Goal: Task Accomplishment & Management: Complete application form

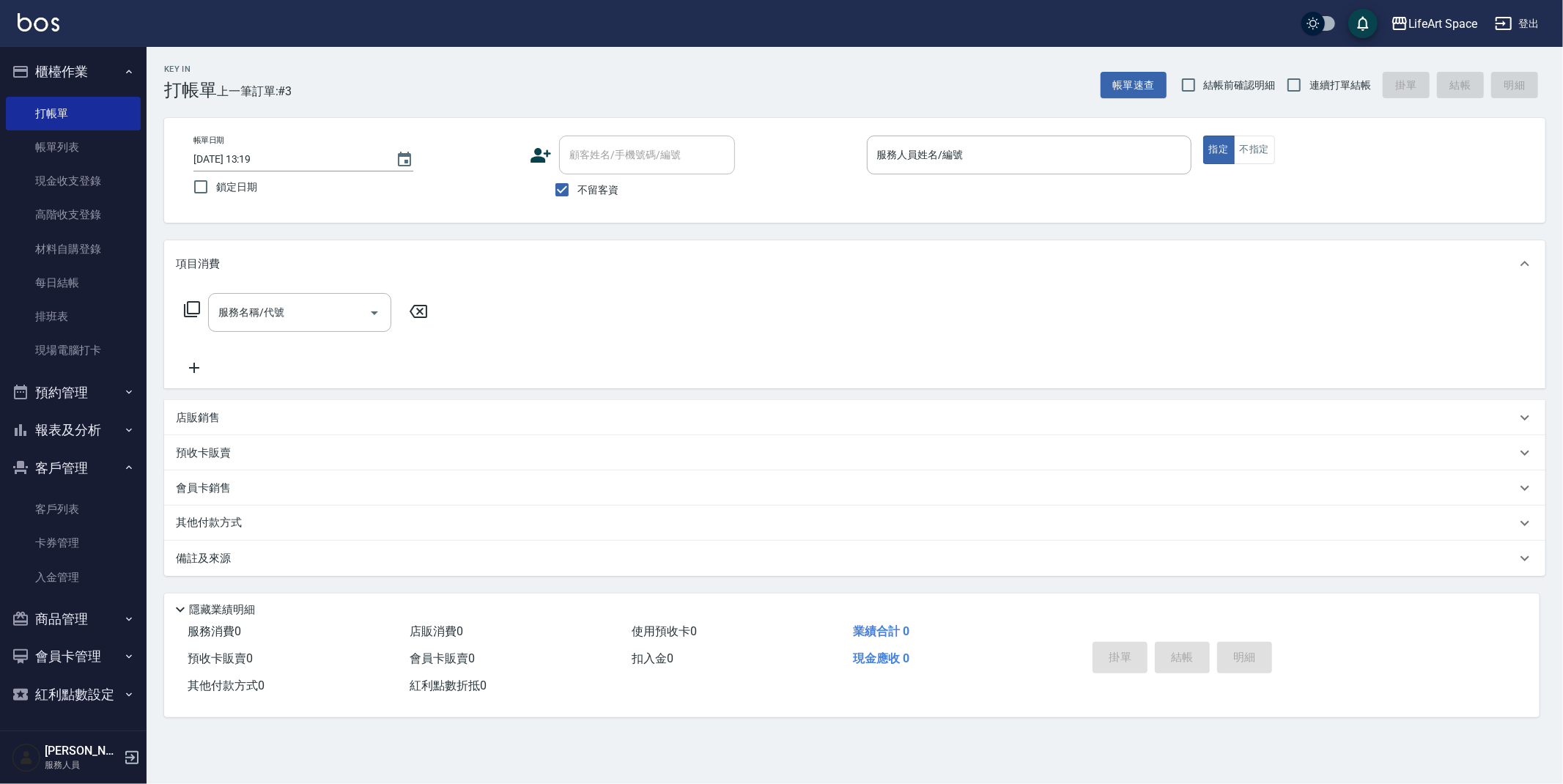
click at [537, 158] on icon at bounding box center [542, 155] width 21 height 15
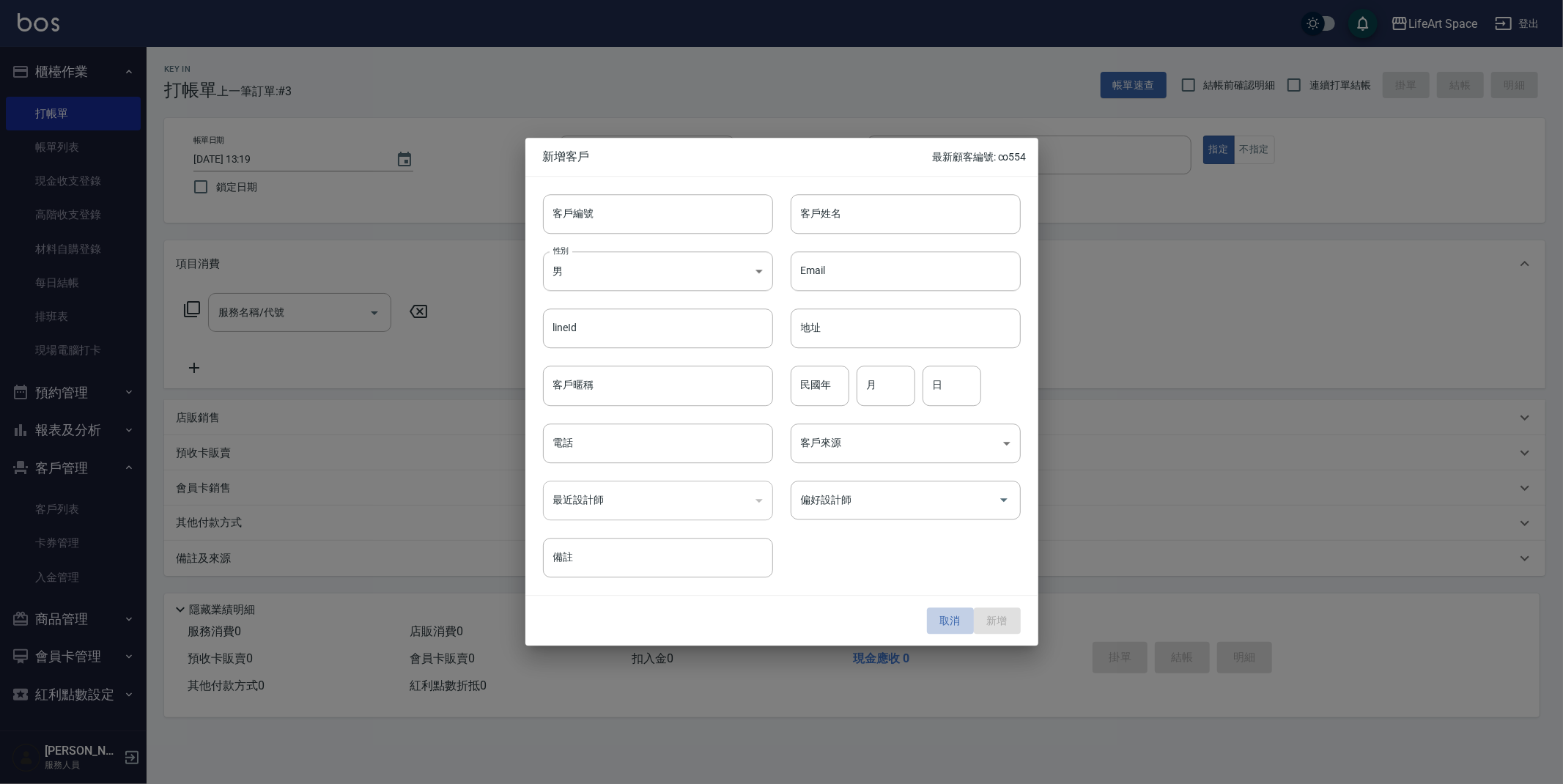
click at [943, 615] on button "取消" at bounding box center [950, 620] width 47 height 27
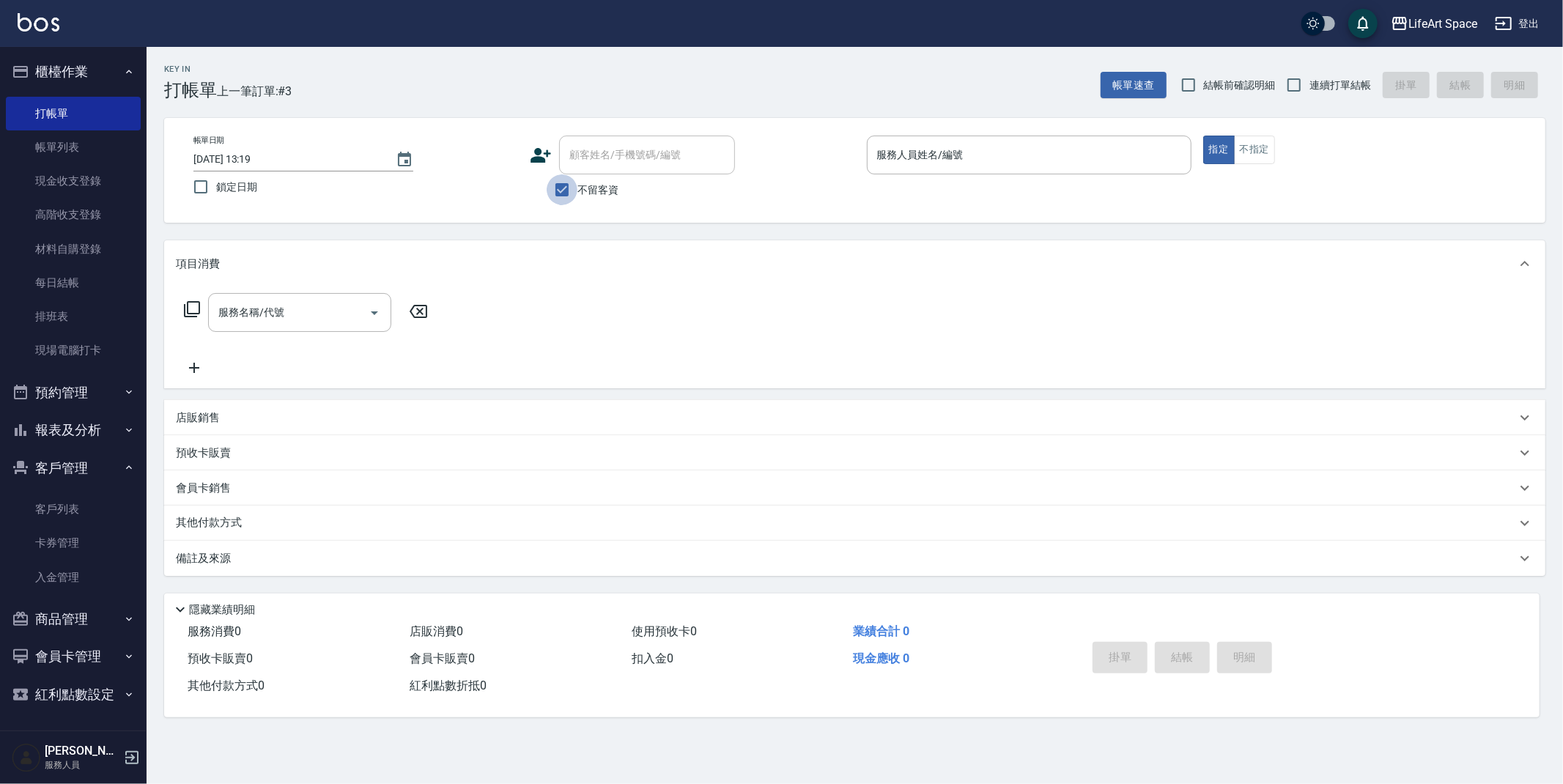
drag, startPoint x: 562, startPoint y: 192, endPoint x: 587, endPoint y: 159, distance: 41.4
click at [562, 192] on input "不留客資" at bounding box center [562, 190] width 31 height 31
checkbox input "false"
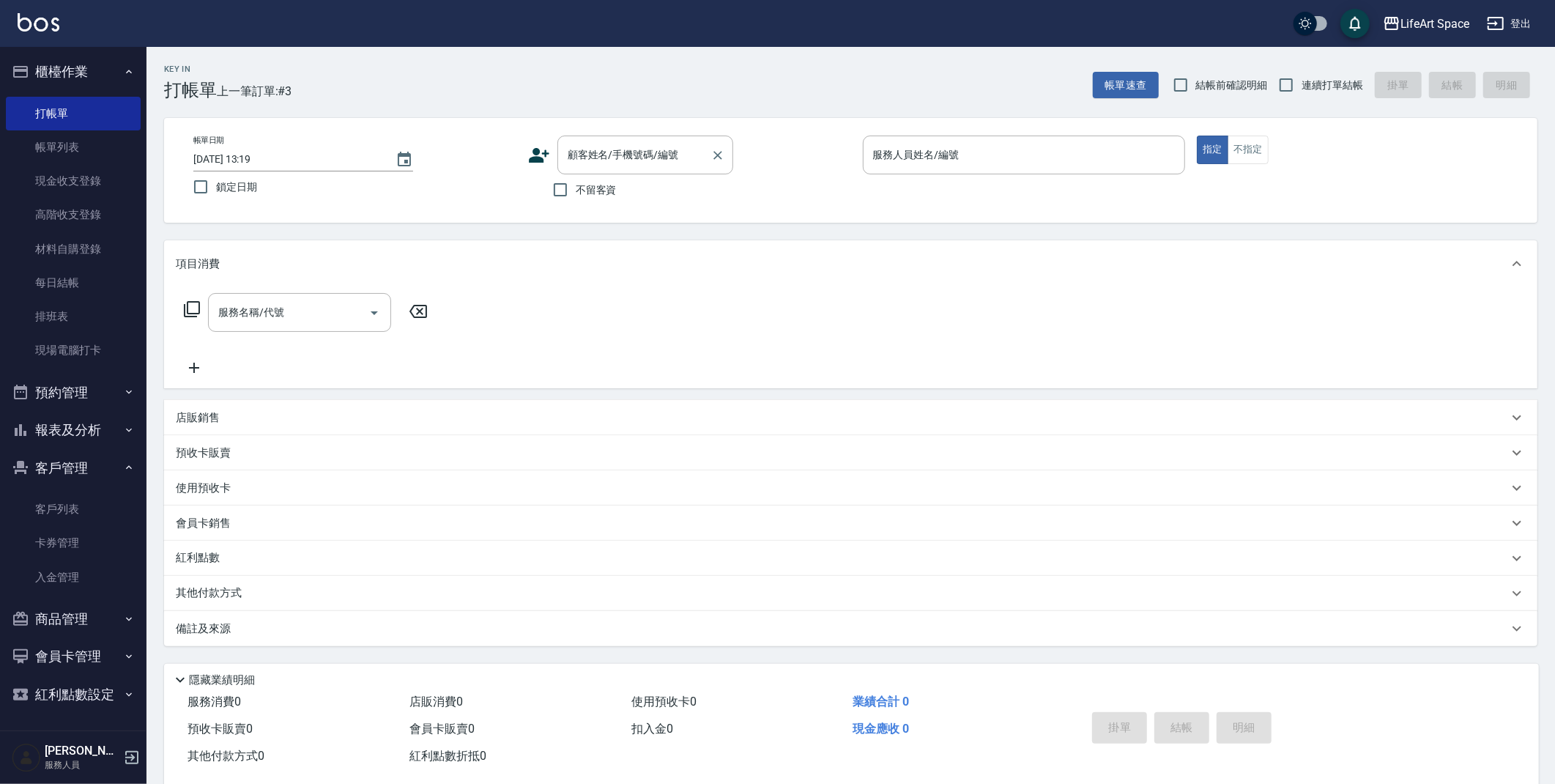
click at [608, 160] on div "顧客姓名/手機號碼/編號 顧客姓名/手機號碼/編號" at bounding box center [645, 154] width 176 height 39
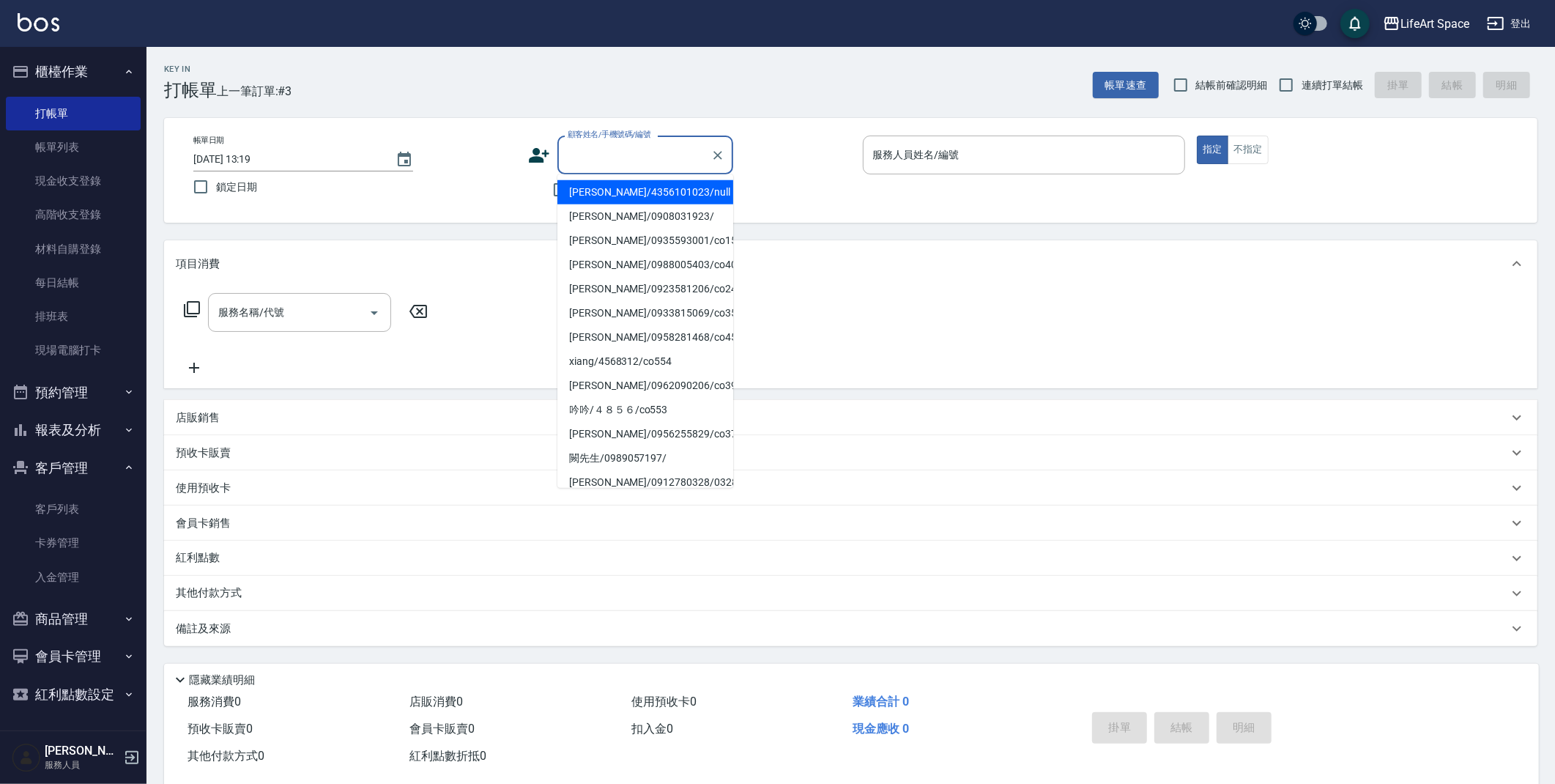
type input "x"
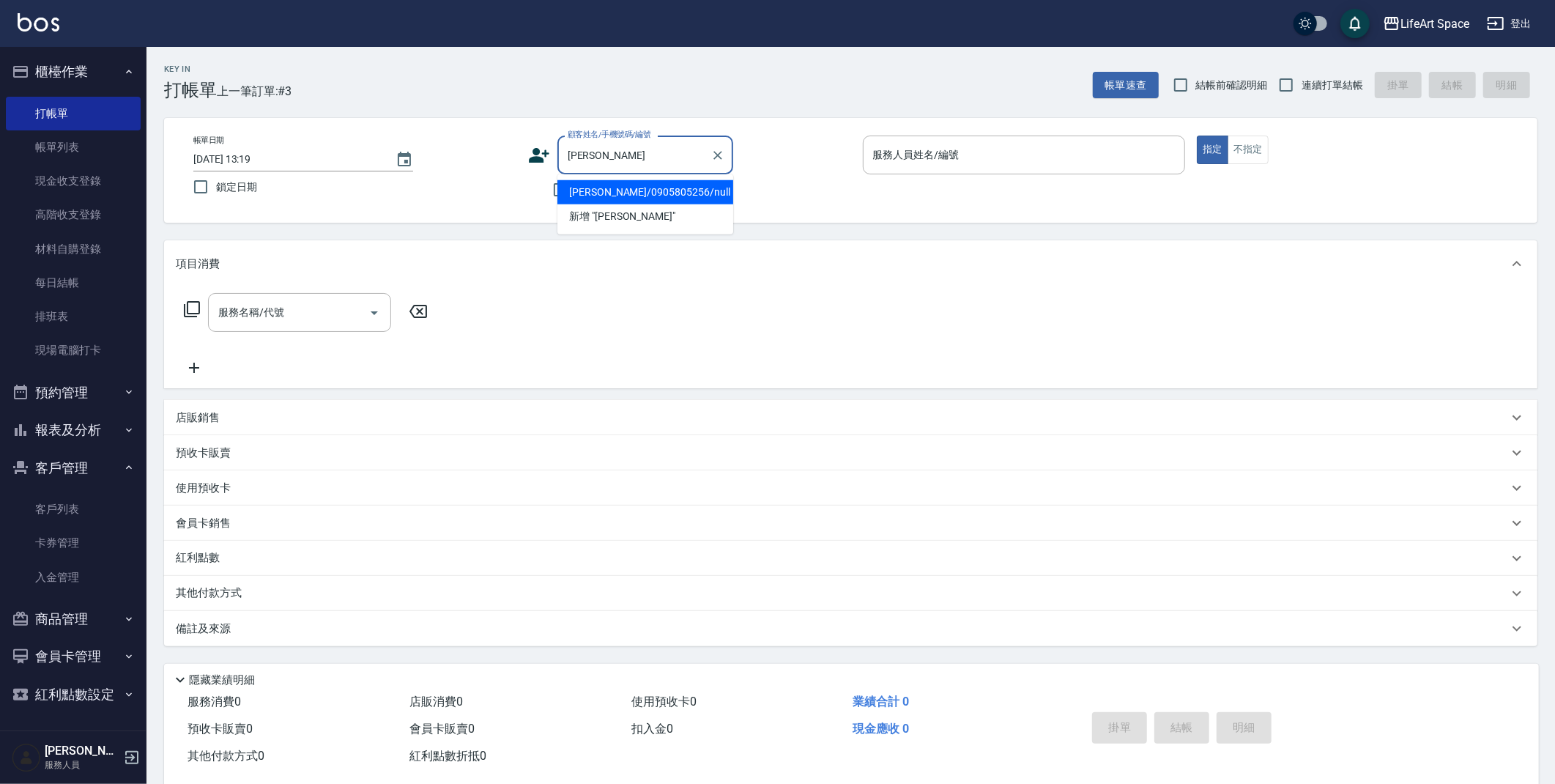
click at [628, 190] on li "[PERSON_NAME]/0905805256/null" at bounding box center [645, 192] width 176 height 24
type input "[PERSON_NAME]/0905805256/null"
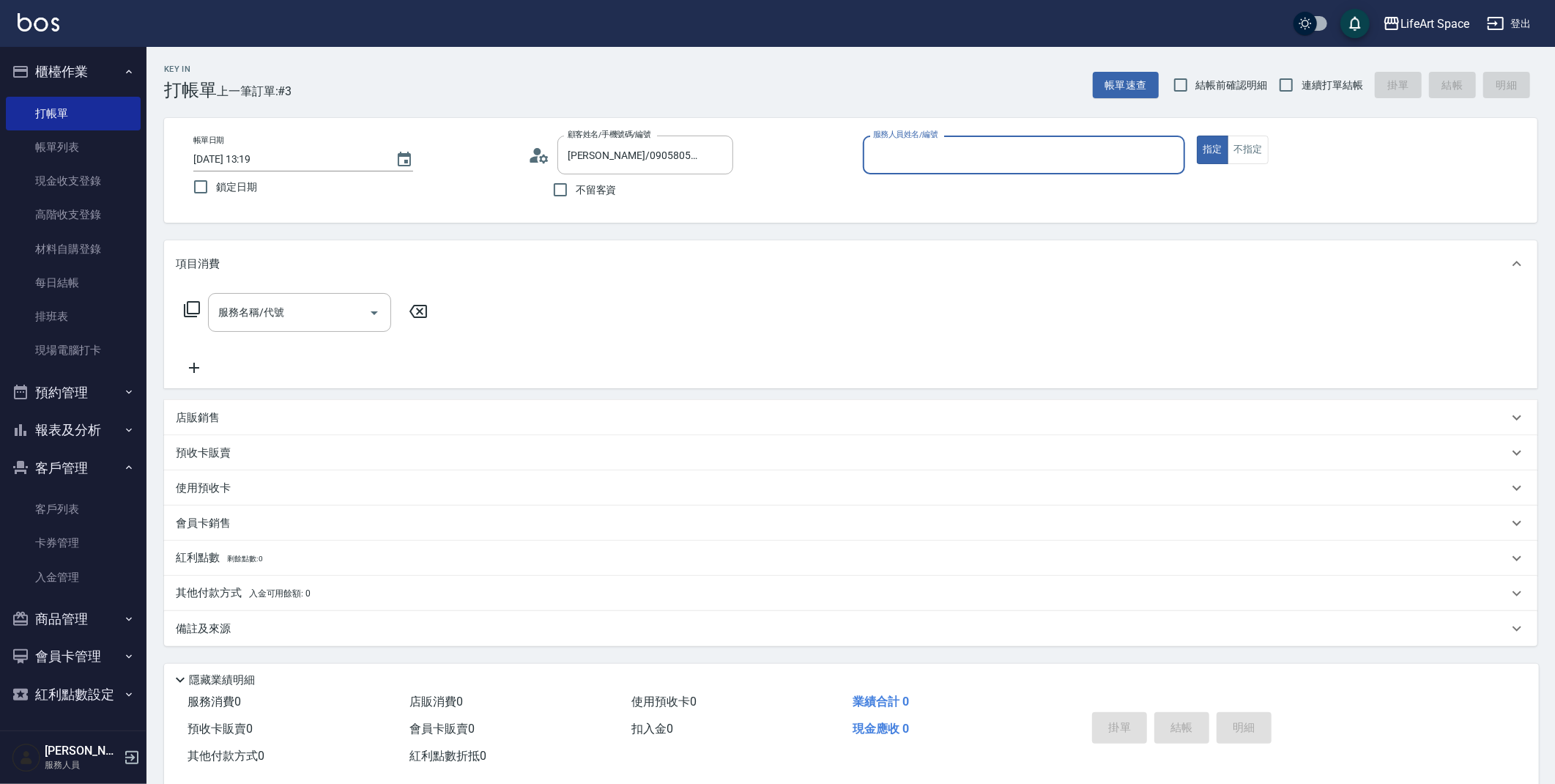
click at [1015, 155] on input "服務人員姓名/編號" at bounding box center [1025, 155] width 310 height 26
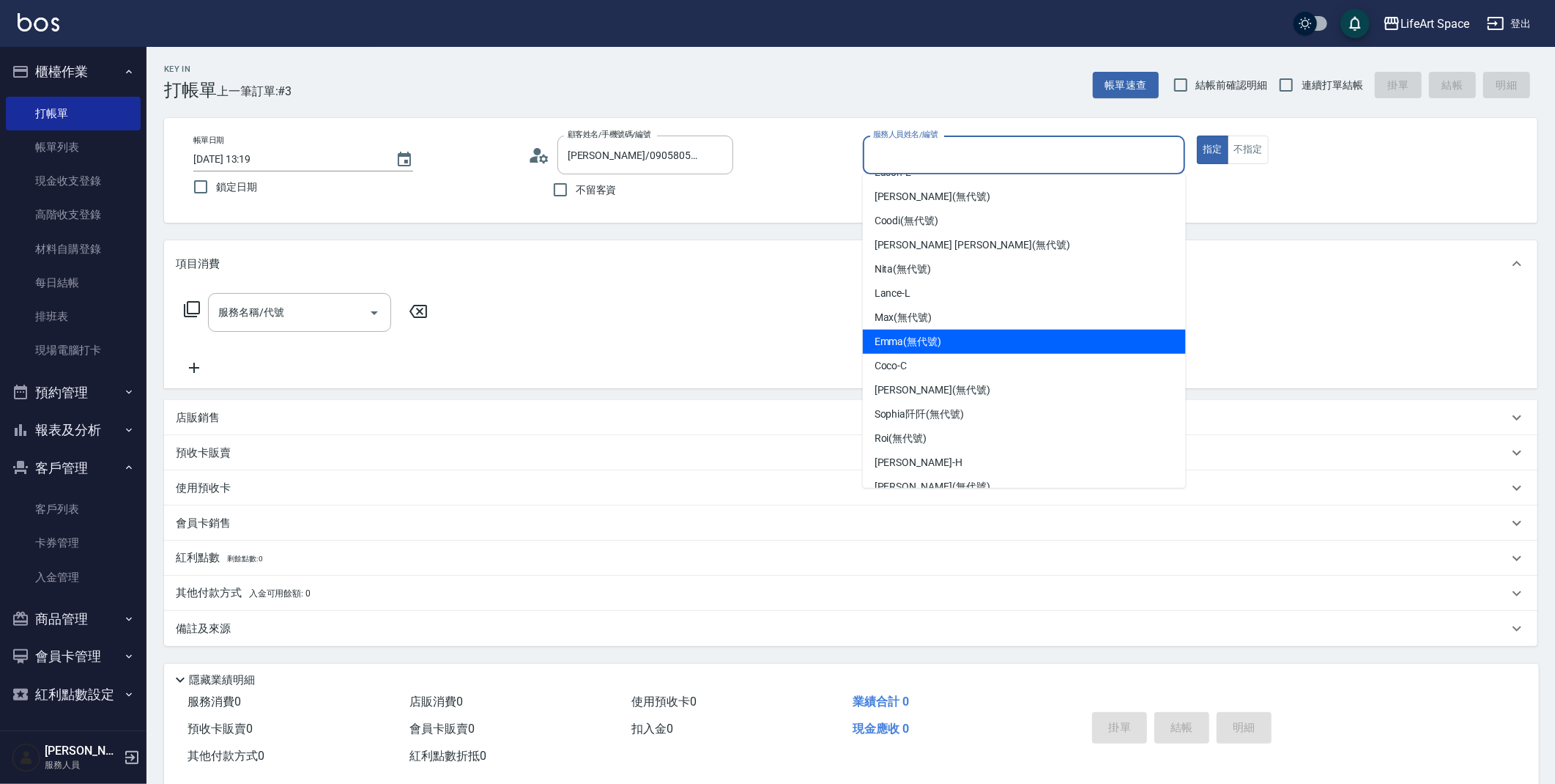
scroll to position [166, 0]
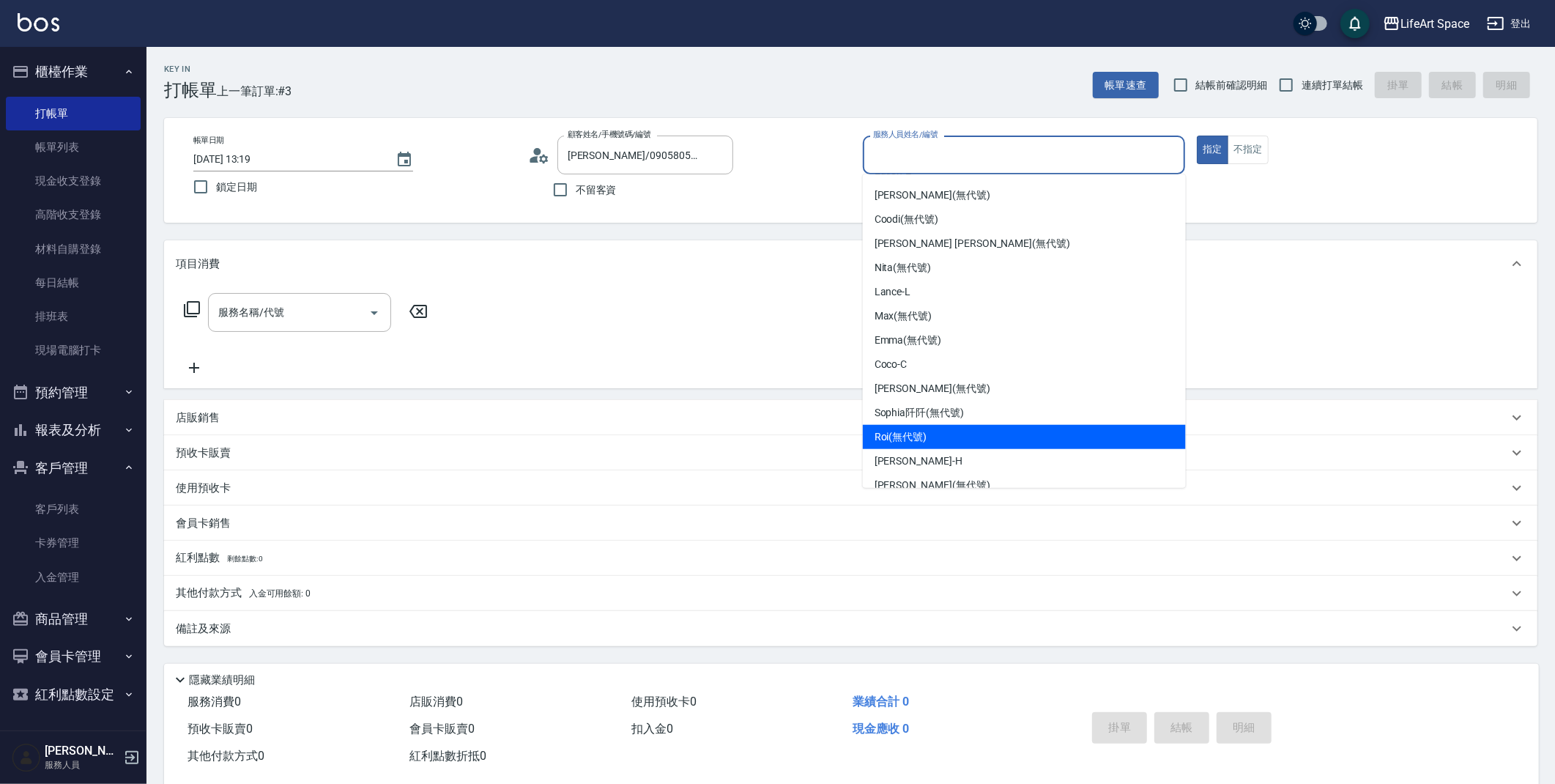
click at [994, 434] on div "Roi (無代號)" at bounding box center [1024, 437] width 323 height 24
type input "Roi(無代號)"
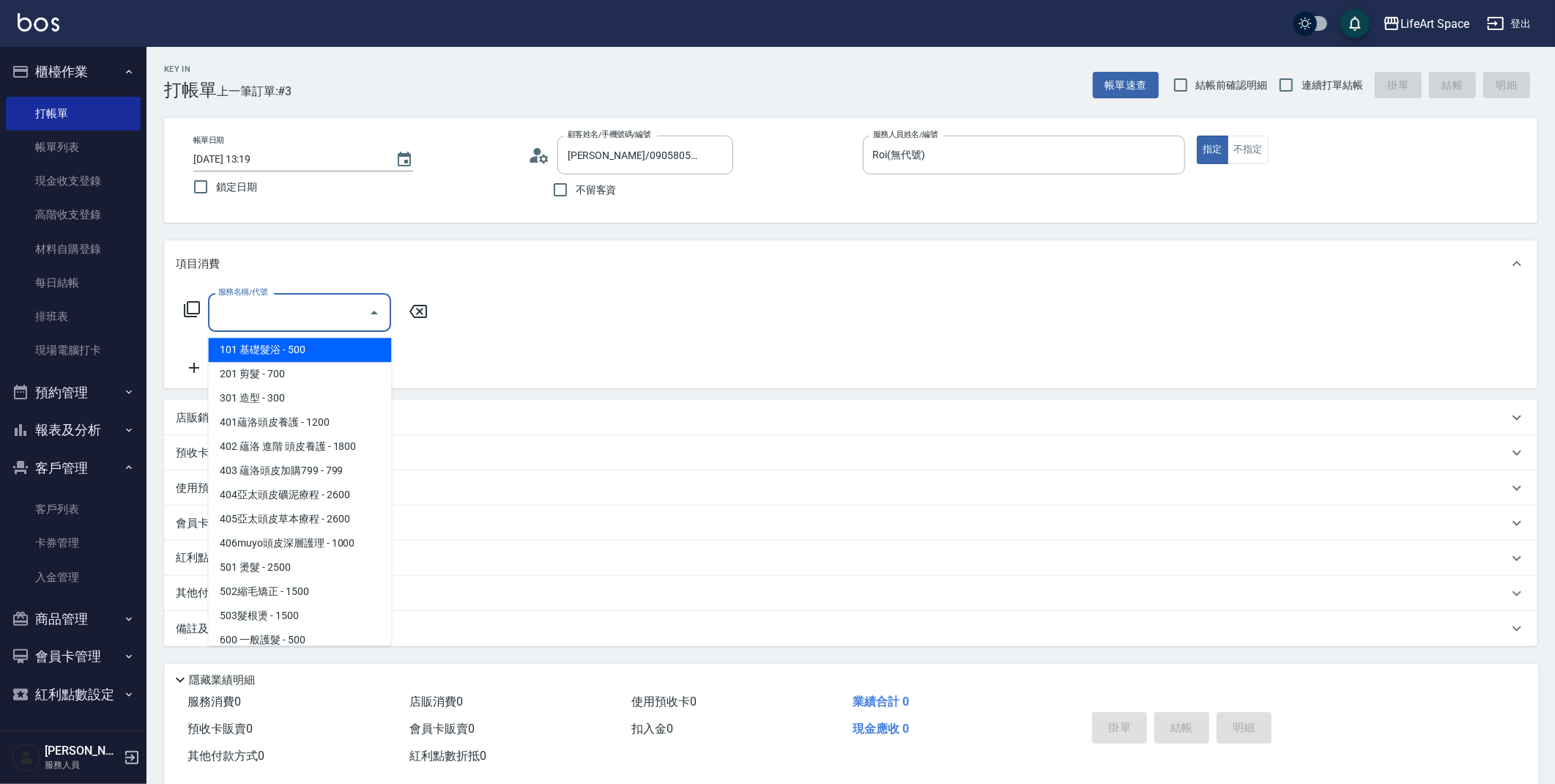
click at [360, 313] on input "服務名稱/代號" at bounding box center [288, 313] width 148 height 26
click at [320, 373] on span "201 剪髮 - 700" at bounding box center [299, 374] width 183 height 24
type input "201 剪髮(201)"
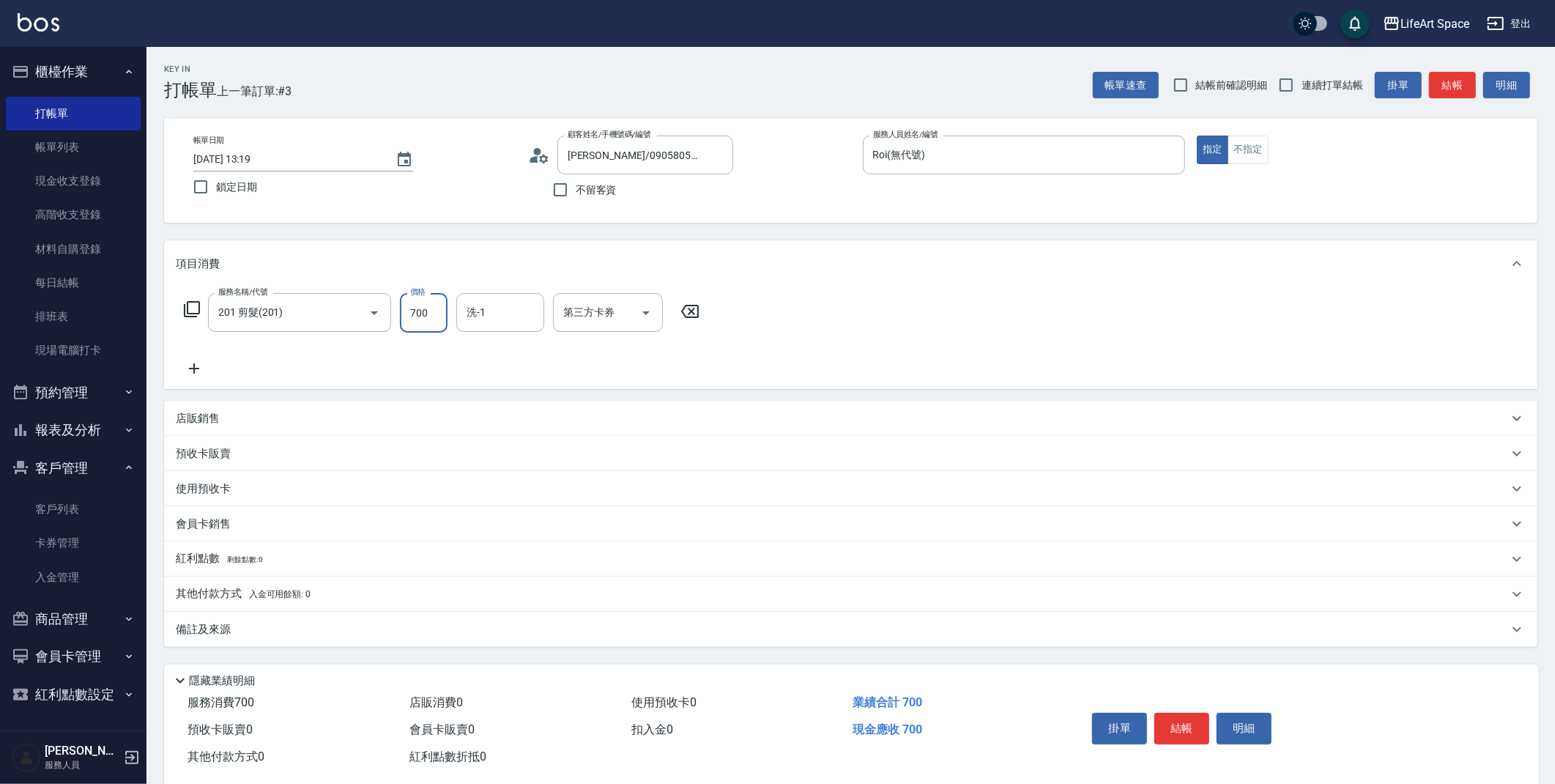
drag, startPoint x: 442, startPoint y: 308, endPoint x: 444, endPoint y: 315, distance: 7.3
click at [444, 315] on input "700" at bounding box center [424, 313] width 48 height 40
type input "800"
click at [194, 366] on icon at bounding box center [194, 368] width 10 height 10
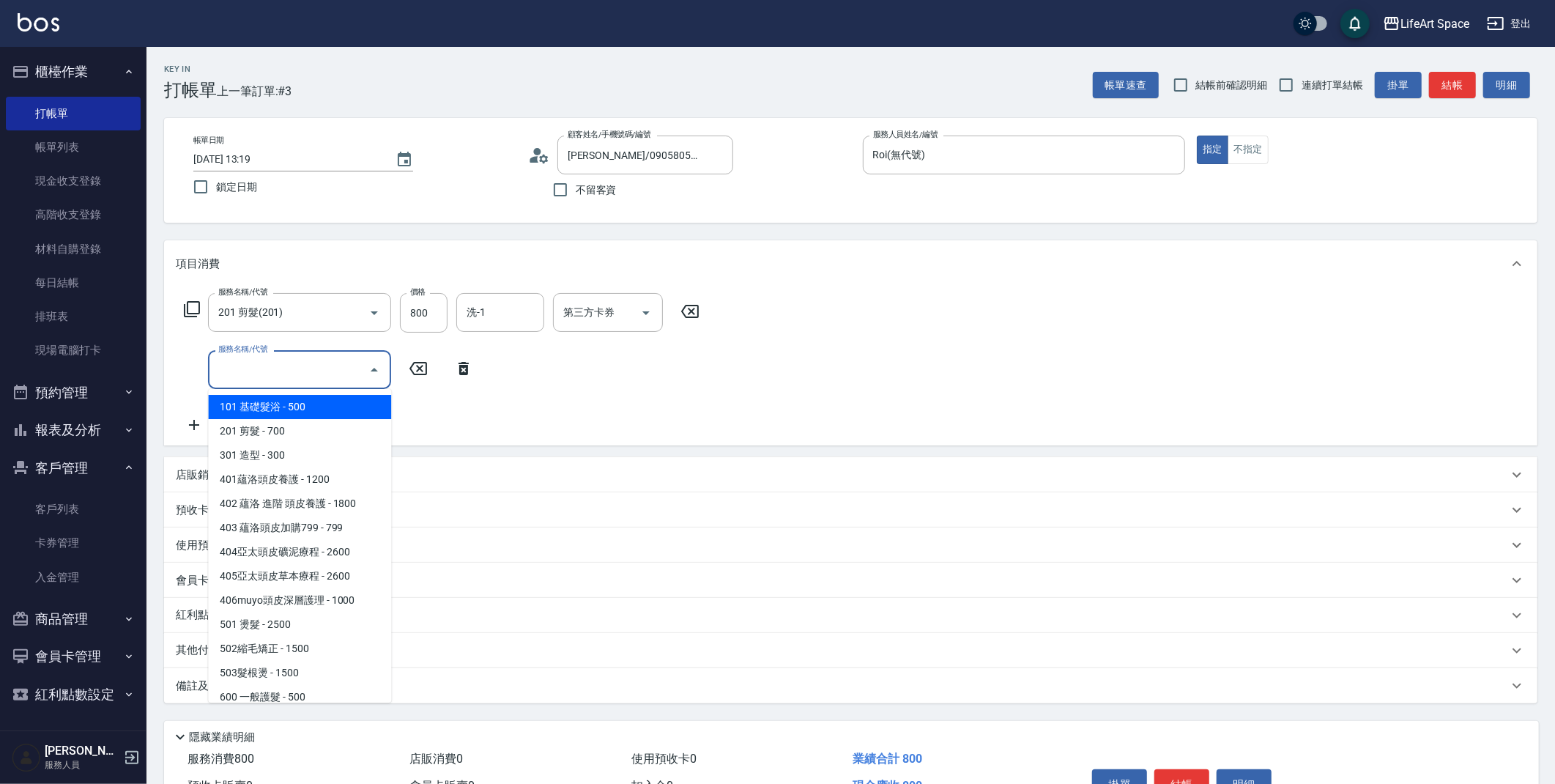
click at [330, 371] on input "服務名稱/代號" at bounding box center [288, 370] width 148 height 26
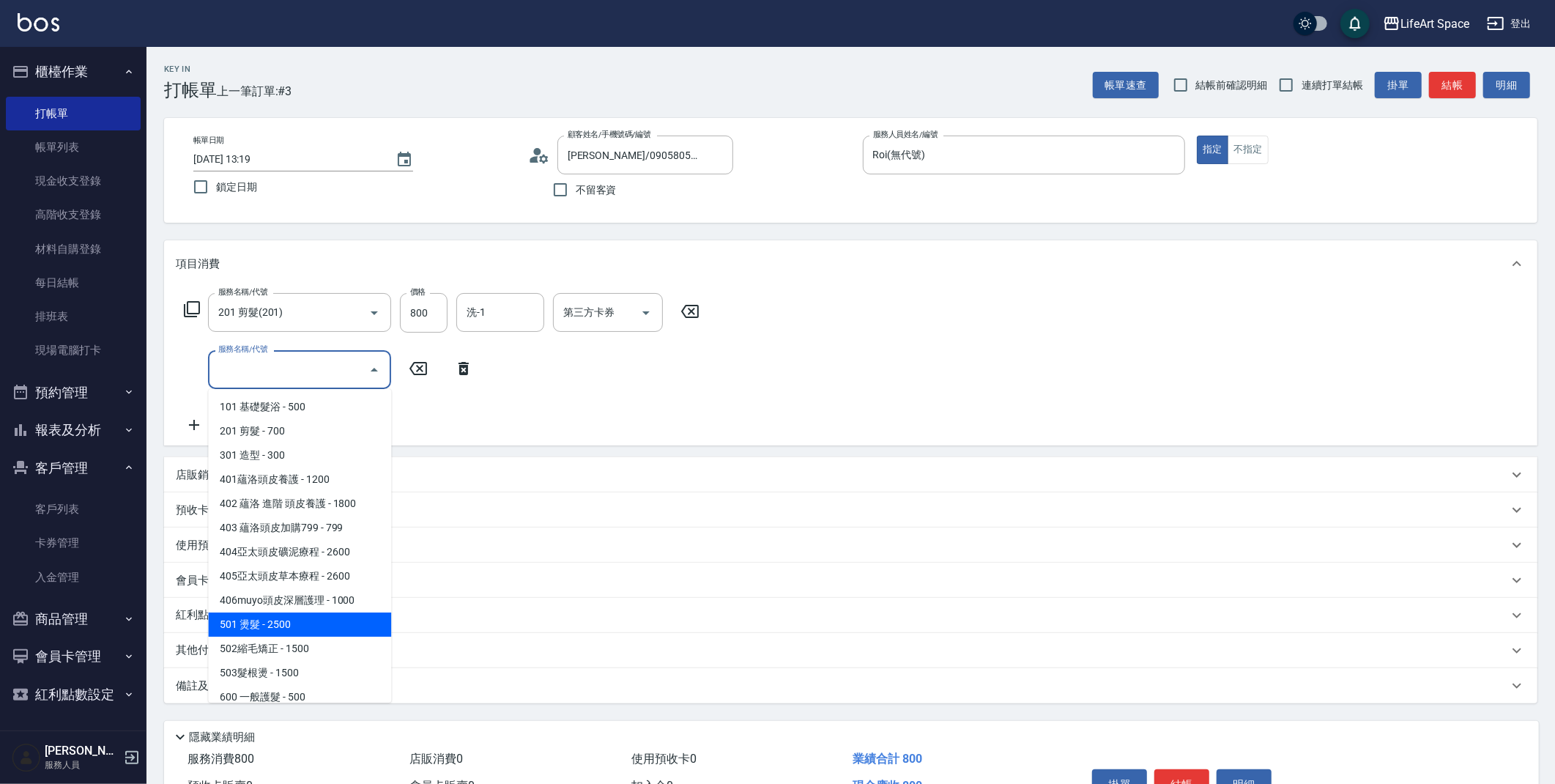
click at [306, 621] on span "501 燙髮 - 2500" at bounding box center [299, 625] width 183 height 24
type input "501 燙髮(501)"
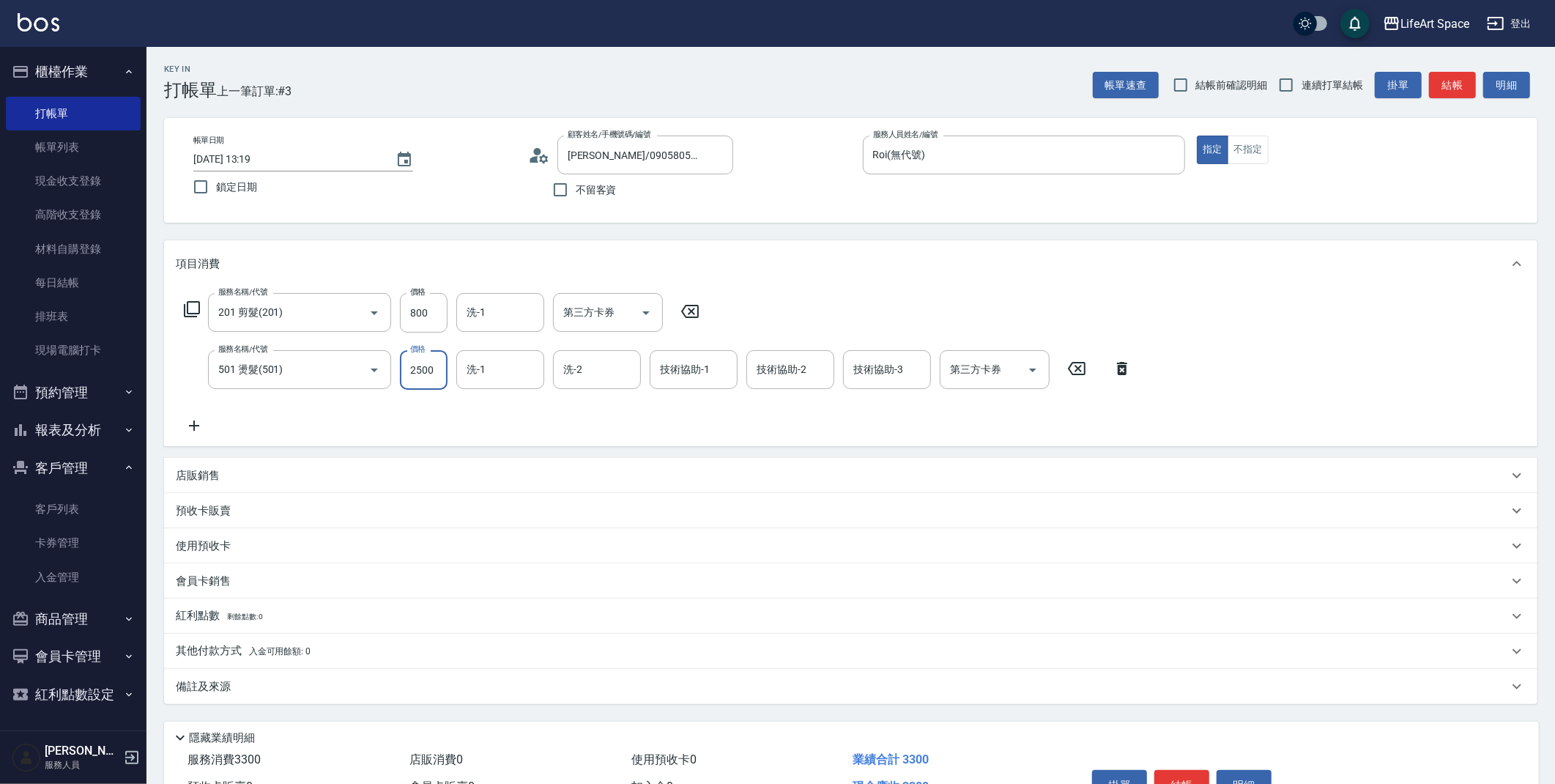
drag, startPoint x: 437, startPoint y: 373, endPoint x: 453, endPoint y: 375, distance: 16.1
click at [453, 375] on div "服務名稱/代號 501 燙髮(501) 服務名稱/代號 價格 2500 價格 洗-1 洗-1 洗-2 洗-2 技術協助-1 技術協助-1 技術協助-2 技術協…" at bounding box center [658, 370] width 965 height 40
type input "2760"
click at [365, 695] on div "備註及來源" at bounding box center [850, 686] width 1373 height 36
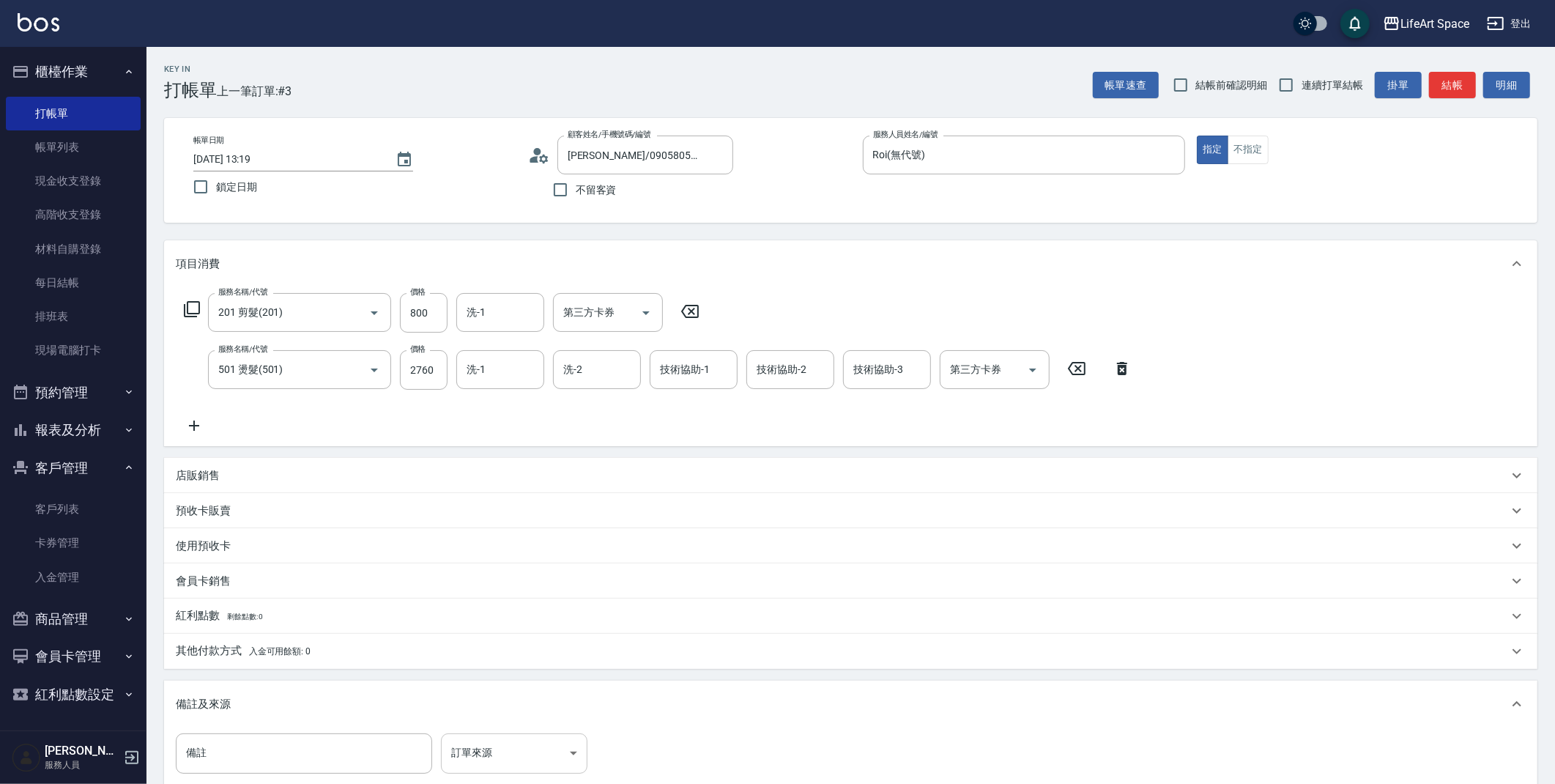
click at [504, 762] on body "LifeArt Space 登出 櫃檯作業 打帳單 帳單列表 現金收支登錄 高階收支登錄 材料自購登錄 每日結帳 排班表 現場電腦打卡 預約管理 預約管理 單…" at bounding box center [777, 481] width 1555 height 962
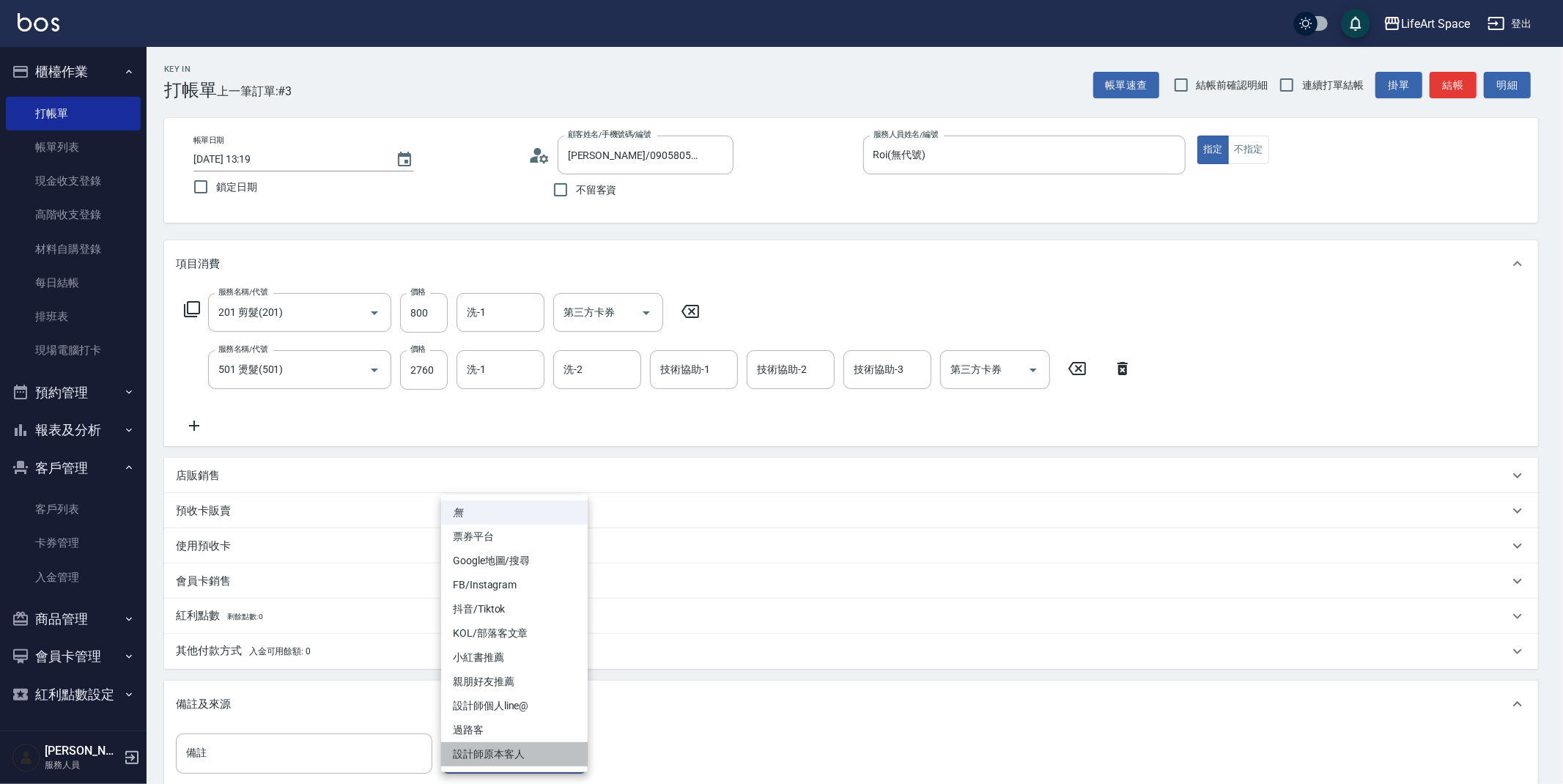
click at [520, 754] on li "設計師原本客人" at bounding box center [514, 755] width 146 height 24
type input "設計師原本客人"
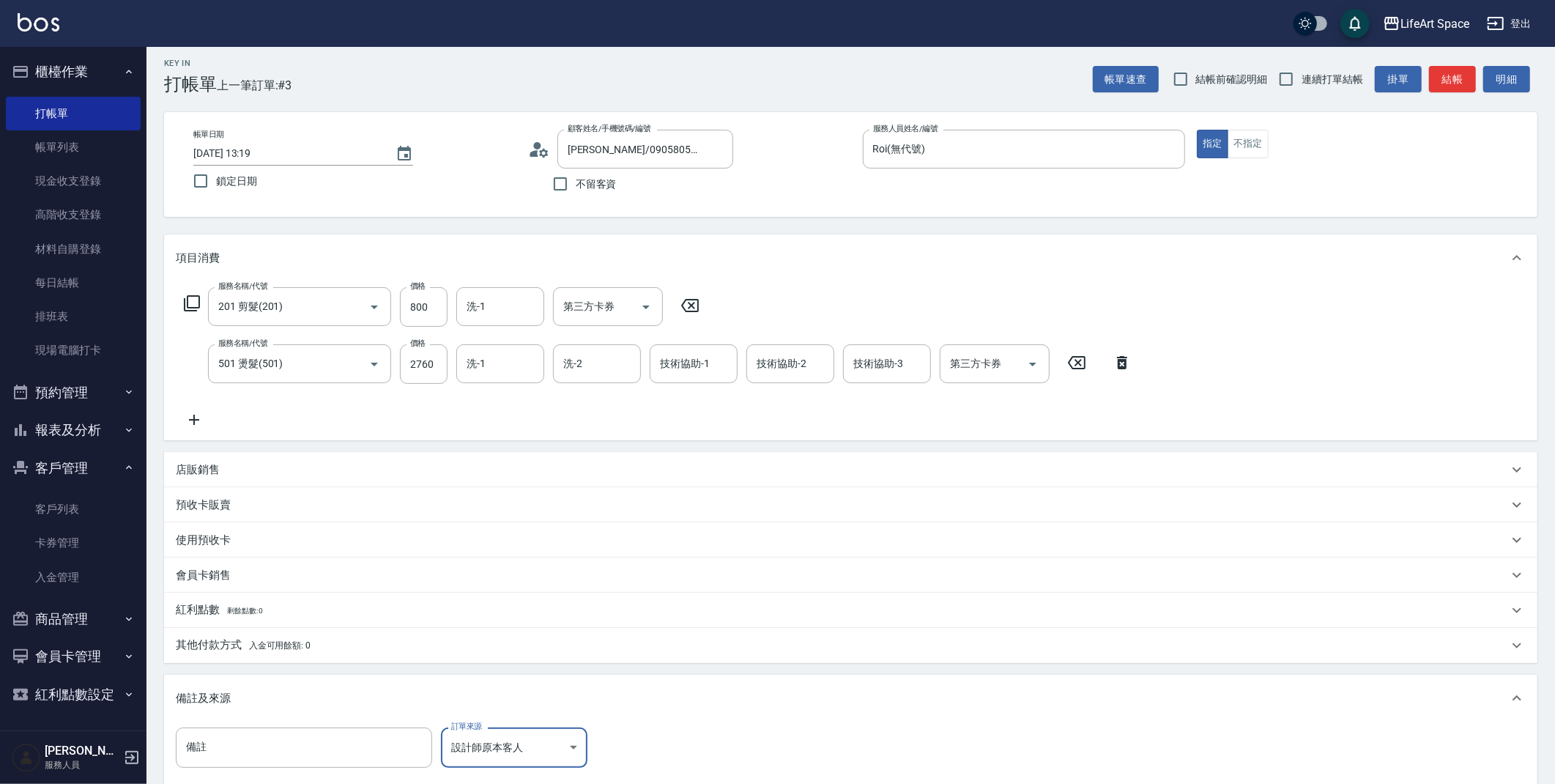
scroll to position [10, 0]
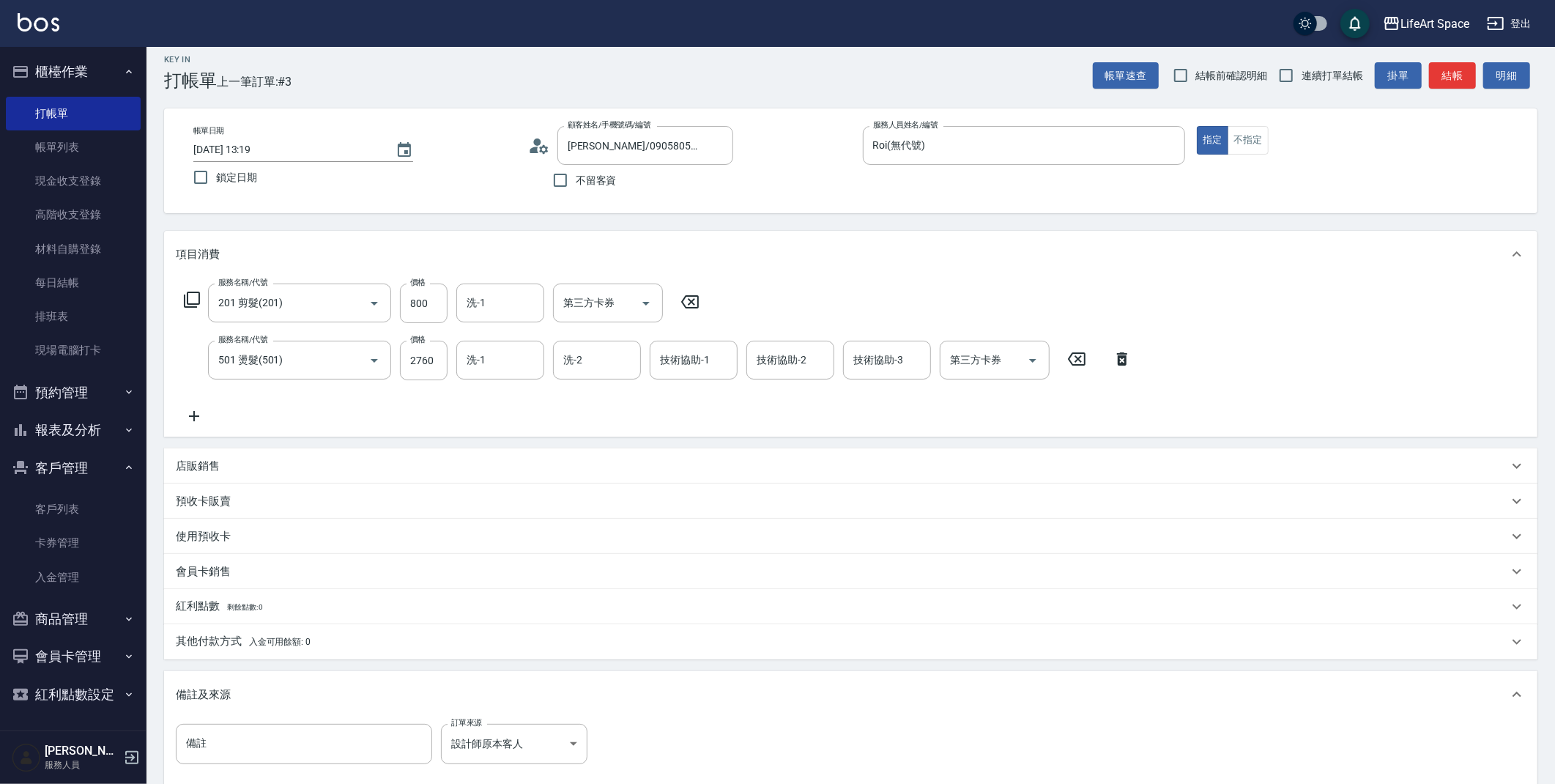
click at [213, 569] on p "會員卡銷售" at bounding box center [203, 572] width 55 height 16
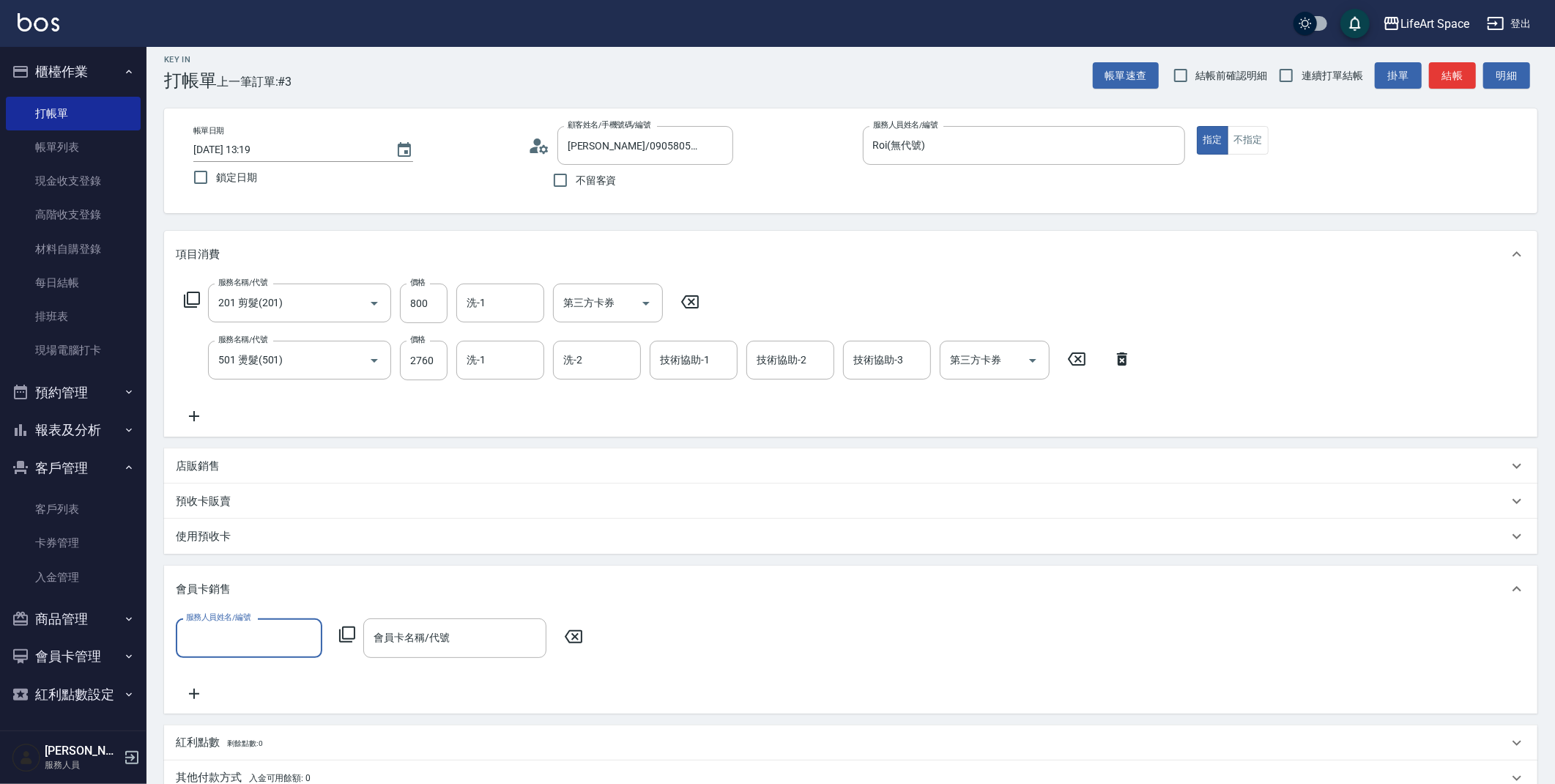
scroll to position [0, 0]
click at [269, 638] on input "服務人員姓名/編號" at bounding box center [249, 638] width 133 height 26
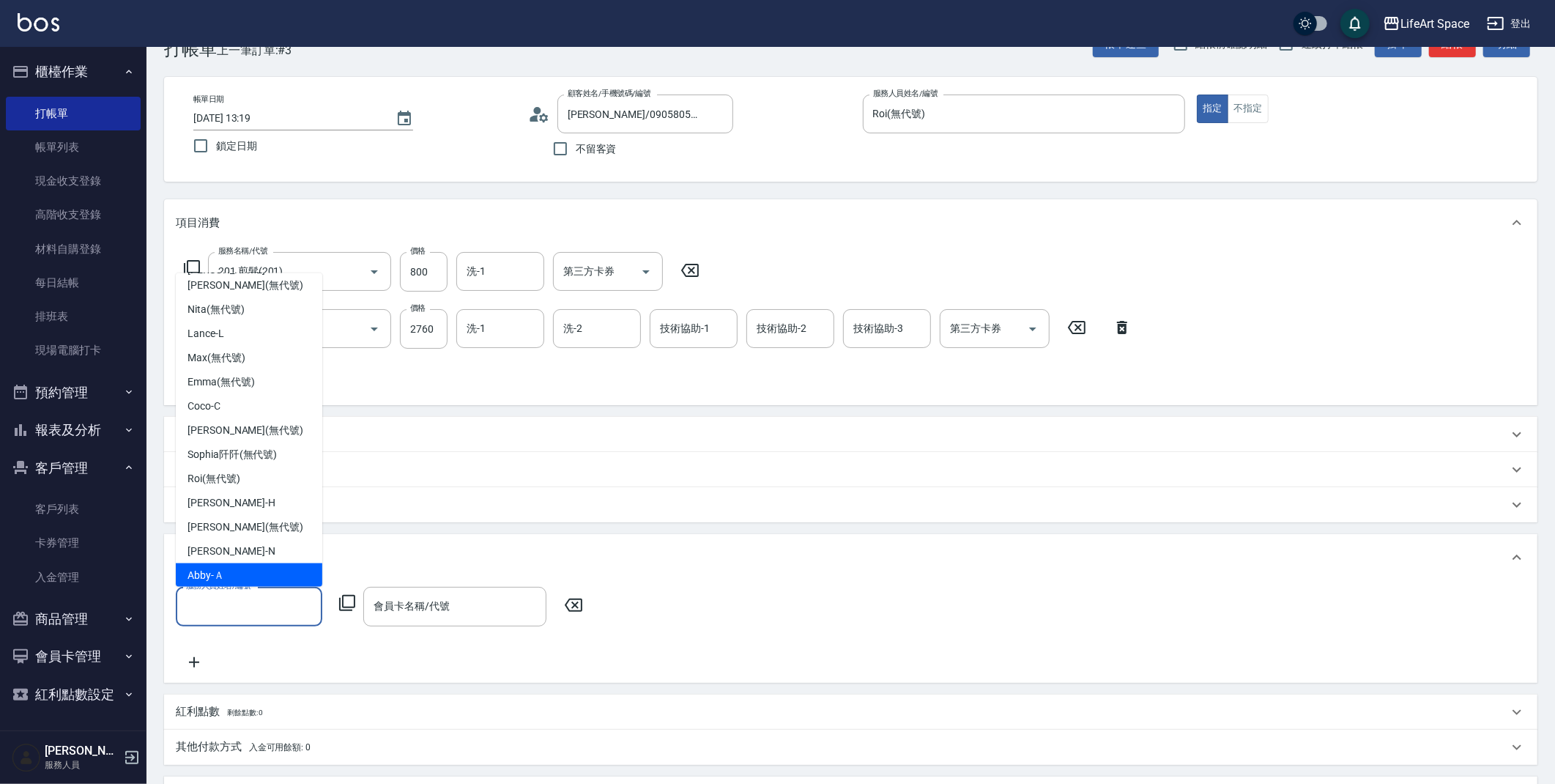
scroll to position [206, 0]
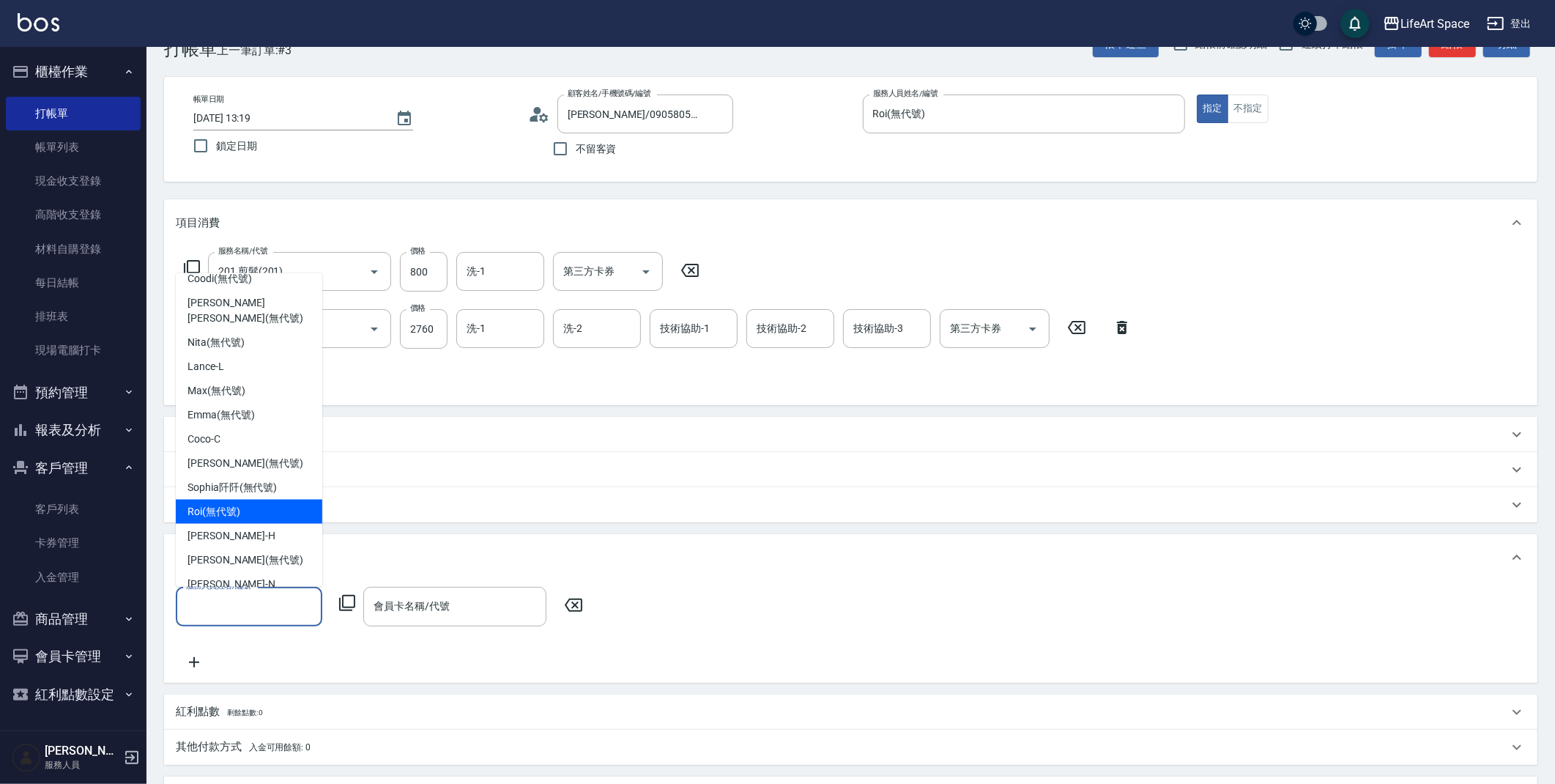
click at [251, 500] on div "Roi (無代號)" at bounding box center [249, 512] width 146 height 24
type input "Roi(無代號)"
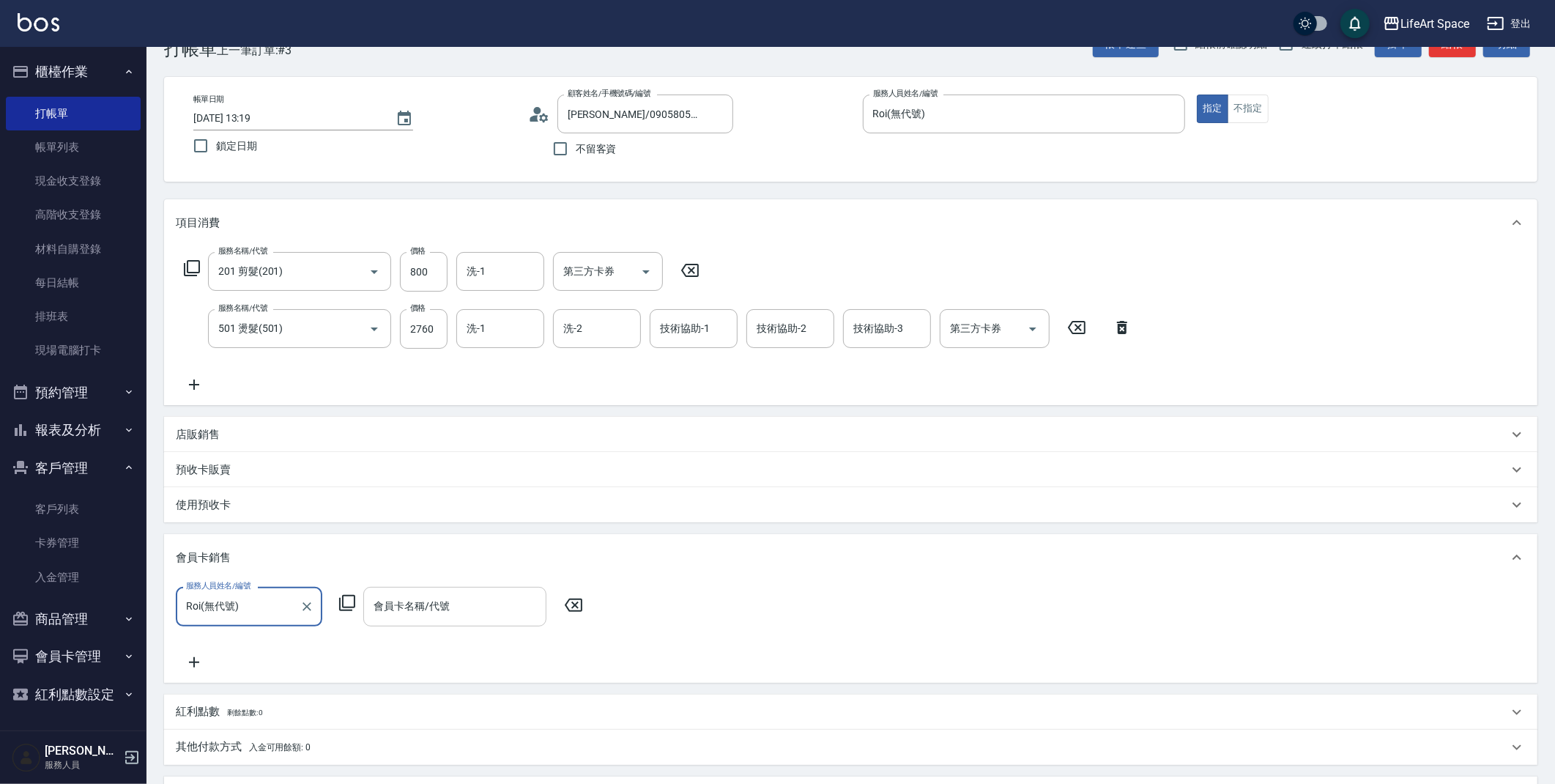
click at [430, 612] on input "會員卡名稱/代號" at bounding box center [455, 606] width 170 height 26
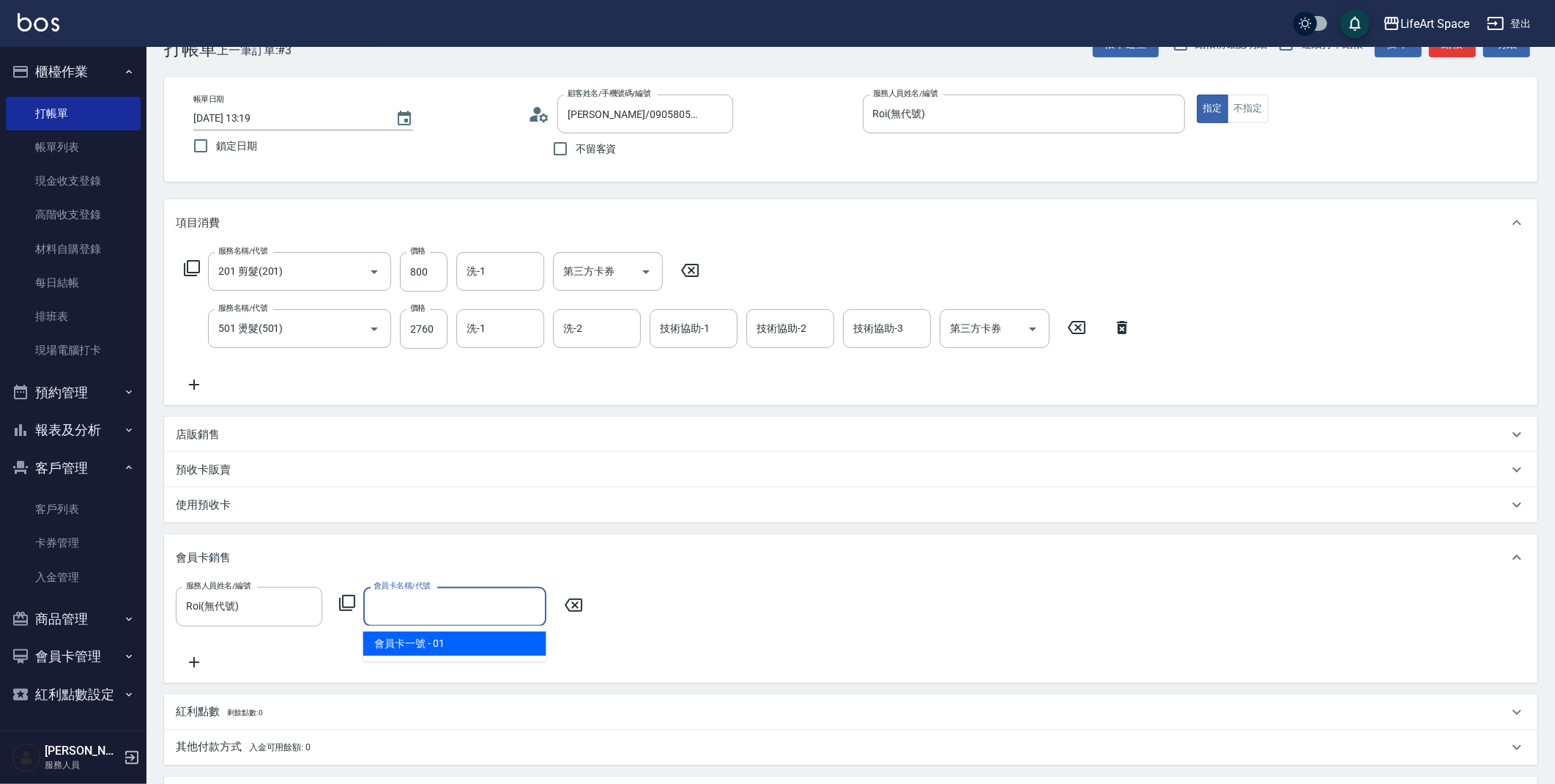
click at [468, 645] on span "會員卡一號 - 01" at bounding box center [454, 644] width 183 height 24
type input "會員卡一號-0天"
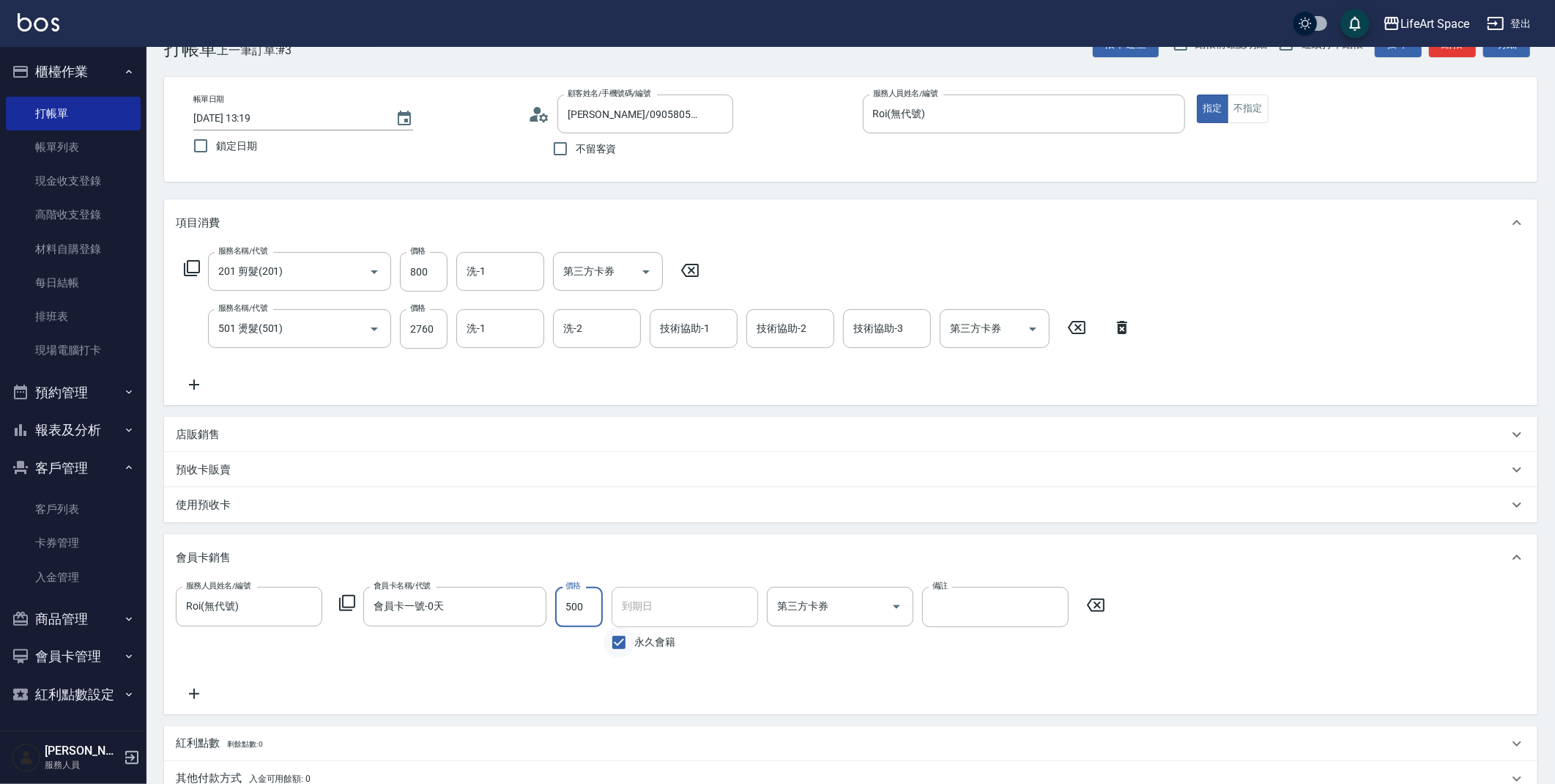
type input "500"
click at [617, 638] on input "永久會籍" at bounding box center [619, 643] width 31 height 31
checkbox input "false"
click at [655, 611] on input "[DATE]" at bounding box center [679, 606] width 136 height 40
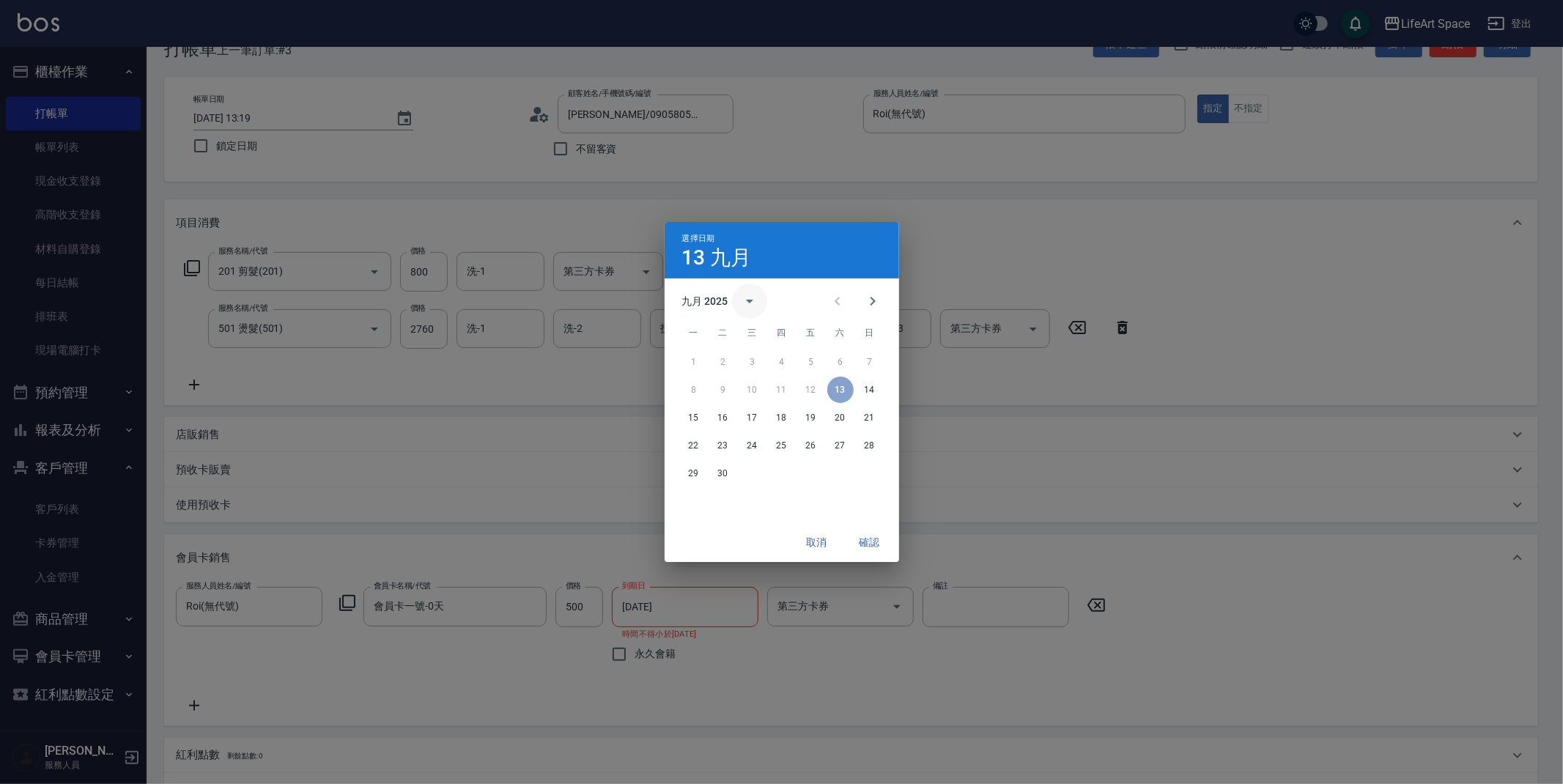
click at [746, 301] on icon "calendar view is open, switch to year view" at bounding box center [749, 301] width 17 height 17
click at [783, 333] on button "2026" at bounding box center [781, 335] width 53 height 26
type input "[DATE]"
click at [876, 539] on button "確認" at bounding box center [870, 542] width 47 height 27
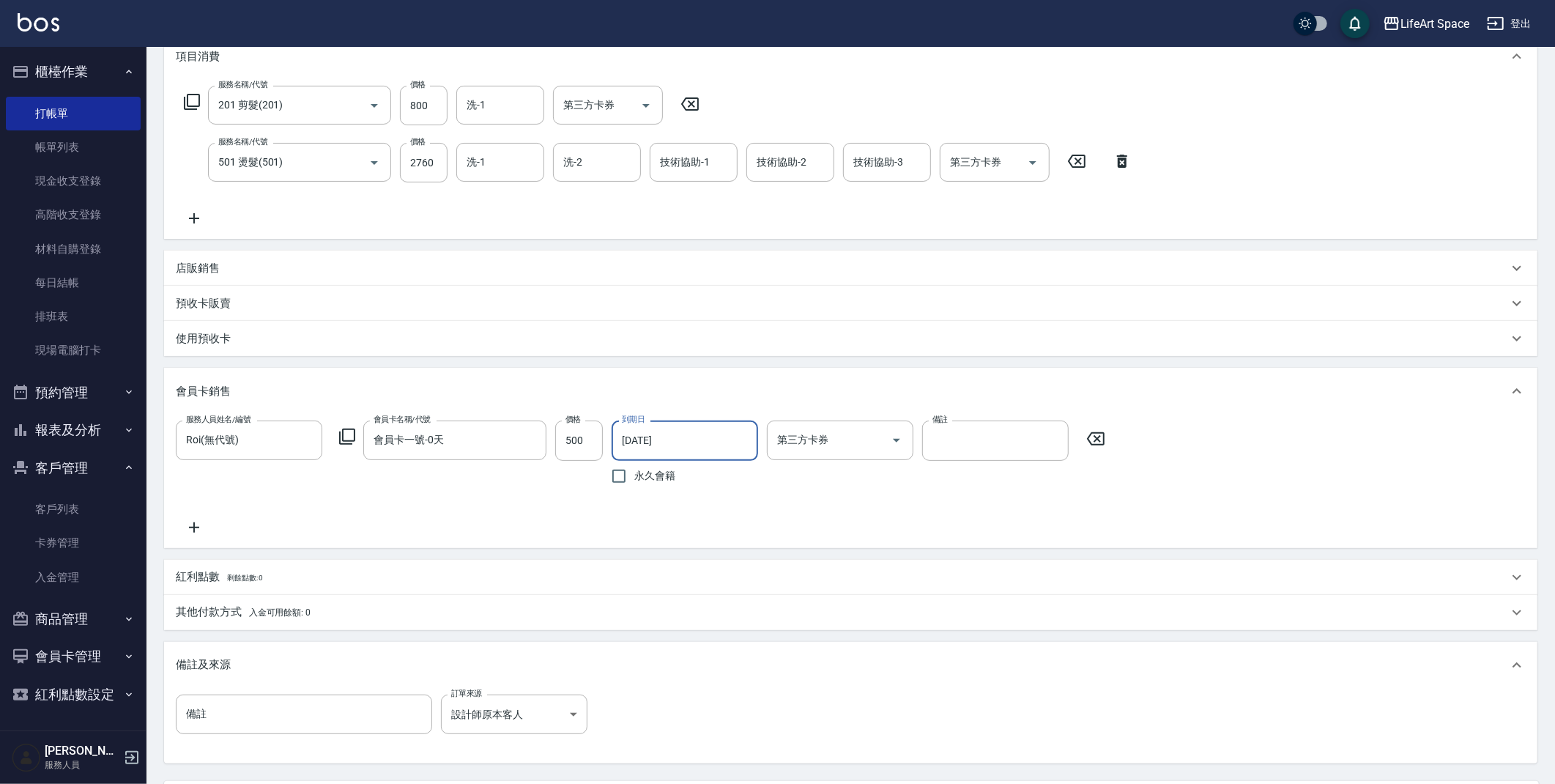
scroll to position [238, 0]
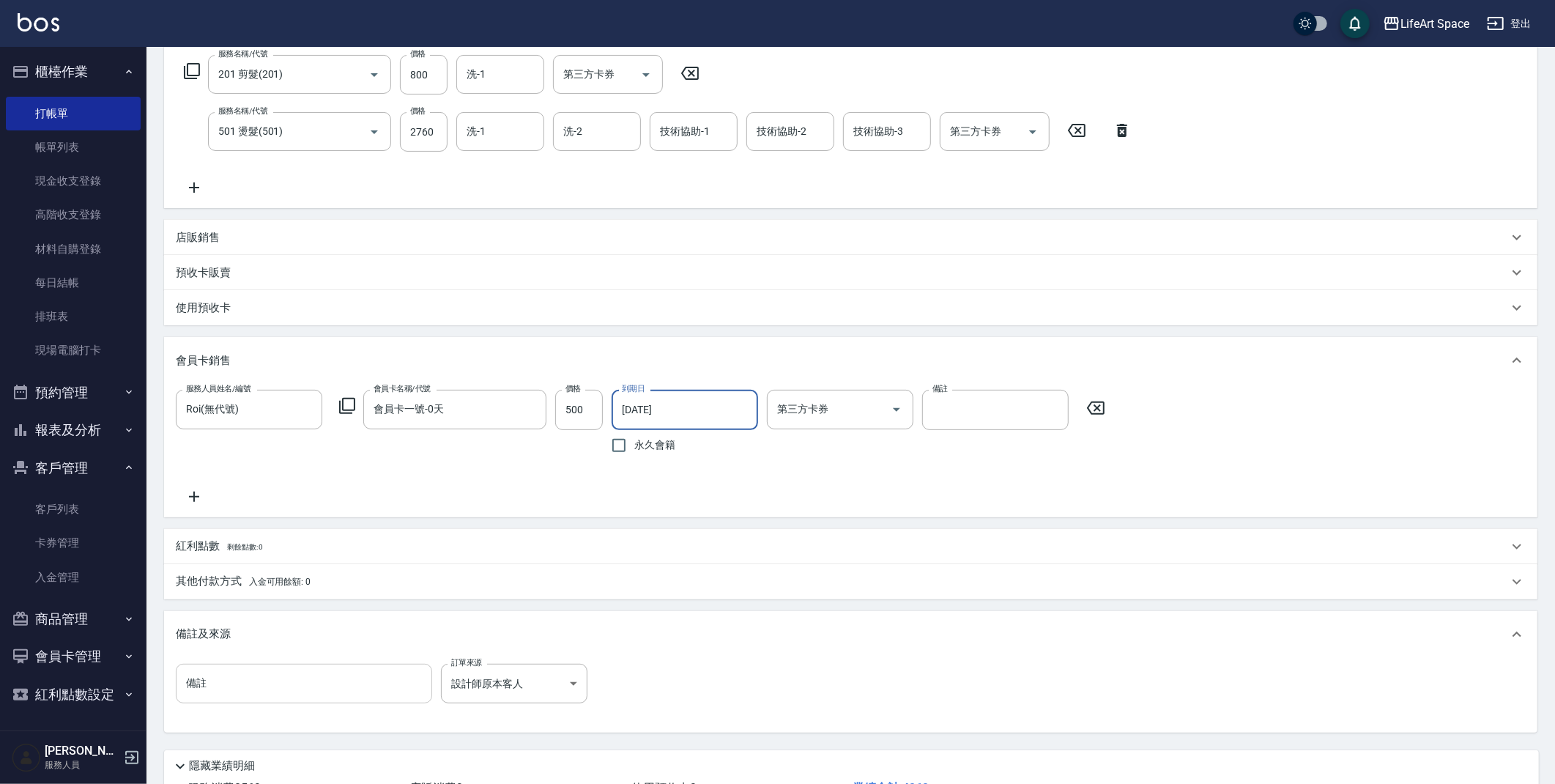
click at [328, 682] on input "備註" at bounding box center [304, 684] width 256 height 40
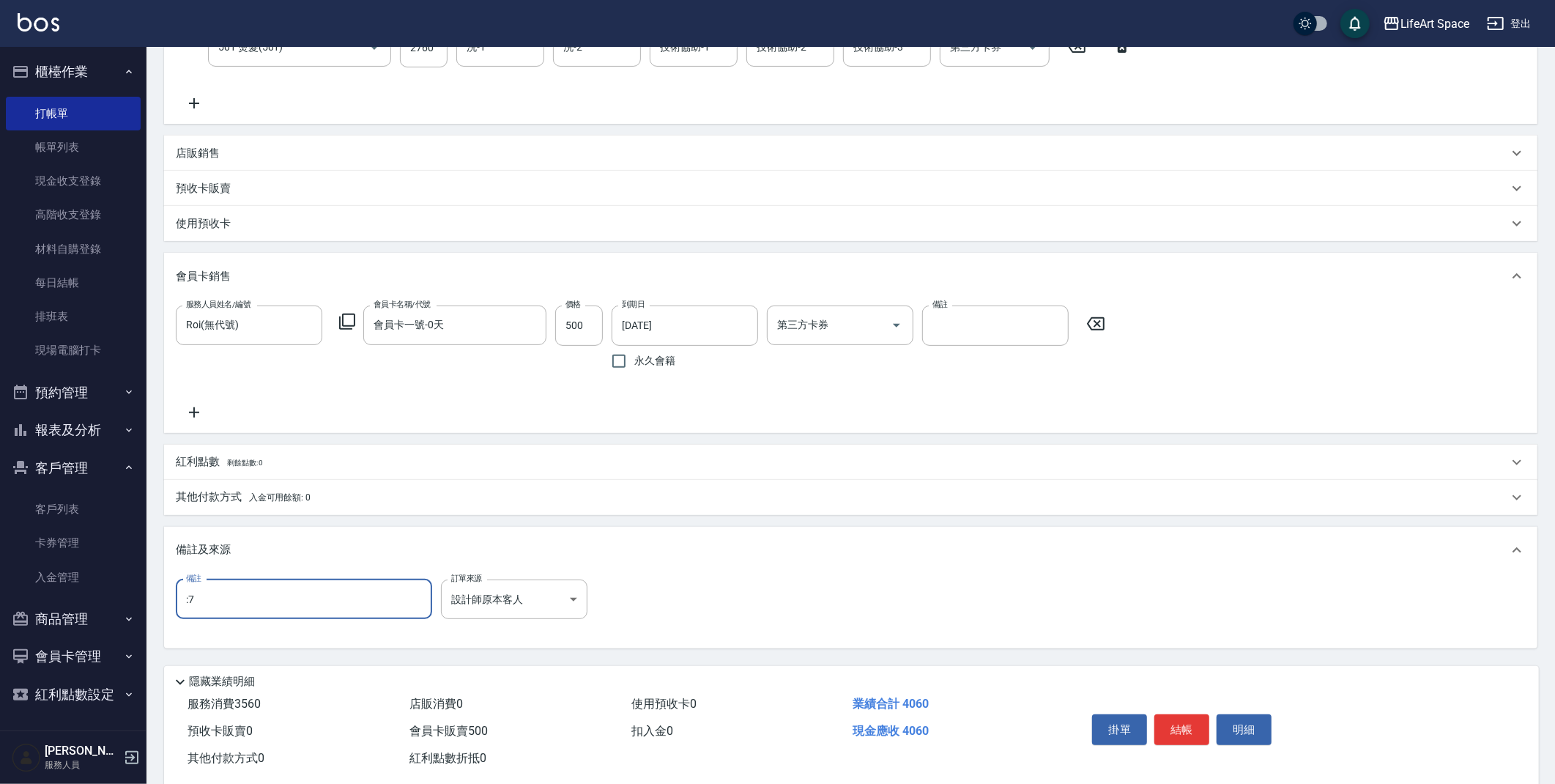
scroll to position [349, 0]
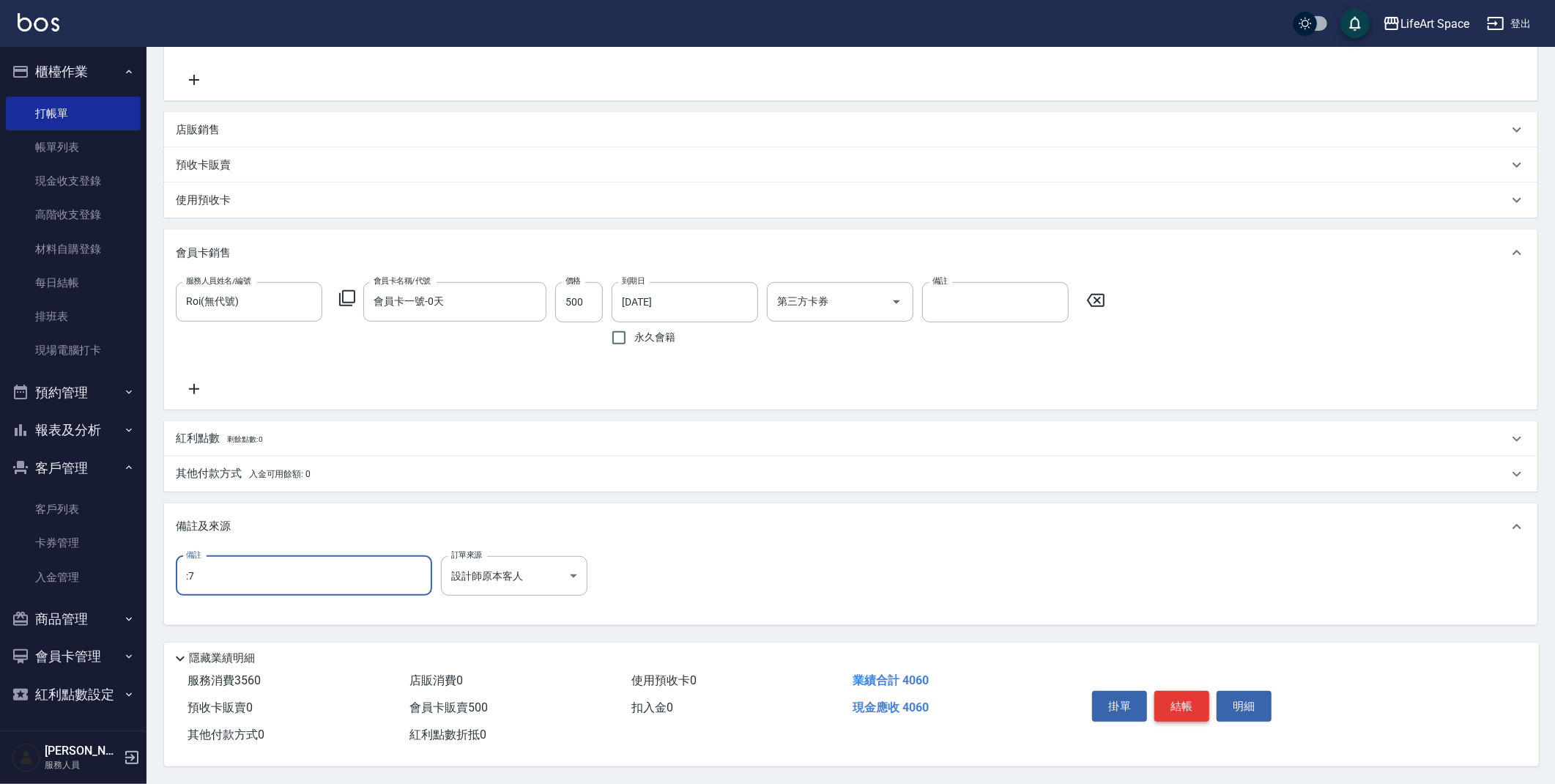
type input ":7"
click at [1186, 705] on button "結帳" at bounding box center [1182, 706] width 55 height 31
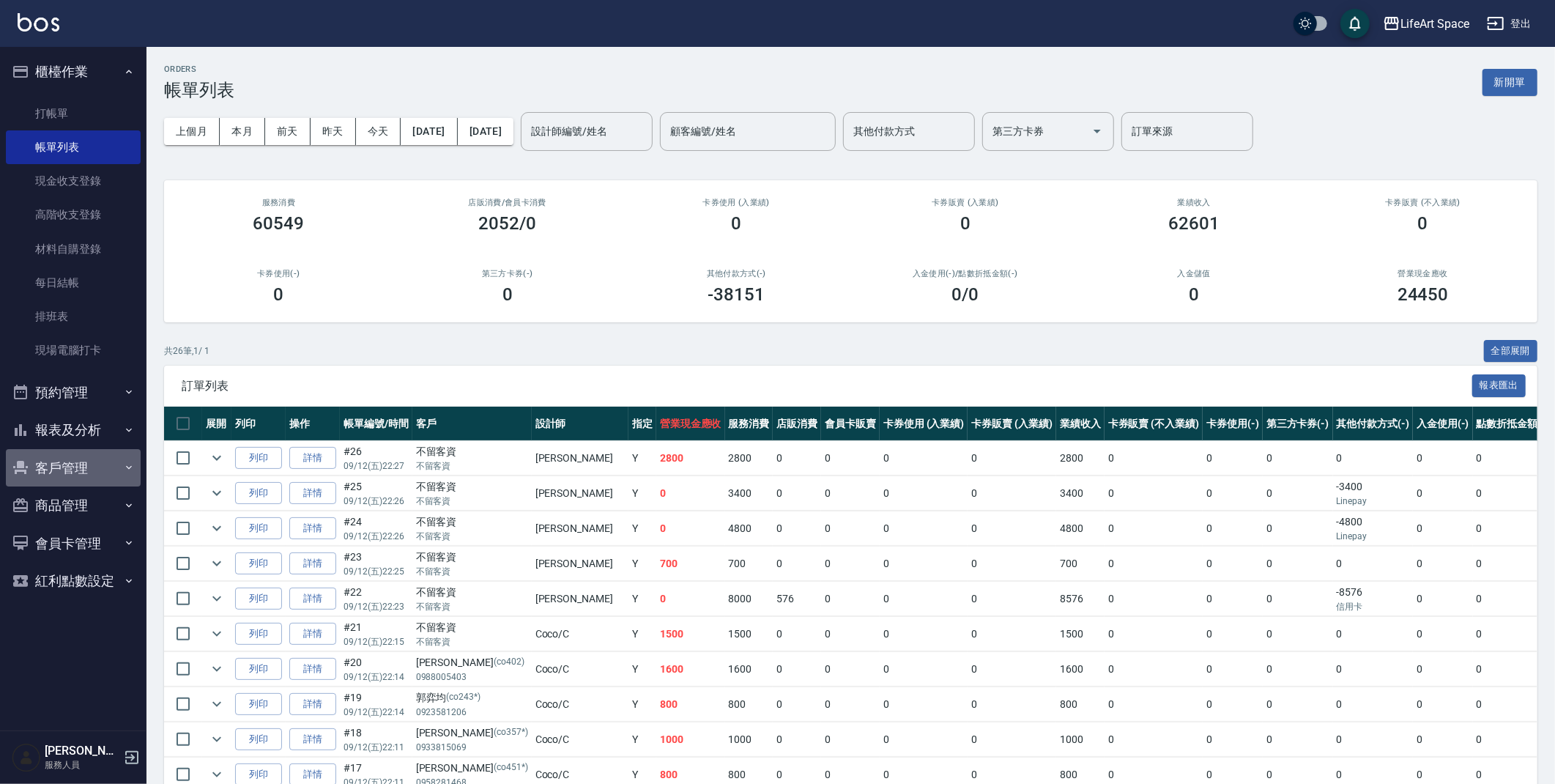
click at [72, 470] on button "客戶管理" at bounding box center [74, 468] width 135 height 38
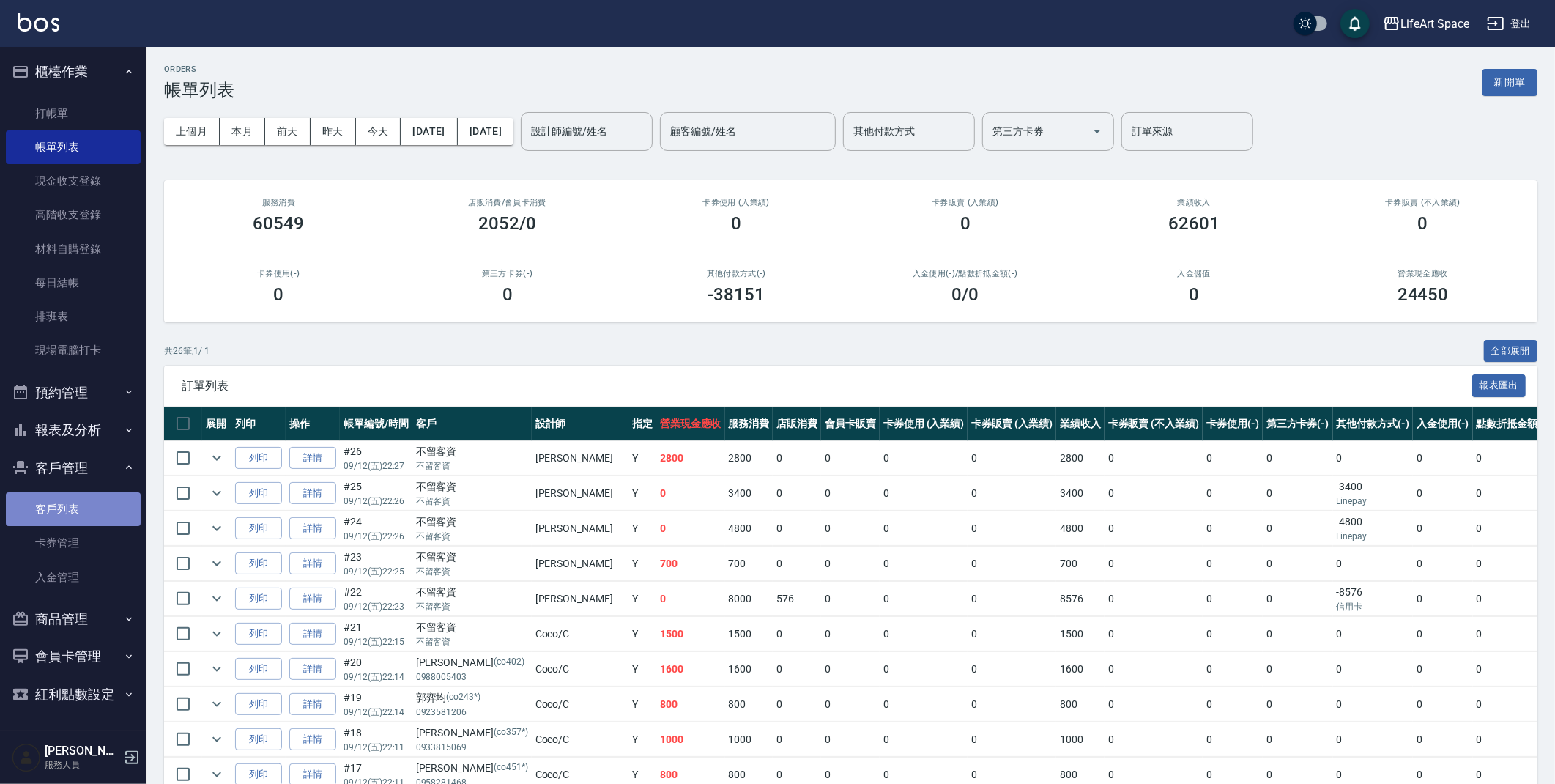
click at [75, 509] on link "客戶列表" at bounding box center [74, 509] width 135 height 34
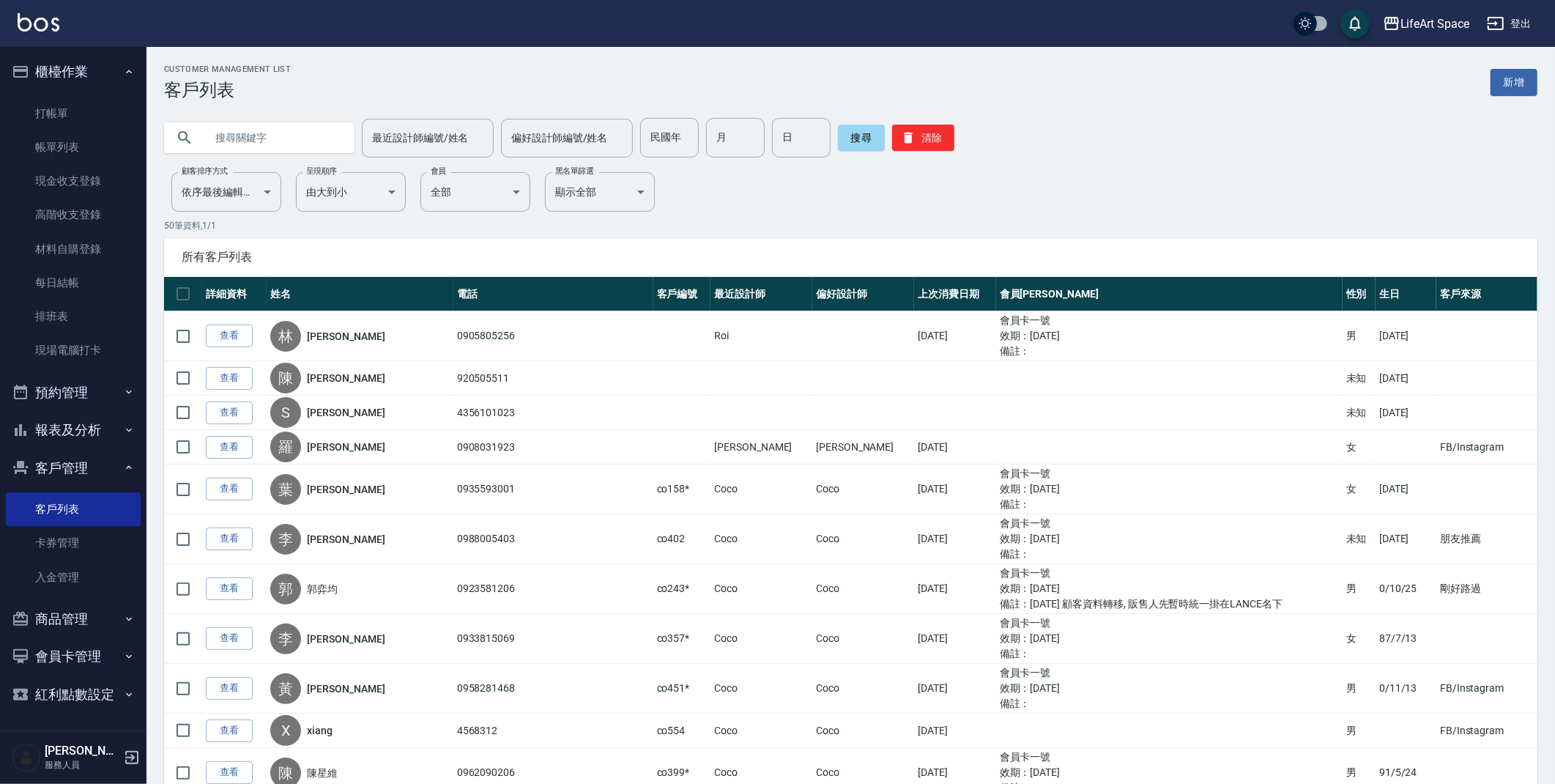
click at [243, 136] on input "text" at bounding box center [274, 138] width 138 height 40
type input "co068"
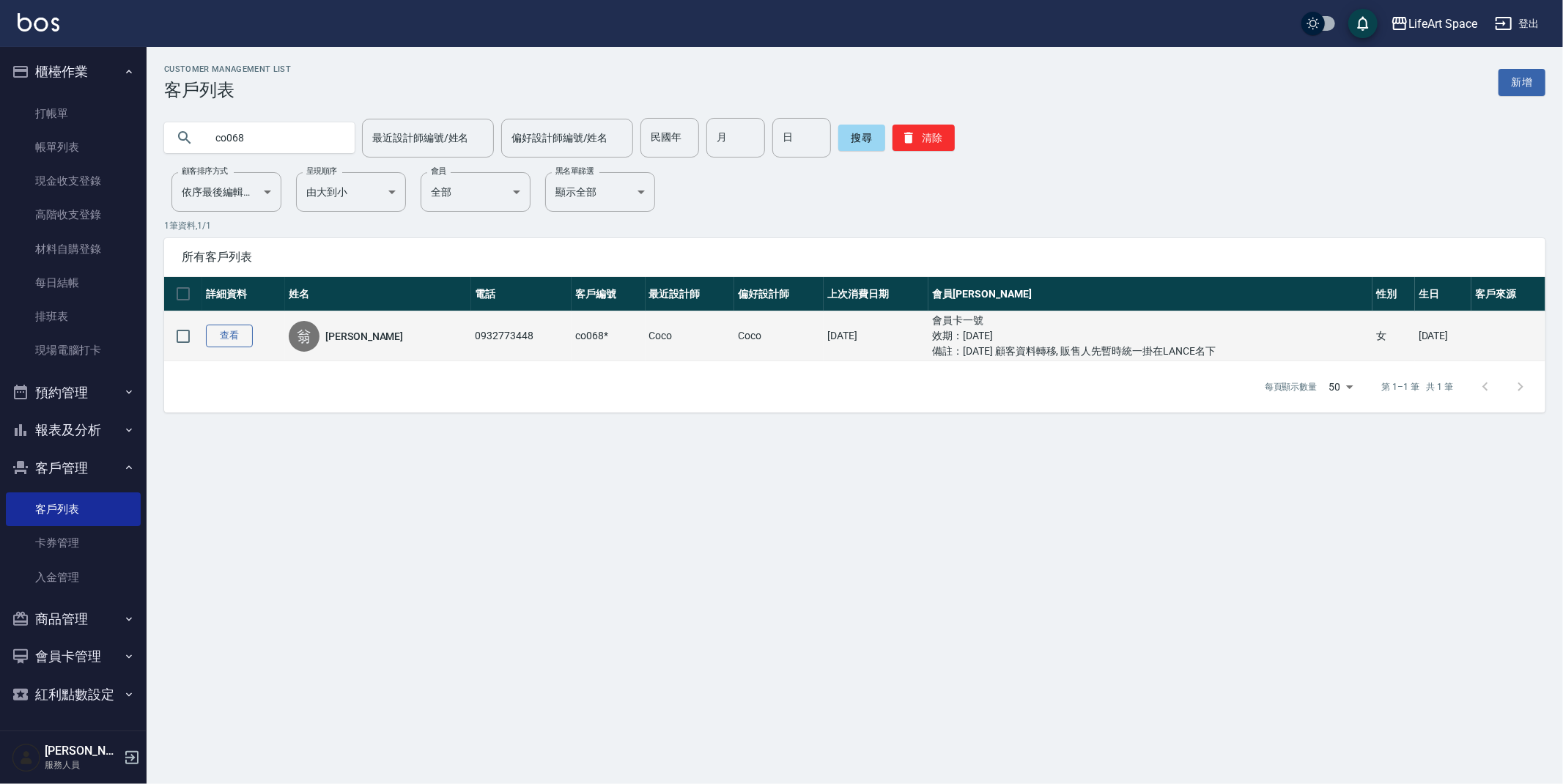
click at [235, 335] on link "查看" at bounding box center [230, 336] width 47 height 23
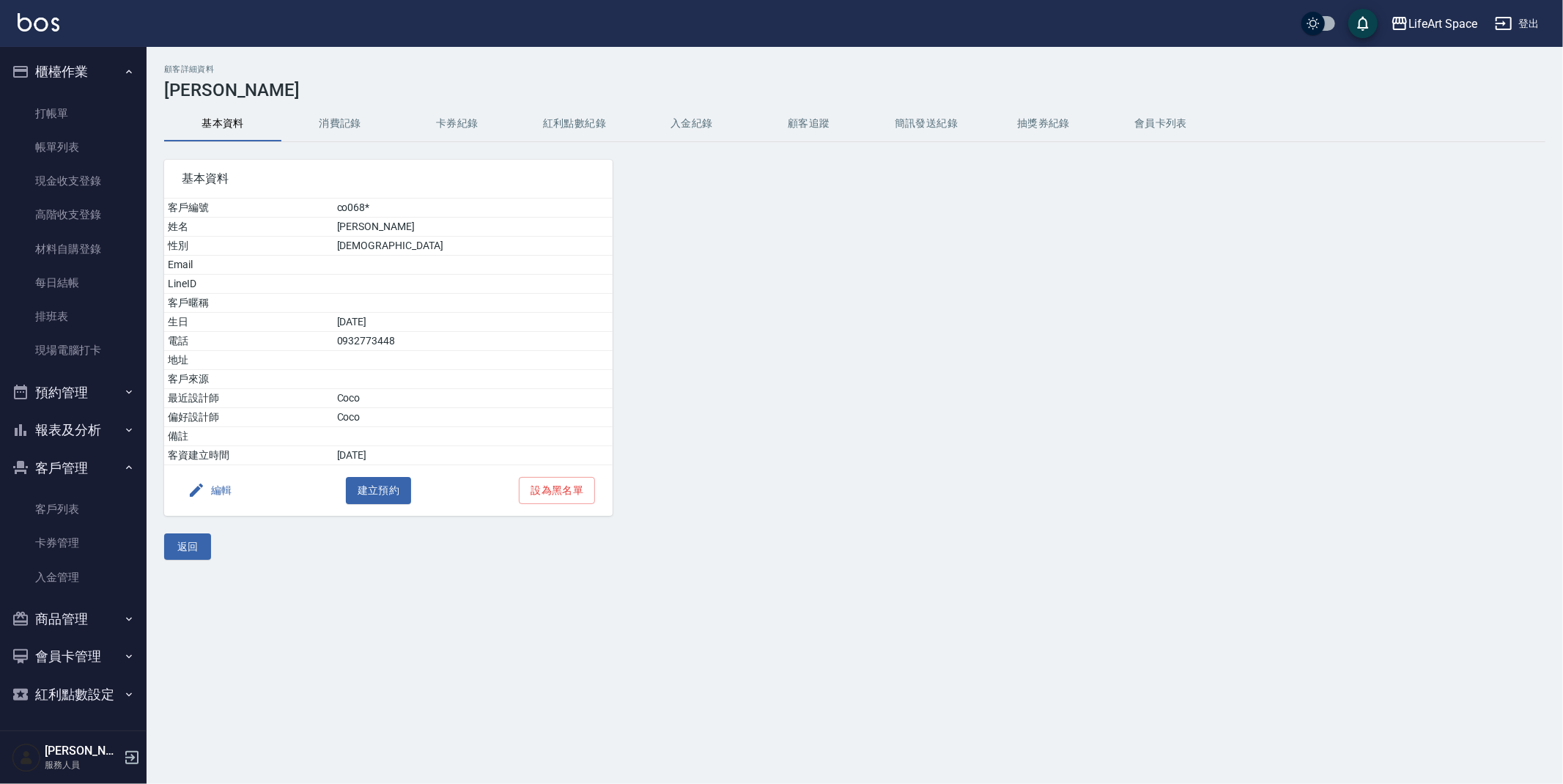
click at [334, 127] on button "消費記錄" at bounding box center [340, 124] width 117 height 36
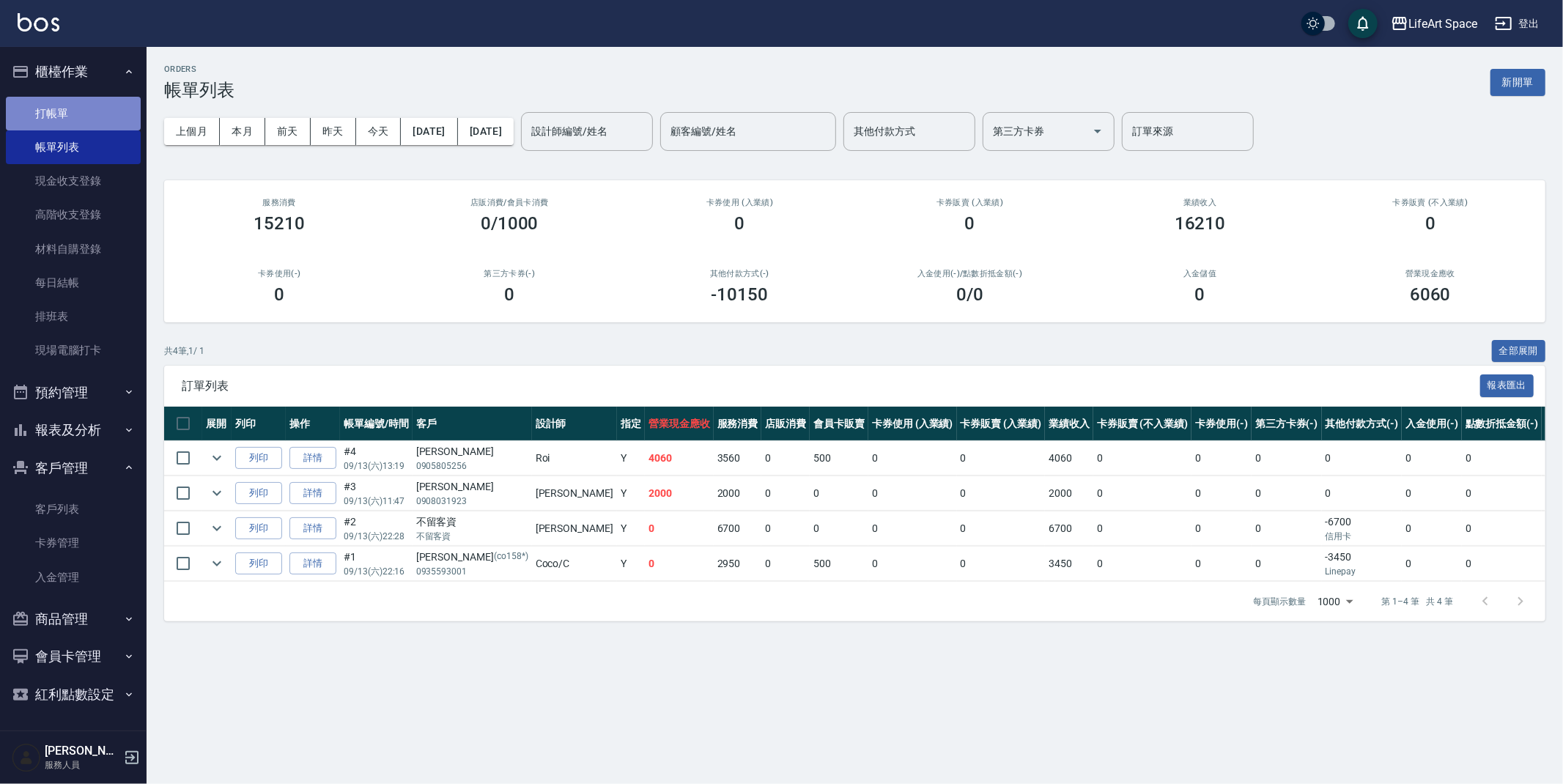
click at [66, 112] on link "打帳單" at bounding box center [74, 113] width 135 height 34
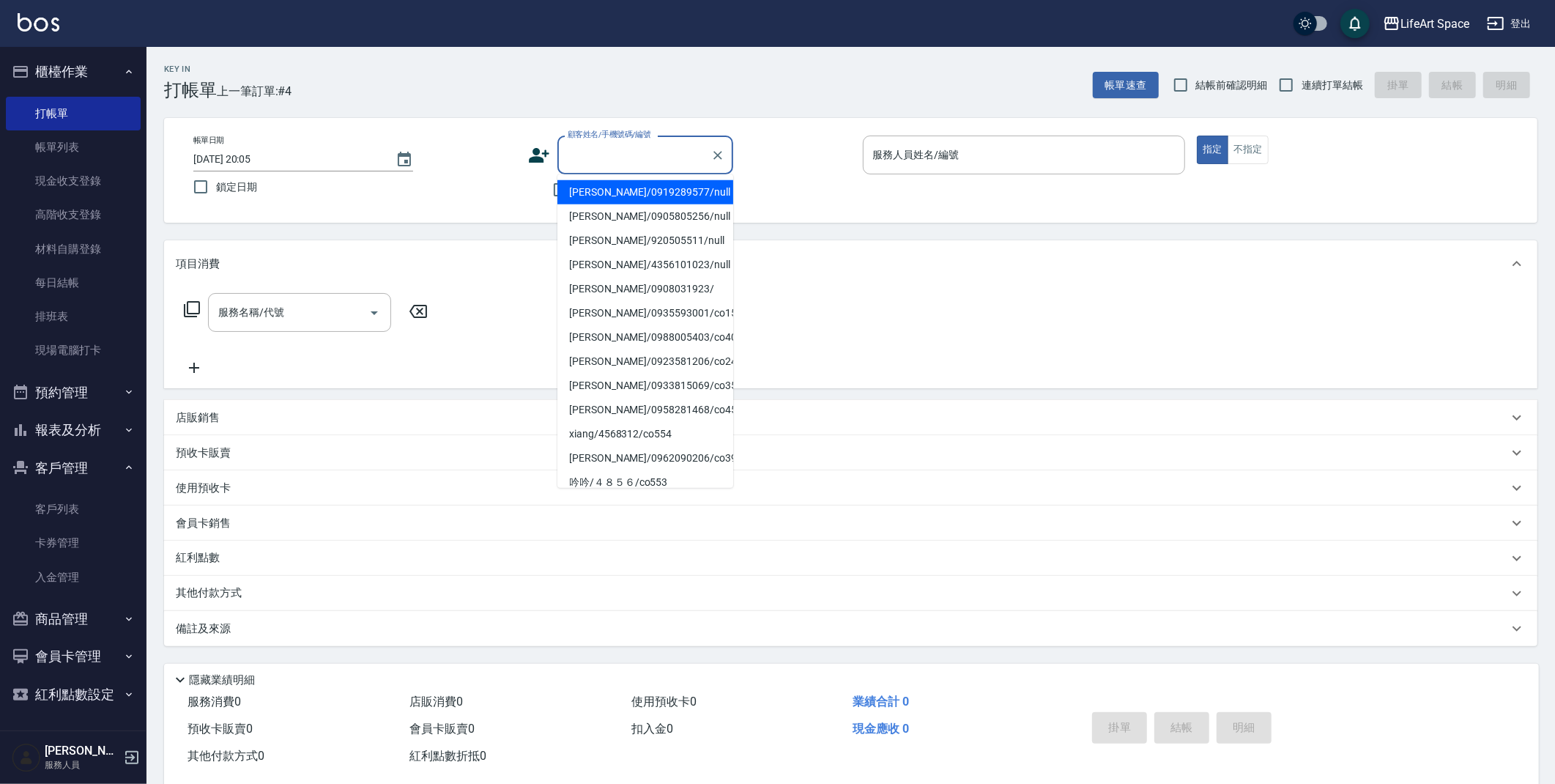
click at [644, 158] on input "顧客姓名/手機號碼/編號" at bounding box center [634, 155] width 140 height 26
click at [651, 192] on li "田進傑/0919289577/null" at bounding box center [645, 192] width 176 height 24
type input "田進傑/0919289577/null"
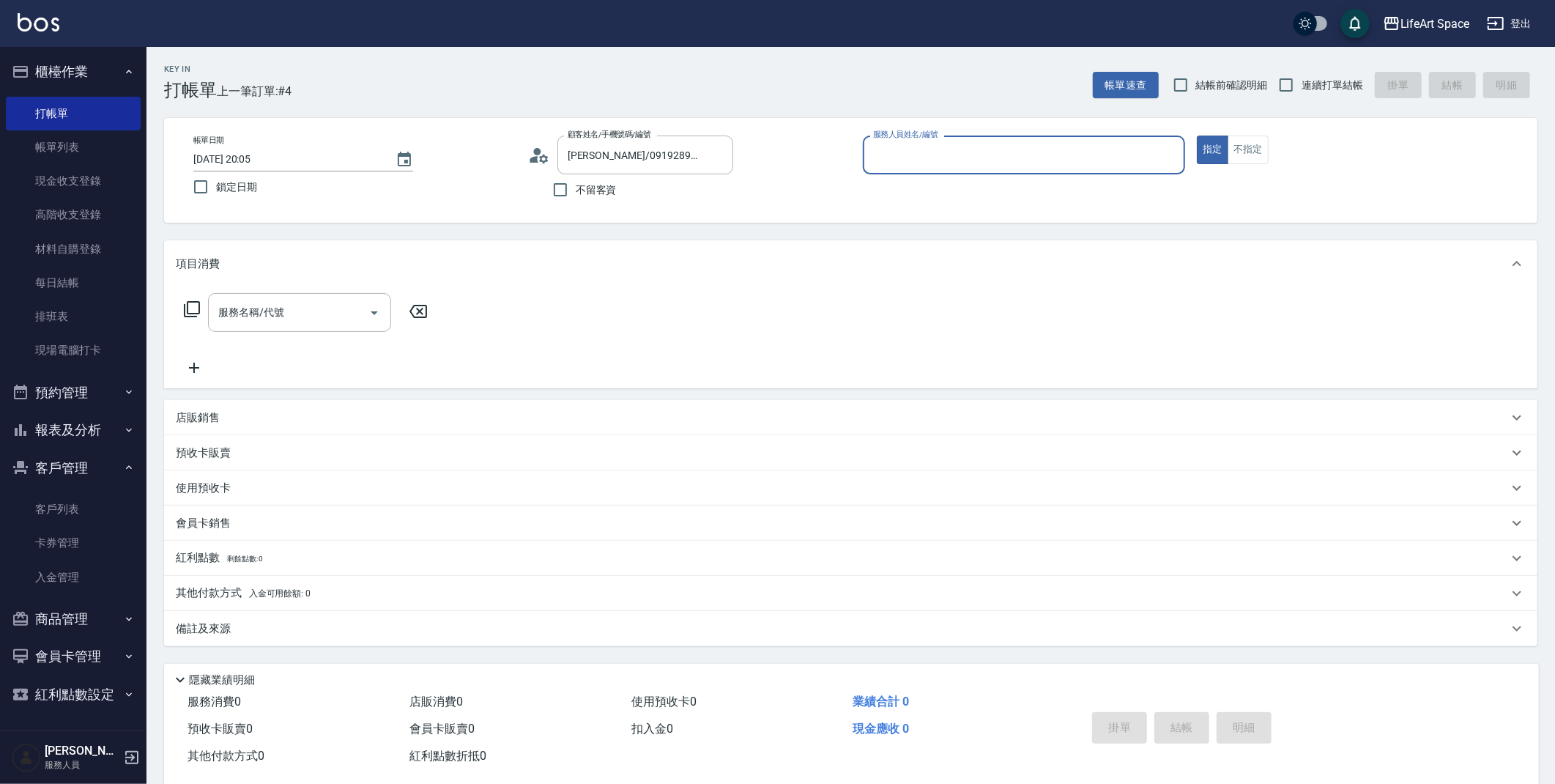
click at [1011, 152] on input "服務人員姓名/編號" at bounding box center [1025, 155] width 310 height 26
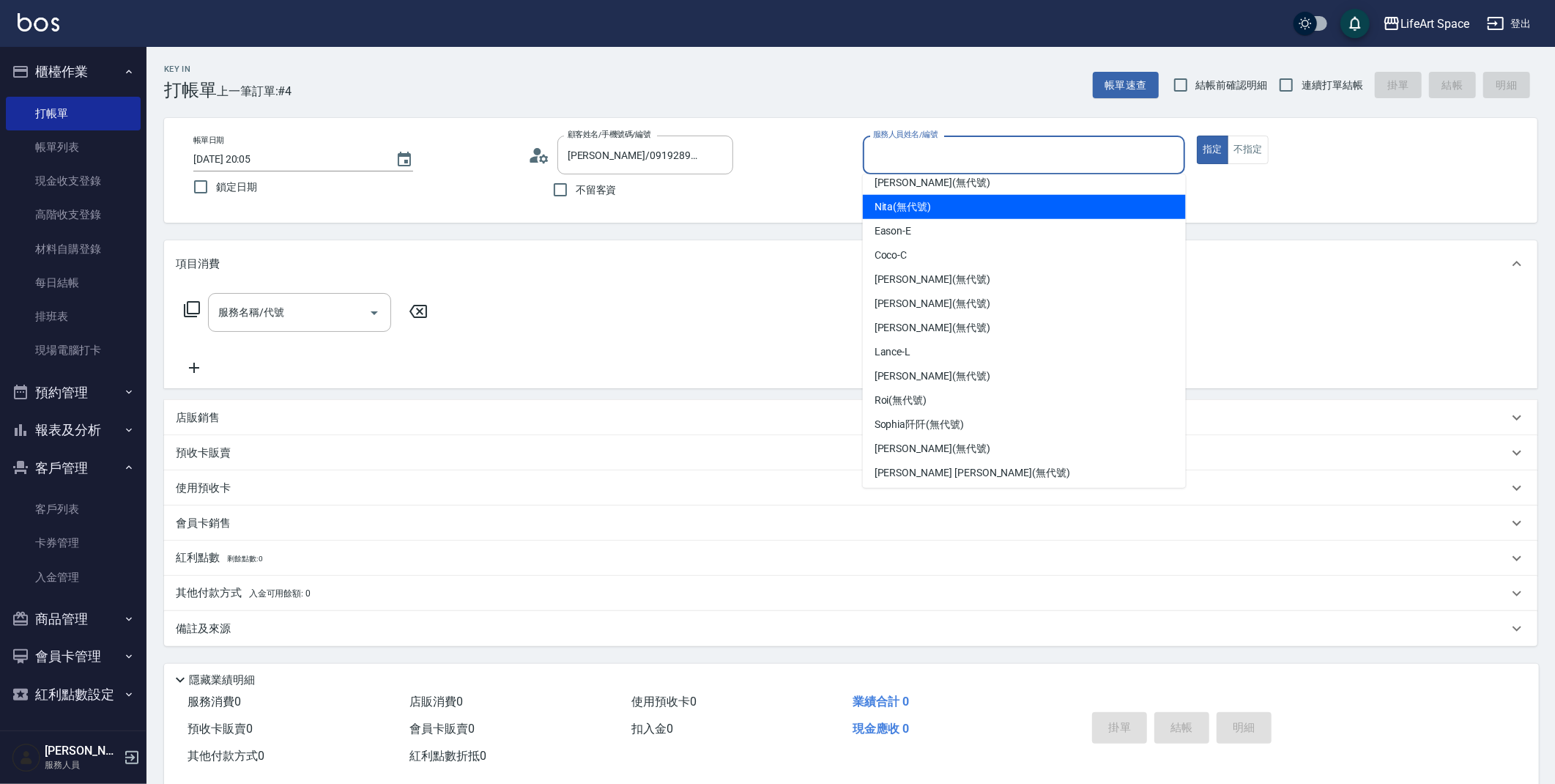
scroll to position [254, 0]
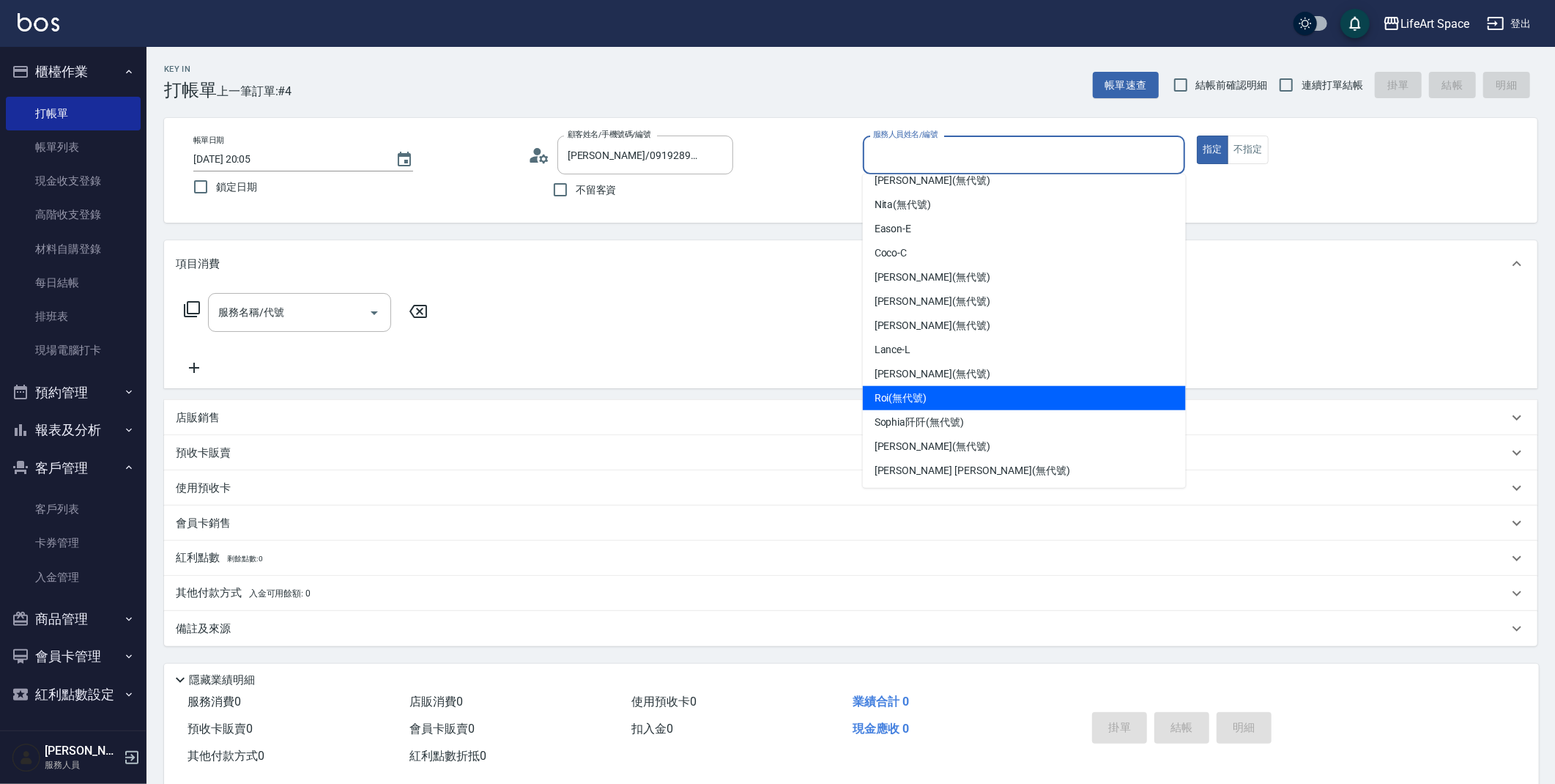
click at [981, 392] on div "Roi (無代號)" at bounding box center [1024, 398] width 323 height 24
type input "Roi(無代號)"
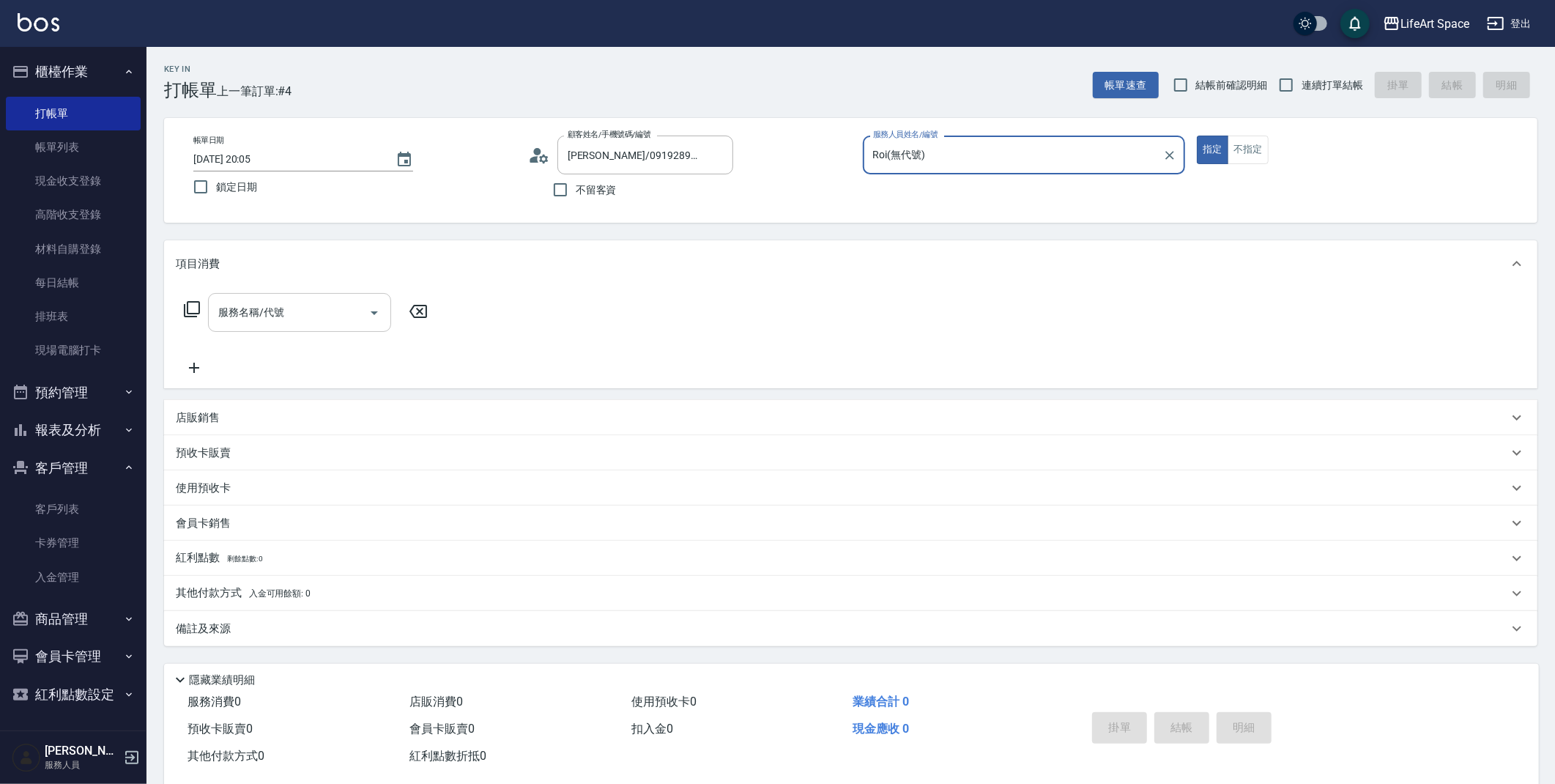
click at [319, 324] on input "服務名稱/代號" at bounding box center [288, 313] width 148 height 26
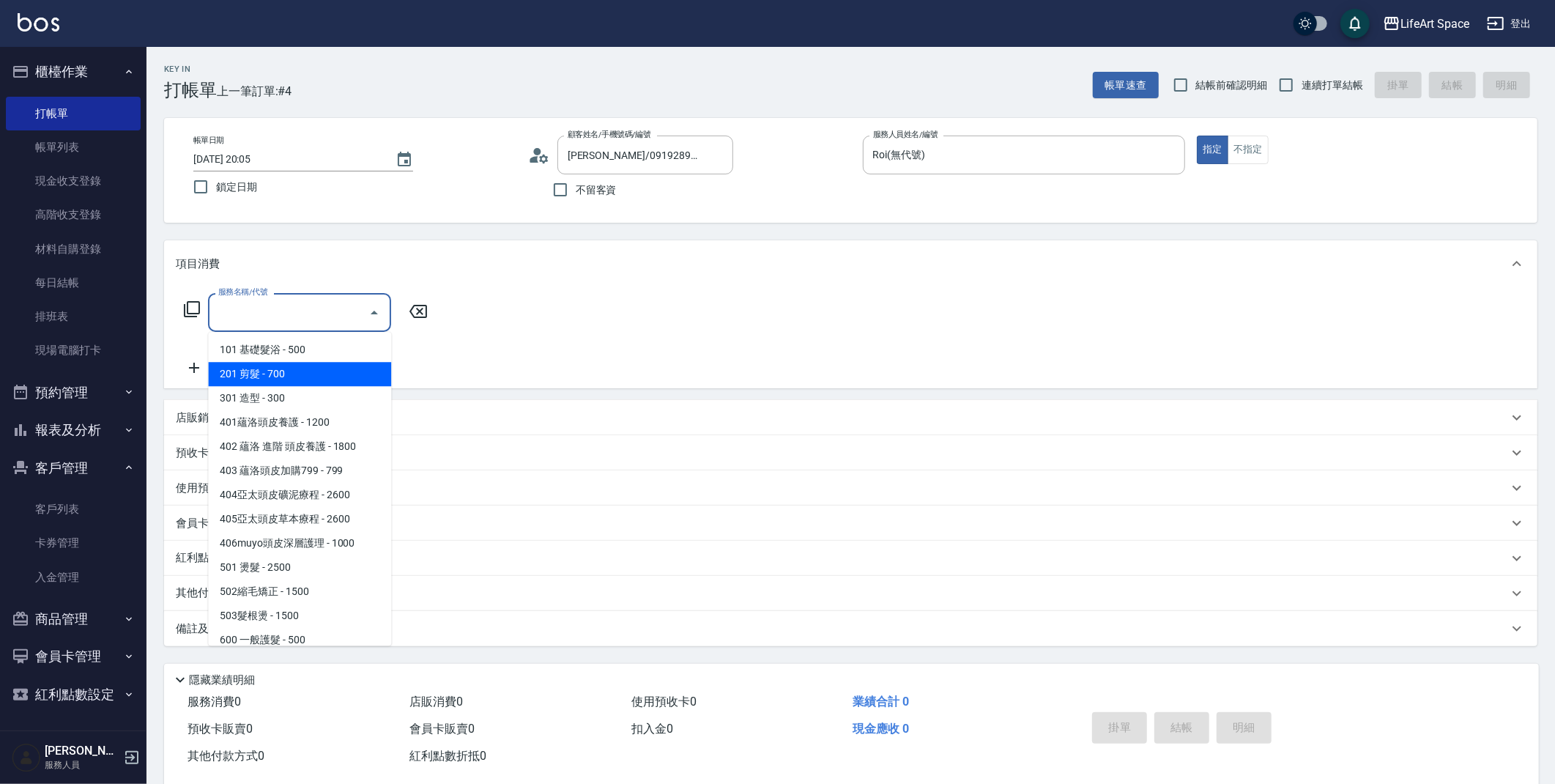
click at [288, 377] on span "201 剪髮 - 700" at bounding box center [299, 374] width 183 height 24
type input "201 剪髮(201)"
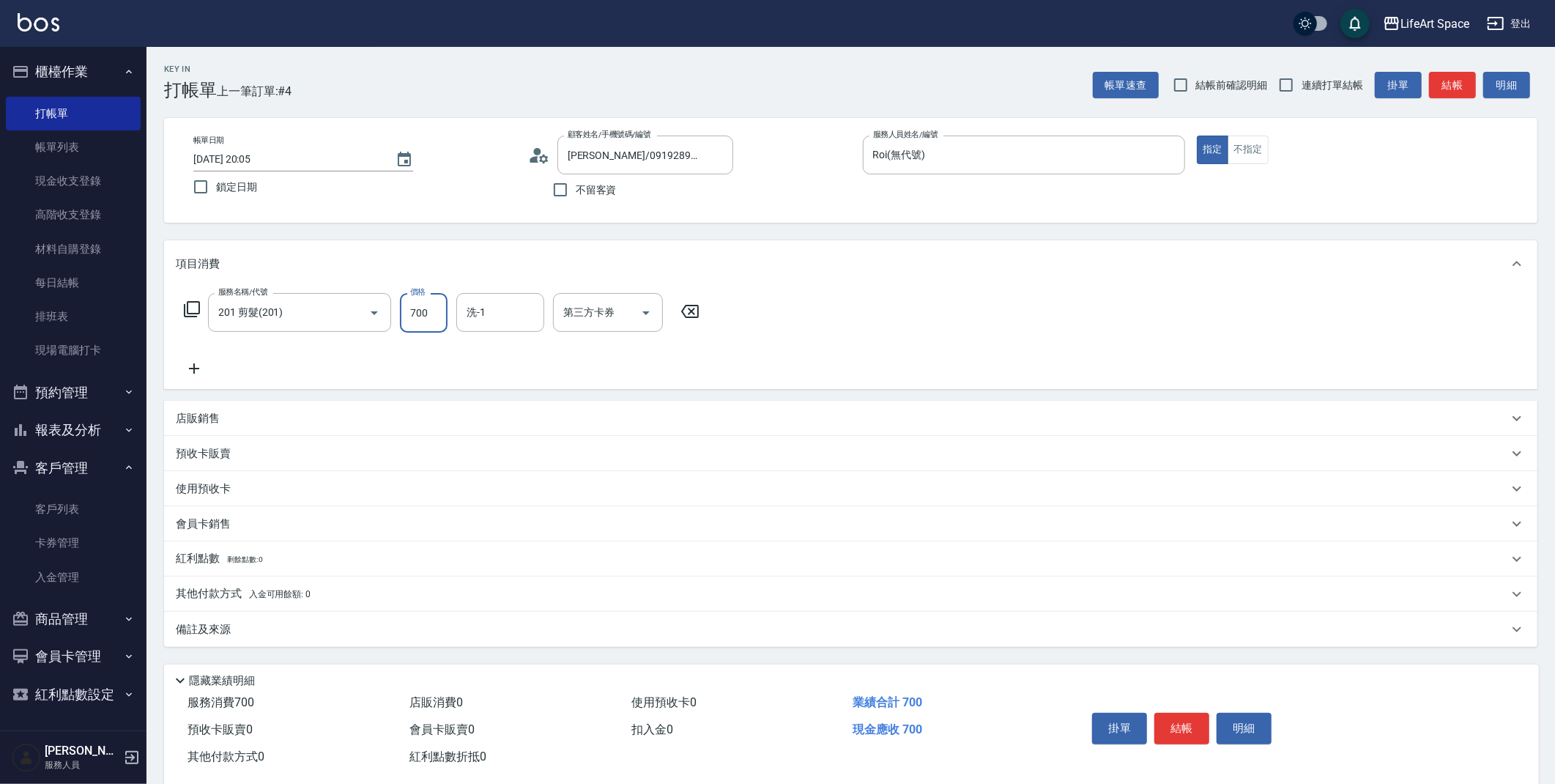
click at [435, 317] on input "700" at bounding box center [424, 313] width 48 height 40
type input "1000"
click at [192, 369] on icon at bounding box center [194, 368] width 36 height 17
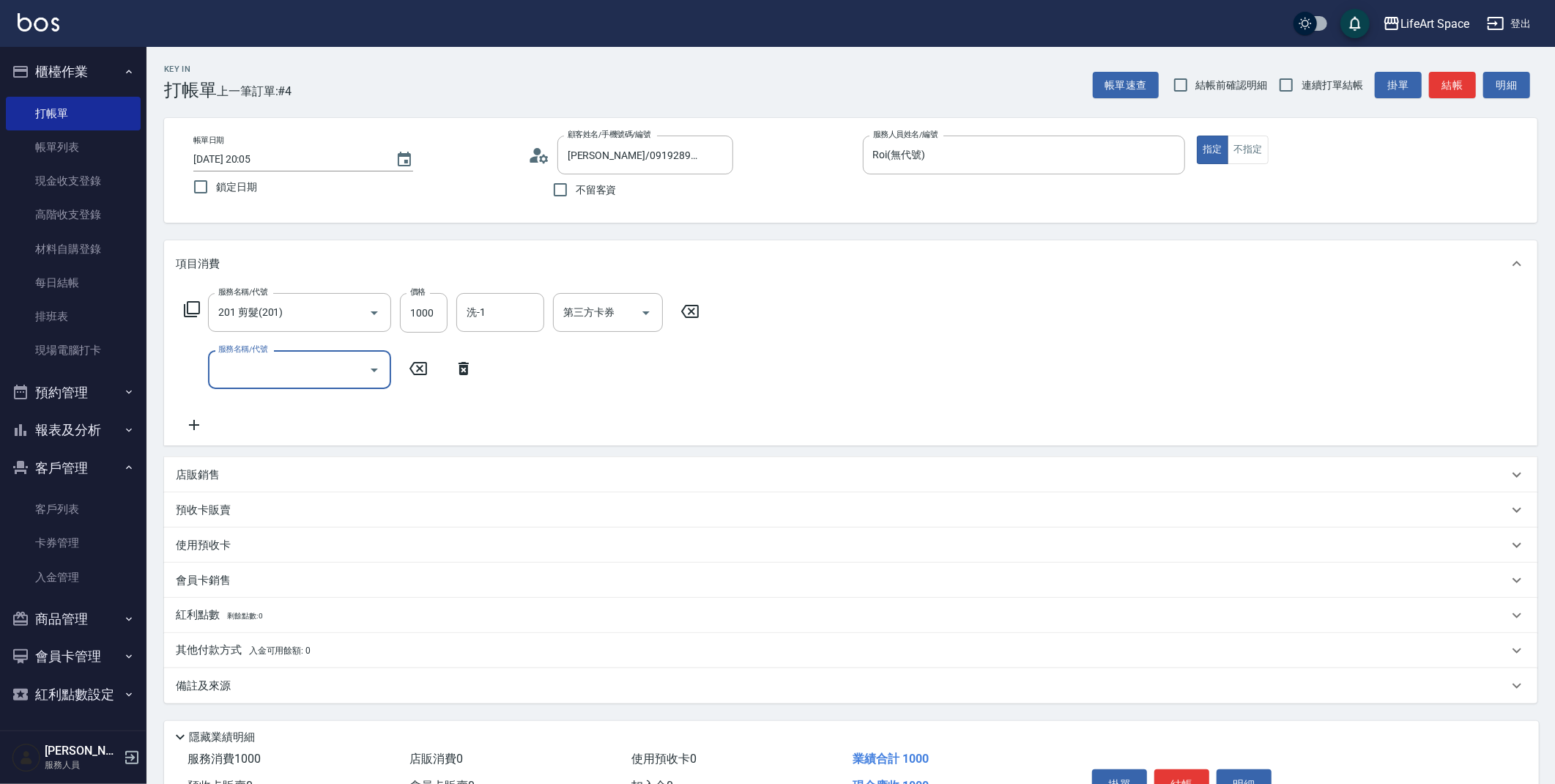
click at [296, 378] on input "服務名稱/代號" at bounding box center [288, 370] width 148 height 26
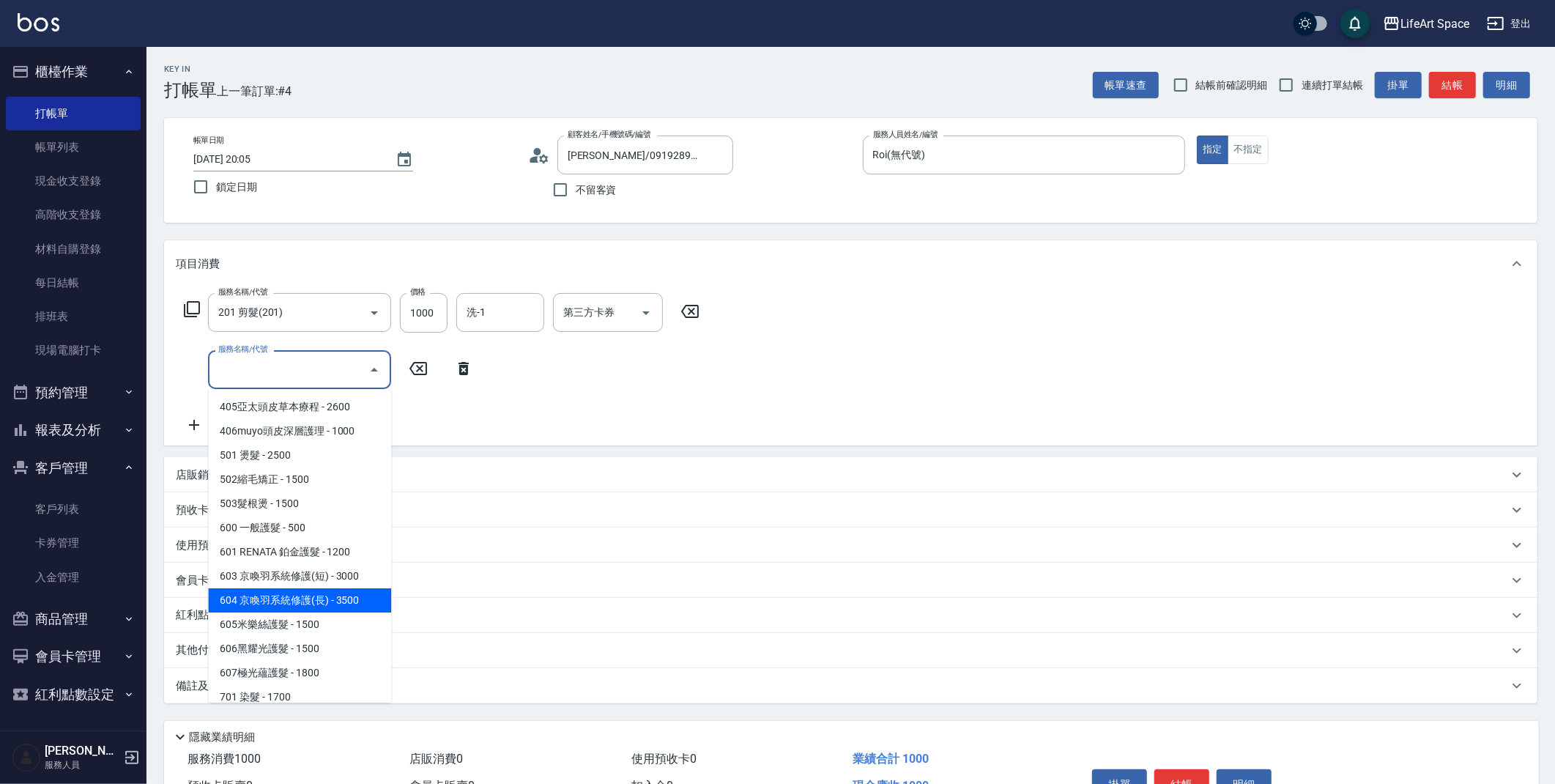
scroll to position [165, 0]
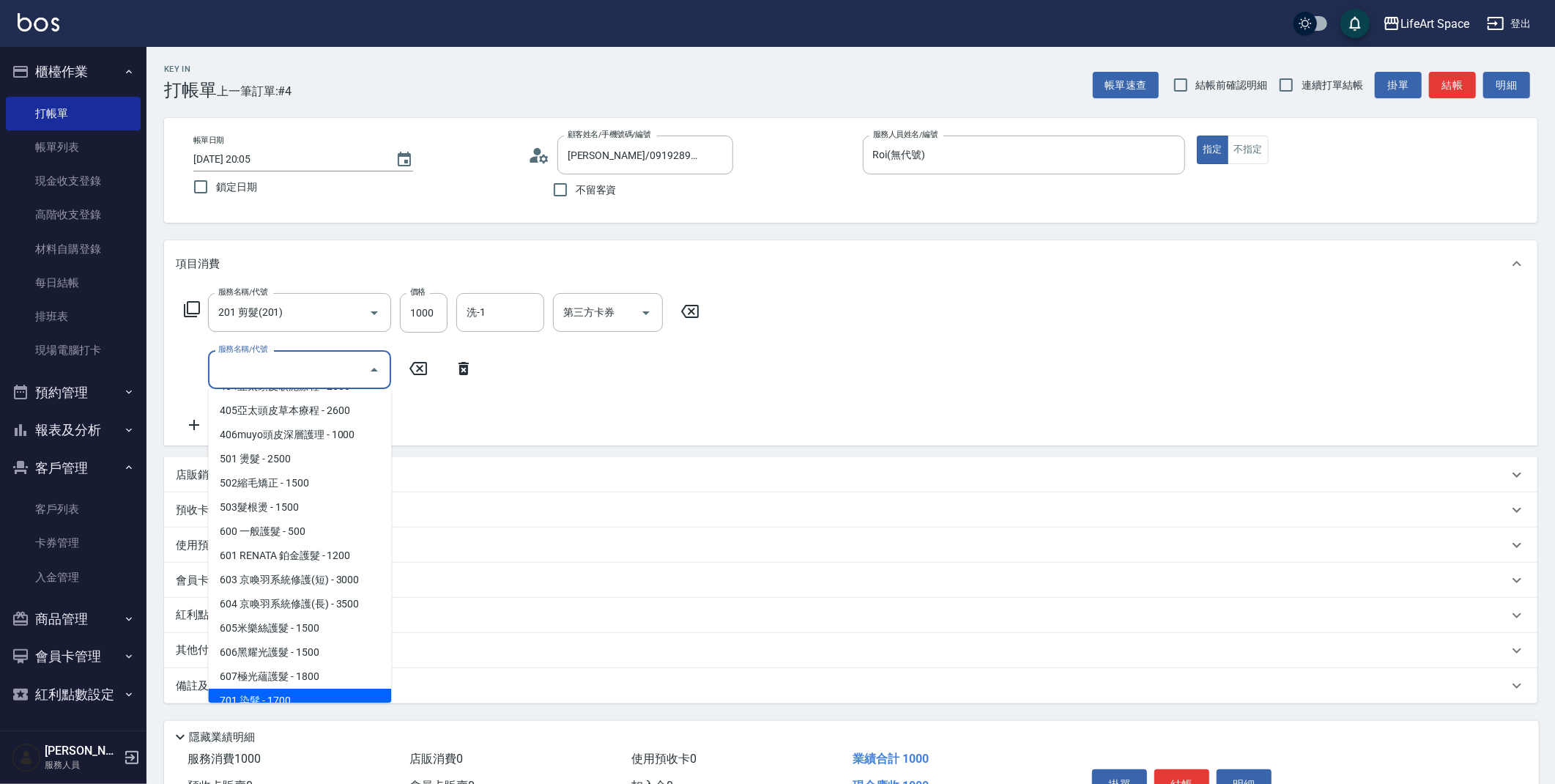
click at [283, 695] on span "701 染髮 - 1700" at bounding box center [299, 701] width 183 height 24
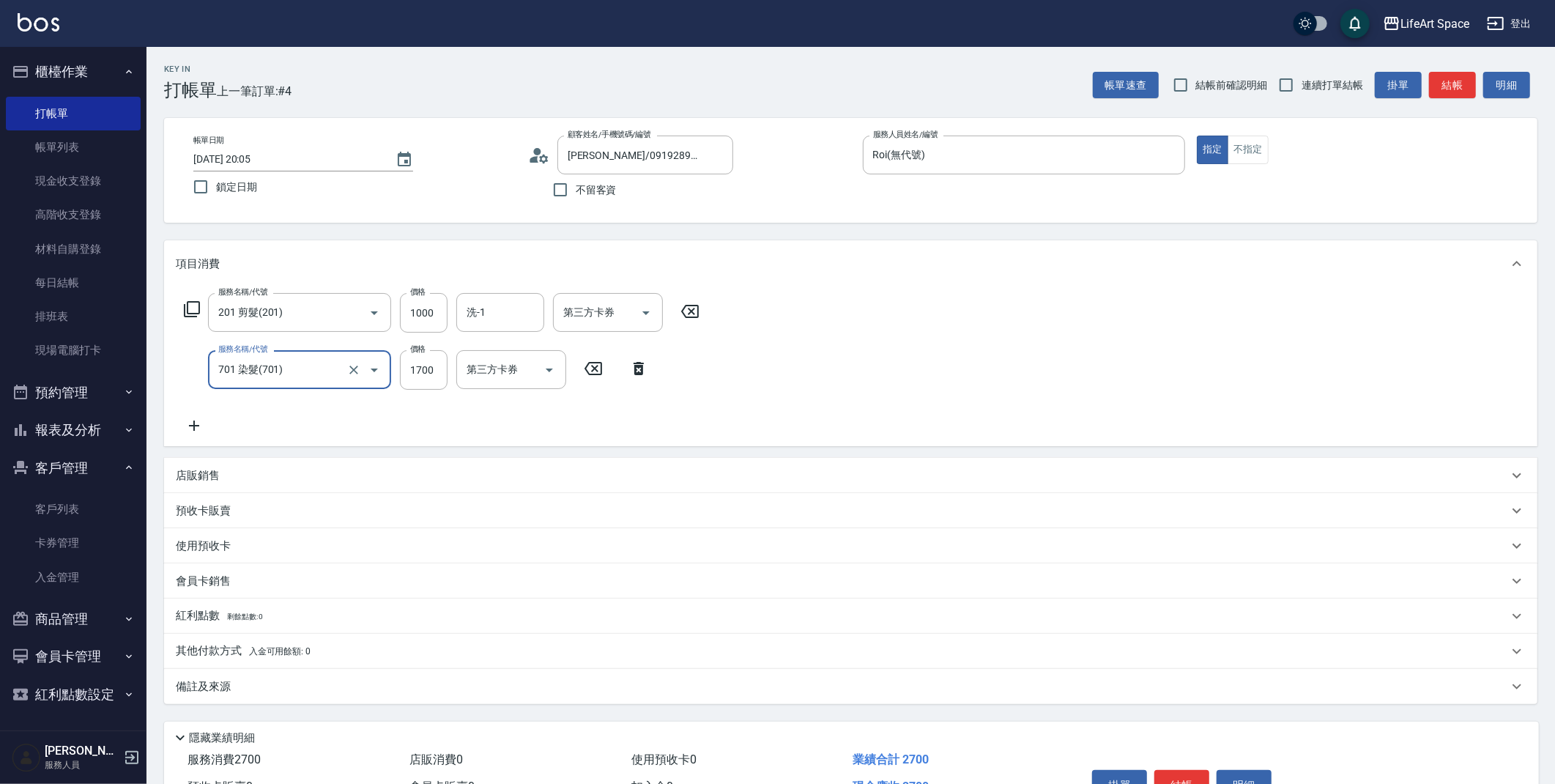
type input "701 染髮(701)"
drag, startPoint x: 424, startPoint y: 372, endPoint x: 437, endPoint y: 366, distance: 14.3
click at [437, 366] on input "1700" at bounding box center [424, 370] width 48 height 40
type input "1600"
click at [263, 477] on div "店販銷售" at bounding box center [842, 476] width 1332 height 16
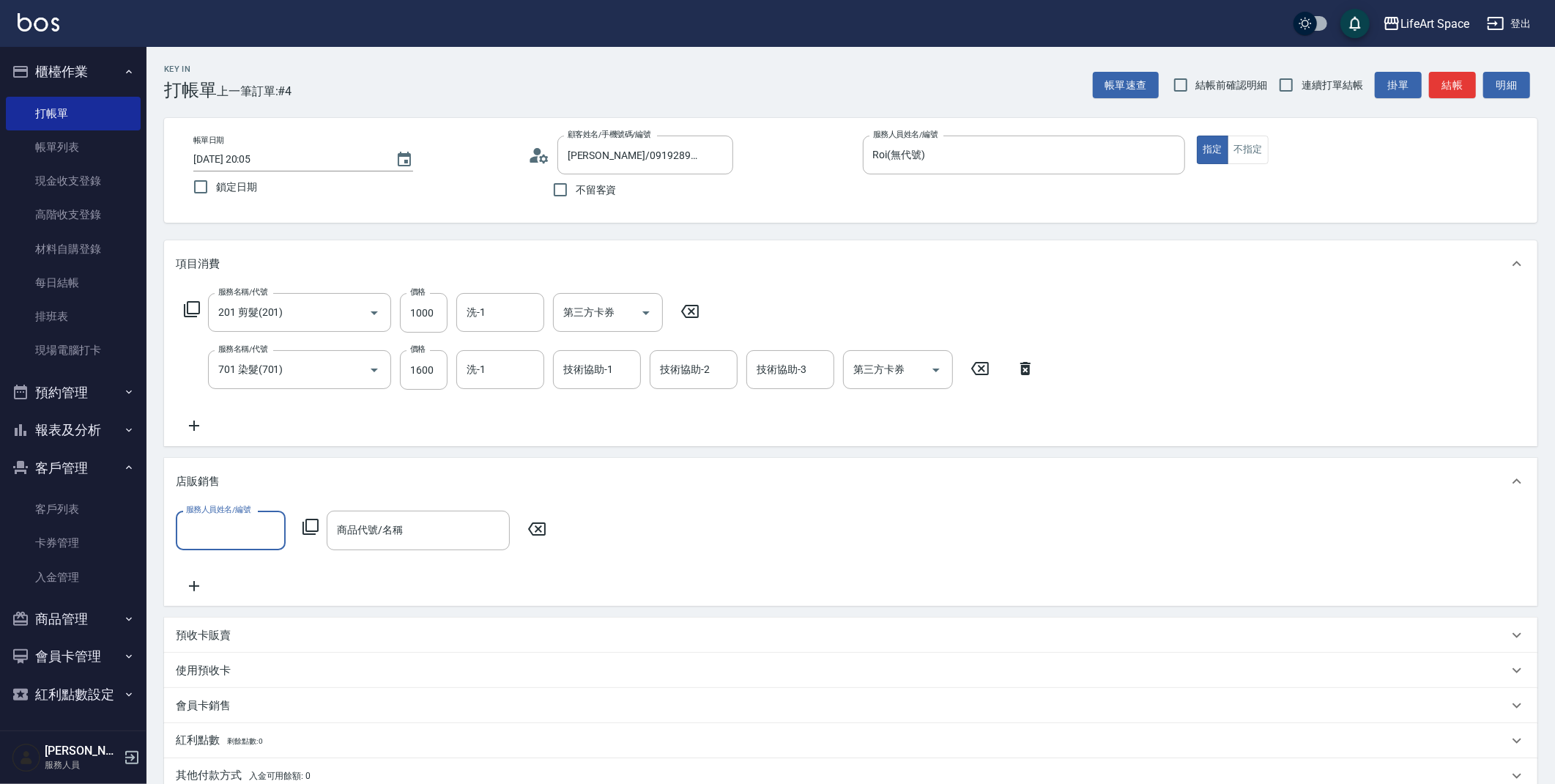
scroll to position [0, 0]
click at [257, 542] on div "服務人員姓名/編號" at bounding box center [230, 529] width 110 height 39
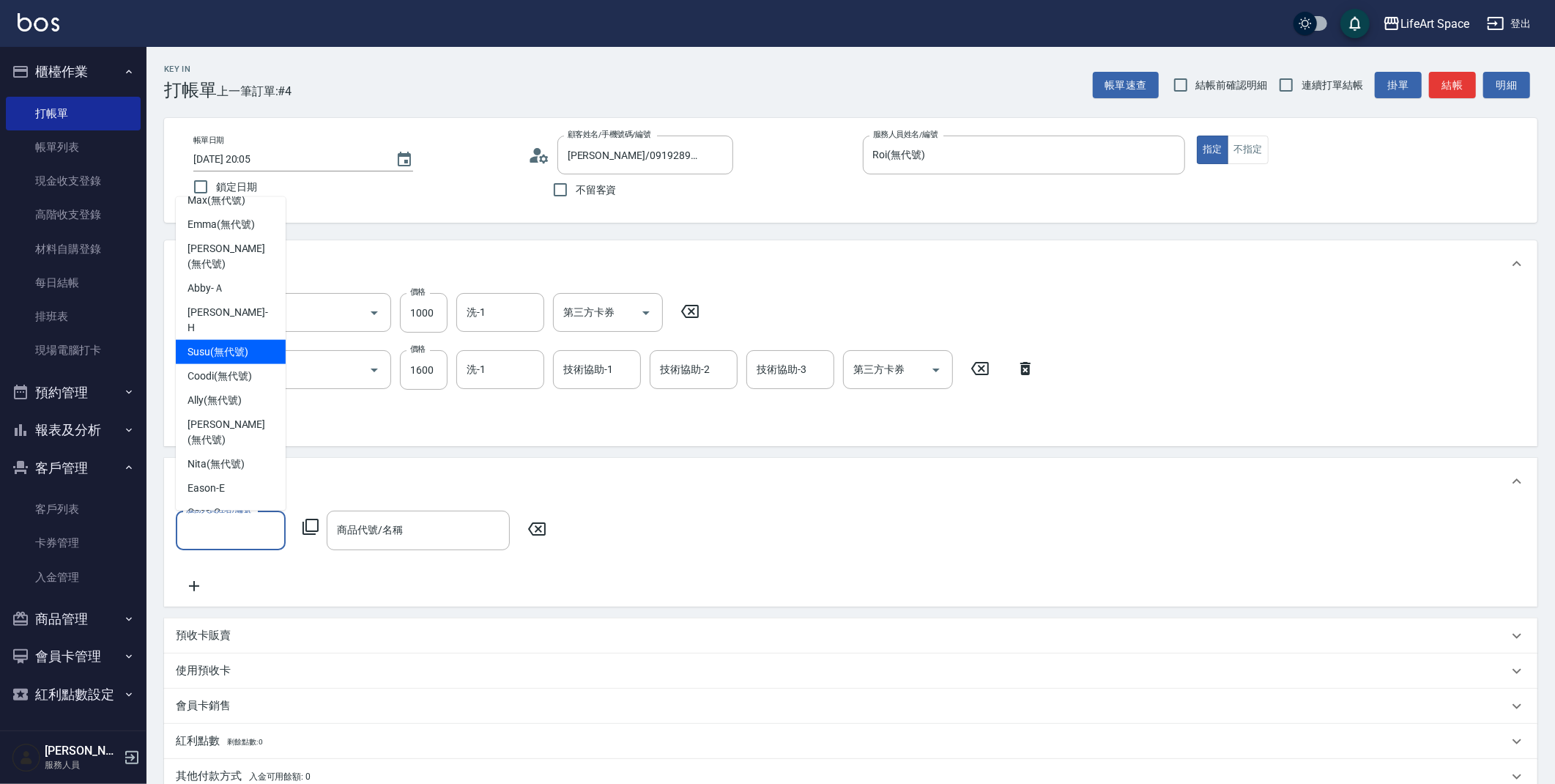
scroll to position [267, 0]
click at [224, 523] on span "Roi (無代號)" at bounding box center [213, 531] width 53 height 16
type input "Roi(無代號)"
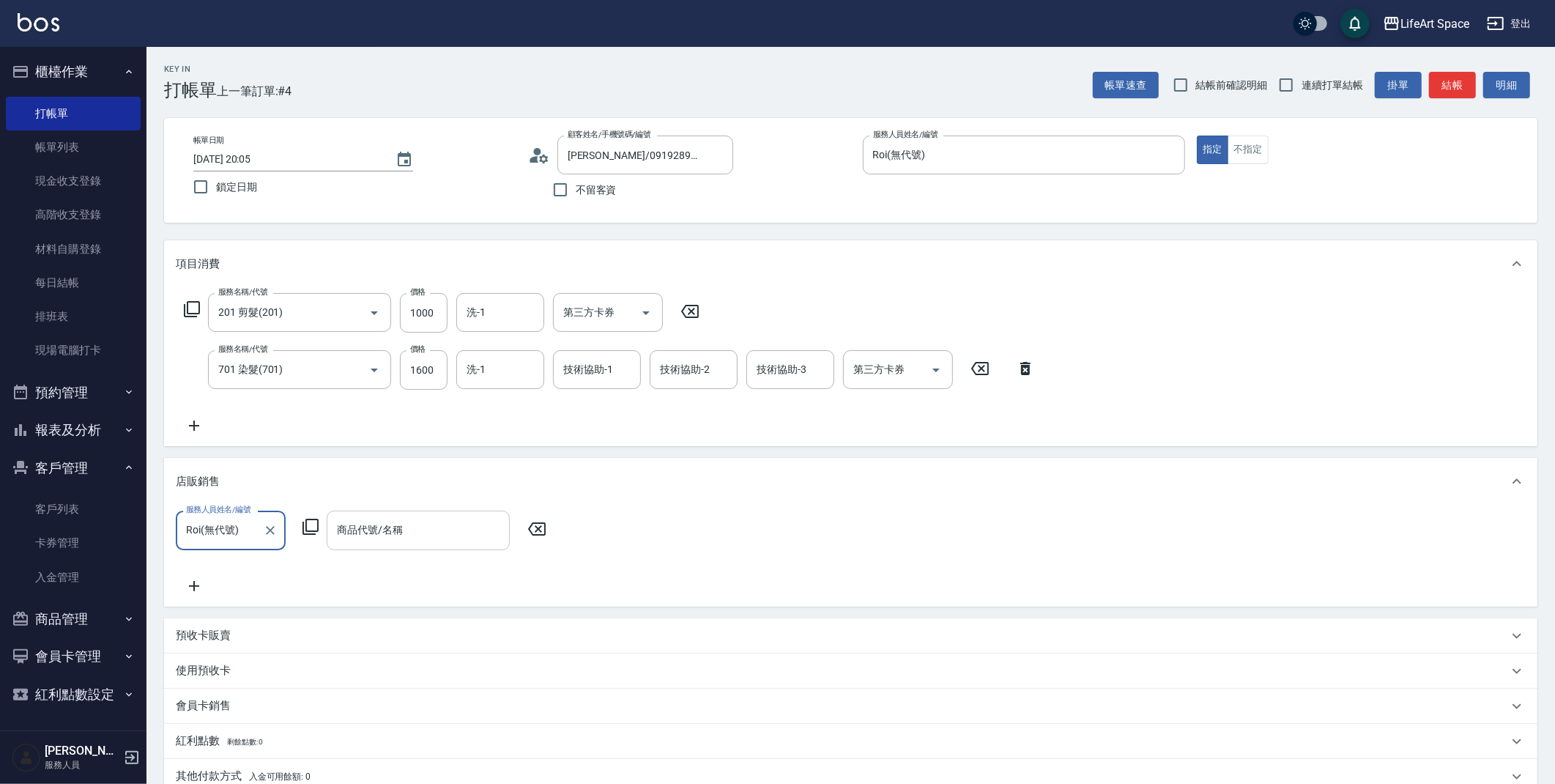
click at [378, 529] on div "商品代號/名稱 商品代號/名稱" at bounding box center [418, 529] width 183 height 39
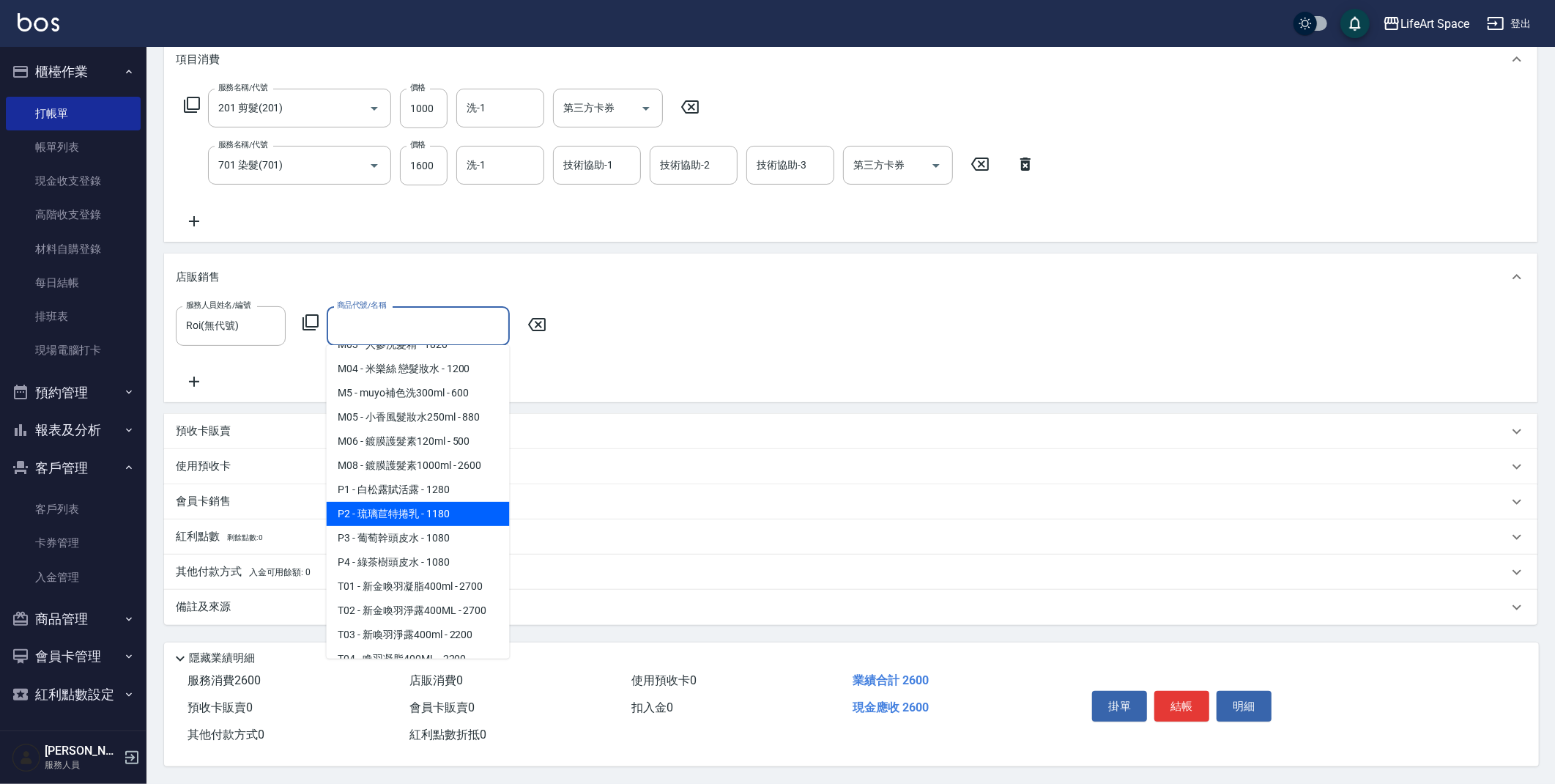
scroll to position [787, 0]
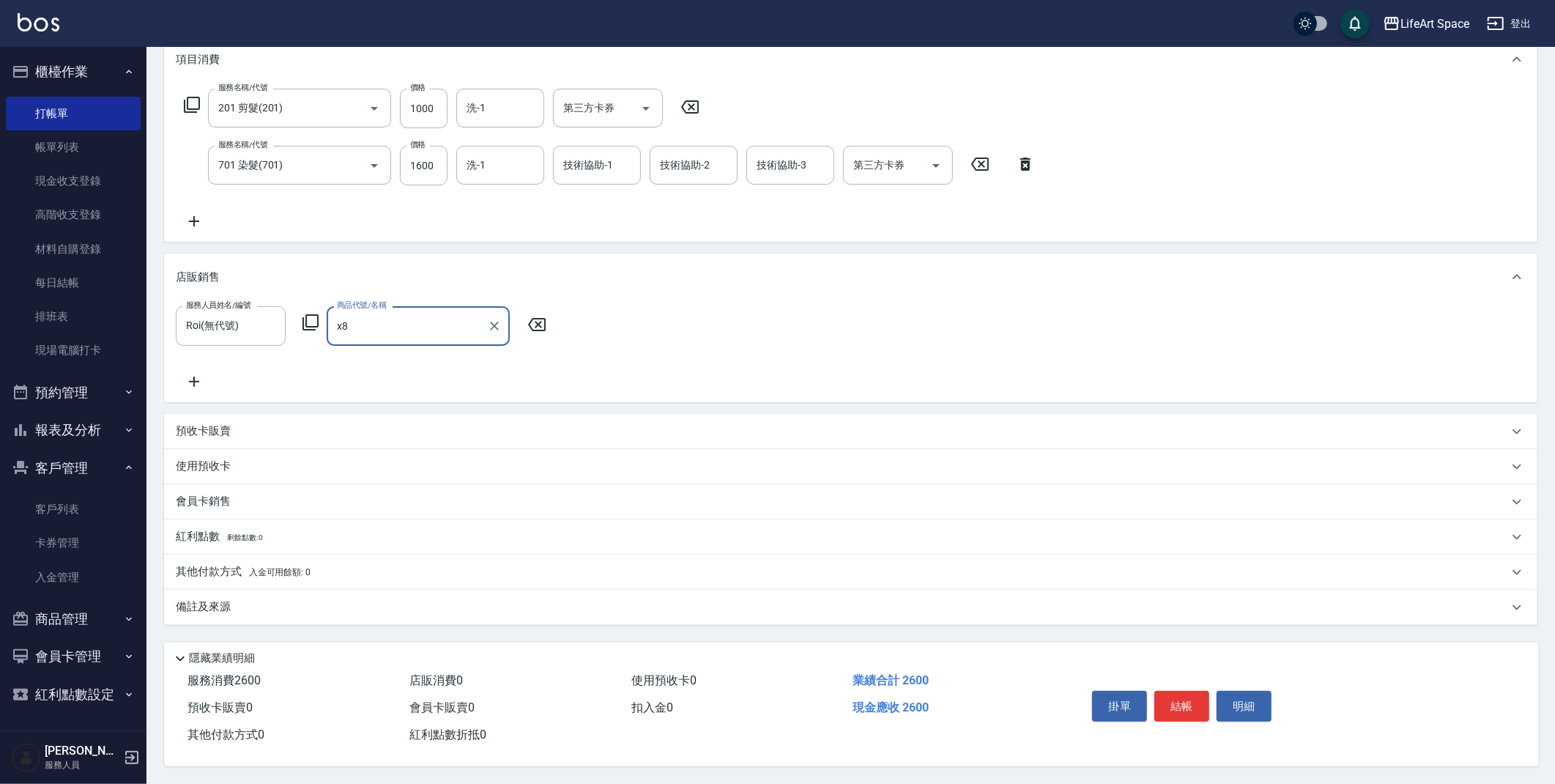
type input "x"
type input "蠟"
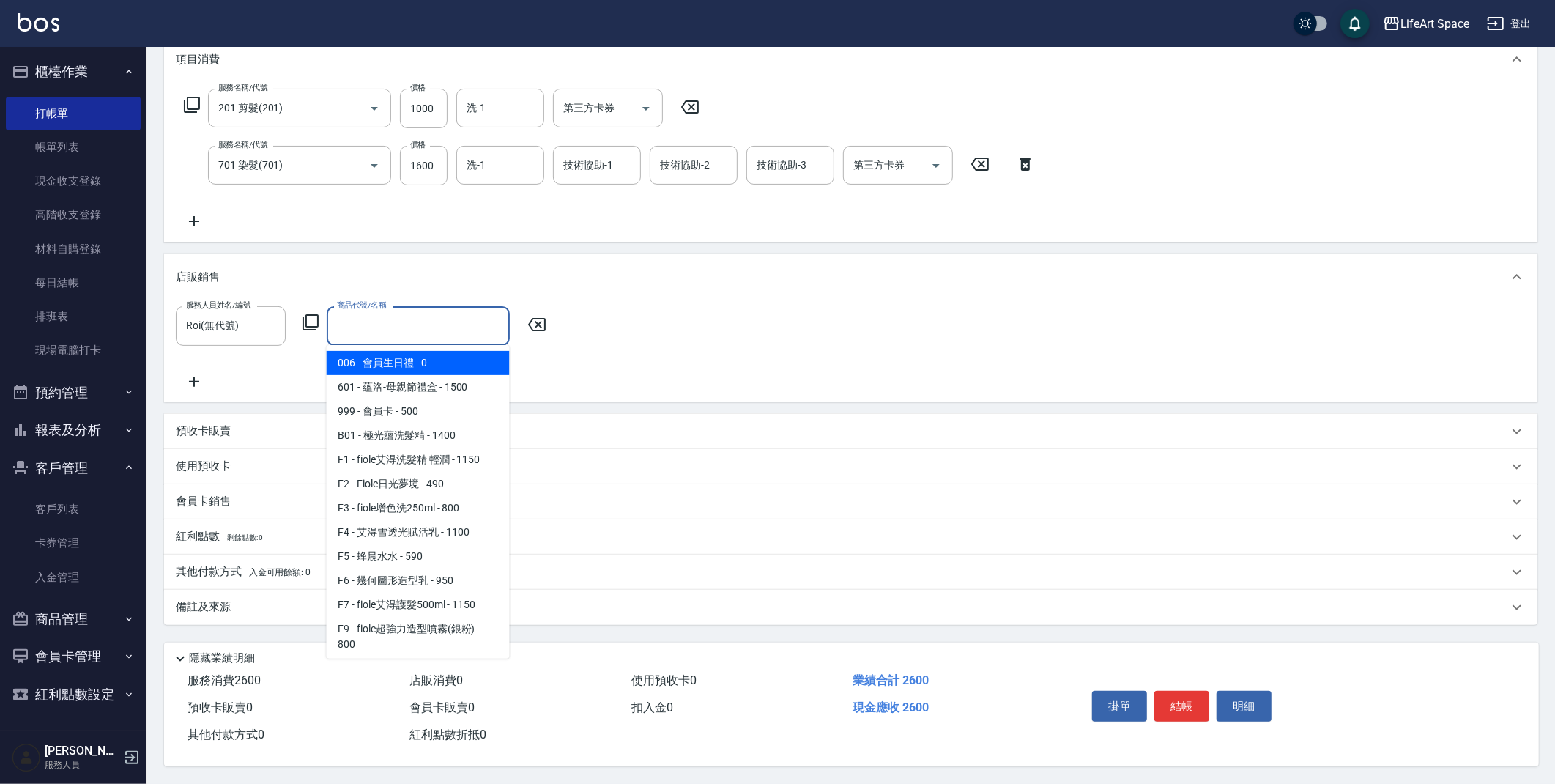
click at [313, 323] on icon at bounding box center [310, 322] width 16 height 16
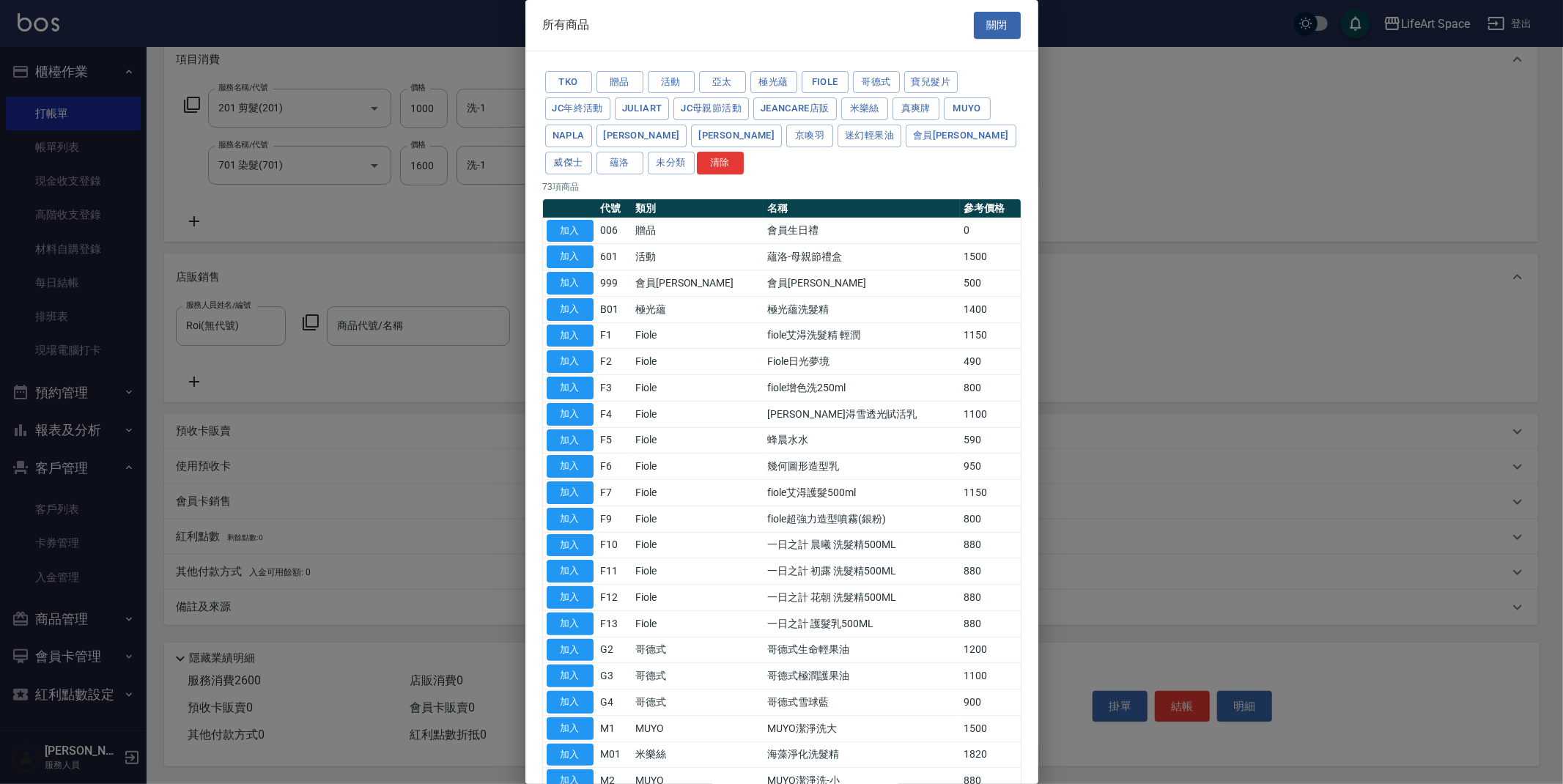
drag, startPoint x: 828, startPoint y: 83, endPoint x: 918, endPoint y: 416, distance: 344.9
click at [830, 83] on button "Fiole" at bounding box center [825, 82] width 47 height 23
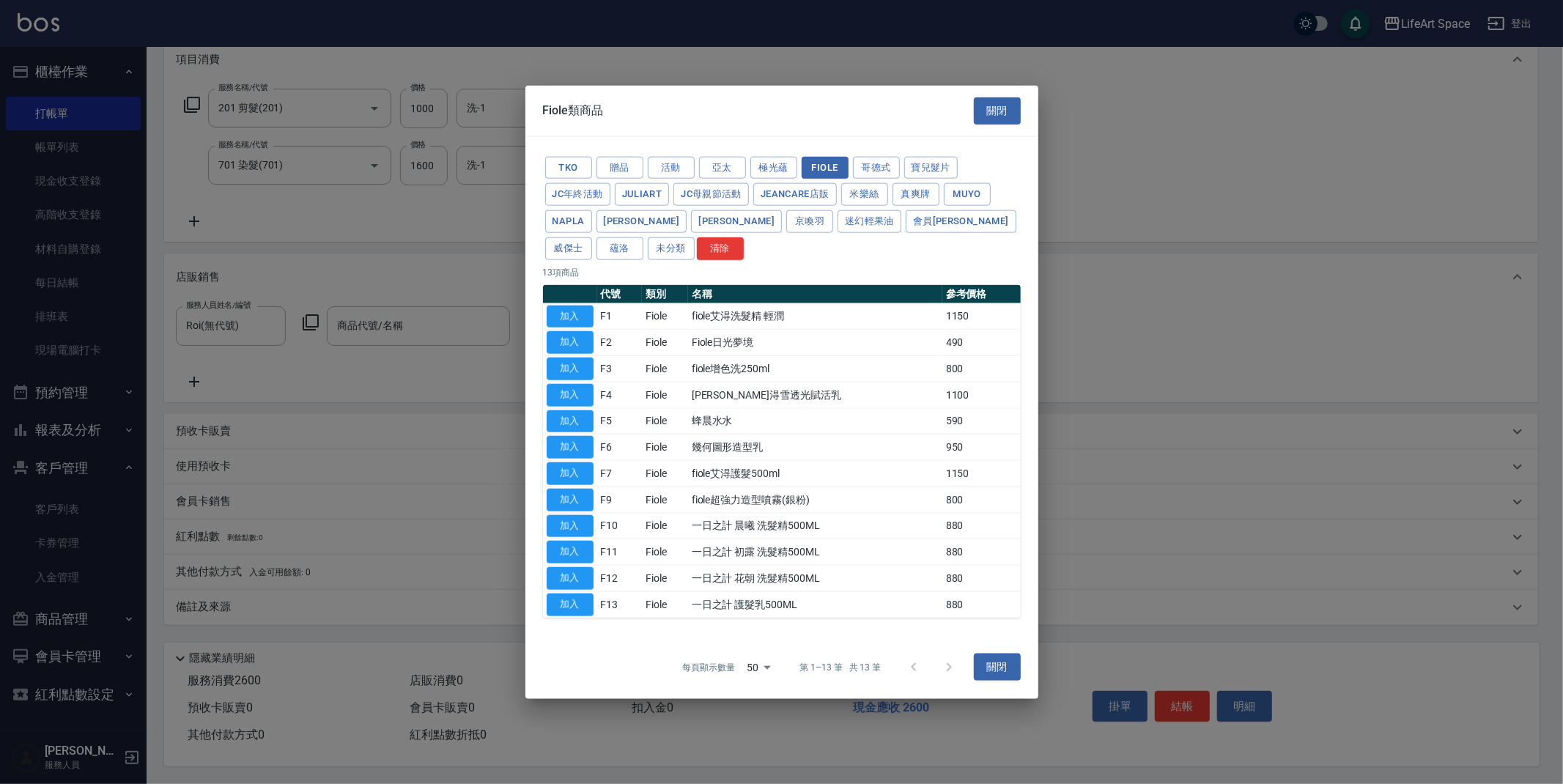
click at [768, 446] on td "幾何圖形造型乳" at bounding box center [814, 447] width 254 height 26
click at [576, 444] on button "加入" at bounding box center [570, 447] width 47 height 23
type input "幾何圖形造型乳"
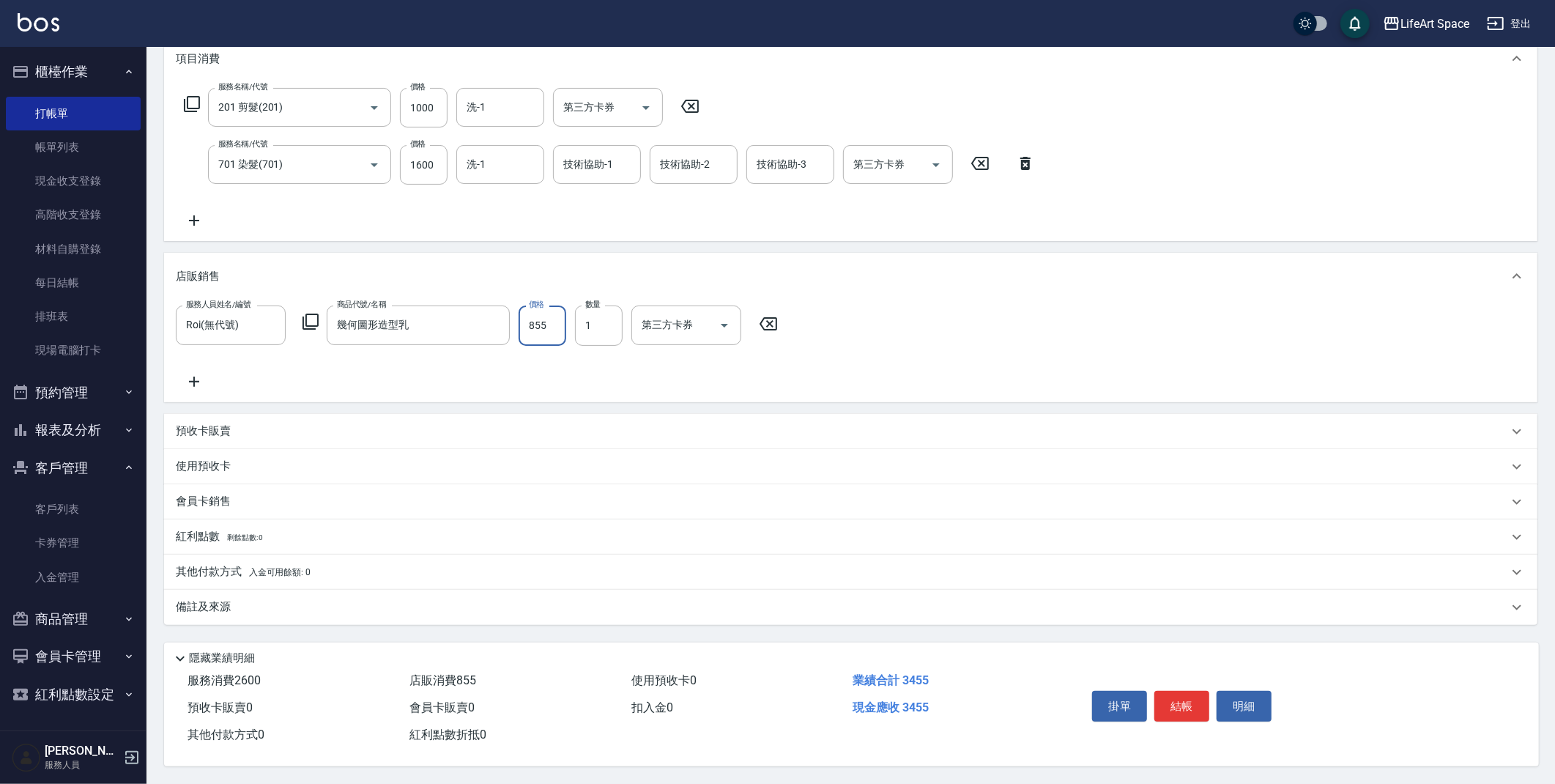
type input "855"
click at [248, 502] on div "會員卡銷售" at bounding box center [842, 502] width 1332 height 16
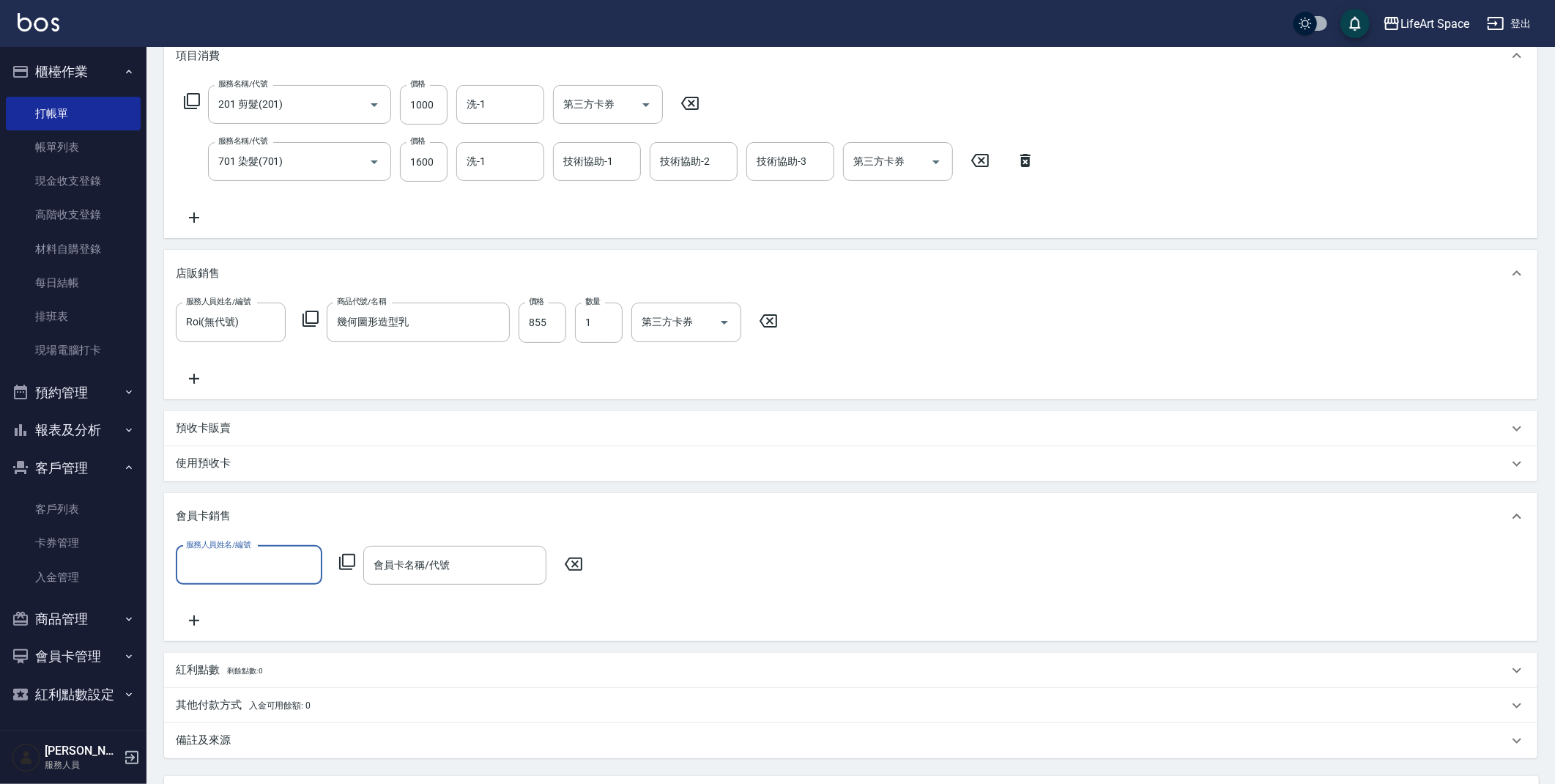
scroll to position [0, 0]
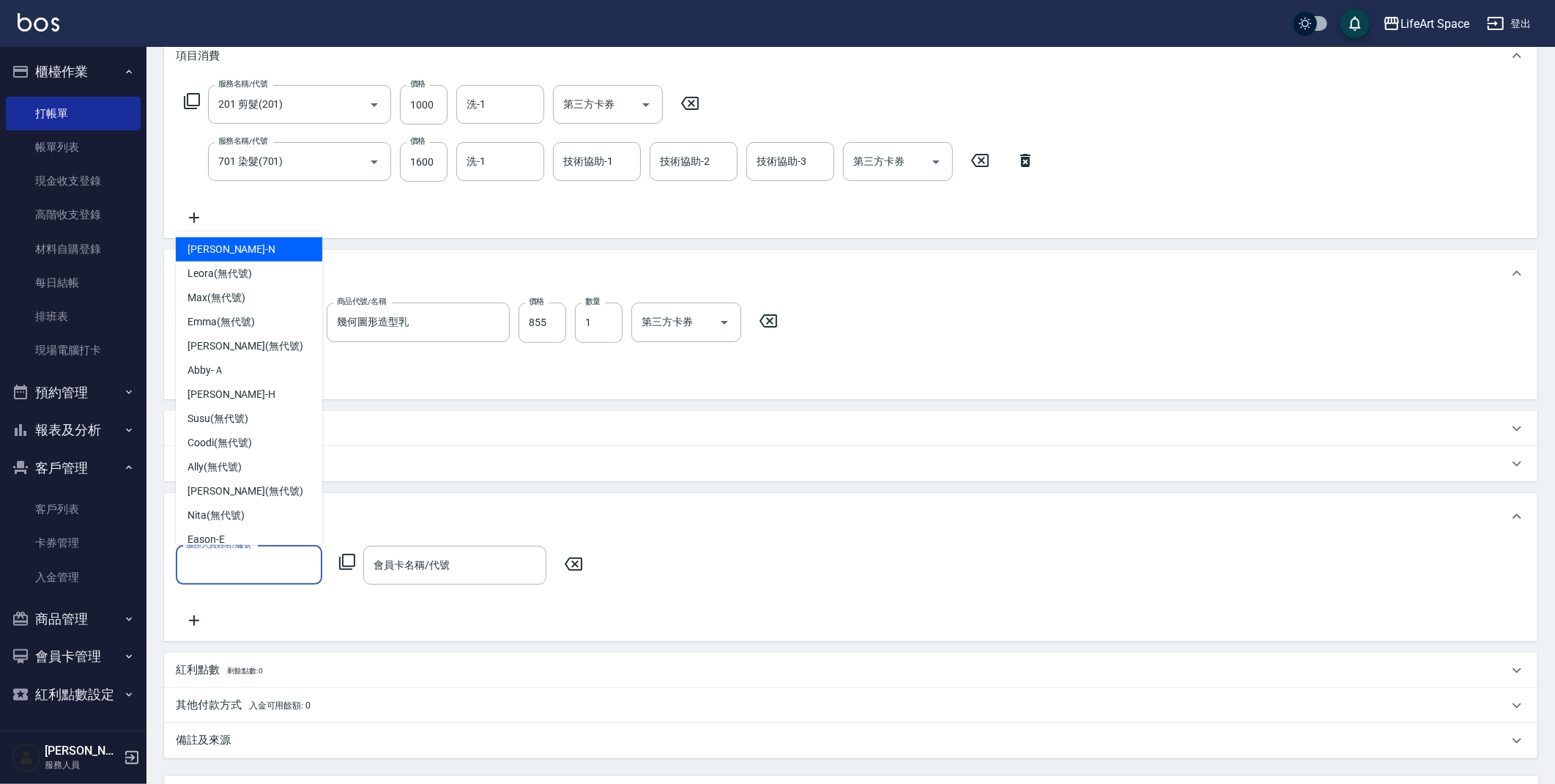
click at [243, 562] on input "服務人員姓名/編號" at bounding box center [249, 566] width 133 height 26
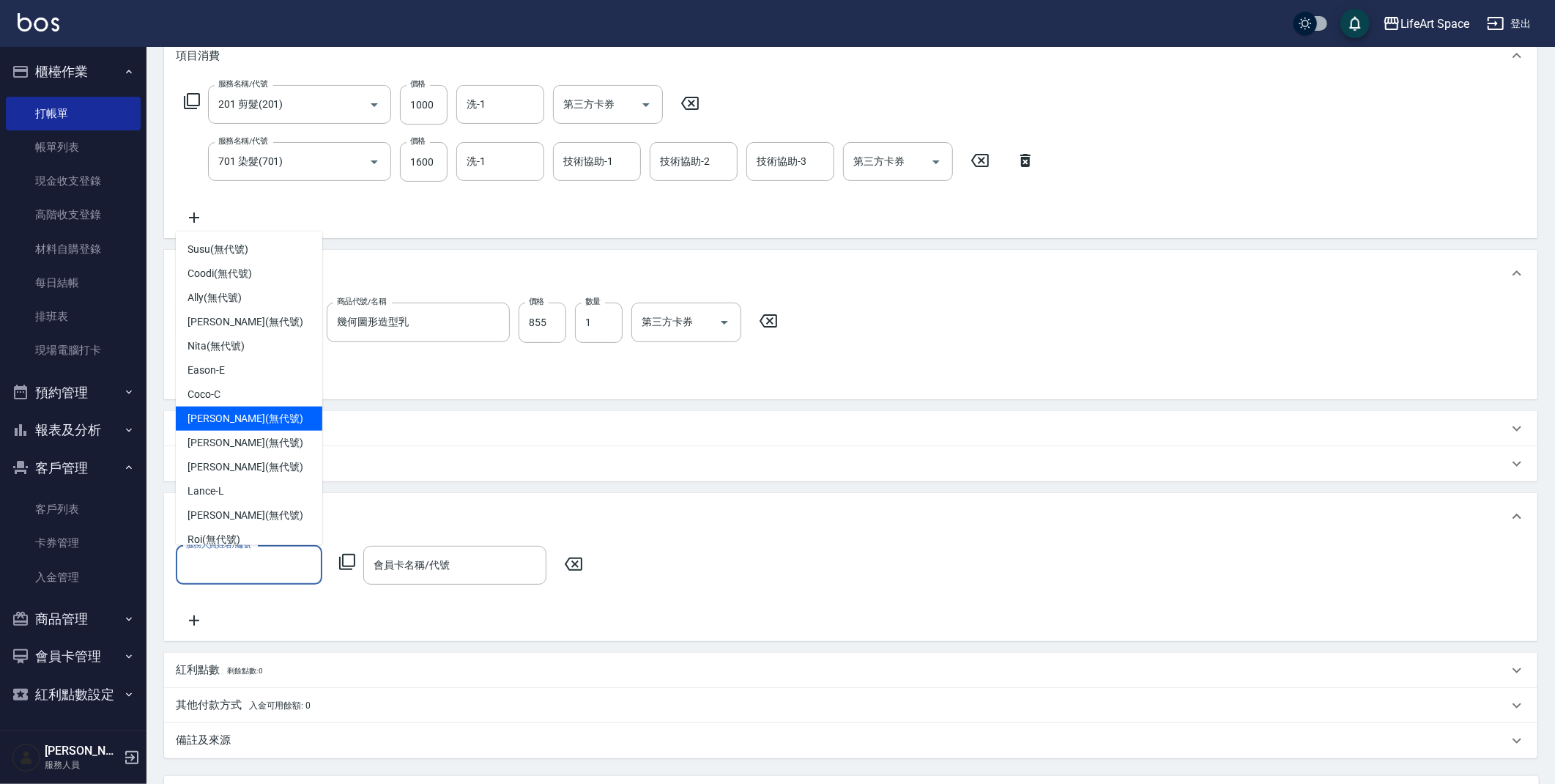
scroll to position [254, 0]
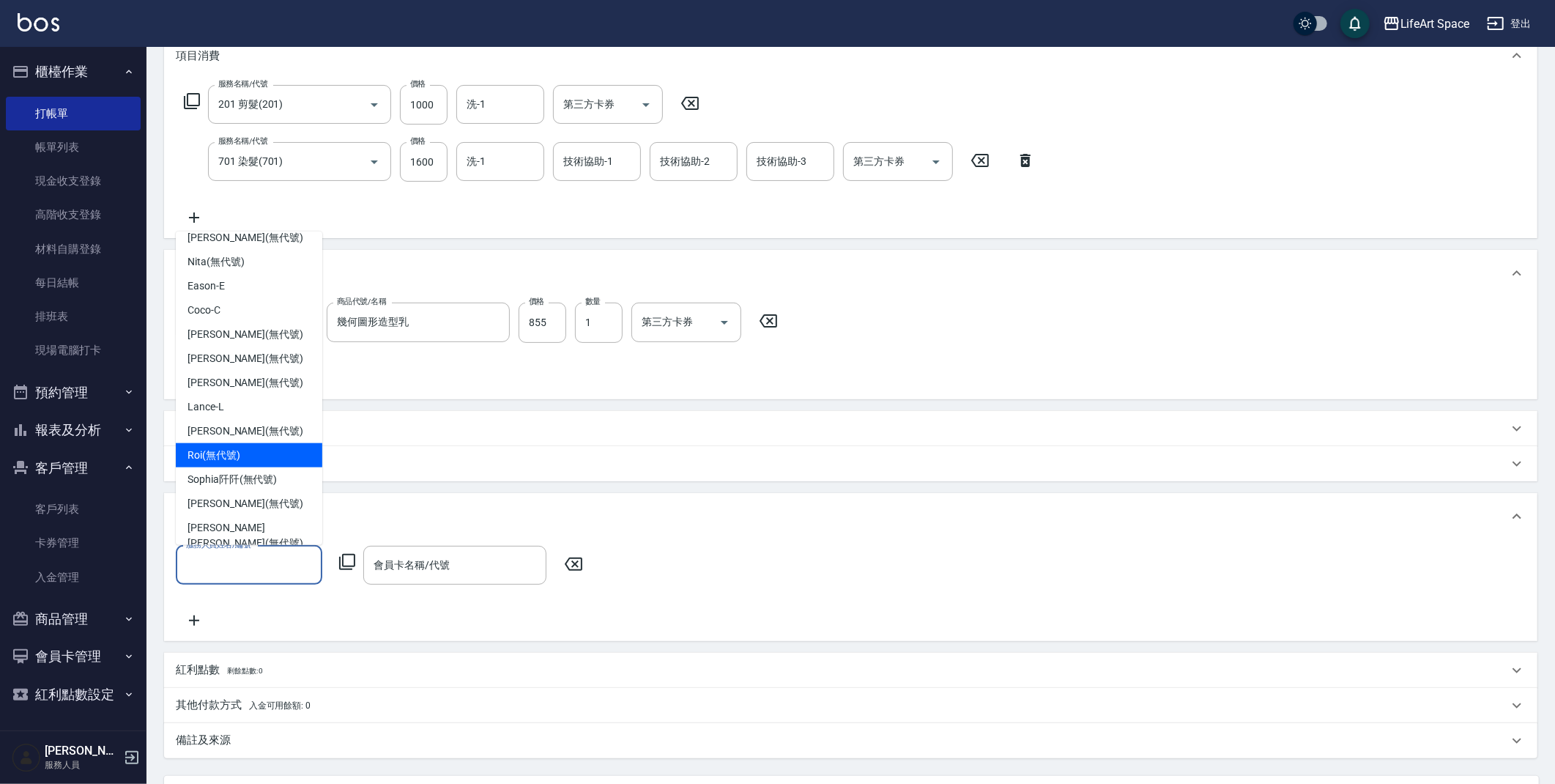
click at [250, 455] on div "Roi (無代號)" at bounding box center [249, 456] width 146 height 24
type input "Roi(無代號)"
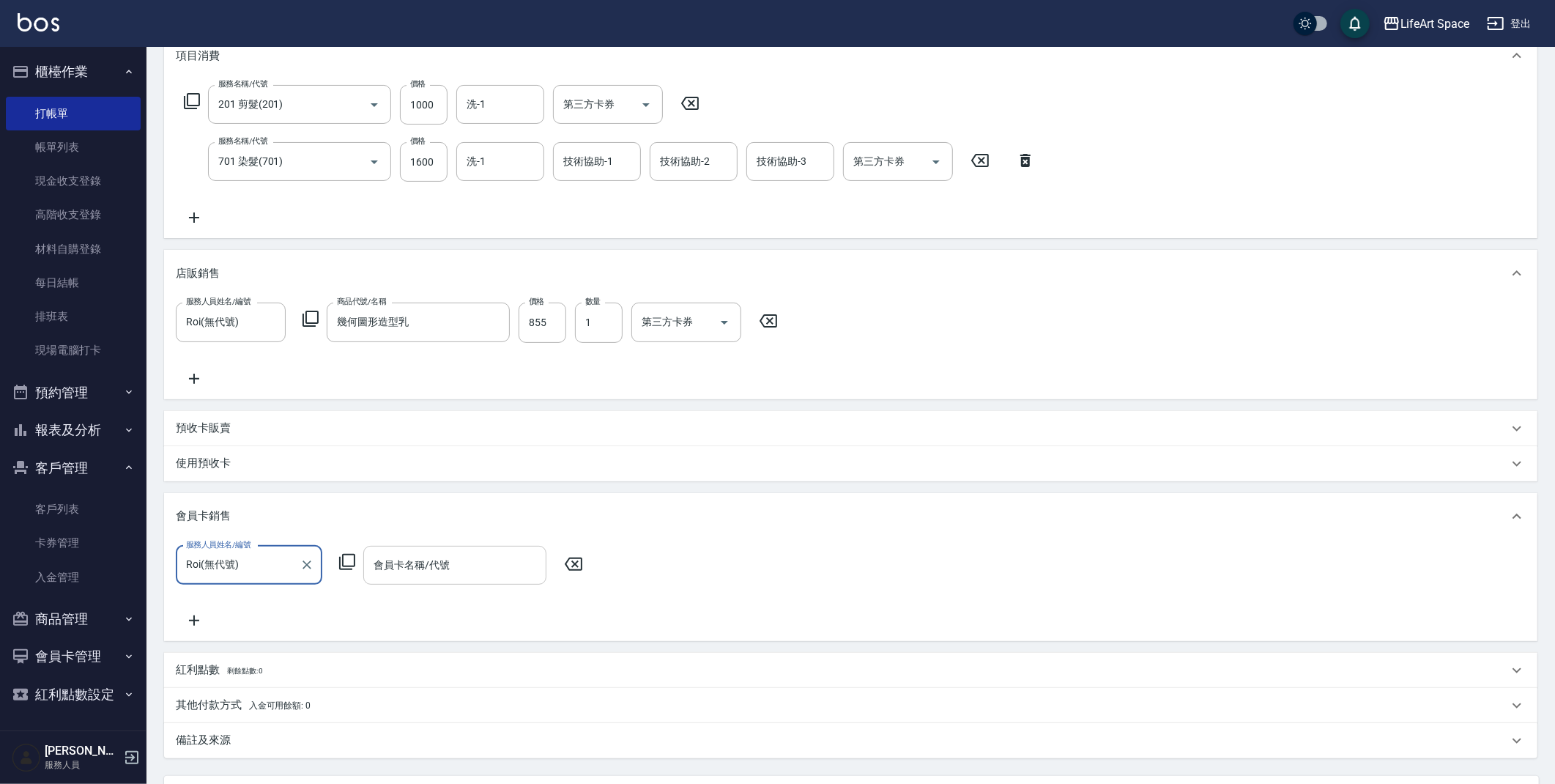
click at [430, 572] on input "會員卡名稱/代號" at bounding box center [455, 566] width 170 height 26
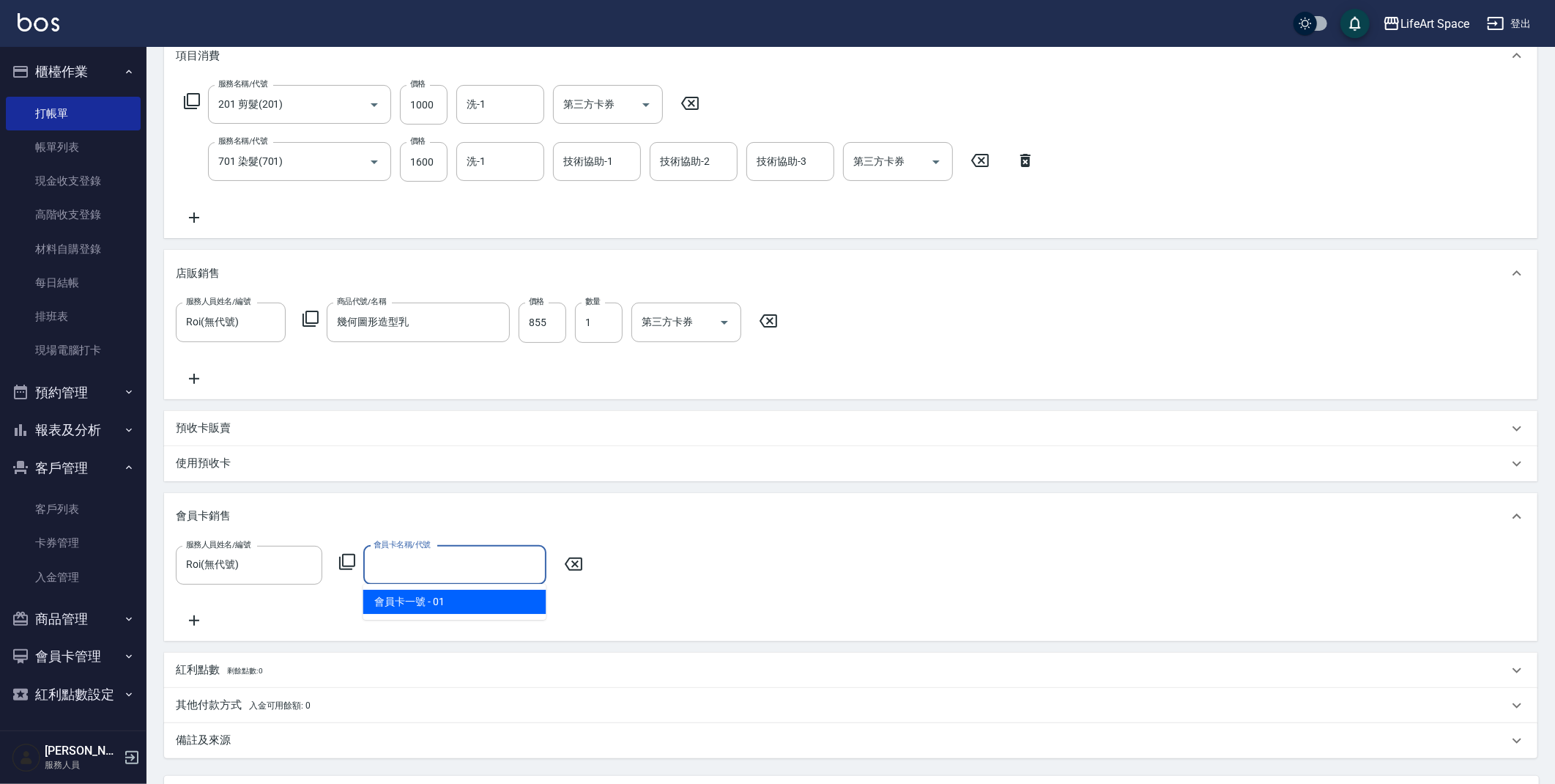
click at [423, 600] on span "會員卡一號 - 01" at bounding box center [454, 602] width 183 height 24
type input "會員卡一號-0天"
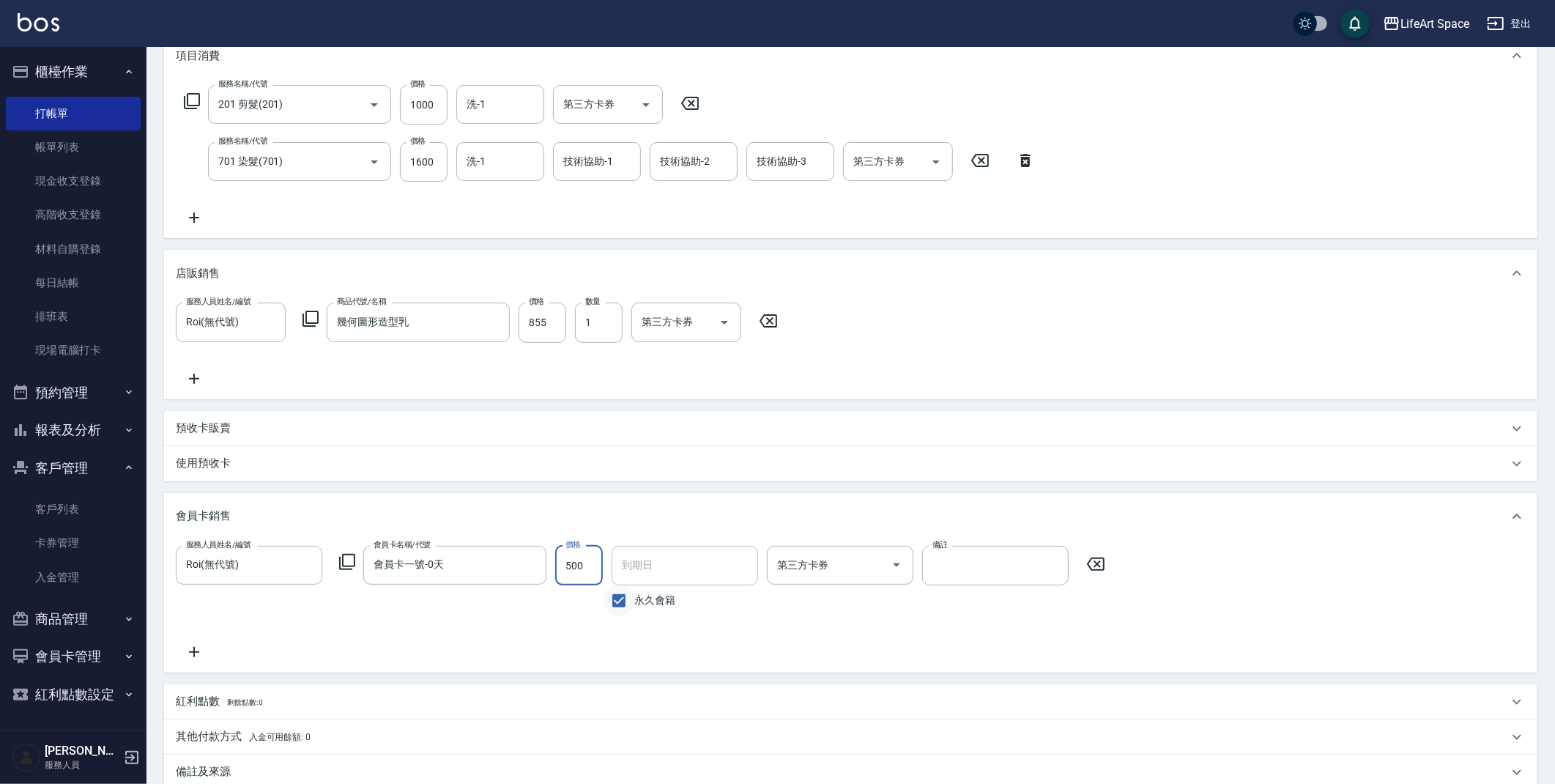
type input "500"
click at [619, 605] on input "永久會籍" at bounding box center [619, 601] width 31 height 31
checkbox input "false"
click at [699, 567] on input "[DATE]" at bounding box center [679, 566] width 136 height 40
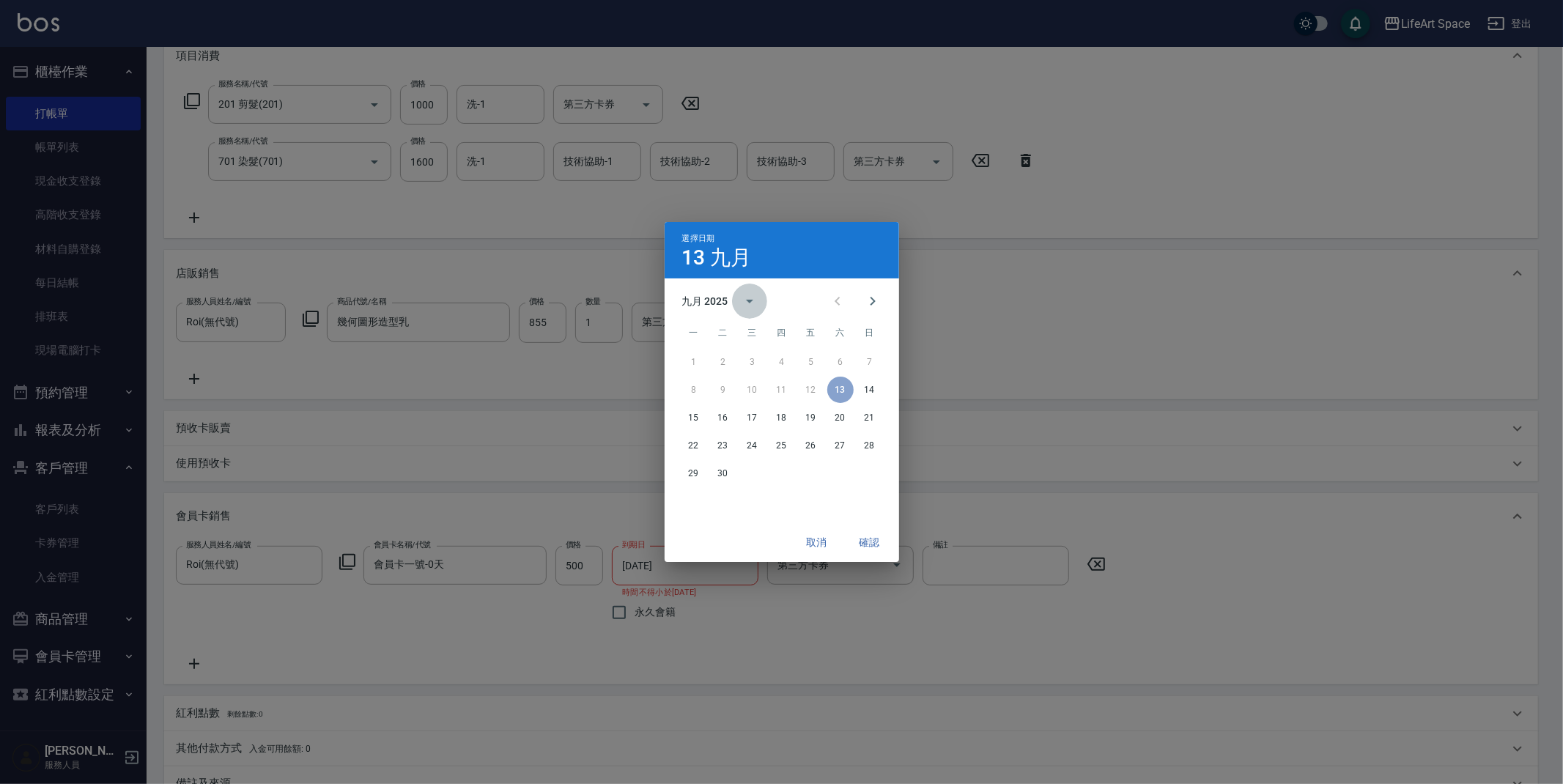
click at [744, 304] on icon "calendar view is open, switch to year view" at bounding box center [749, 301] width 17 height 17
click at [776, 331] on button "2026" at bounding box center [781, 335] width 53 height 26
type input "[DATE]"
click at [877, 548] on button "確認" at bounding box center [870, 542] width 47 height 27
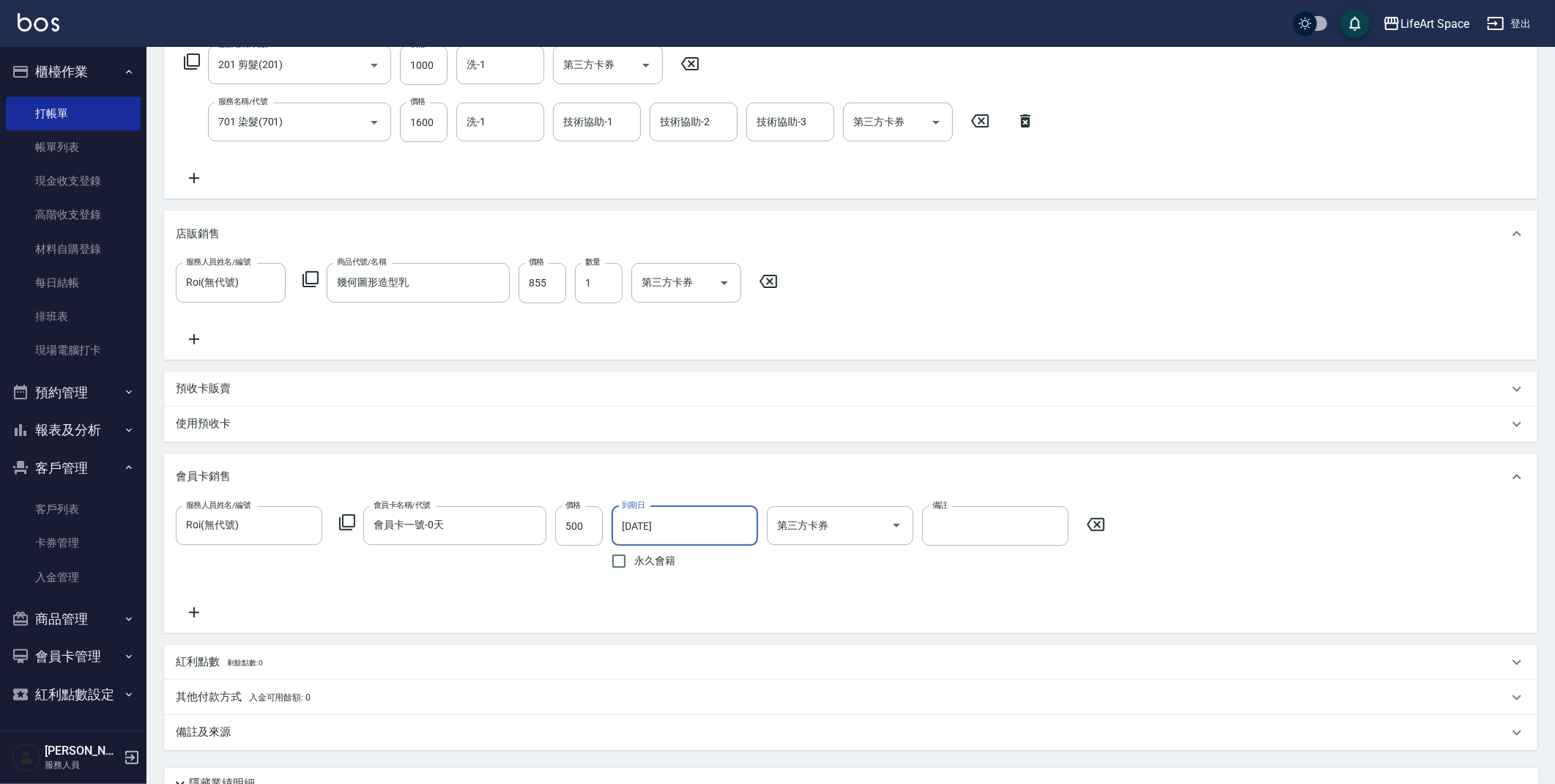
scroll to position [251, 0]
click at [320, 729] on div "備註及來源" at bounding box center [842, 729] width 1332 height 16
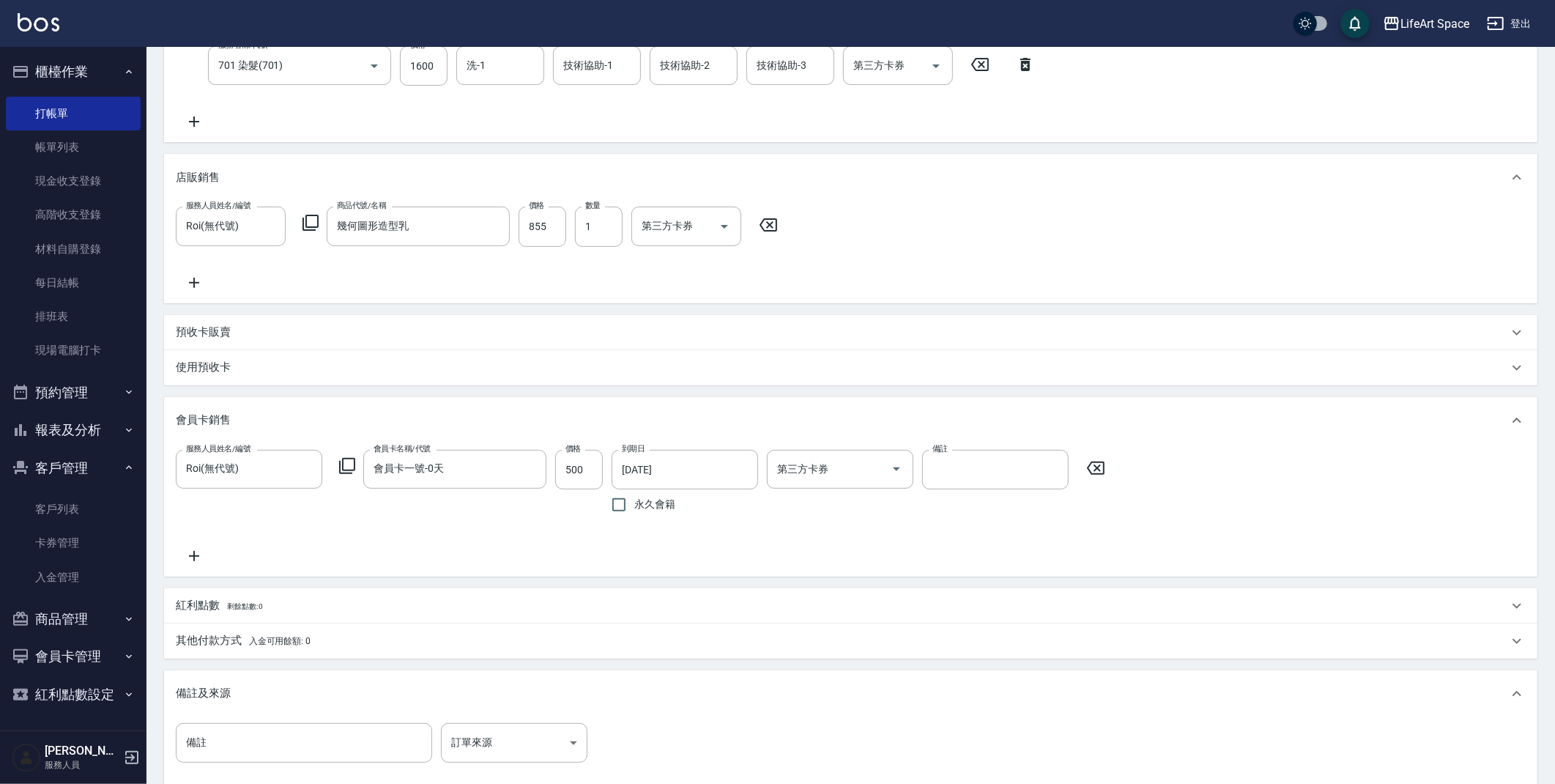
scroll to position [305, 0]
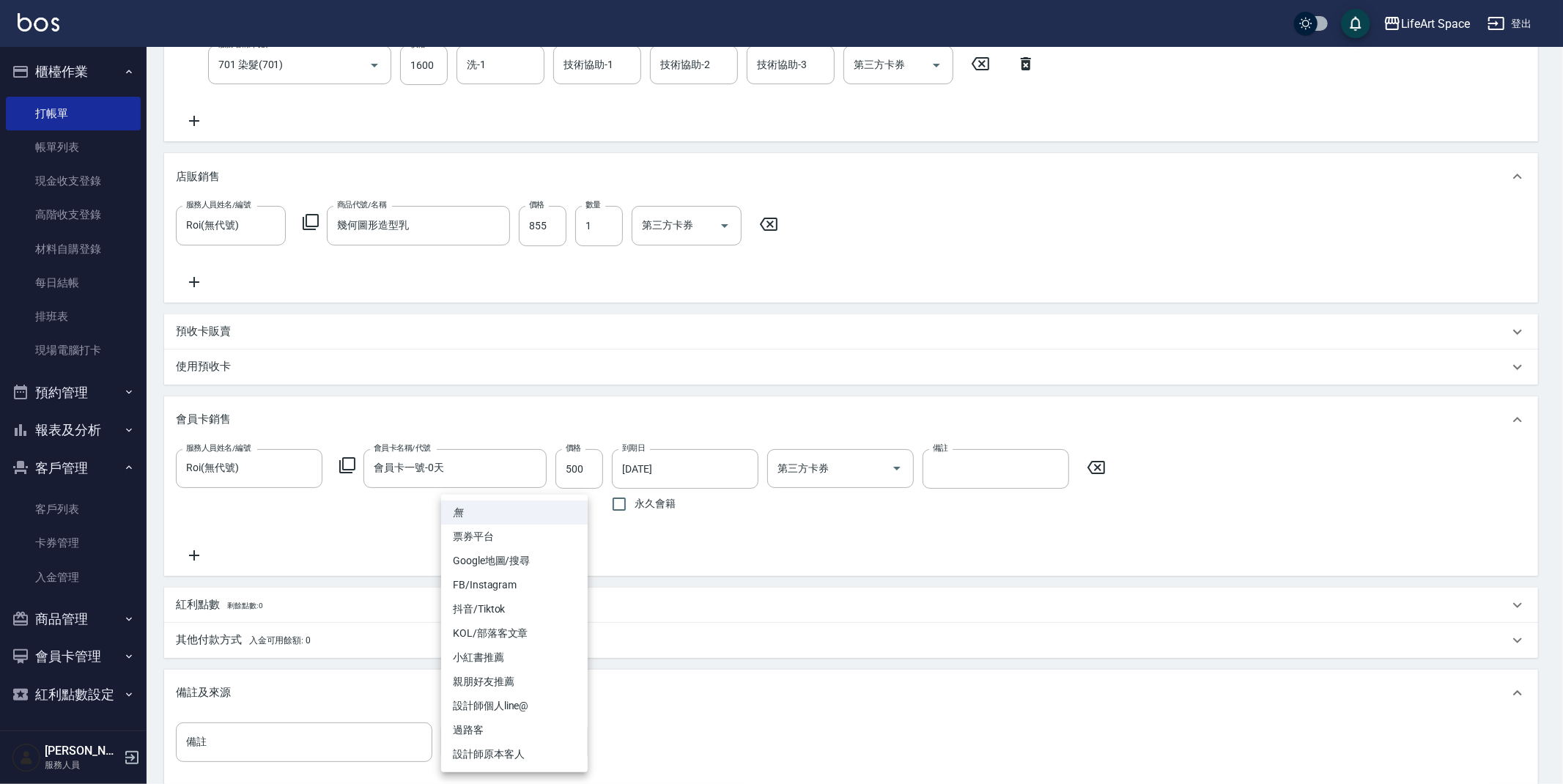
click at [483, 735] on body "LifeArt Space 登出 櫃檯作業 打帳單 帳單列表 現金收支登錄 高階收支登錄 材料自購登錄 每日結帳 排班表 現場電腦打卡 預約管理 預約管理 單…" at bounding box center [782, 322] width 1563 height 1254
click at [487, 755] on li "設計師原本客人" at bounding box center [514, 755] width 146 height 24
type input "設計師原本客人"
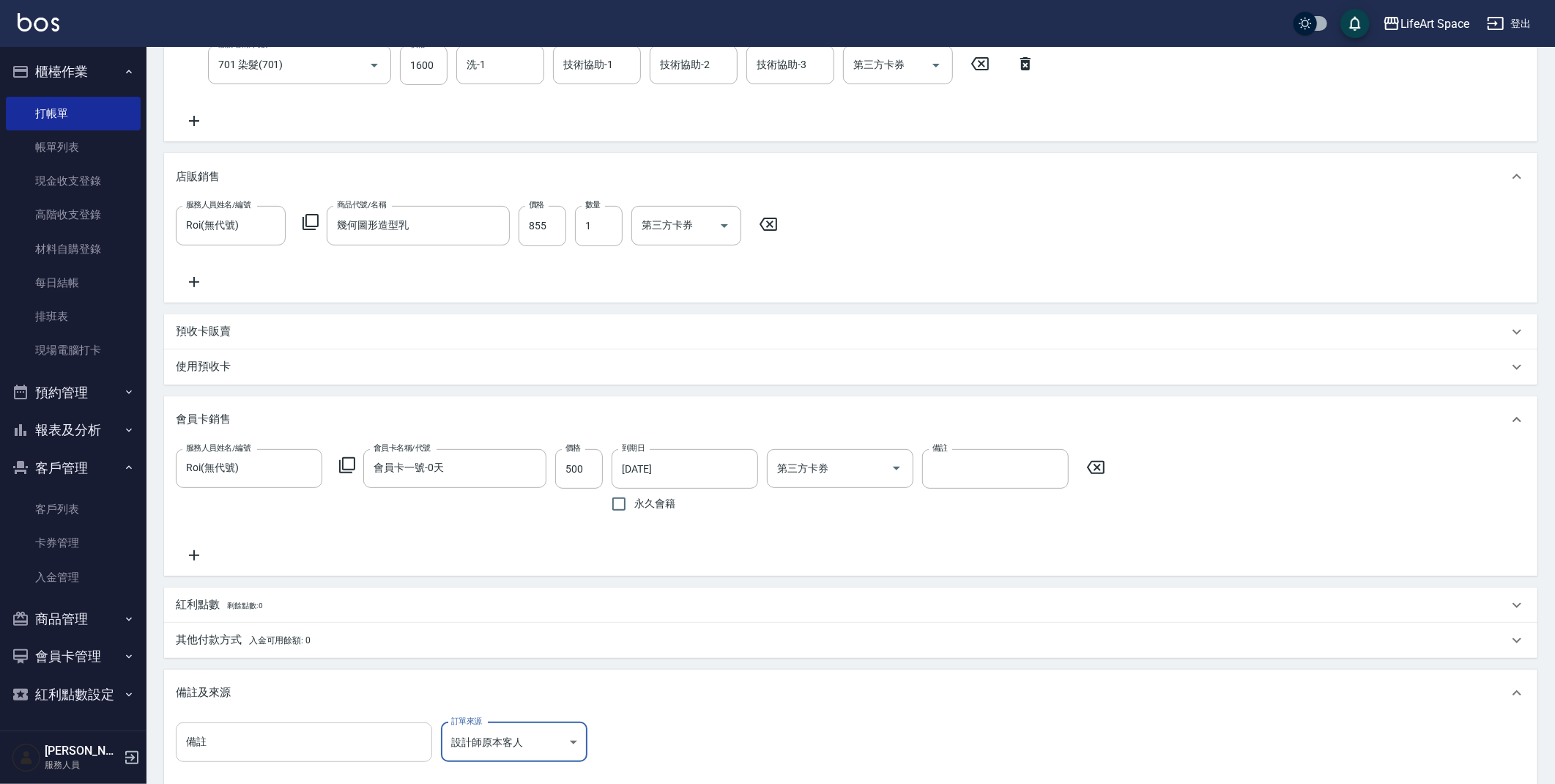
click at [284, 755] on input "備註" at bounding box center [304, 742] width 256 height 40
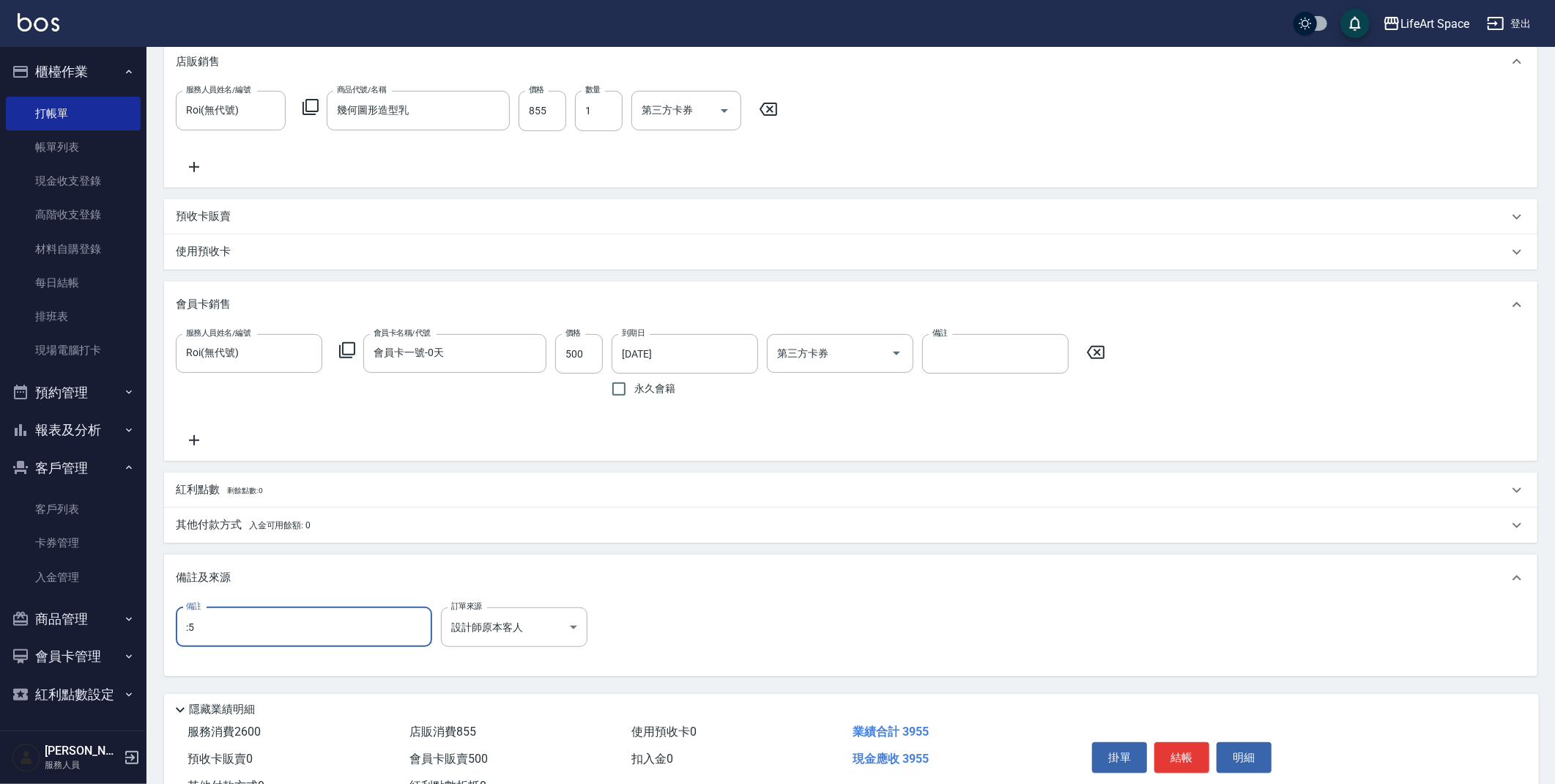
scroll to position [475, 0]
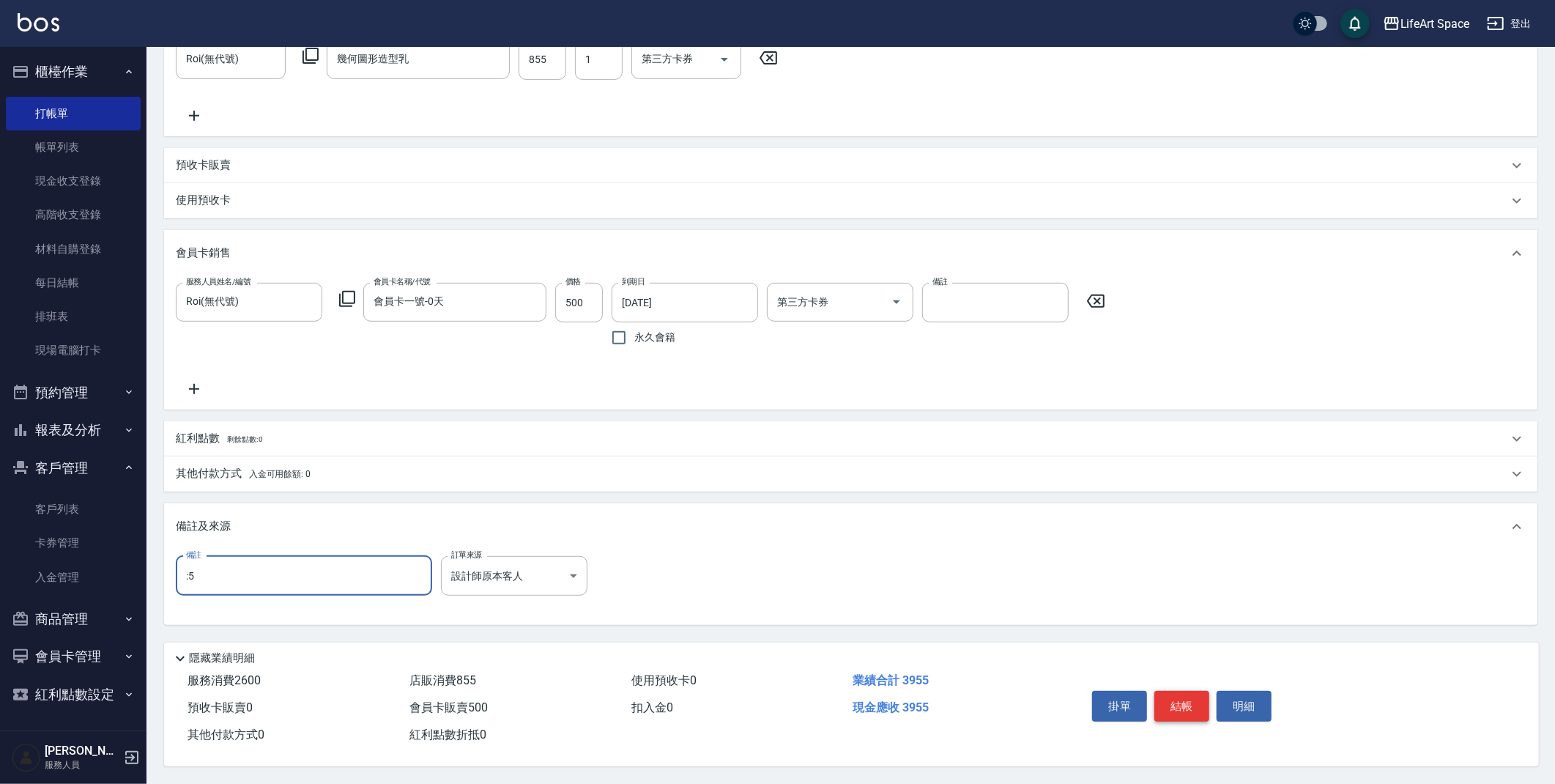
type input ":5"
click at [1174, 701] on button "結帳" at bounding box center [1182, 706] width 55 height 31
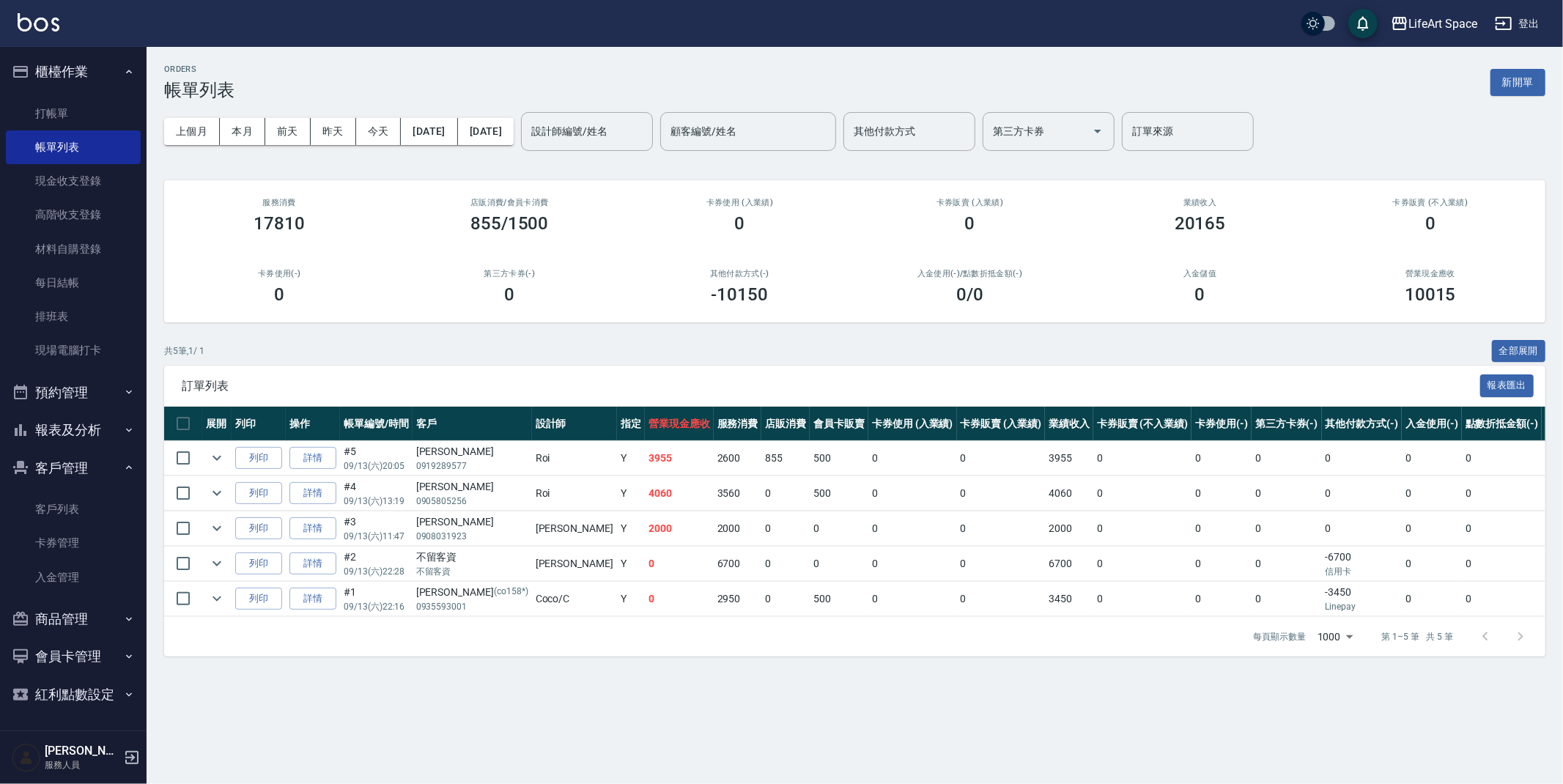
click at [1528, 83] on button "新開單" at bounding box center [1517, 81] width 55 height 27
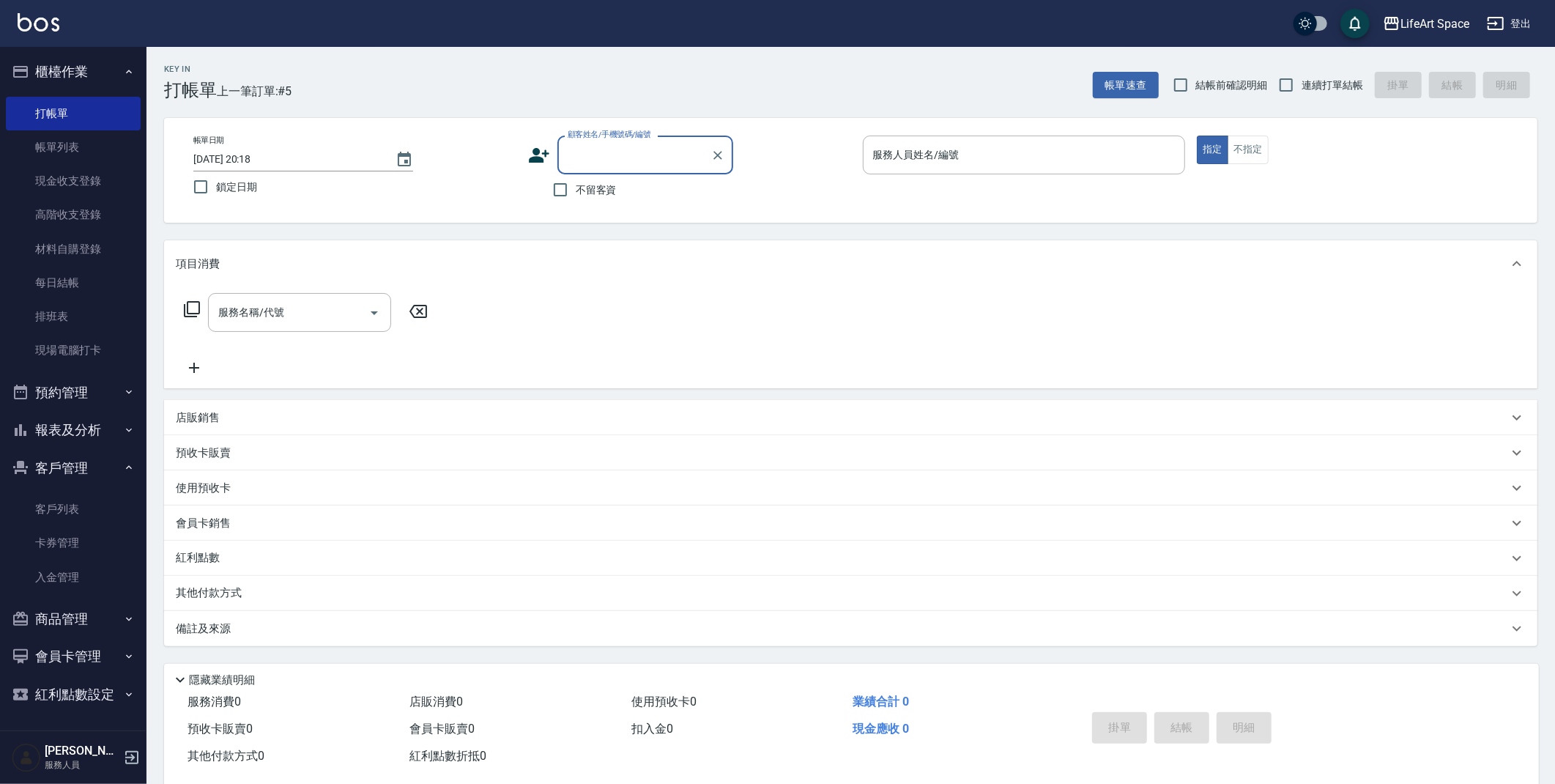
click at [590, 192] on span "不留客資" at bounding box center [596, 191] width 41 height 16
click at [576, 192] on input "不留客資" at bounding box center [560, 190] width 31 height 31
checkbox input "true"
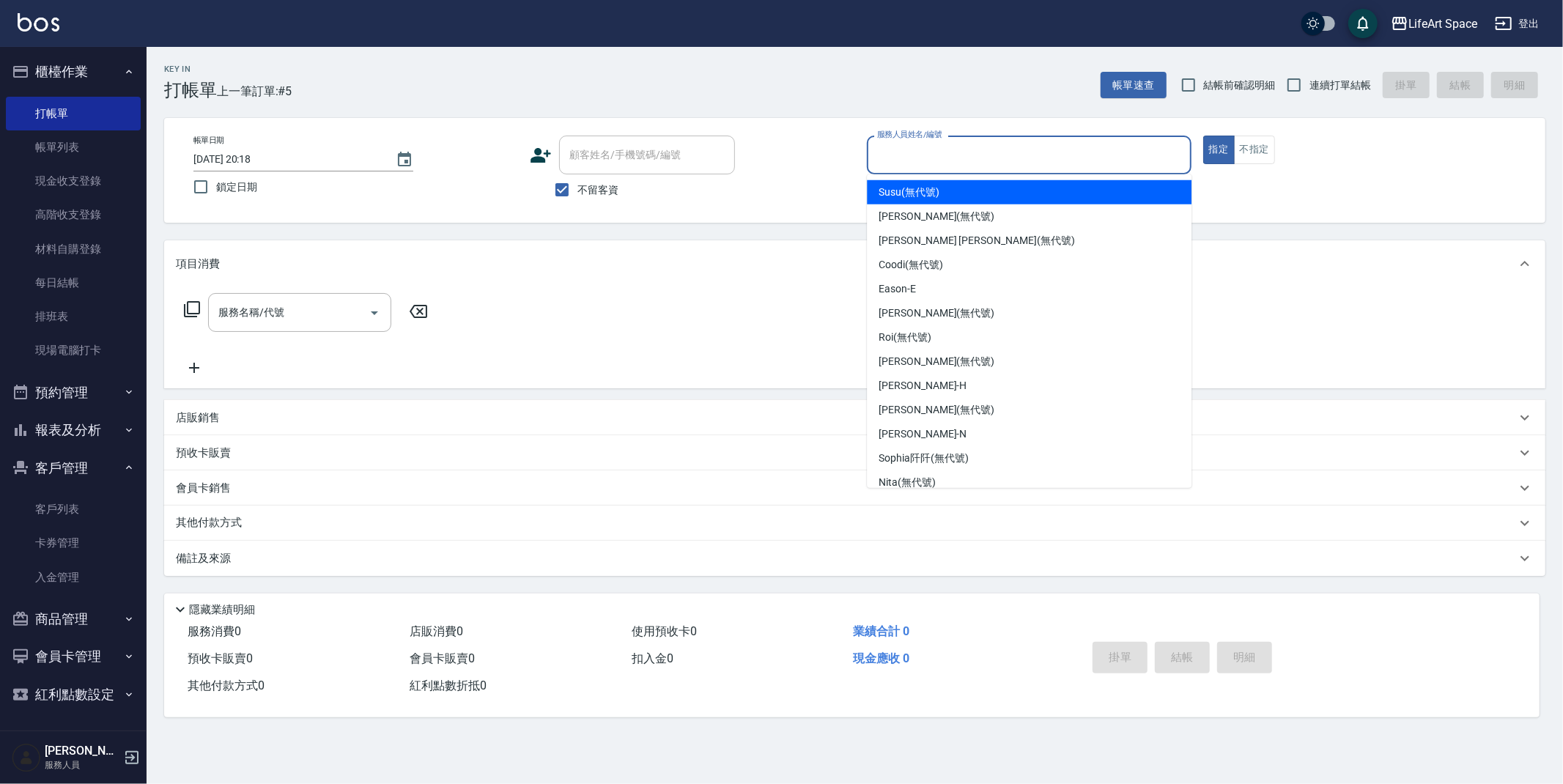
drag, startPoint x: 905, startPoint y: 154, endPoint x: 905, endPoint y: 163, distance: 9.0
click at [905, 154] on input "服務人員姓名/編號" at bounding box center [1028, 155] width 311 height 26
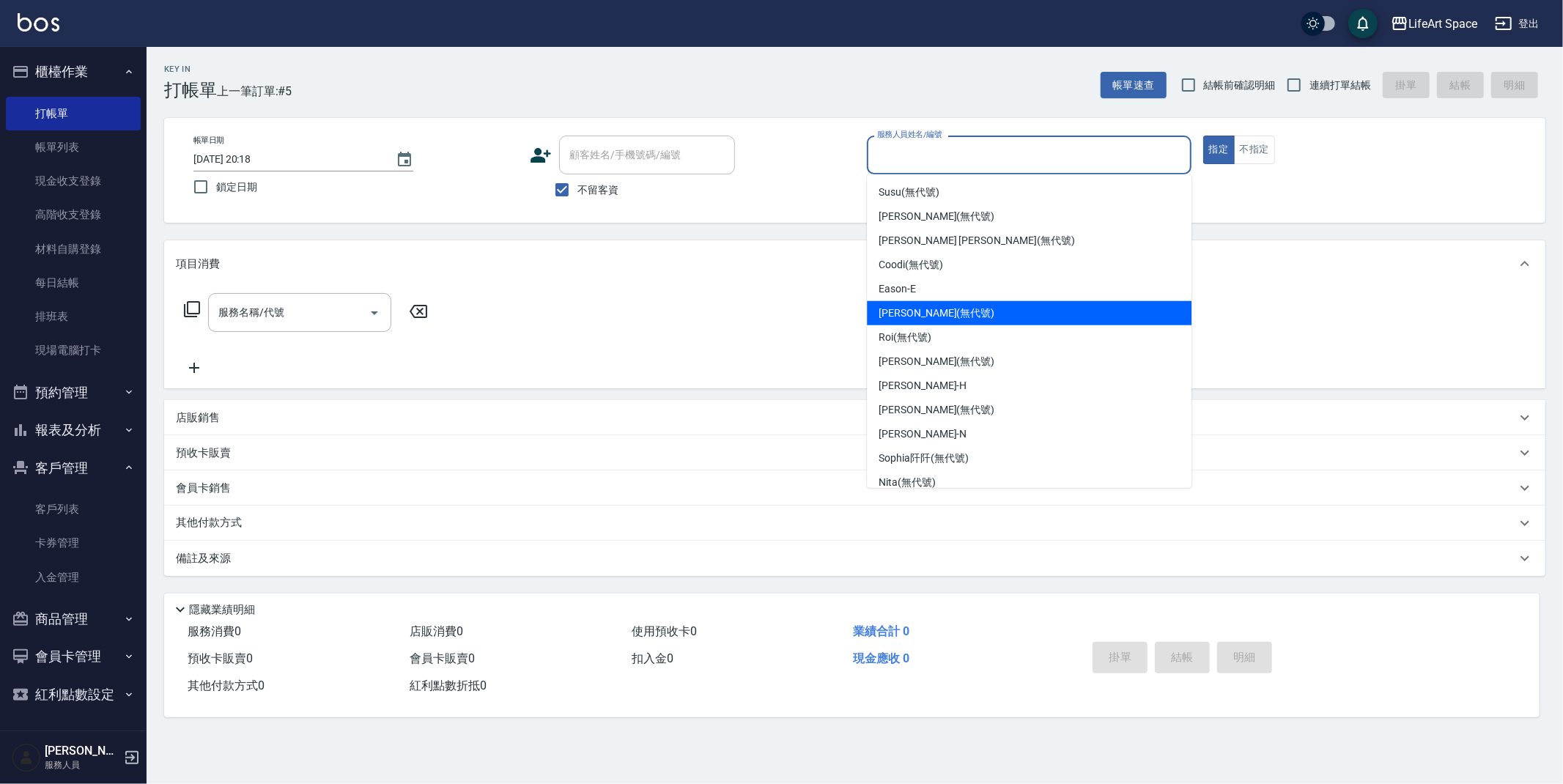
click at [937, 299] on div "Eason -E" at bounding box center [1028, 289] width 325 height 24
type input "Eason-E"
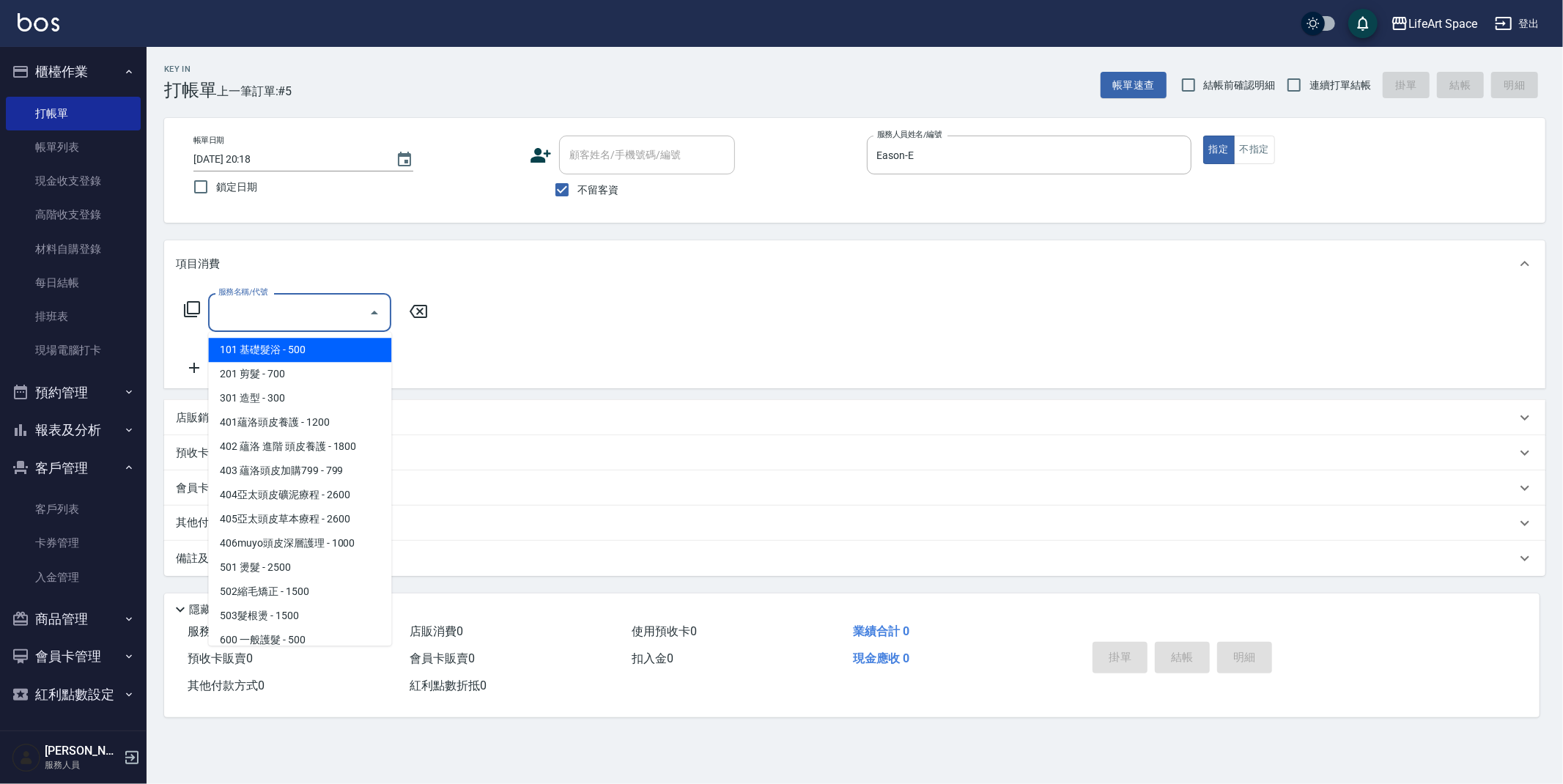
click at [276, 314] on input "服務名稱/代號" at bounding box center [289, 313] width 148 height 26
drag, startPoint x: 292, startPoint y: 365, endPoint x: 366, endPoint y: 348, distance: 75.9
click at [292, 364] on span "201 剪髮 - 700" at bounding box center [299, 374] width 183 height 24
type input "201 剪髮(201)"
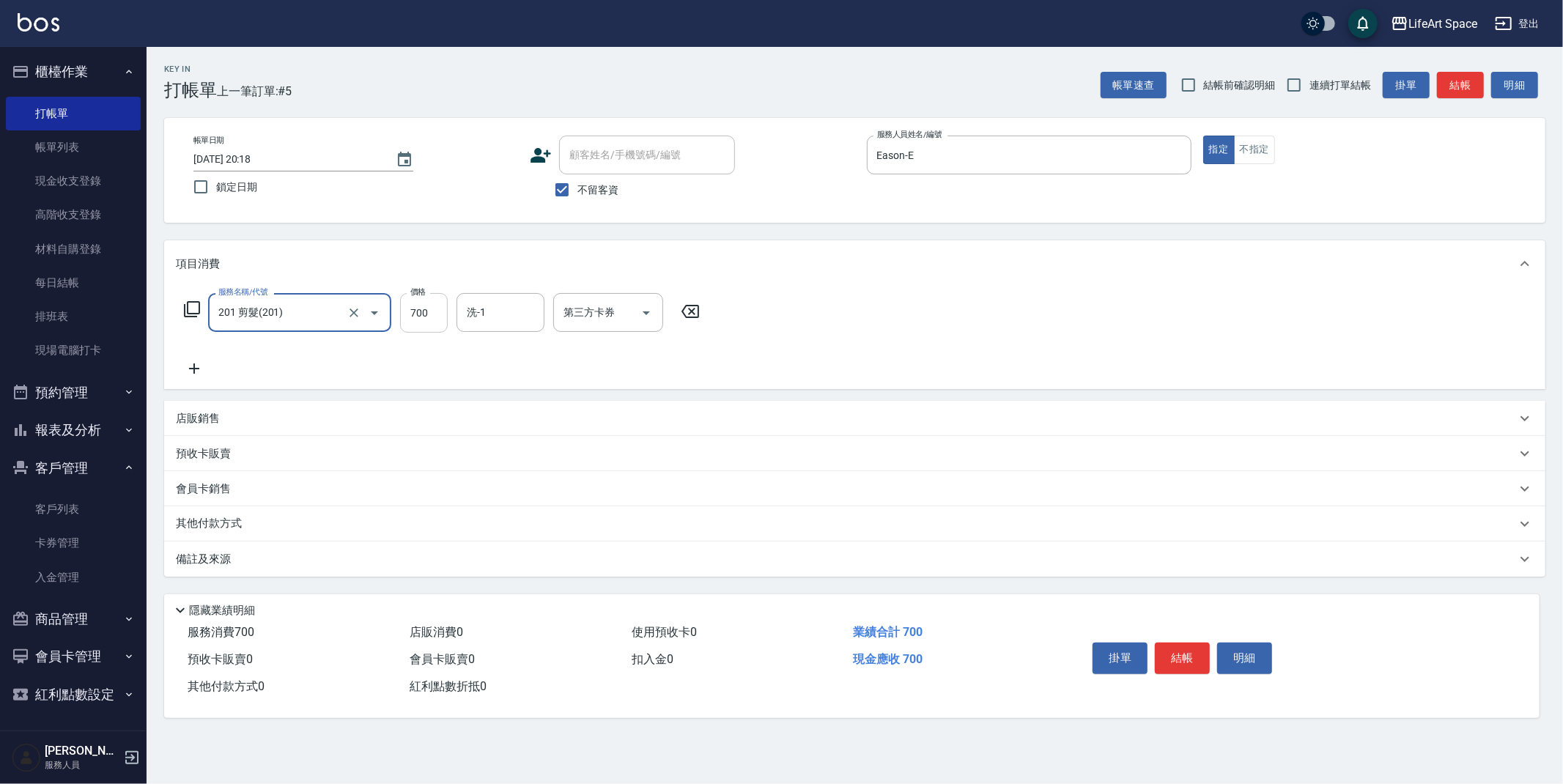
click at [430, 321] on input "700" at bounding box center [424, 313] width 48 height 40
type input "900"
click at [346, 557] on div "備註及來源" at bounding box center [846, 560] width 1340 height 16
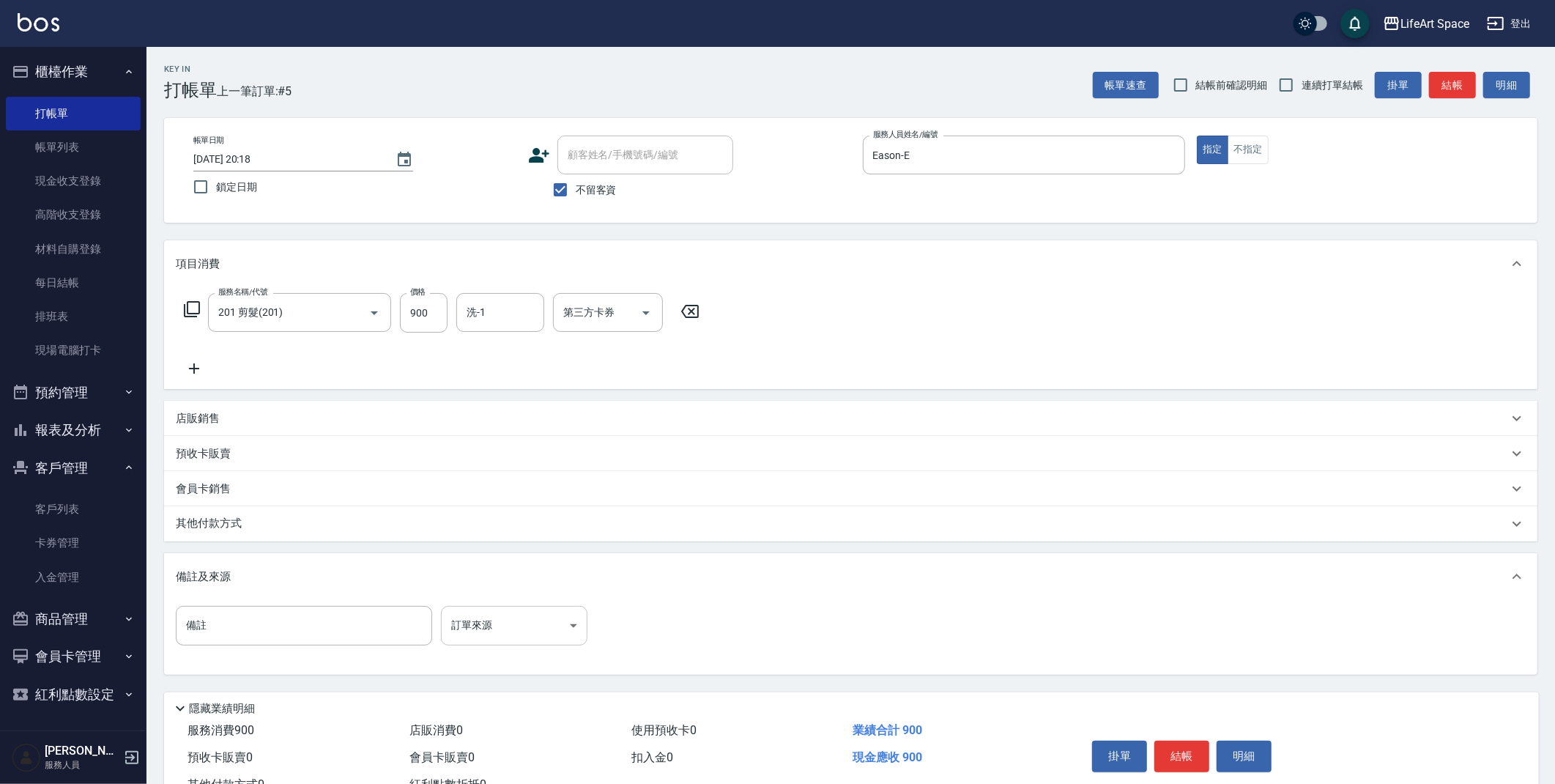
click at [472, 626] on body "LifeArt Space 登出 櫃檯作業 打帳單 帳單列表 現金收支登錄 高階收支登錄 材料自購登錄 每日結帳 排班表 現場電腦打卡 預約管理 預約管理 單…" at bounding box center [777, 417] width 1555 height 833
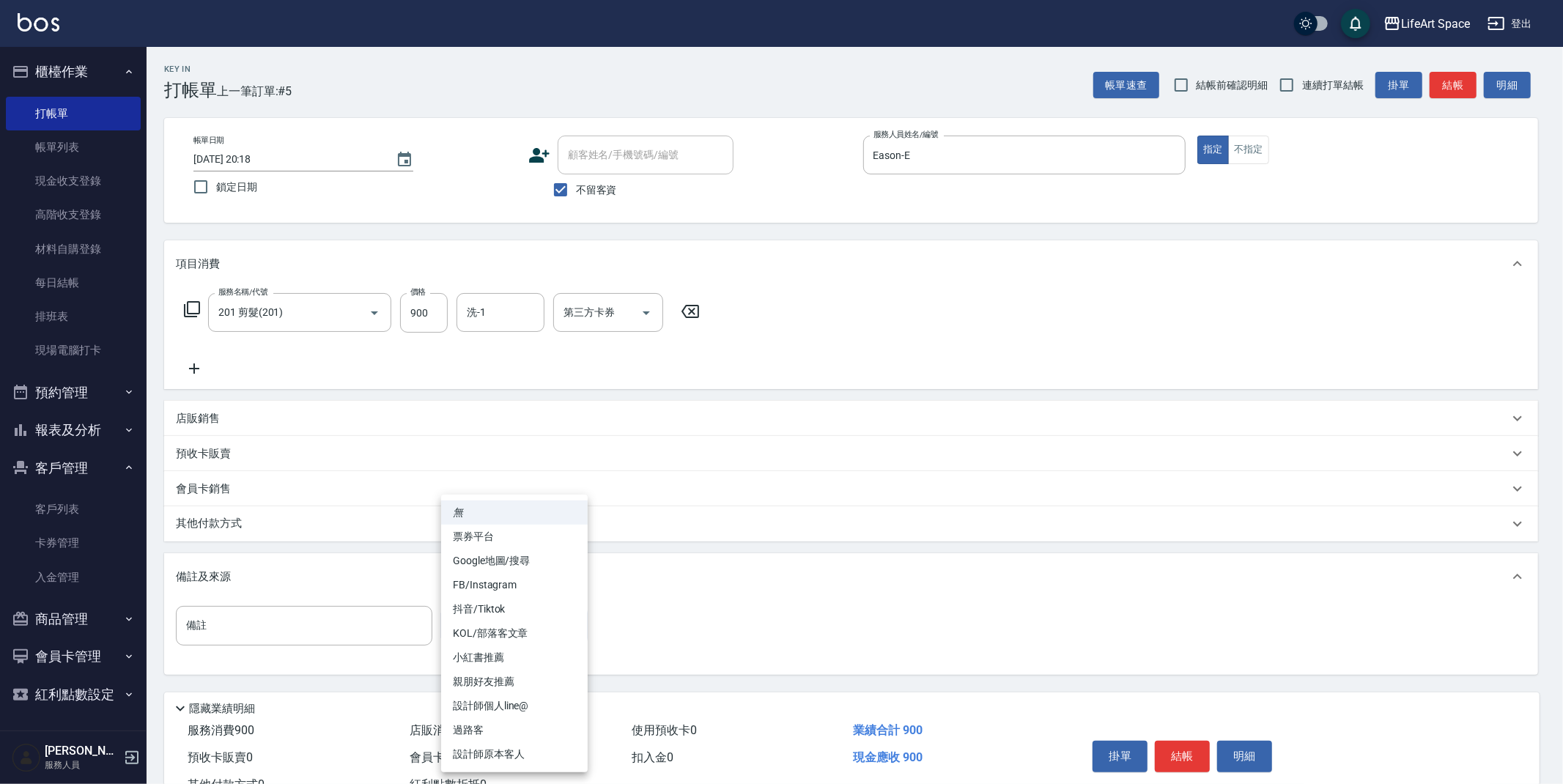
click at [499, 748] on li "設計師原本客人" at bounding box center [514, 755] width 146 height 24
type input "設計師原本客人"
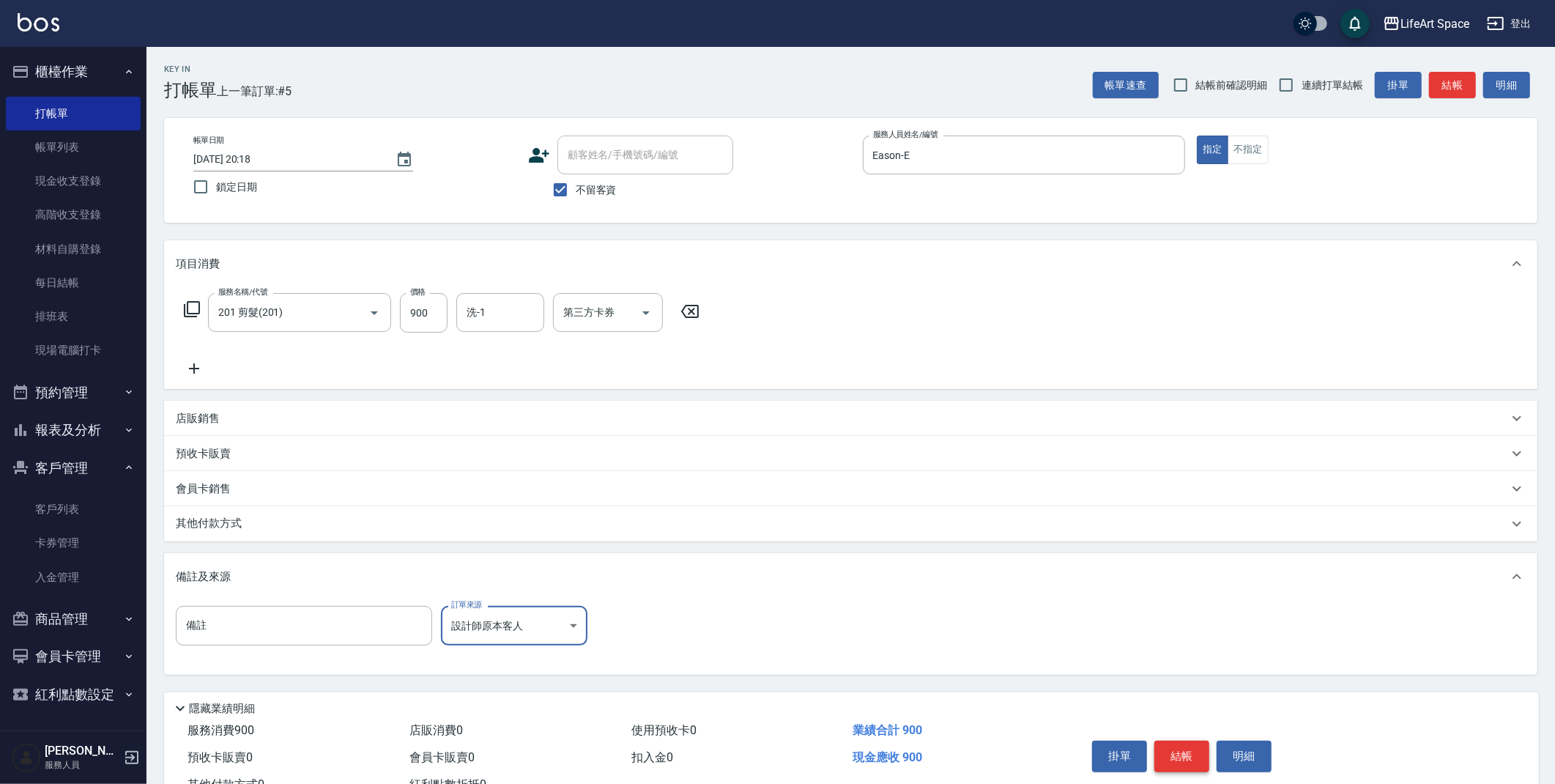
click at [1184, 755] on button "結帳" at bounding box center [1182, 756] width 55 height 31
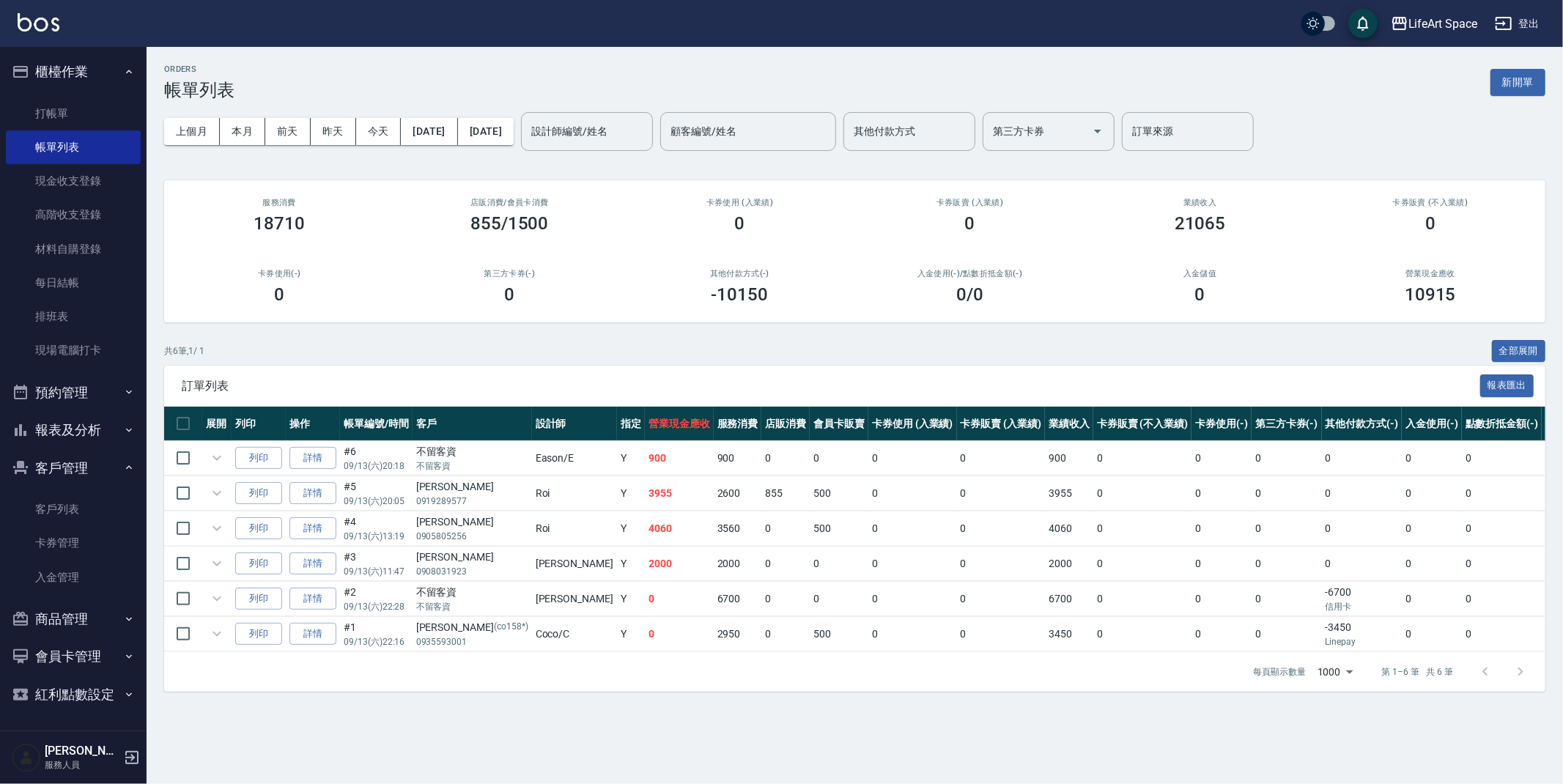
click at [1510, 81] on button "新開單" at bounding box center [1517, 81] width 55 height 27
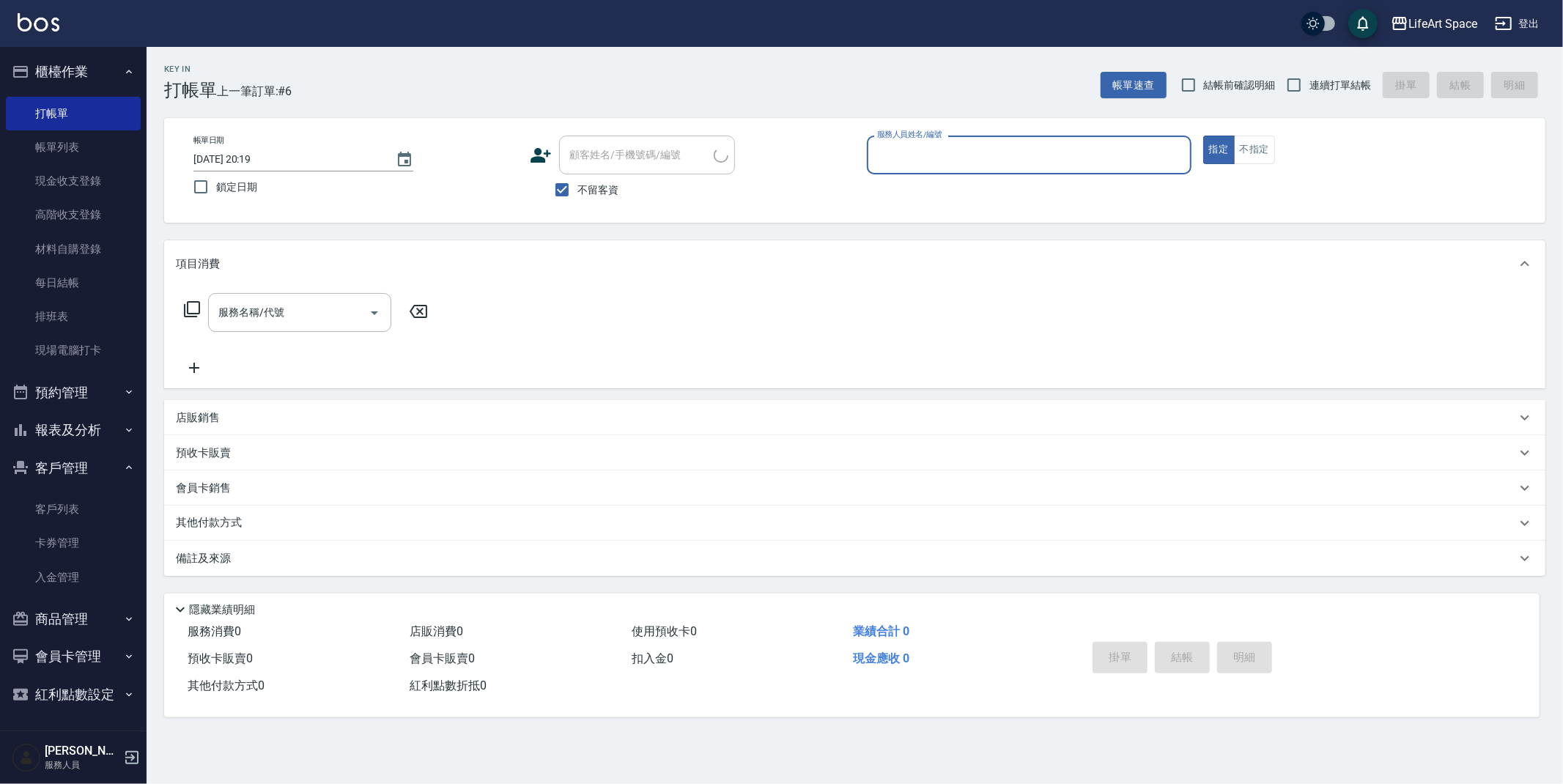
click at [952, 149] on input "服務人員姓名/編號" at bounding box center [1028, 155] width 311 height 26
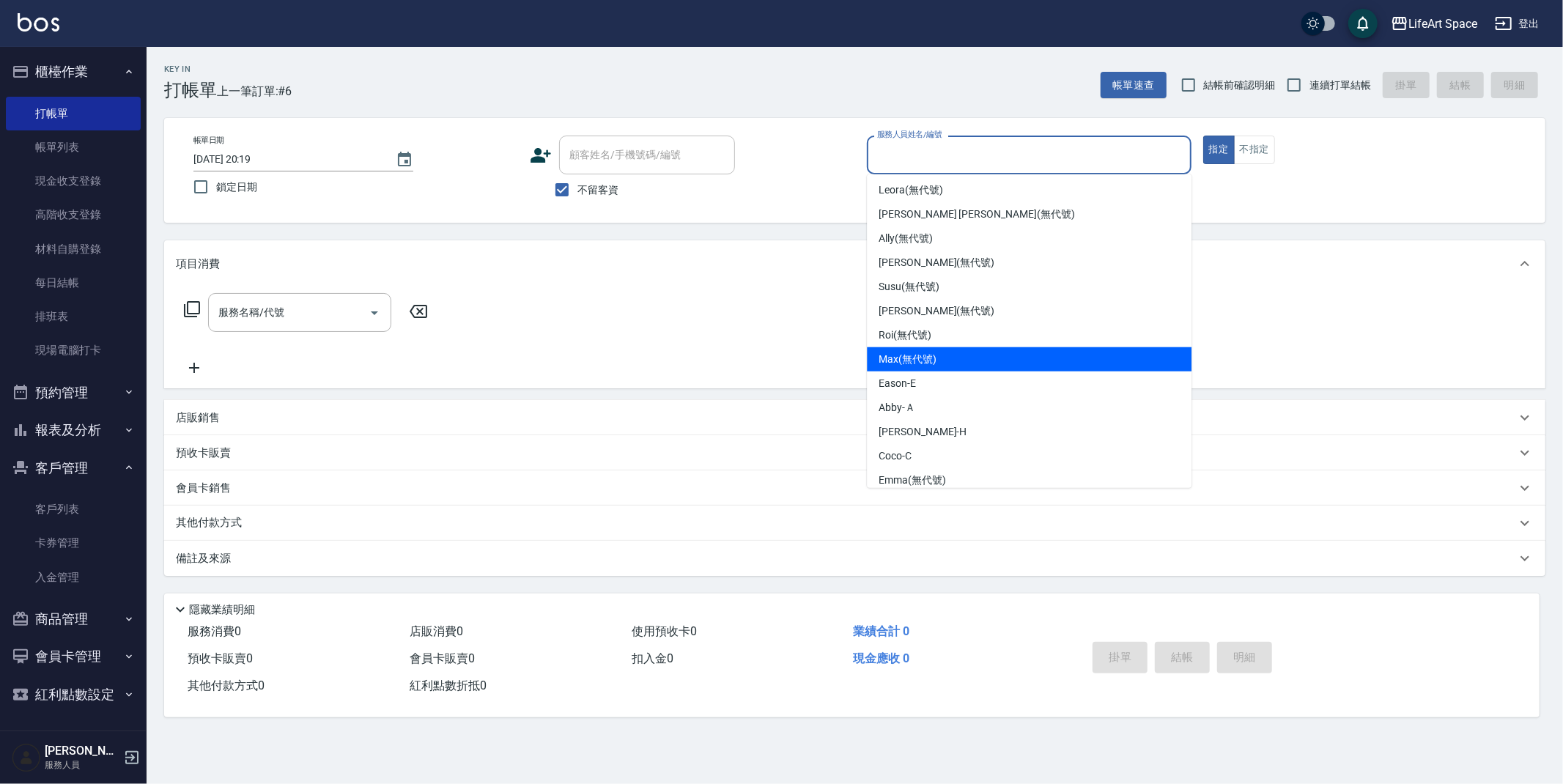
scroll to position [254, 0]
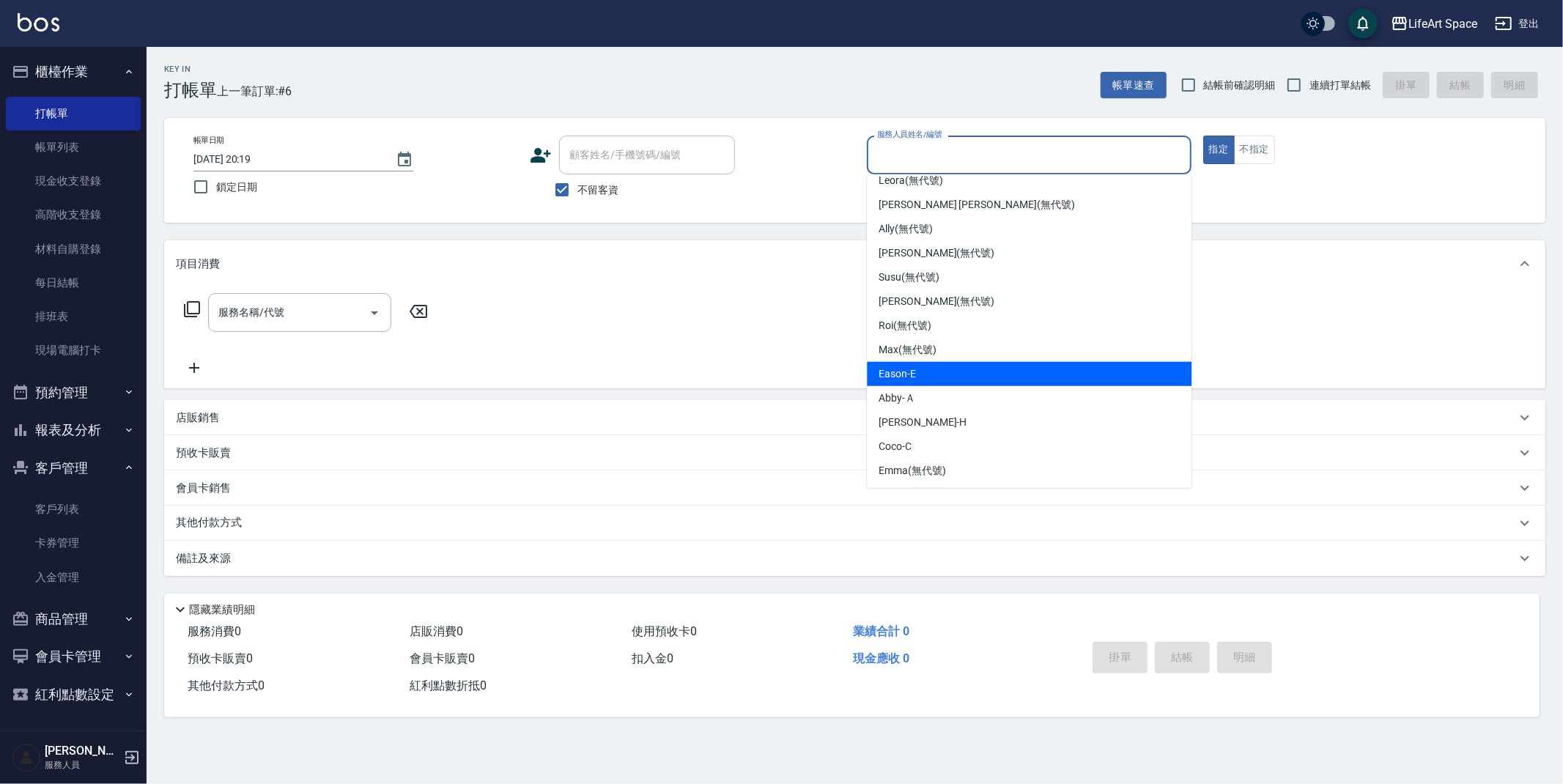
drag, startPoint x: 932, startPoint y: 362, endPoint x: 858, endPoint y: 356, distance: 74.2
click at [932, 362] on div "Eason -E" at bounding box center [1028, 374] width 325 height 24
type input "Eason-E"
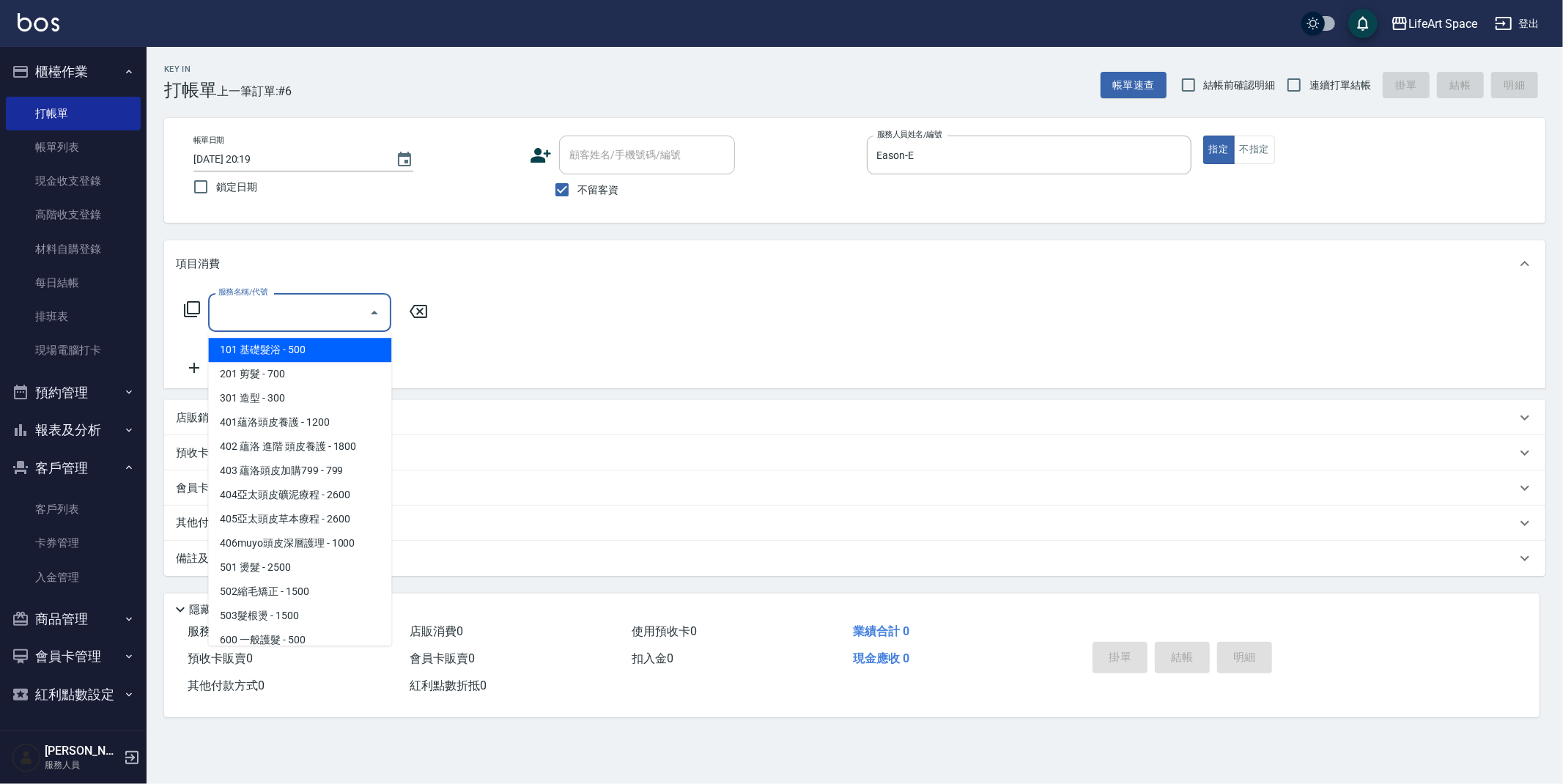
click at [296, 311] on input "服務名稱/代號" at bounding box center [289, 313] width 148 height 26
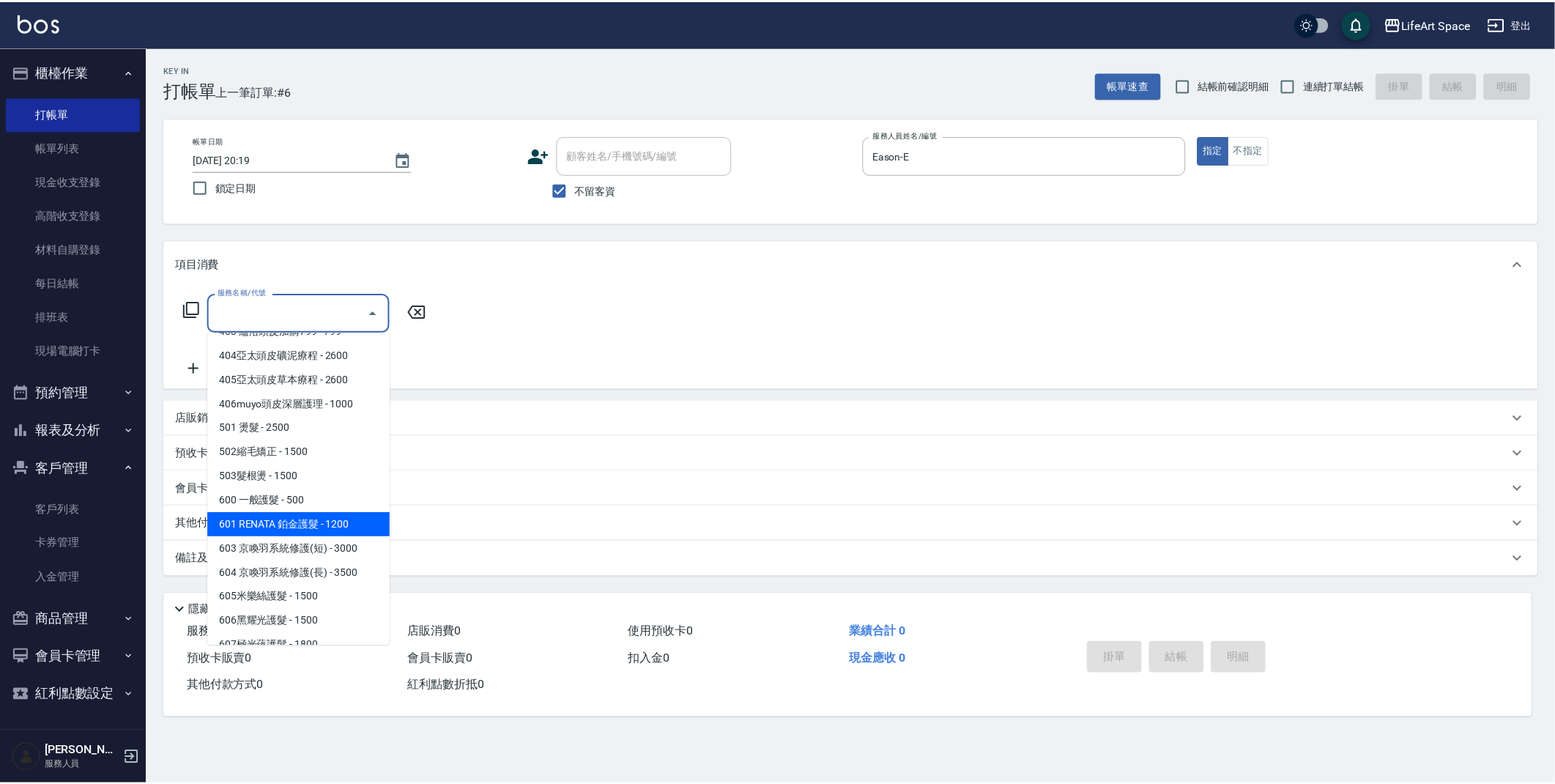
scroll to position [230, 0]
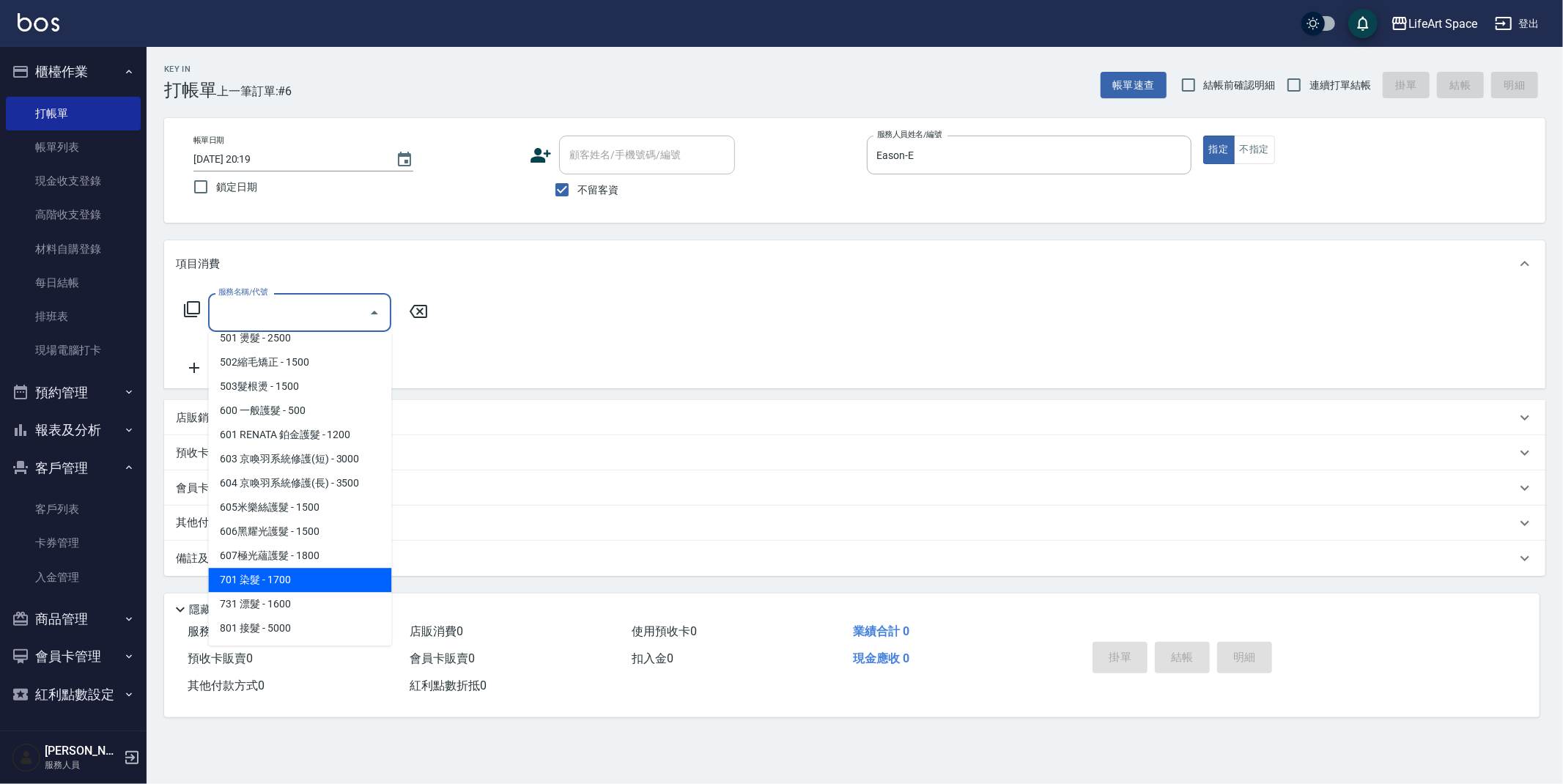
click at [322, 578] on span "701 染髮 - 1700" at bounding box center [299, 580] width 183 height 24
type input "701 染髮(701)"
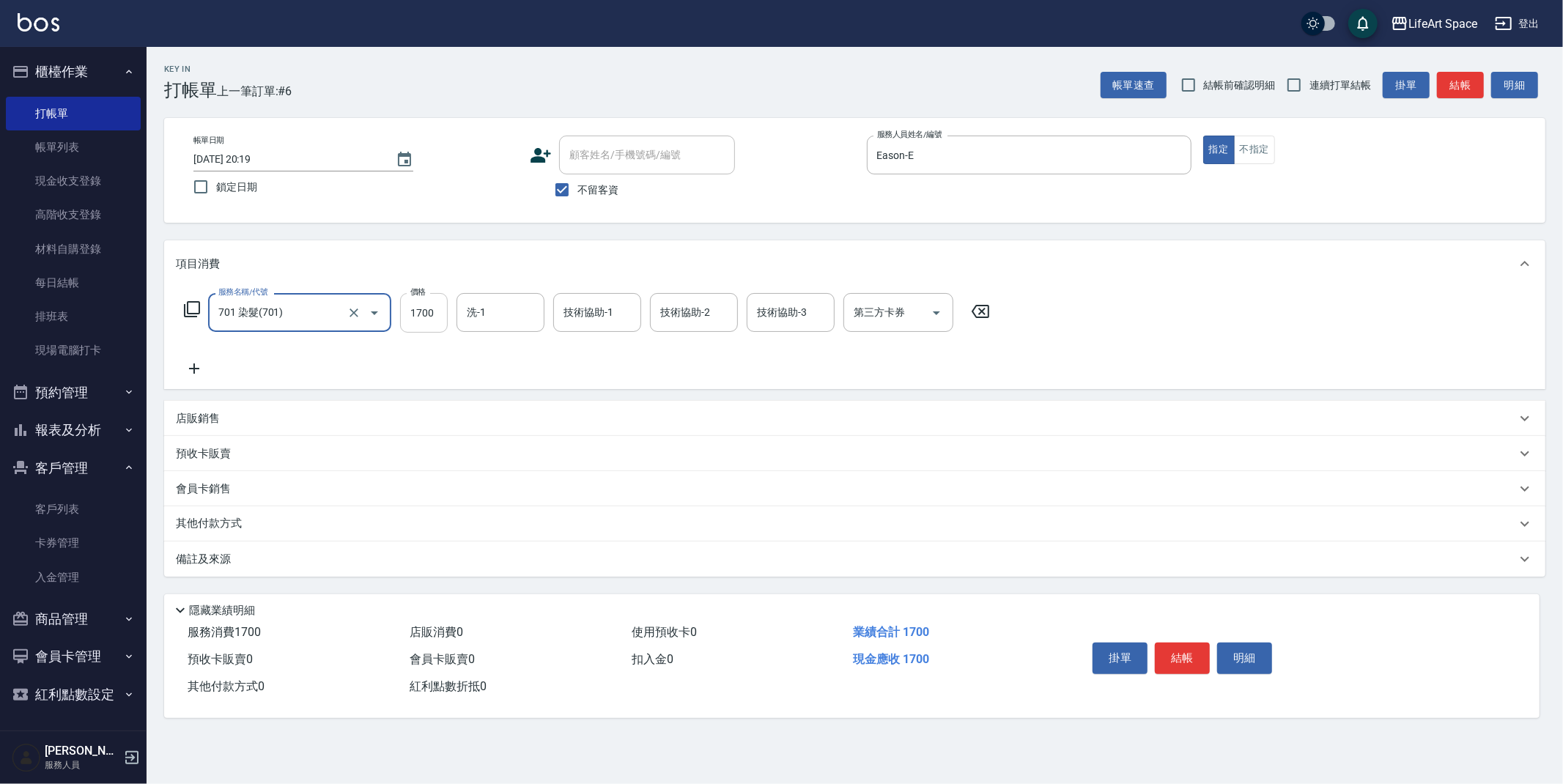
click at [434, 314] on input "1700" at bounding box center [424, 313] width 48 height 40
type input "1500"
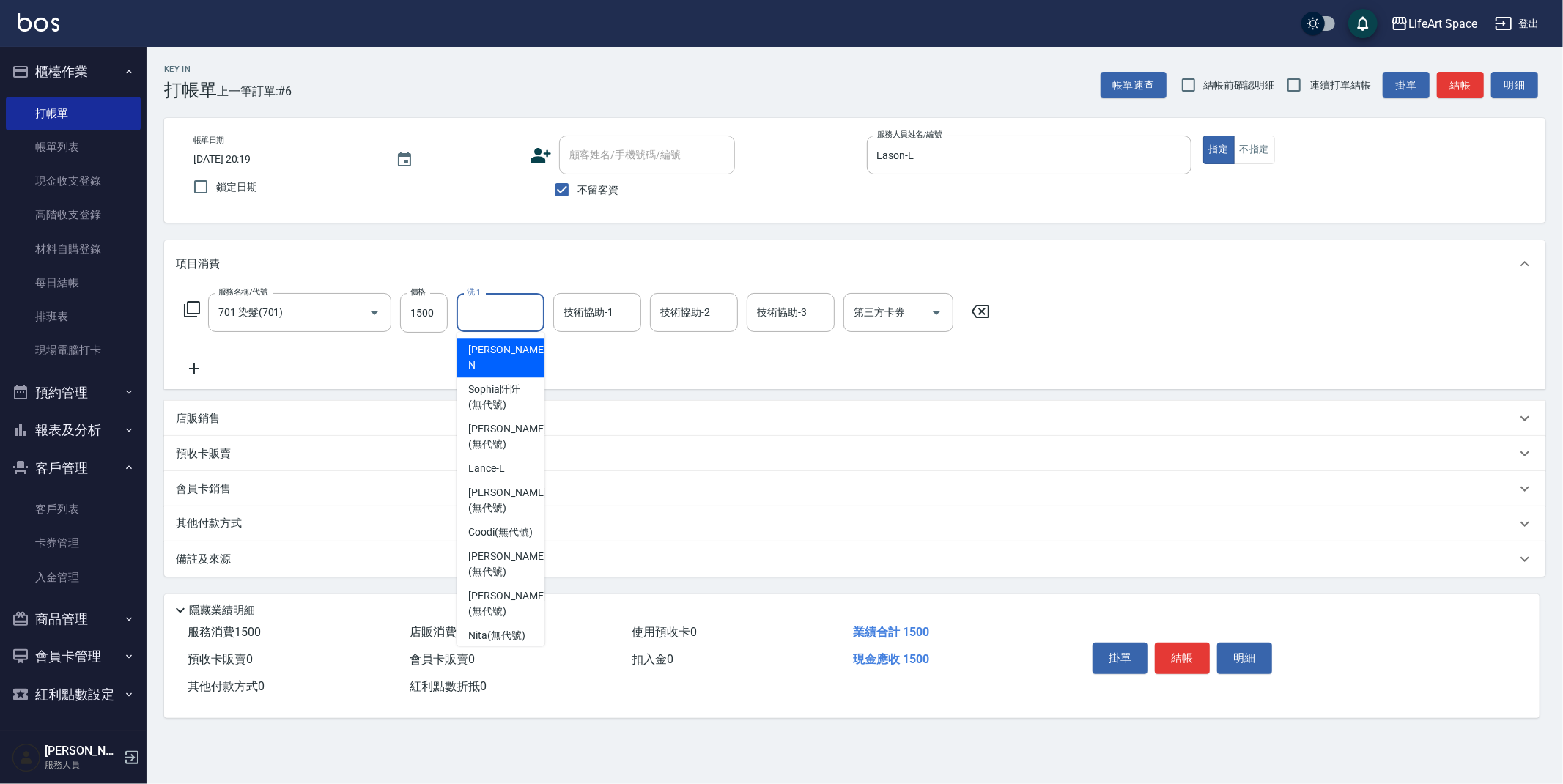
click at [513, 305] on input "洗-1" at bounding box center [500, 313] width 75 height 26
drag, startPoint x: 502, startPoint y: 475, endPoint x: 534, endPoint y: 402, distance: 79.7
click at [502, 485] on span "Lillian (無代號)" at bounding box center [507, 501] width 78 height 31
type input "Lillian(無代號)"
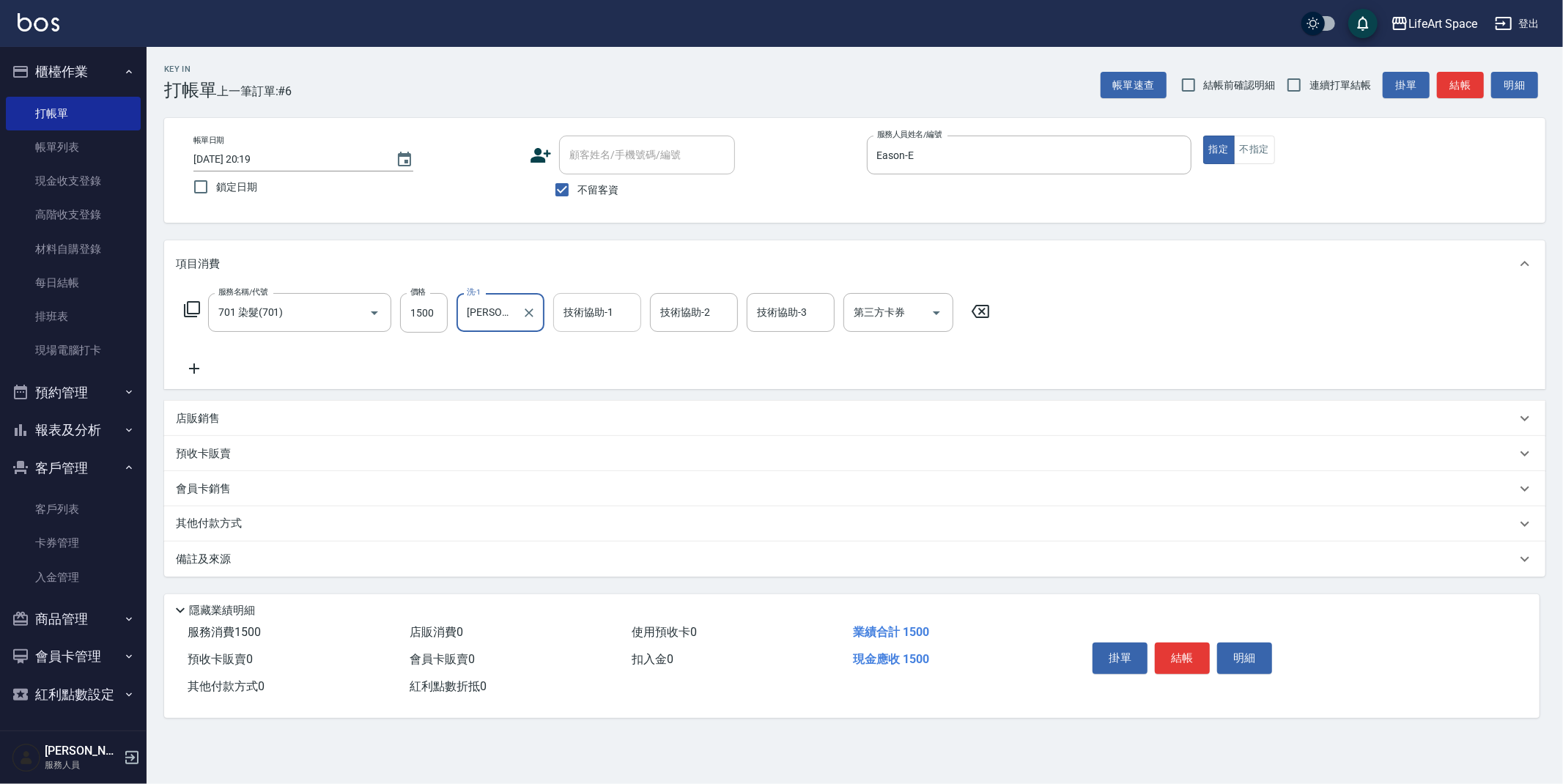
click at [580, 313] on div "技術協助-1 技術協助-1" at bounding box center [596, 312] width 88 height 39
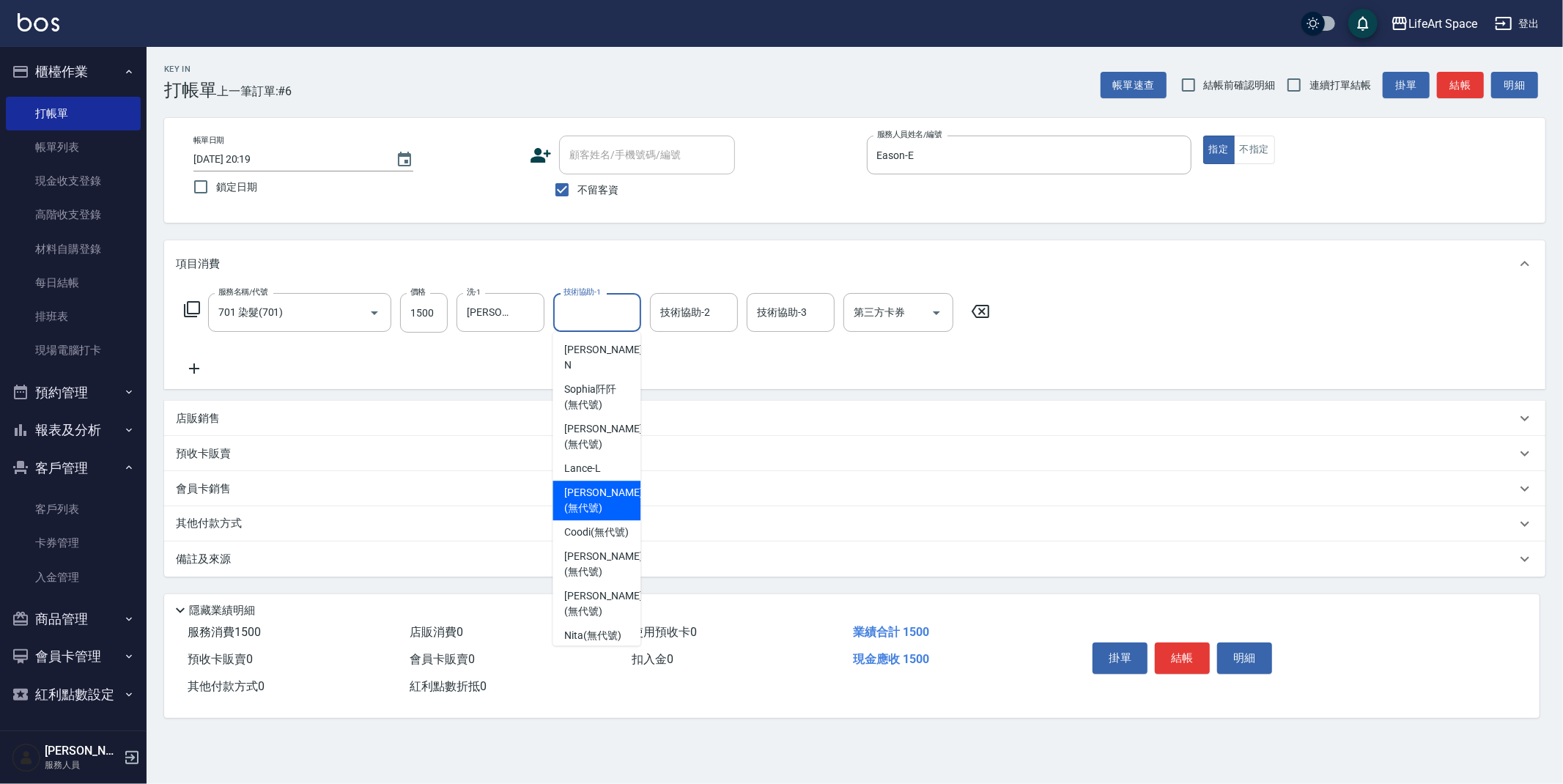
click at [594, 485] on span "Lillian (無代號)" at bounding box center [603, 501] width 78 height 31
type input "Lillian(無代號)"
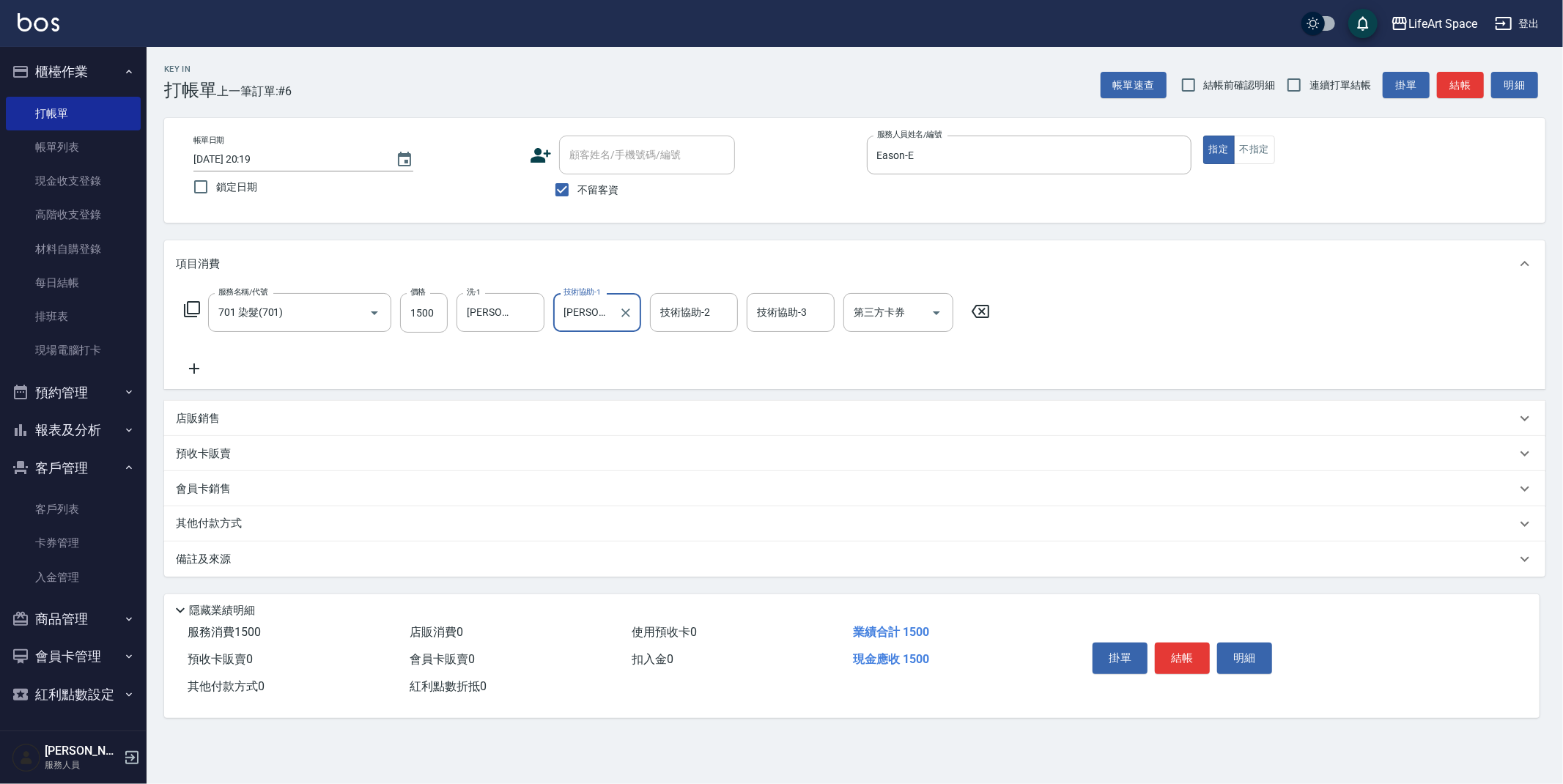
drag, startPoint x: 324, startPoint y: 566, endPoint x: 336, endPoint y: 567, distance: 12.0
click at [324, 565] on div "備註及來源" at bounding box center [846, 560] width 1340 height 16
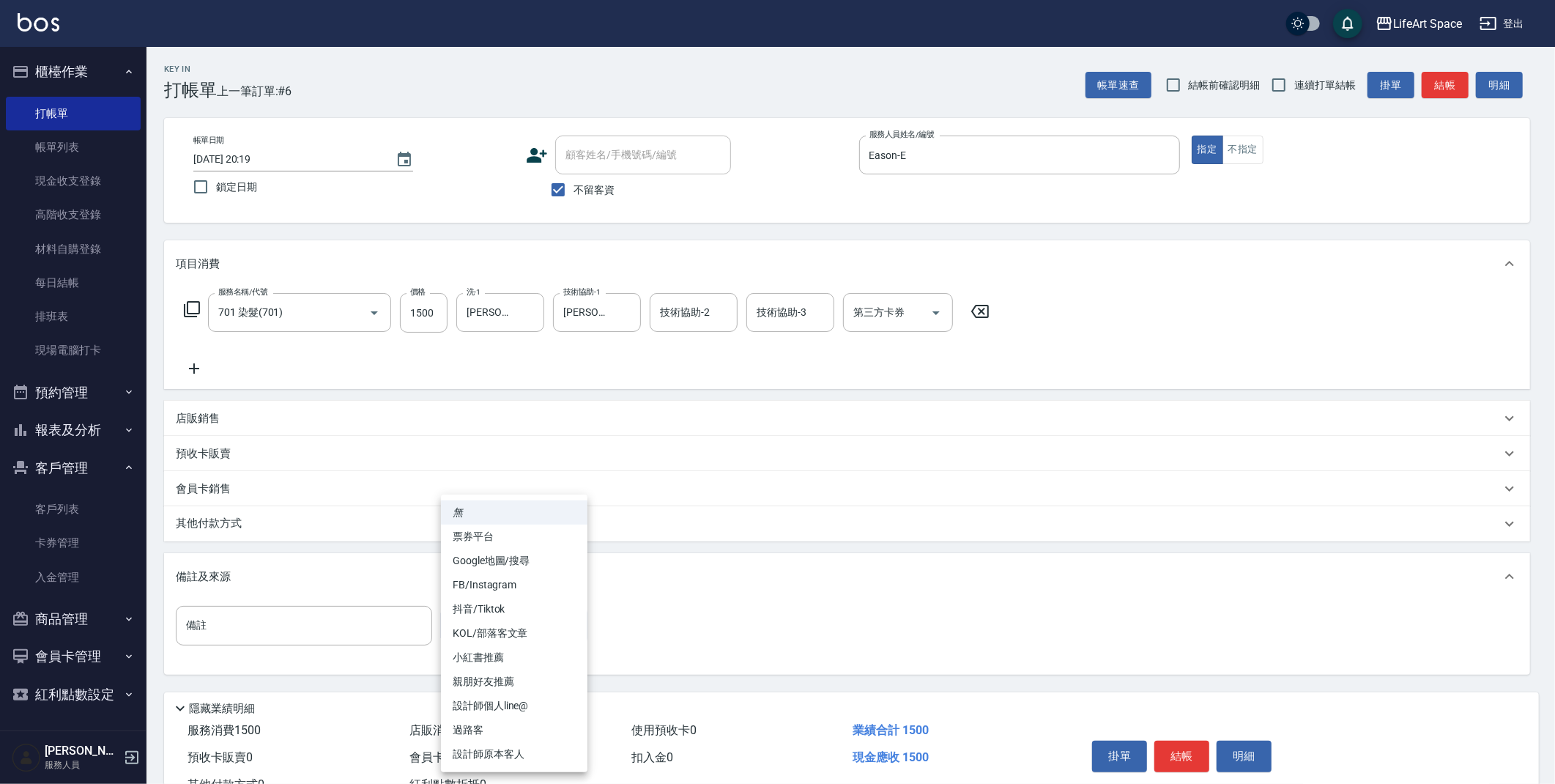
click at [509, 638] on body "LifeArt Space 登出 櫃檯作業 打帳單 帳單列表 現金收支登錄 高階收支登錄 材料自購登錄 每日結帳 排班表 現場電腦打卡 預約管理 預約管理 單…" at bounding box center [777, 417] width 1555 height 833
click at [512, 756] on li "設計師原本客人" at bounding box center [514, 755] width 146 height 24
type input "設計師原本客人"
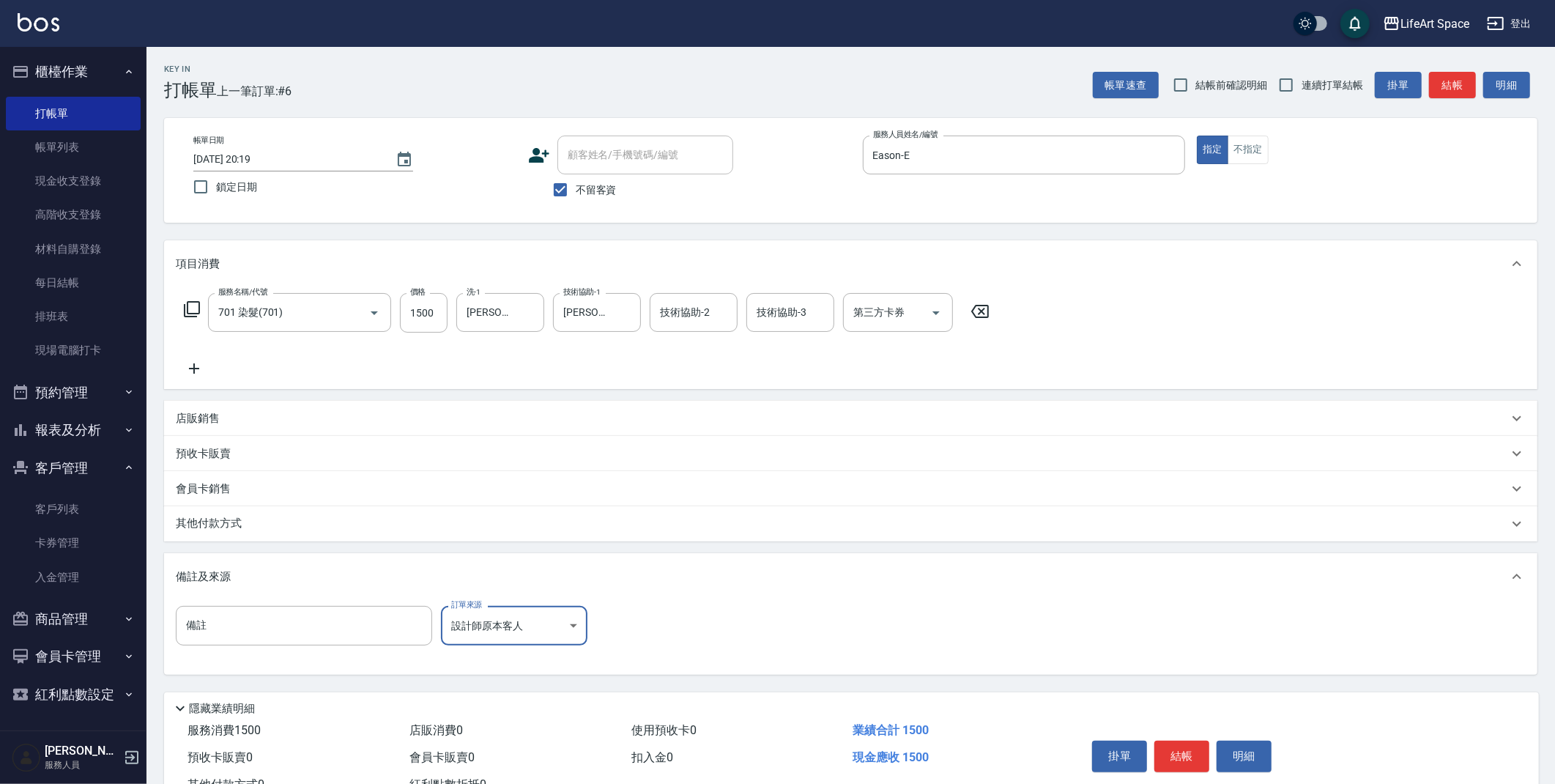
click at [283, 523] on div "其他付款方式" at bounding box center [842, 523] width 1332 height 16
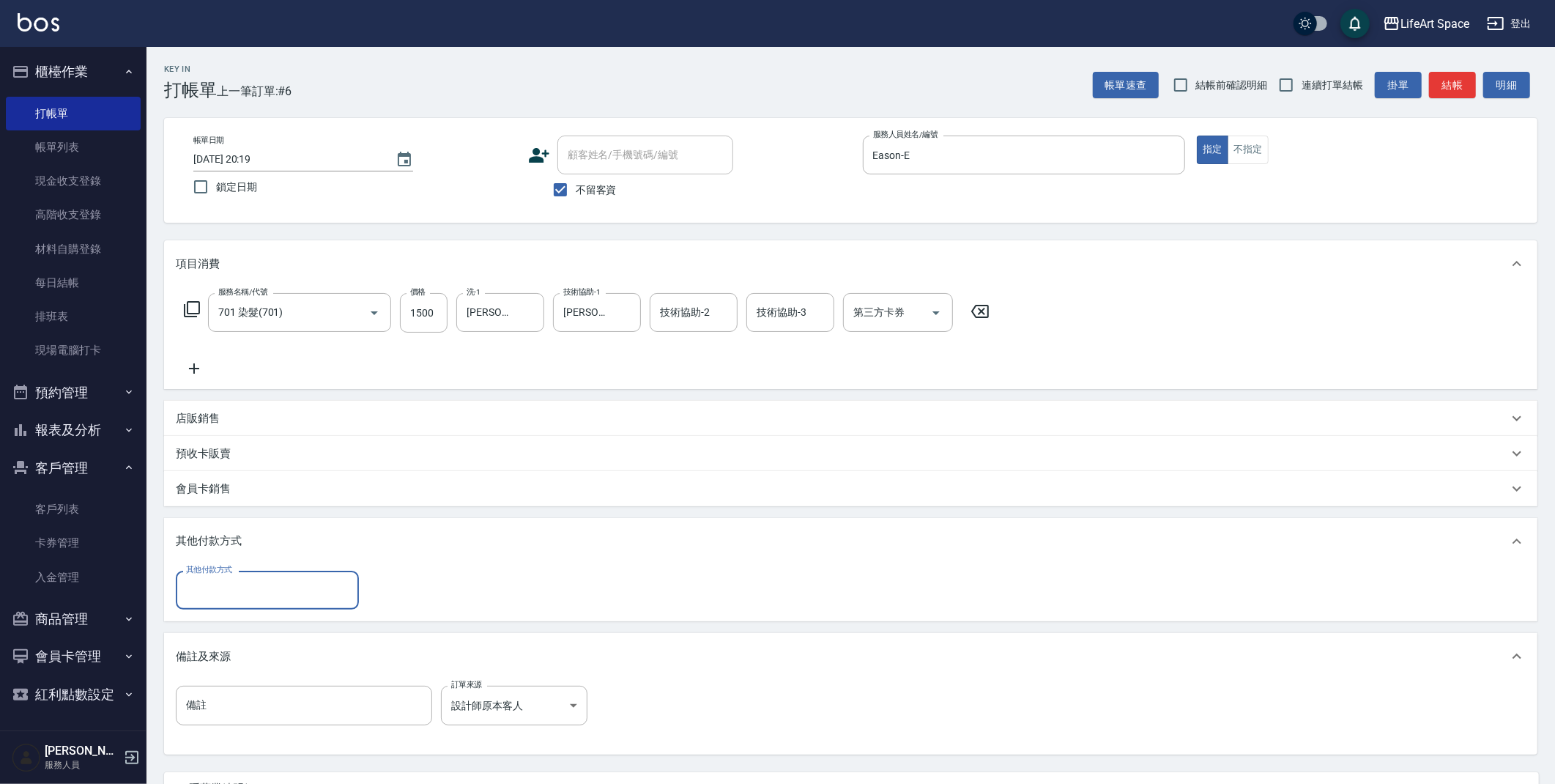
scroll to position [0, 0]
click at [251, 591] on input "其他付款方式" at bounding box center [268, 590] width 170 height 26
click at [234, 625] on span "轉帳" at bounding box center [267, 627] width 183 height 24
type input "轉帳"
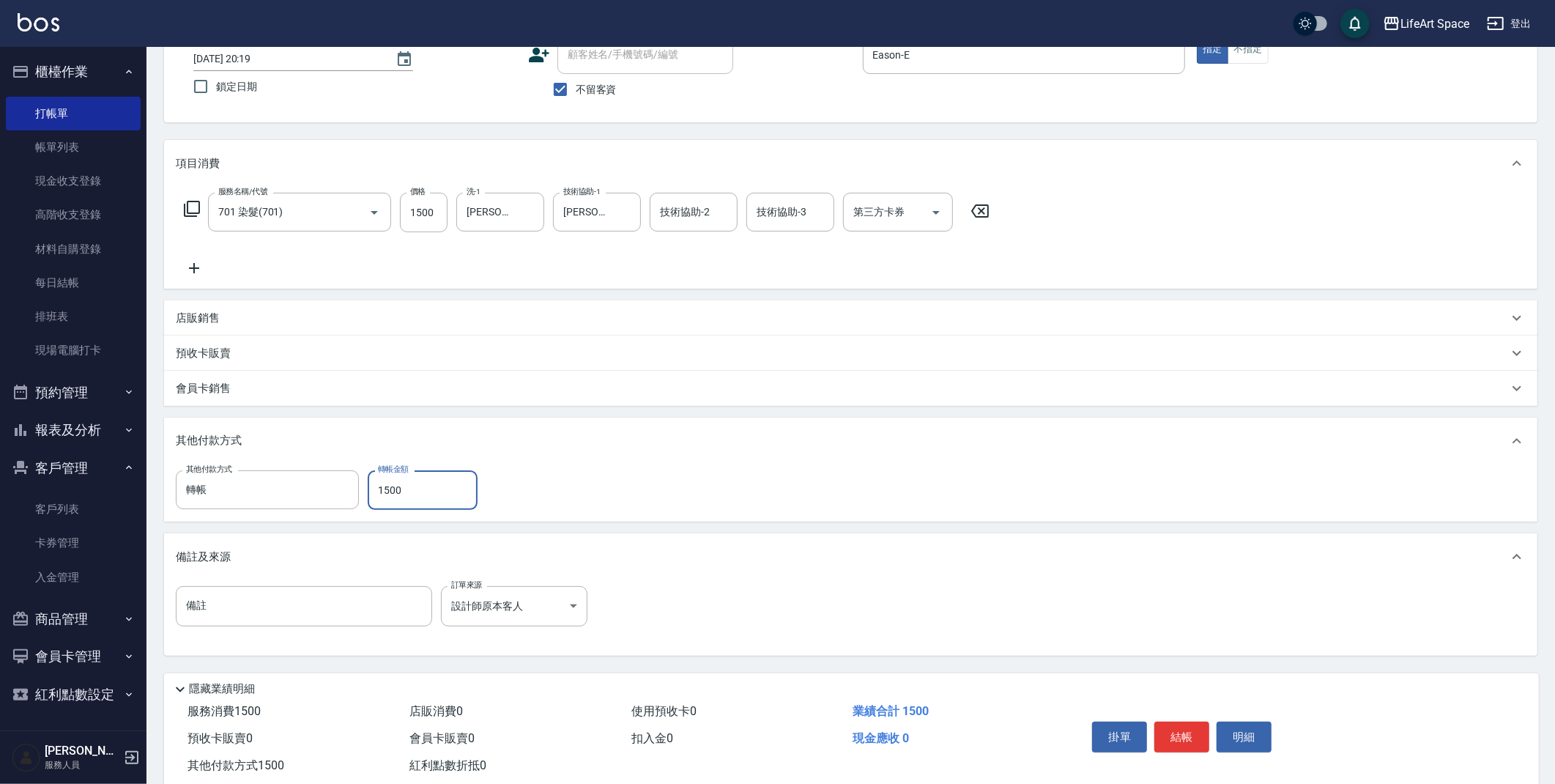
scroll to position [135, 0]
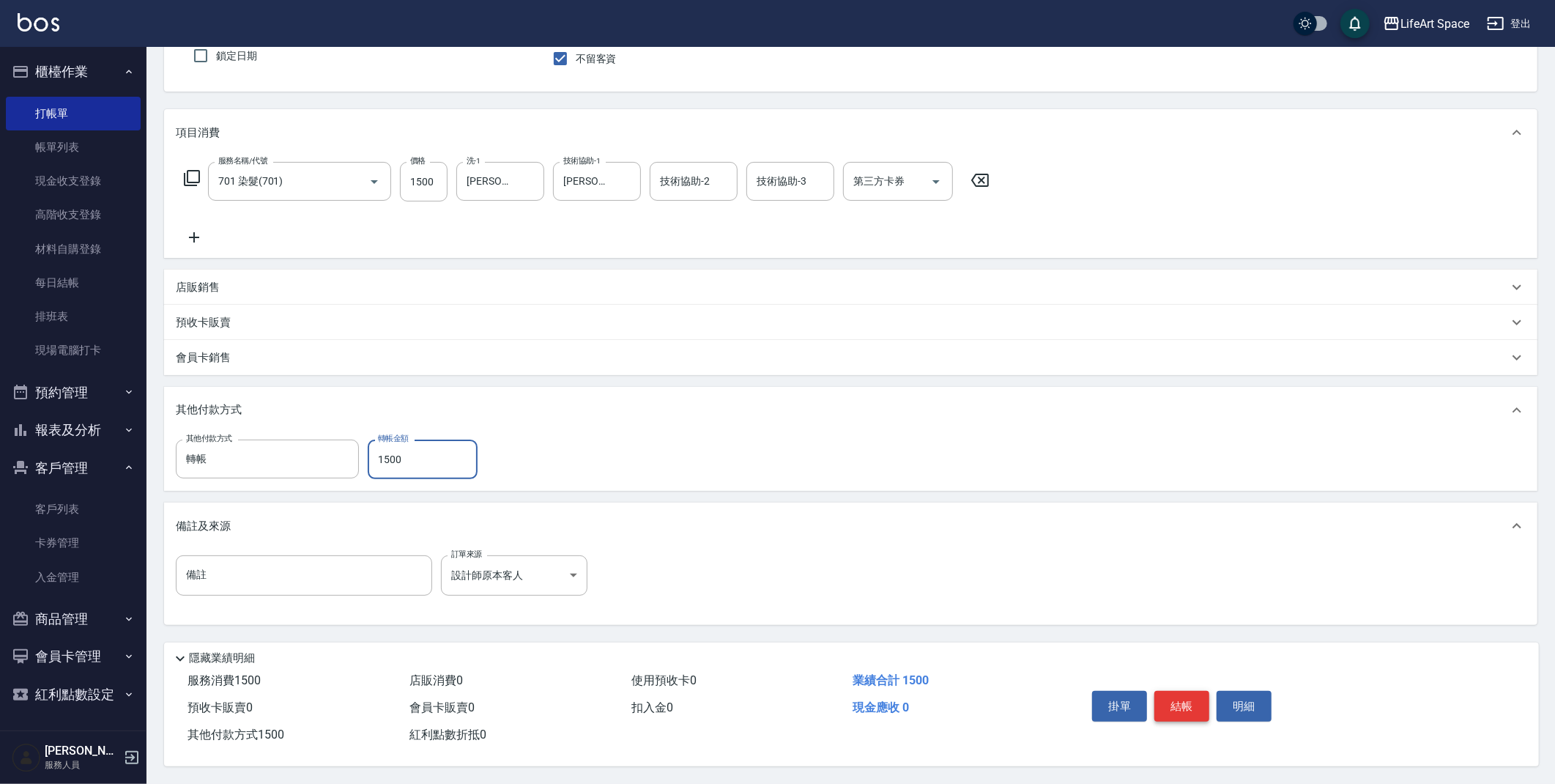
type input "1500"
click at [1197, 706] on button "結帳" at bounding box center [1182, 706] width 55 height 31
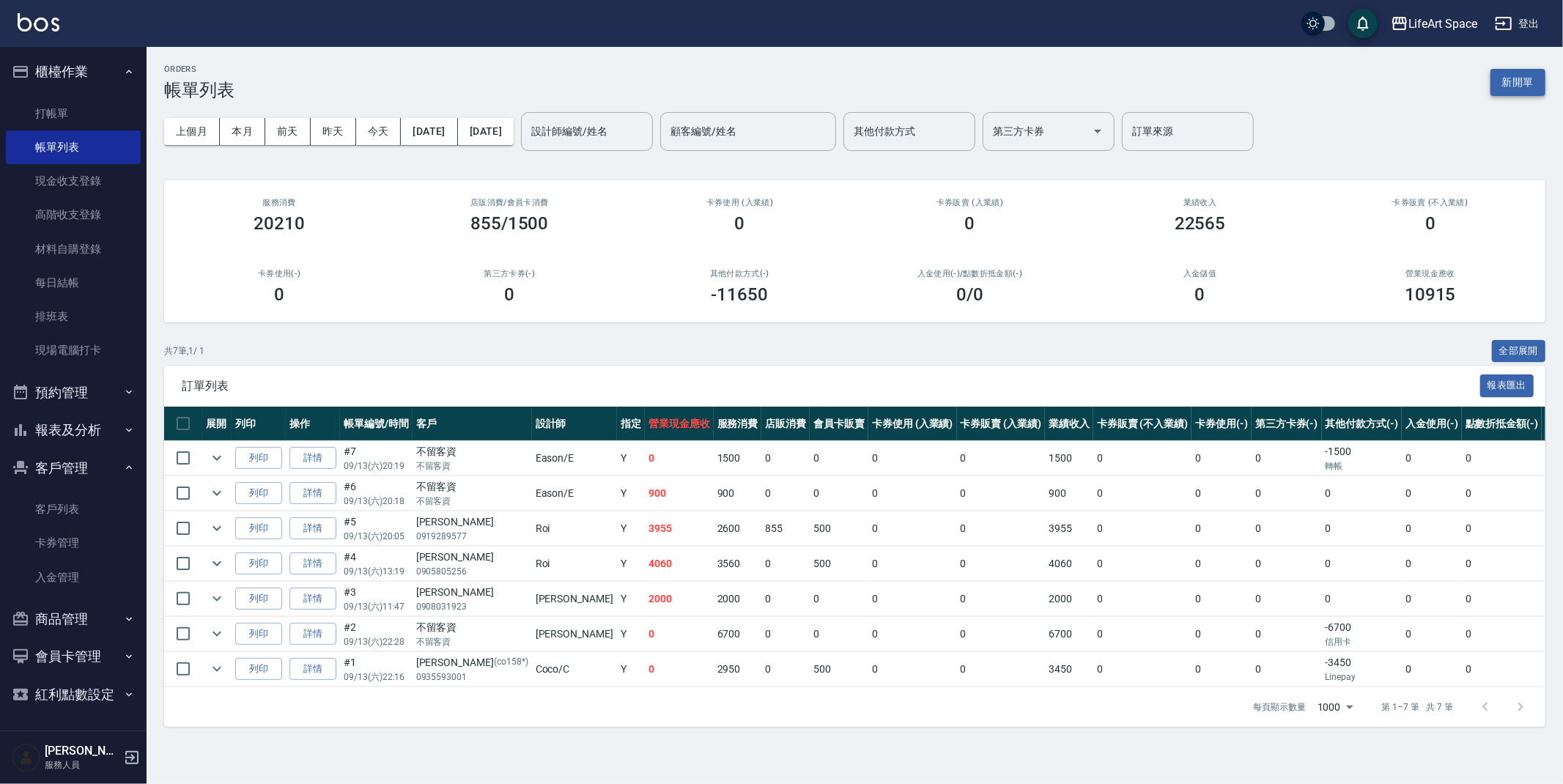
click at [1522, 81] on button "新開單" at bounding box center [1517, 81] width 55 height 27
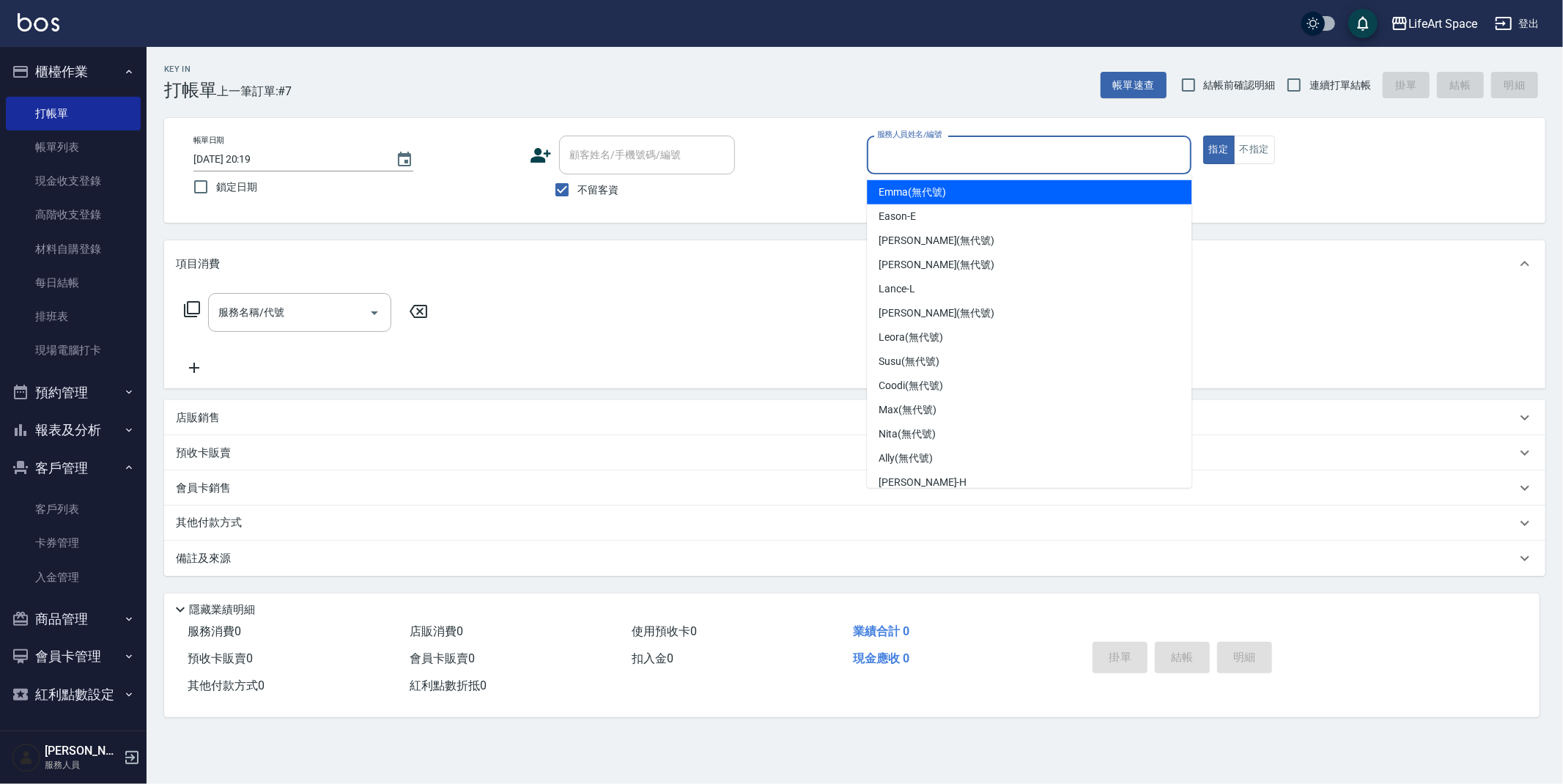
click at [936, 147] on input "服務人員姓名/編號" at bounding box center [1028, 155] width 311 height 26
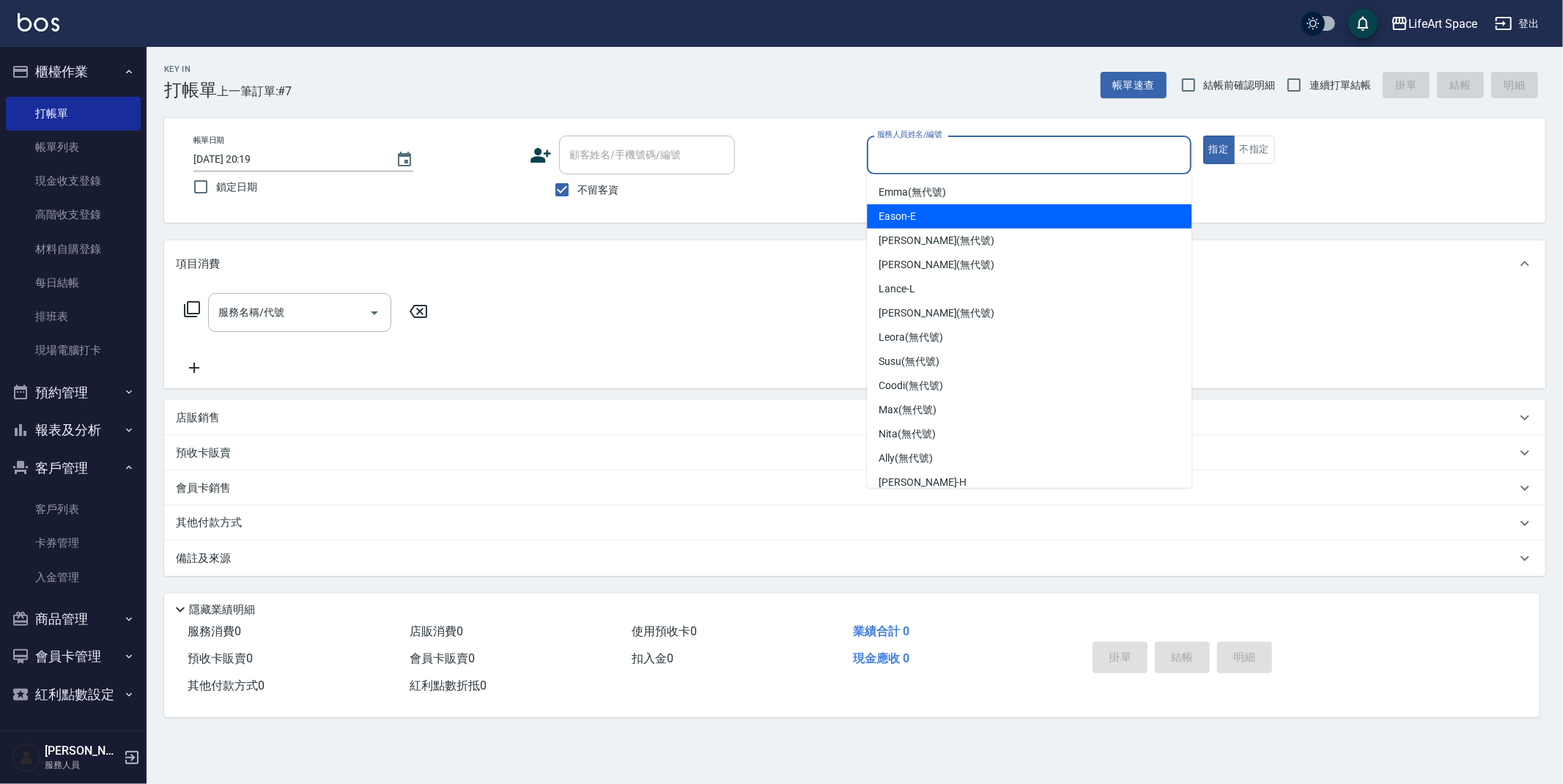
click at [941, 217] on div "Eason -E" at bounding box center [1028, 217] width 325 height 24
type input "Eason-E"
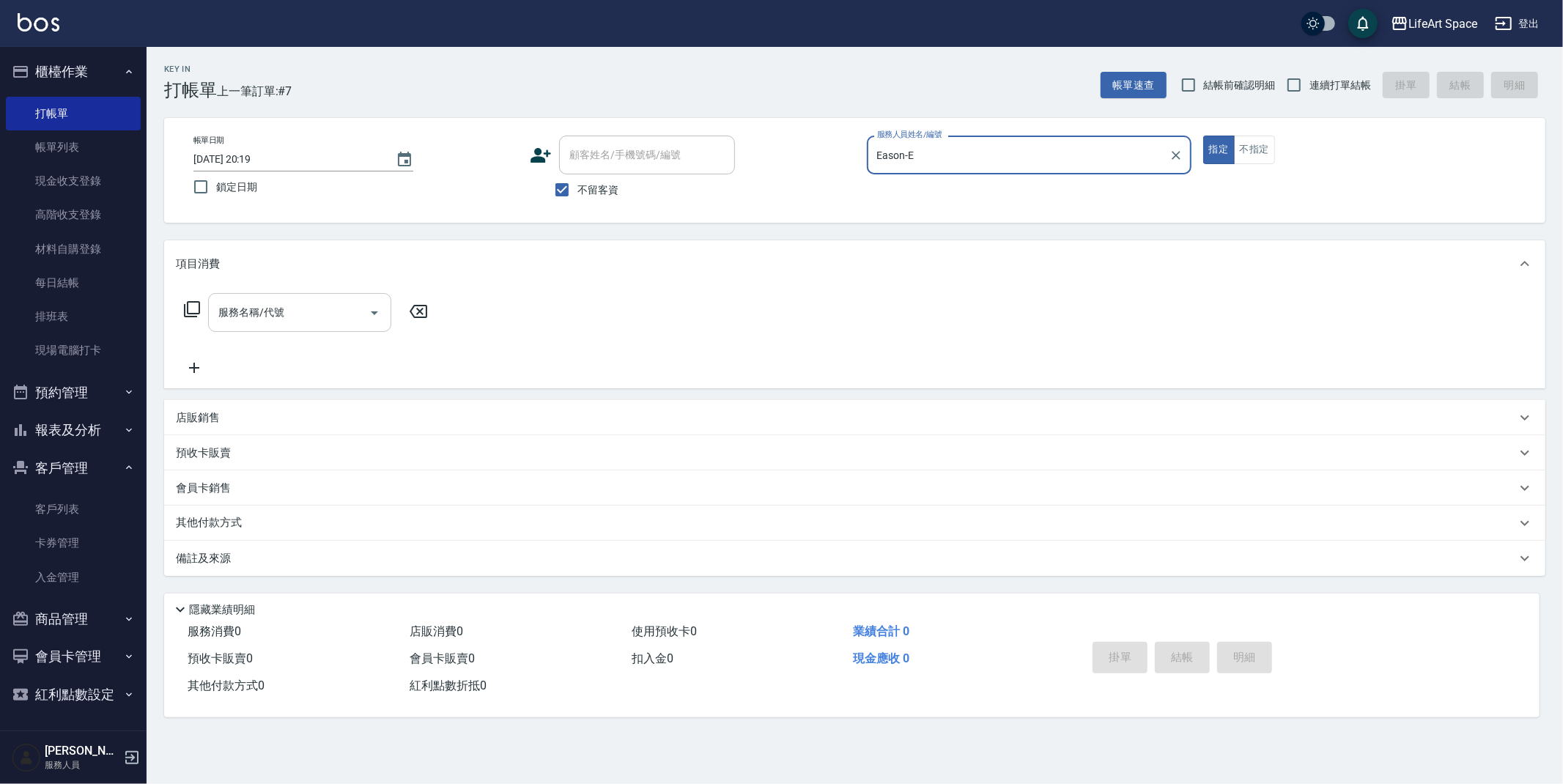
click at [285, 327] on div "服務名稱/代號" at bounding box center [299, 312] width 183 height 39
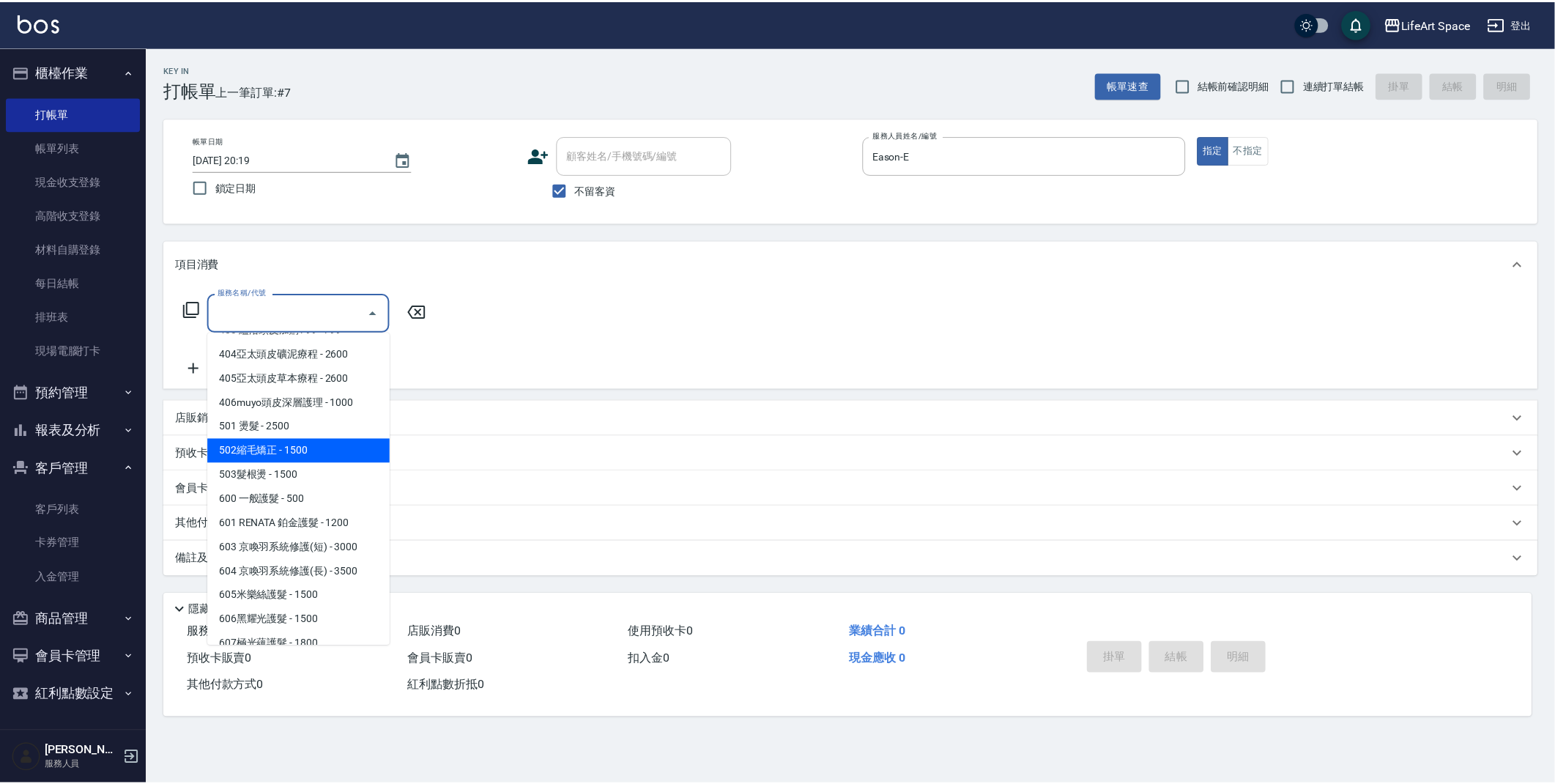
scroll to position [230, 0]
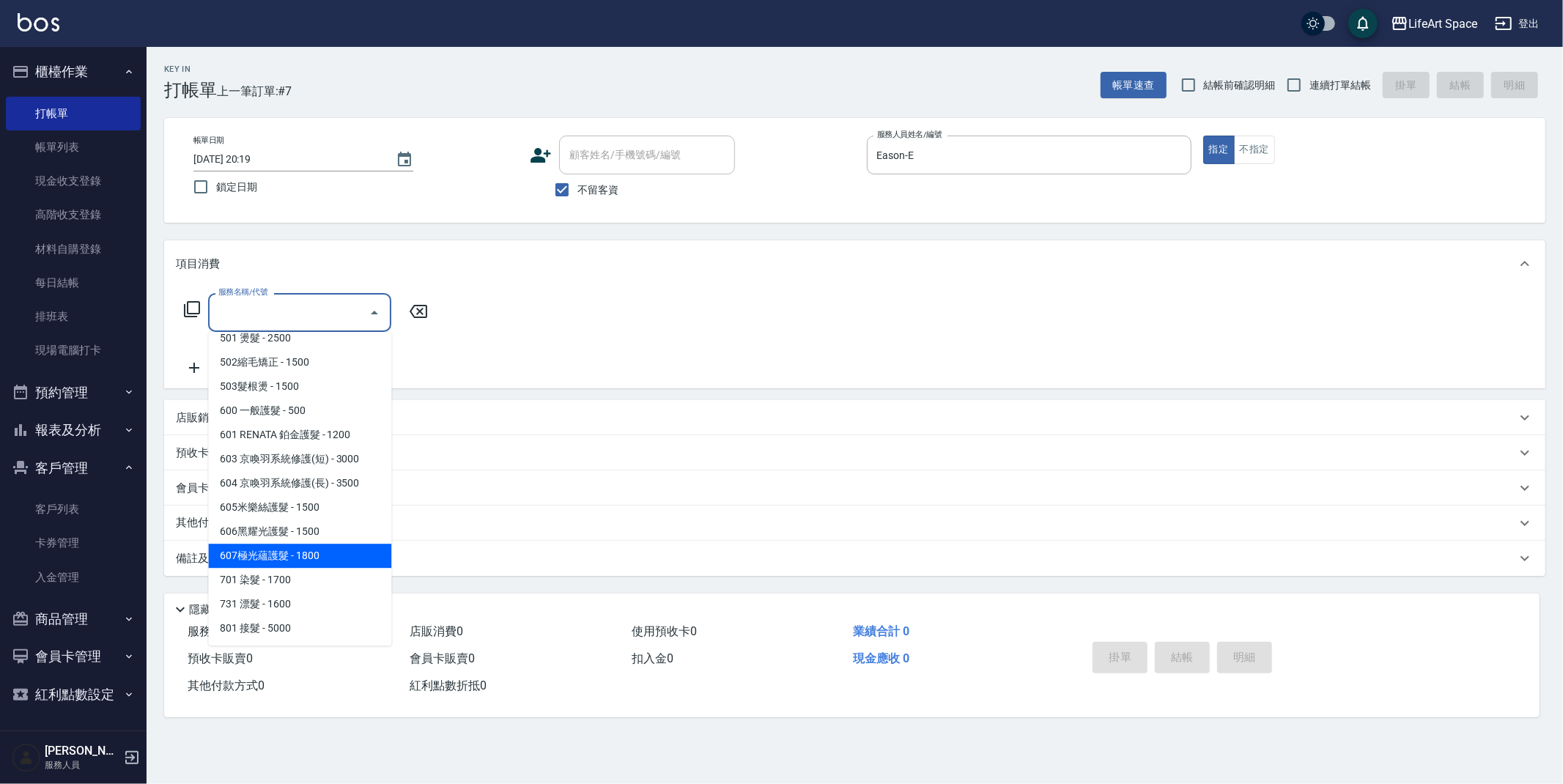
drag, startPoint x: 320, startPoint y: 555, endPoint x: 233, endPoint y: 447, distance: 138.7
click at [320, 554] on span "607極光蘊護髮 - 1800" at bounding box center [299, 555] width 183 height 24
type input "607極光蘊護髮(607)"
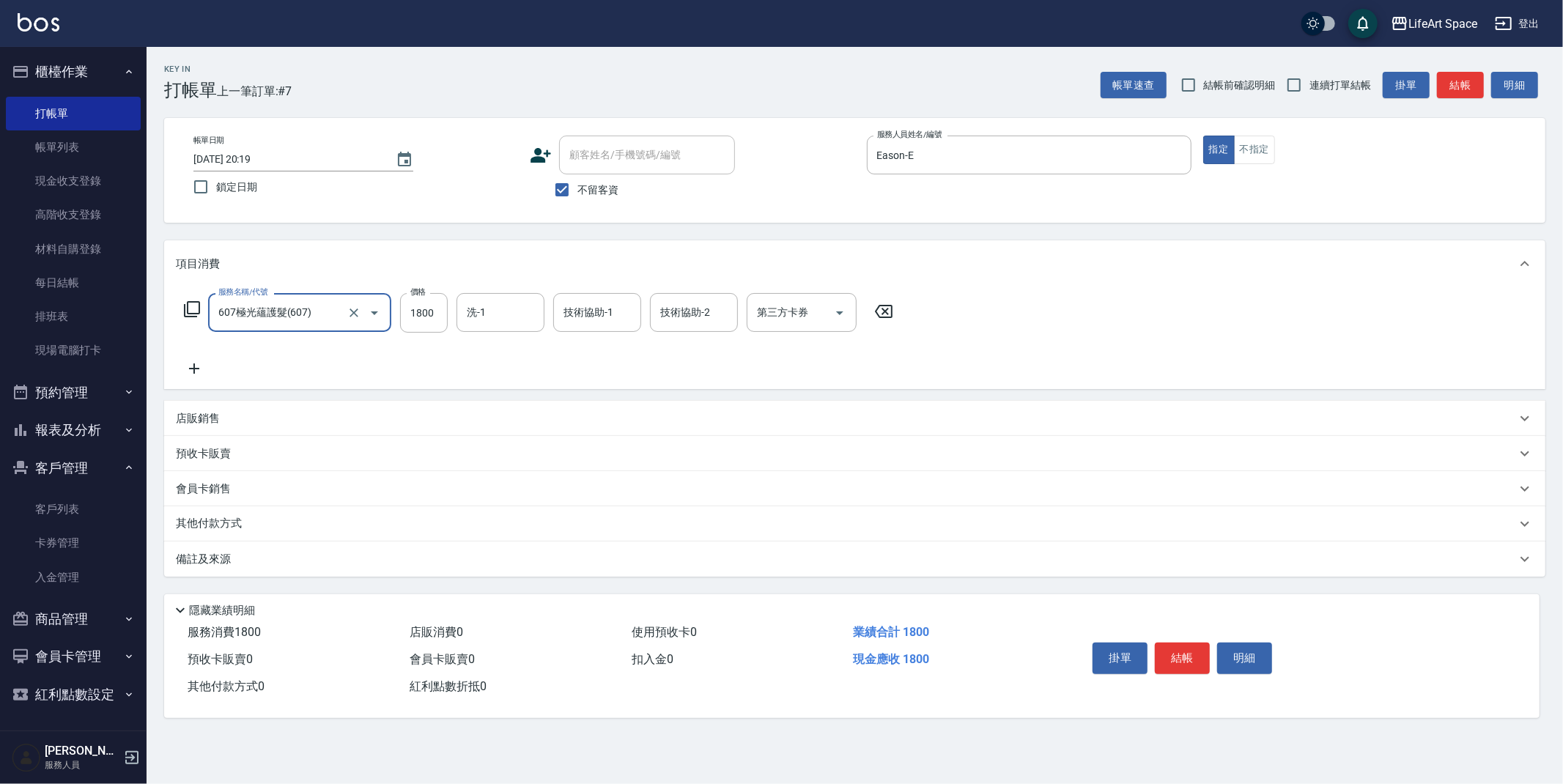
click at [192, 367] on icon at bounding box center [194, 368] width 36 height 17
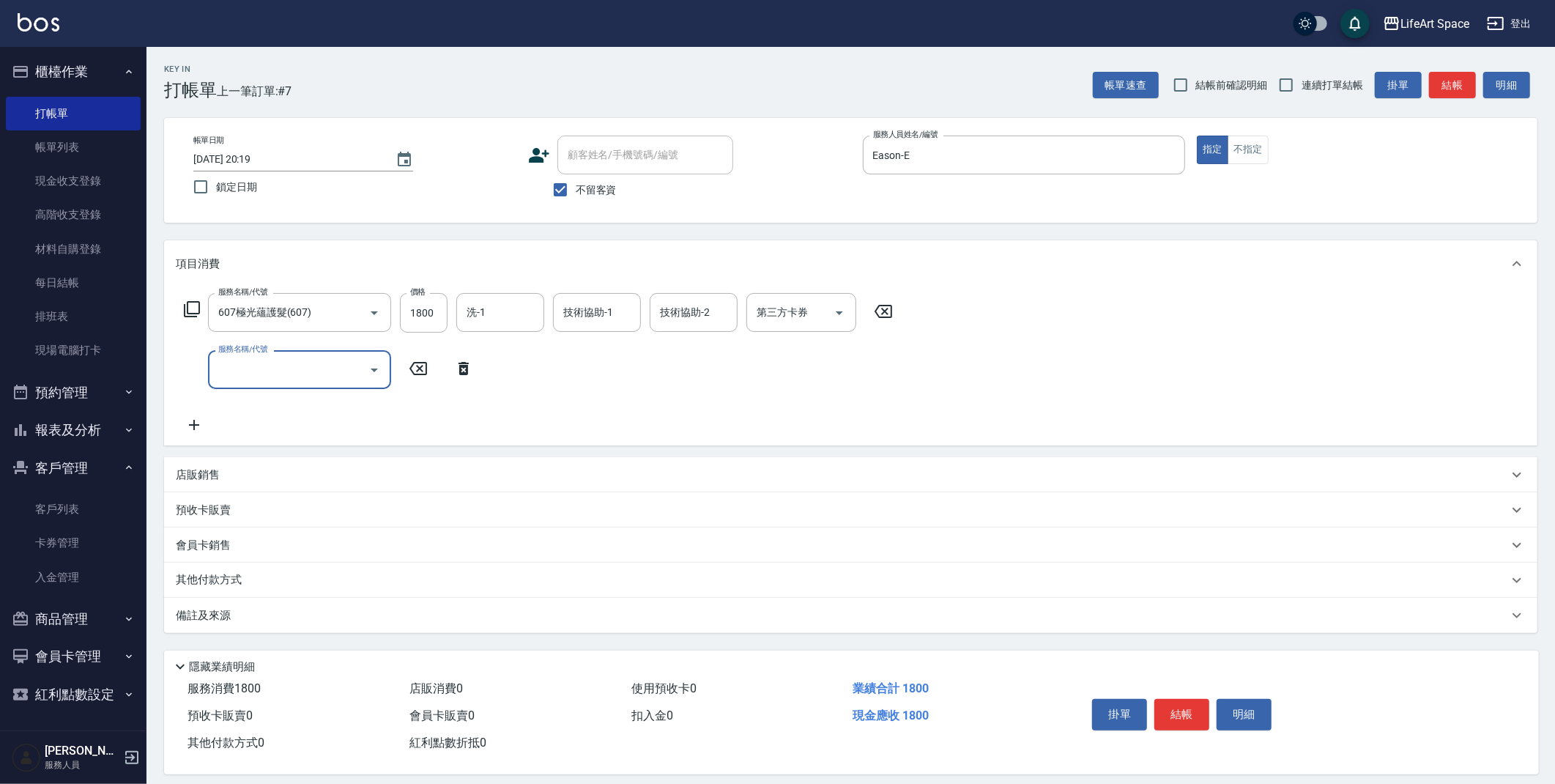
click at [322, 366] on input "服務名稱/代號" at bounding box center [288, 370] width 148 height 26
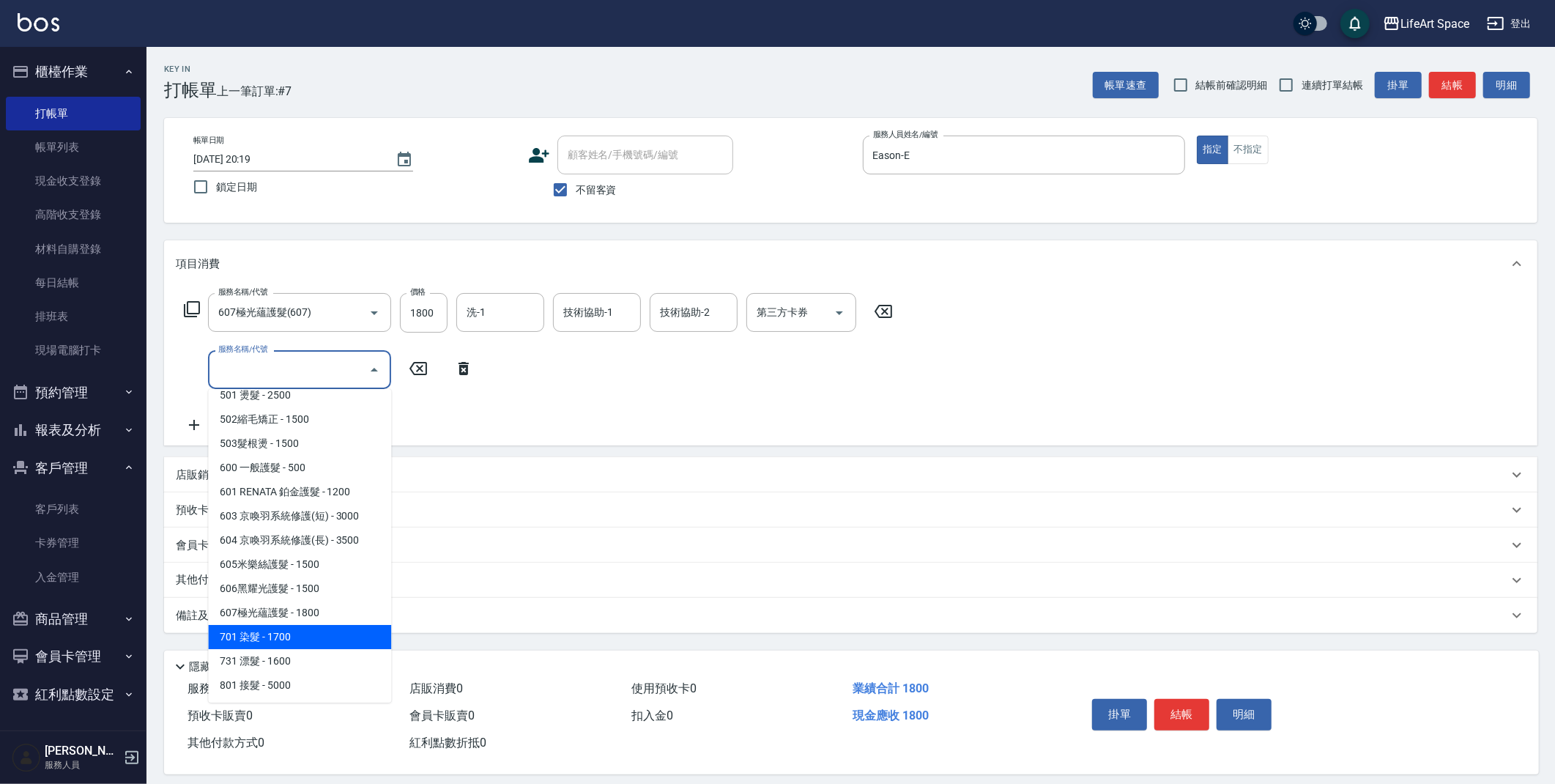
click at [296, 637] on span "701 染髮 - 1700" at bounding box center [299, 637] width 183 height 24
type input "701 染髮(701)"
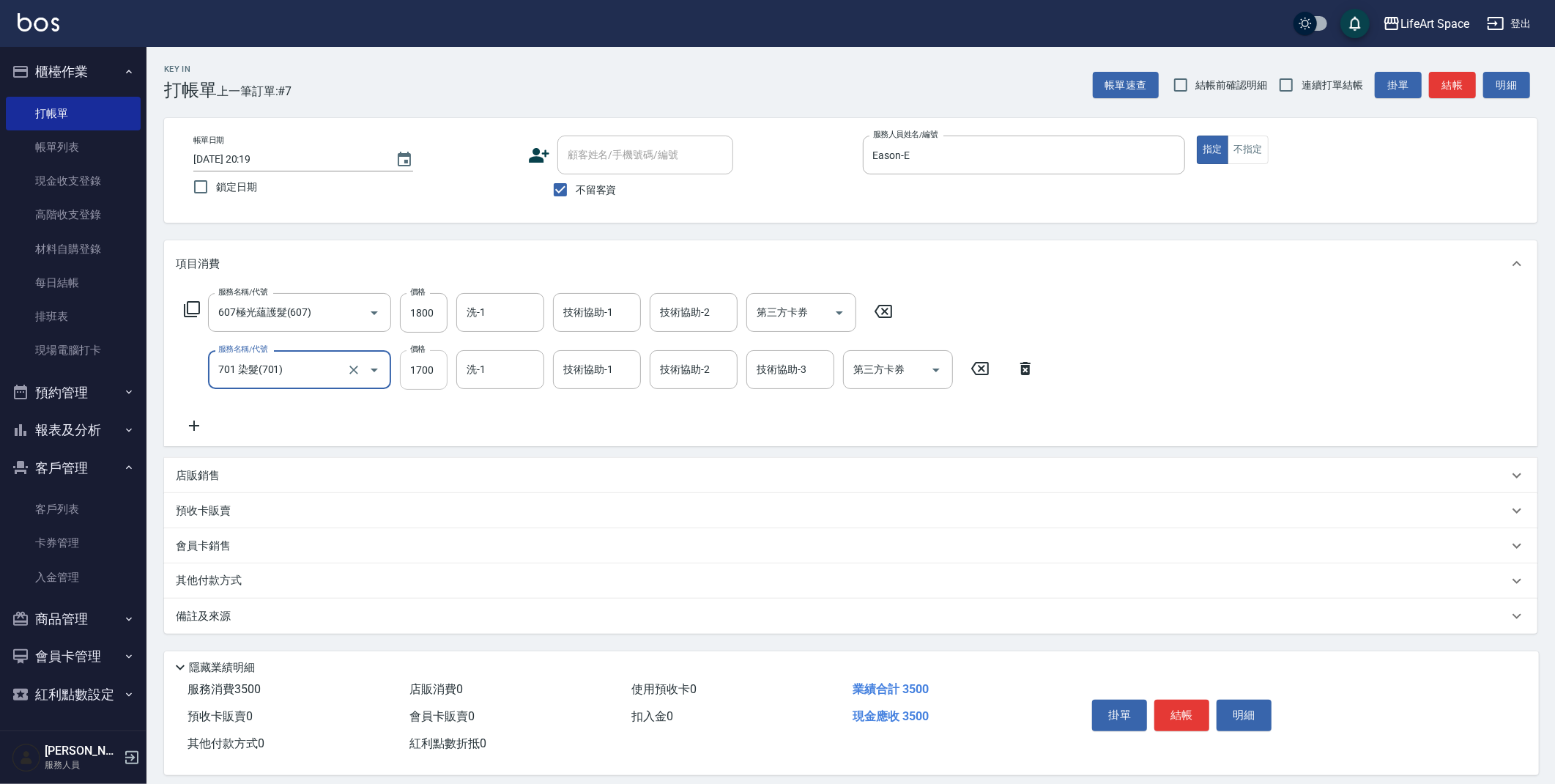
click at [442, 367] on input "1700" at bounding box center [424, 370] width 48 height 40
type input "7840"
click at [439, 315] on input "1800" at bounding box center [424, 313] width 48 height 40
type input "2200"
click at [528, 311] on input "洗-1" at bounding box center [500, 313] width 75 height 26
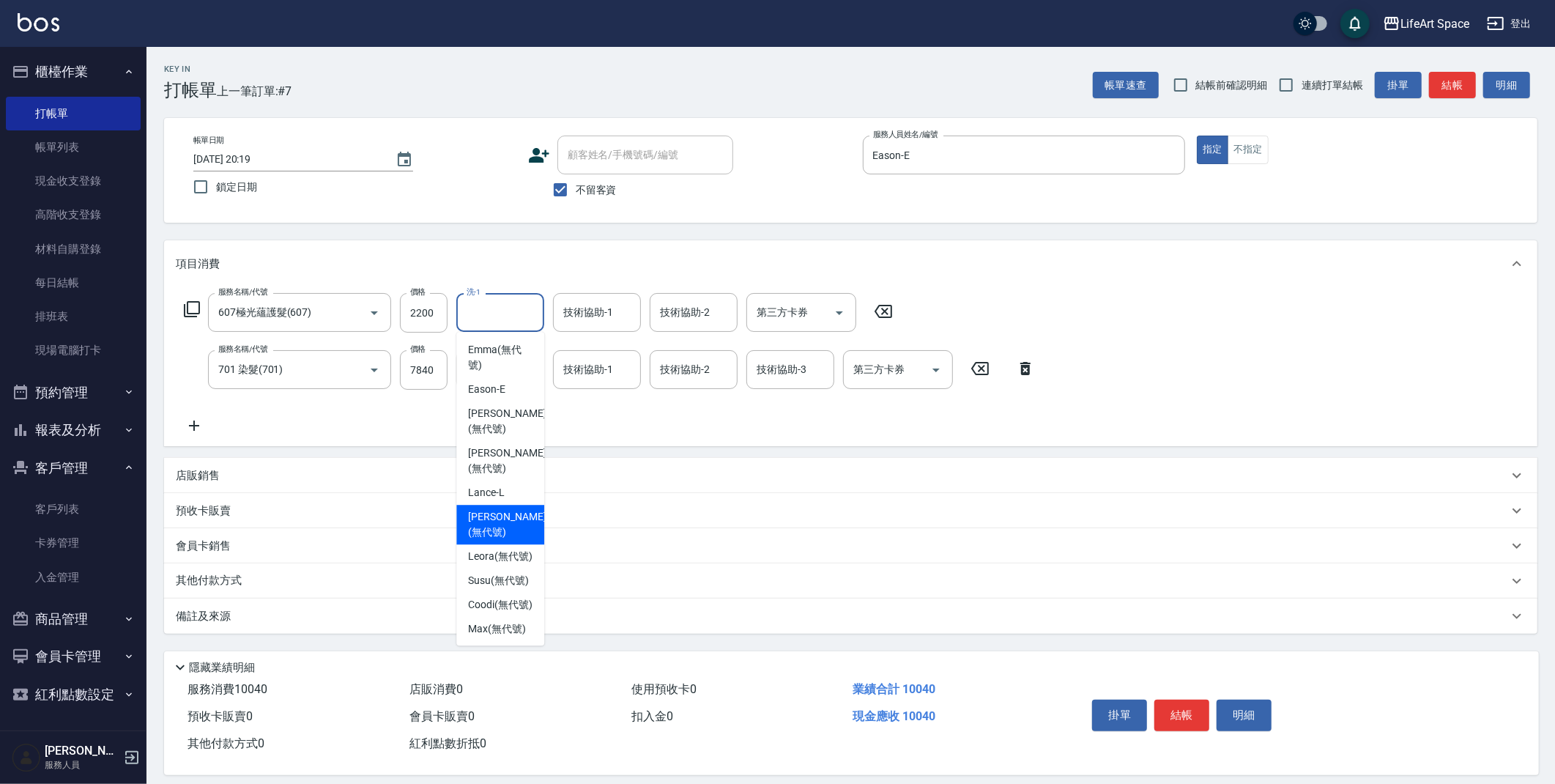
click at [502, 515] on span "Lillian (無代號)" at bounding box center [507, 525] width 78 height 31
type input "Lillian(無代號)"
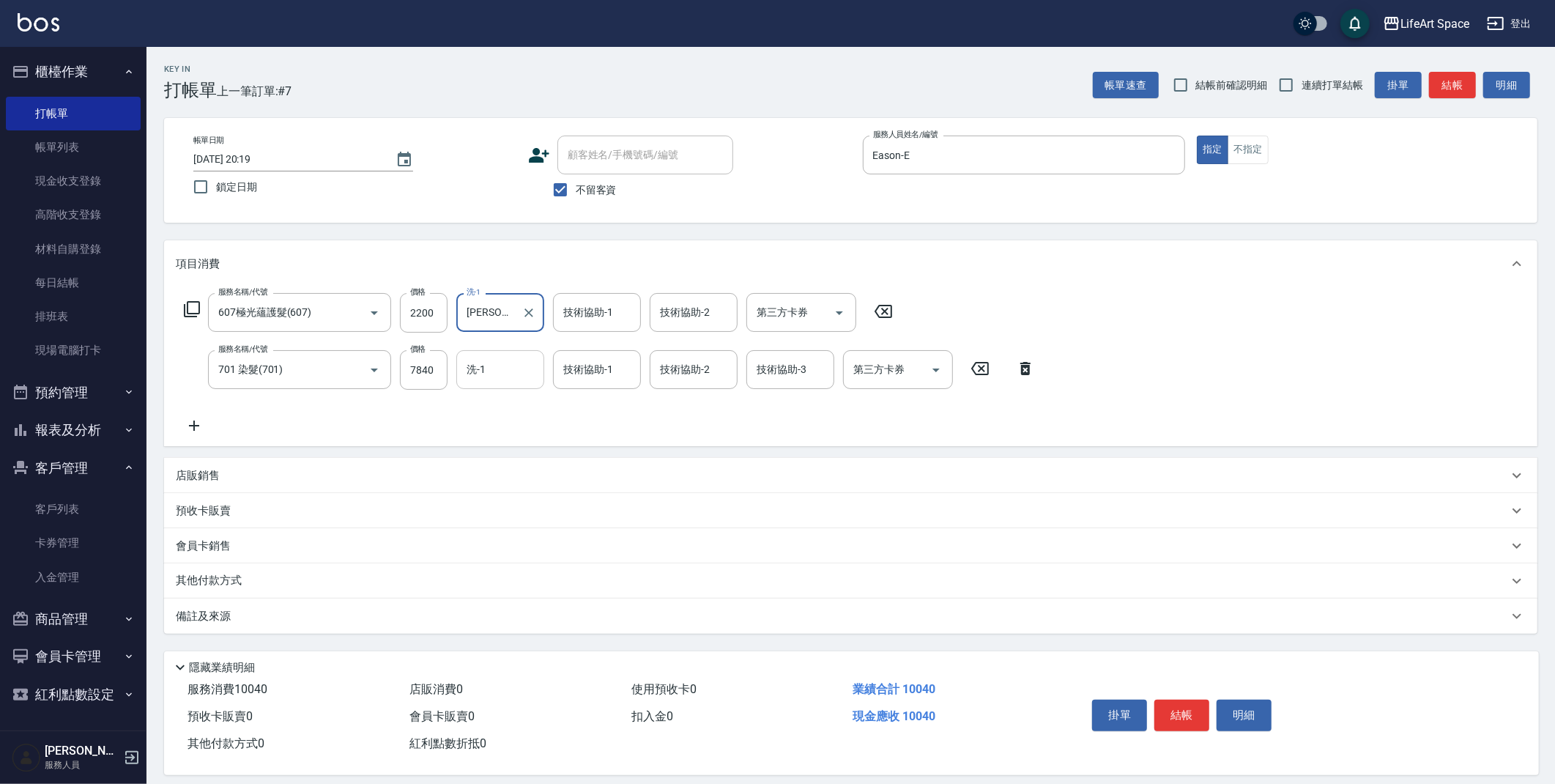
click at [489, 374] on input "洗-1" at bounding box center [500, 370] width 75 height 26
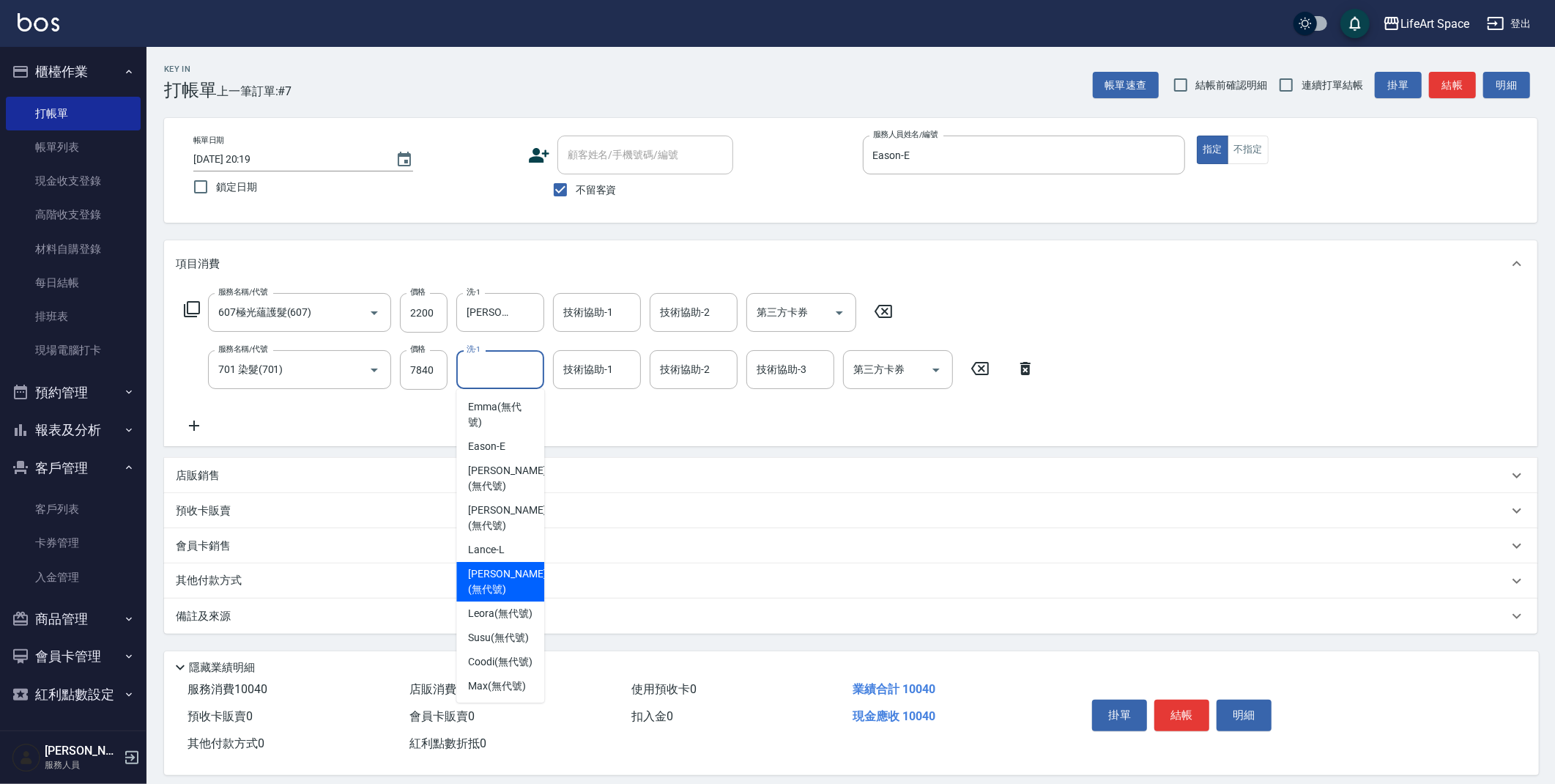
click at [496, 584] on span "Lillian (無代號)" at bounding box center [507, 582] width 78 height 31
type input "Lillian(無代號)"
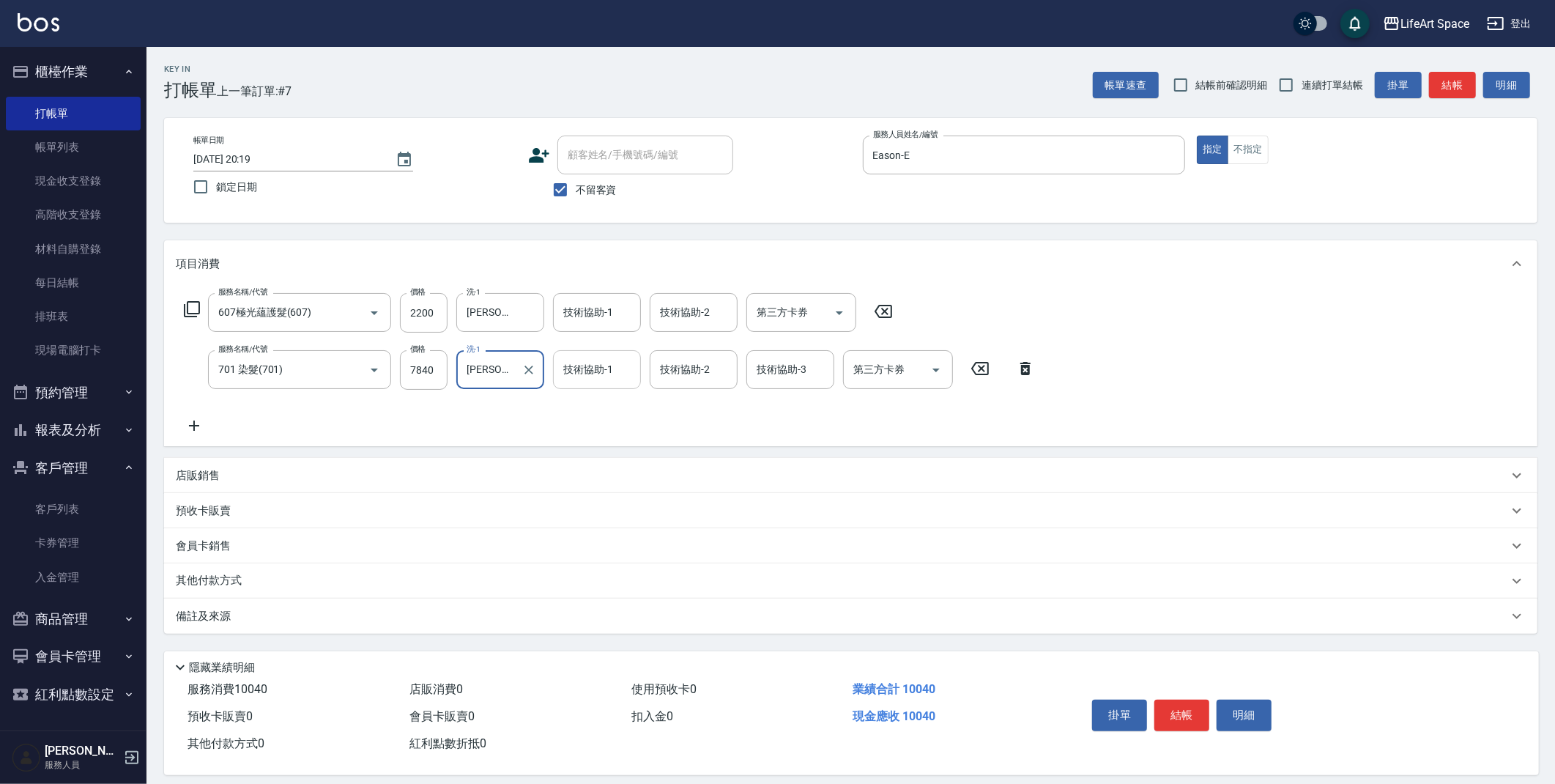
click at [595, 366] on div "技術協助-1 技術協助-1" at bounding box center [596, 369] width 87 height 39
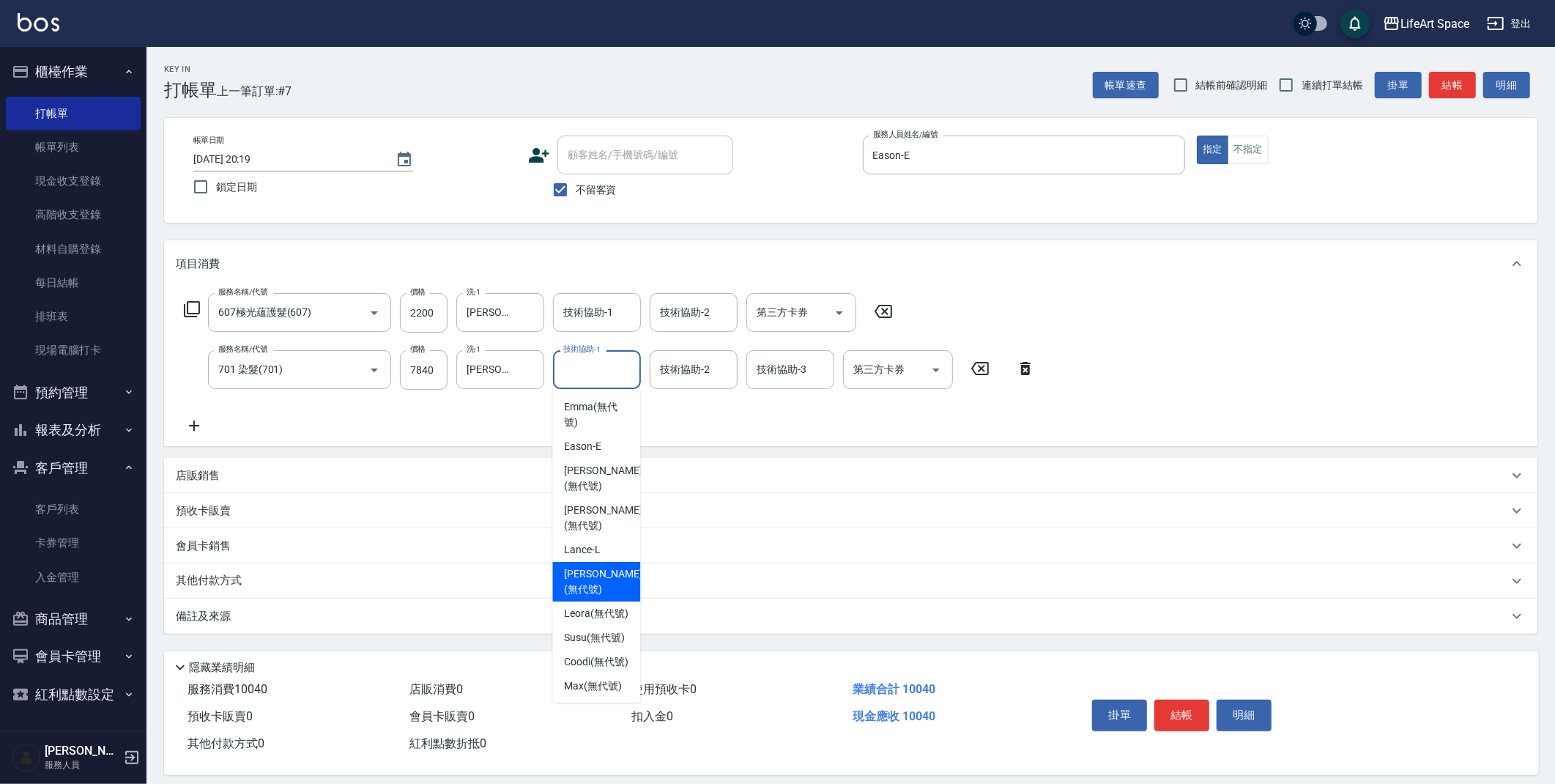
click at [586, 580] on span "Lillian (無代號)" at bounding box center [603, 582] width 78 height 31
type input "Lillian(無代號)"
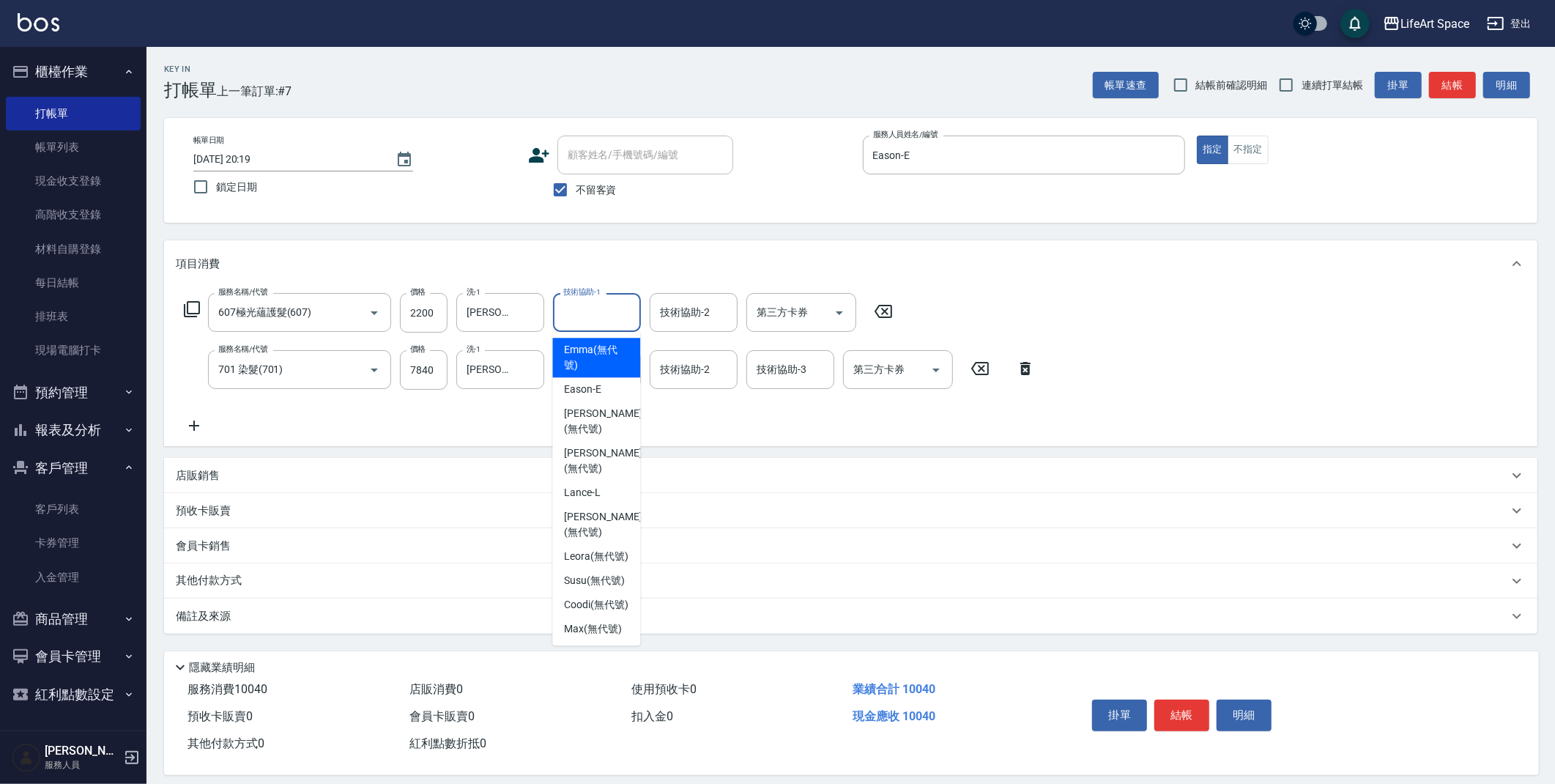
click at [596, 312] on input "技術協助-1" at bounding box center [597, 313] width 75 height 26
click at [599, 509] on span "Lillian (無代號)" at bounding box center [603, 525] width 78 height 31
type input "Lillian(無代號)"
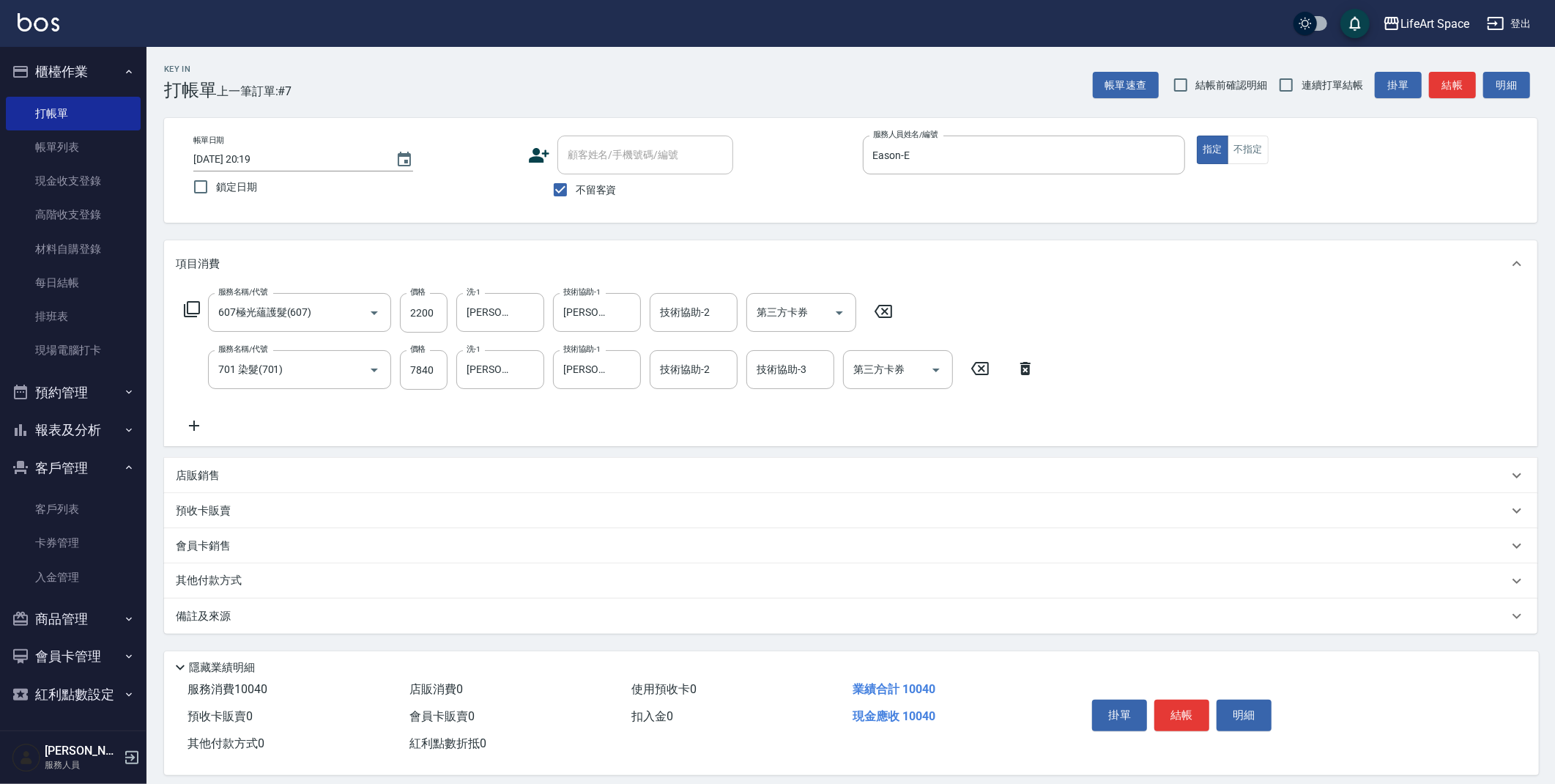
click at [308, 621] on div "備註及來源" at bounding box center [842, 617] width 1332 height 16
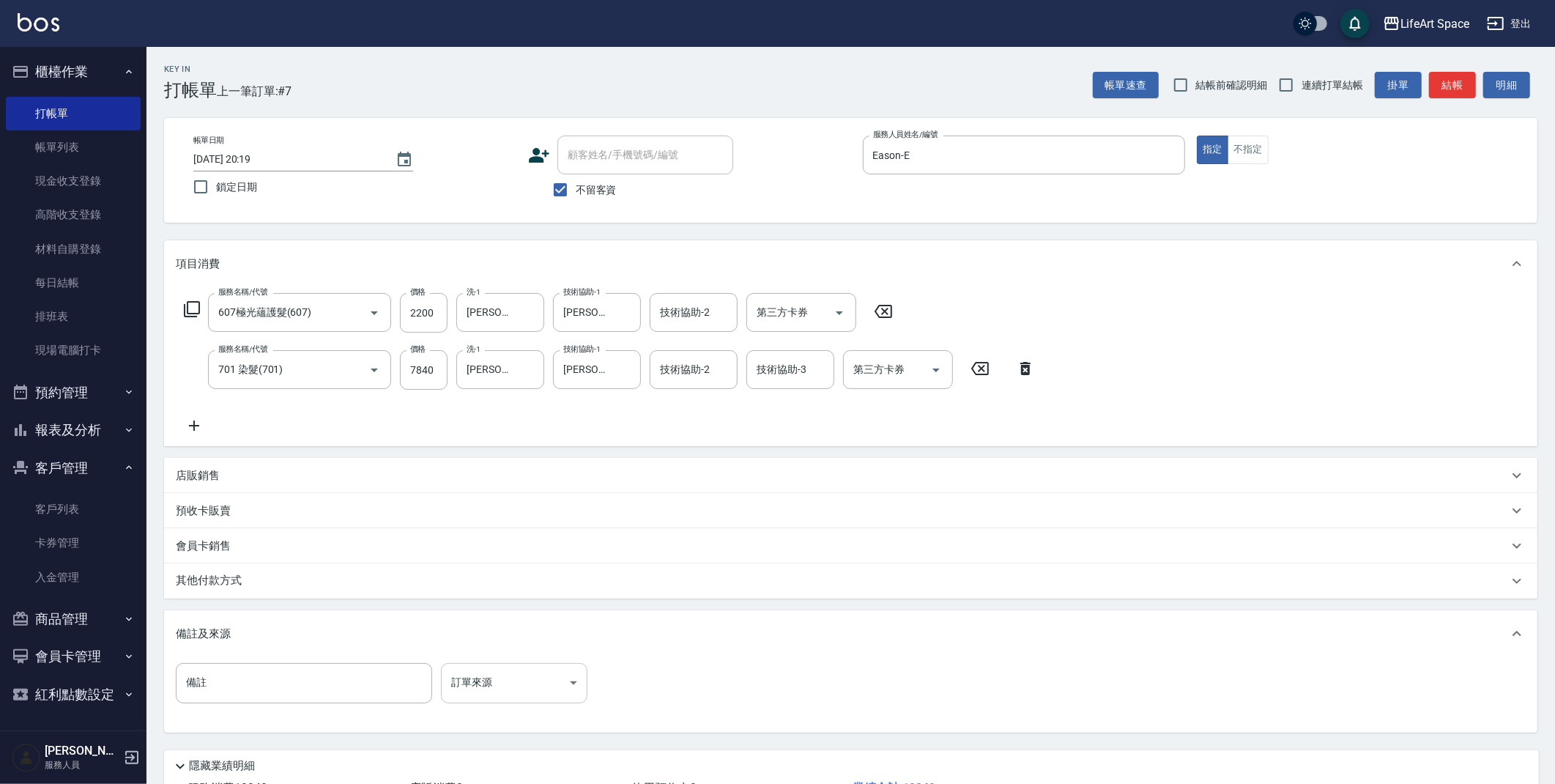
click at [464, 680] on body "LifeArt Space 登出 櫃檯作業 打帳單 帳單列表 現金收支登錄 高階收支登錄 材料自購登錄 每日結帳 排班表 現場電腦打卡 預約管理 預約管理 單…" at bounding box center [777, 445] width 1555 height 891
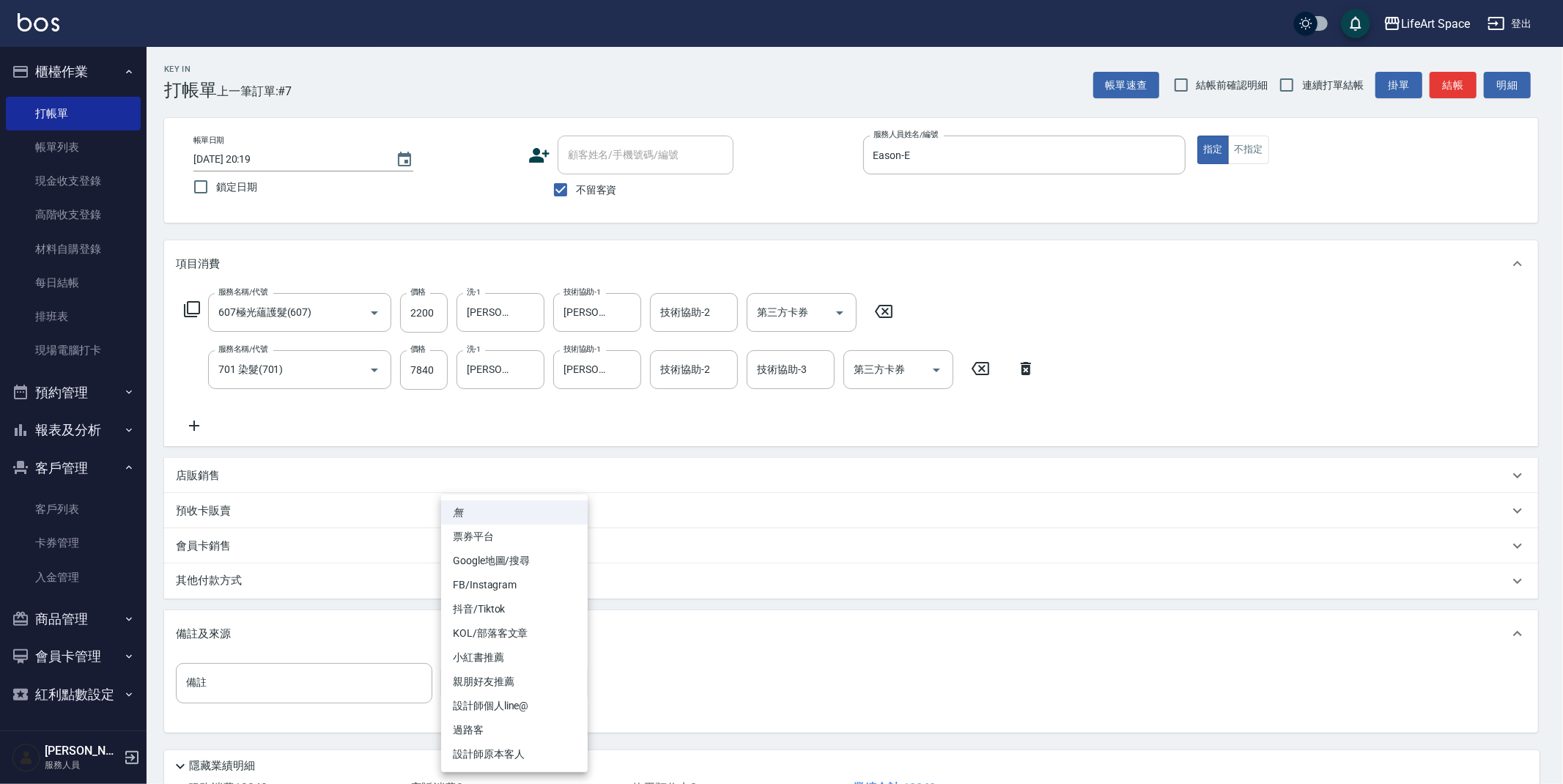
click at [496, 586] on li "FB/Instagram" at bounding box center [514, 585] width 146 height 24
type input "FB/Instagram"
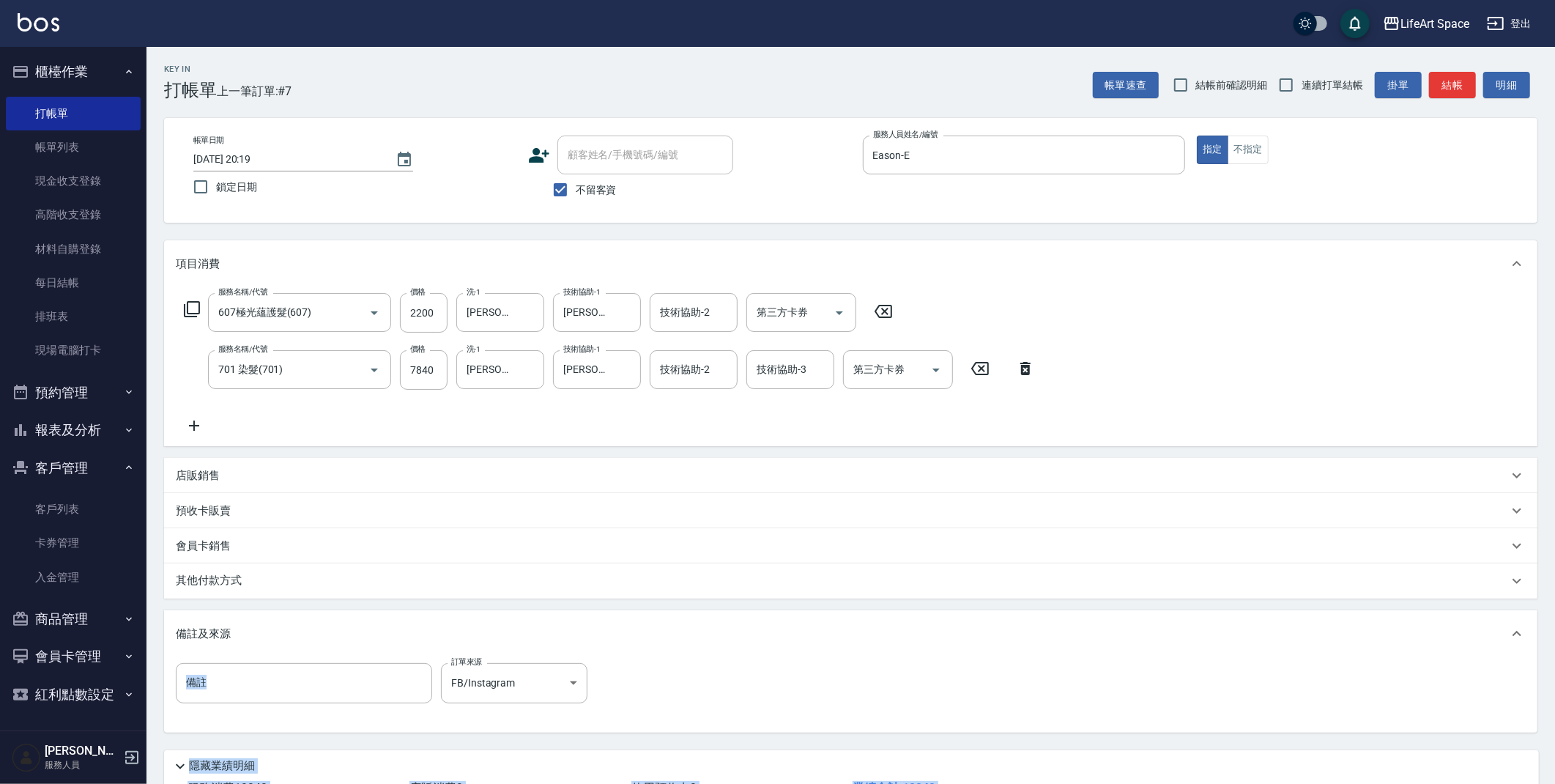
click at [233, 573] on p "其他付款方式" at bounding box center [212, 580] width 74 height 16
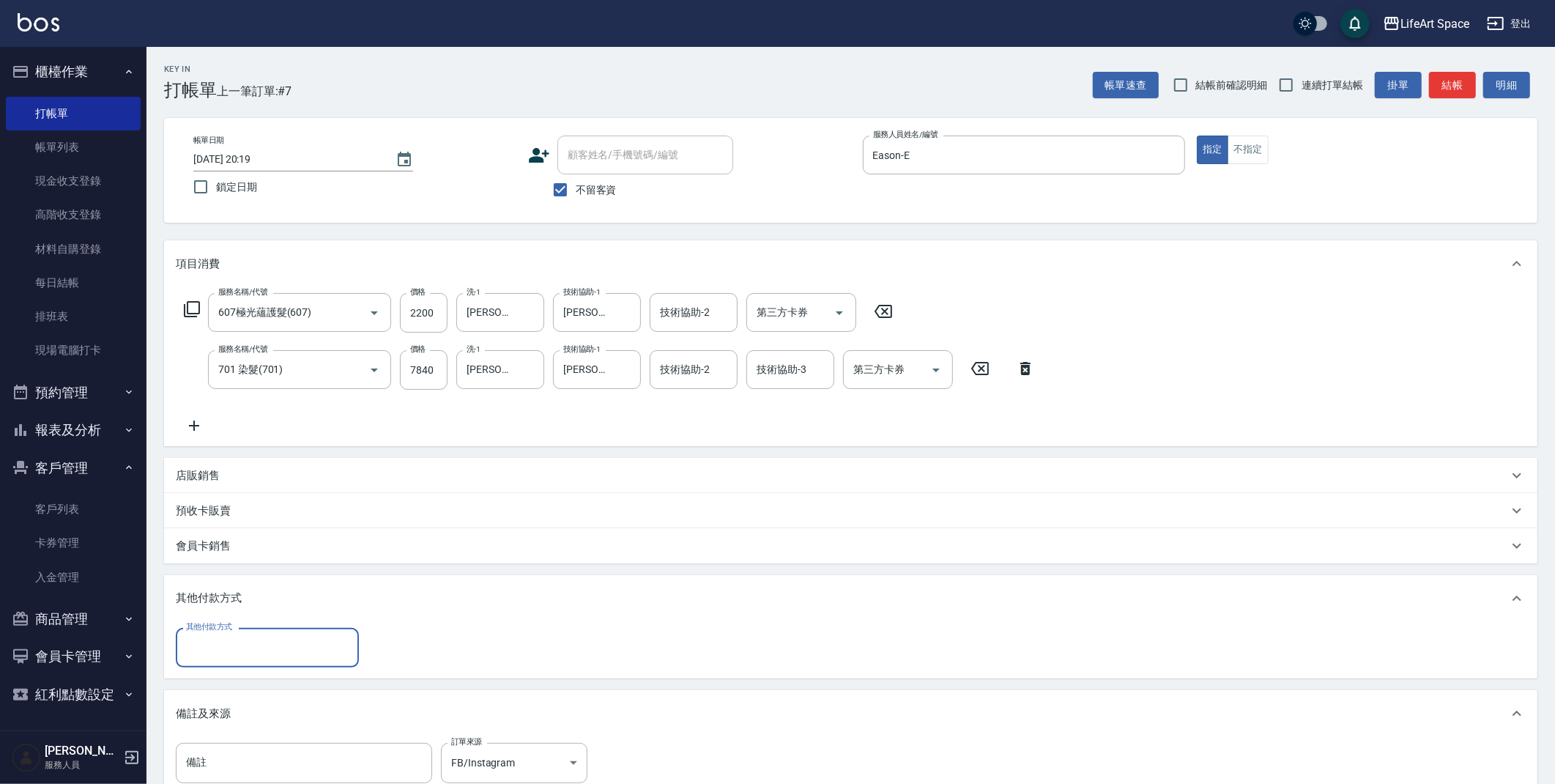
scroll to position [0, 0]
drag, startPoint x: 231, startPoint y: 639, endPoint x: 222, endPoint y: 645, distance: 10.8
click at [231, 638] on input "其他付款方式" at bounding box center [268, 647] width 170 height 26
click at [221, 700] on span "Linepay" at bounding box center [267, 709] width 183 height 24
type input "Linepay"
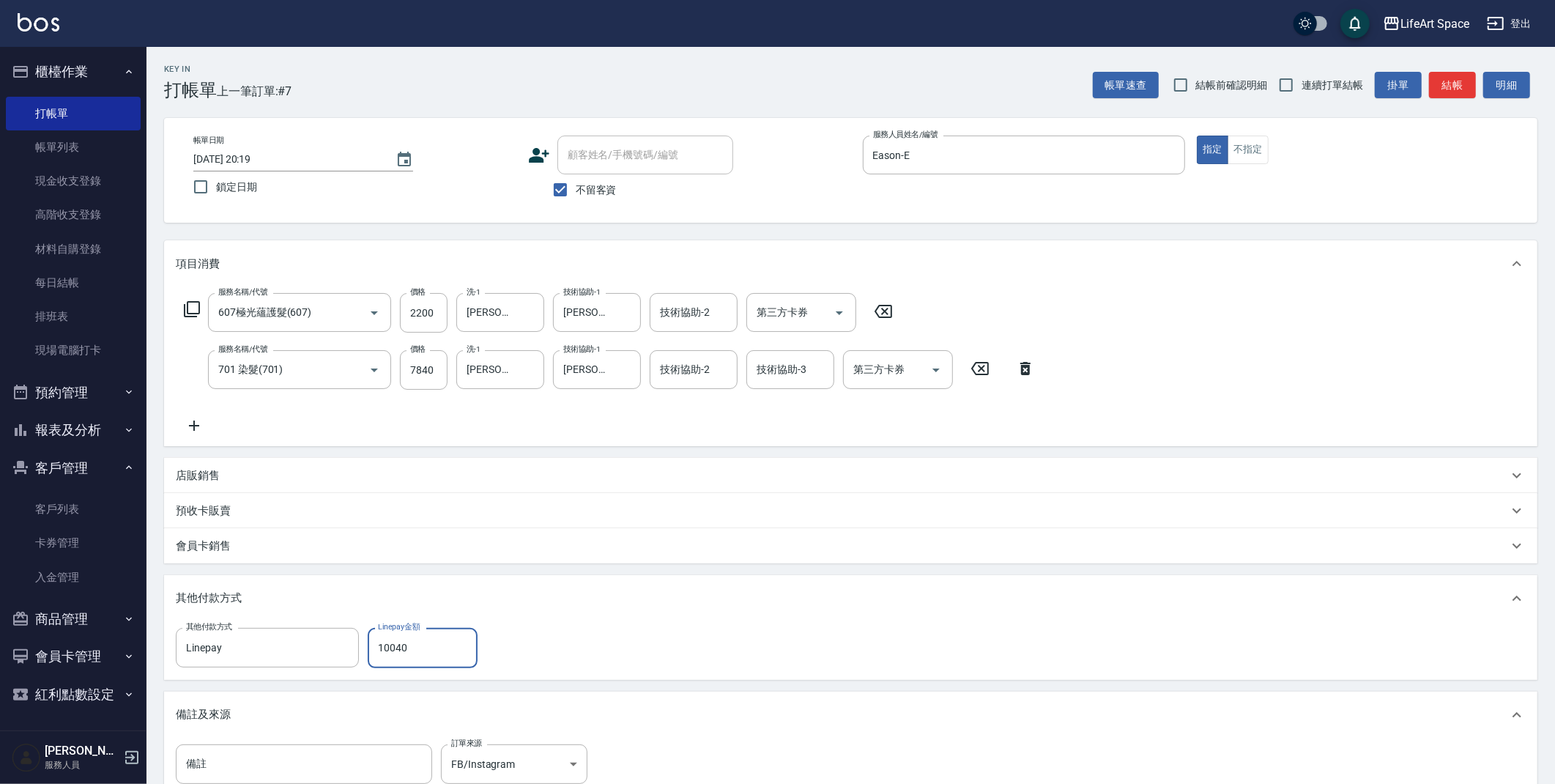
type input "10040"
click at [695, 333] on div "服務名稱/代號 607極光蘊護髮(607) 服務名稱/代號 價格 2200 價格 洗-1 Lillian(無代號) 洗-1 技術協助-1 Lillian(無代…" at bounding box center [610, 363] width 868 height 141
click at [697, 313] on div "技術協助-2 技術協助-2" at bounding box center [693, 312] width 87 height 39
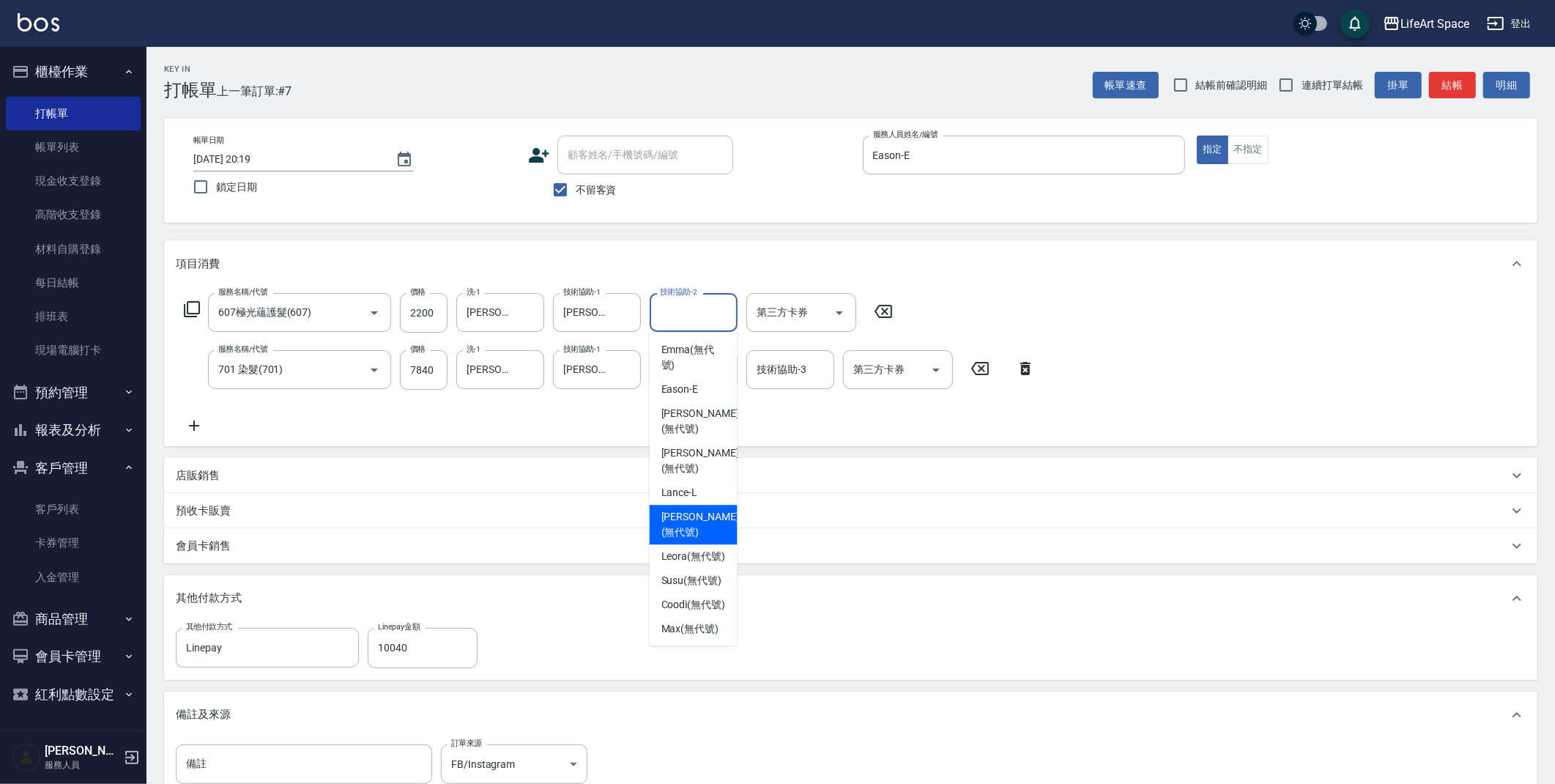
click at [687, 524] on span "Lillian (無代號)" at bounding box center [701, 525] width 78 height 31
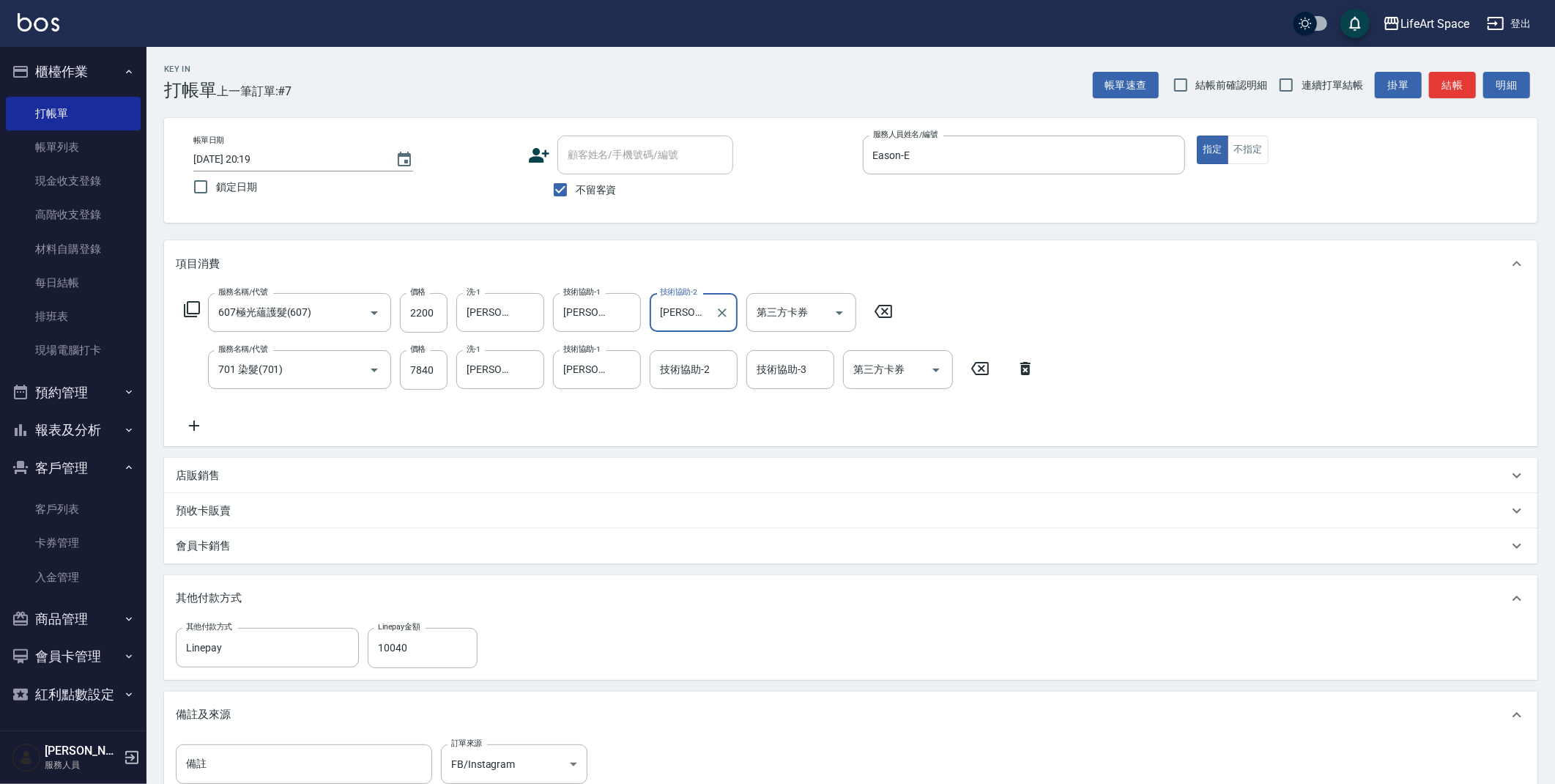
type input "Lillian(無代號)"
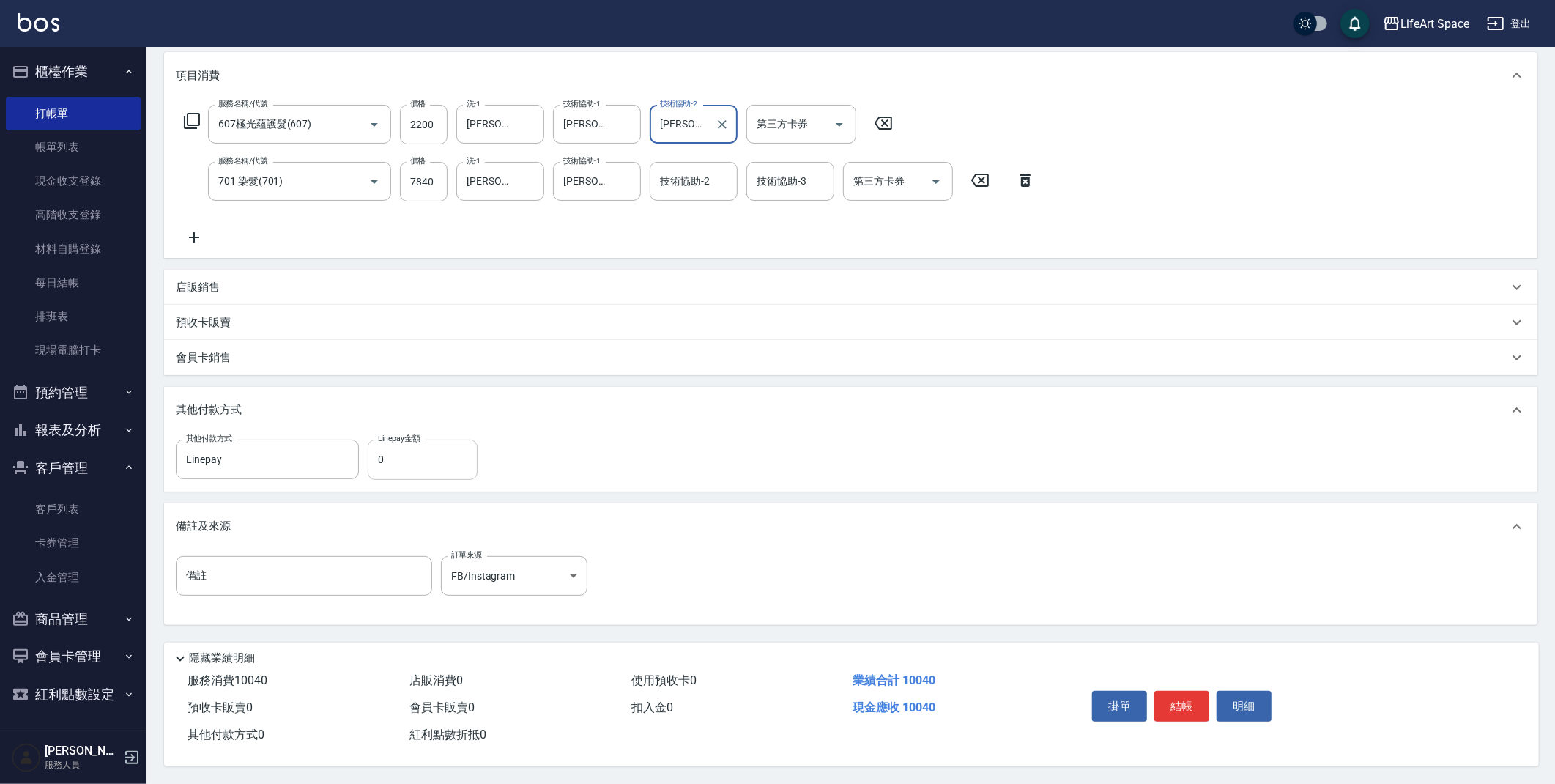
click at [467, 459] on input "0" at bounding box center [422, 459] width 110 height 40
type input "10040"
click at [1196, 700] on button "結帳" at bounding box center [1182, 706] width 55 height 31
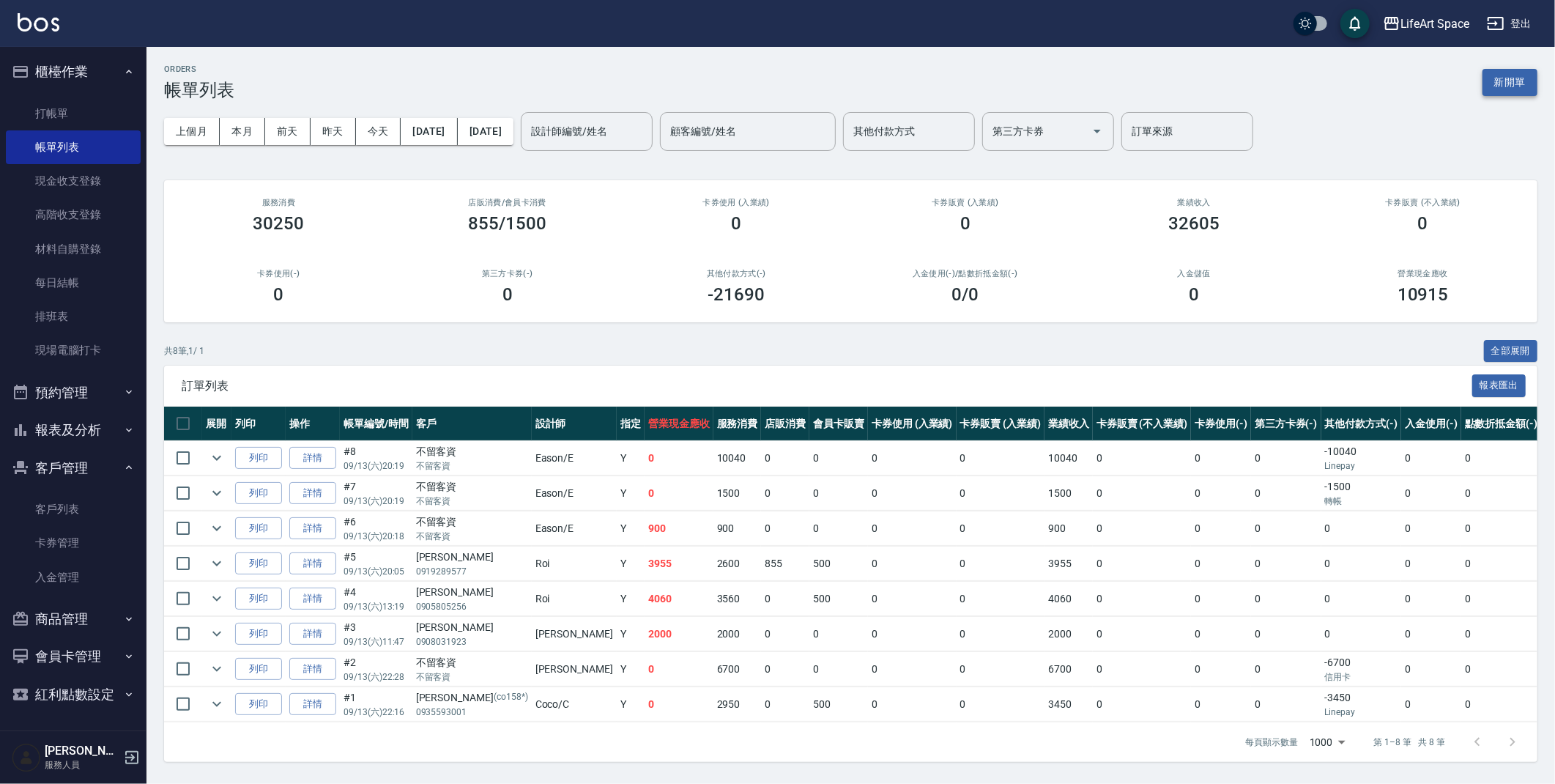
click at [1509, 87] on button "新開單" at bounding box center [1509, 81] width 55 height 27
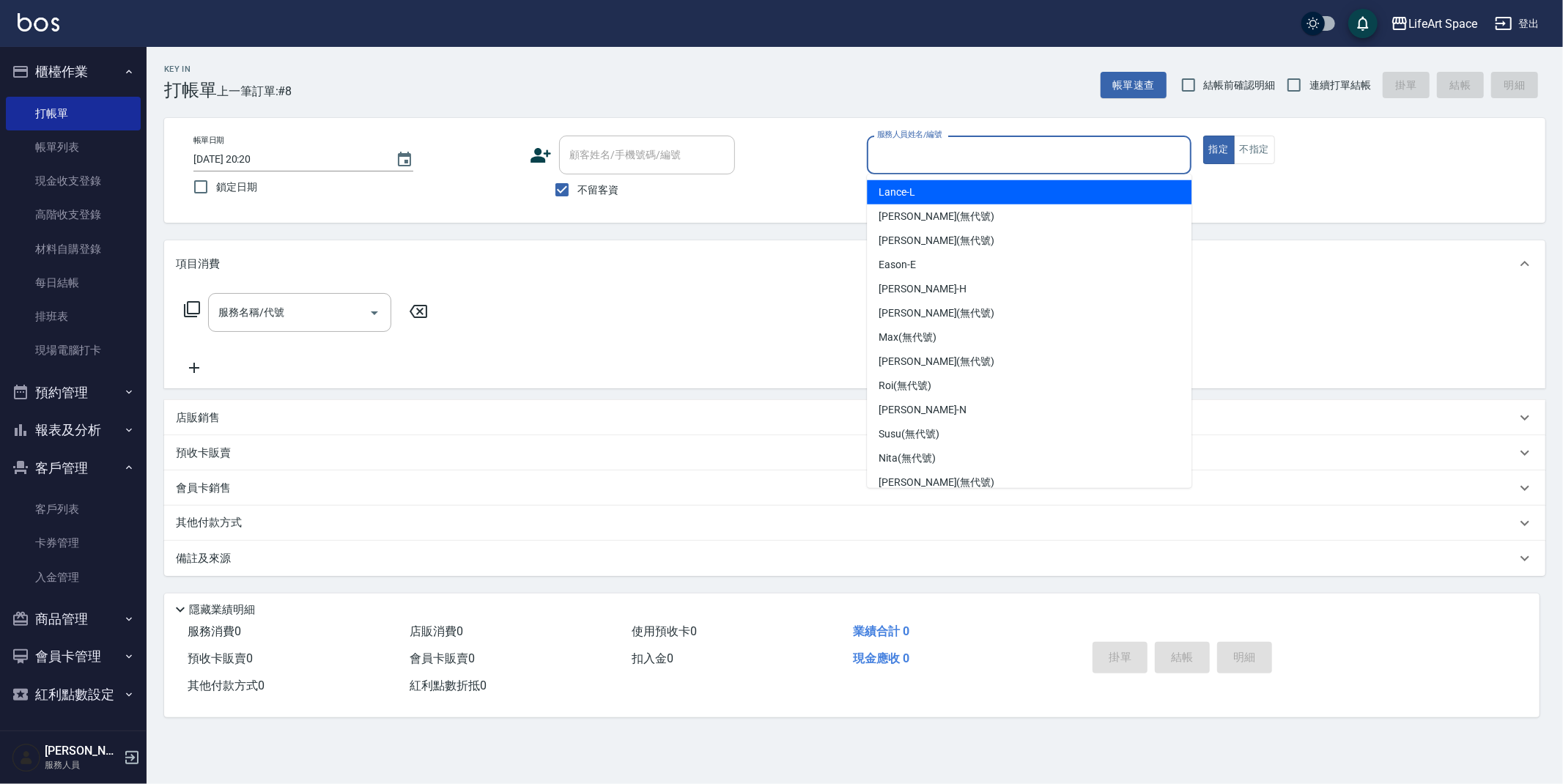
click at [1016, 150] on input "服務人員姓名/編號" at bounding box center [1028, 155] width 311 height 26
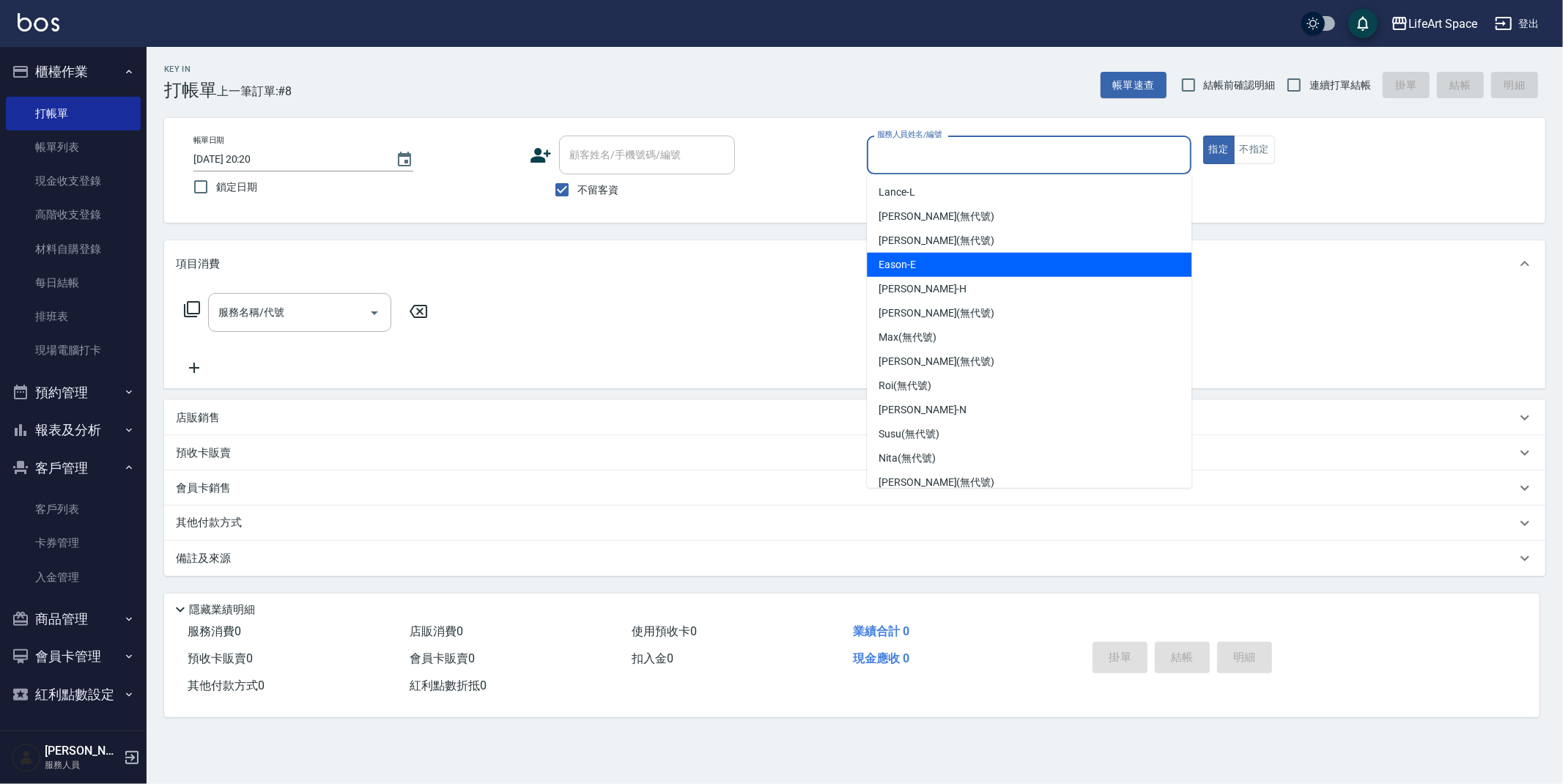
click at [923, 269] on div "Eason -E" at bounding box center [1028, 265] width 325 height 24
type input "Eason-E"
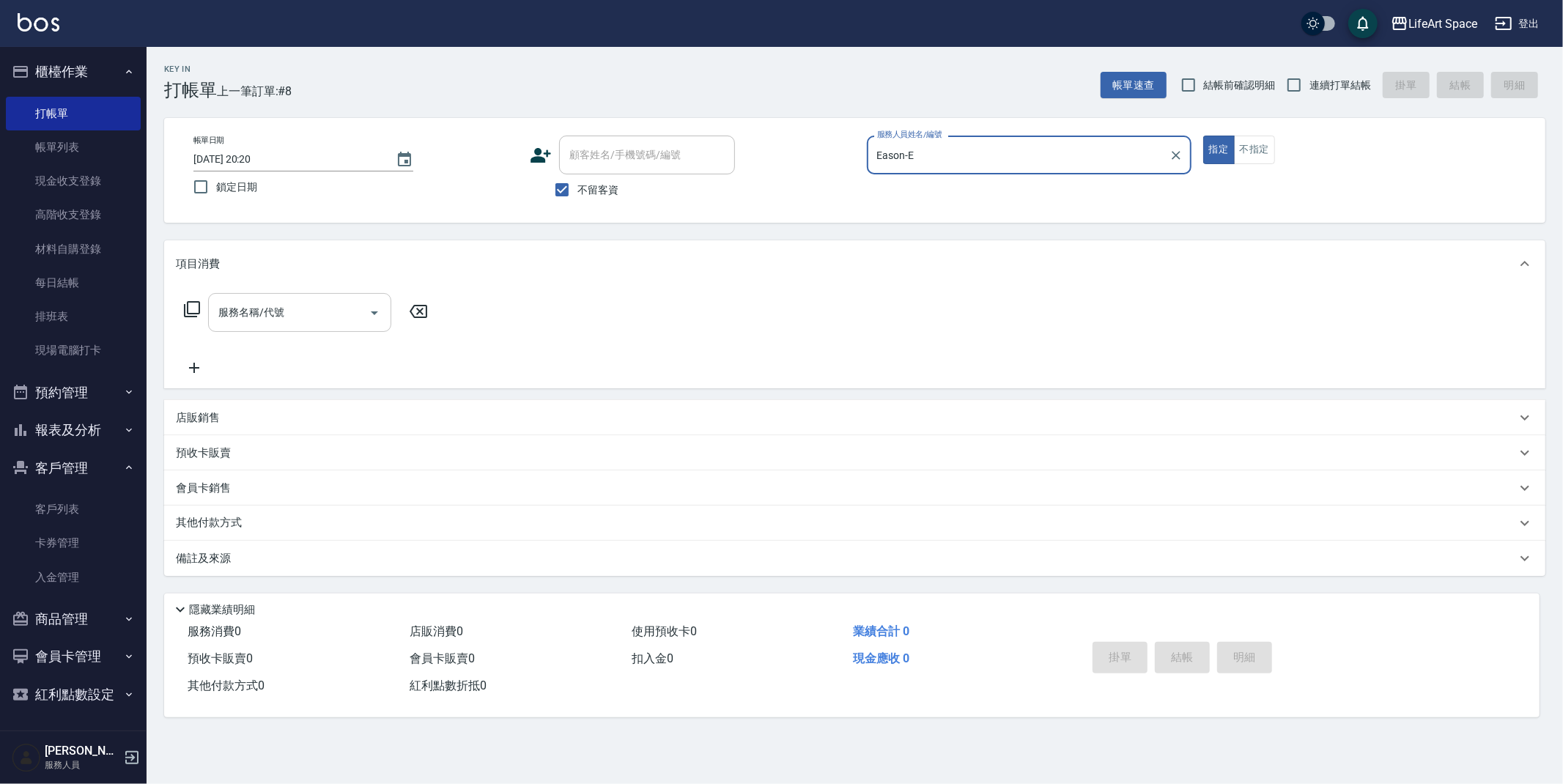
click at [318, 315] on input "服務名稱/代號" at bounding box center [289, 313] width 148 height 26
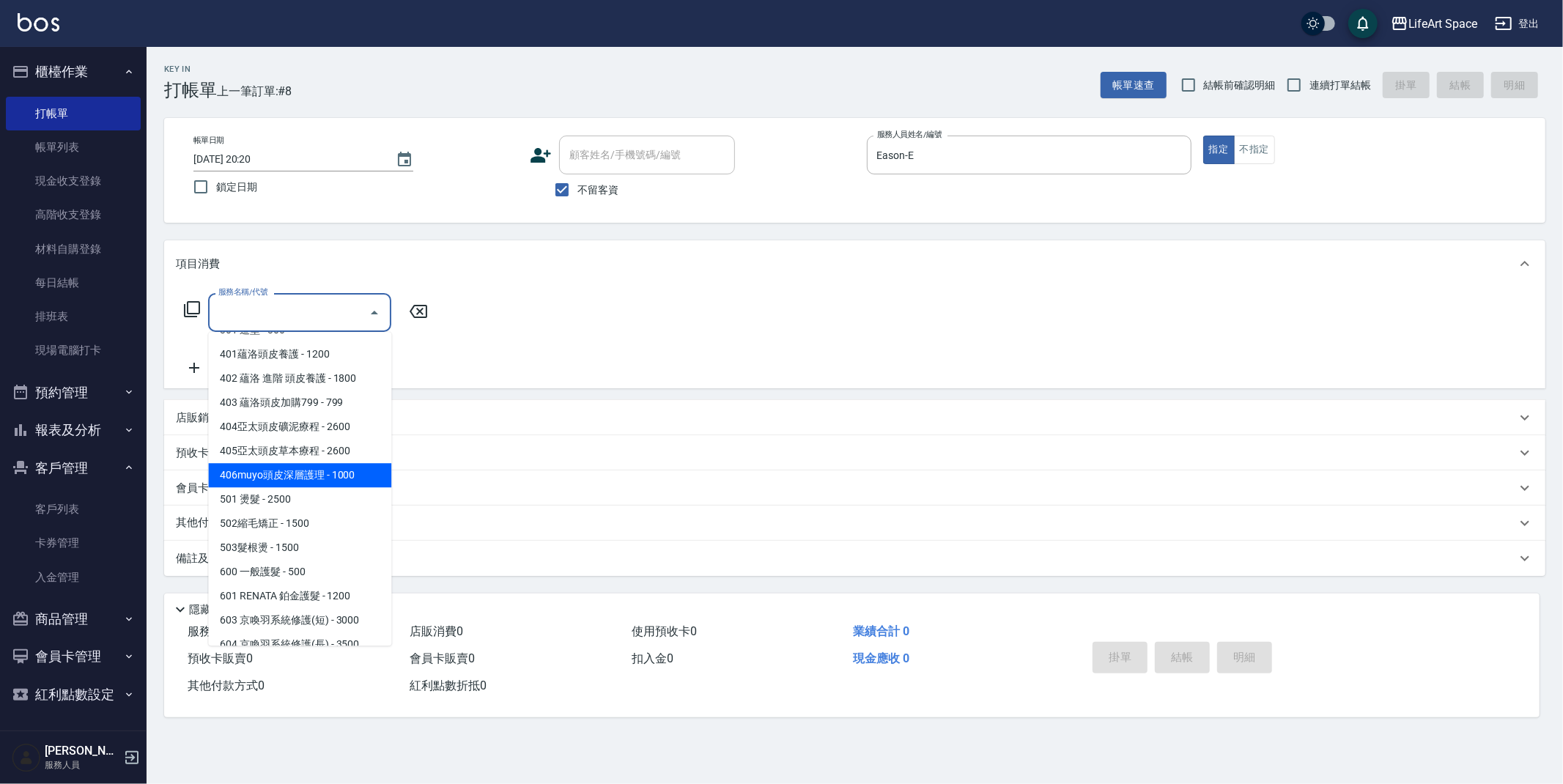
scroll to position [230, 0]
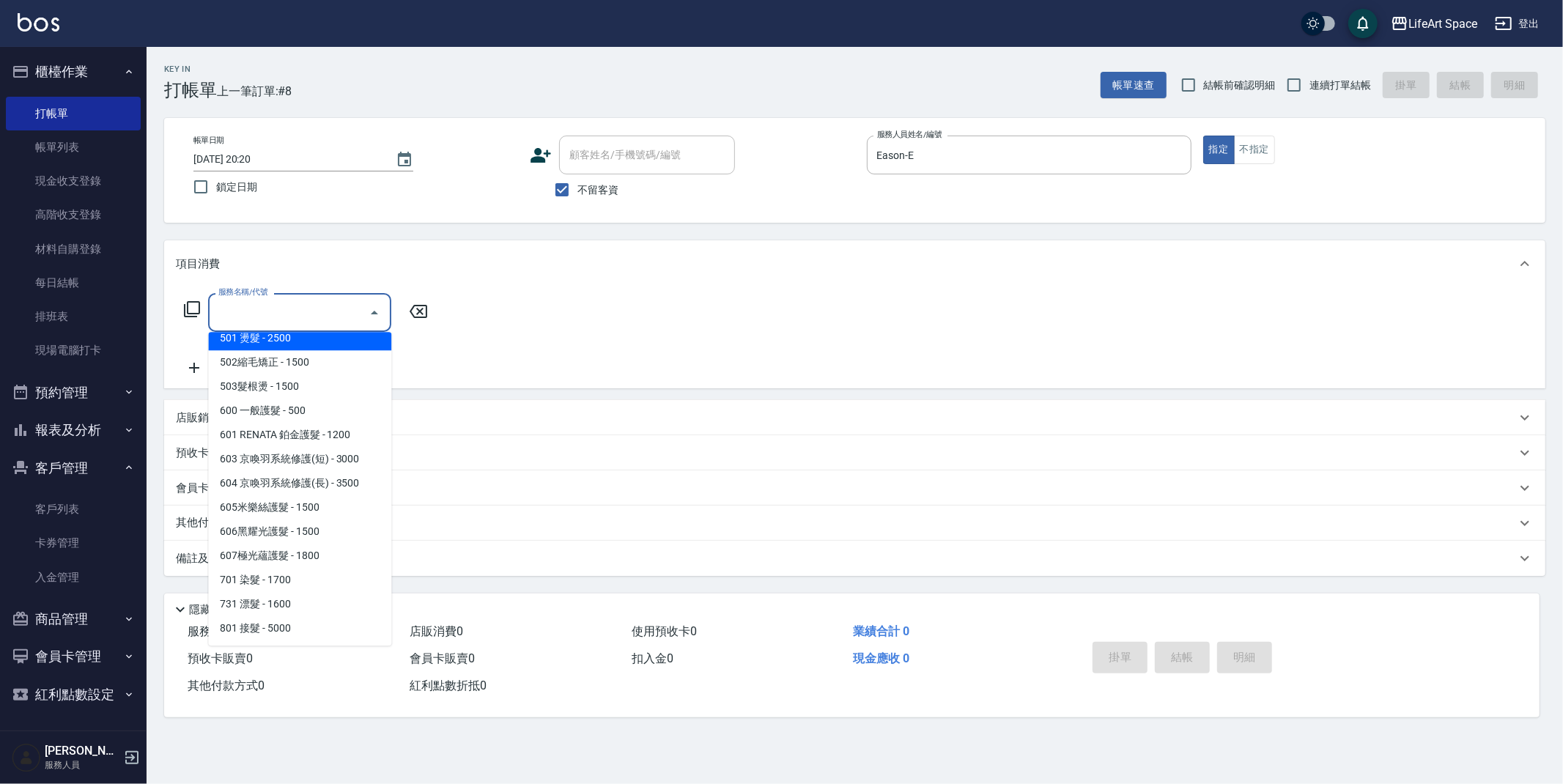
click at [282, 340] on span "501 燙髮 - 2500" at bounding box center [299, 338] width 183 height 24
type input "501 燙髮(501)"
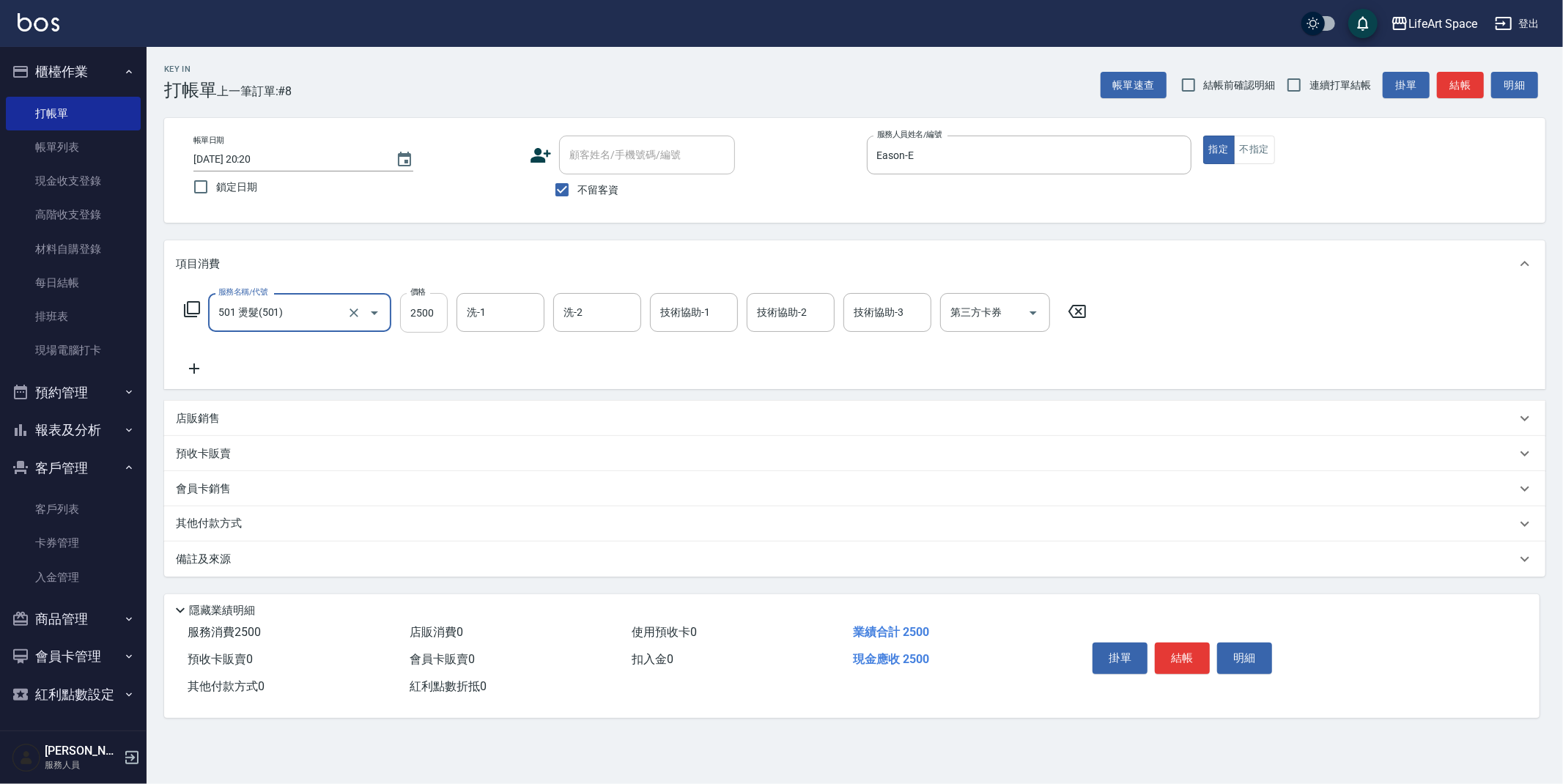
drag, startPoint x: 418, startPoint y: 317, endPoint x: 439, endPoint y: 329, distance: 24.2
click at [419, 317] on input "2500" at bounding box center [424, 313] width 48 height 40
type input "3000"
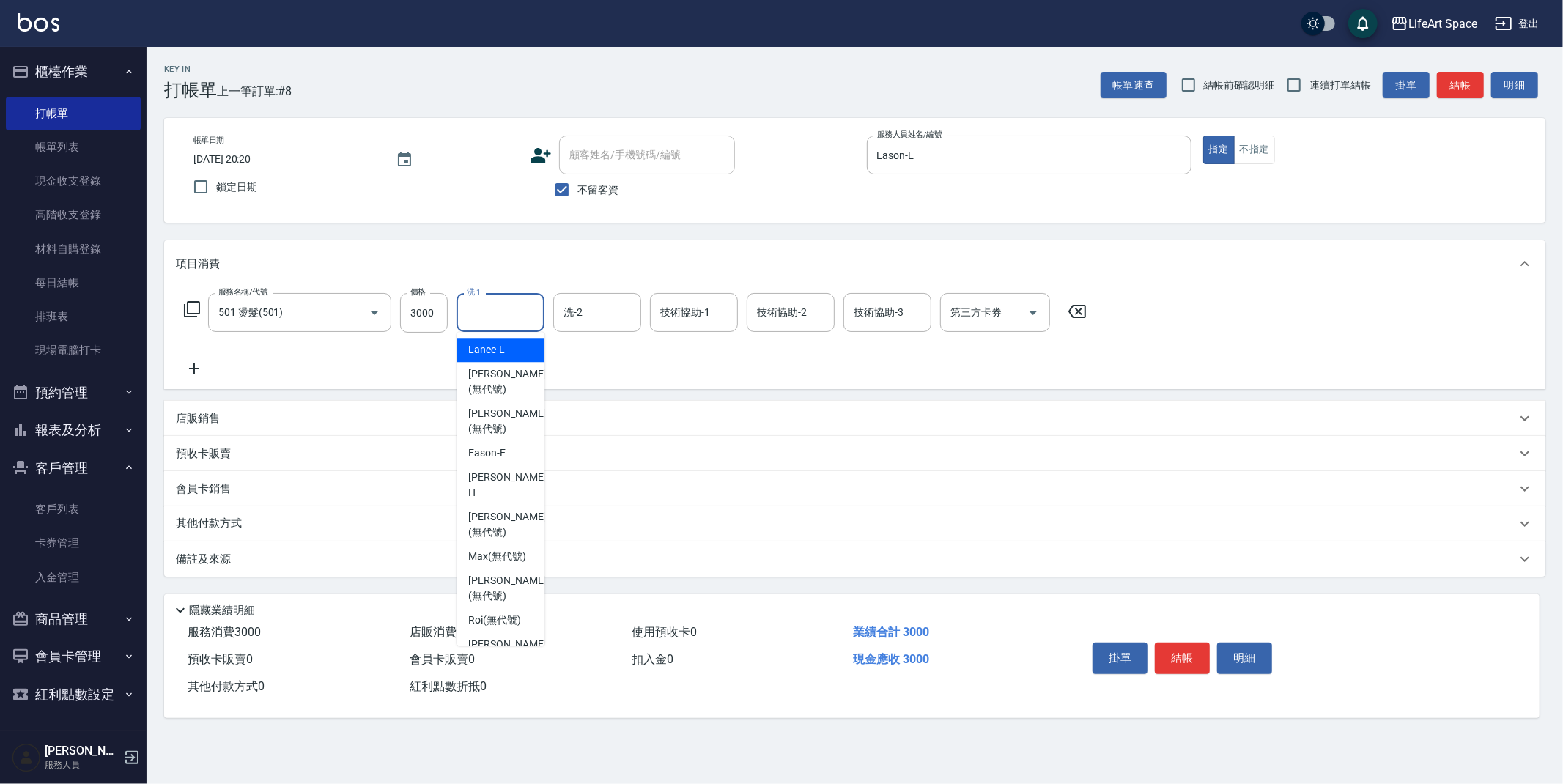
click at [522, 321] on input "洗-1" at bounding box center [500, 313] width 75 height 26
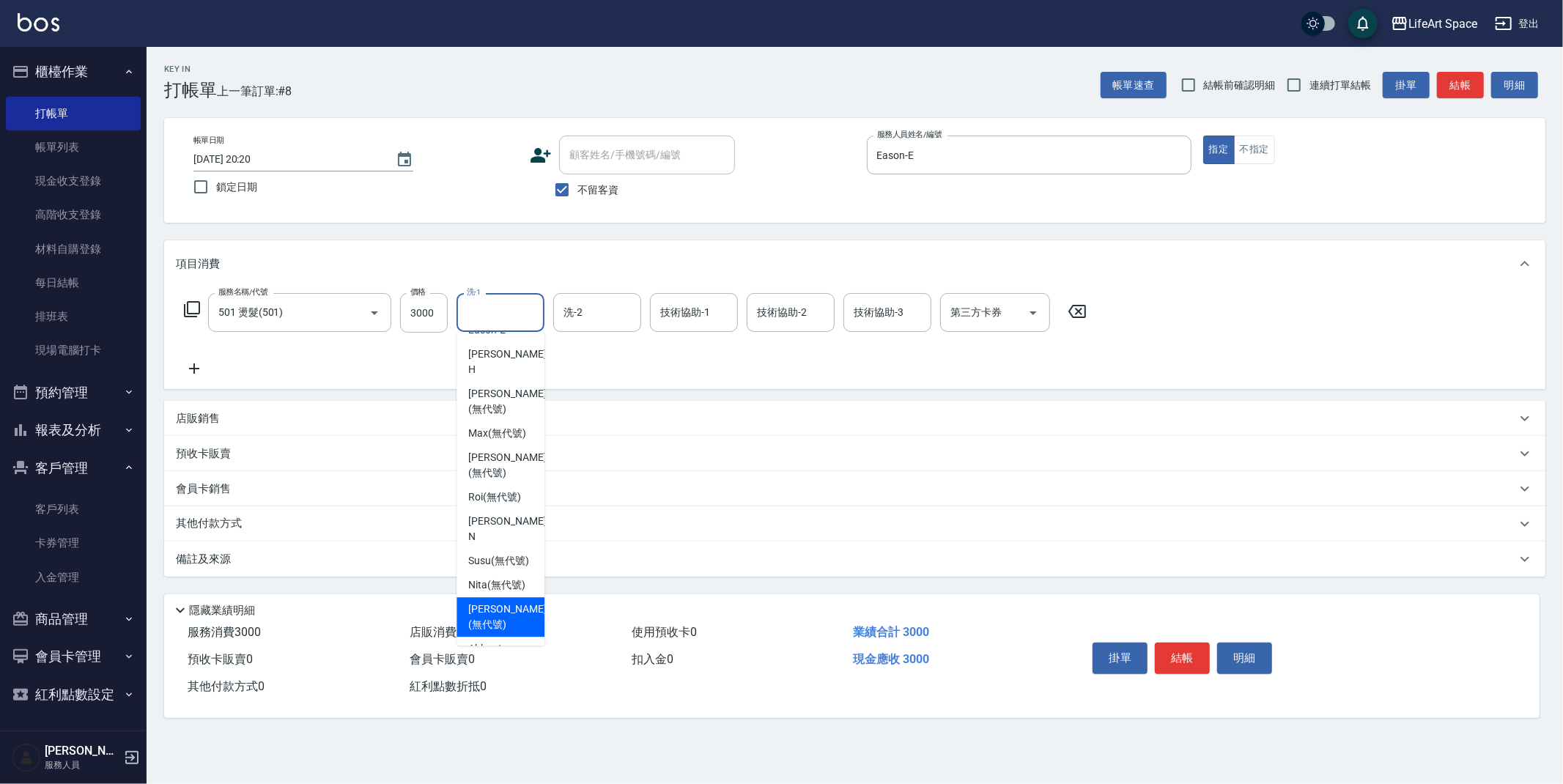
scroll to position [269, 0]
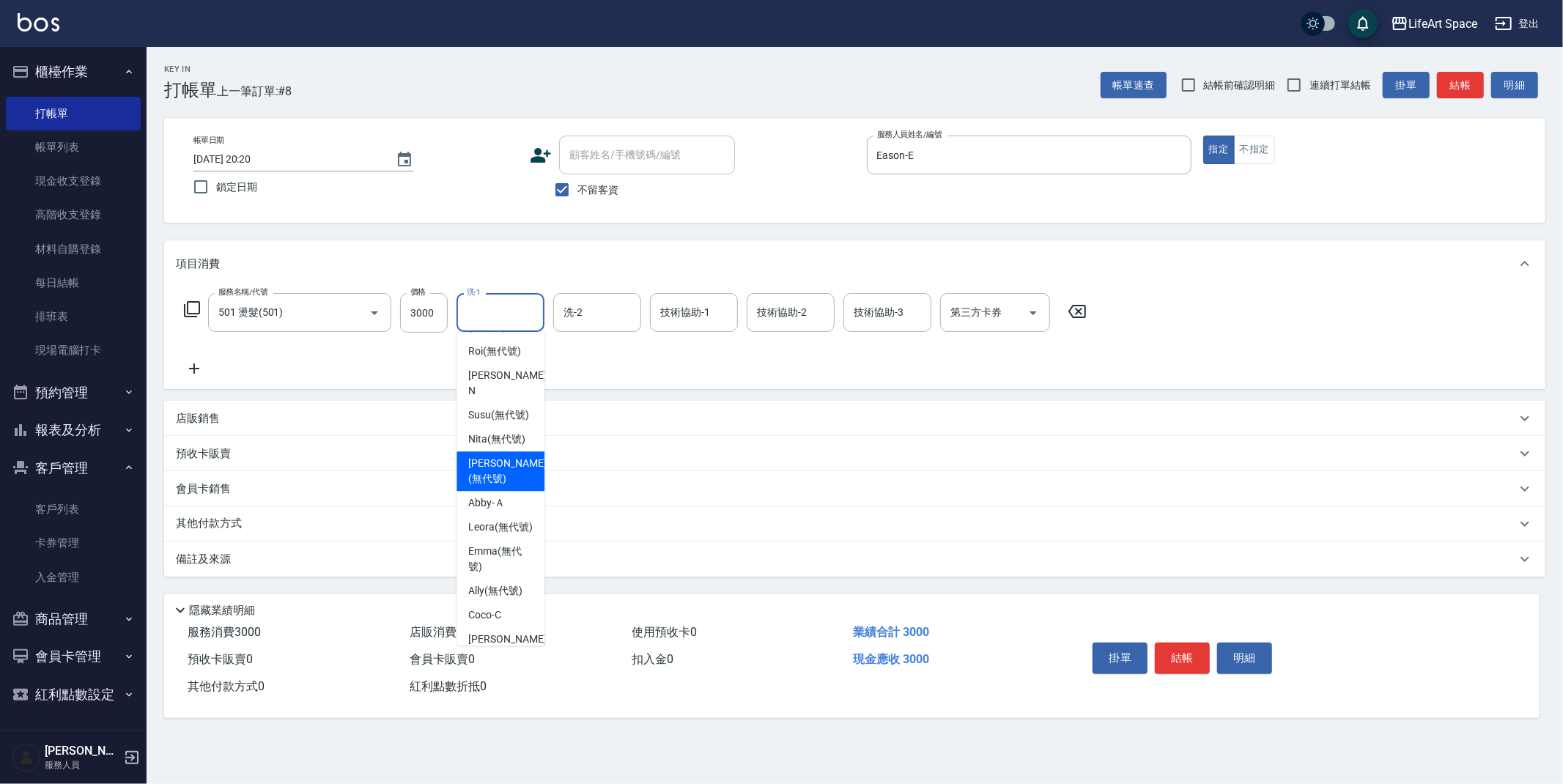
click at [501, 462] on span "Nicole (無代號)" at bounding box center [507, 471] width 78 height 31
type input "Nicole(無代號)"
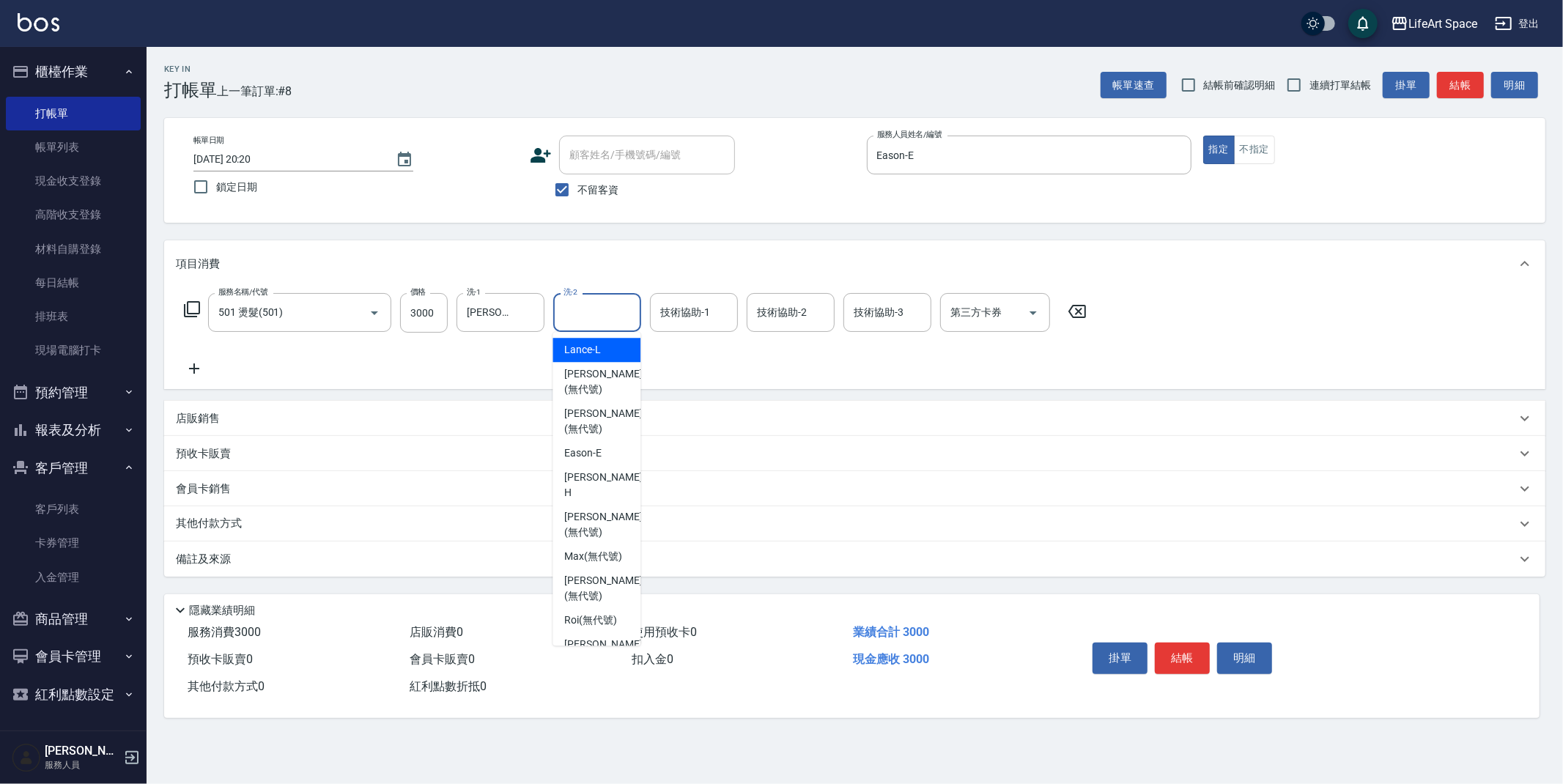
click at [589, 316] on input "洗-2" at bounding box center [597, 313] width 75 height 26
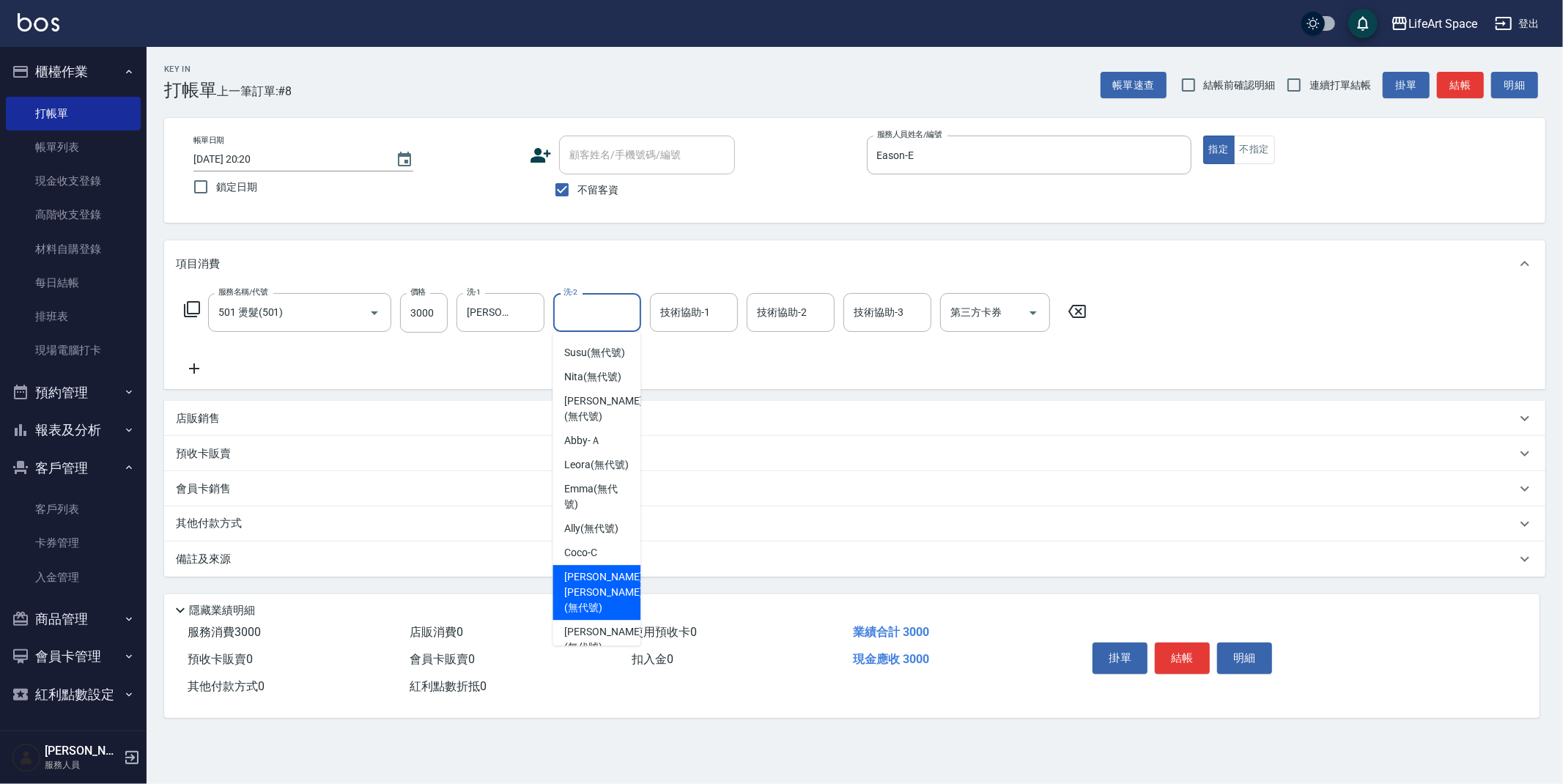
scroll to position [330, 0]
click at [590, 394] on span "Nicole (無代號)" at bounding box center [603, 410] width 78 height 31
type input "Nicole(無代號)"
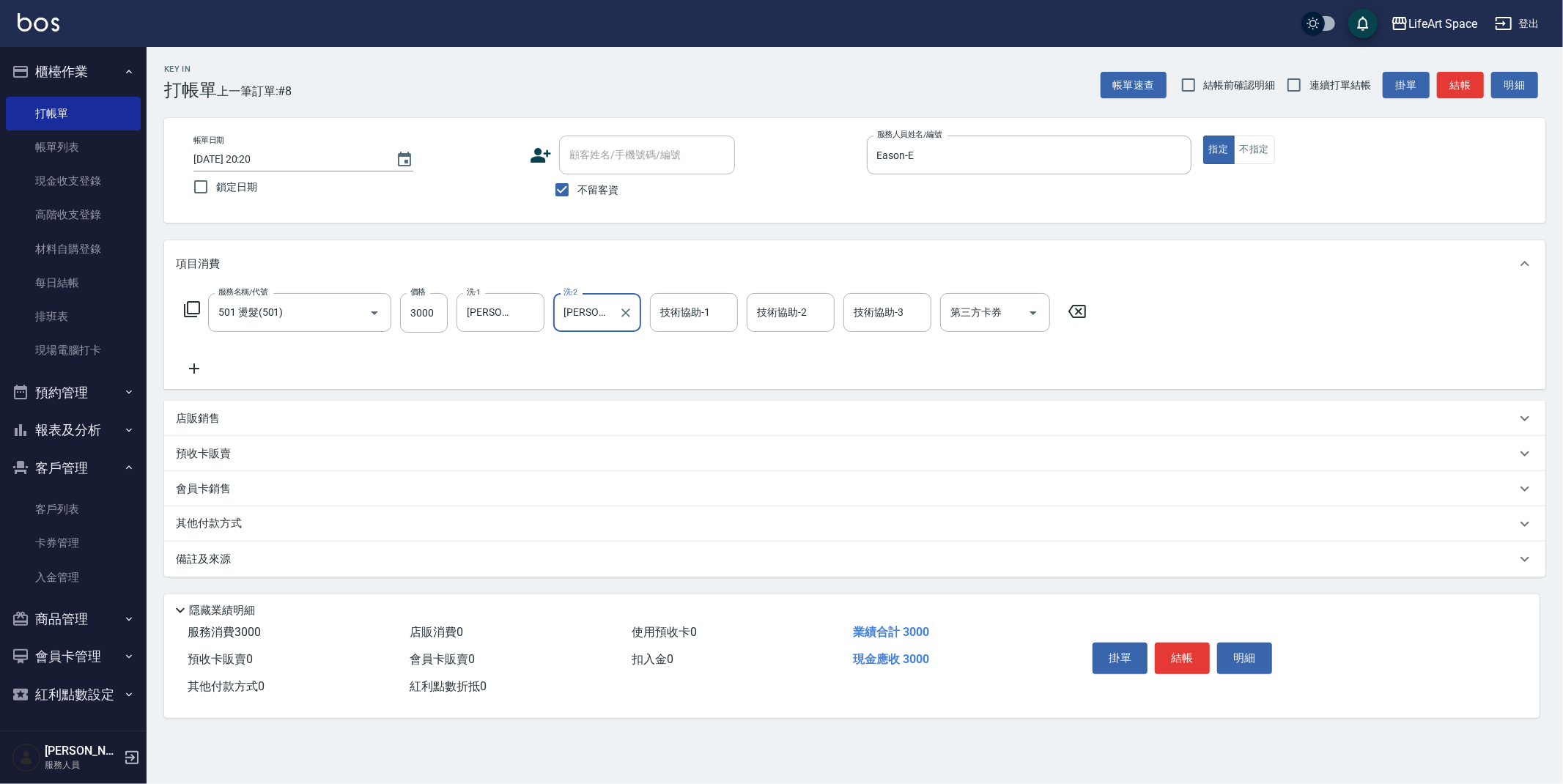
click at [678, 311] on div "技術協助-1 技術協助-1" at bounding box center [693, 312] width 88 height 39
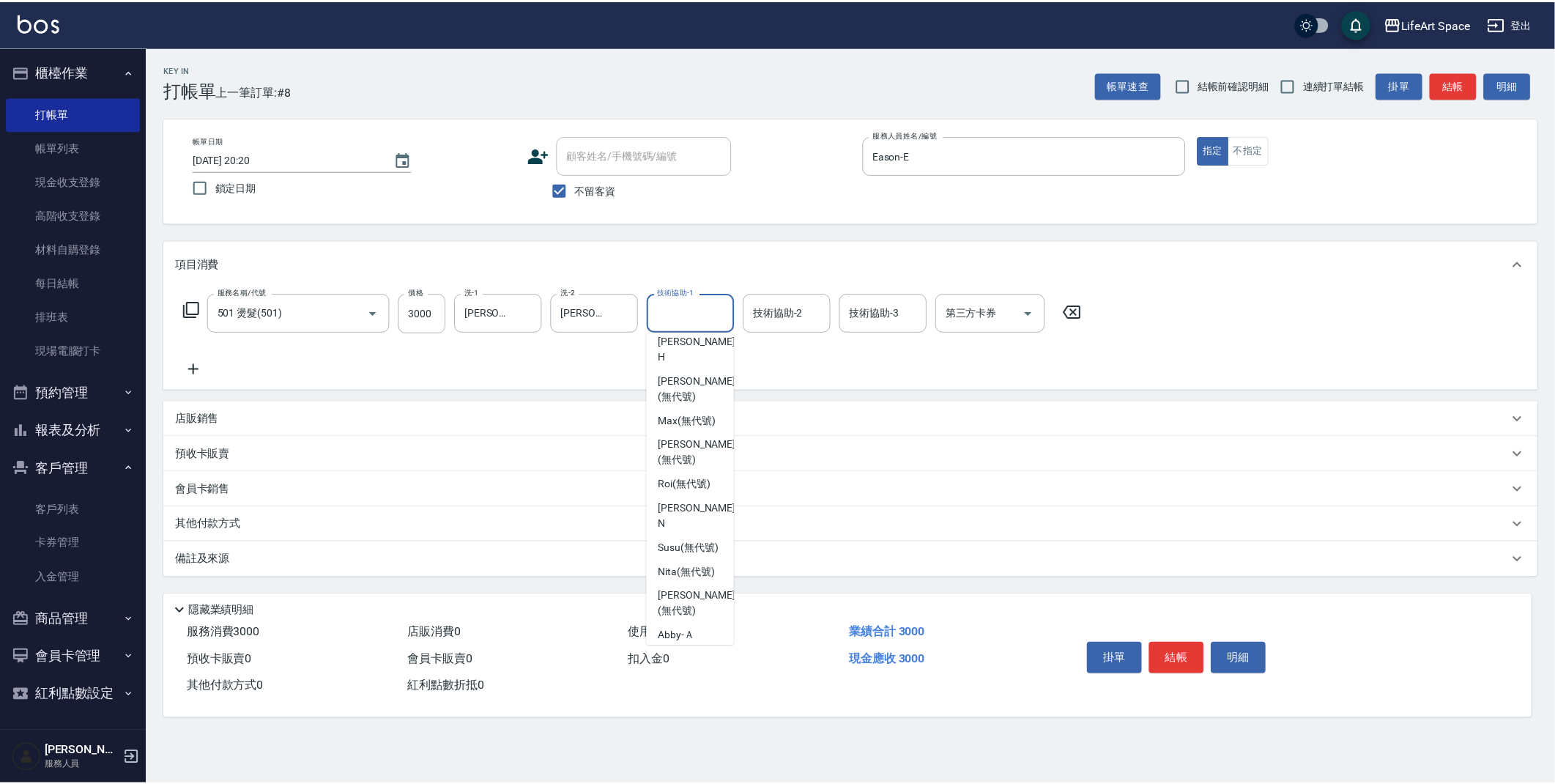
scroll to position [137, 0]
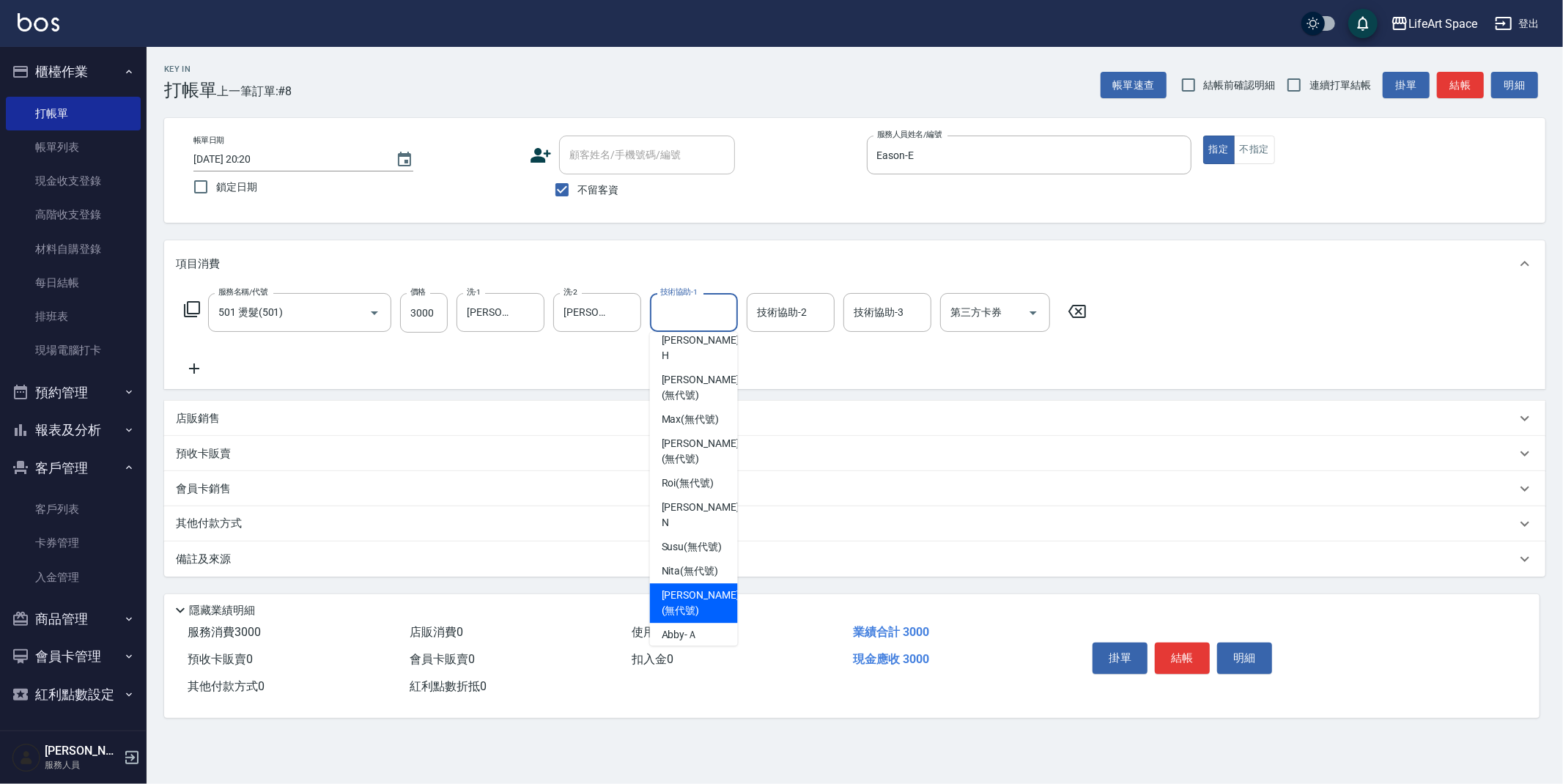
click at [707, 587] on span "Nicole (無代號)" at bounding box center [701, 603] width 78 height 31
type input "Nicole(無代號)"
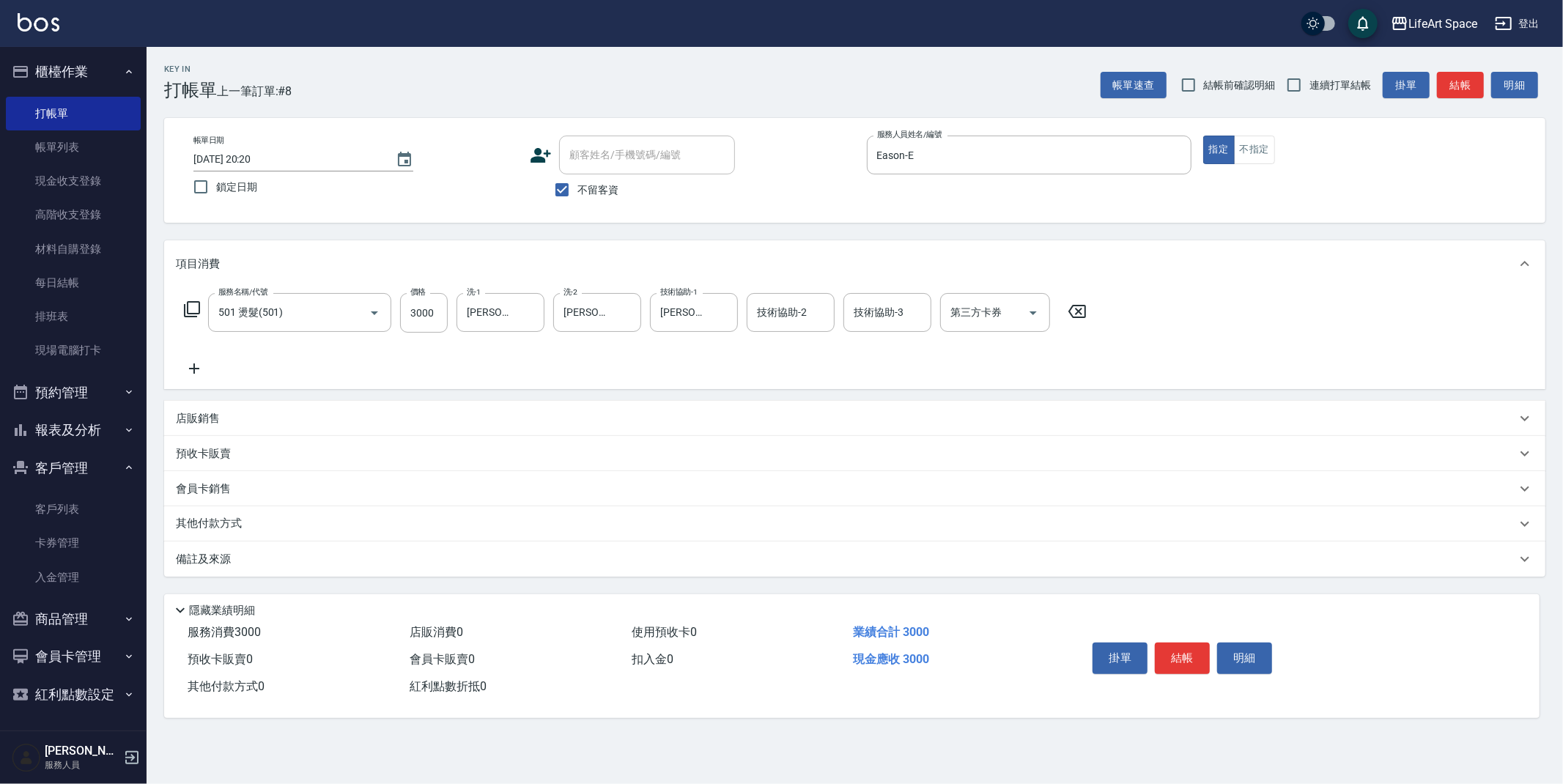
click at [269, 556] on div "備註及來源" at bounding box center [846, 560] width 1340 height 16
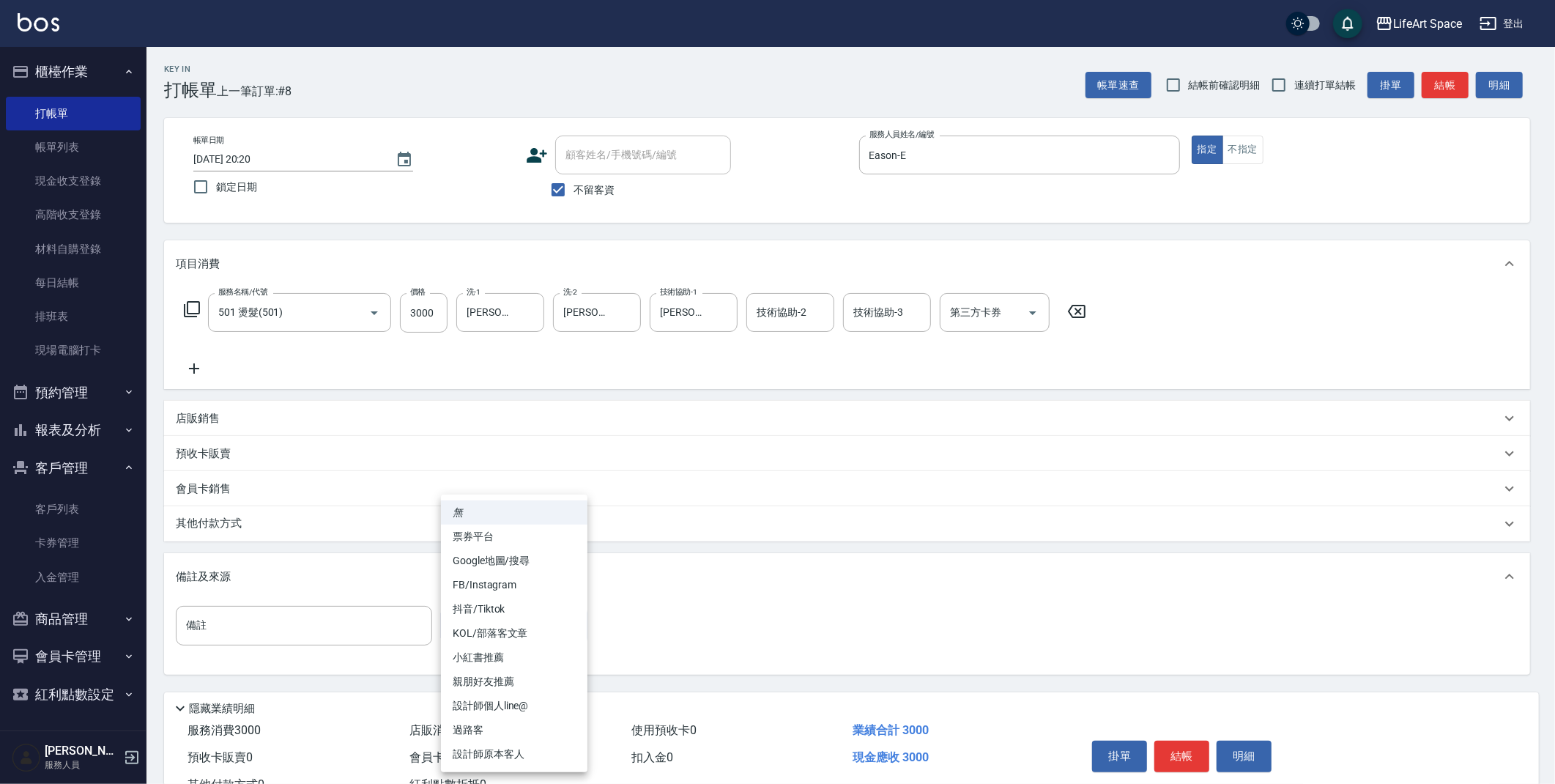
click at [482, 625] on body "LifeArt Space 登出 櫃檯作業 打帳單 帳單列表 現金收支登錄 高階收支登錄 材料自購登錄 每日結帳 排班表 現場電腦打卡 預約管理 預約管理 單…" at bounding box center [777, 417] width 1555 height 833
click at [565, 185] on div at bounding box center [781, 392] width 1563 height 784
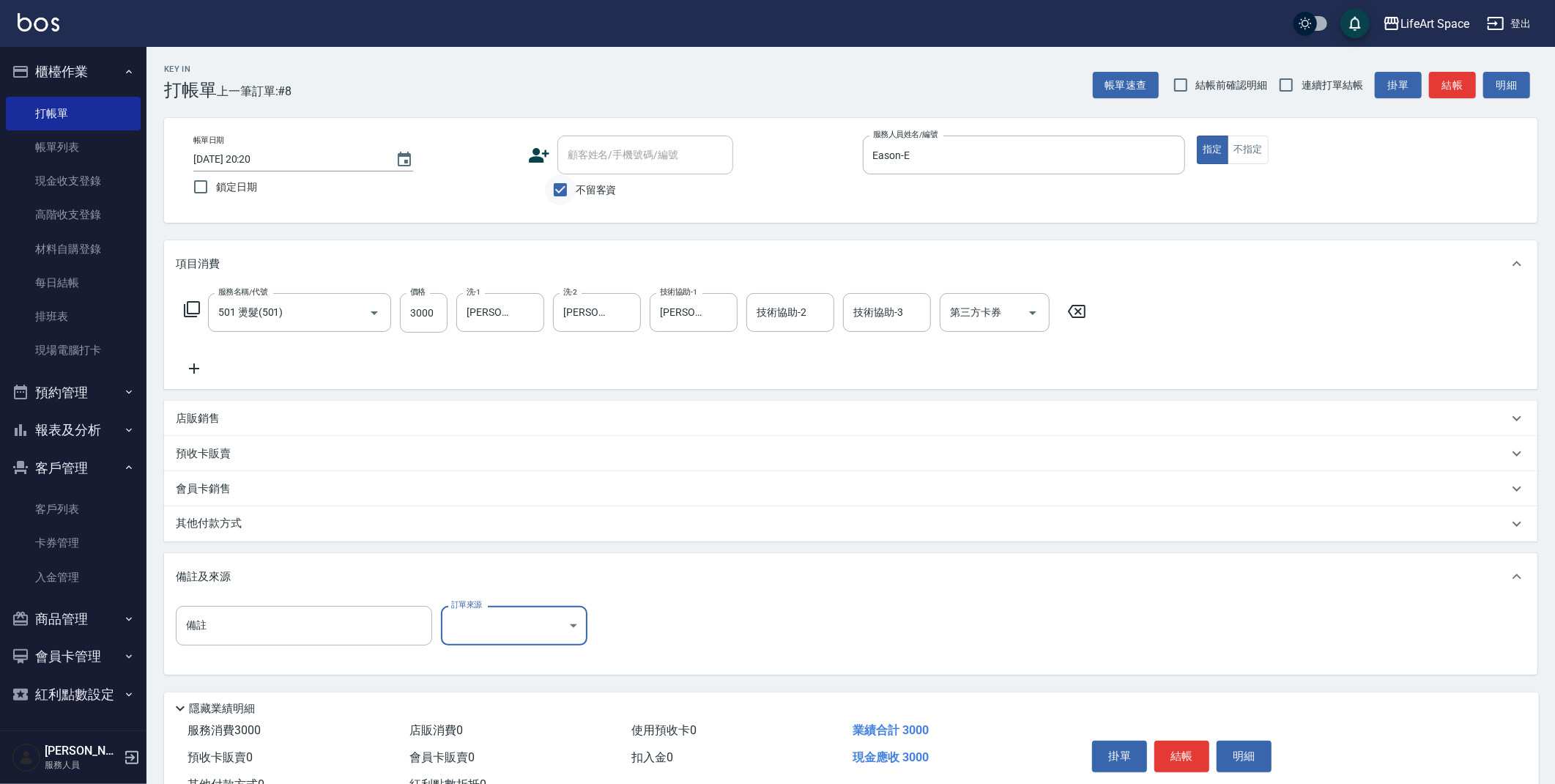
click at [562, 195] on input "不留客資" at bounding box center [560, 190] width 31 height 31
checkbox input "false"
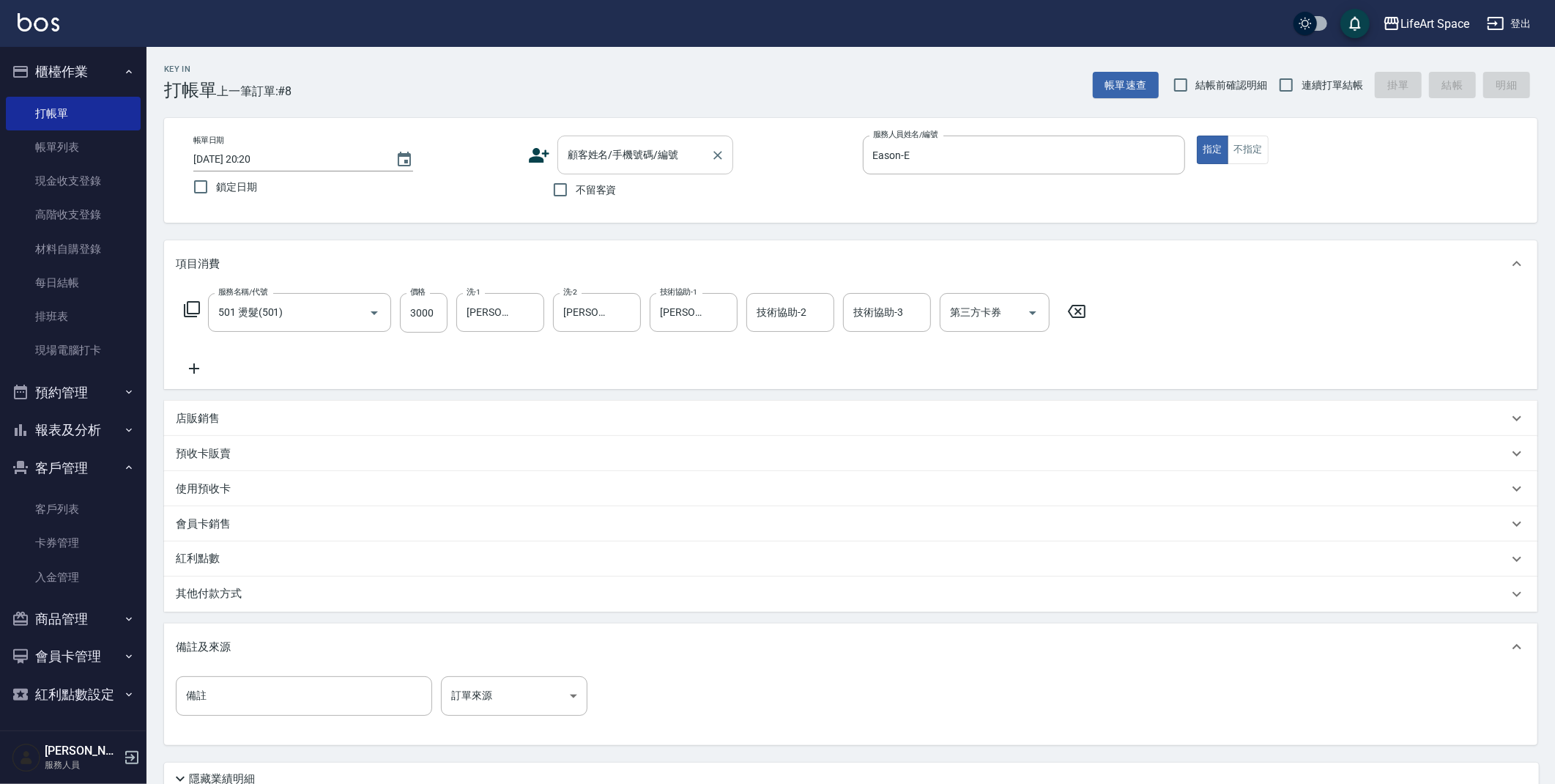
click at [599, 154] on div "顧客姓名/手機號碼/編號 顧客姓名/手機號碼/編號" at bounding box center [645, 154] width 176 height 39
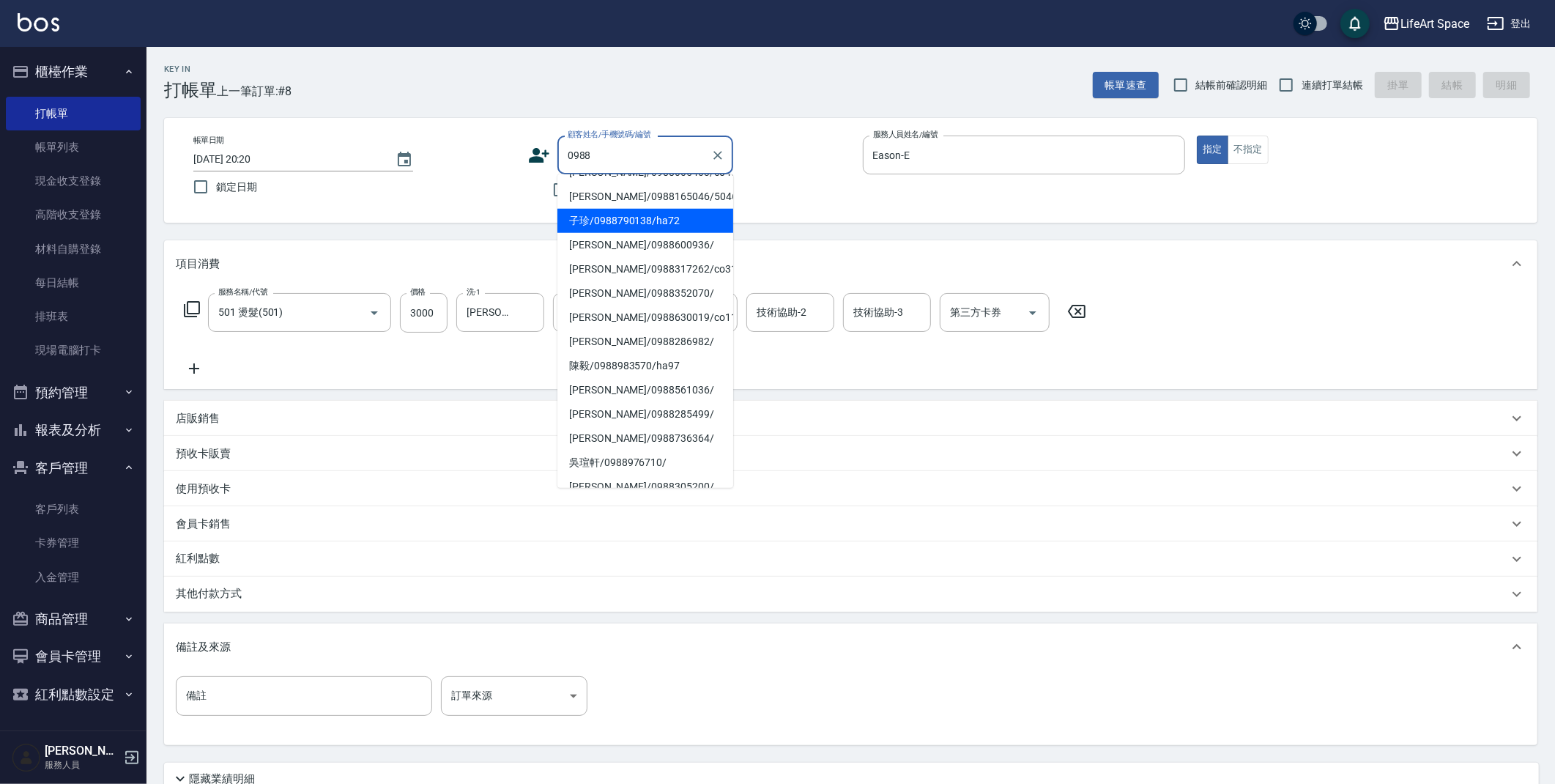
scroll to position [0, 0]
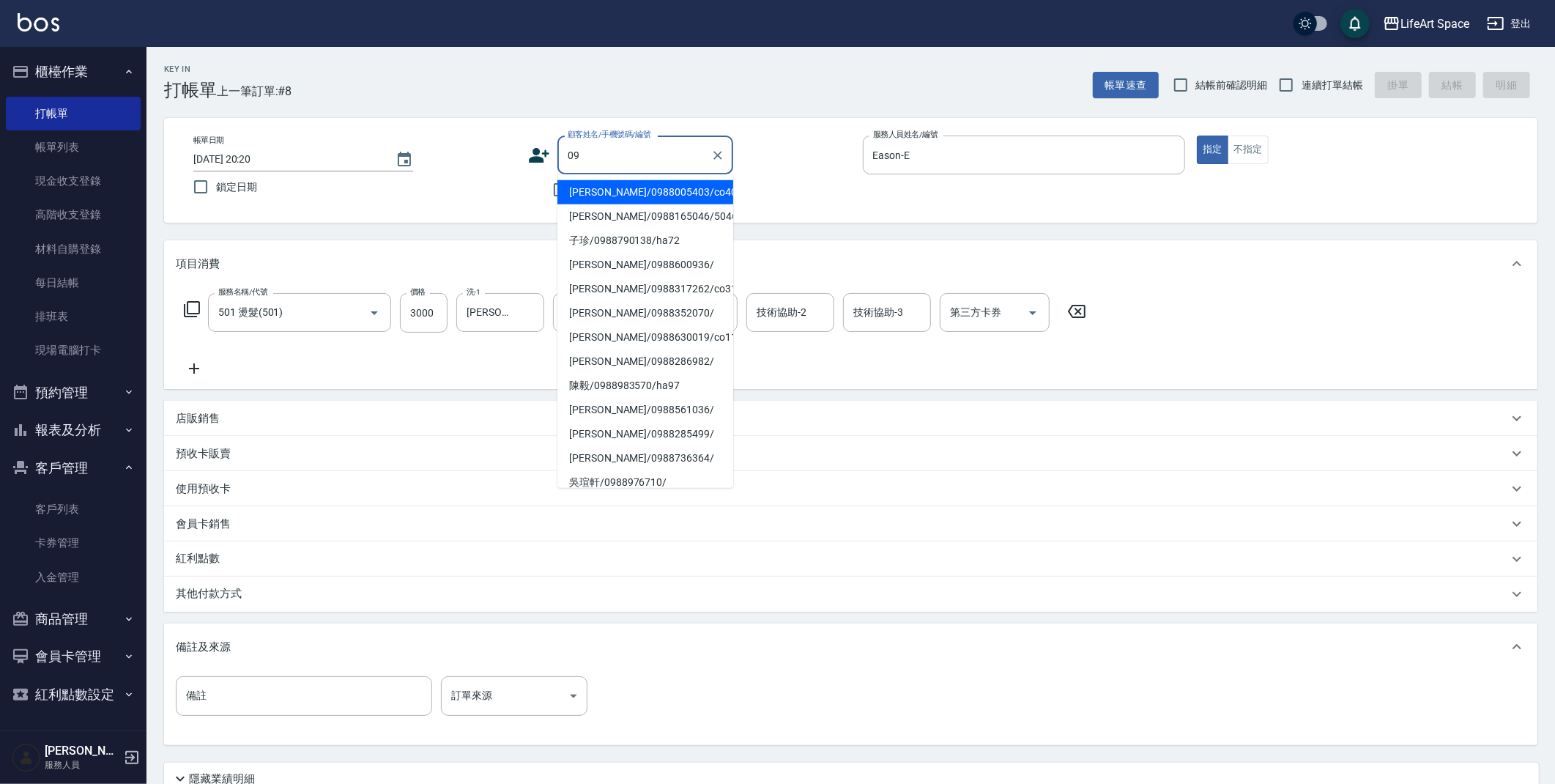
type input "0"
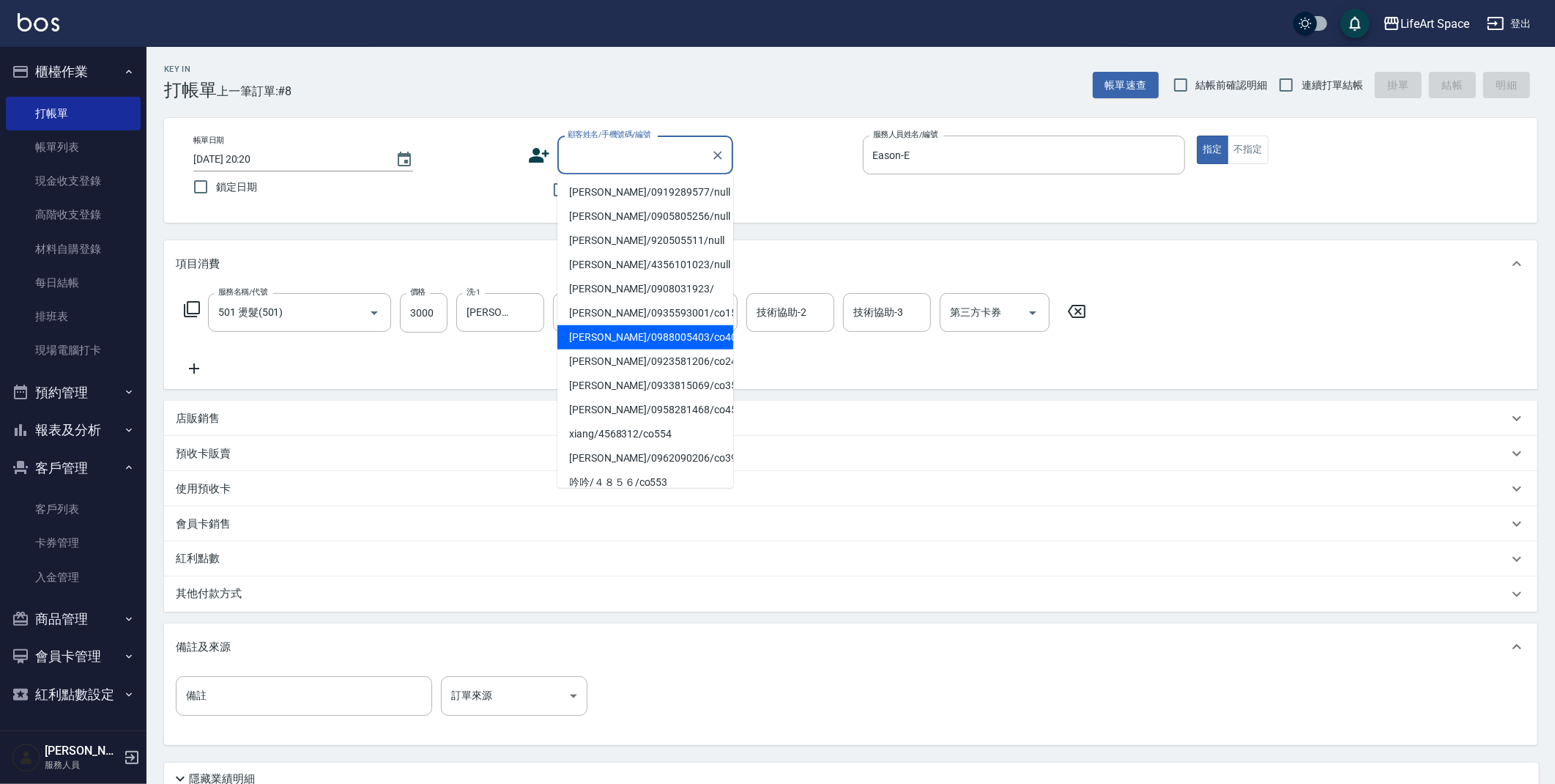
type input "f"
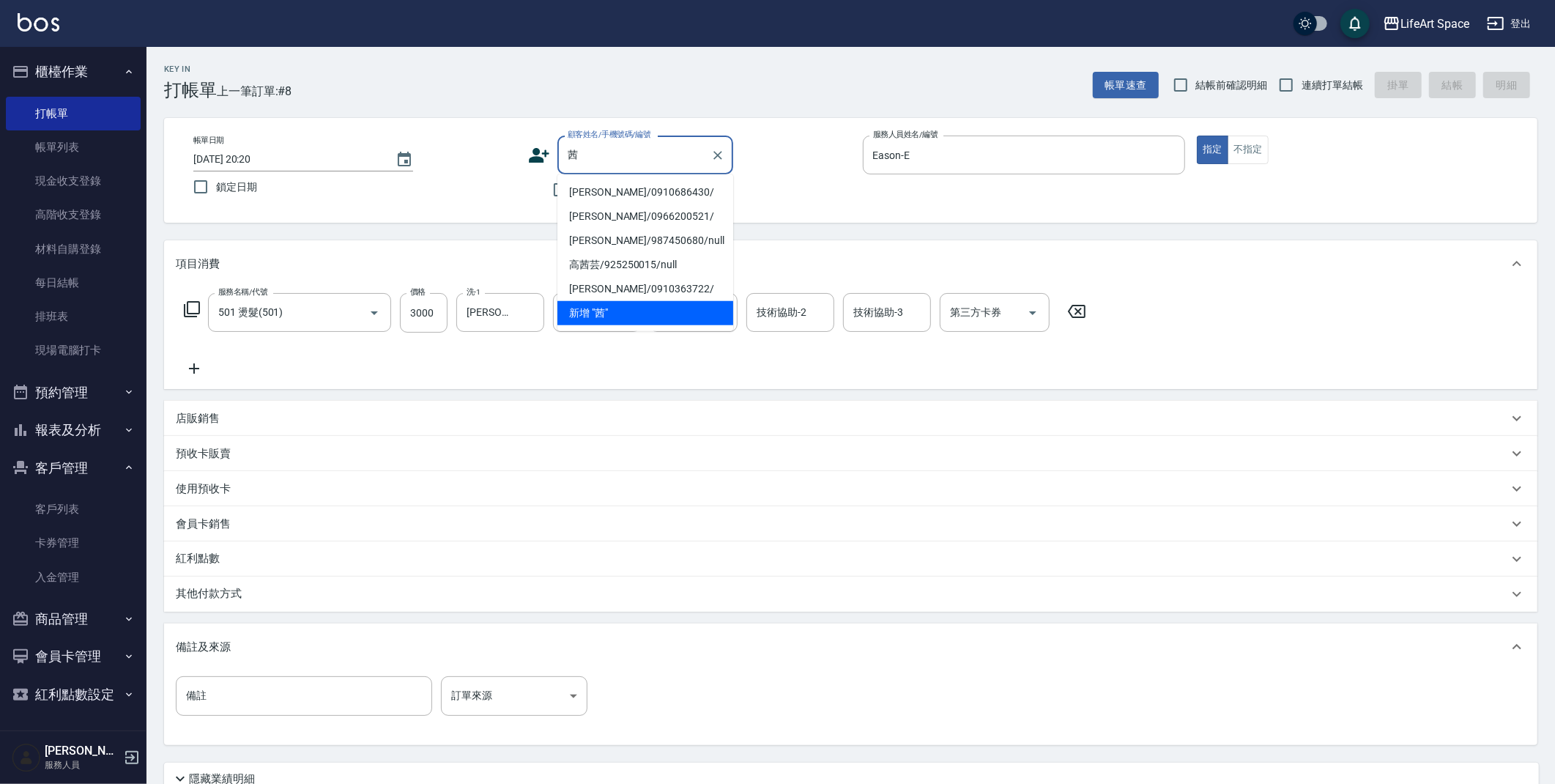
click at [606, 193] on li "戴于茜/0910686430/" at bounding box center [645, 192] width 176 height 24
type input "戴于茜/0910686430/"
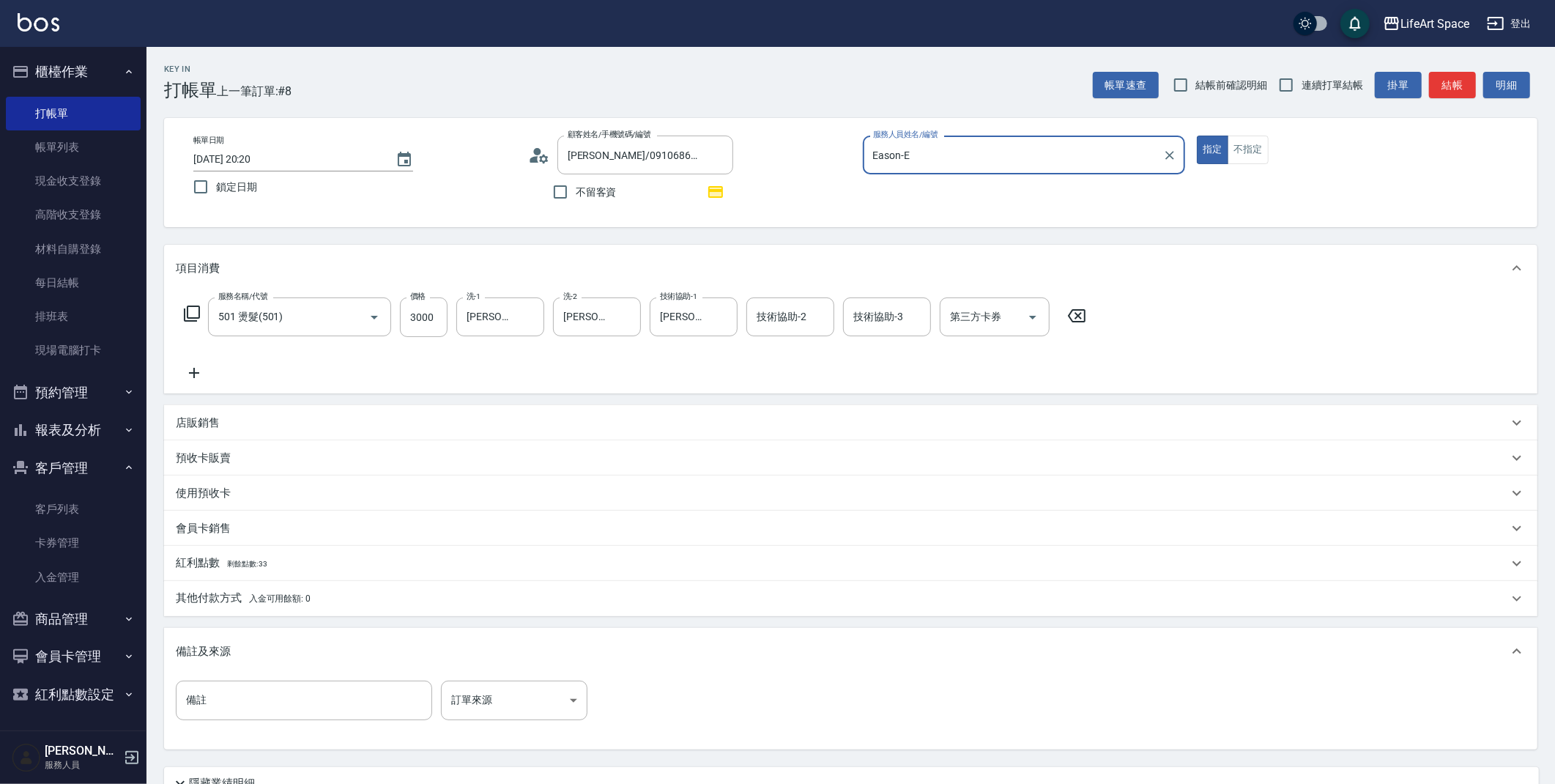
click at [610, 82] on div "Key In 打帳單 上一筆訂單:#8 帳單速查 結帳前確認明細 連續打單結帳 掛單 結帳 明細" at bounding box center [842, 74] width 1391 height 54
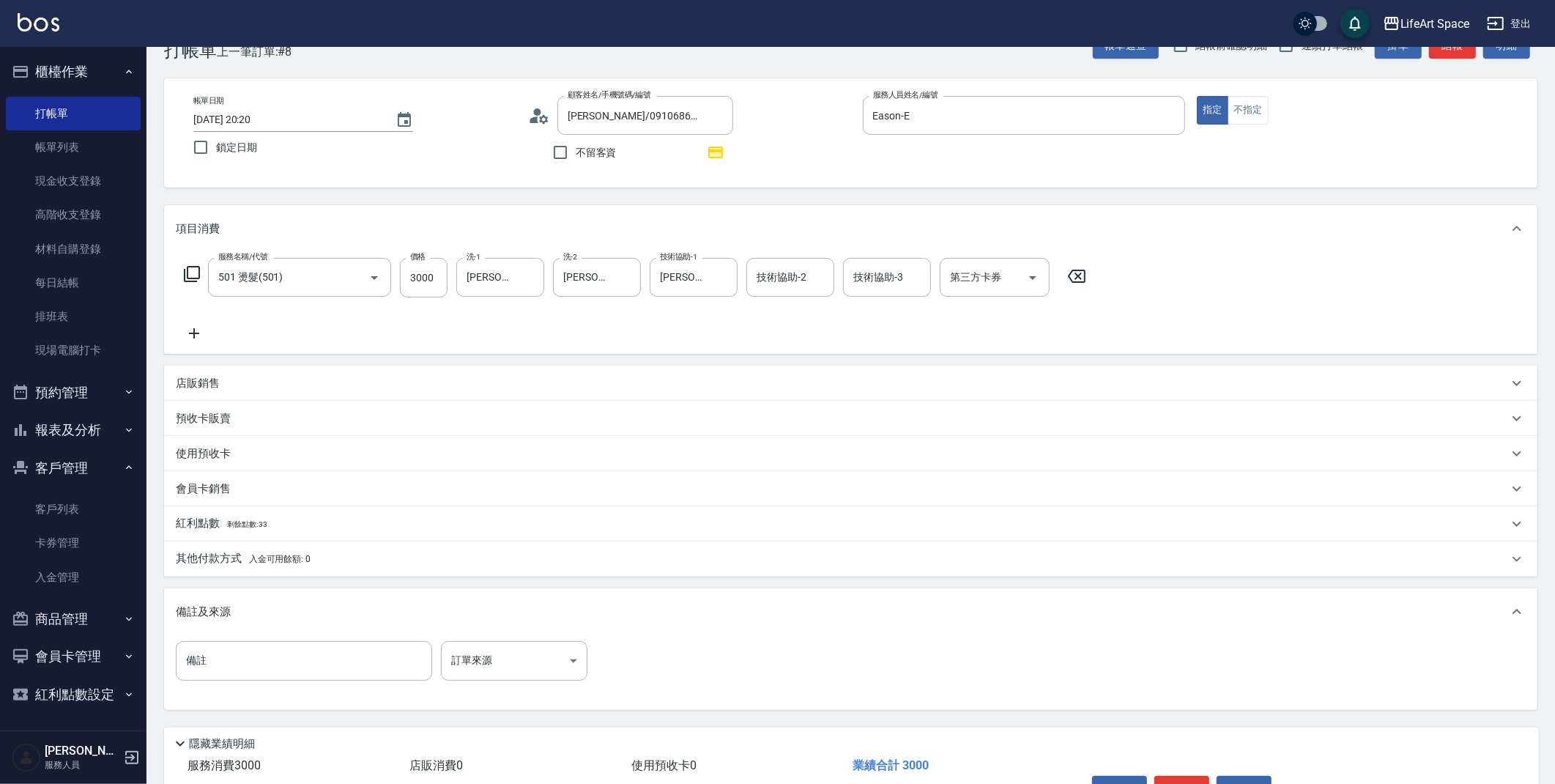
click at [241, 528] on span "剩餘點數: 33" at bounding box center [247, 523] width 41 height 8
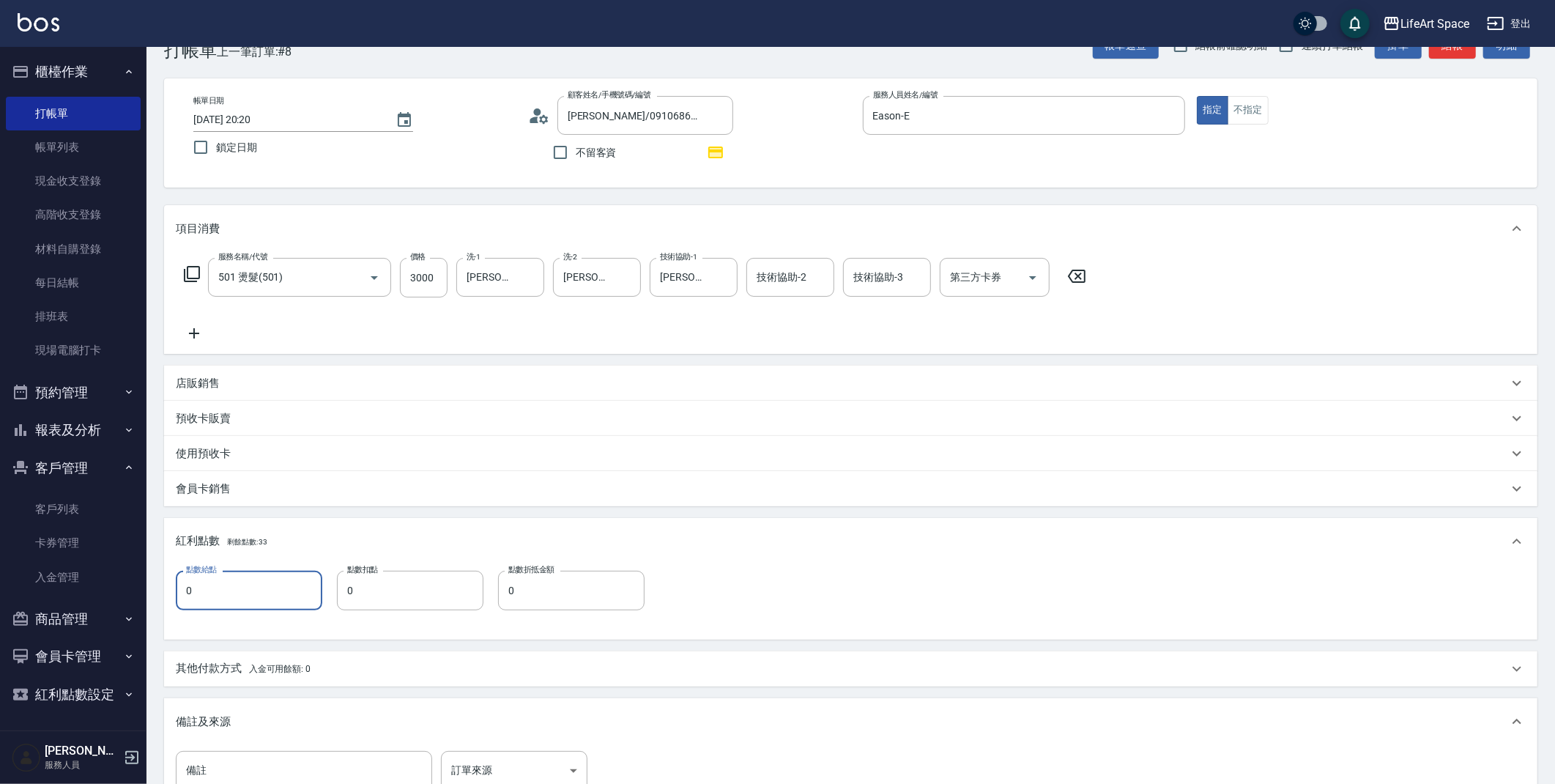
click at [257, 590] on input "0" at bounding box center [249, 591] width 146 height 40
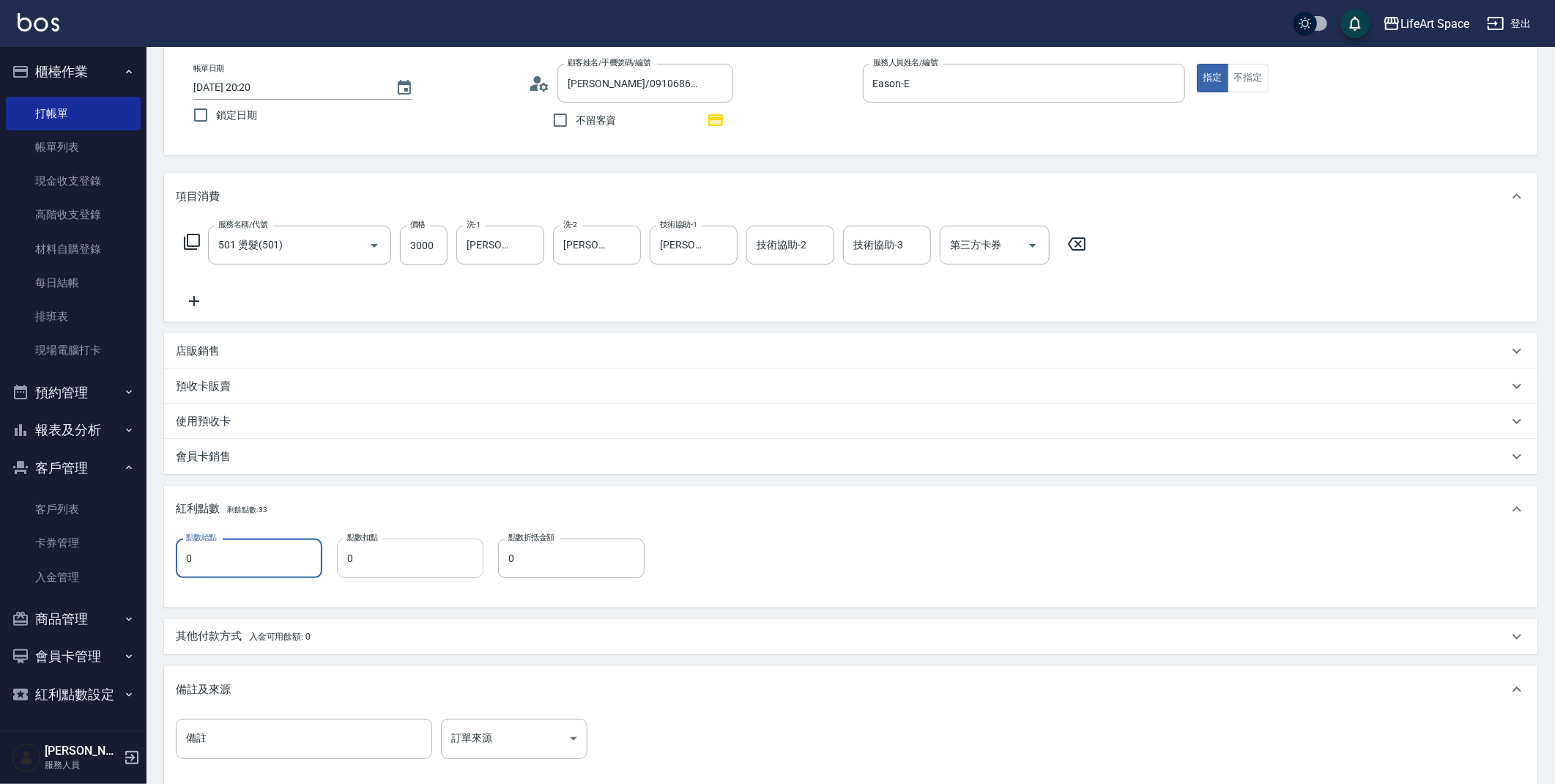
scroll to position [98, 0]
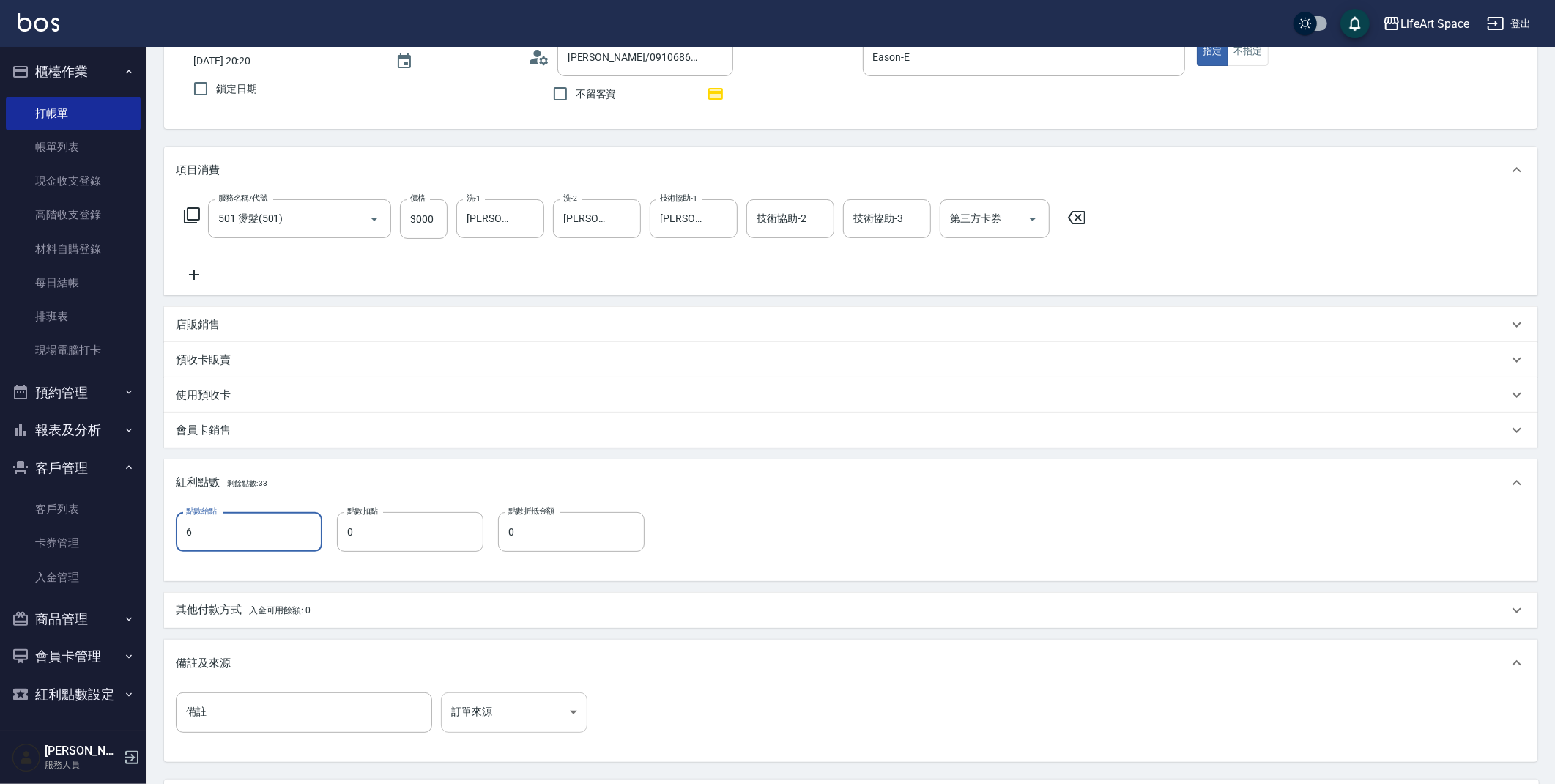
type input "6"
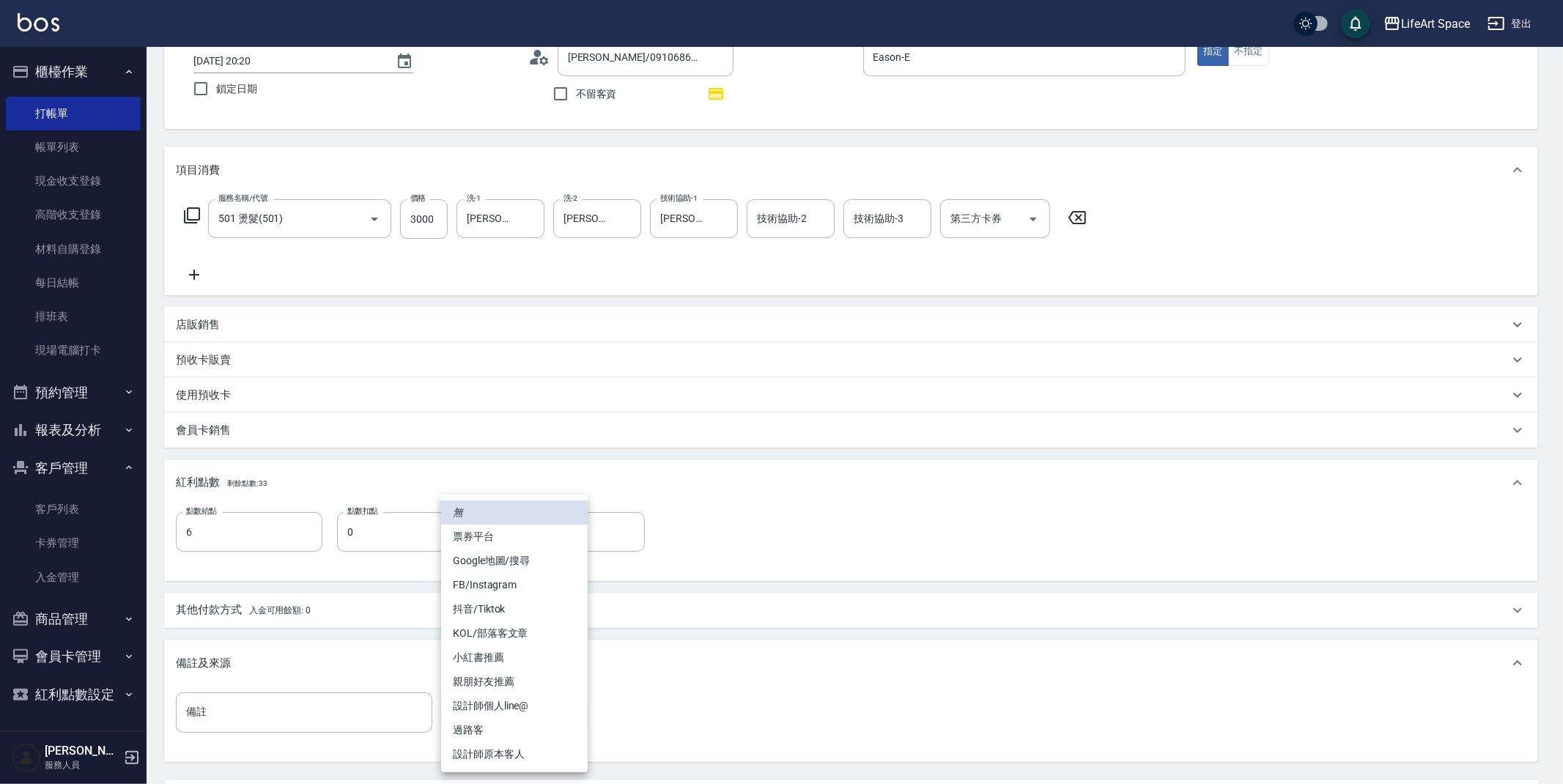
click at [505, 729] on body "LifeArt Space 登出 櫃檯作業 打帳單 帳單列表 現金收支登錄 高階收支登錄 材料自購登錄 每日結帳 排班表 現場電腦打卡 預約管理 預約管理 單…" at bounding box center [782, 411] width 1563 height 1019
drag, startPoint x: 519, startPoint y: 745, endPoint x: 565, endPoint y: 728, distance: 49.0
click at [519, 745] on li "設計師原本客人" at bounding box center [514, 755] width 146 height 24
type input "設計師原本客人"
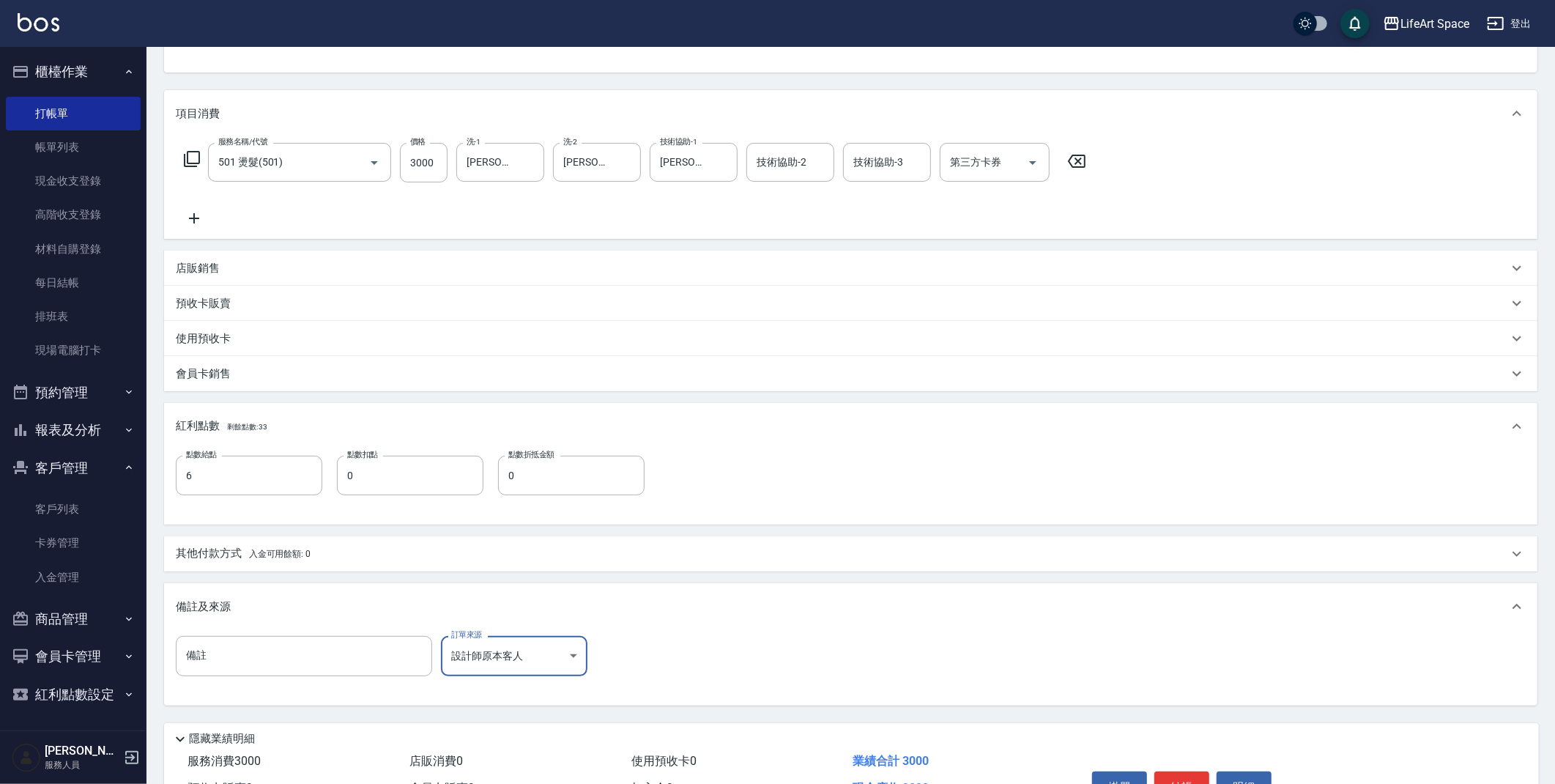
scroll to position [239, 0]
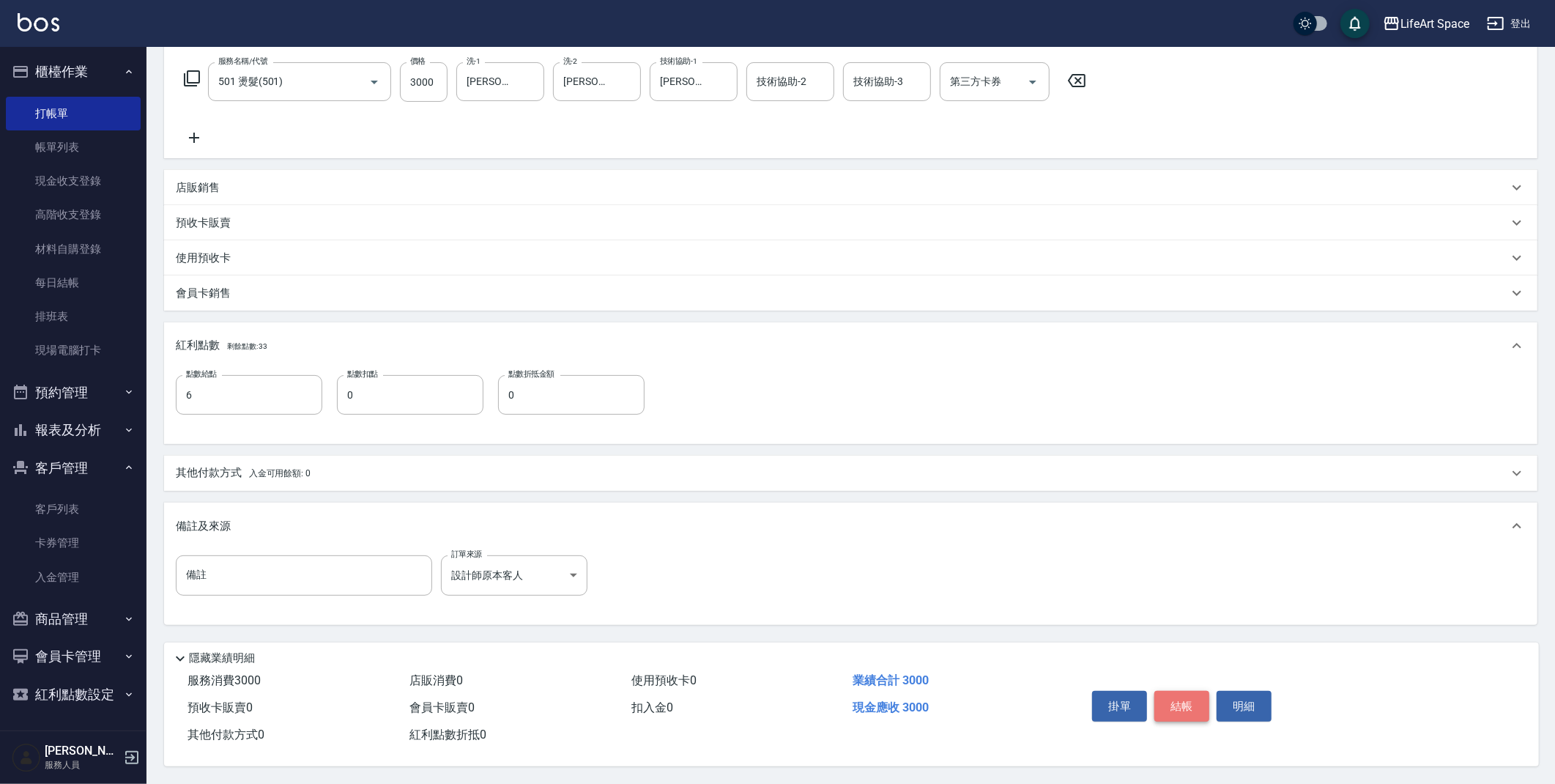
click at [1180, 704] on button "結帳" at bounding box center [1182, 706] width 55 height 31
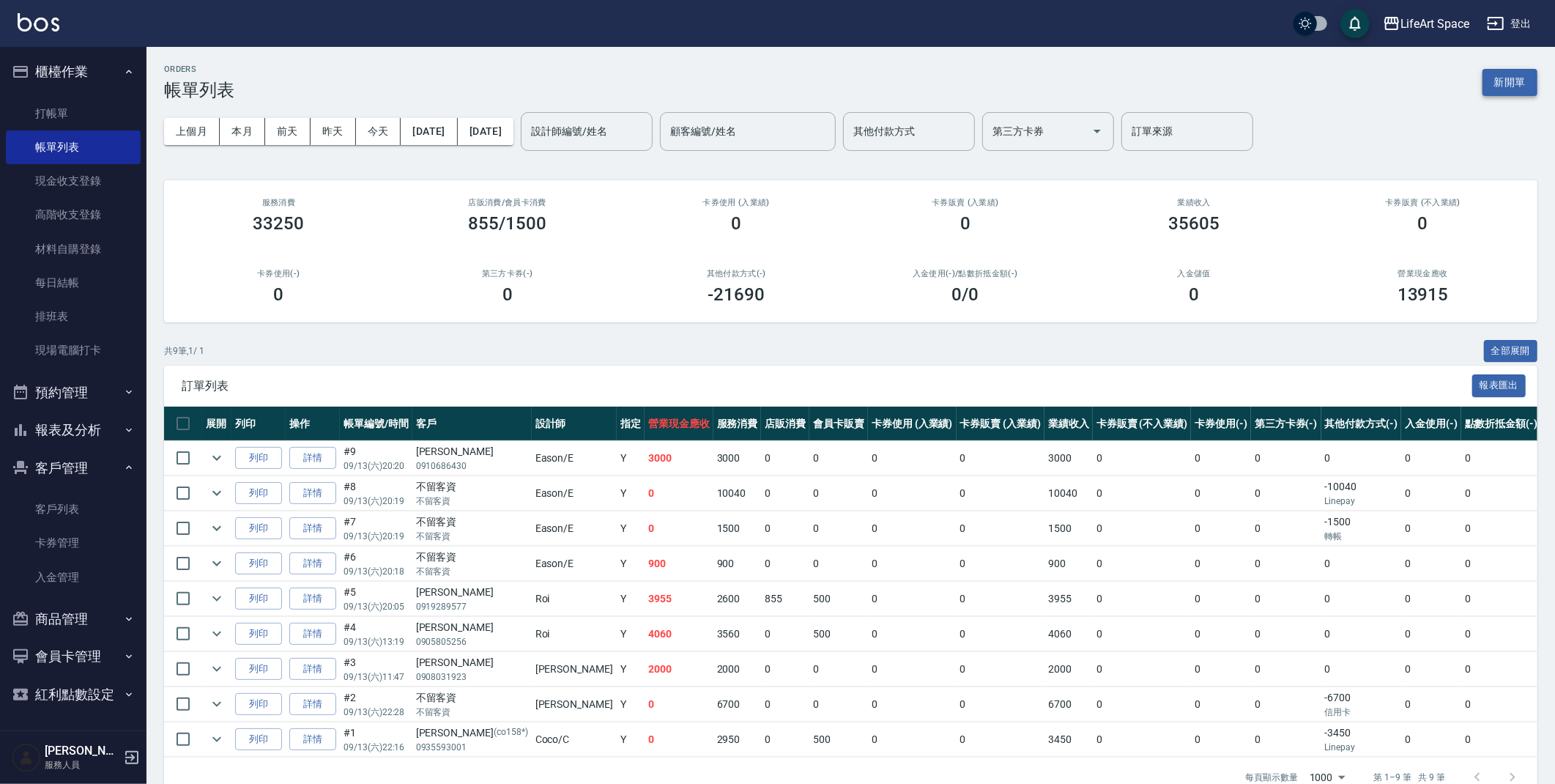
click at [1525, 83] on button "新開單" at bounding box center [1509, 81] width 55 height 27
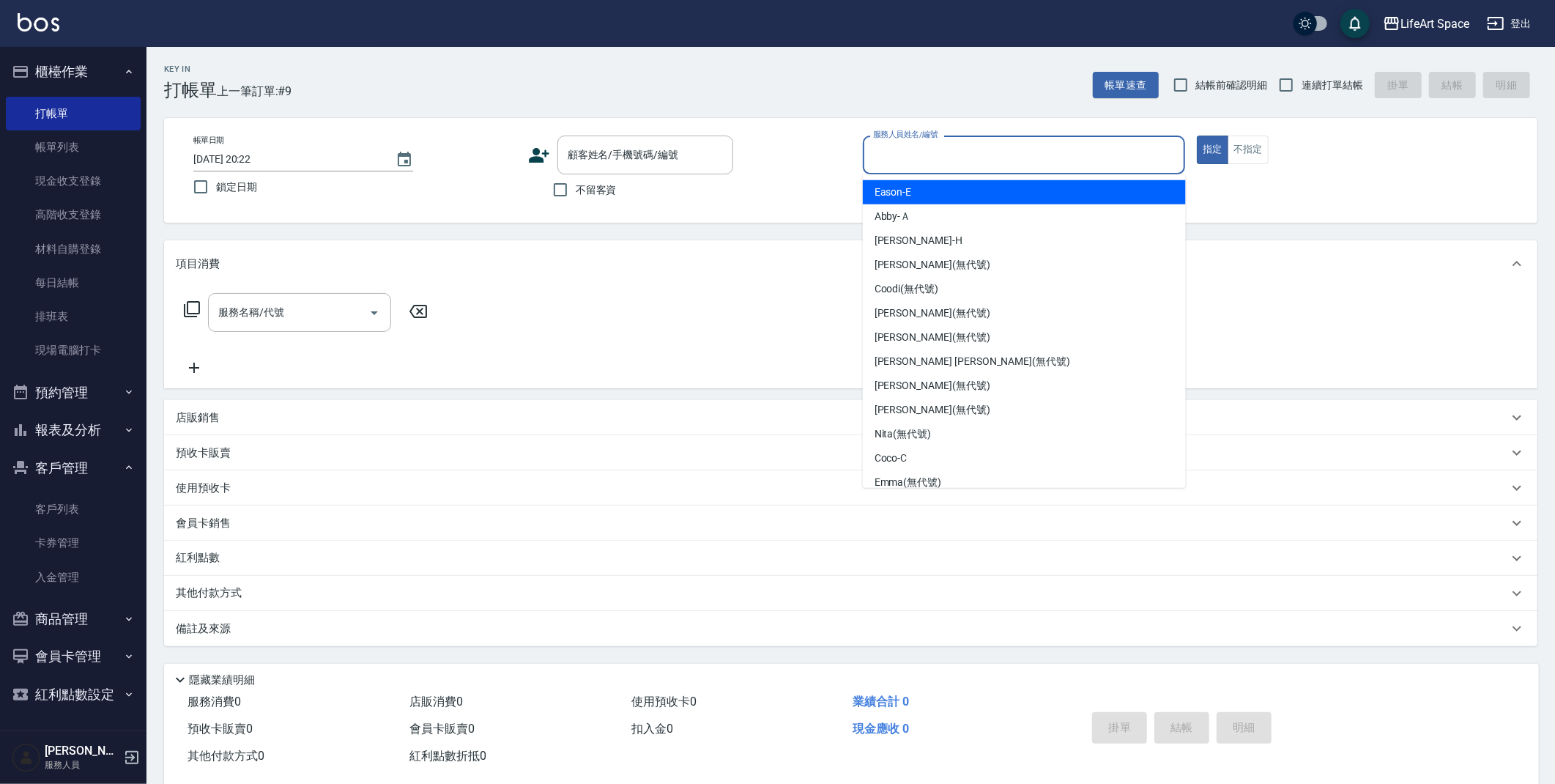
click at [1011, 163] on input "服務人員姓名/編號" at bounding box center [1025, 155] width 310 height 26
click at [942, 197] on div "Eason -E" at bounding box center [1024, 192] width 323 height 24
type input "Eason-E"
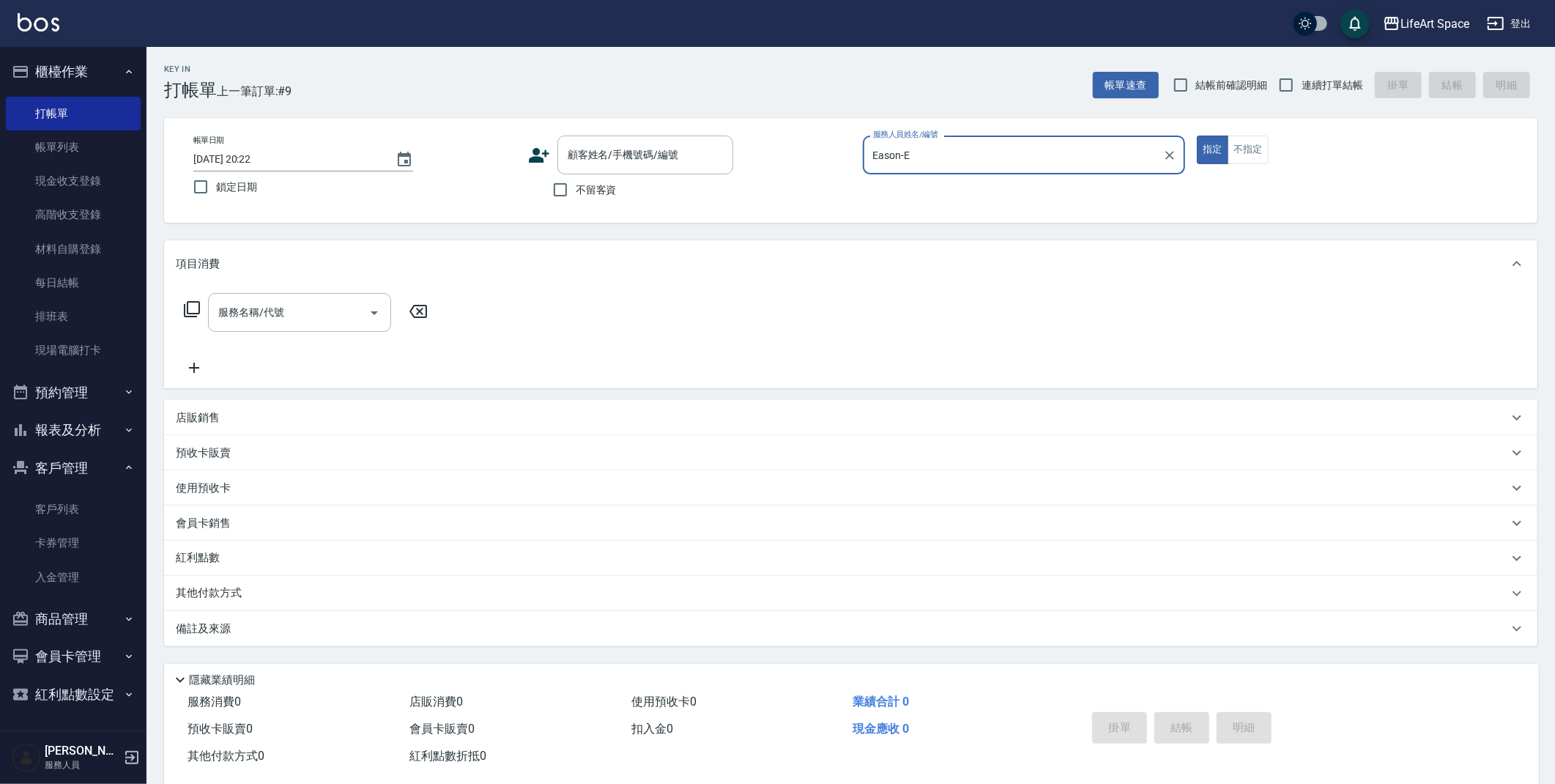
click at [594, 194] on span "不留客資" at bounding box center [596, 191] width 41 height 16
click at [576, 194] on input "不留客資" at bounding box center [560, 190] width 31 height 31
checkbox input "true"
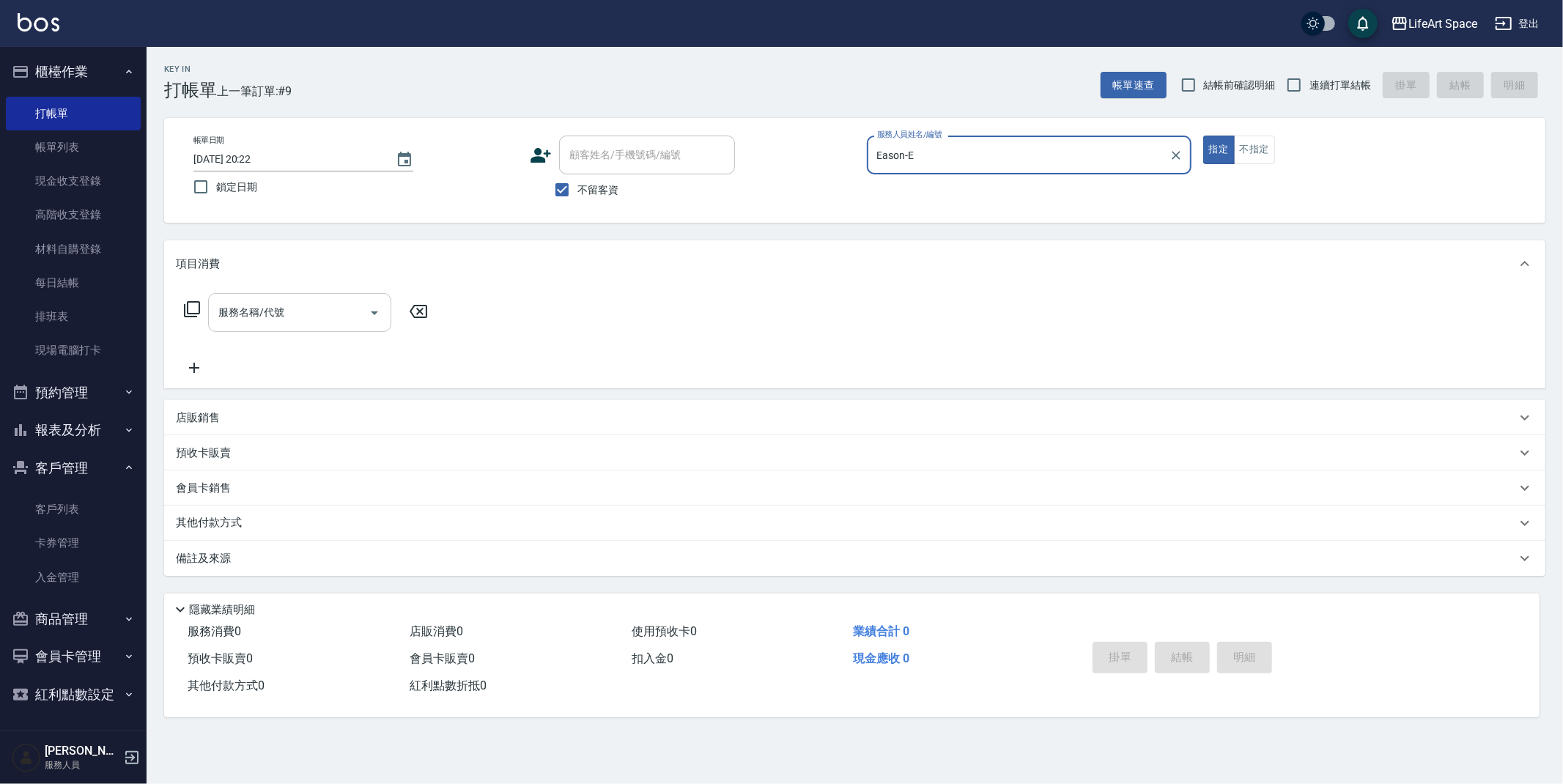
click at [269, 315] on input "服務名稱/代號" at bounding box center [289, 313] width 148 height 26
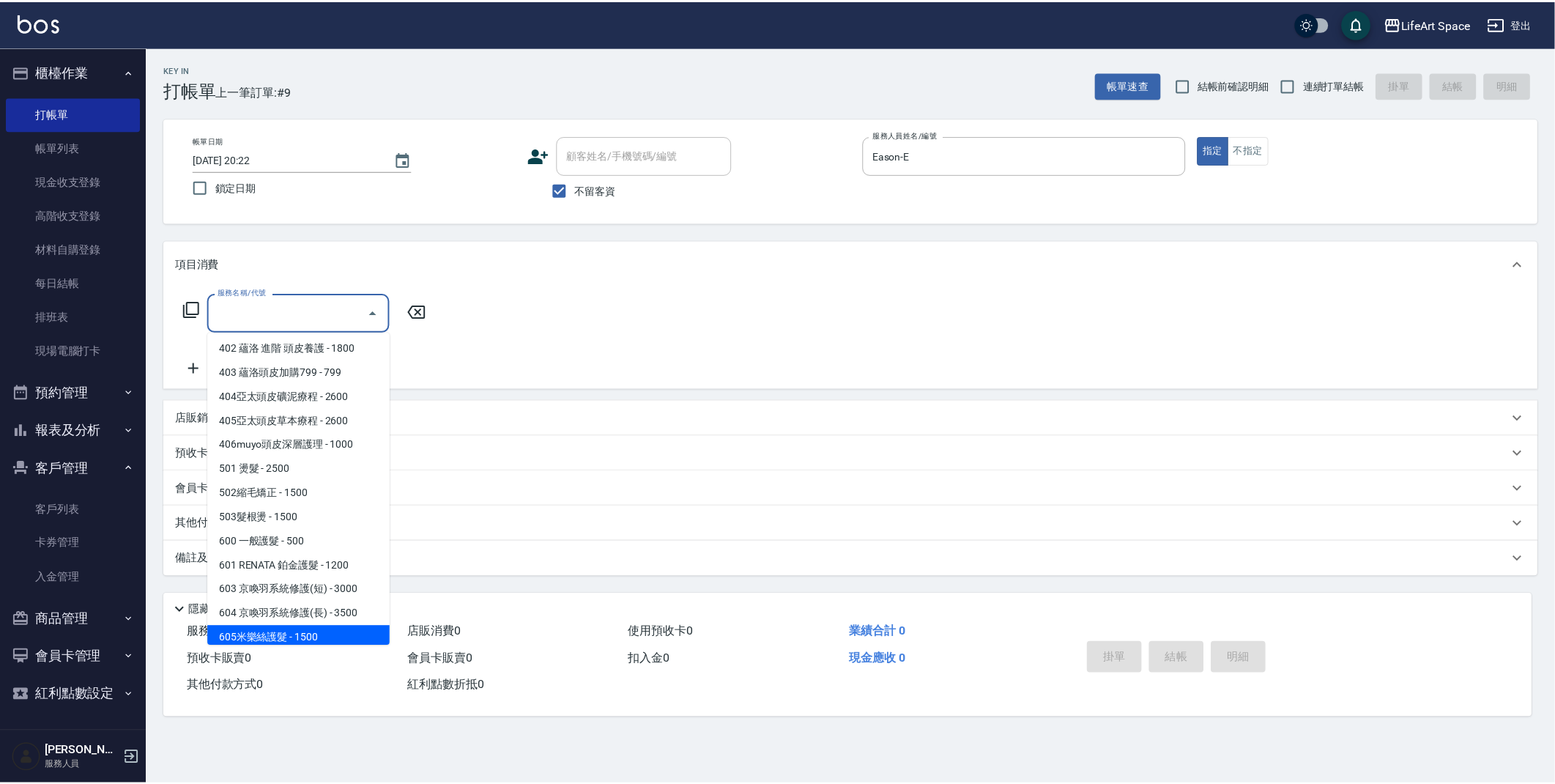
scroll to position [230, 0]
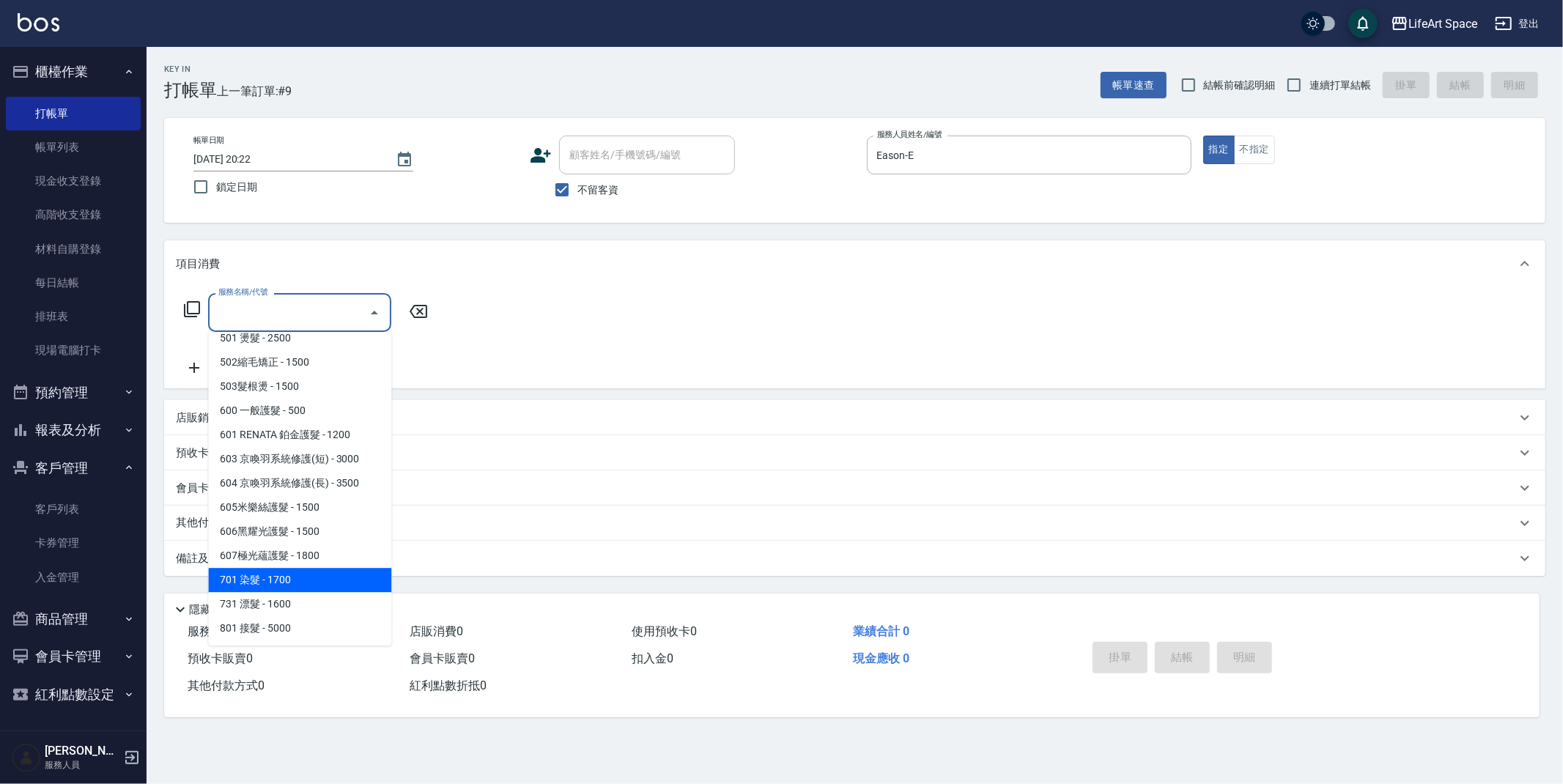
drag, startPoint x: 295, startPoint y: 573, endPoint x: 228, endPoint y: 429, distance: 158.8
click at [295, 573] on span "701 染髮 - 1700" at bounding box center [299, 580] width 183 height 24
type input "701 染髮(701)"
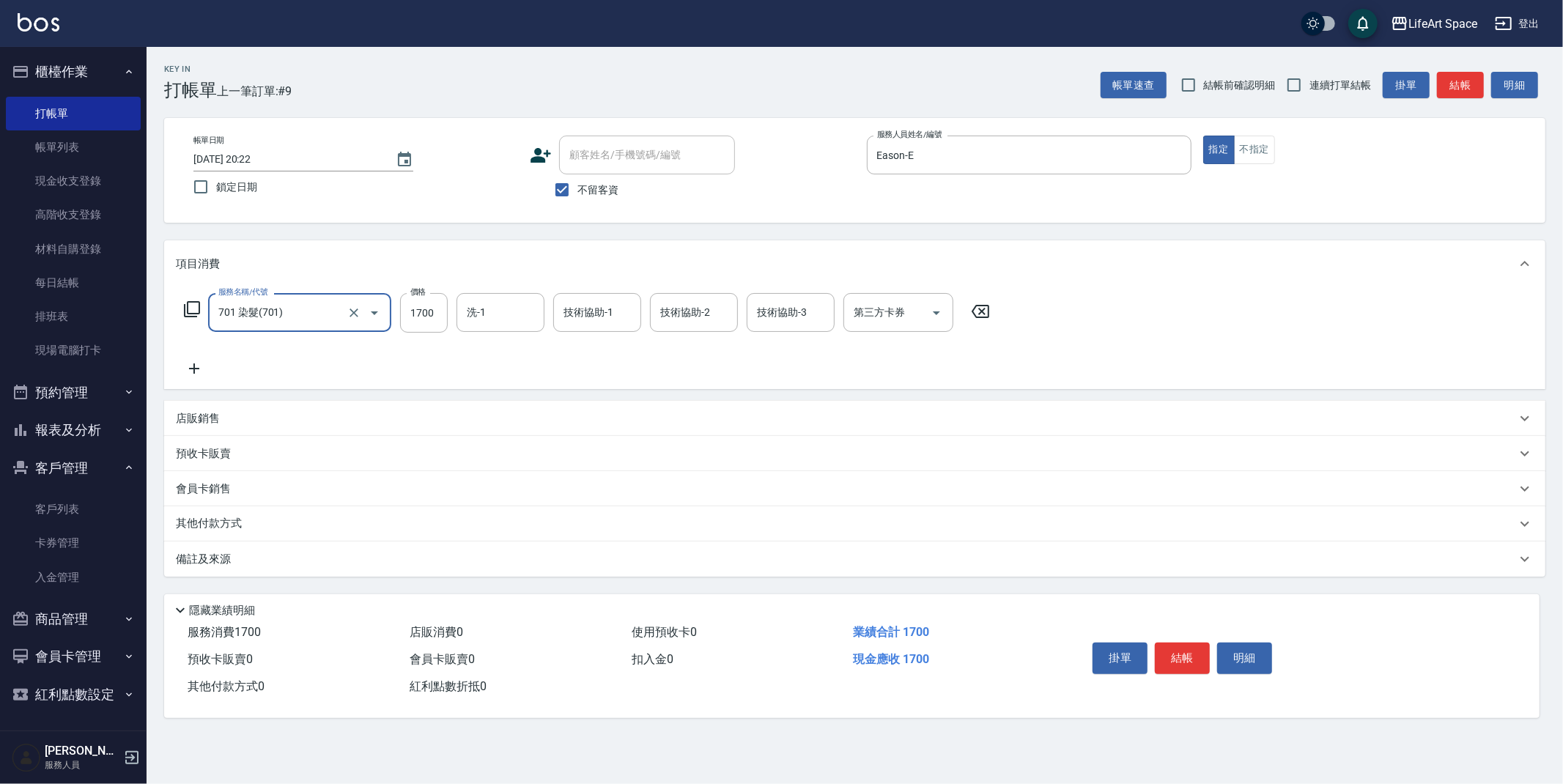
click at [196, 373] on icon at bounding box center [194, 368] width 36 height 17
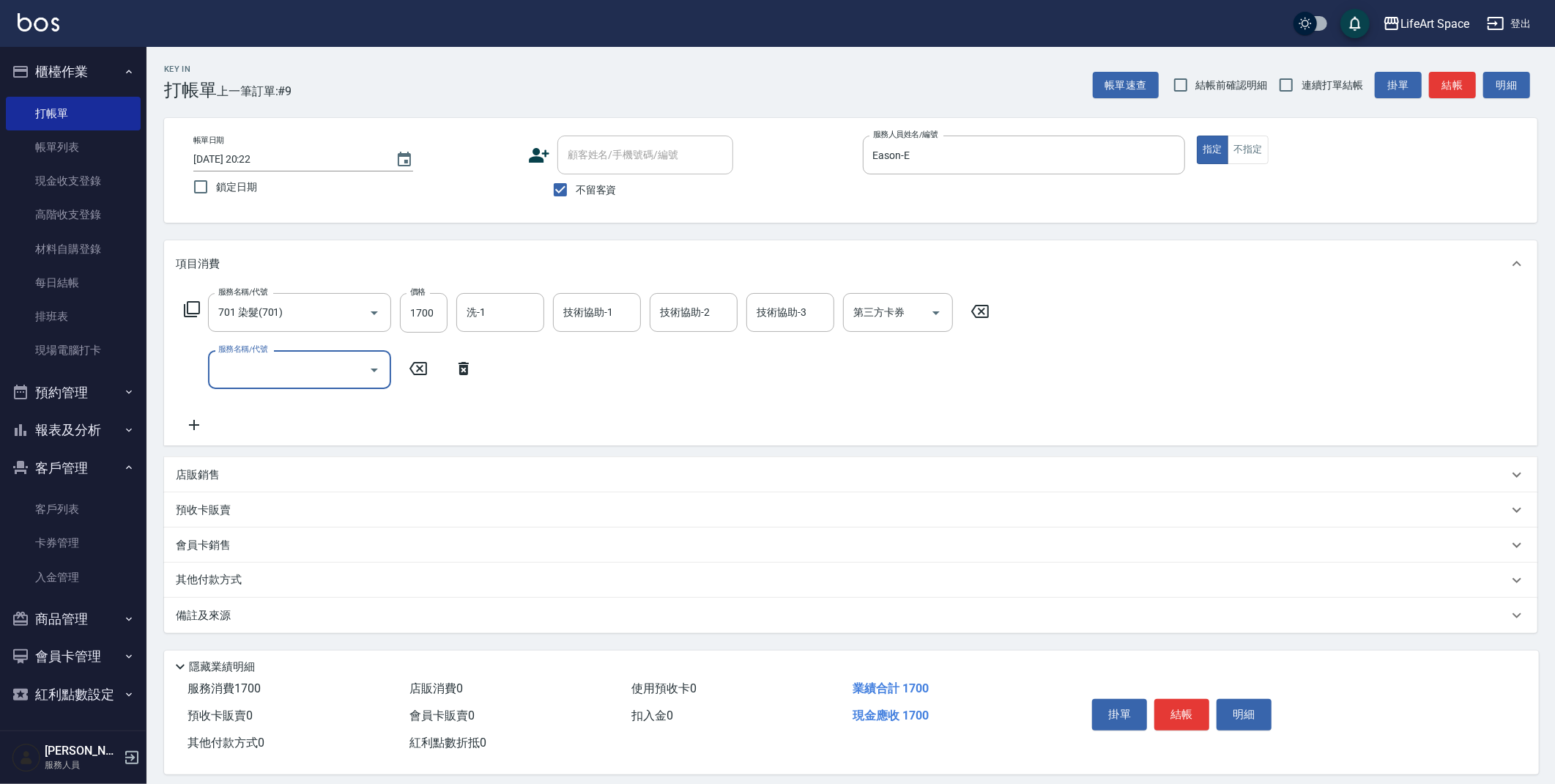
click at [271, 389] on div "服務名稱/代號 701 染髮(701) 服務名稱/代號 價格 1700 價格 洗-1 洗-1 技術協助-1 技術協助-1 技術協助-2 技術協助-2 技術協助…" at bounding box center [587, 363] width 823 height 140
click at [281, 373] on input "服務名稱/代號" at bounding box center [288, 370] width 148 height 26
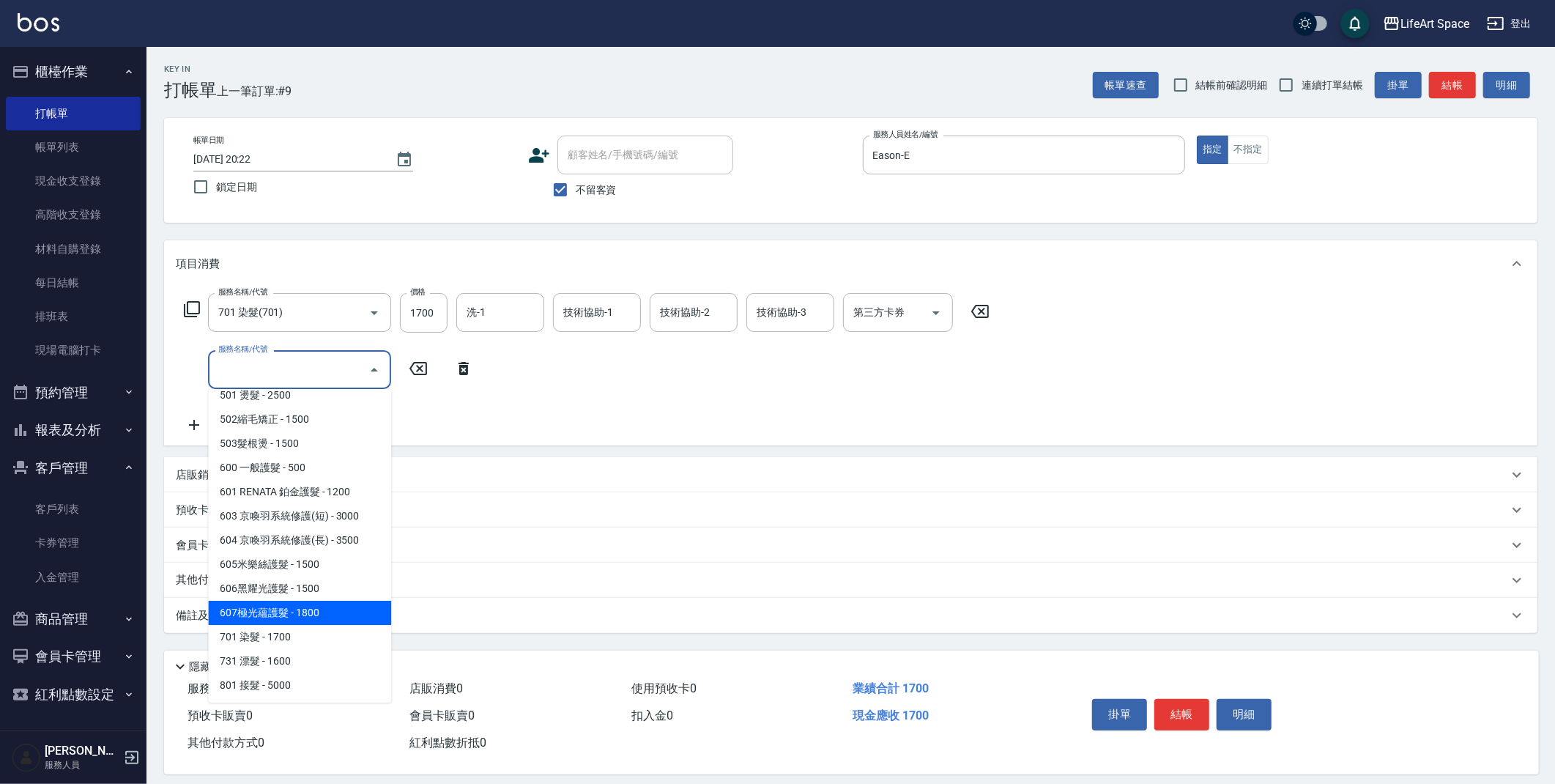
click at [311, 605] on span "607極光蘊護髮 - 1800" at bounding box center [299, 612] width 183 height 24
type input "607極光蘊護髮(607)"
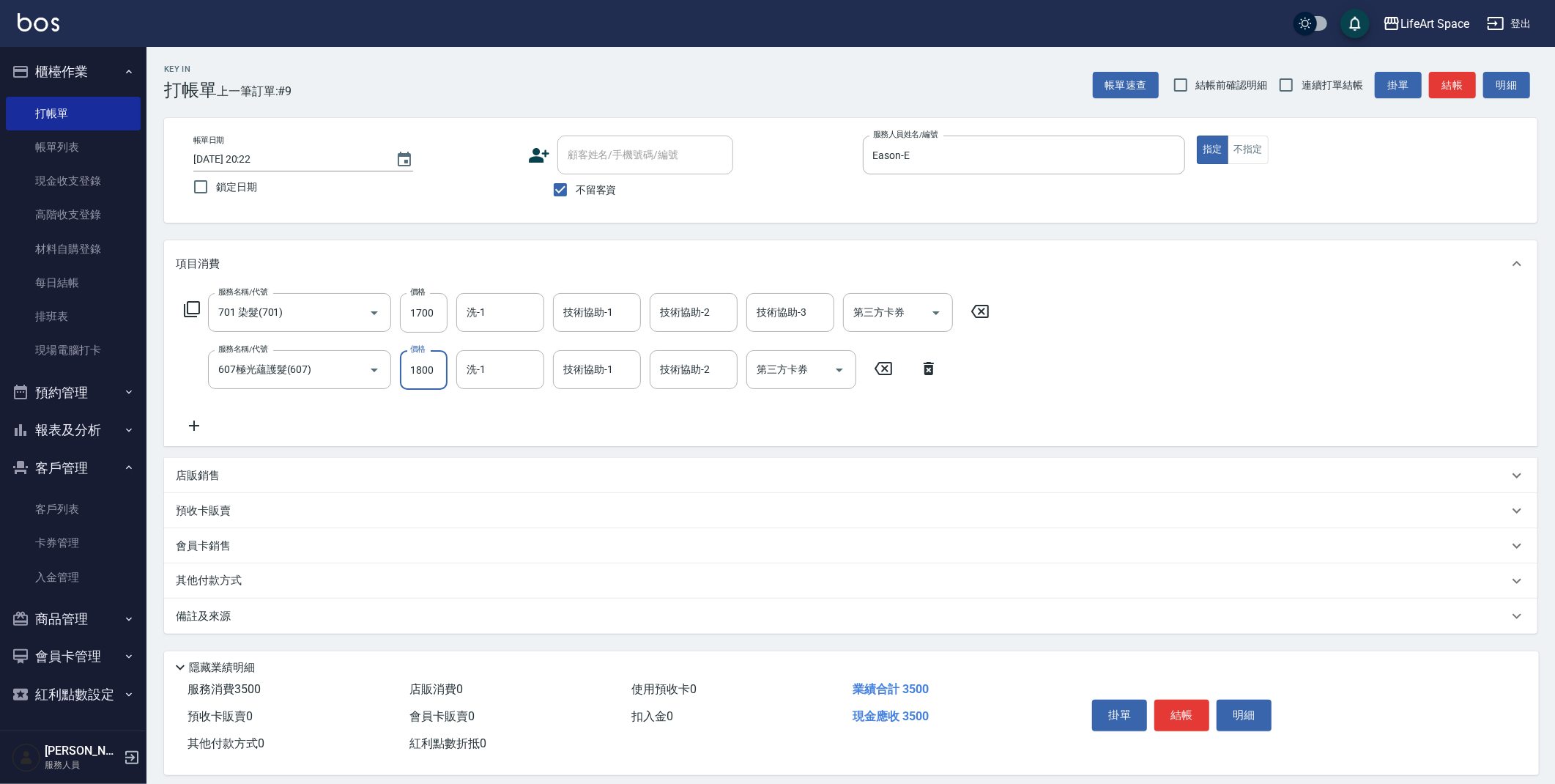
click at [444, 376] on input "1800" at bounding box center [424, 370] width 48 height 40
type input "2200"
click at [436, 313] on input "1700" at bounding box center [424, 313] width 48 height 40
type input "6800"
click at [488, 315] on input "洗-1" at bounding box center [500, 313] width 75 height 26
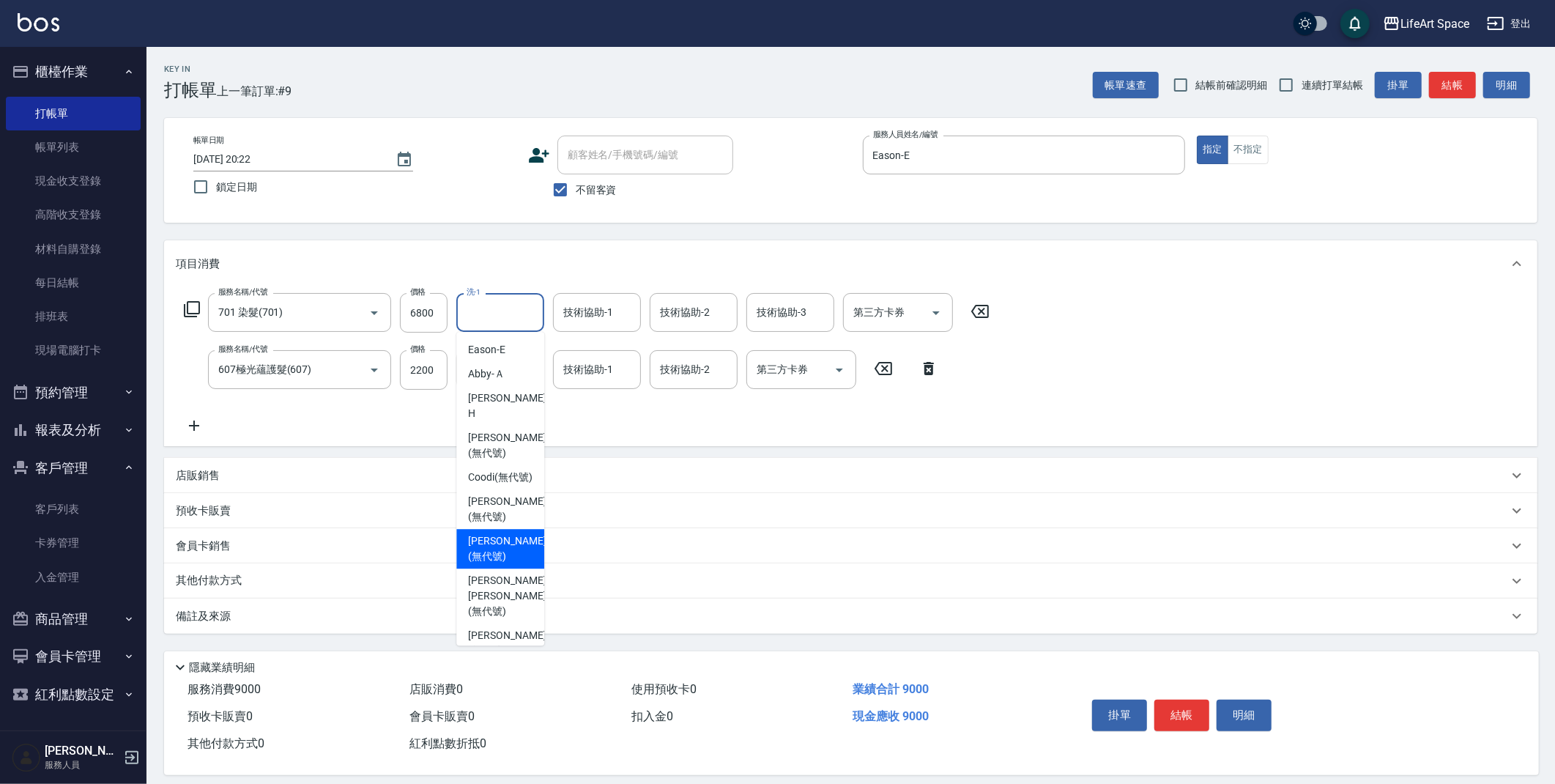
drag, startPoint x: 505, startPoint y: 539, endPoint x: 491, endPoint y: 460, distance: 80.2
click at [505, 539] on span "Lillian (無代號)" at bounding box center [507, 549] width 78 height 31
type input "Lillian(無代號)"
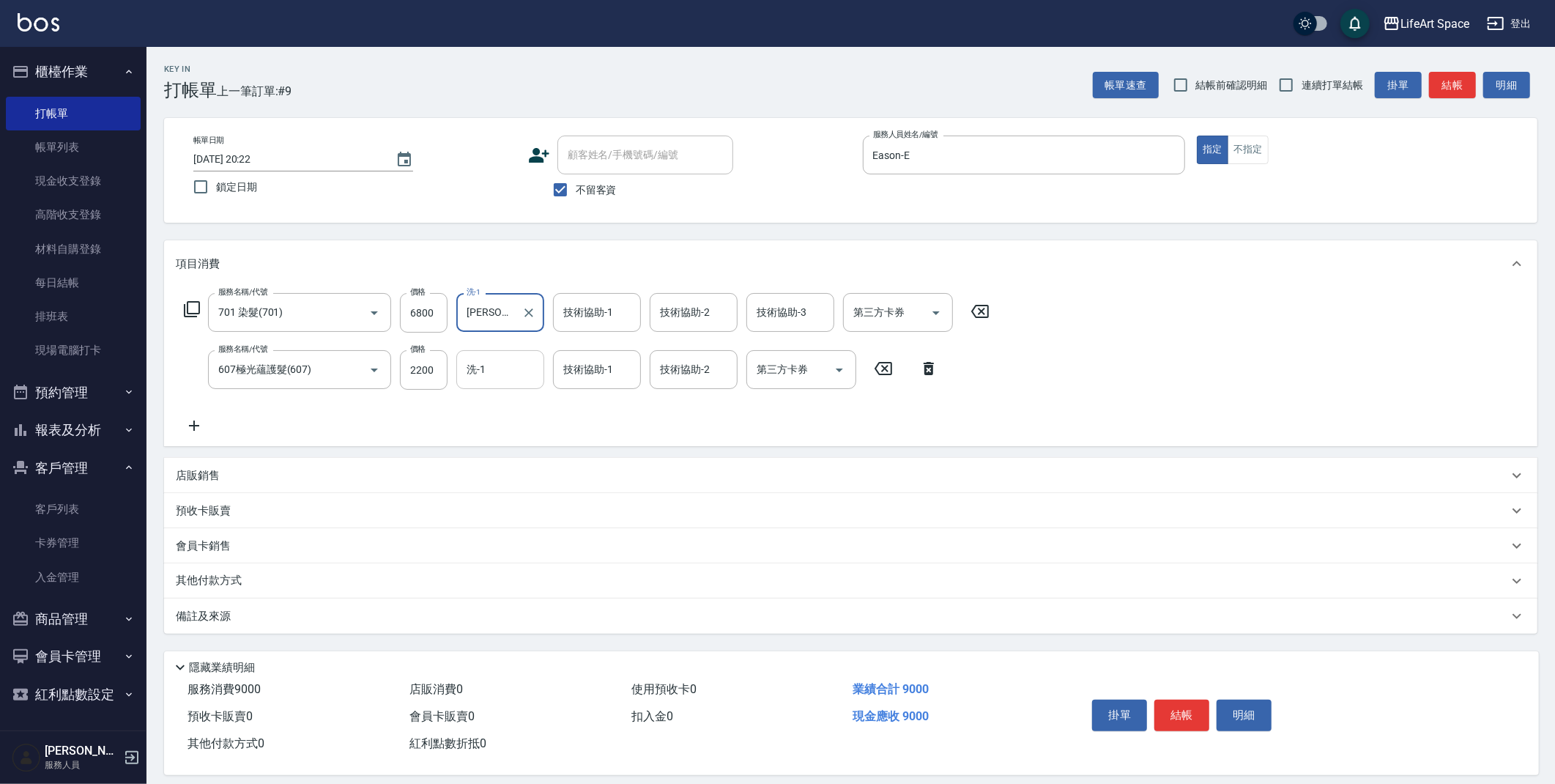
click at [501, 375] on input "洗-1" at bounding box center [500, 370] width 75 height 26
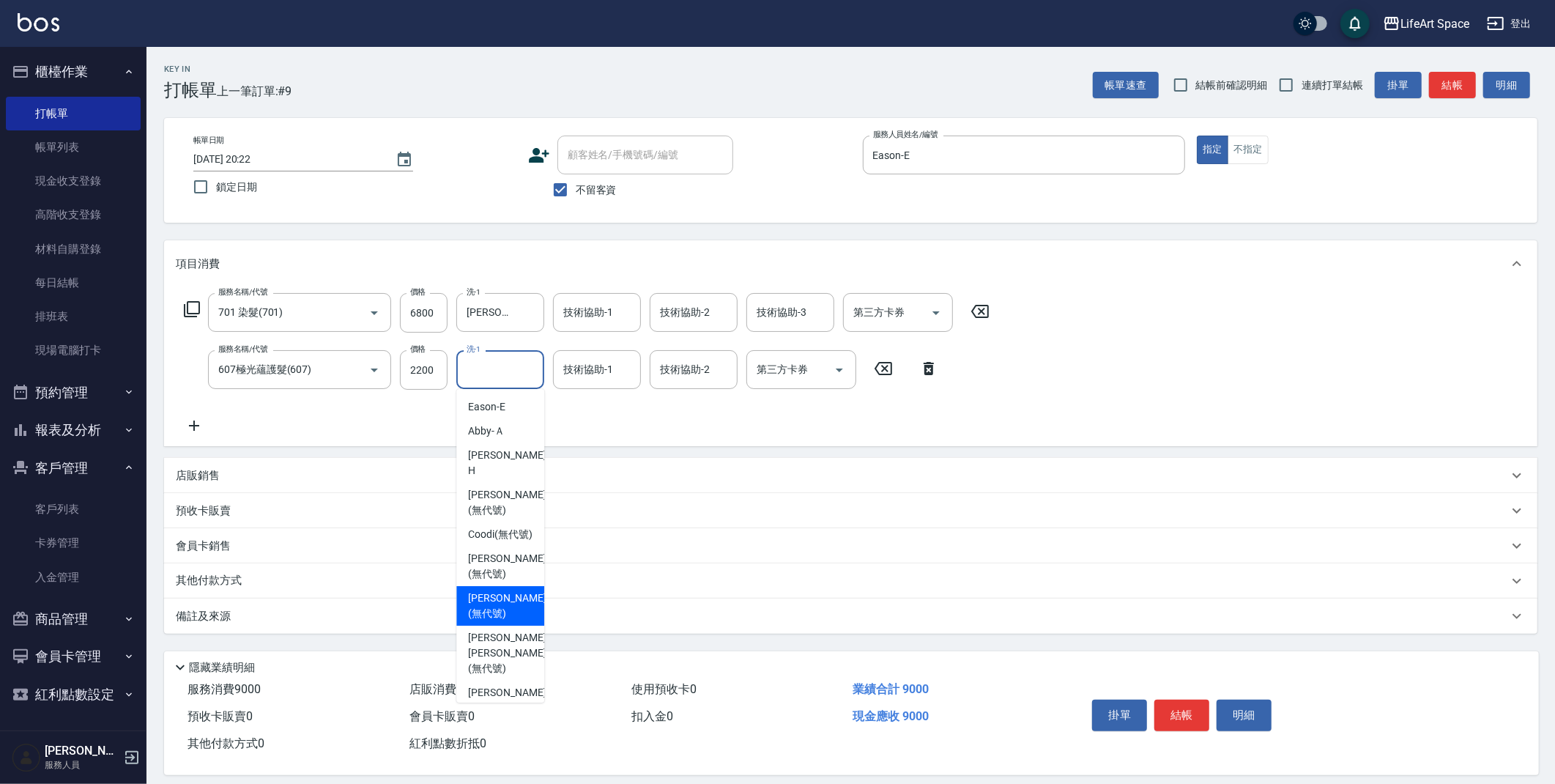
drag, startPoint x: 516, startPoint y: 588, endPoint x: 561, endPoint y: 476, distance: 120.7
click at [516, 591] on span "Lillian (無代號)" at bounding box center [507, 606] width 78 height 31
type input "Lillian(無代號)"
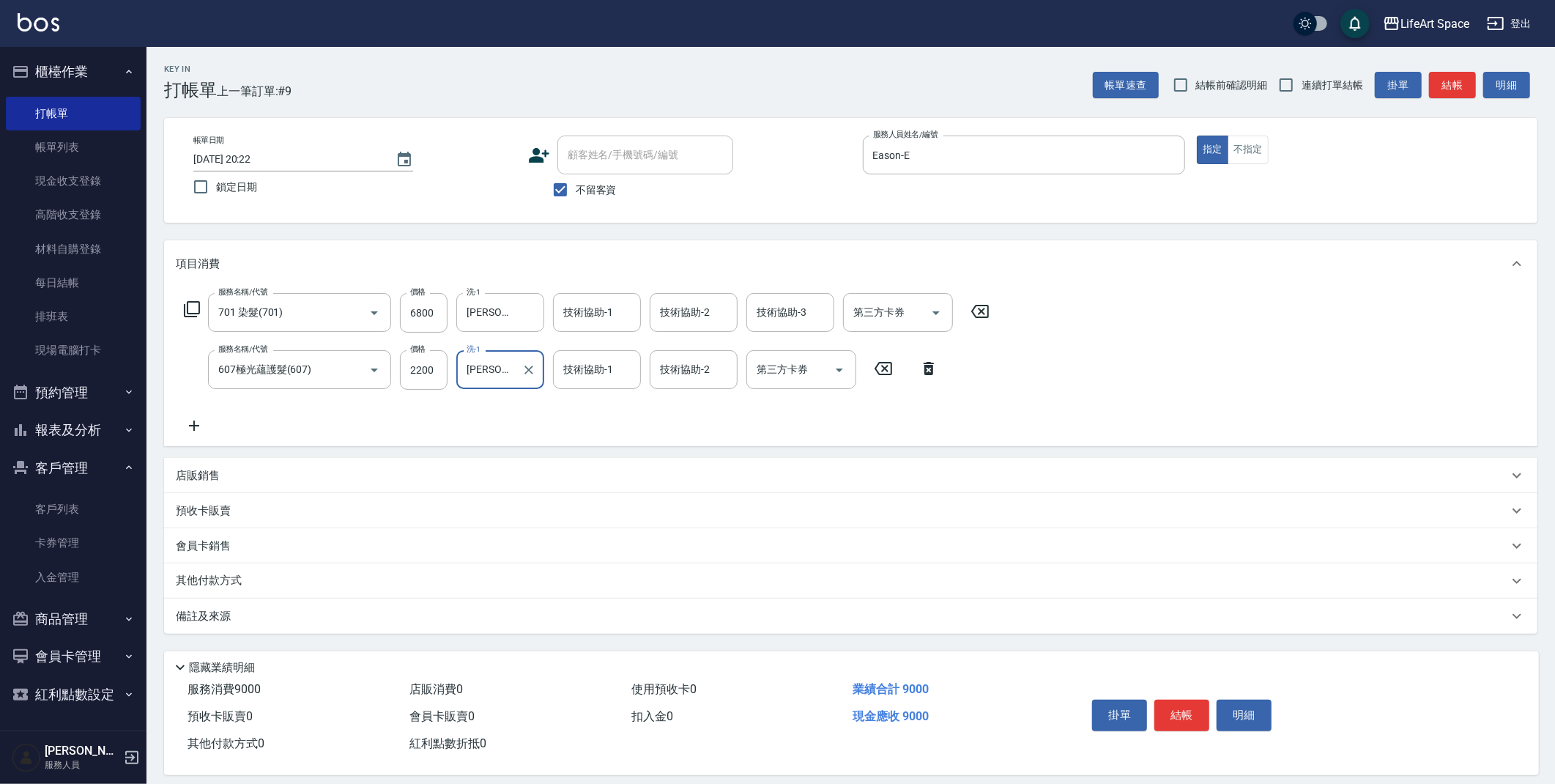
click at [587, 373] on div "技術協助-1 技術協助-1" at bounding box center [596, 369] width 87 height 39
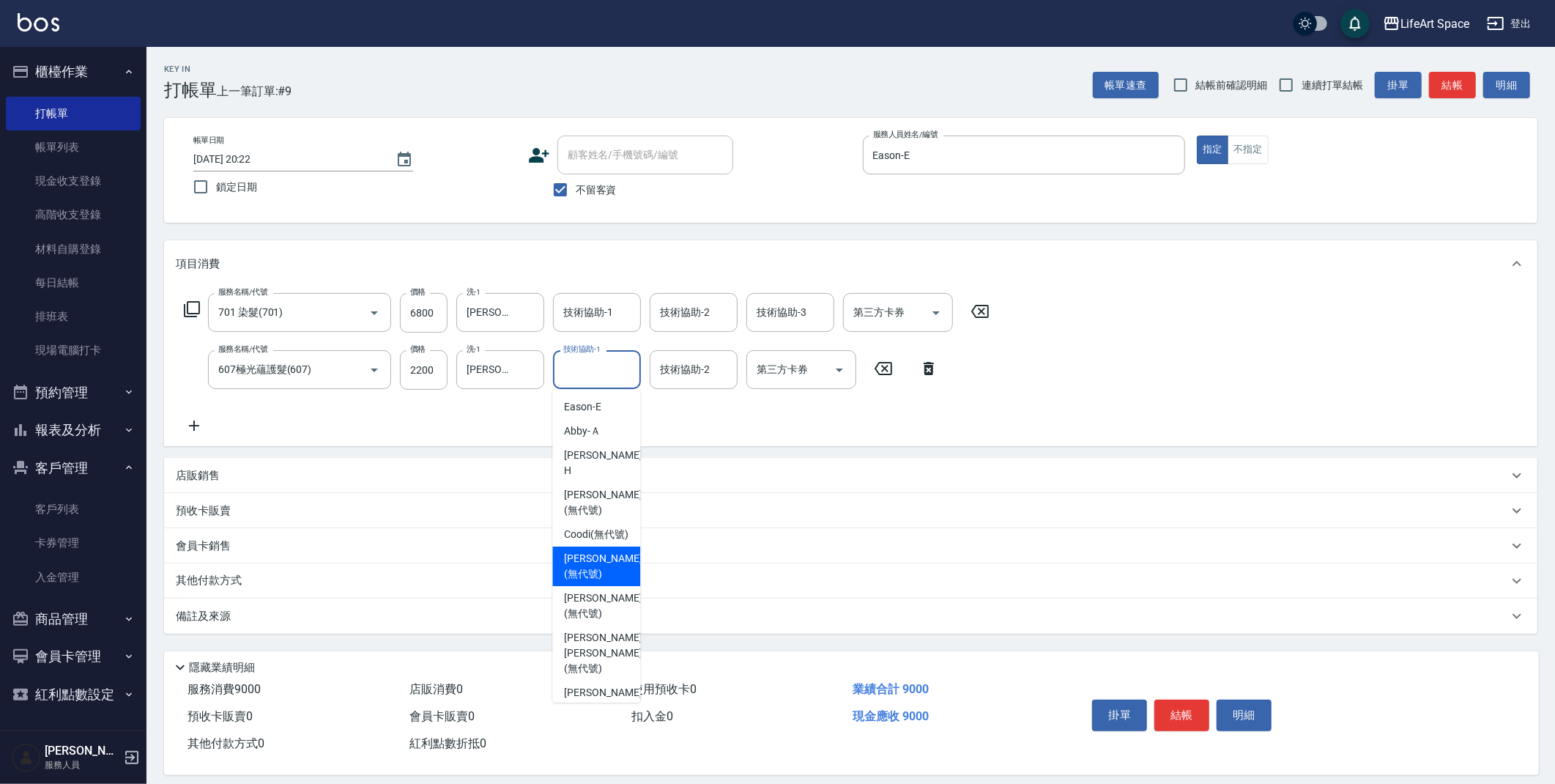
click at [607, 567] on div "Ivan (無代號)" at bounding box center [596, 567] width 87 height 40
type input "Ivan(無代號)"
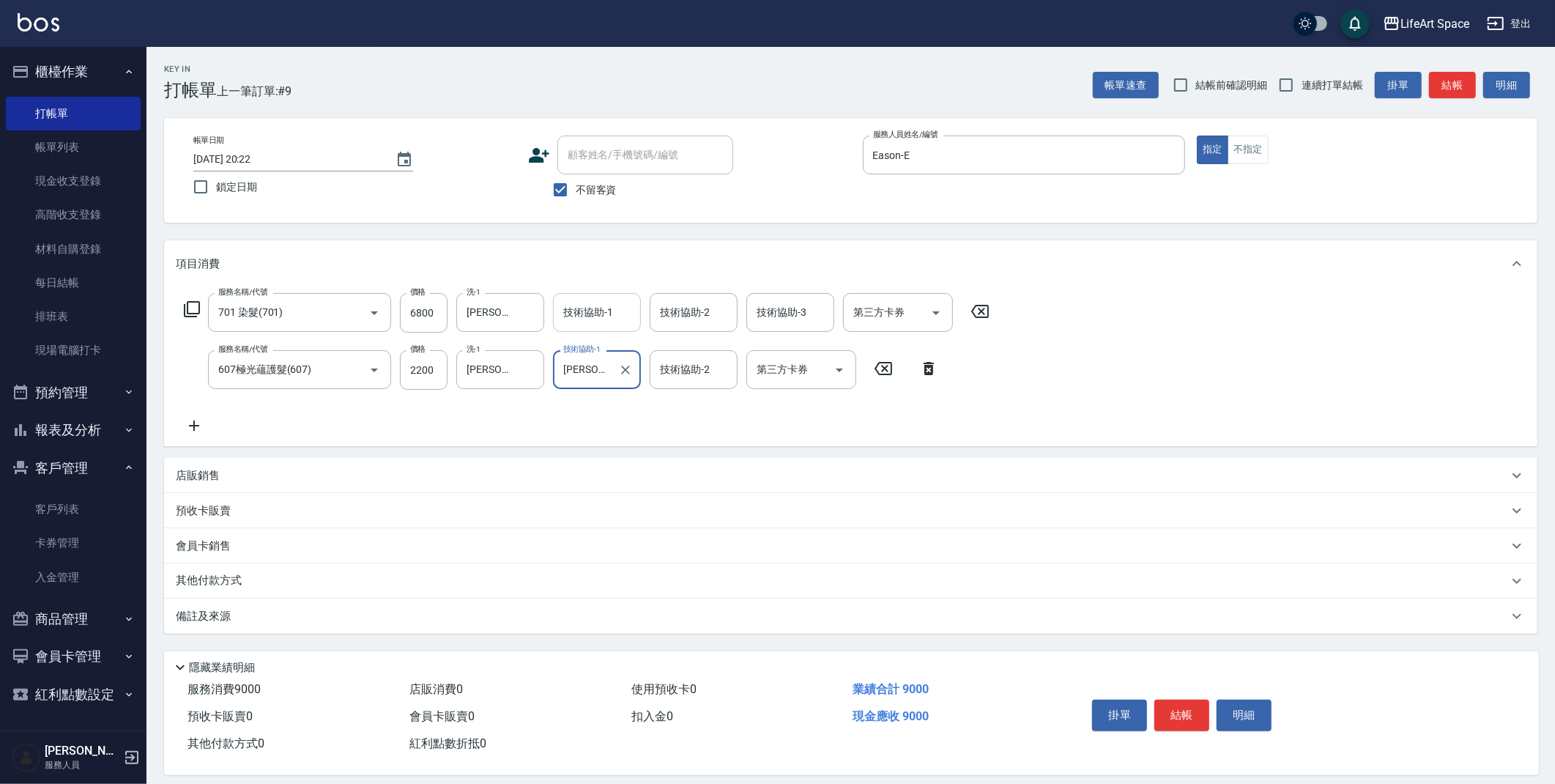
click at [599, 311] on input "技術協助-1" at bounding box center [597, 313] width 75 height 26
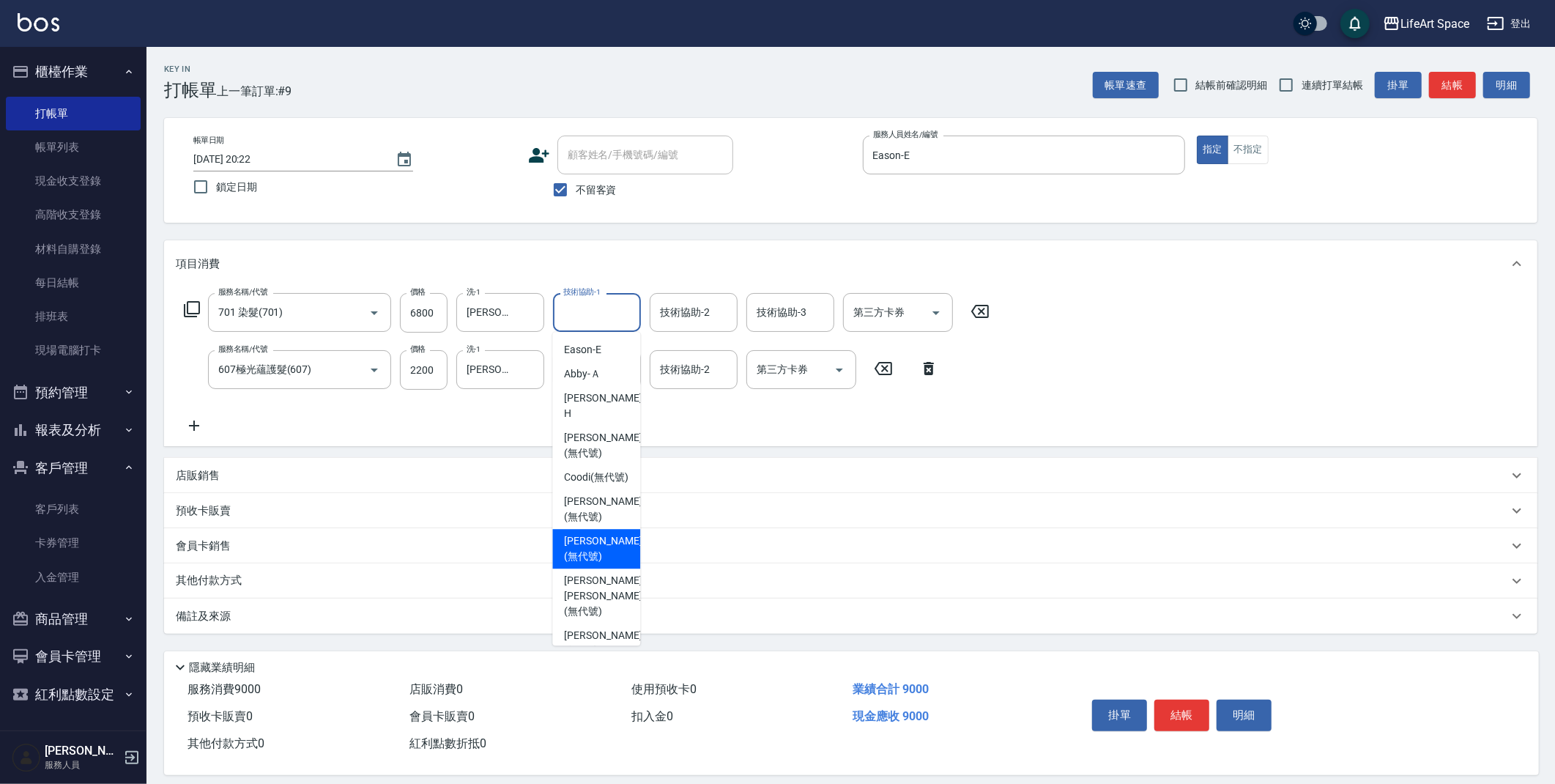
click at [595, 509] on span "Ivan (無代號)" at bounding box center [603, 509] width 78 height 31
type input "Ivan(無代號)"
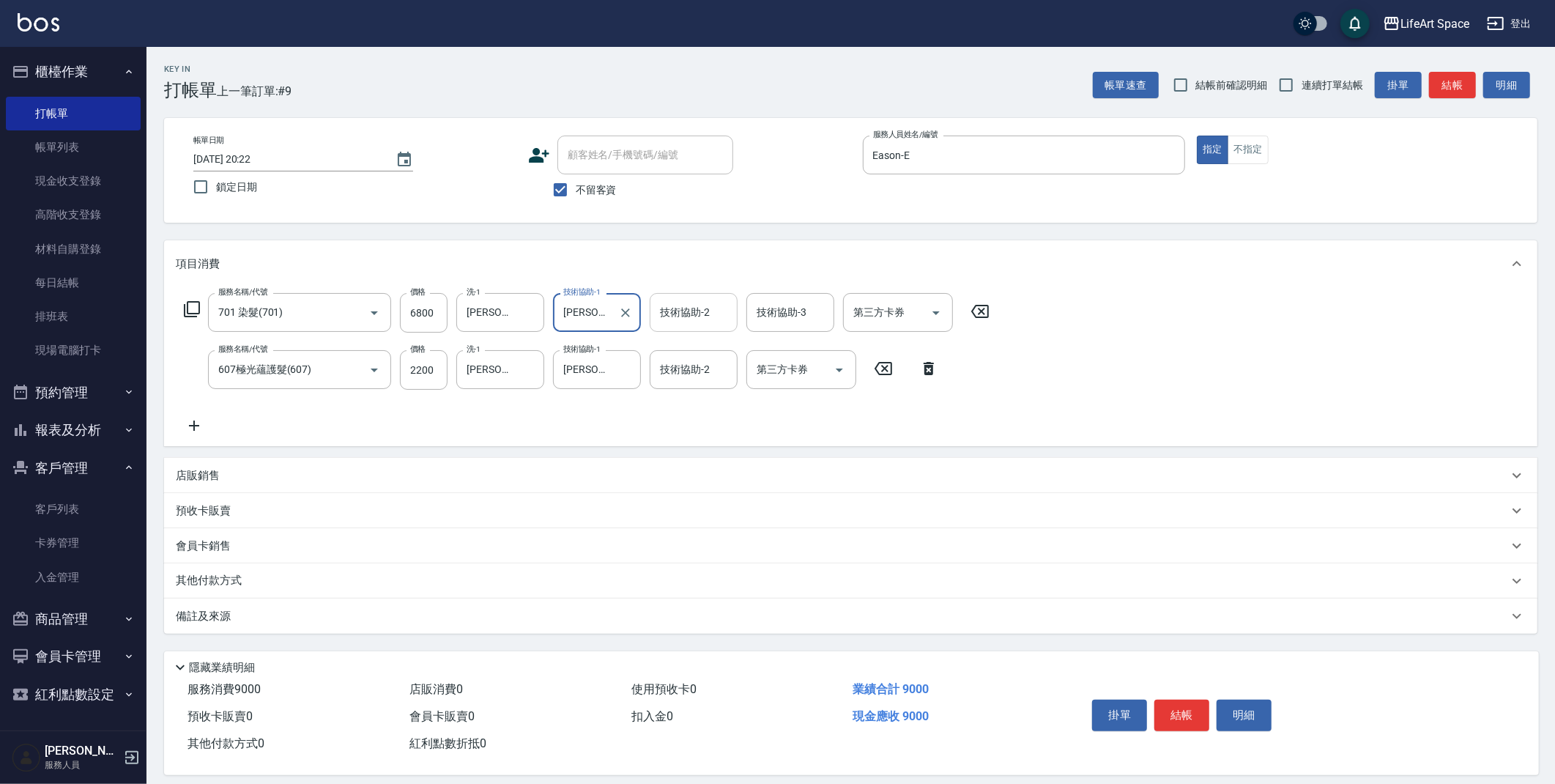
click at [697, 317] on div "技術協助-2 技術協助-2" at bounding box center [693, 312] width 87 height 39
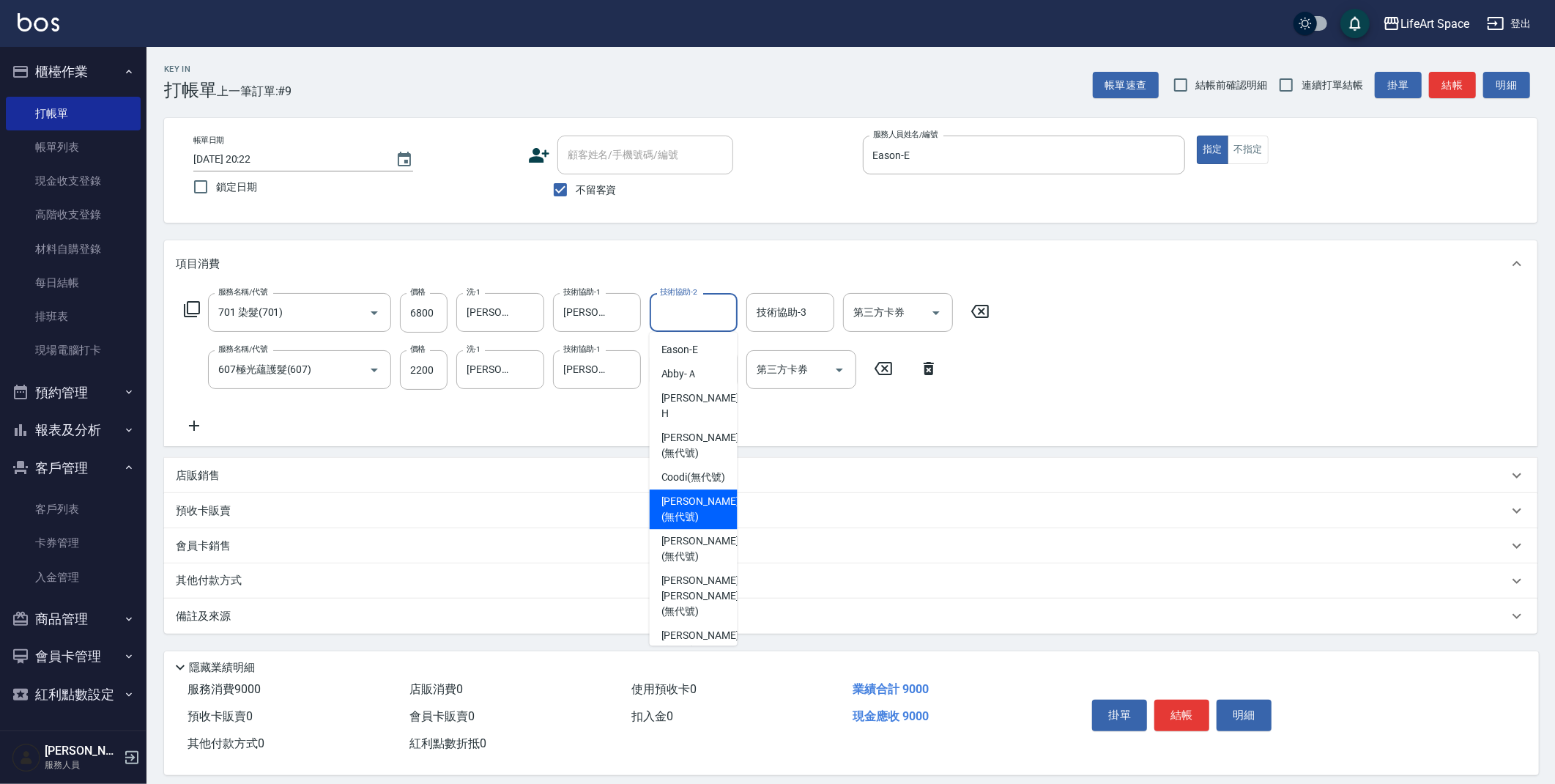
drag, startPoint x: 685, startPoint y: 497, endPoint x: 406, endPoint y: 607, distance: 299.9
click at [685, 497] on span "Ivan (無代號)" at bounding box center [701, 509] width 78 height 31
type input "Ivan(無代號)"
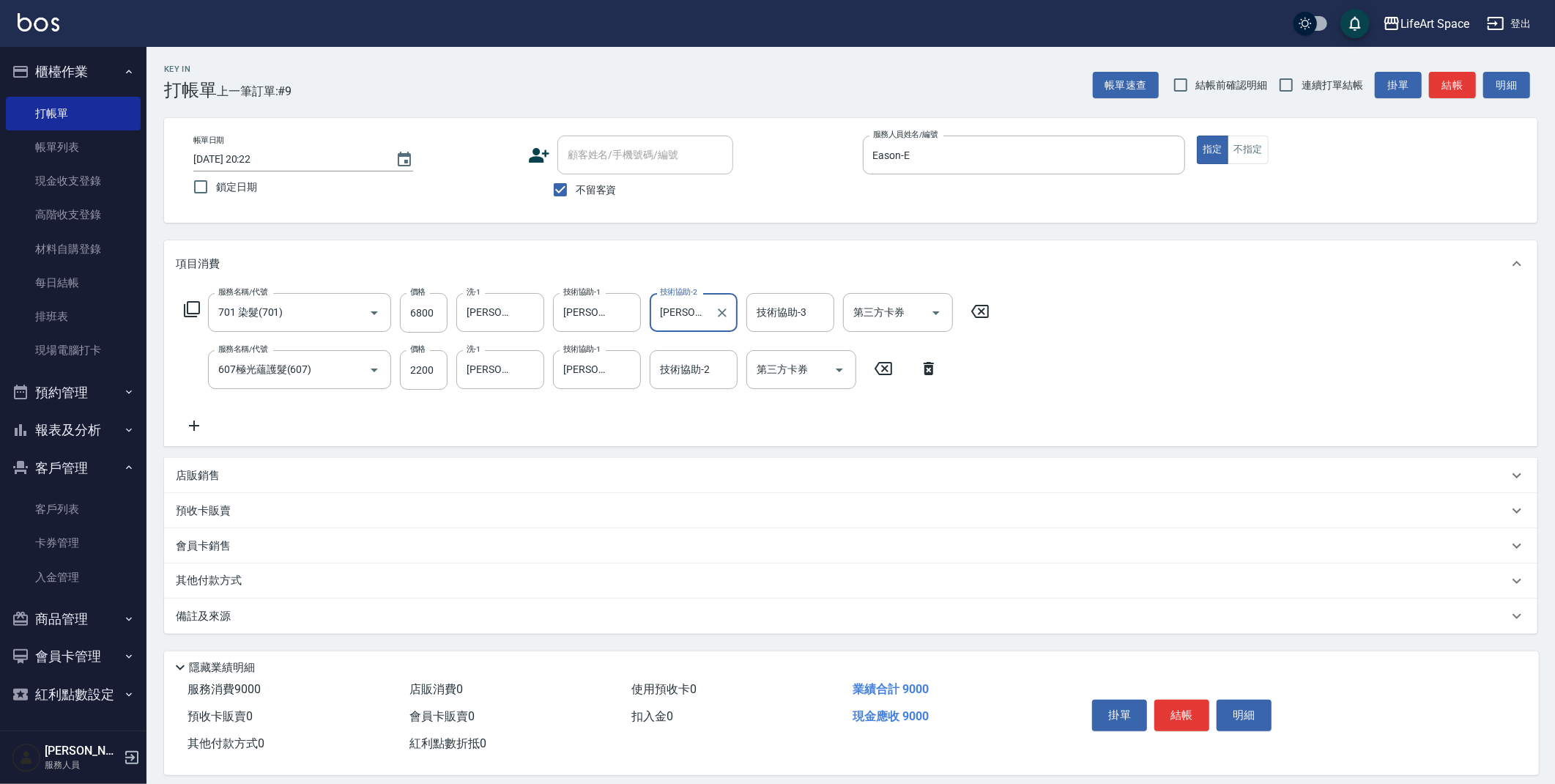
click at [402, 611] on div "備註及來源" at bounding box center [842, 617] width 1332 height 16
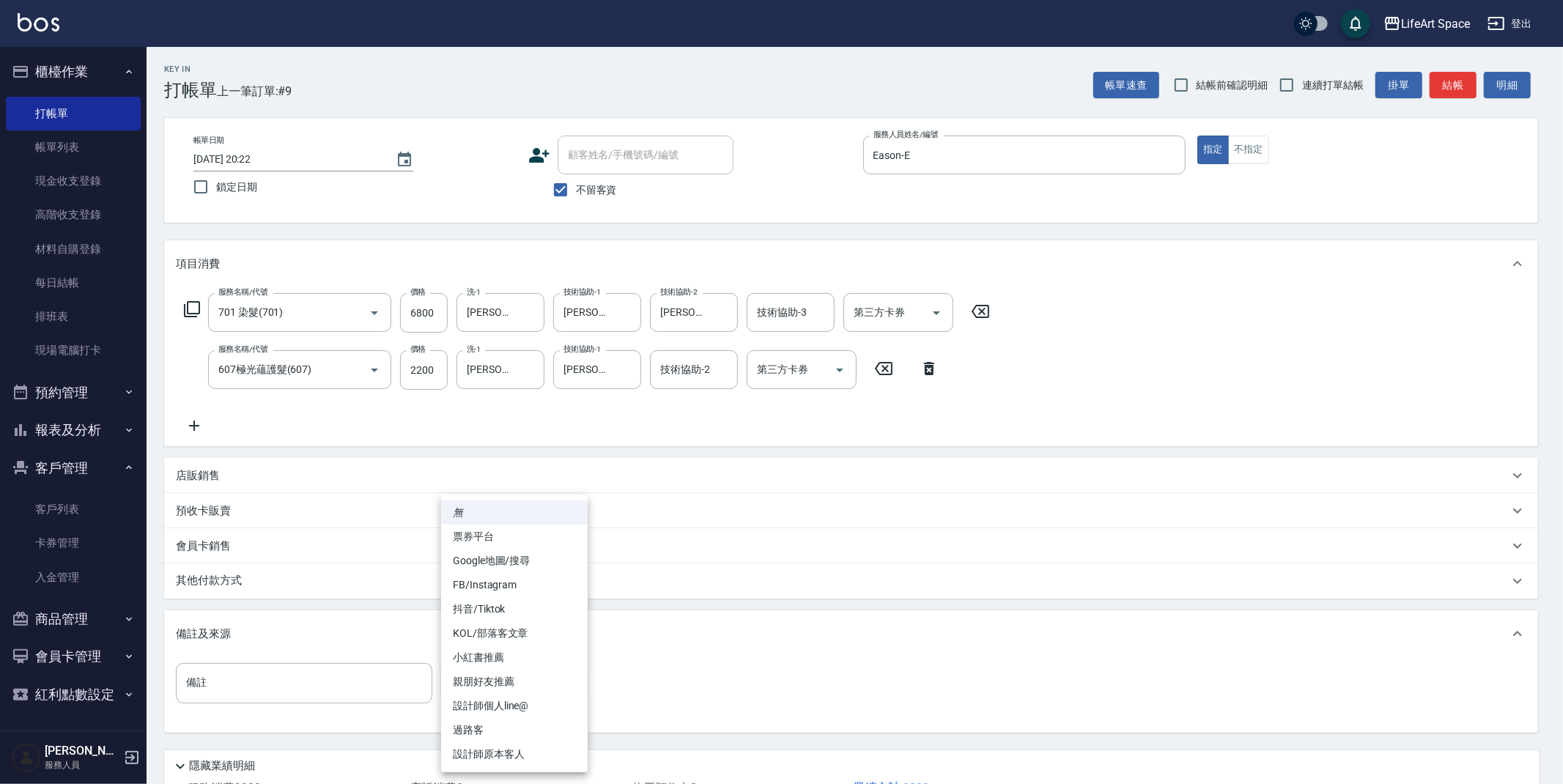
click at [480, 685] on body "LifeArt Space 登出 櫃檯作業 打帳單 帳單列表 現金收支登錄 高階收支登錄 材料自購登錄 每日結帳 排班表 現場電腦打卡 預約管理 預約管理 單…" at bounding box center [782, 445] width 1563 height 891
drag, startPoint x: 491, startPoint y: 574, endPoint x: 344, endPoint y: 593, distance: 148.2
click at [491, 573] on li "FB/Instagram" at bounding box center [514, 585] width 146 height 24
type input "FB/Instagram"
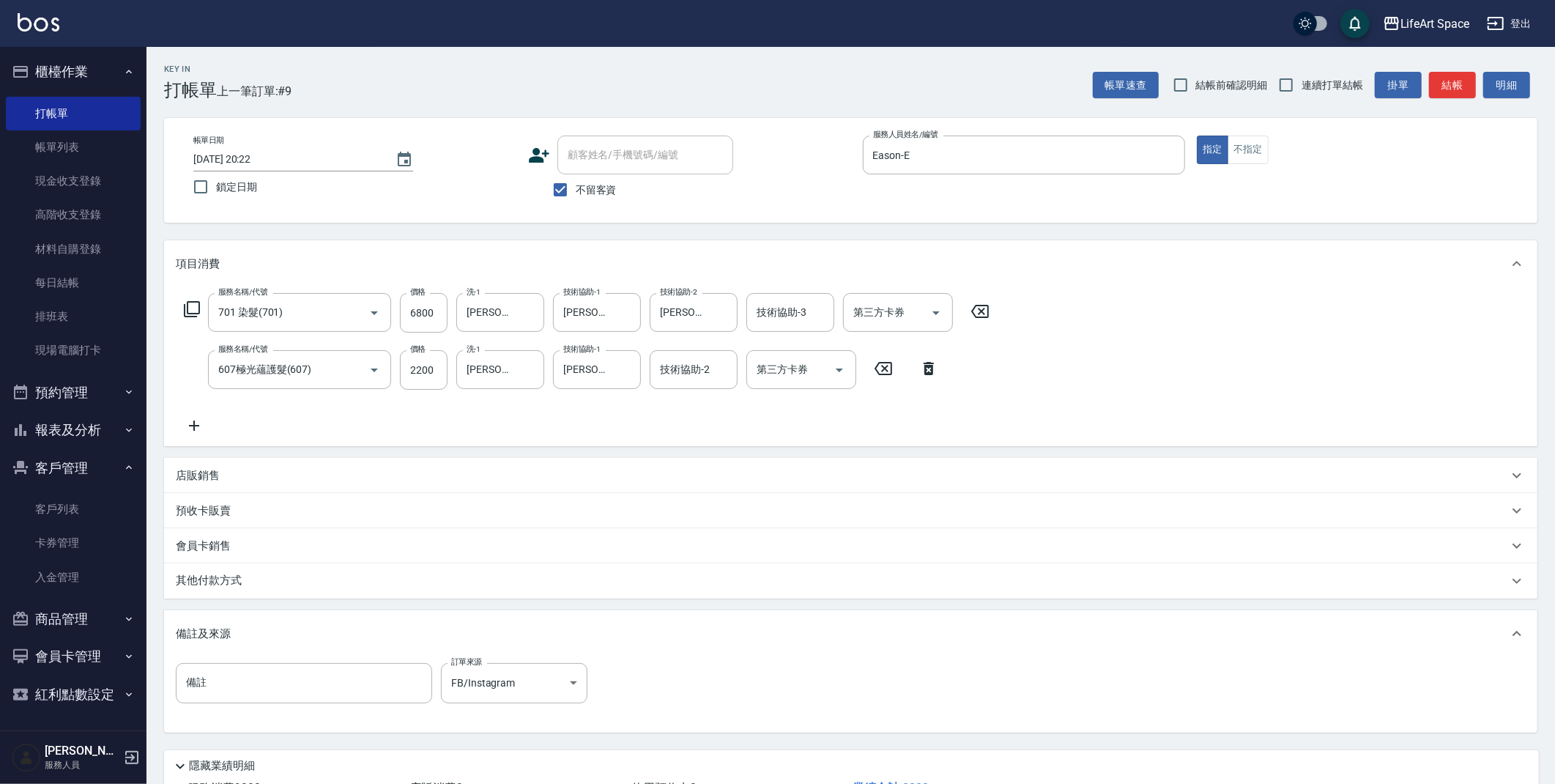
click at [240, 577] on p "其他付款方式" at bounding box center [212, 580] width 74 height 16
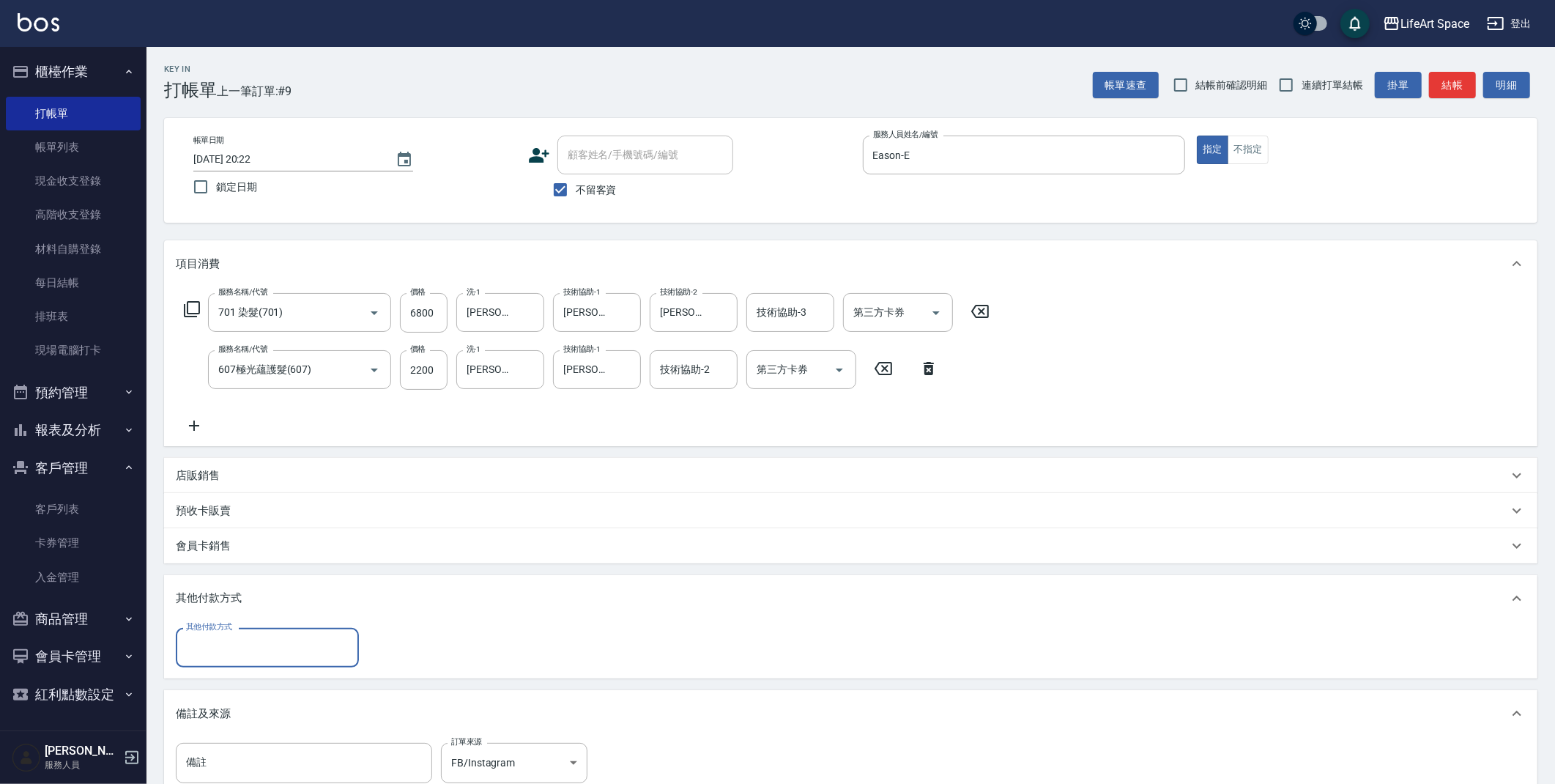
scroll to position [0, 0]
click at [234, 629] on div "其他付款方式" at bounding box center [267, 647] width 183 height 39
click at [217, 735] on span "信用卡" at bounding box center [267, 733] width 183 height 24
type input "信用卡"
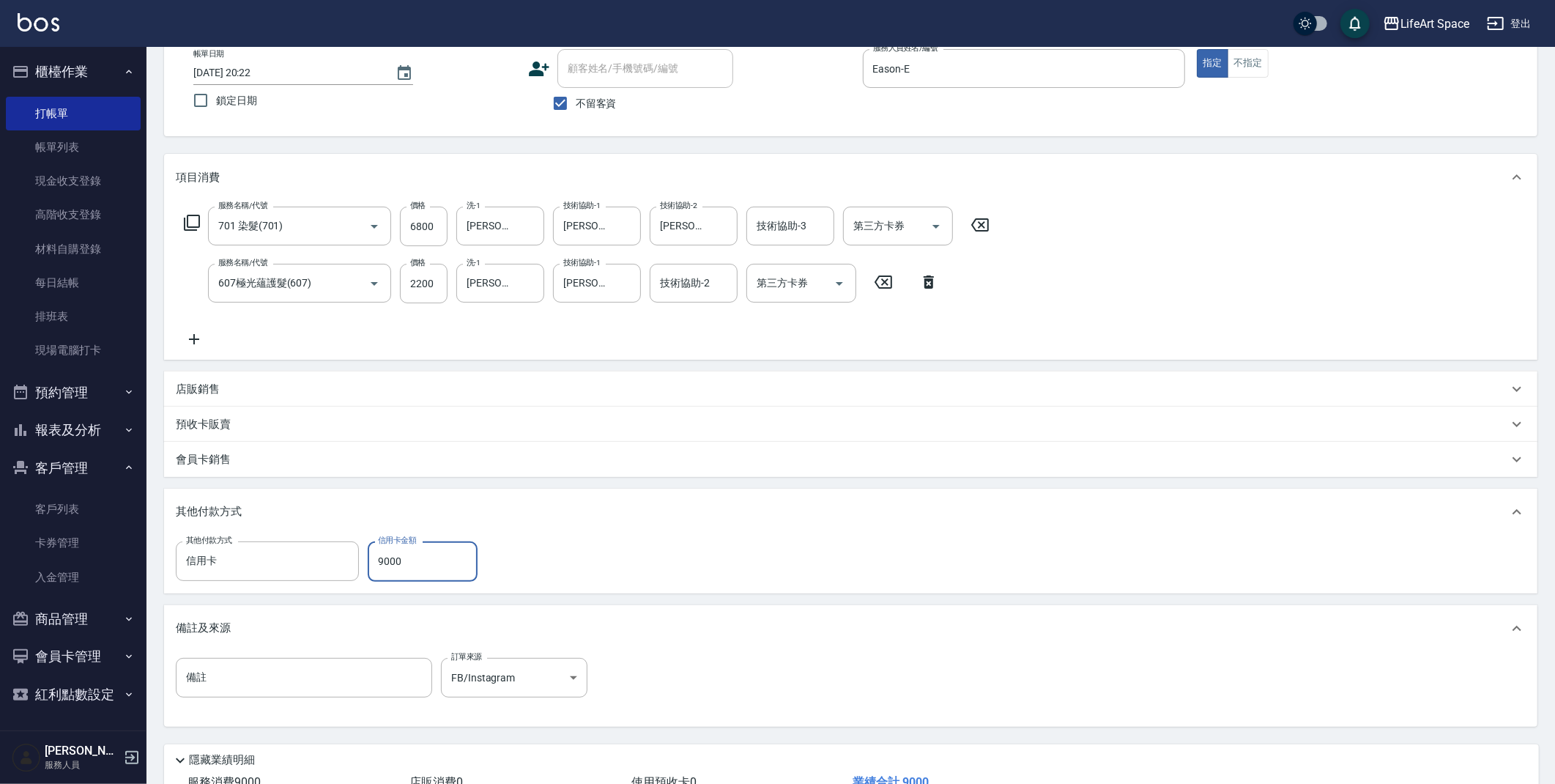
scroll to position [192, 0]
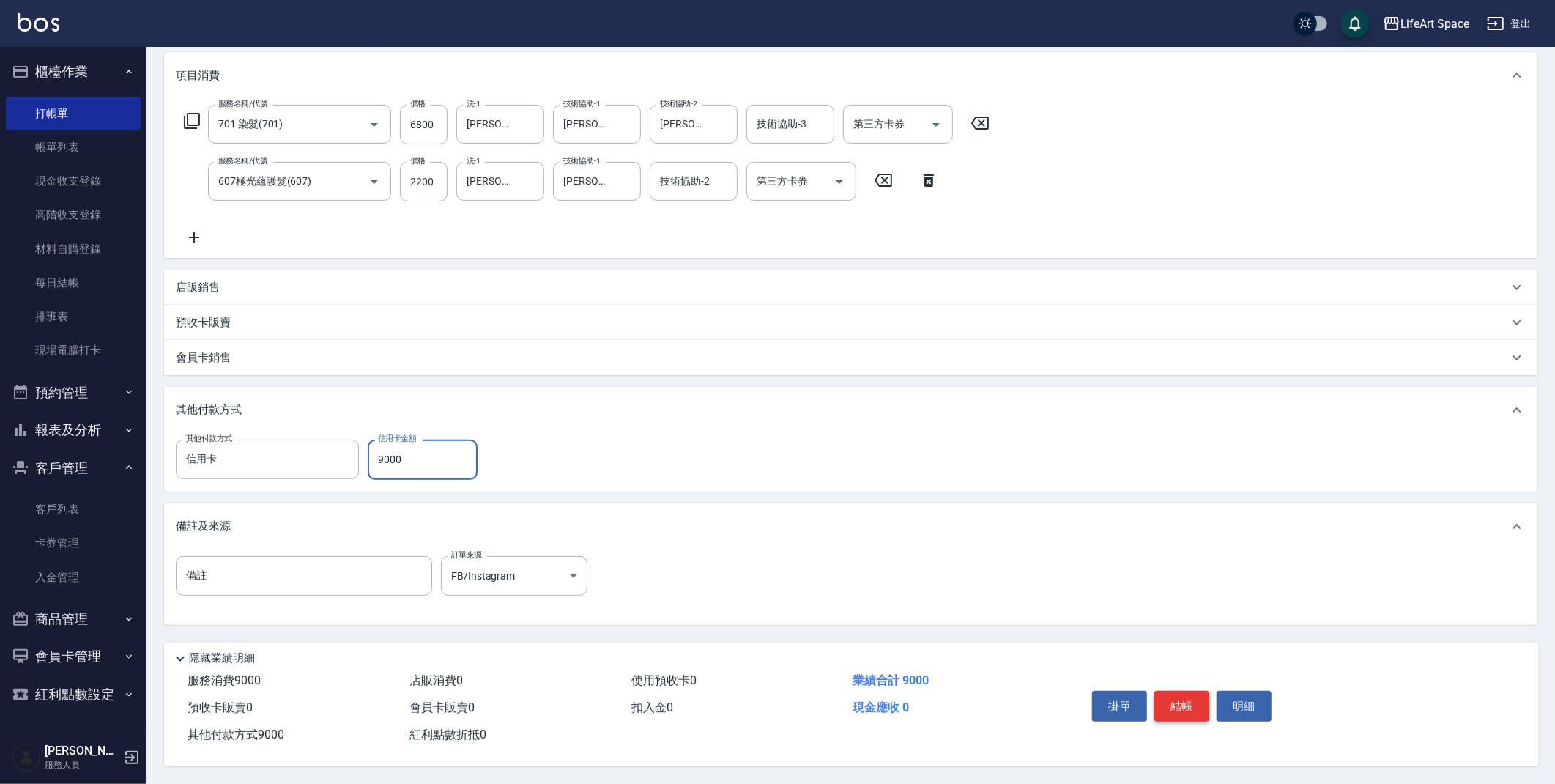
type input "9000"
click at [1193, 695] on button "結帳" at bounding box center [1182, 706] width 55 height 31
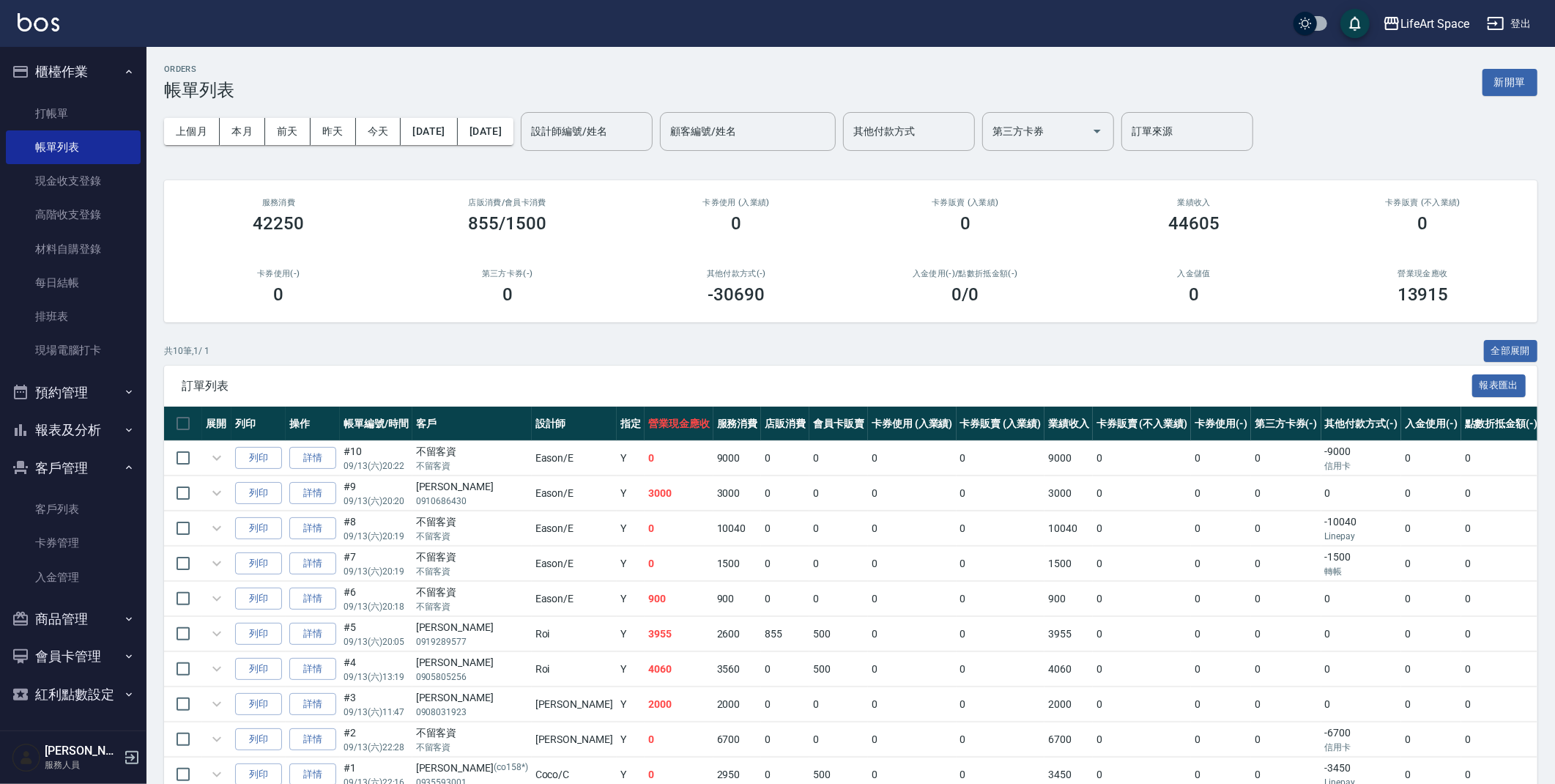
click at [1518, 86] on button "新開單" at bounding box center [1509, 81] width 55 height 27
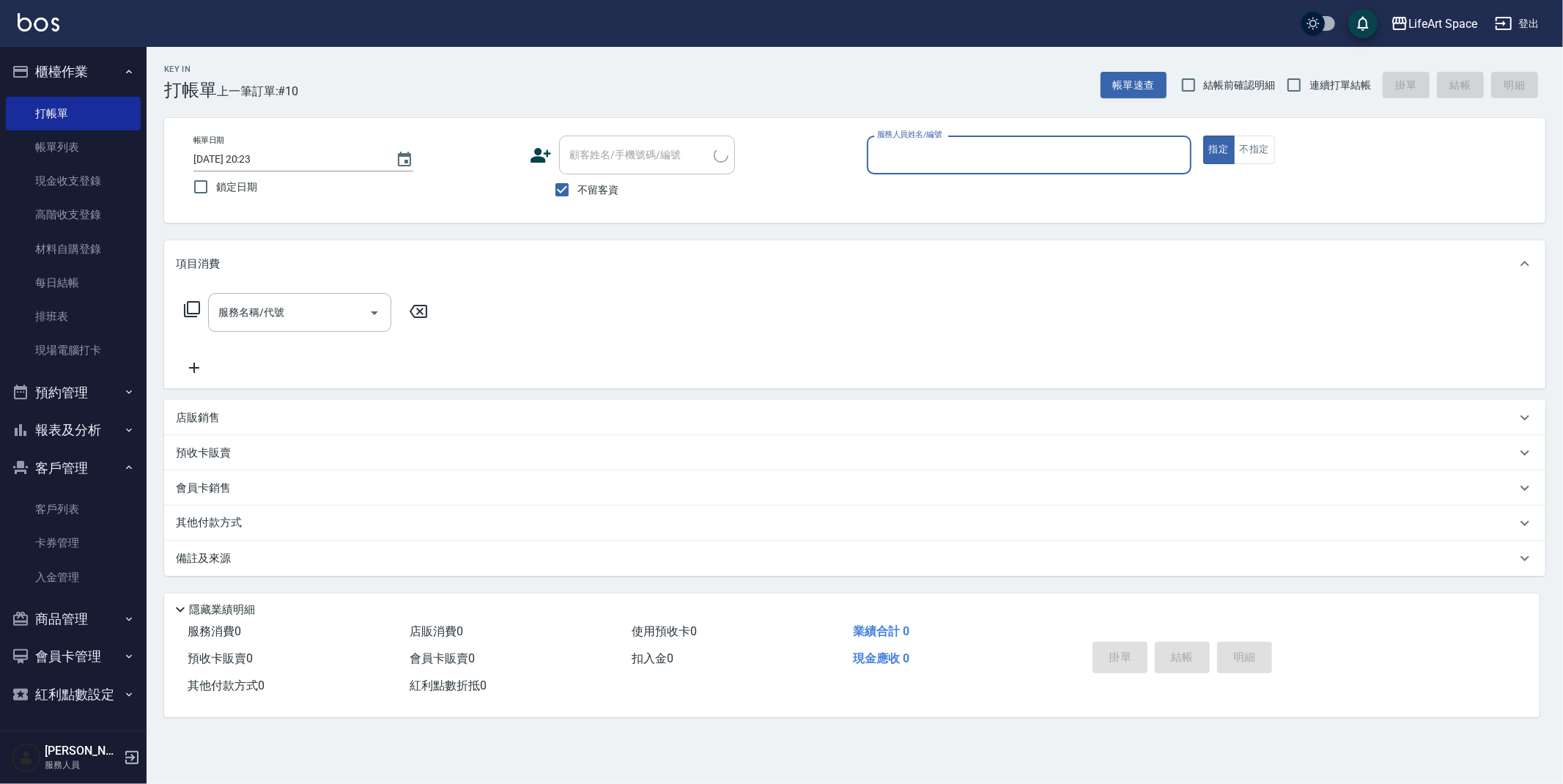
click at [1018, 156] on input "服務人員姓名/編號" at bounding box center [1028, 155] width 311 height 26
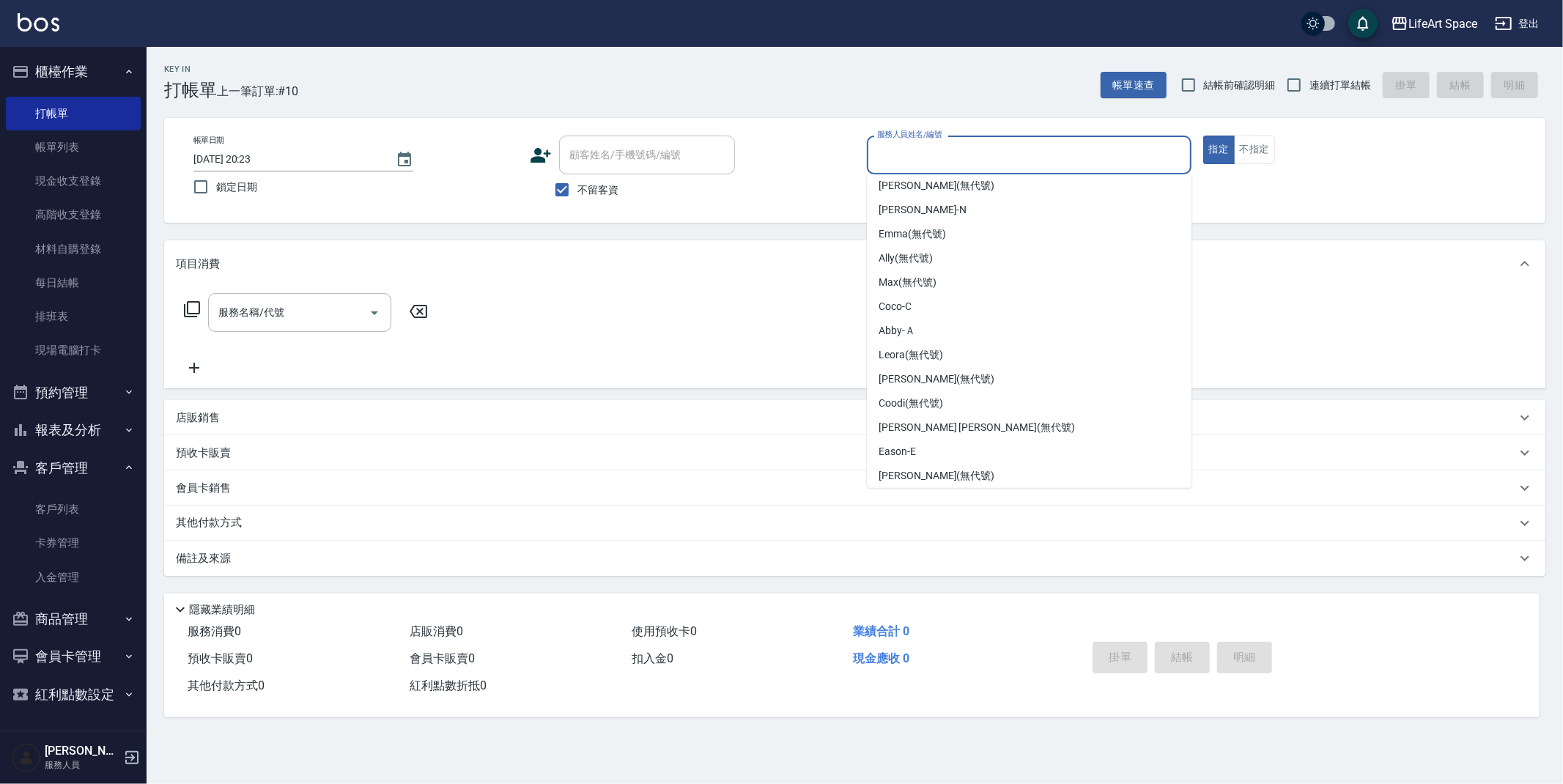
scroll to position [254, 0]
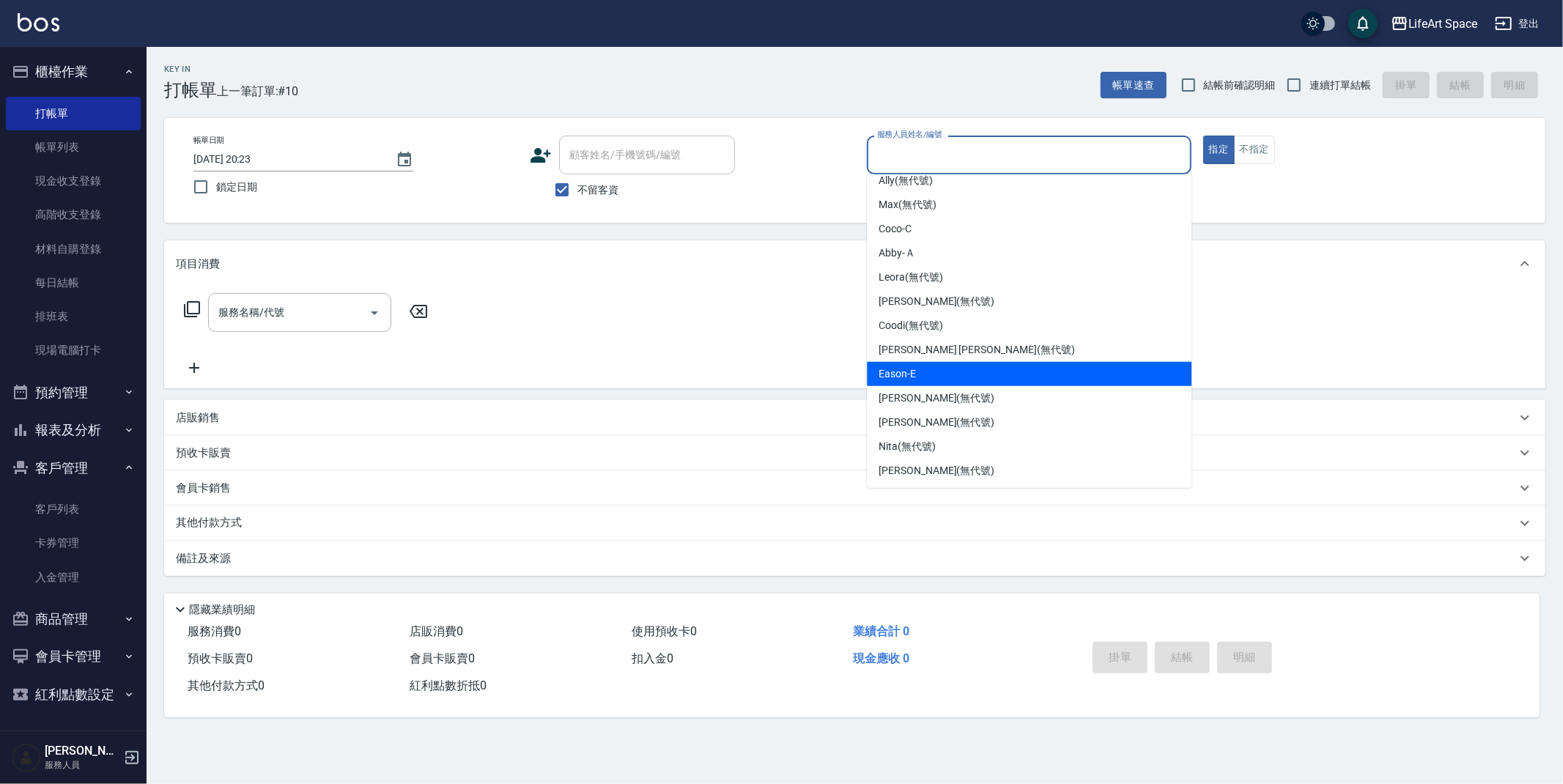
click at [909, 373] on span "Eason -E" at bounding box center [897, 374] width 37 height 16
type input "Eason-E"
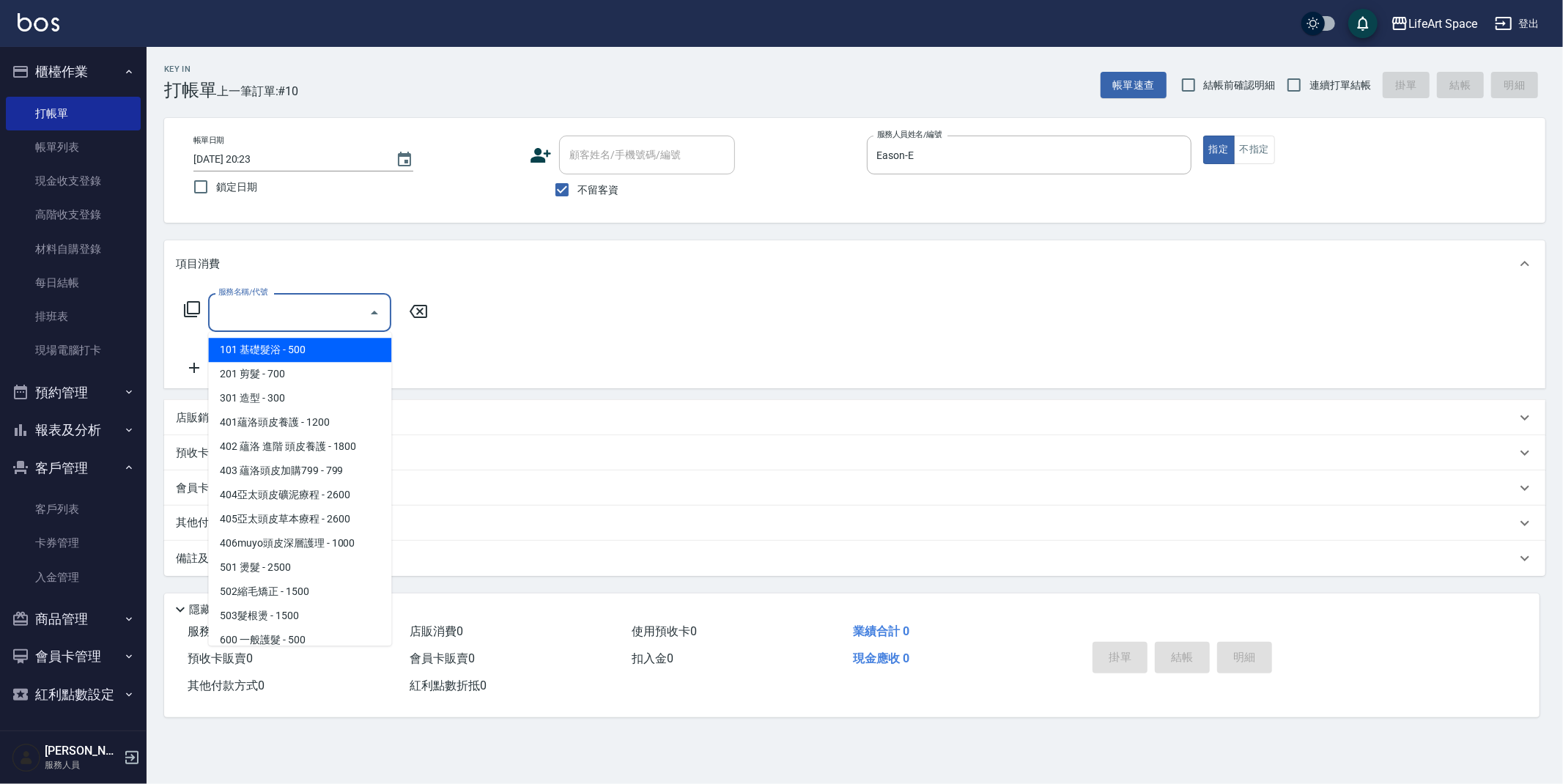
click at [273, 321] on input "服務名稱/代號" at bounding box center [289, 313] width 148 height 26
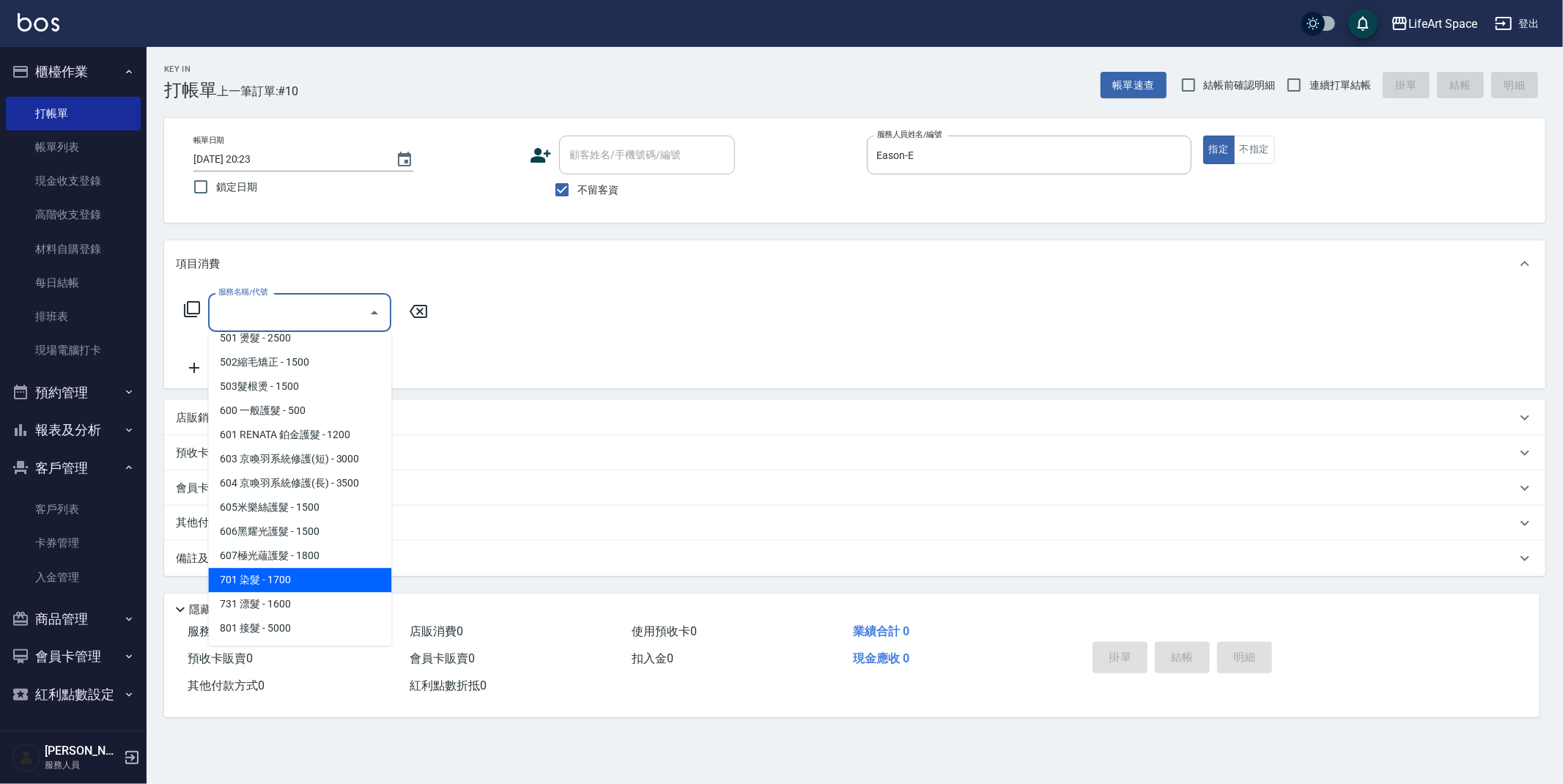
click at [292, 568] on span "701 染髮 - 1700" at bounding box center [299, 580] width 183 height 24
type input "701 染髮(701)"
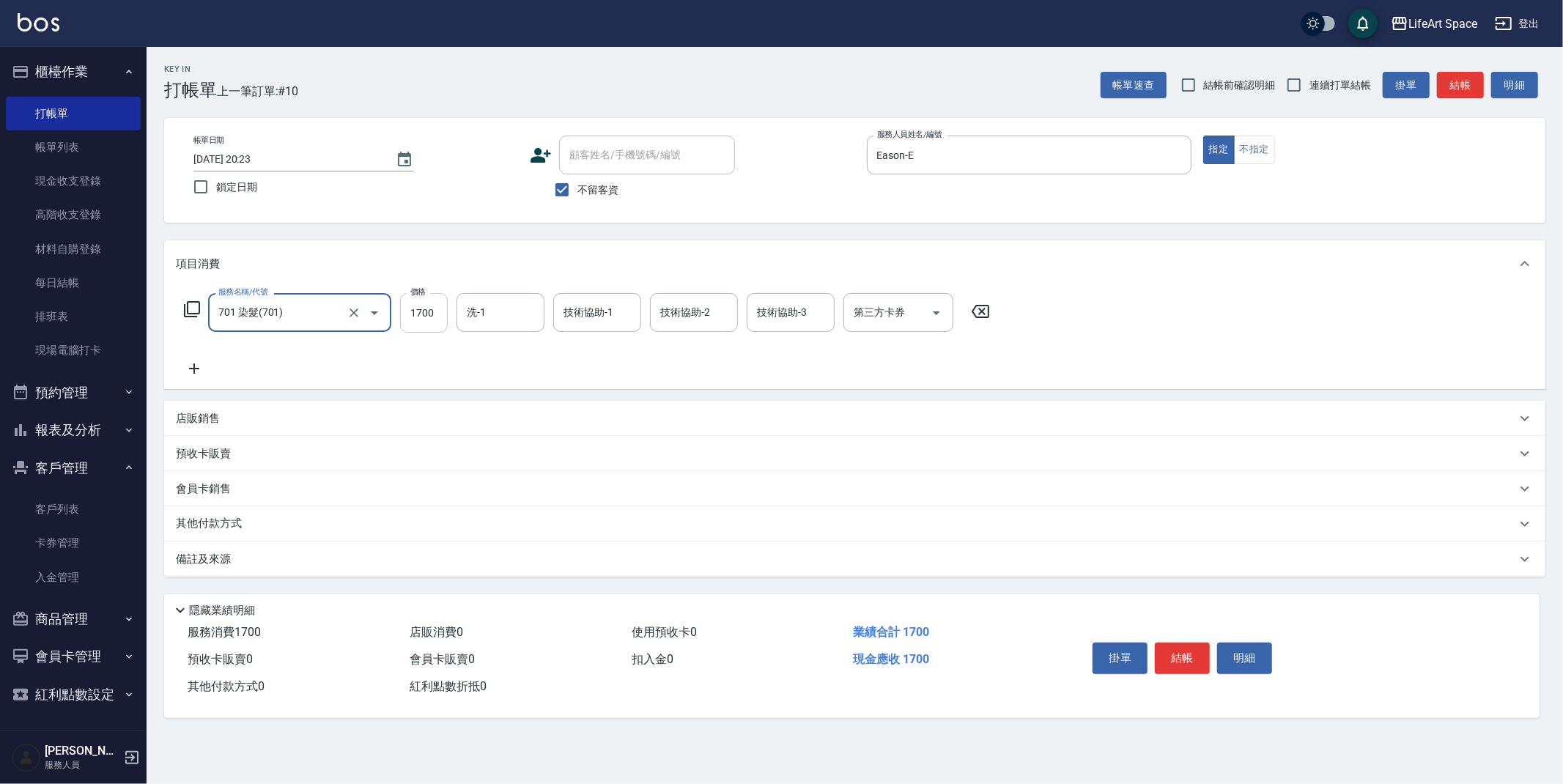
drag, startPoint x: 433, startPoint y: 321, endPoint x: 434, endPoint y: 332, distance: 11.0
click at [434, 321] on input "1700" at bounding box center [424, 313] width 48 height 40
type input "5800"
click at [486, 320] on input "洗-1" at bounding box center [500, 313] width 75 height 26
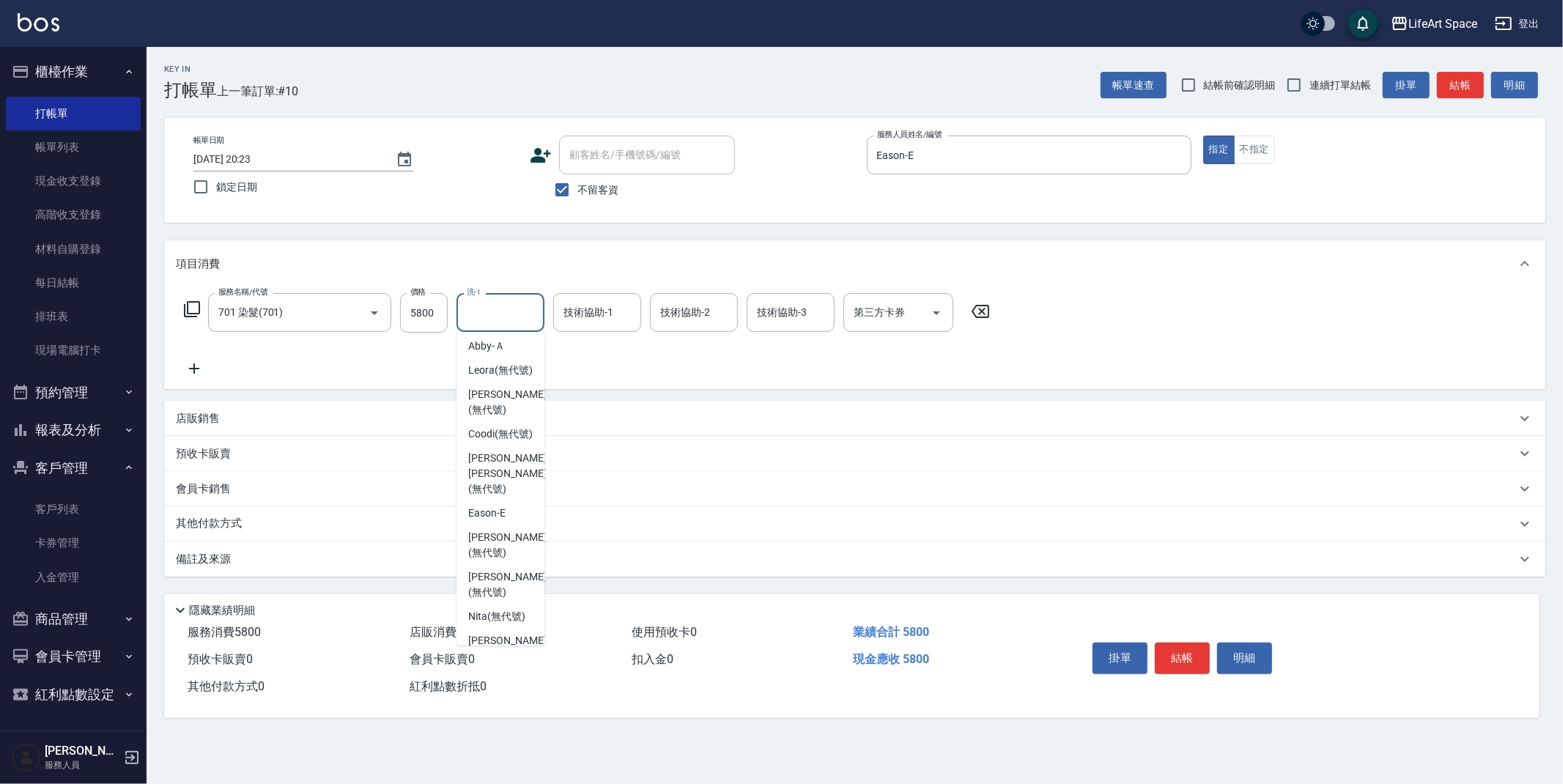
scroll to position [453, 0]
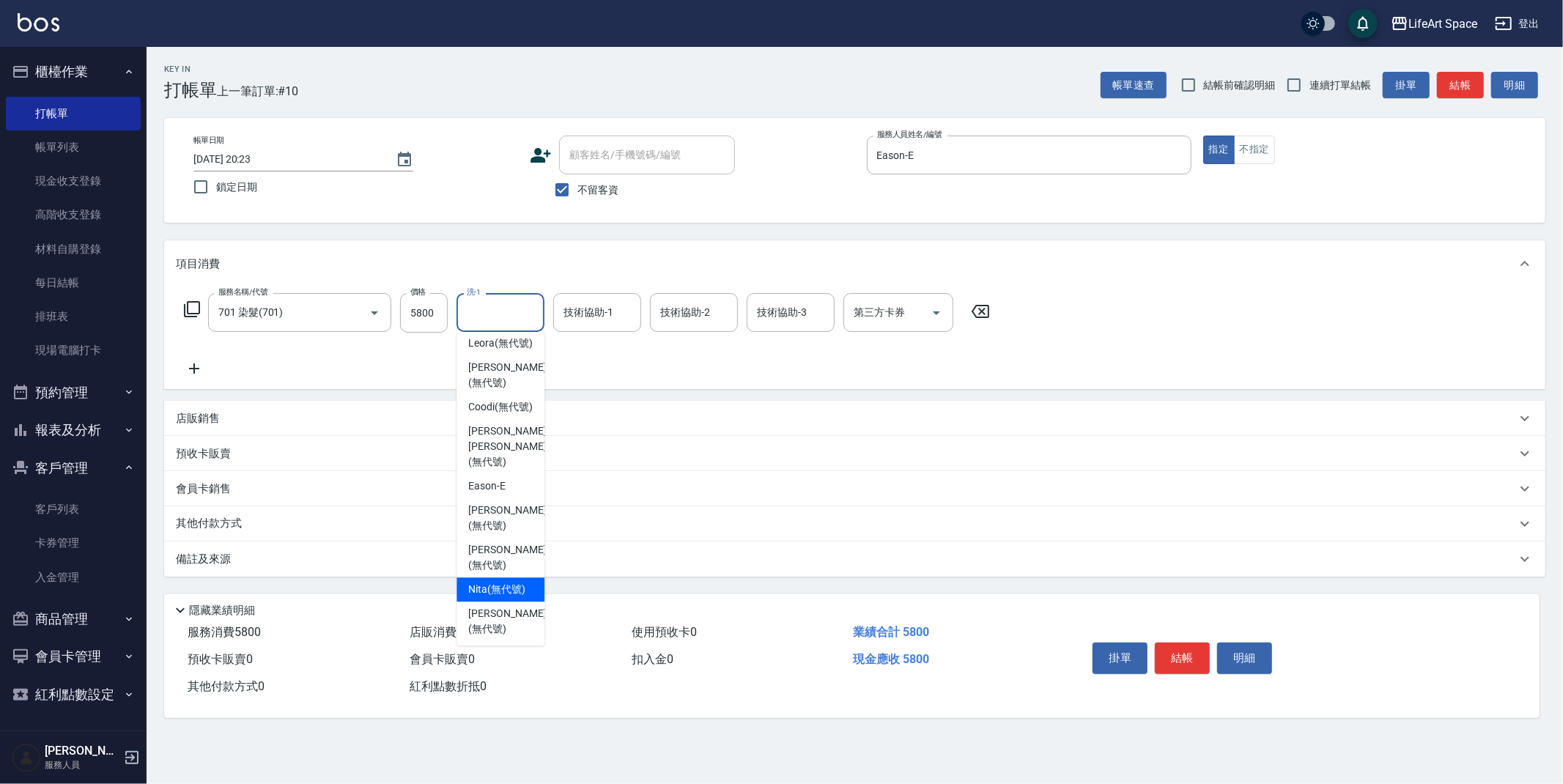
click at [491, 543] on span "Lillian (無代號)" at bounding box center [507, 558] width 78 height 31
type input "Lillian(無代號)"
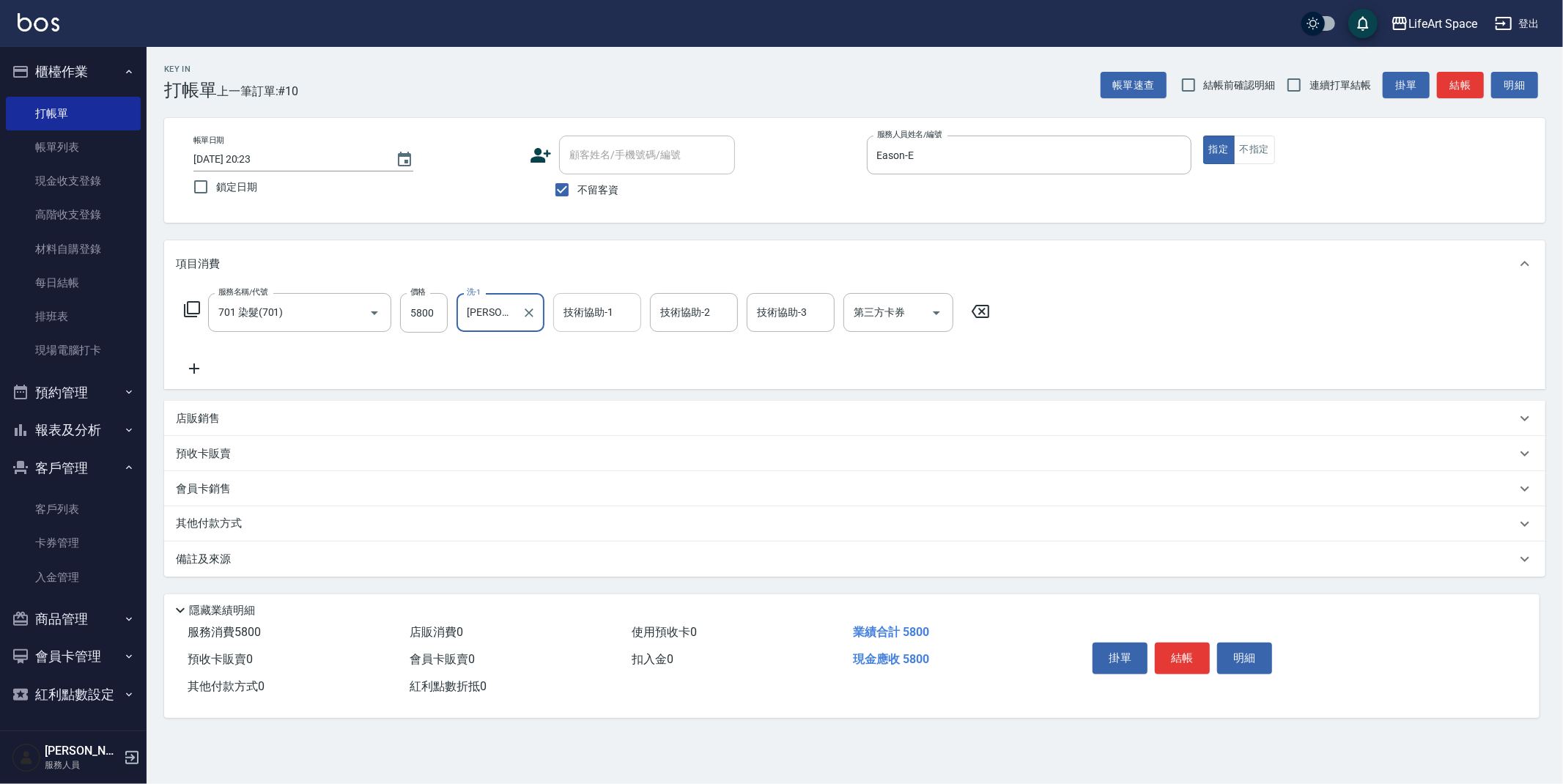
click at [601, 320] on input "技術協助-1" at bounding box center [597, 313] width 75 height 26
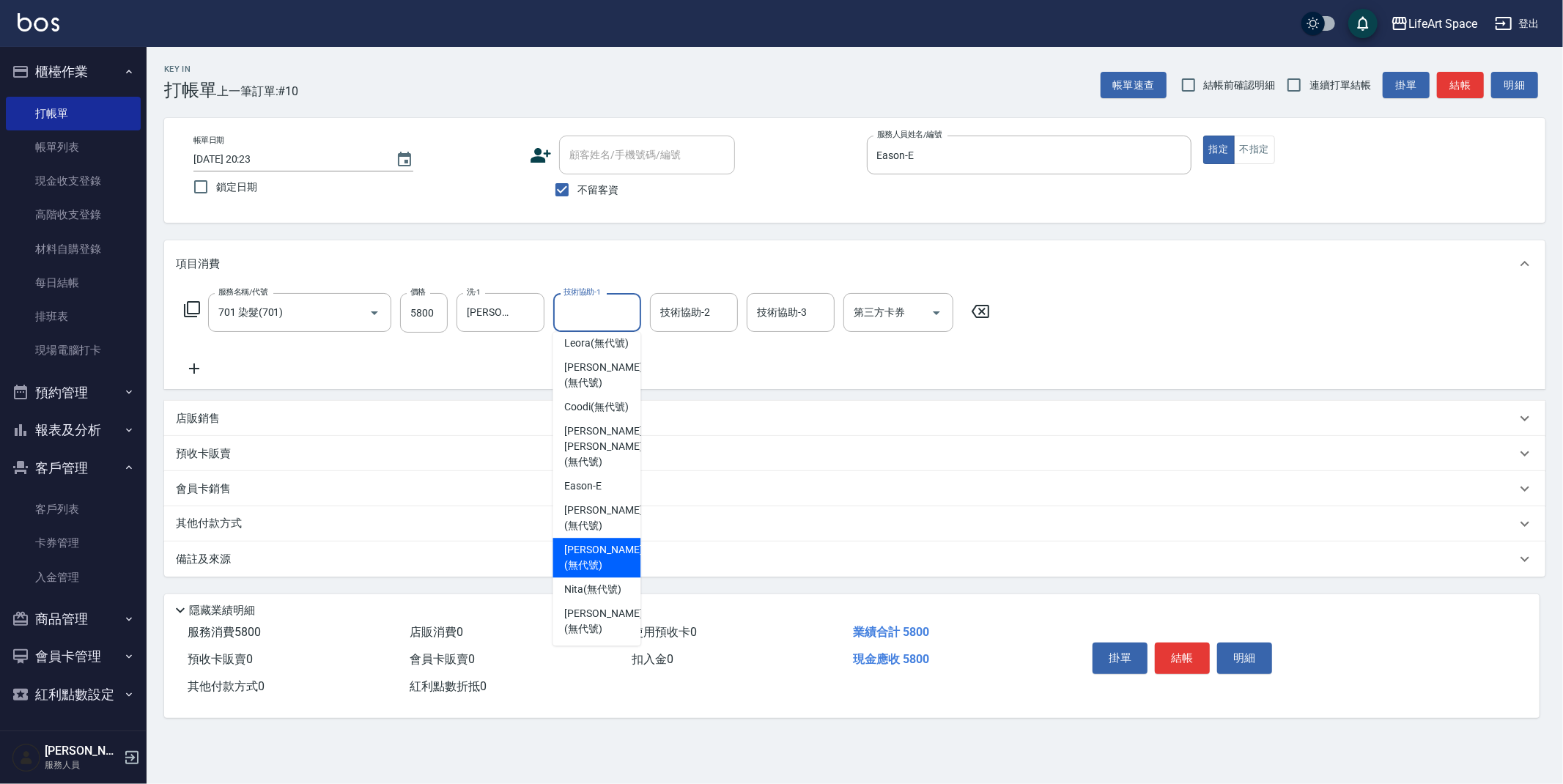
drag, startPoint x: 597, startPoint y: 534, endPoint x: 259, endPoint y: 537, distance: 338.0
click at [597, 542] on span "Lillian (無代號)" at bounding box center [603, 558] width 78 height 31
type input "Lillian(無代號)"
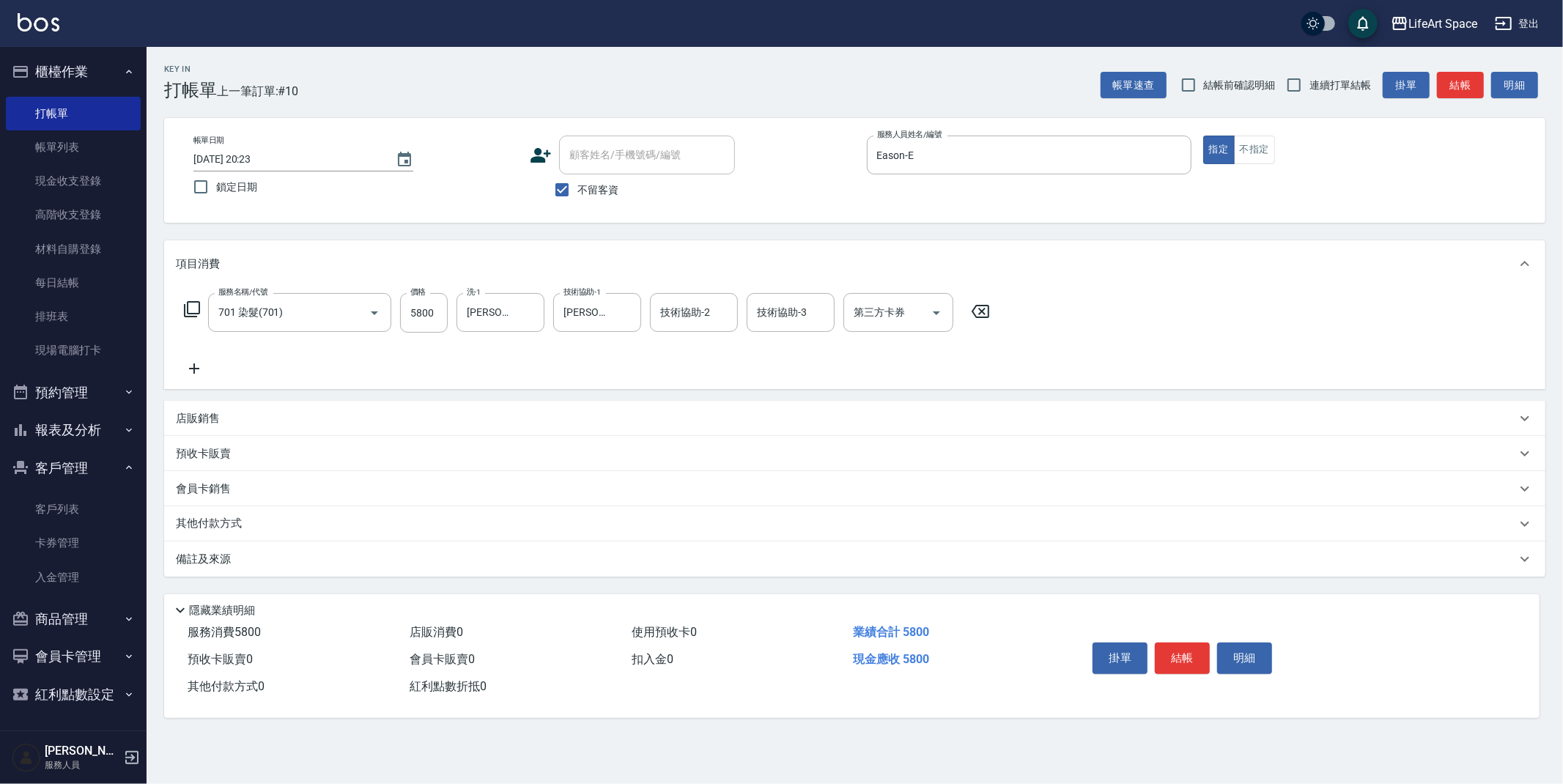
drag, startPoint x: 250, startPoint y: 559, endPoint x: 330, endPoint y: 582, distance: 83.2
click at [250, 560] on div "備註及來源" at bounding box center [846, 560] width 1340 height 16
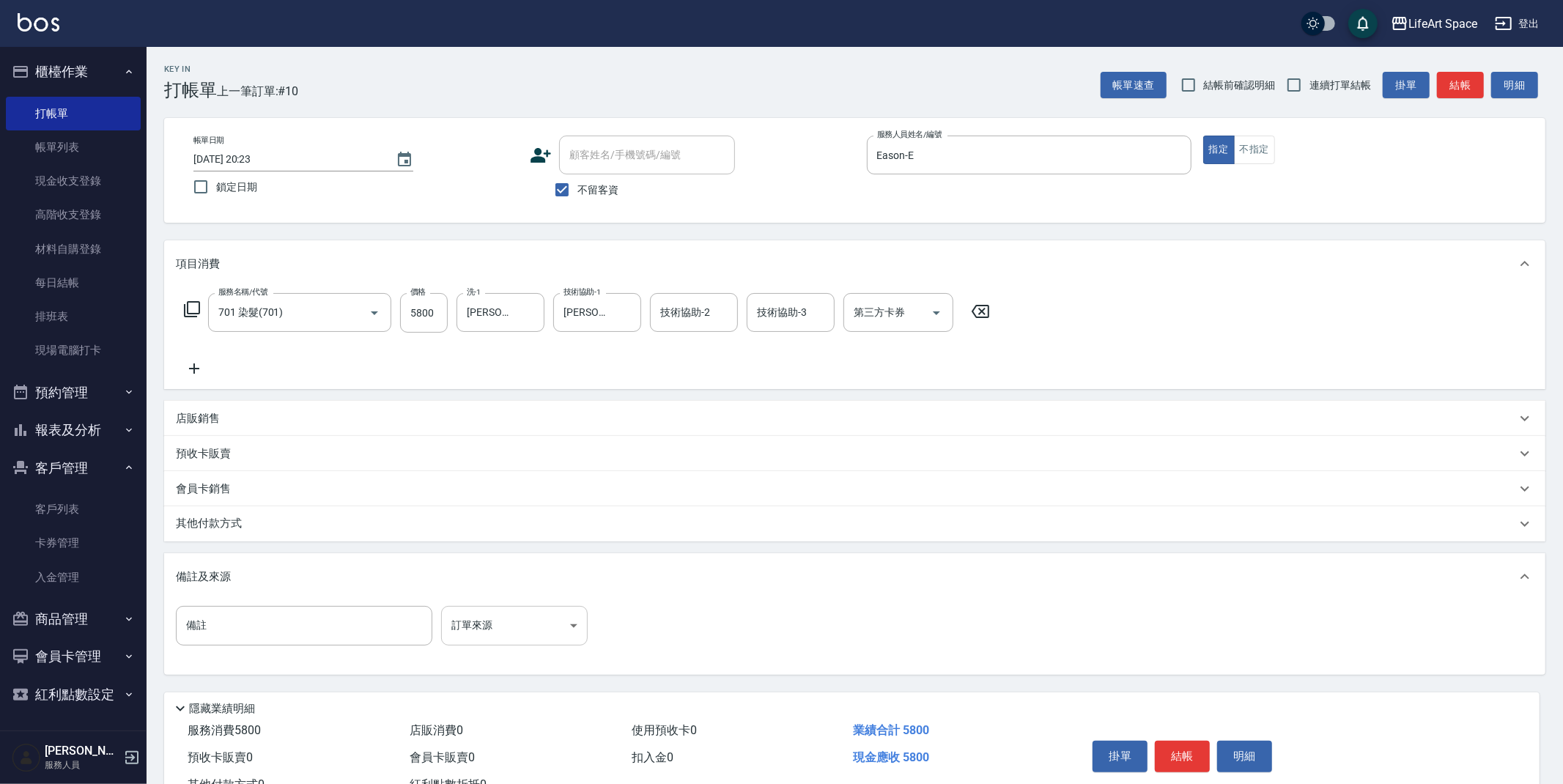
click at [501, 640] on body "LifeArt Space 登出 櫃檯作業 打帳單 帳單列表 現金收支登錄 高階收支登錄 材料自購登錄 每日結帳 排班表 現場電腦打卡 預約管理 預約管理 單…" at bounding box center [782, 417] width 1563 height 833
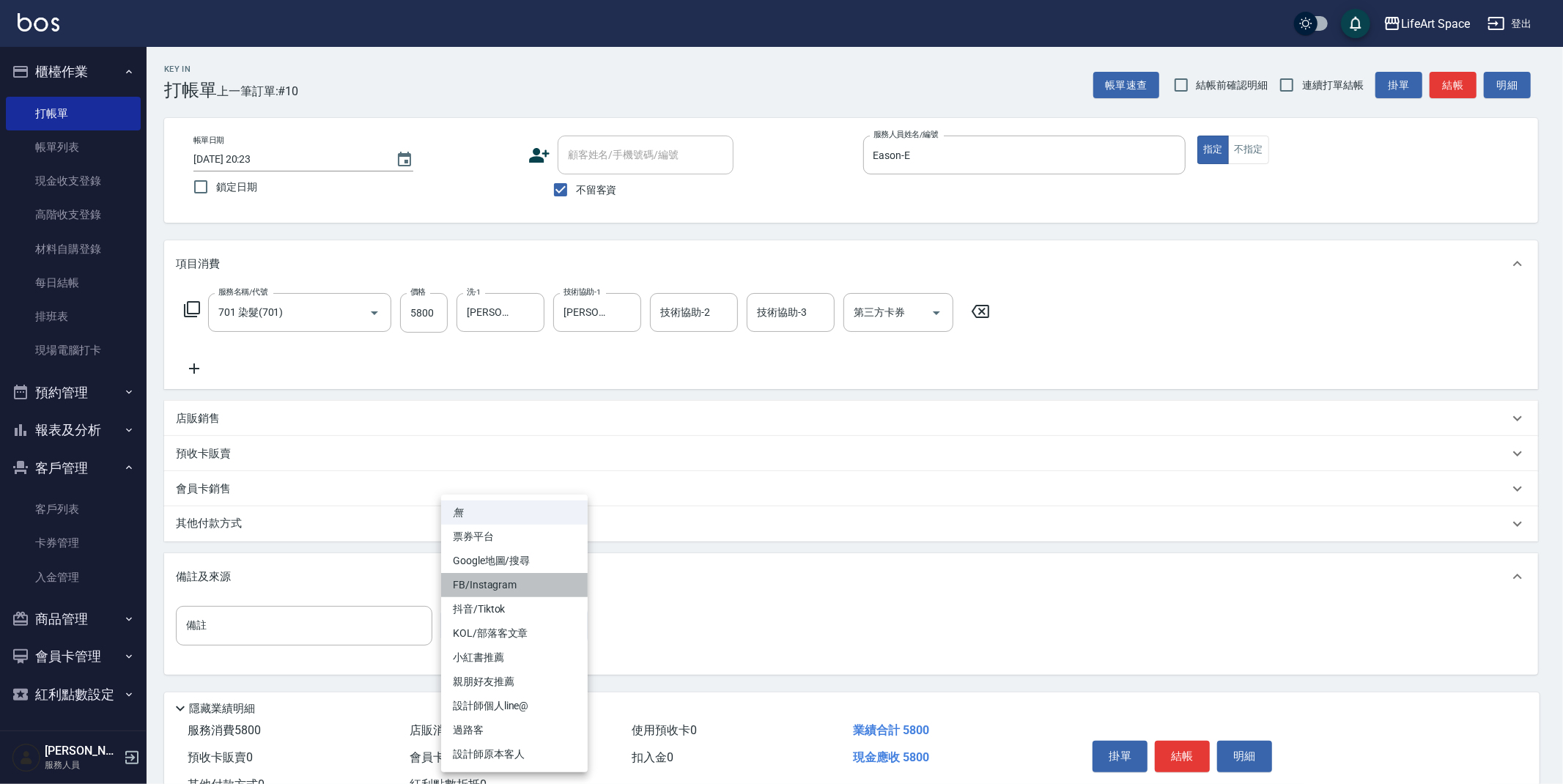
click at [510, 580] on li "FB/Instagram" at bounding box center [514, 585] width 146 height 24
type input "FB/Instagram"
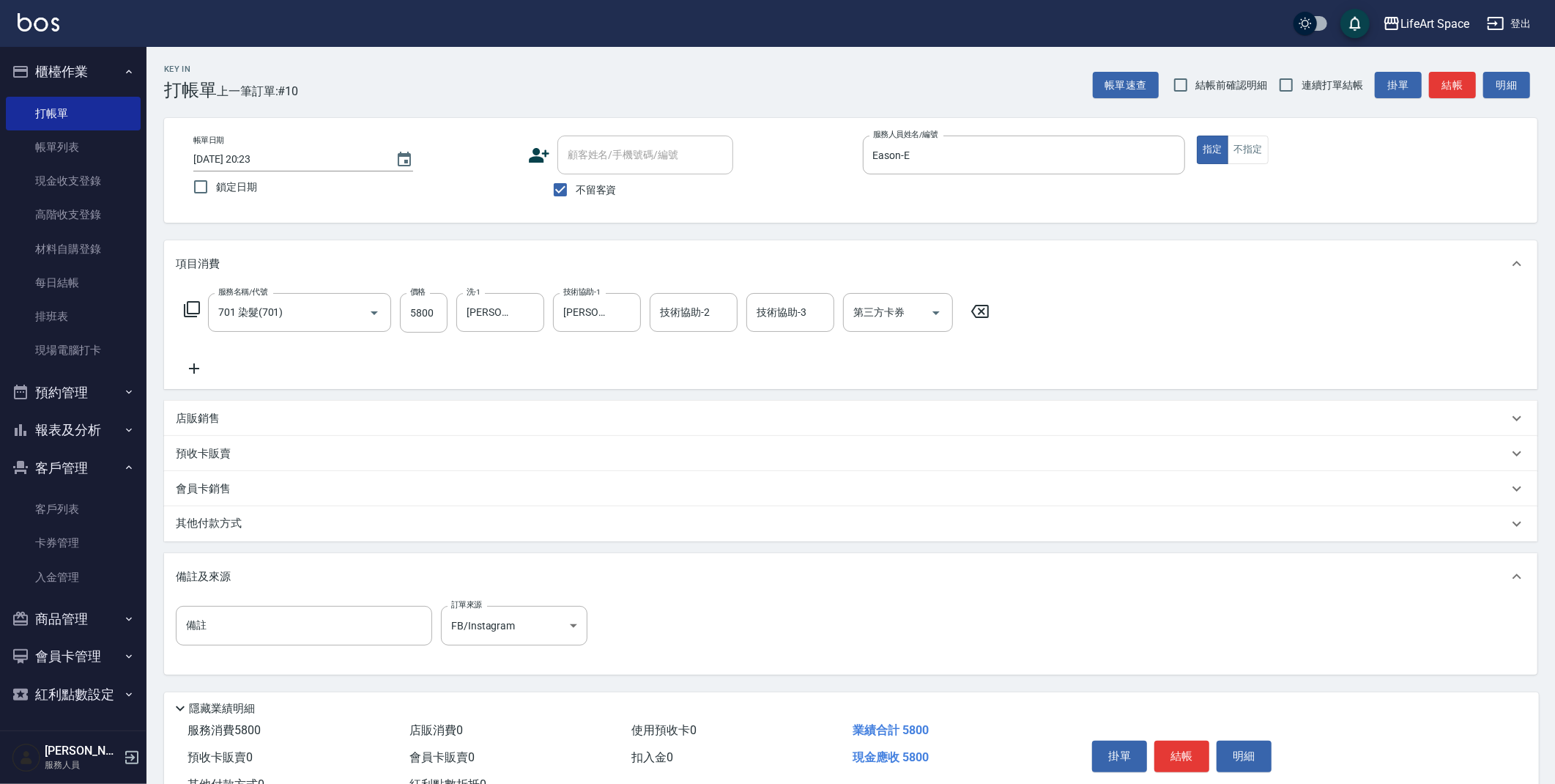
click at [241, 523] on p "其他付款方式" at bounding box center [212, 523] width 74 height 16
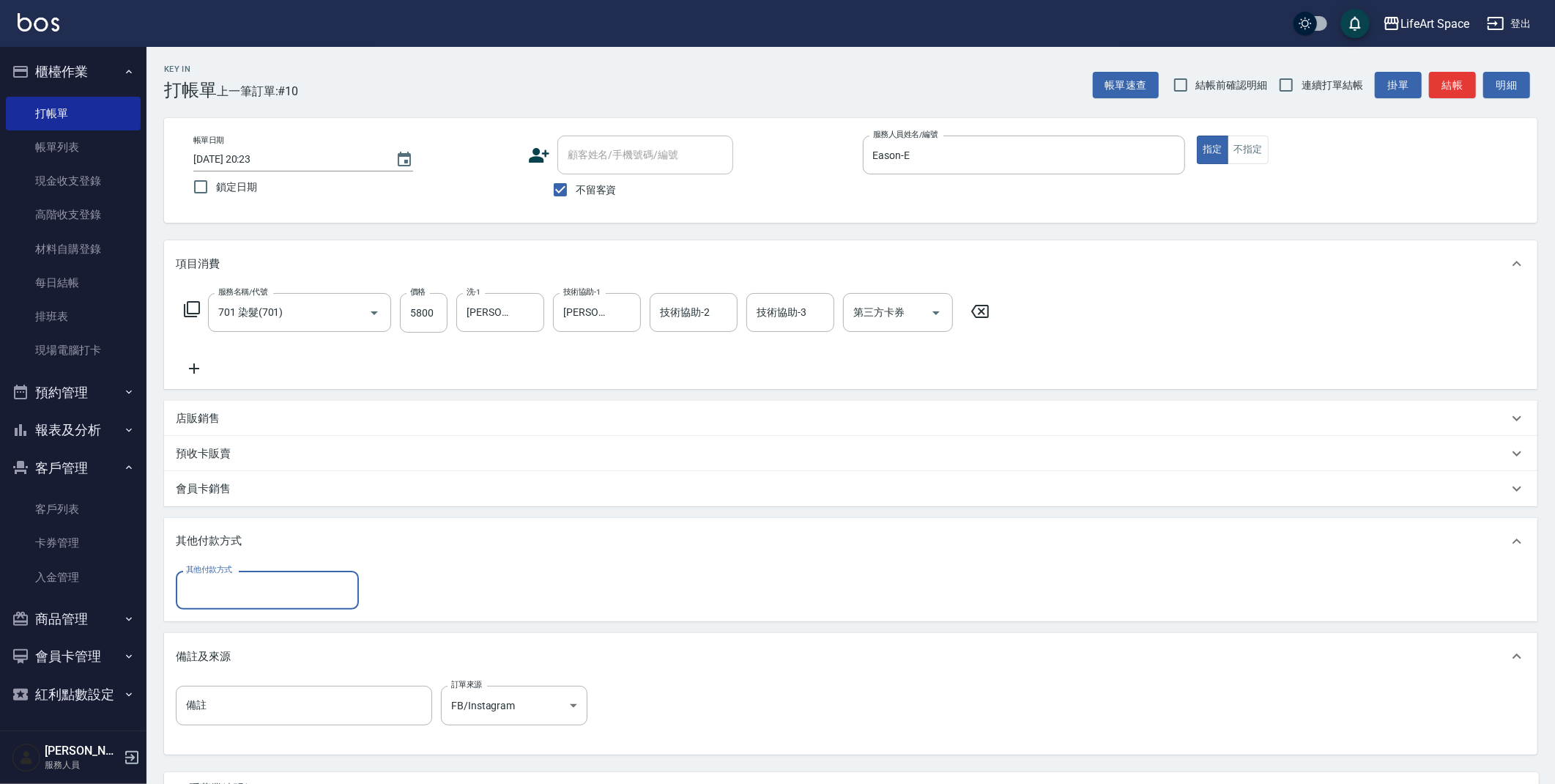
scroll to position [0, 0]
click at [256, 414] on div "店販銷售" at bounding box center [842, 418] width 1332 height 16
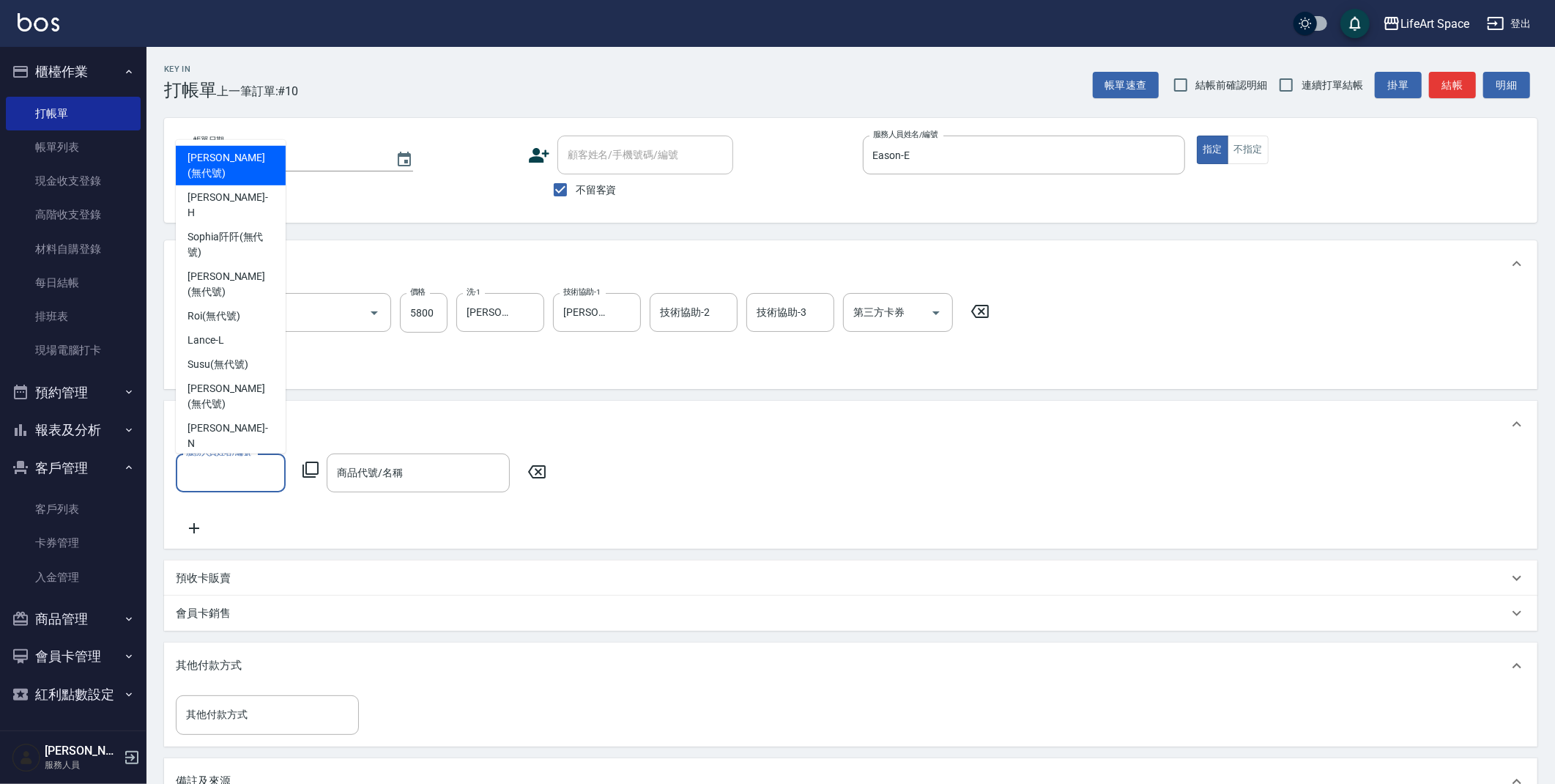
click at [240, 482] on input "服務人員姓名/編號" at bounding box center [231, 473] width 97 height 26
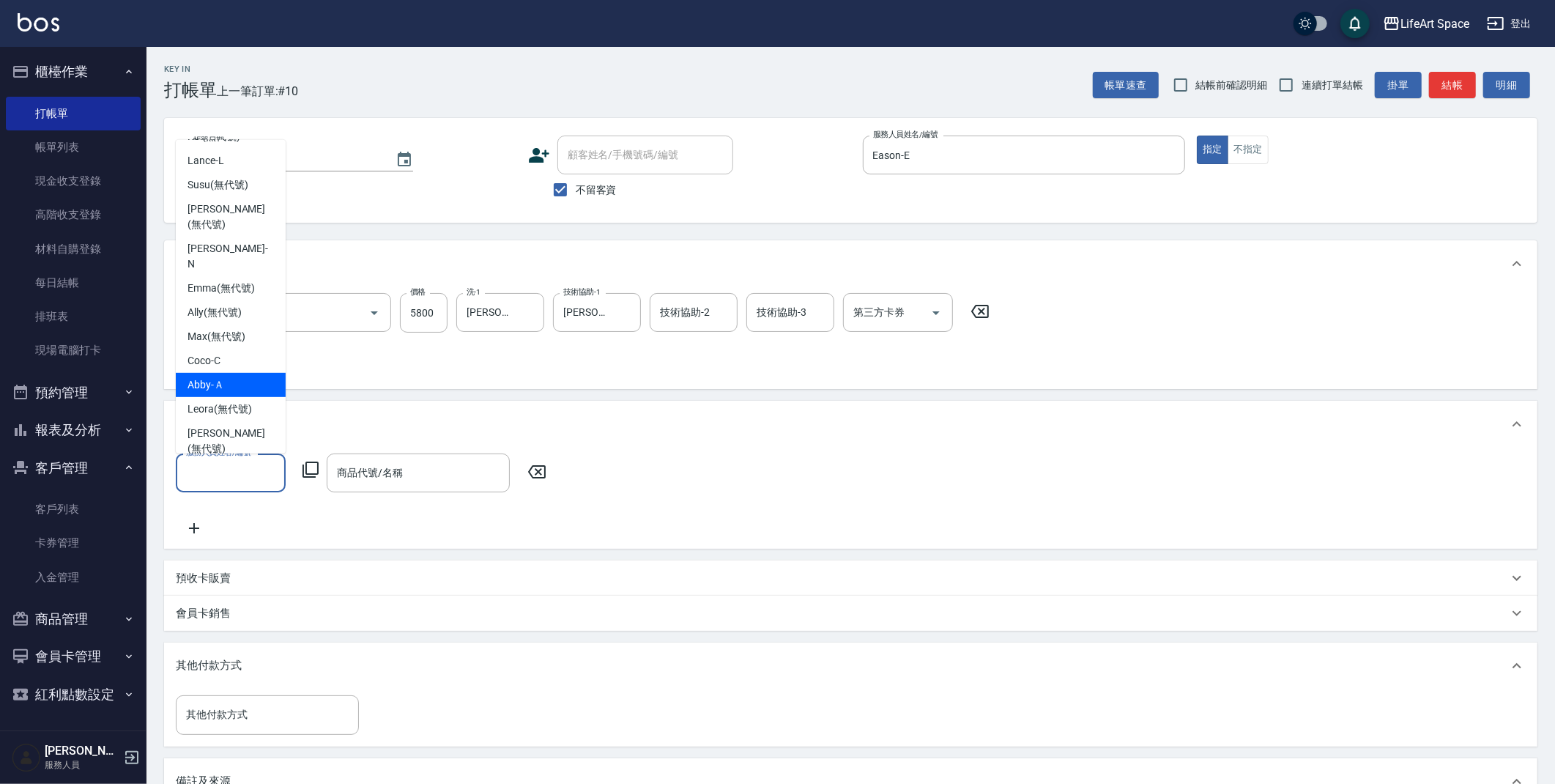
scroll to position [269, 0]
drag, startPoint x: 228, startPoint y: 344, endPoint x: 287, endPoint y: 441, distance: 113.5
click at [228, 450] on div "Eason -E" at bounding box center [230, 463] width 110 height 24
type input "Eason-E"
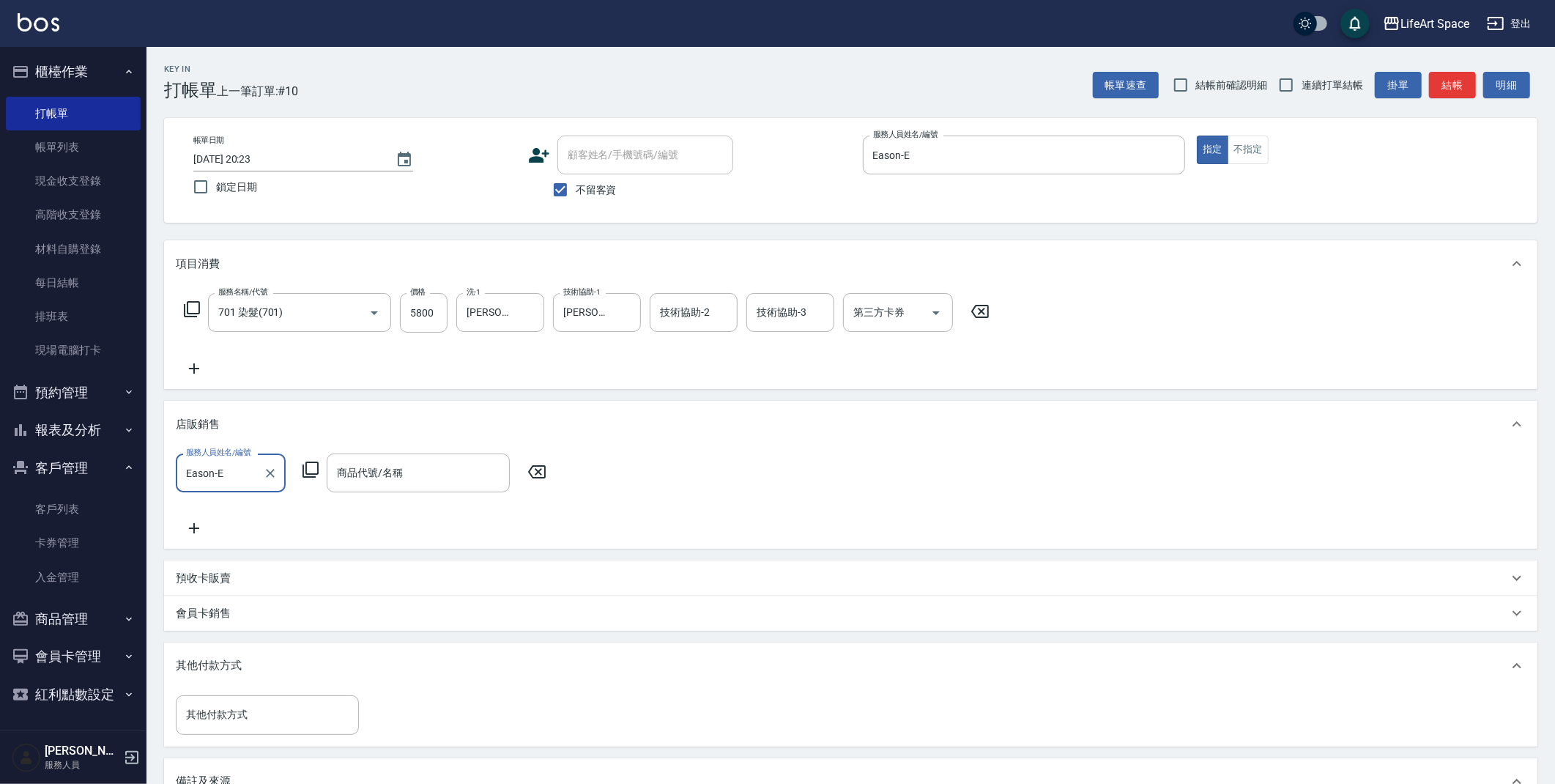
click at [313, 471] on icon at bounding box center [310, 470] width 17 height 17
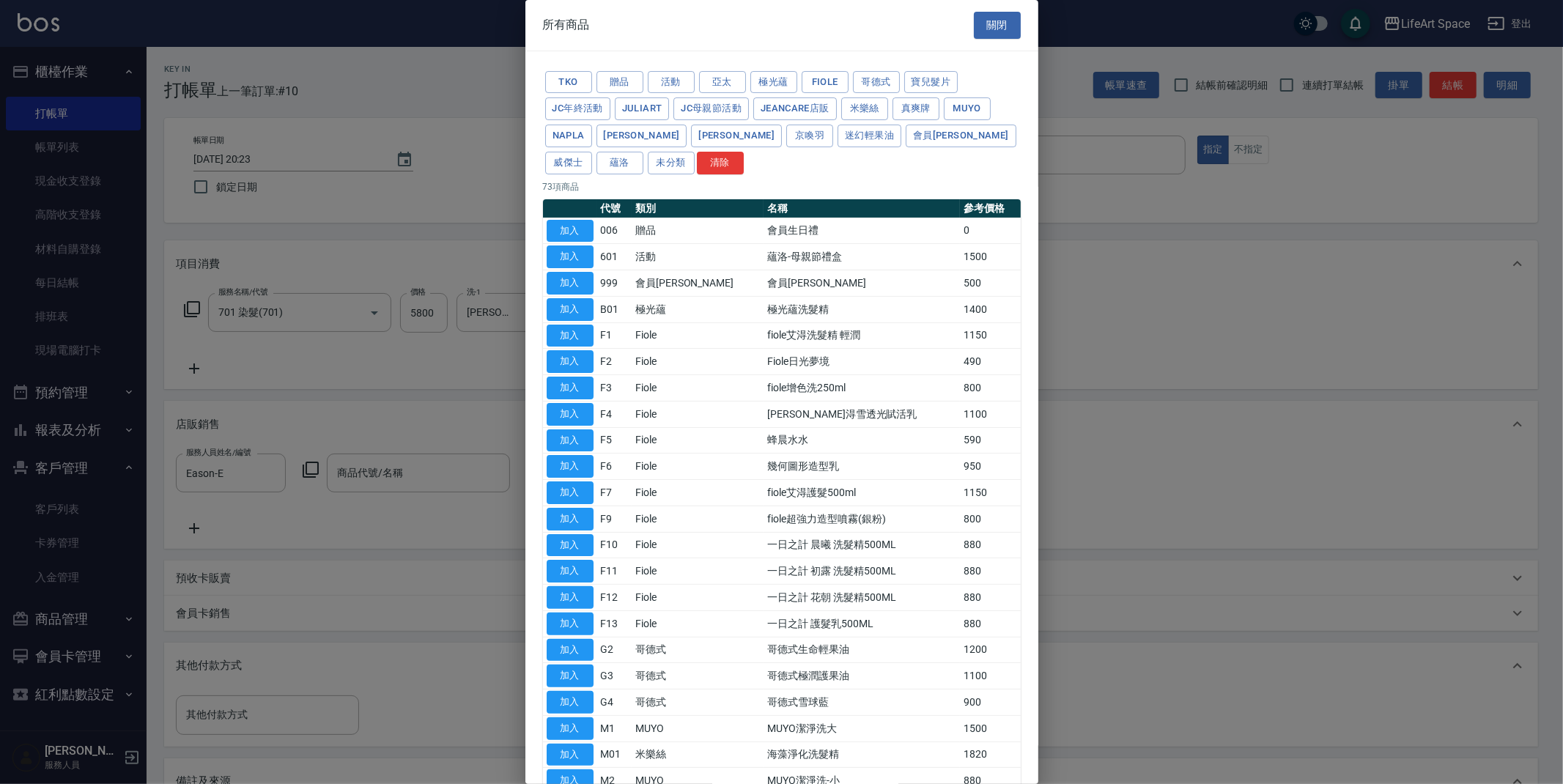
drag, startPoint x: 891, startPoint y: 134, endPoint x: 796, endPoint y: 330, distance: 217.8
click at [592, 152] on button "威傑士" at bounding box center [568, 163] width 47 height 23
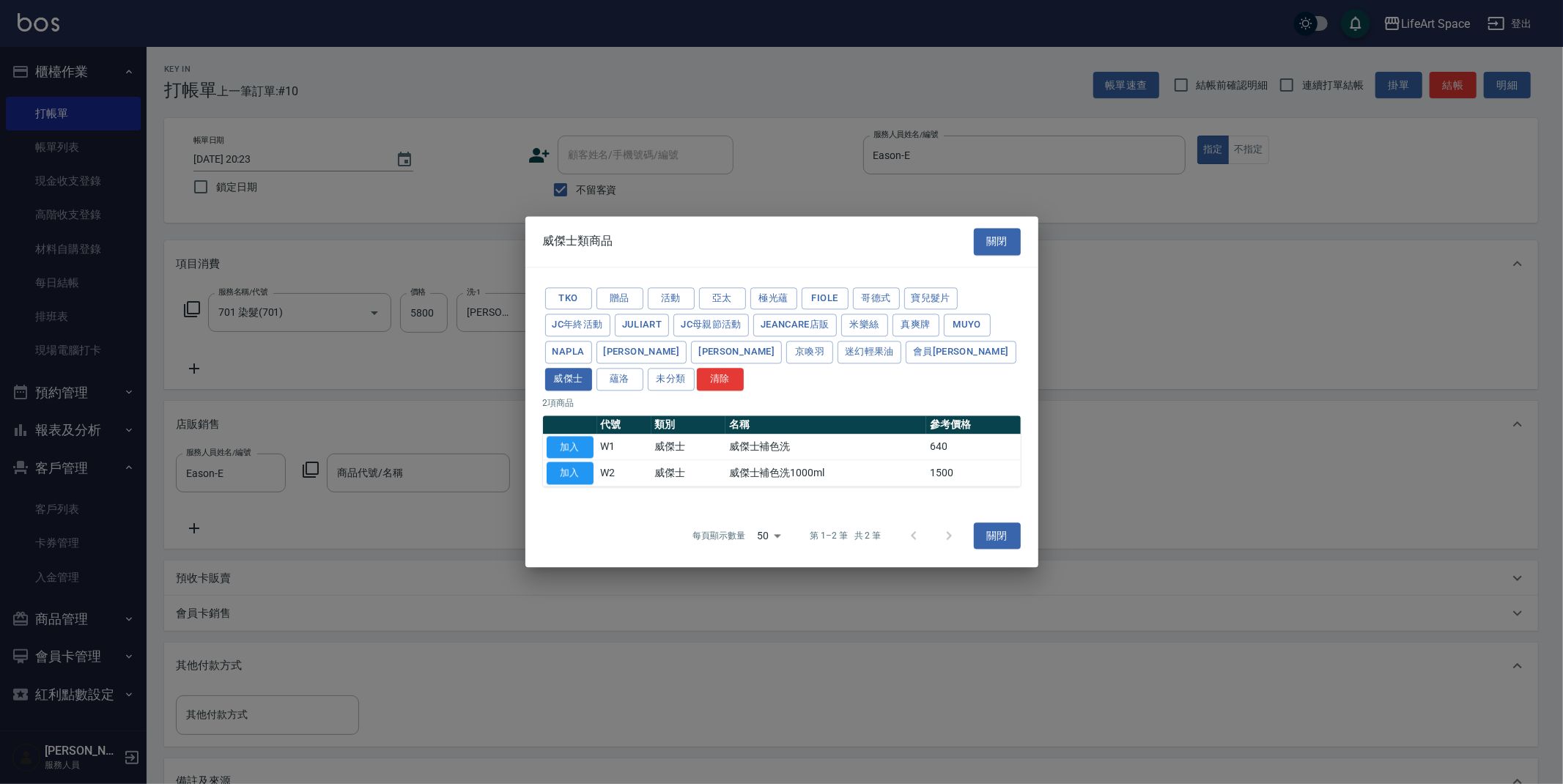
drag, startPoint x: 579, startPoint y: 448, endPoint x: 555, endPoint y: 496, distance: 53.7
click at [579, 448] on button "加入" at bounding box center [570, 447] width 47 height 23
type input "威傑士補色洗"
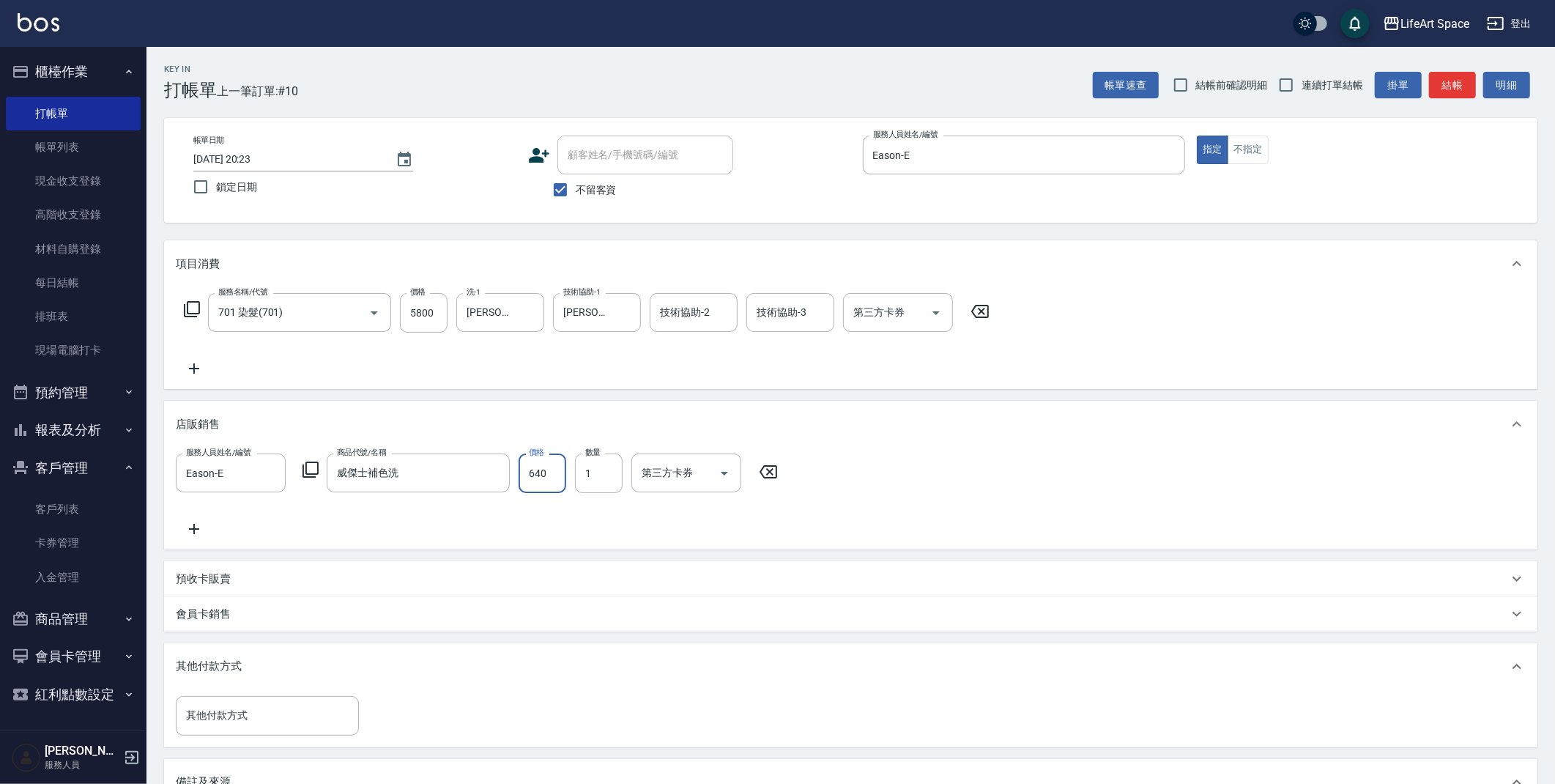
click at [549, 480] on input "640" at bounding box center [542, 473] width 48 height 40
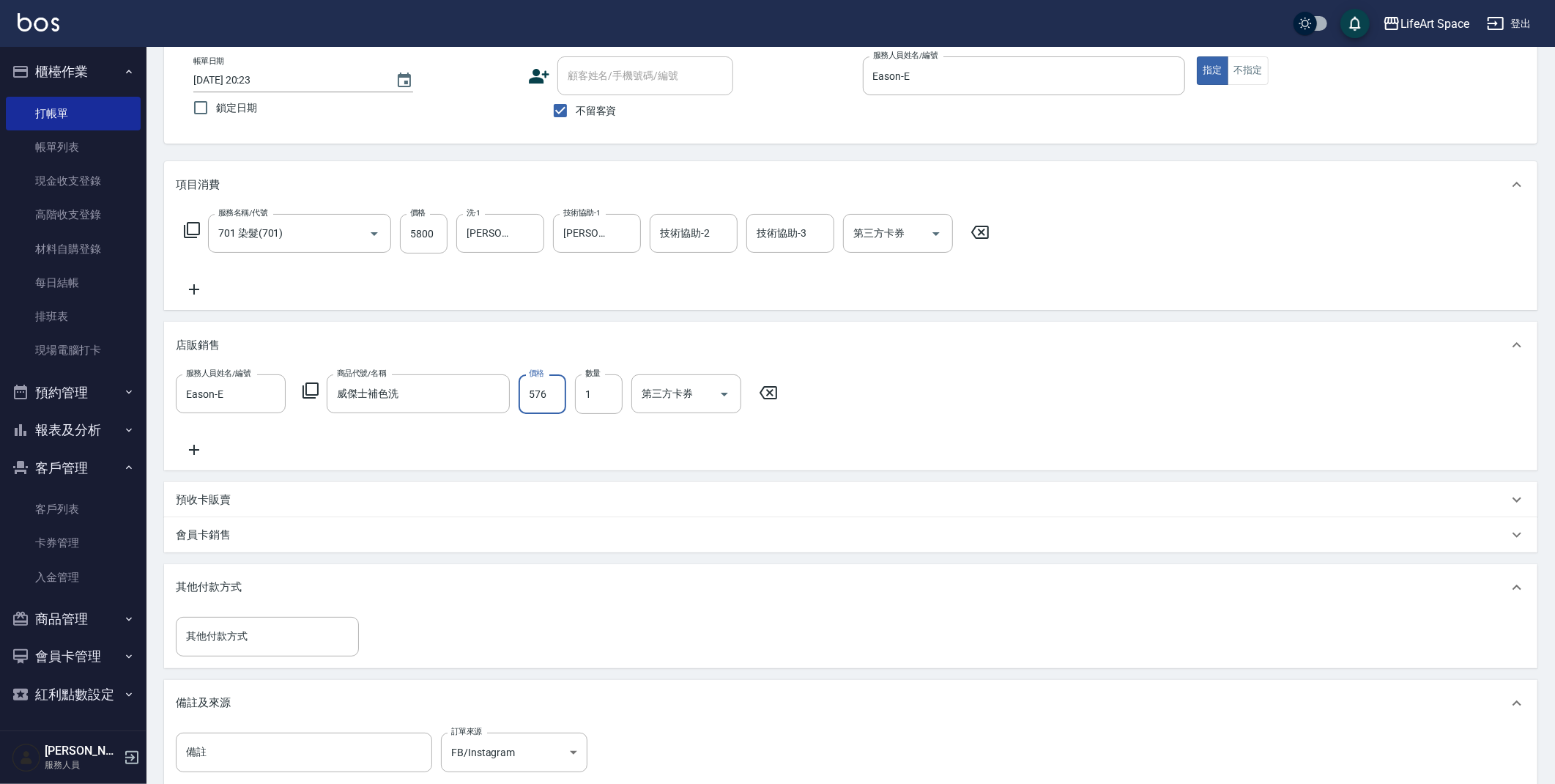
scroll to position [248, 0]
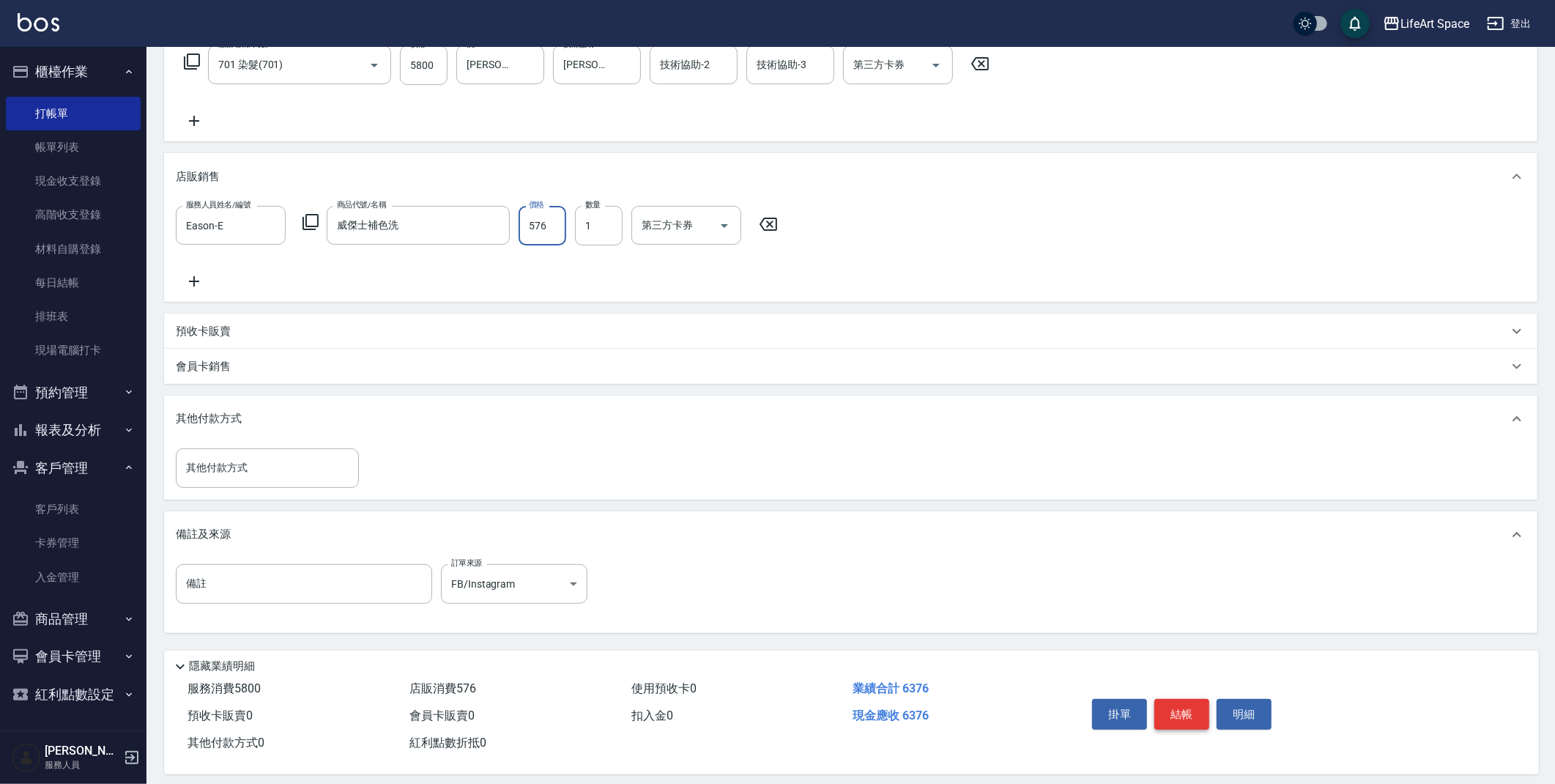
type input "576"
click at [1188, 704] on button "結帳" at bounding box center [1182, 715] width 55 height 31
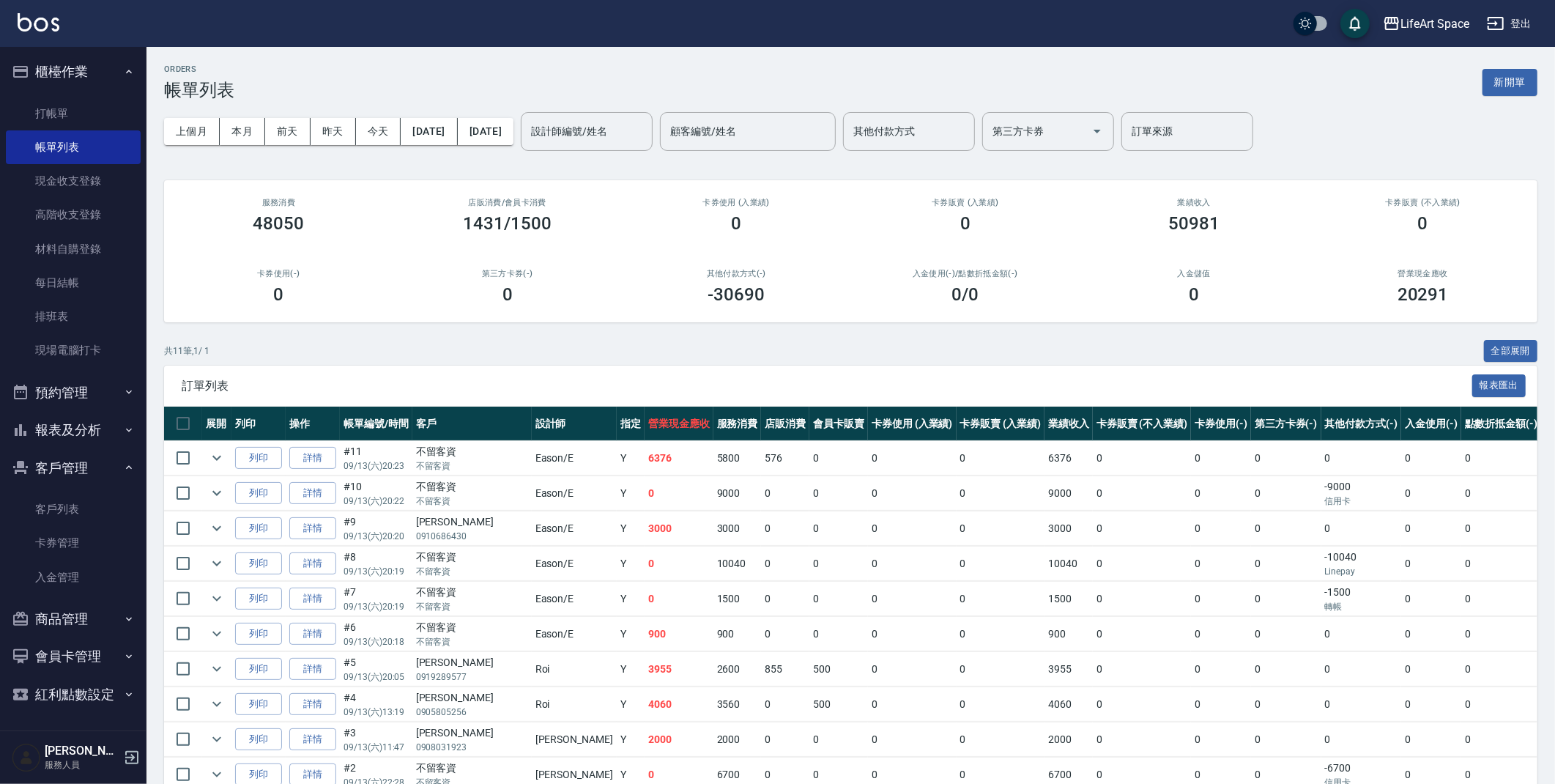
drag, startPoint x: 1514, startPoint y: 80, endPoint x: 1422, endPoint y: 133, distance: 106.2
click at [1515, 80] on button "新開單" at bounding box center [1509, 81] width 55 height 27
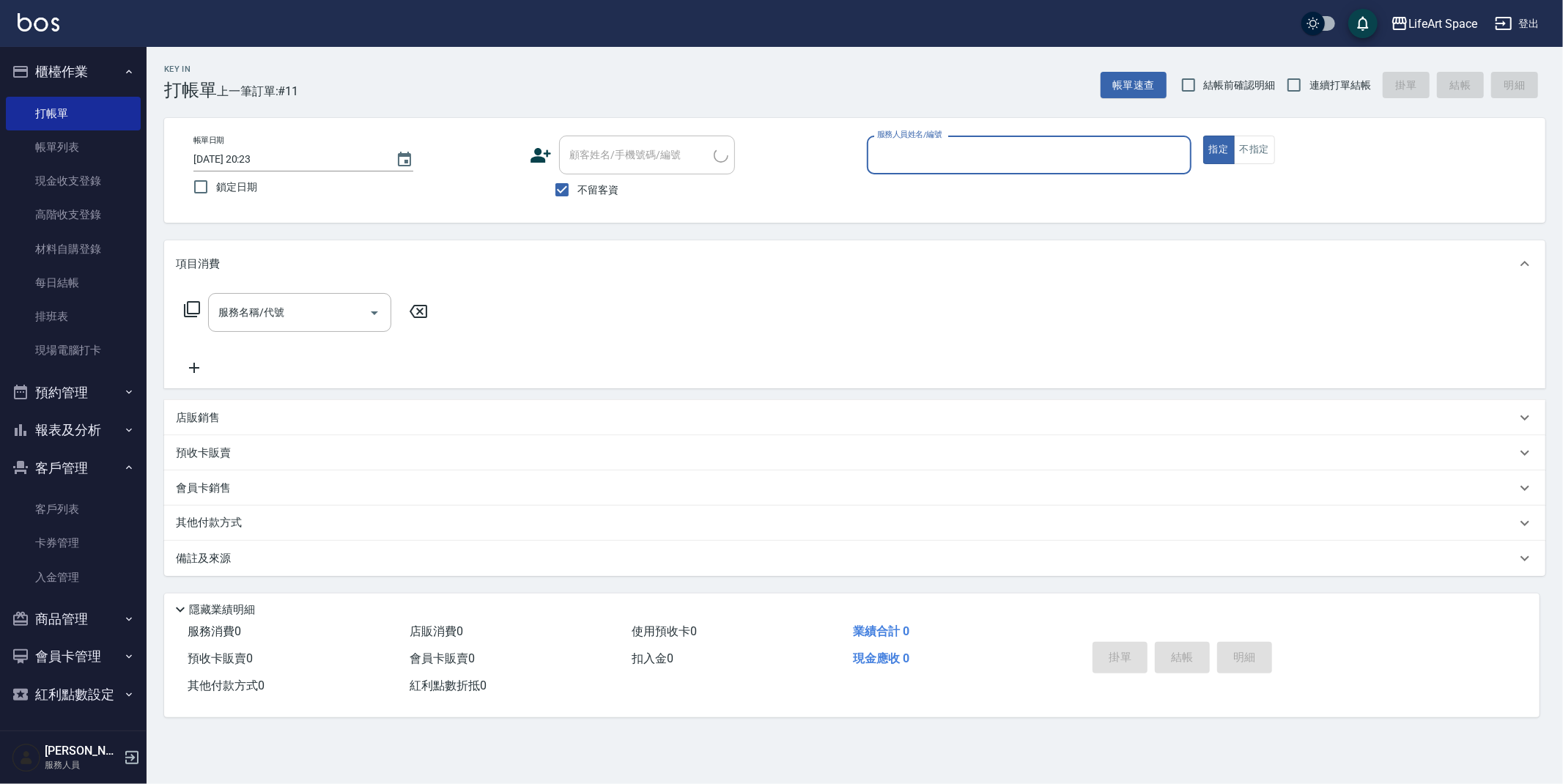
click at [953, 154] on input "服務人員姓名/編號" at bounding box center [1028, 155] width 311 height 26
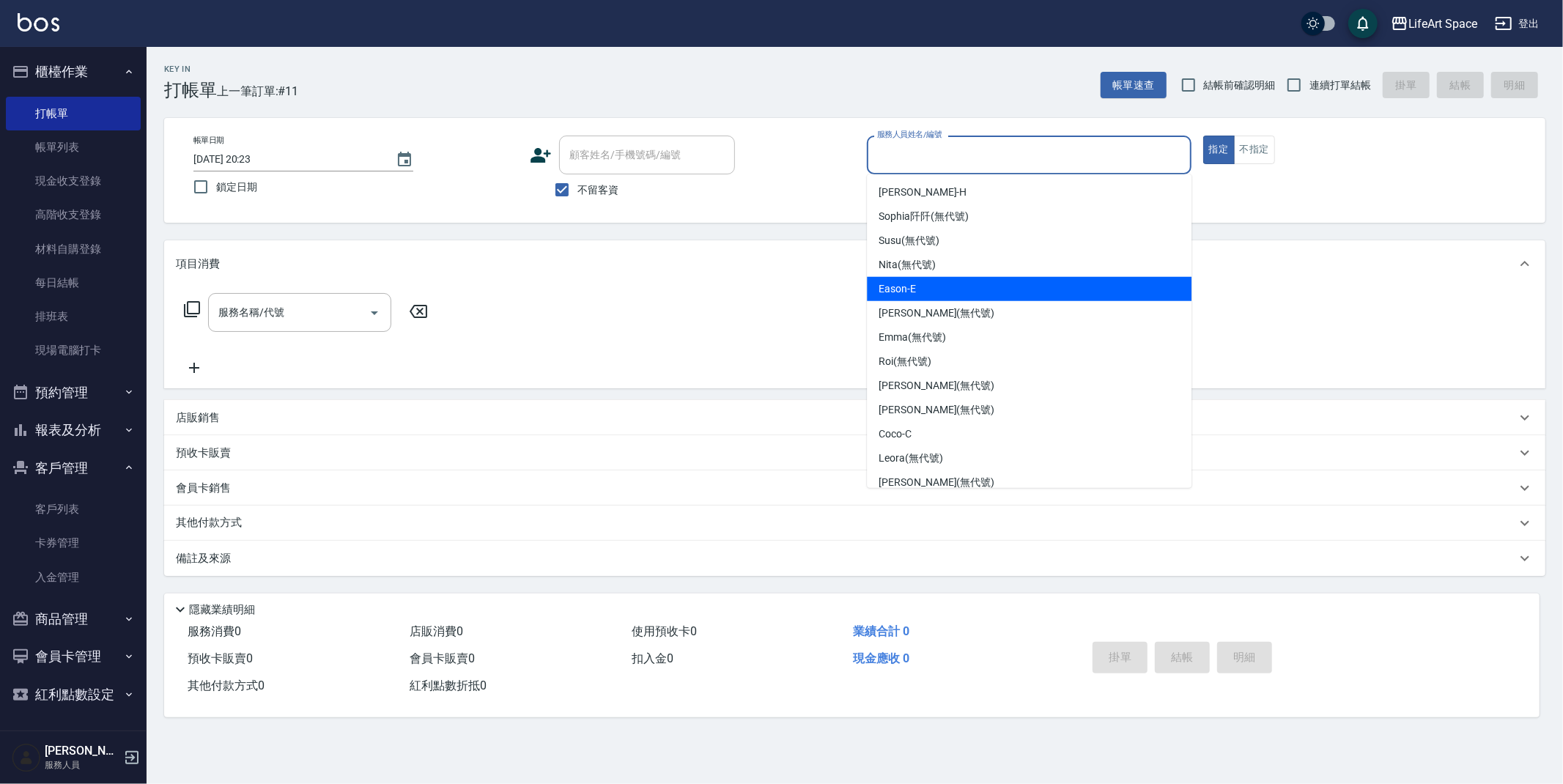
drag, startPoint x: 943, startPoint y: 291, endPoint x: 157, endPoint y: 321, distance: 786.6
click at [943, 292] on div "Eason -E" at bounding box center [1028, 289] width 325 height 24
type input "Eason-E"
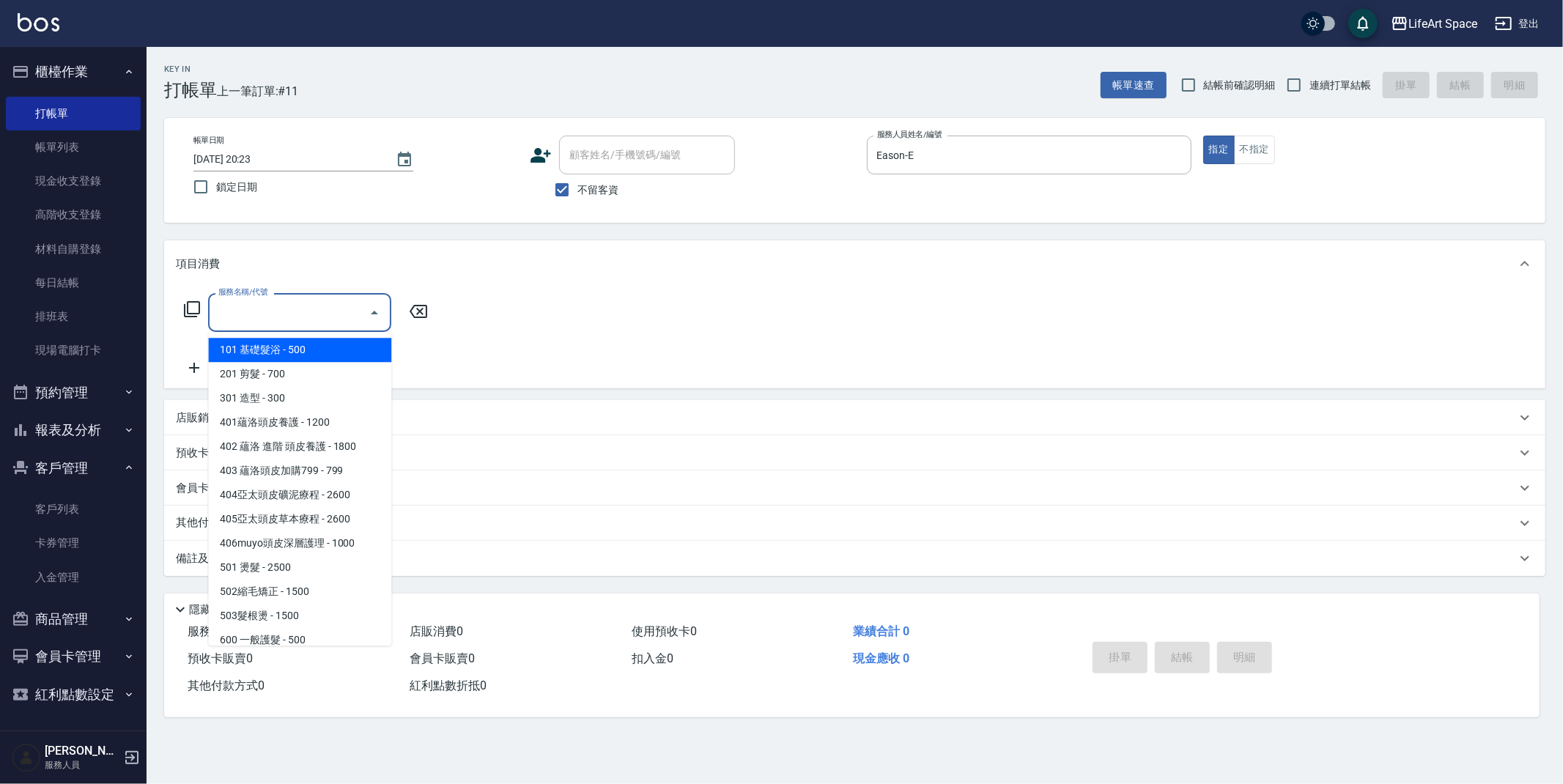
drag, startPoint x: 344, startPoint y: 316, endPoint x: 308, endPoint y: 478, distance: 166.0
click at [344, 316] on input "服務名稱/代號" at bounding box center [289, 313] width 148 height 26
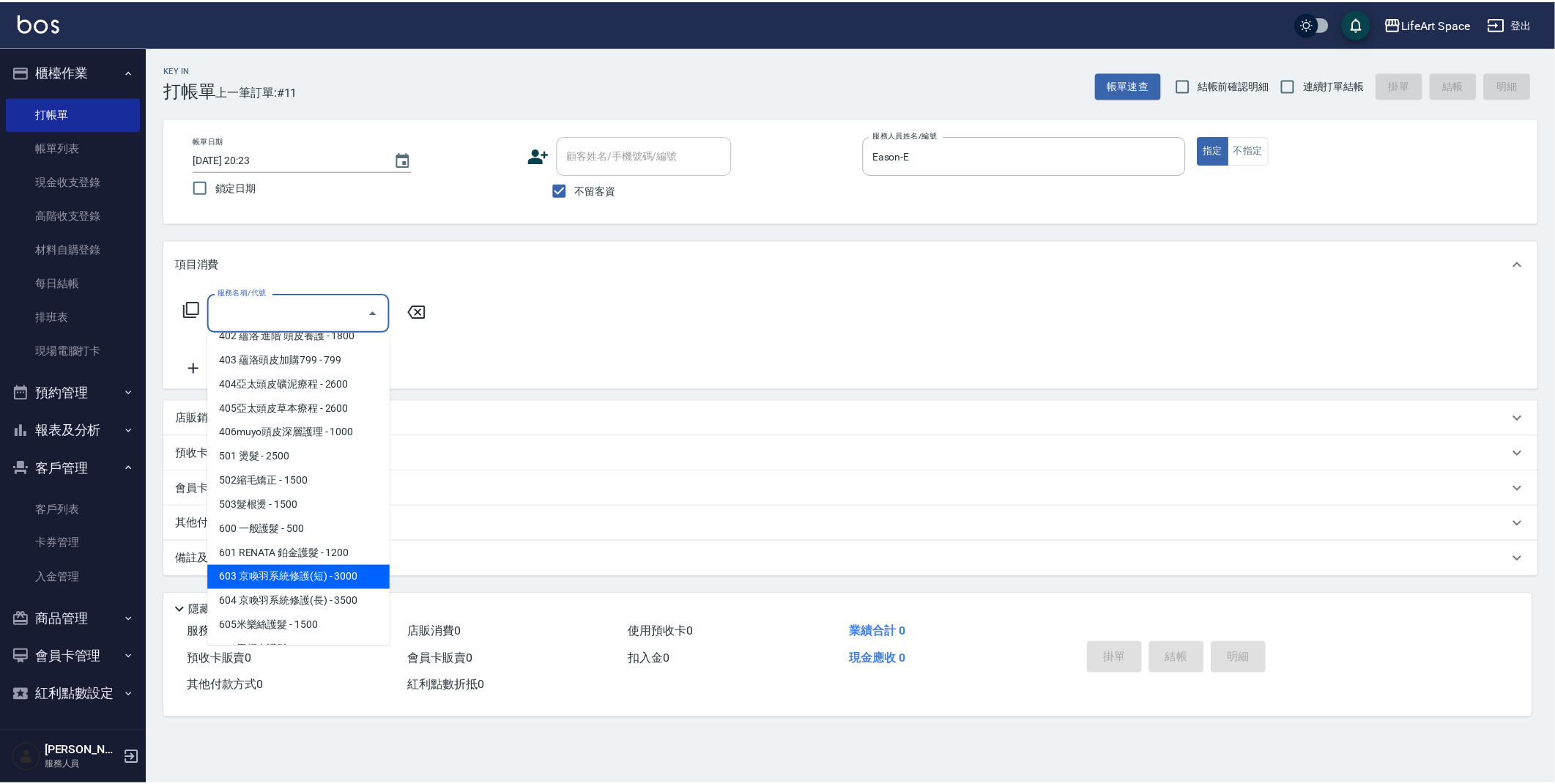
scroll to position [230, 0]
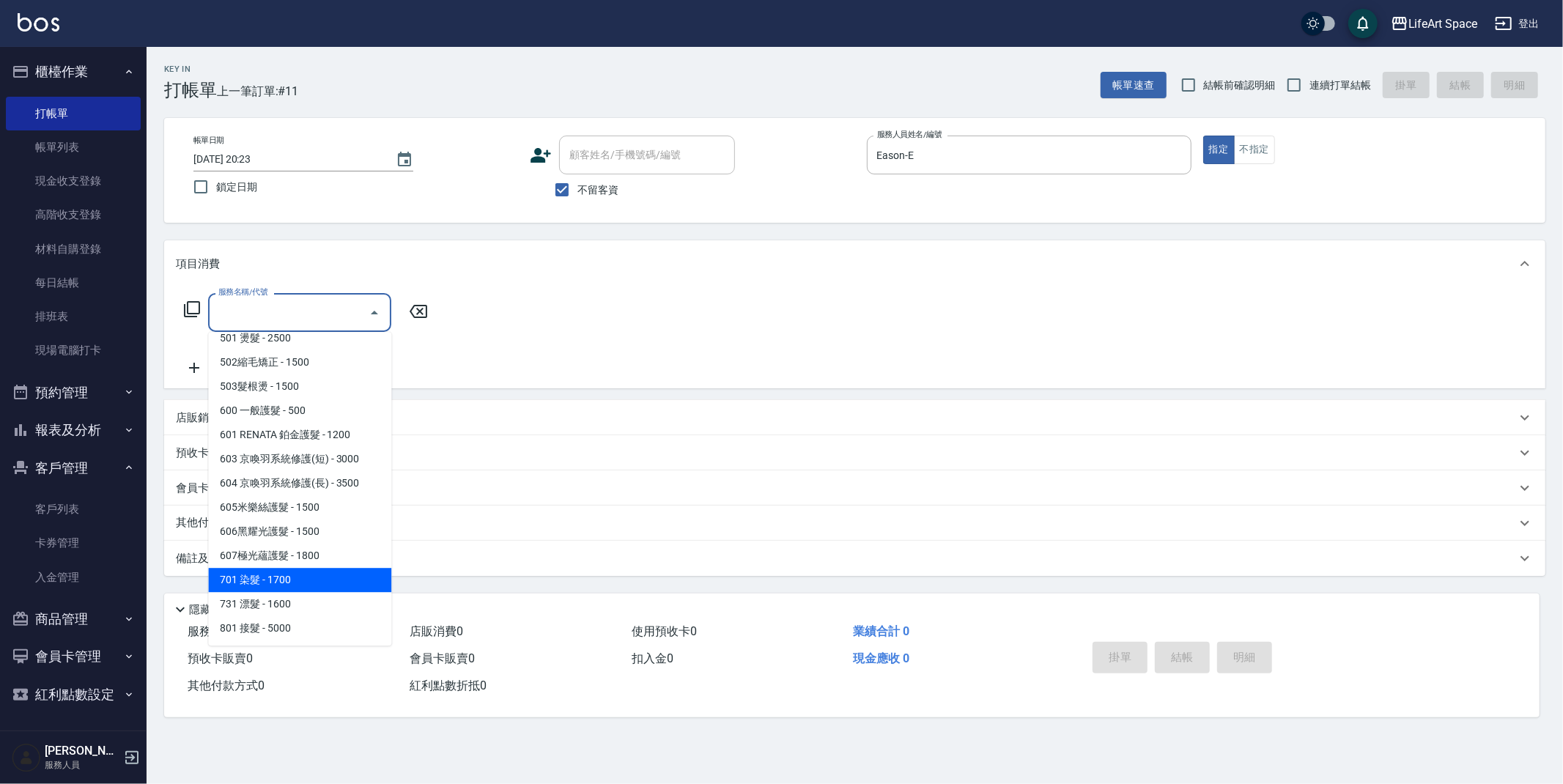
drag, startPoint x: 302, startPoint y: 586, endPoint x: 402, endPoint y: 379, distance: 229.9
click at [302, 586] on span "701 染髮 - 1700" at bounding box center [299, 580] width 183 height 24
type input "701 染髮(701)"
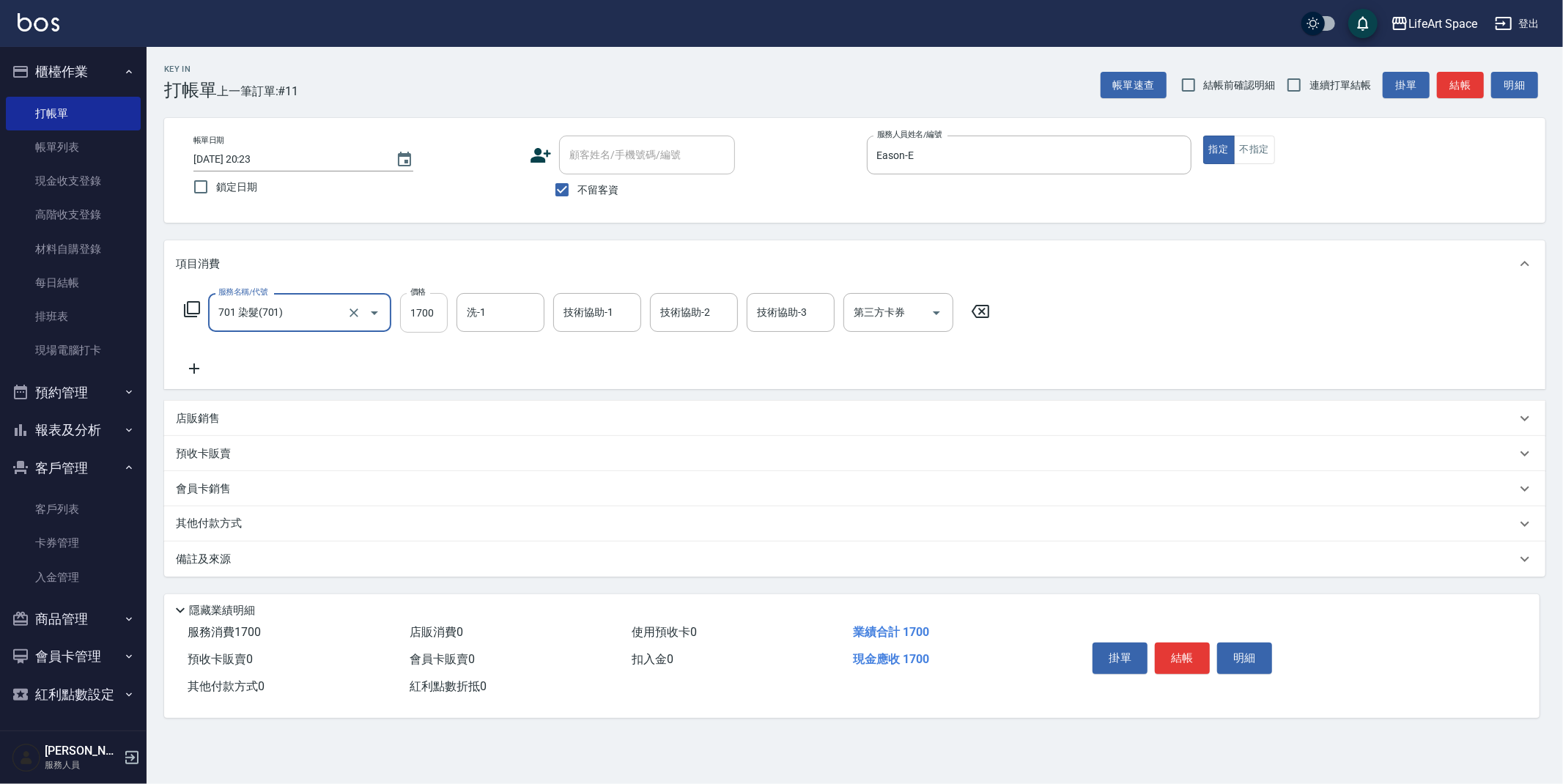
drag, startPoint x: 440, startPoint y: 315, endPoint x: 449, endPoint y: 319, distance: 9.8
click at [440, 315] on input "1700" at bounding box center [424, 313] width 48 height 40
type input "2000"
click at [491, 323] on input "洗-1" at bounding box center [500, 313] width 75 height 26
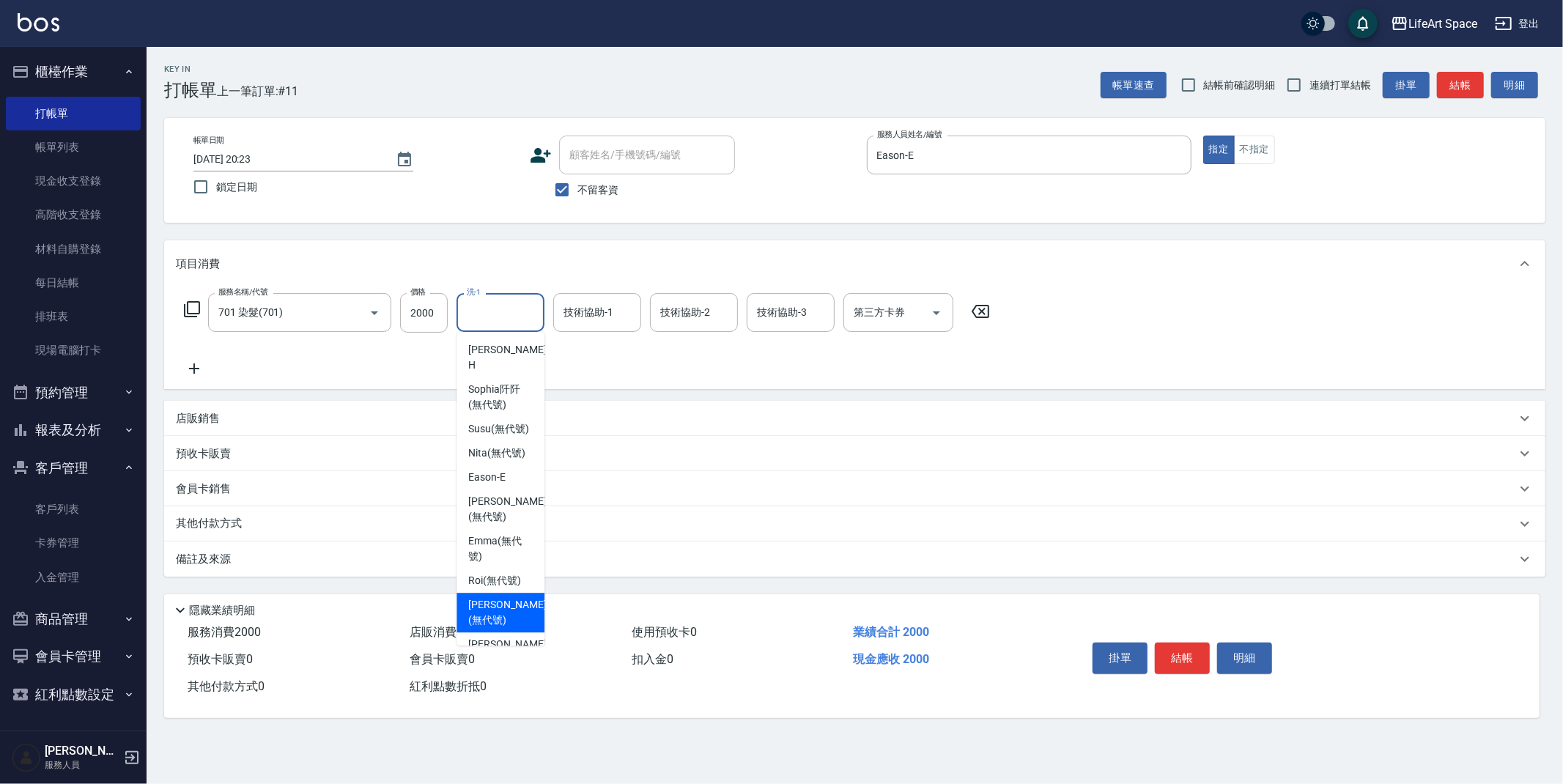
click at [497, 610] on div "Lillian (無代號)" at bounding box center [500, 612] width 88 height 40
type input "Lillian(無代號)"
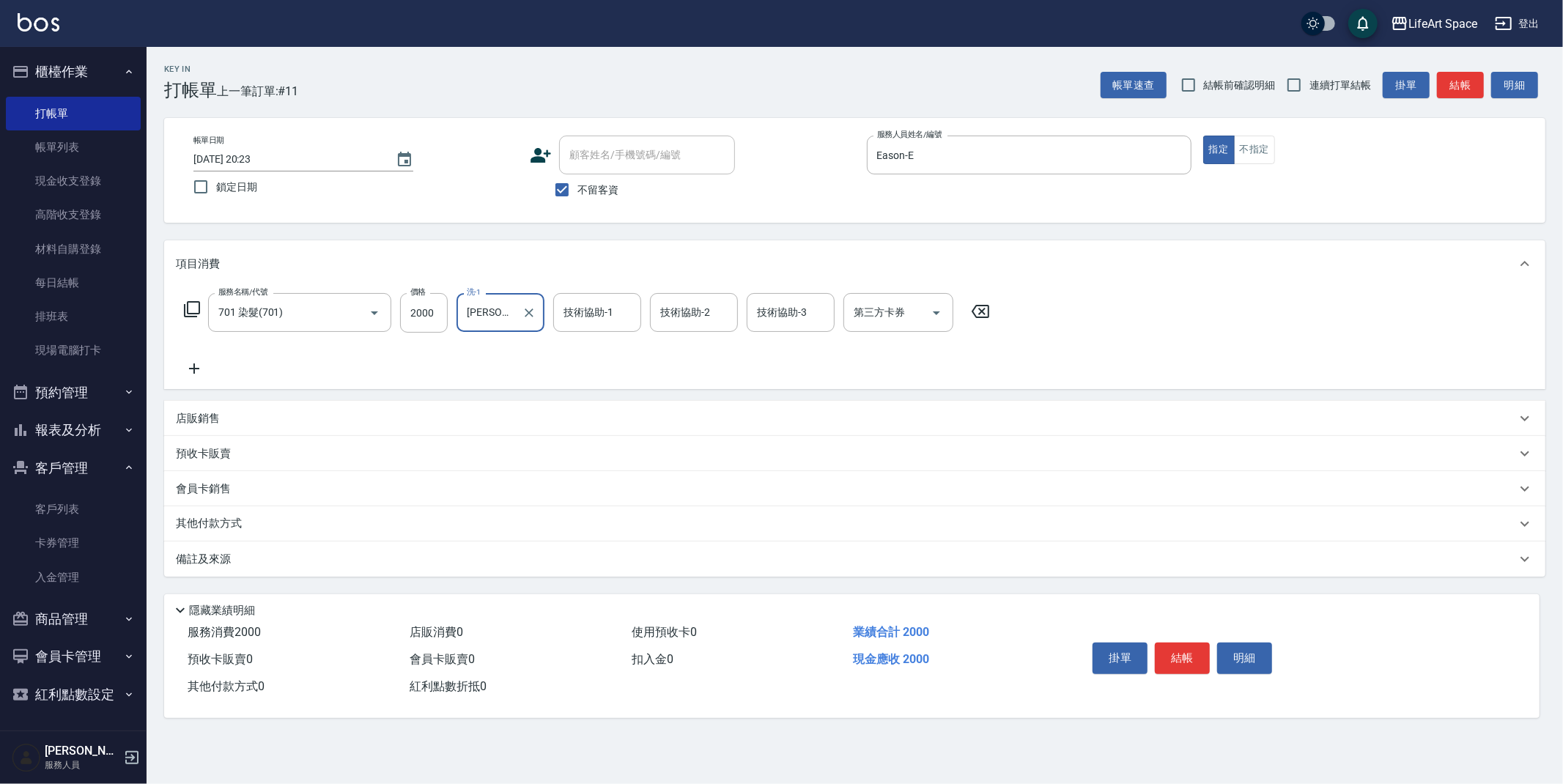
click at [595, 313] on div "技術協助-1 技術協助-1" at bounding box center [596, 312] width 88 height 39
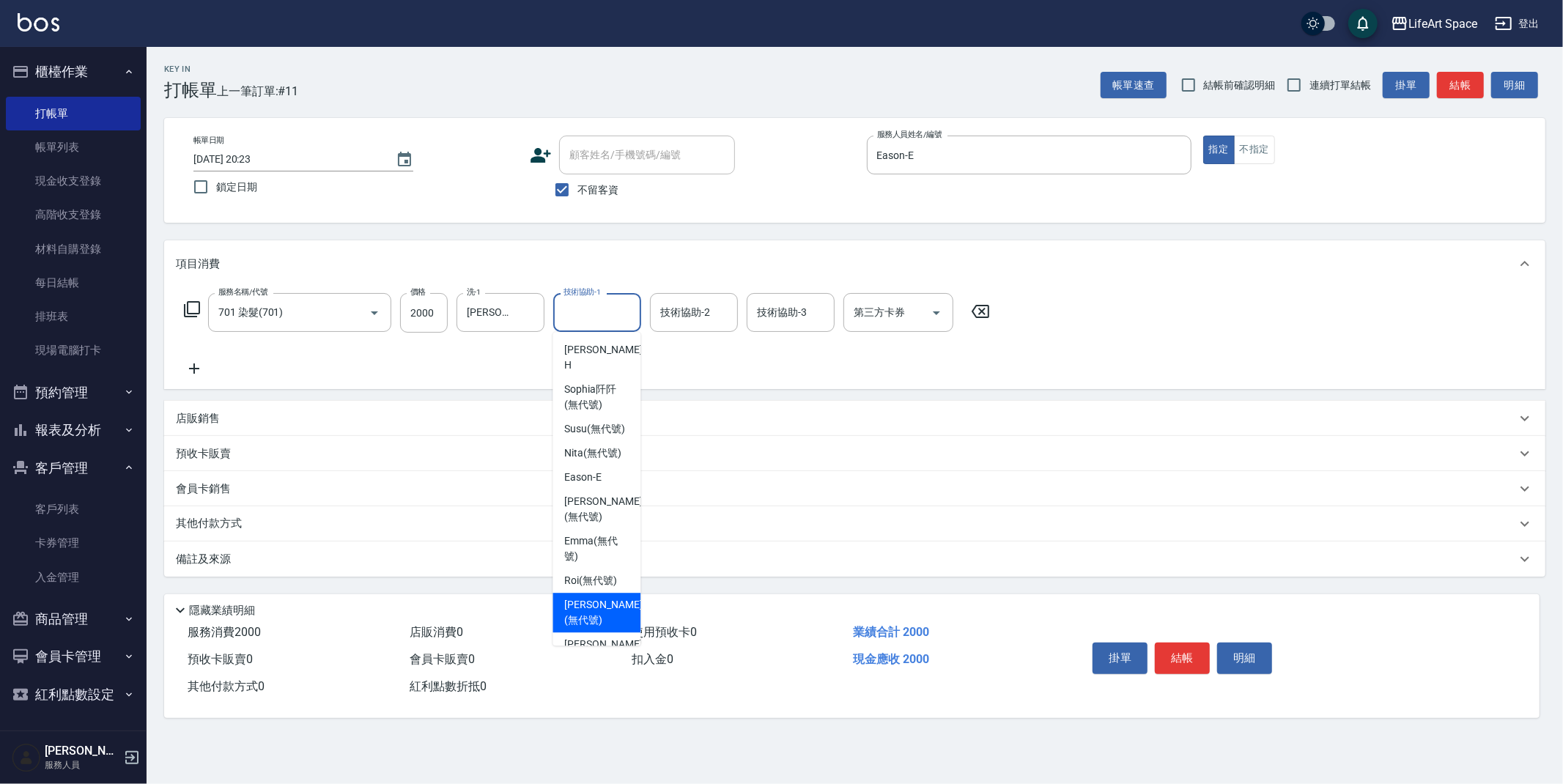
click at [605, 628] on span "Lillian (無代號)" at bounding box center [603, 612] width 78 height 31
type input "Lillian(無代號)"
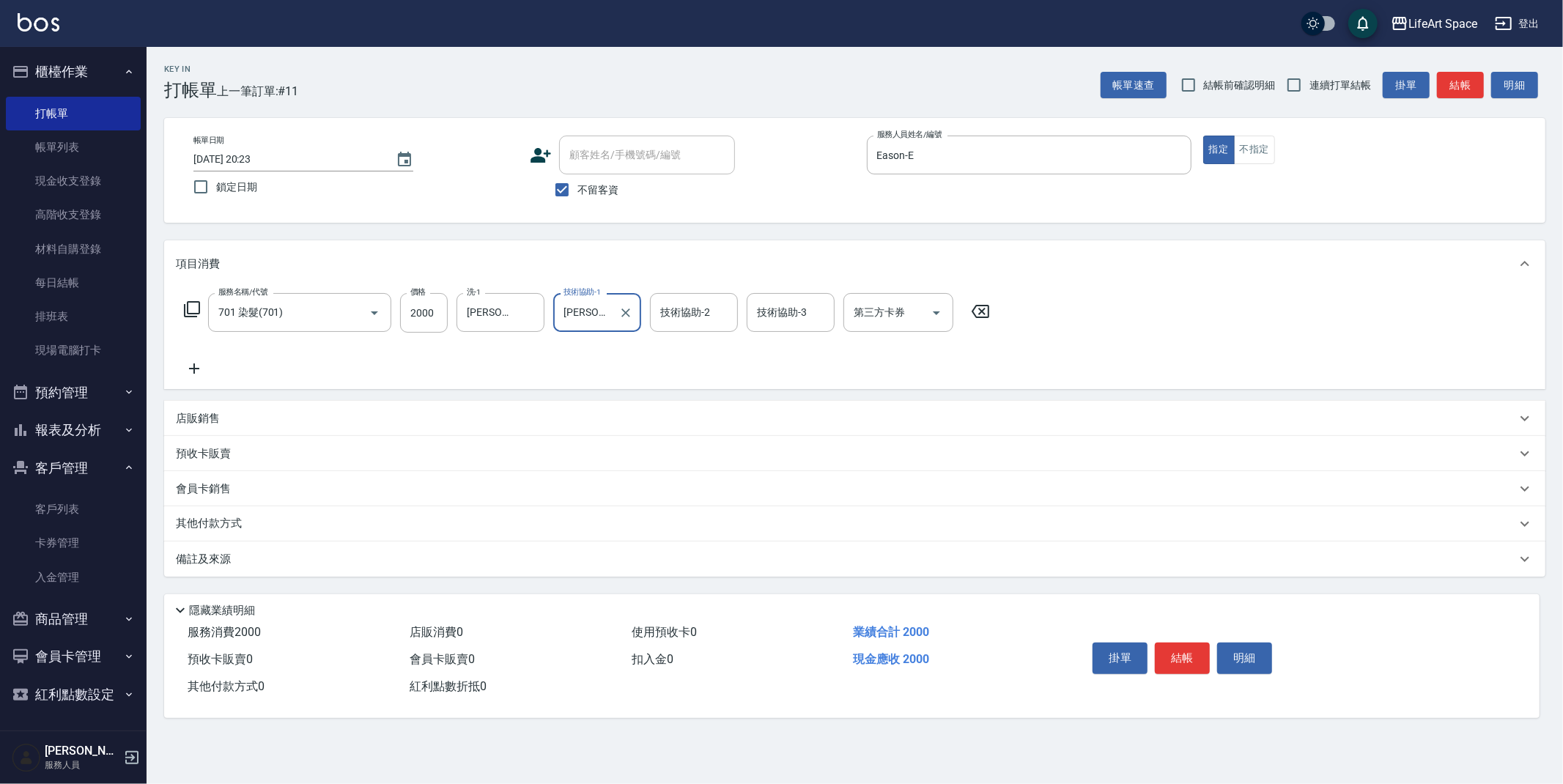
drag, startPoint x: 435, startPoint y: 563, endPoint x: 439, endPoint y: 572, distance: 9.8
click at [435, 563] on div "備註及來源" at bounding box center [846, 560] width 1340 height 16
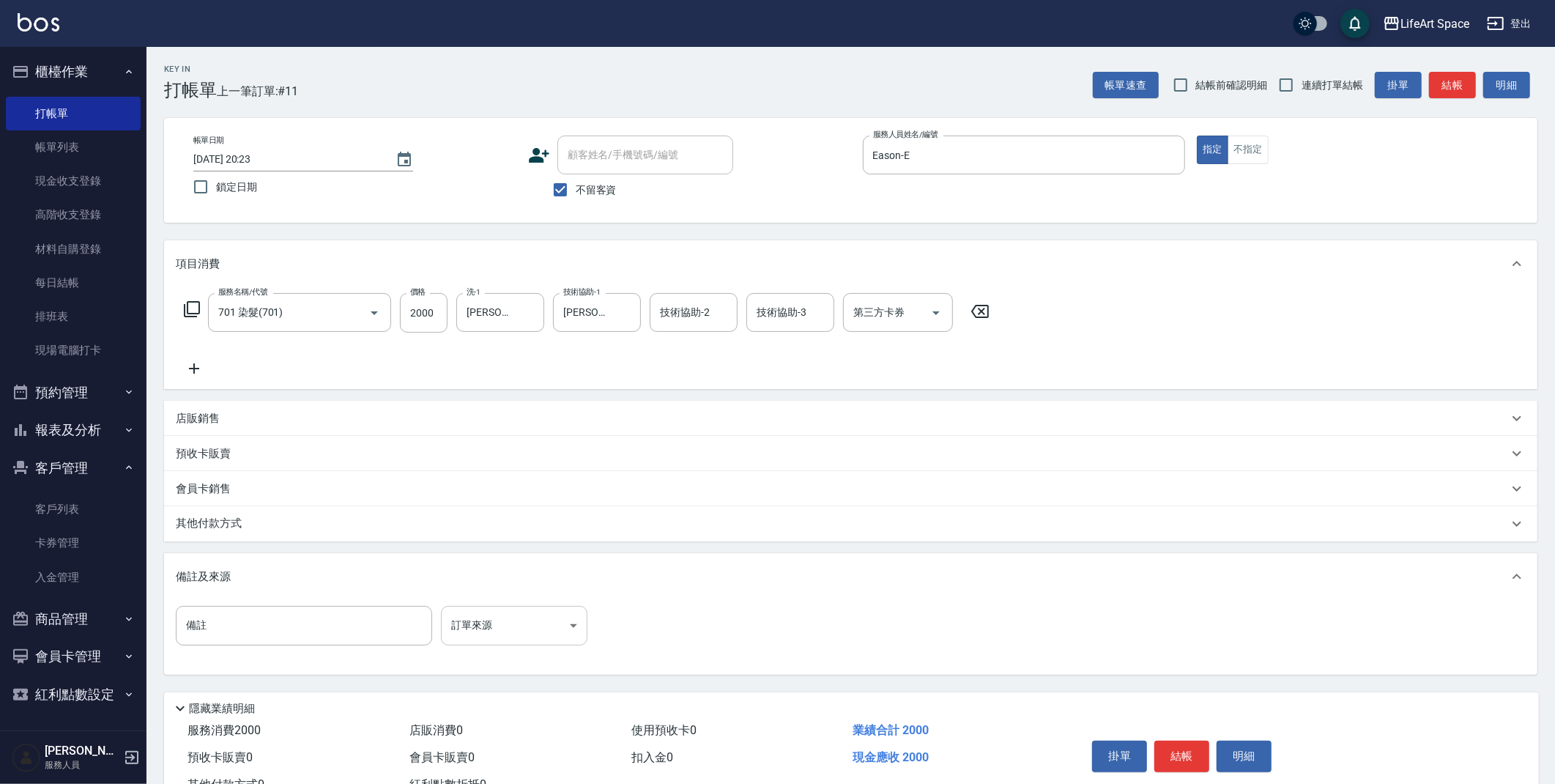
click at [497, 621] on body "LifeArt Space 登出 櫃檯作業 打帳單 帳單列表 現金收支登錄 高階收支登錄 材料自購登錄 每日結帳 排班表 現場電腦打卡 預約管理 預約管理 單…" at bounding box center [777, 417] width 1555 height 833
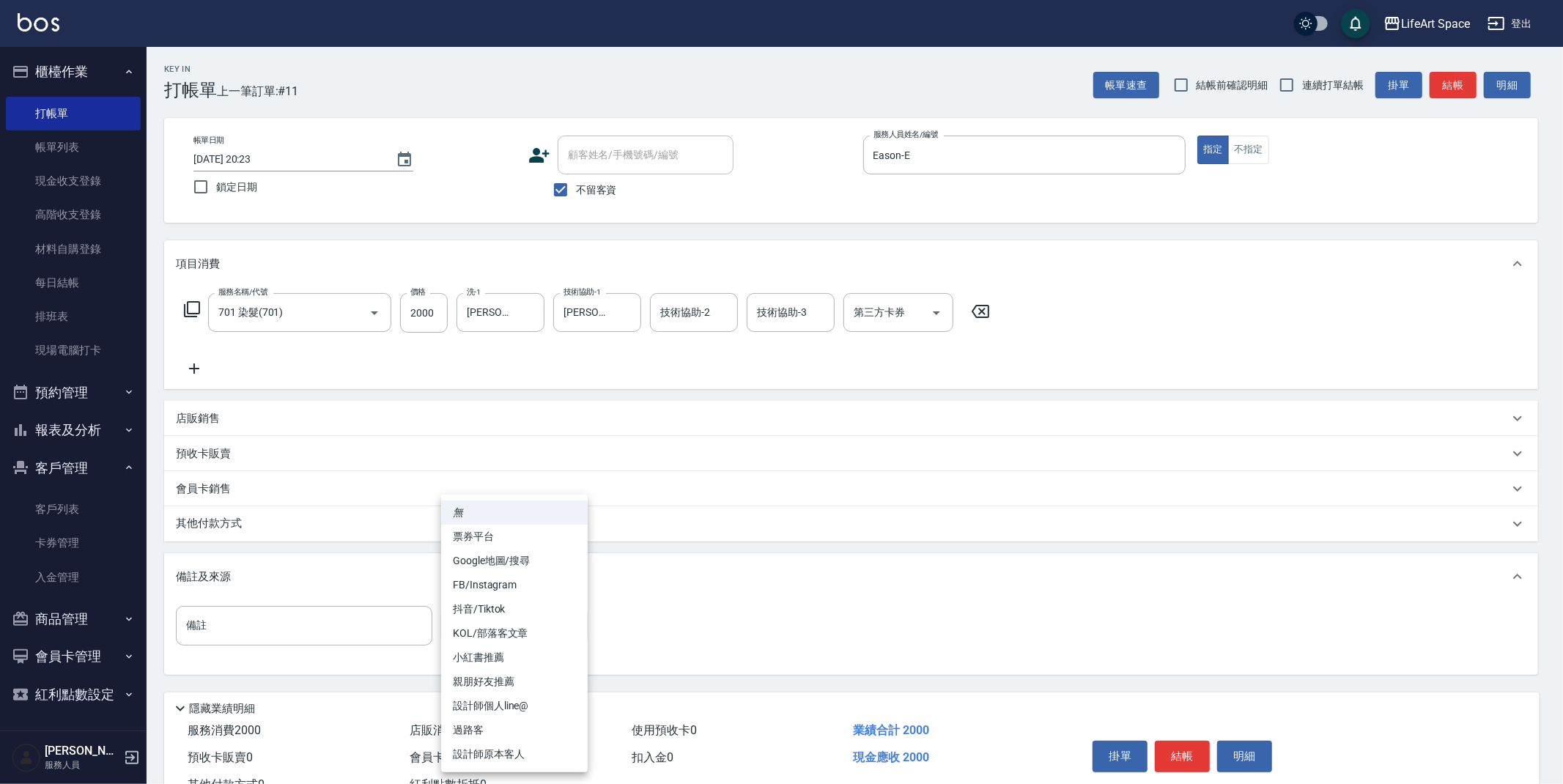
click at [503, 751] on li "設計師原本客人" at bounding box center [514, 755] width 146 height 24
type input "設計師原本客人"
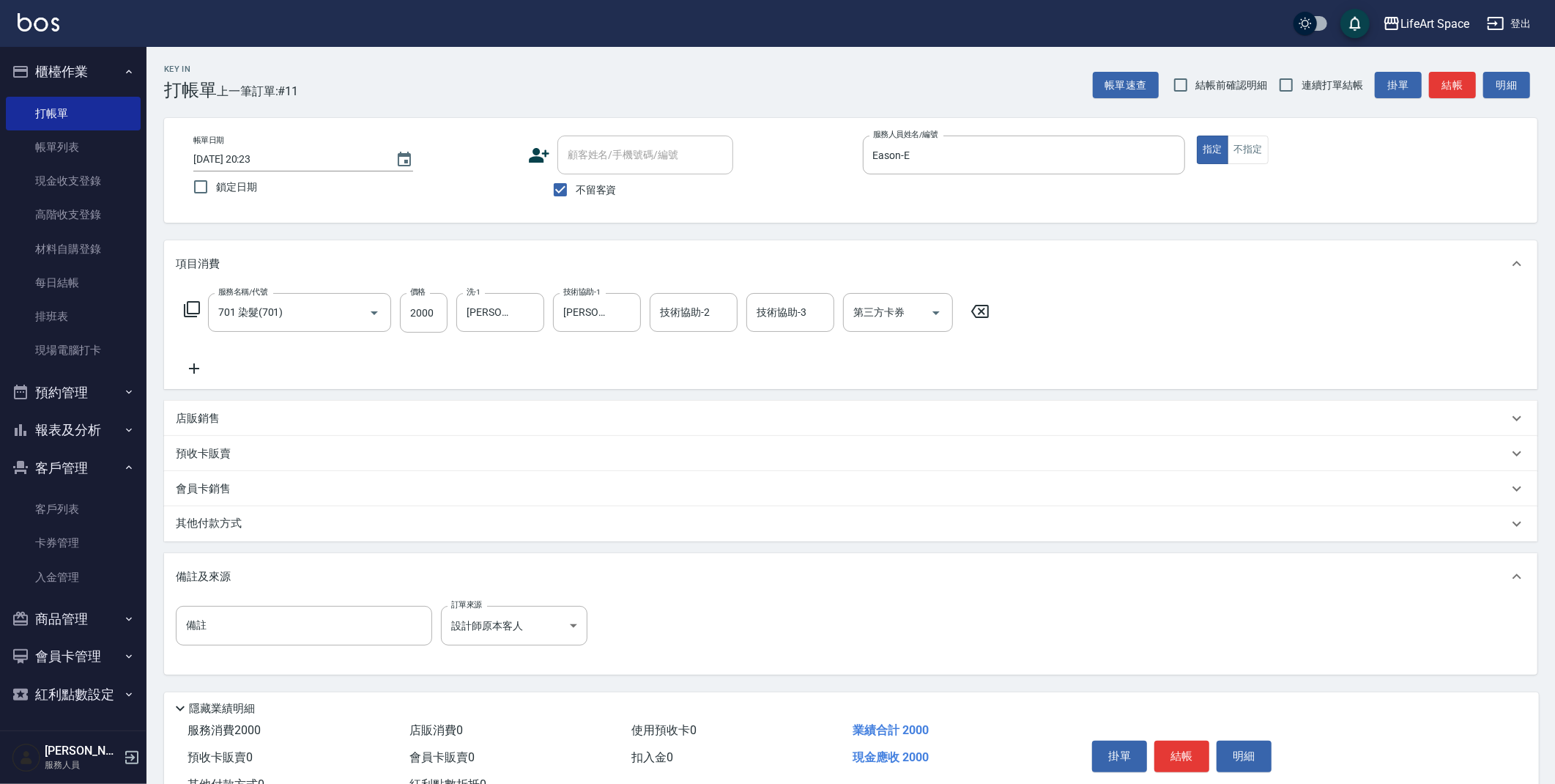
click at [244, 515] on p "其他付款方式" at bounding box center [212, 523] width 74 height 16
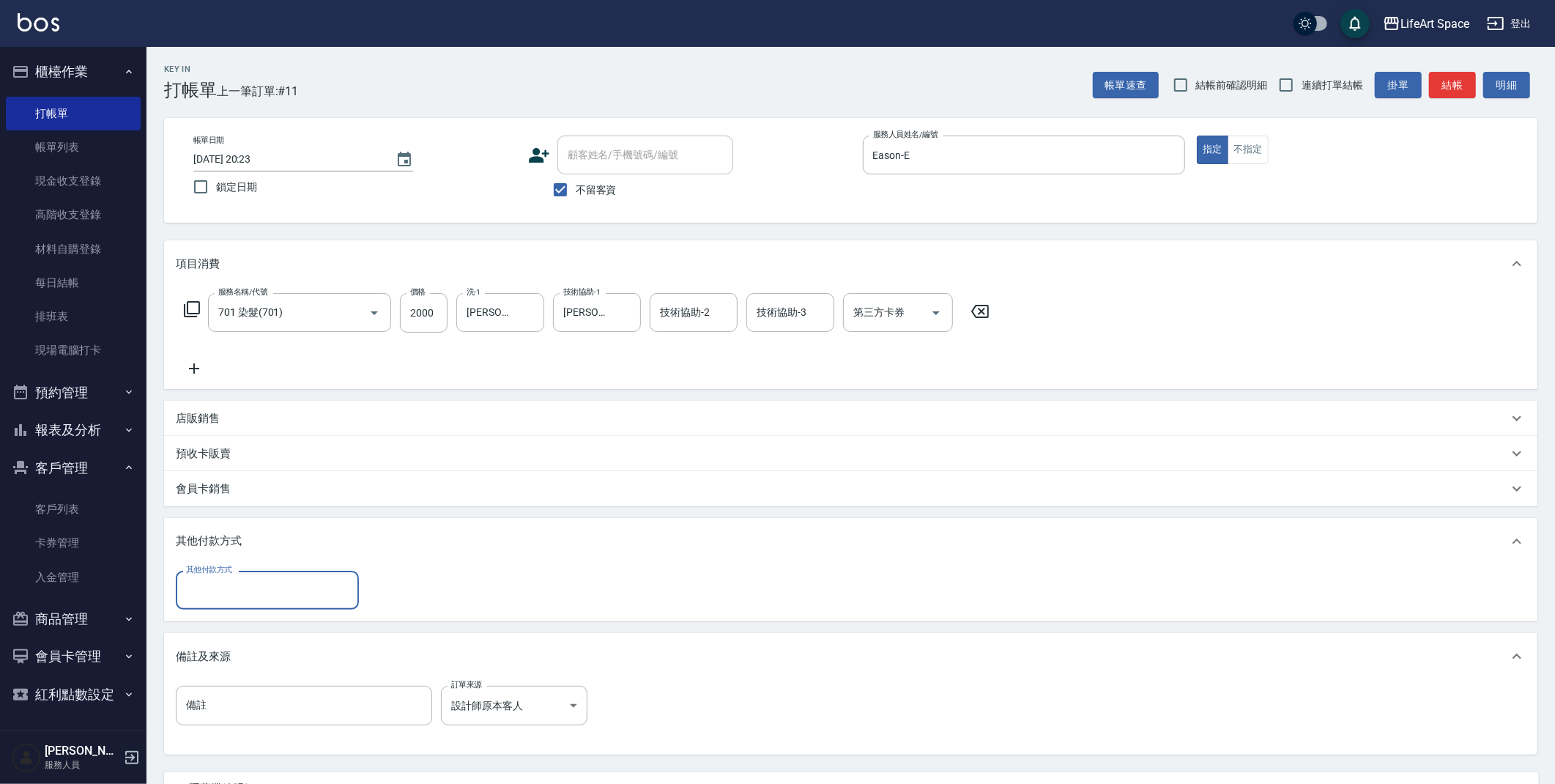
scroll to position [0, 0]
click at [225, 604] on div "其他付款方式" at bounding box center [267, 590] width 183 height 39
click at [228, 629] on span "轉帳" at bounding box center [267, 627] width 183 height 24
type input "轉帳"
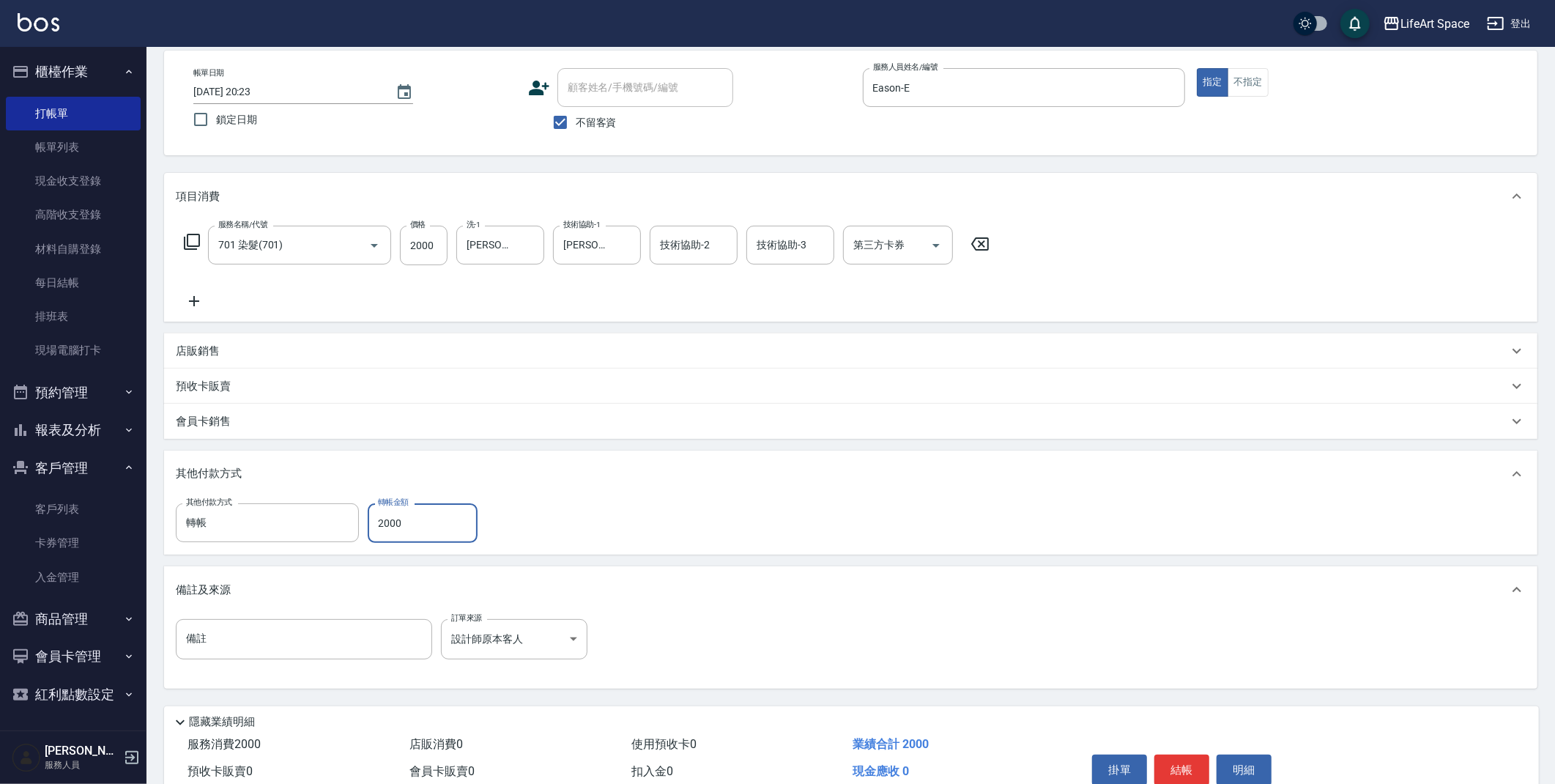
scroll to position [135, 0]
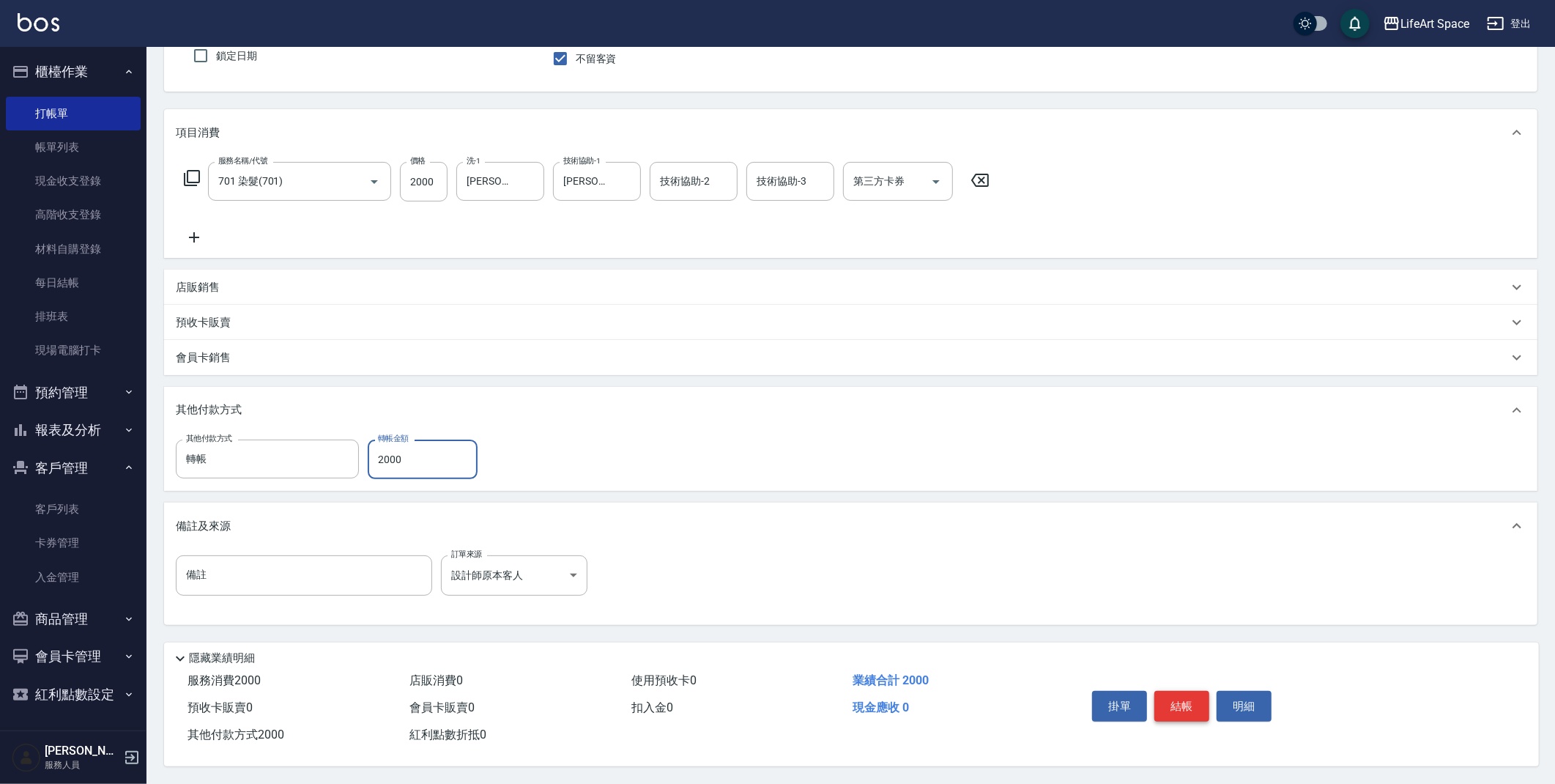
type input "2000"
click at [1189, 705] on button "結帳" at bounding box center [1182, 706] width 55 height 31
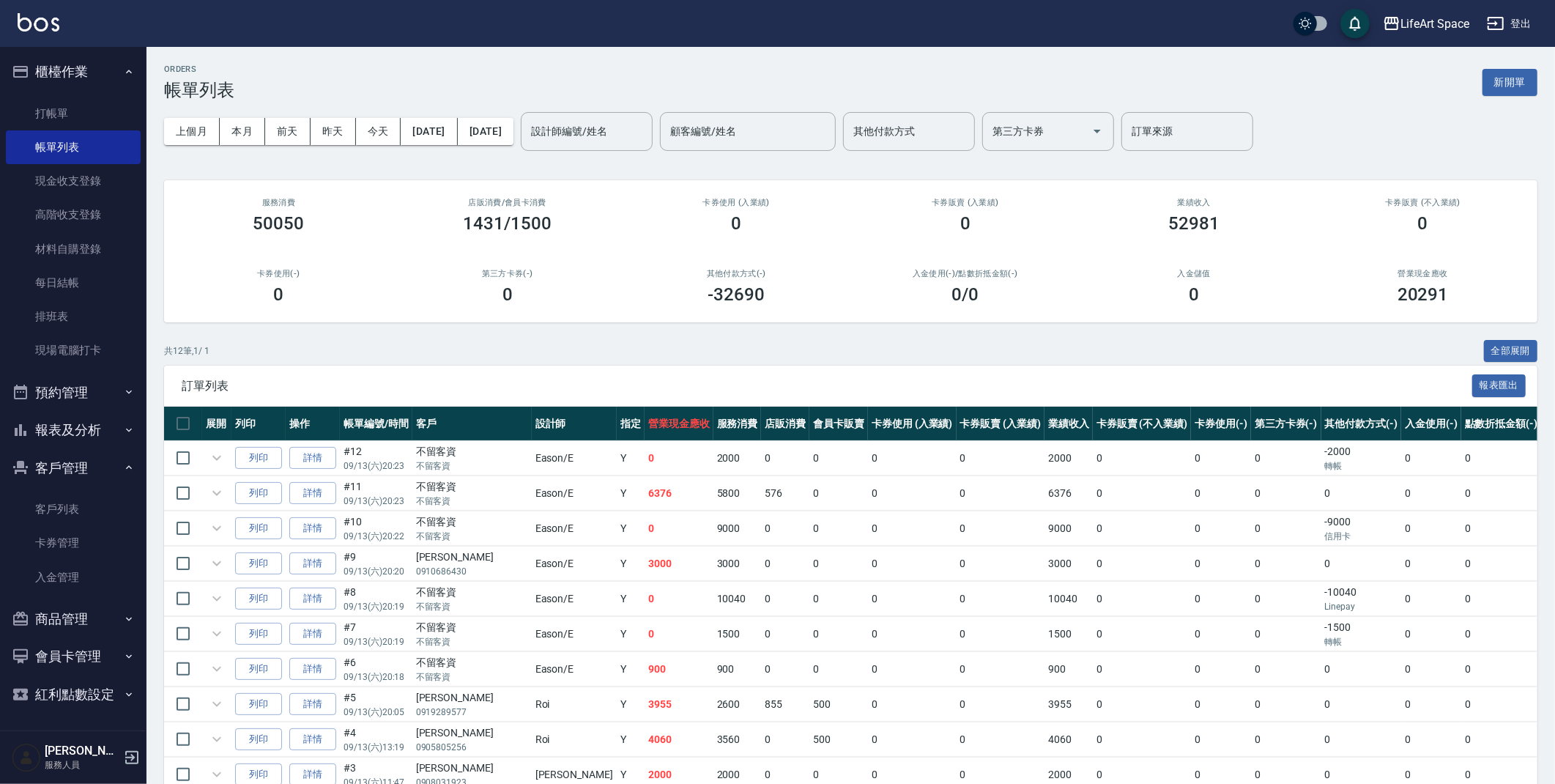
drag, startPoint x: 1504, startPoint y: 75, endPoint x: 1449, endPoint y: 84, distance: 55.7
click at [1504, 74] on button "新開單" at bounding box center [1509, 81] width 55 height 27
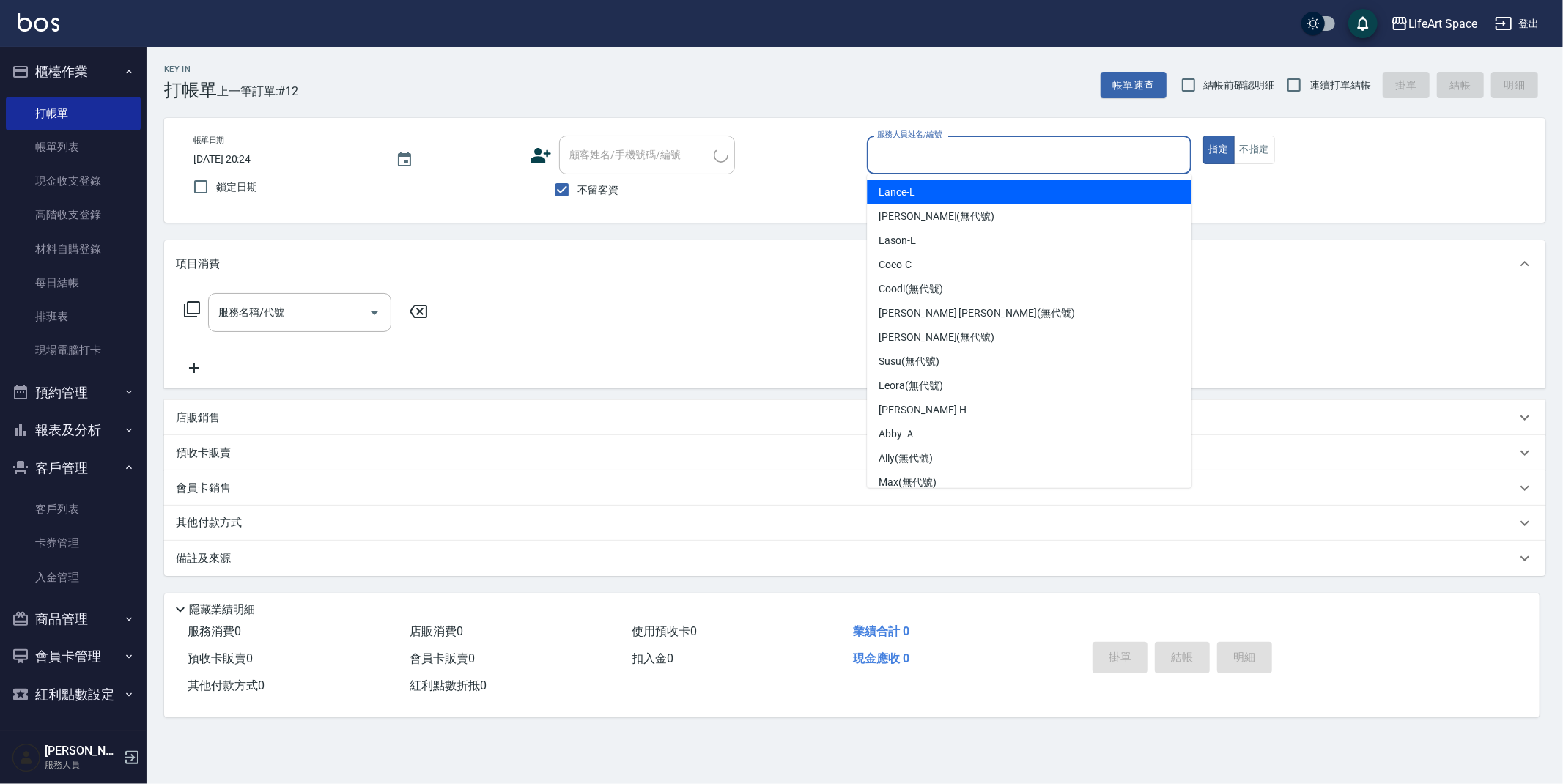
click at [979, 158] on input "服務人員姓名/編號" at bounding box center [1028, 155] width 311 height 26
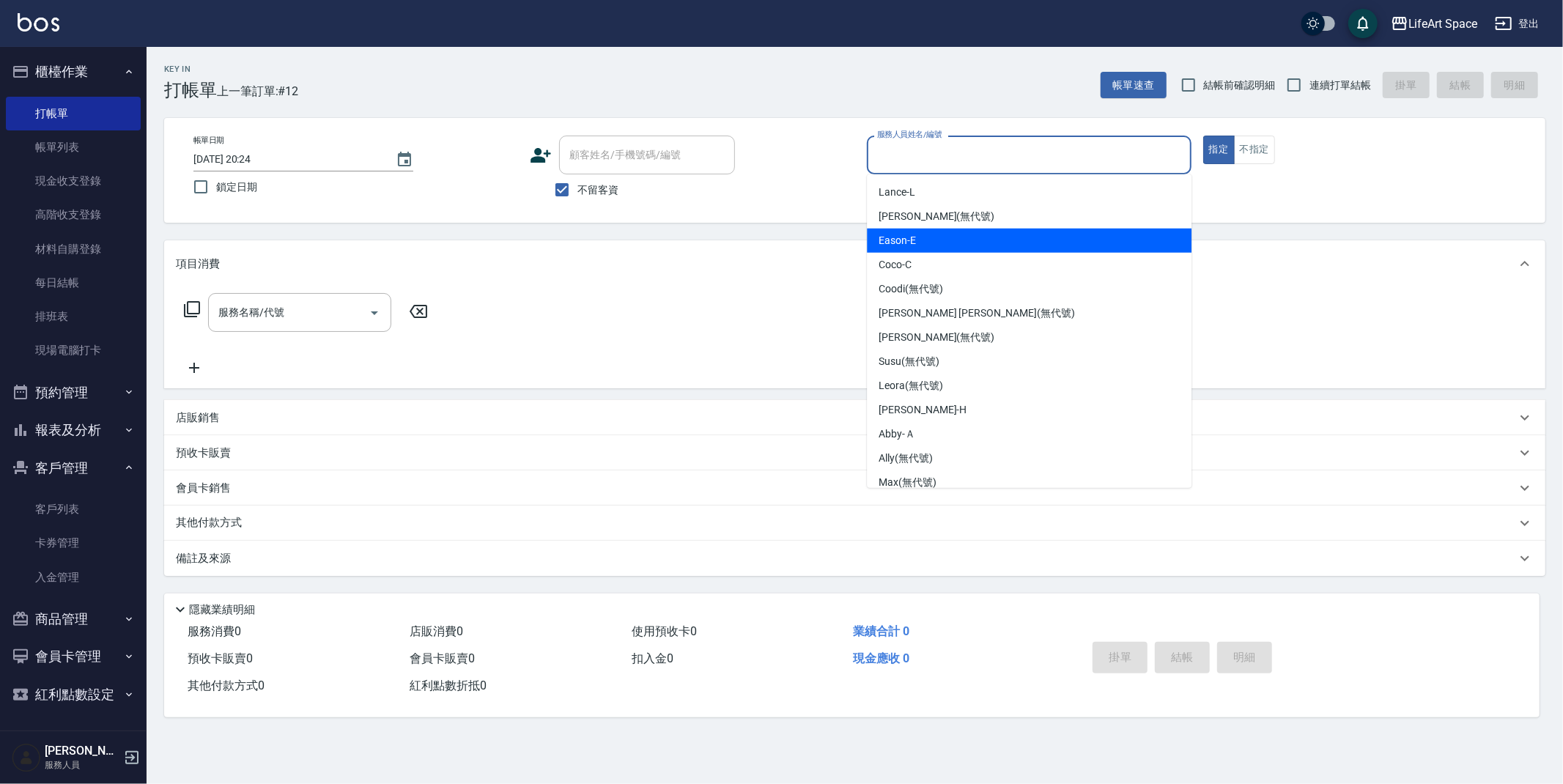
click at [922, 245] on div "Eason -E" at bounding box center [1028, 241] width 325 height 24
type input "Eason-E"
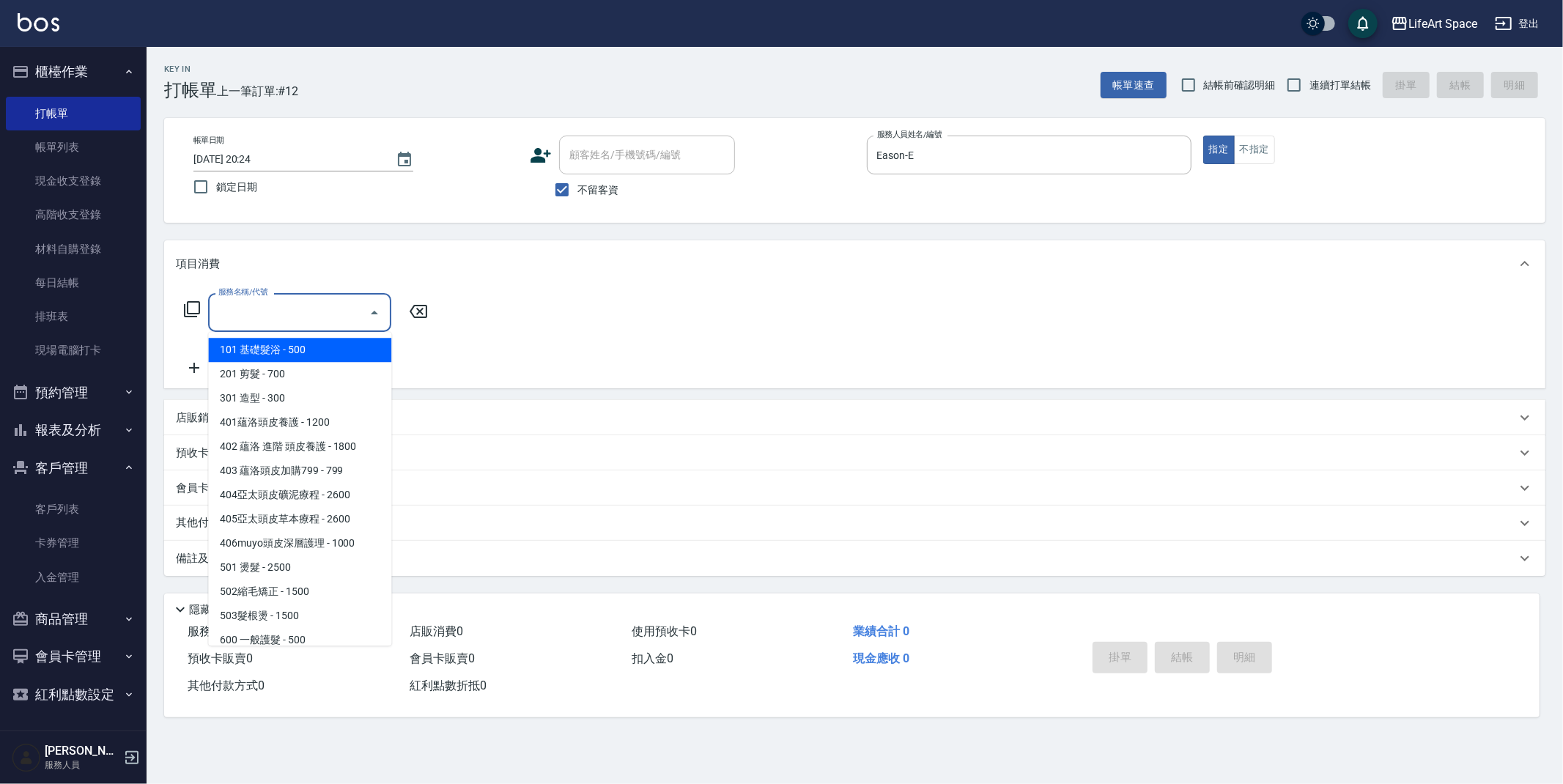
drag, startPoint x: 351, startPoint y: 315, endPoint x: 282, endPoint y: 457, distance: 157.9
click at [351, 315] on input "服務名稱/代號" at bounding box center [289, 313] width 148 height 26
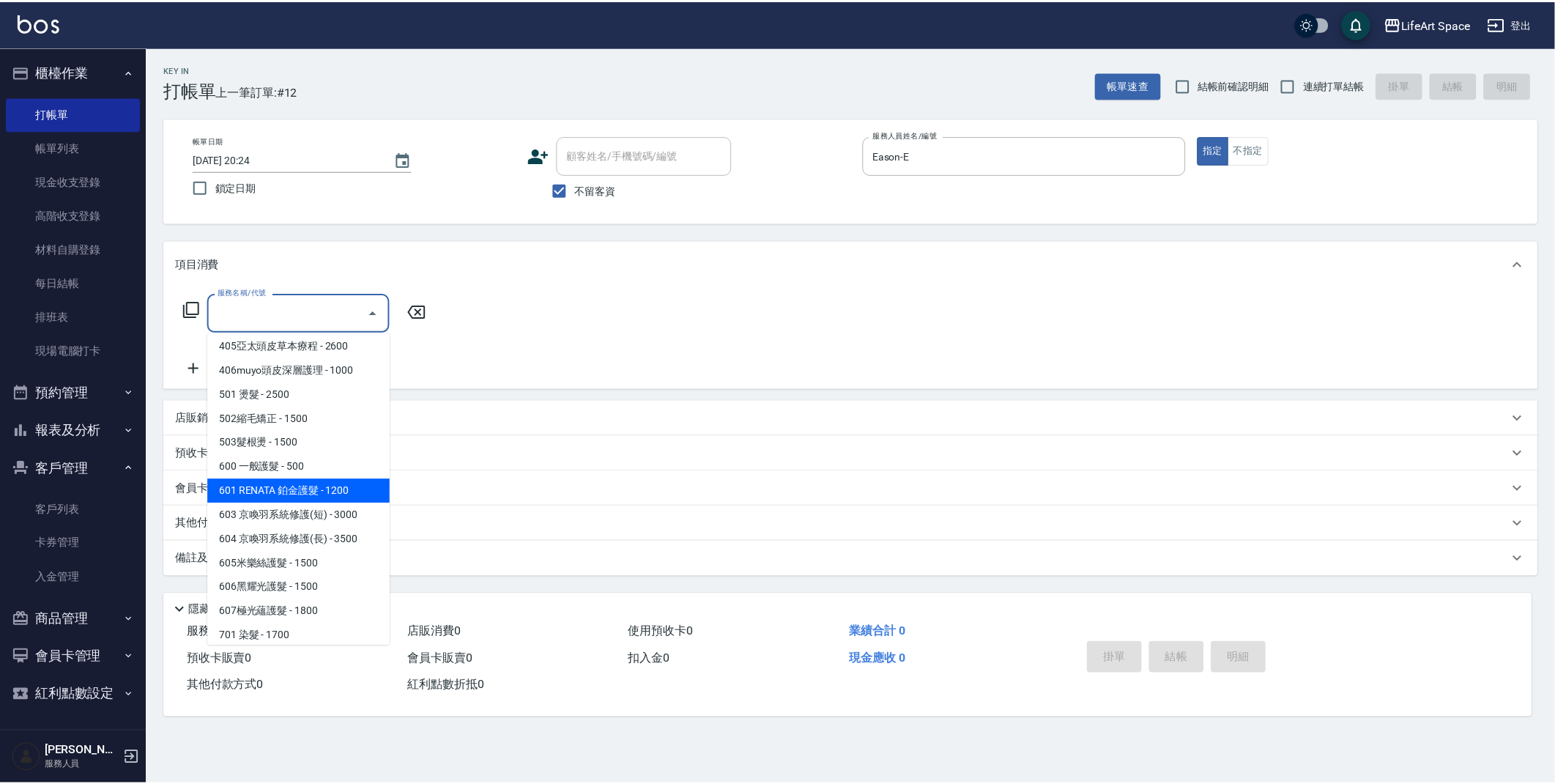
scroll to position [230, 0]
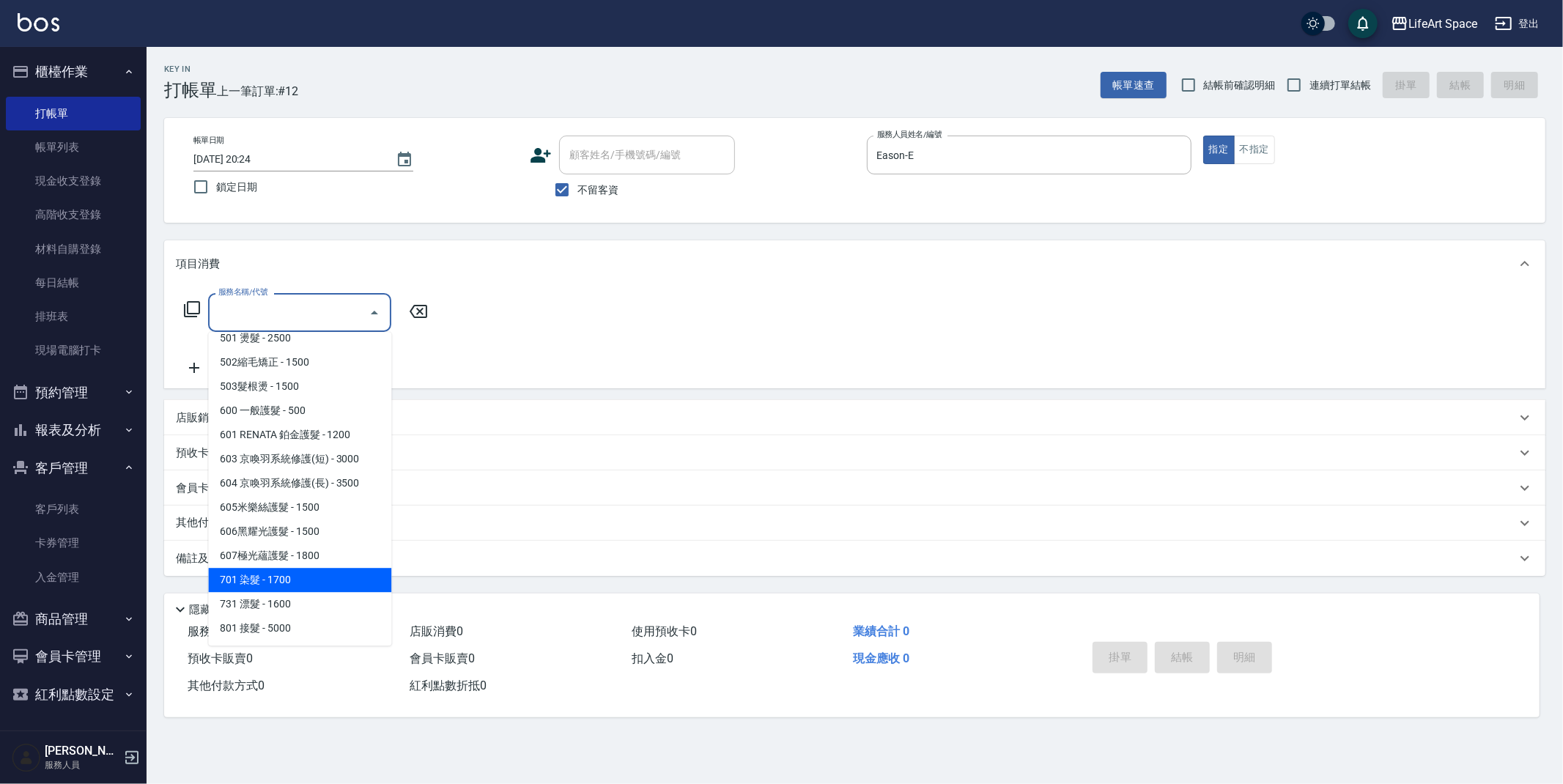
drag, startPoint x: 292, startPoint y: 576, endPoint x: 217, endPoint y: 393, distance: 197.8
click at [292, 576] on span "701 染髮 - 1700" at bounding box center [299, 580] width 183 height 24
type input "701 染髮(701)"
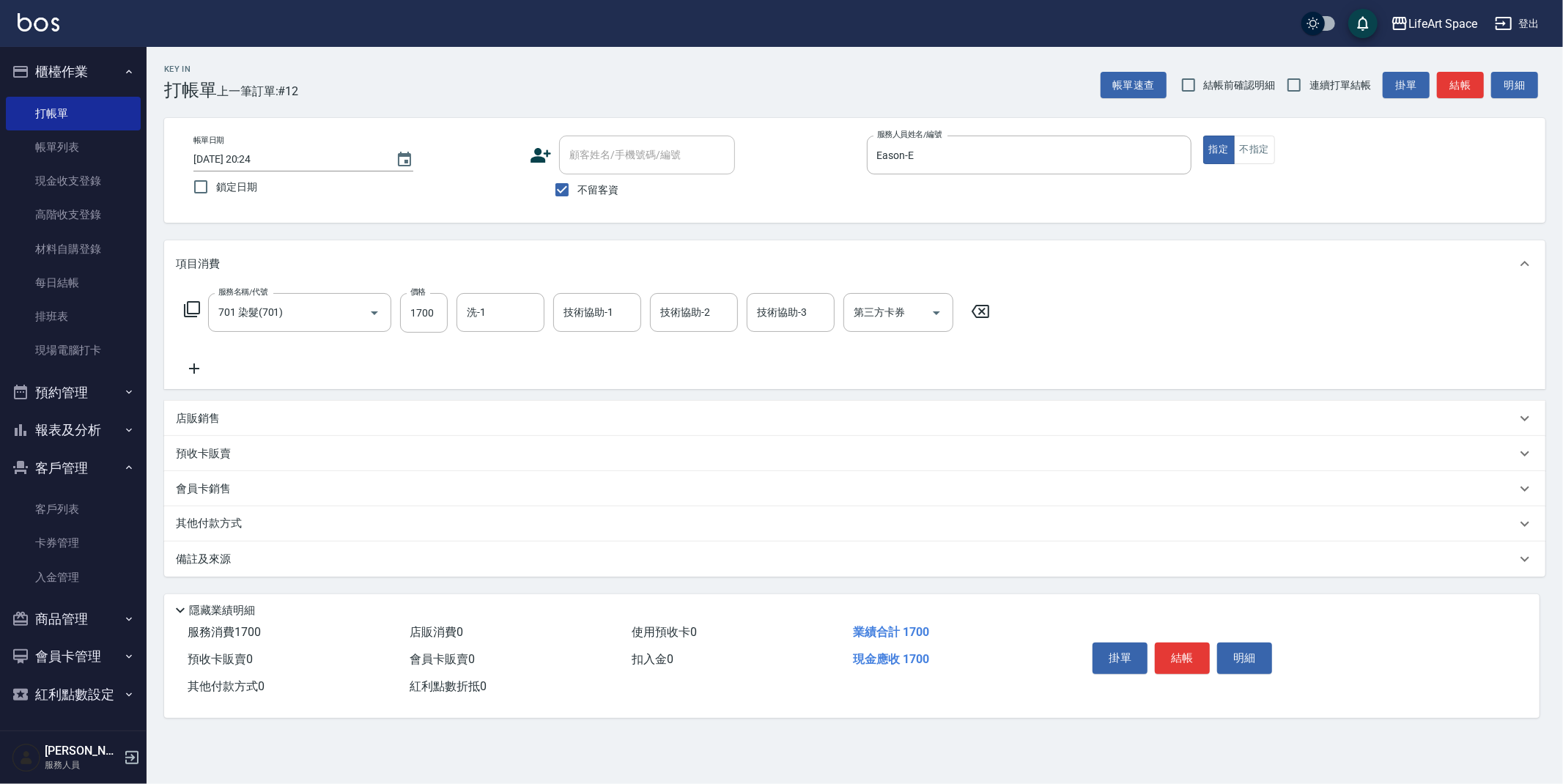
click at [201, 369] on icon at bounding box center [194, 368] width 36 height 17
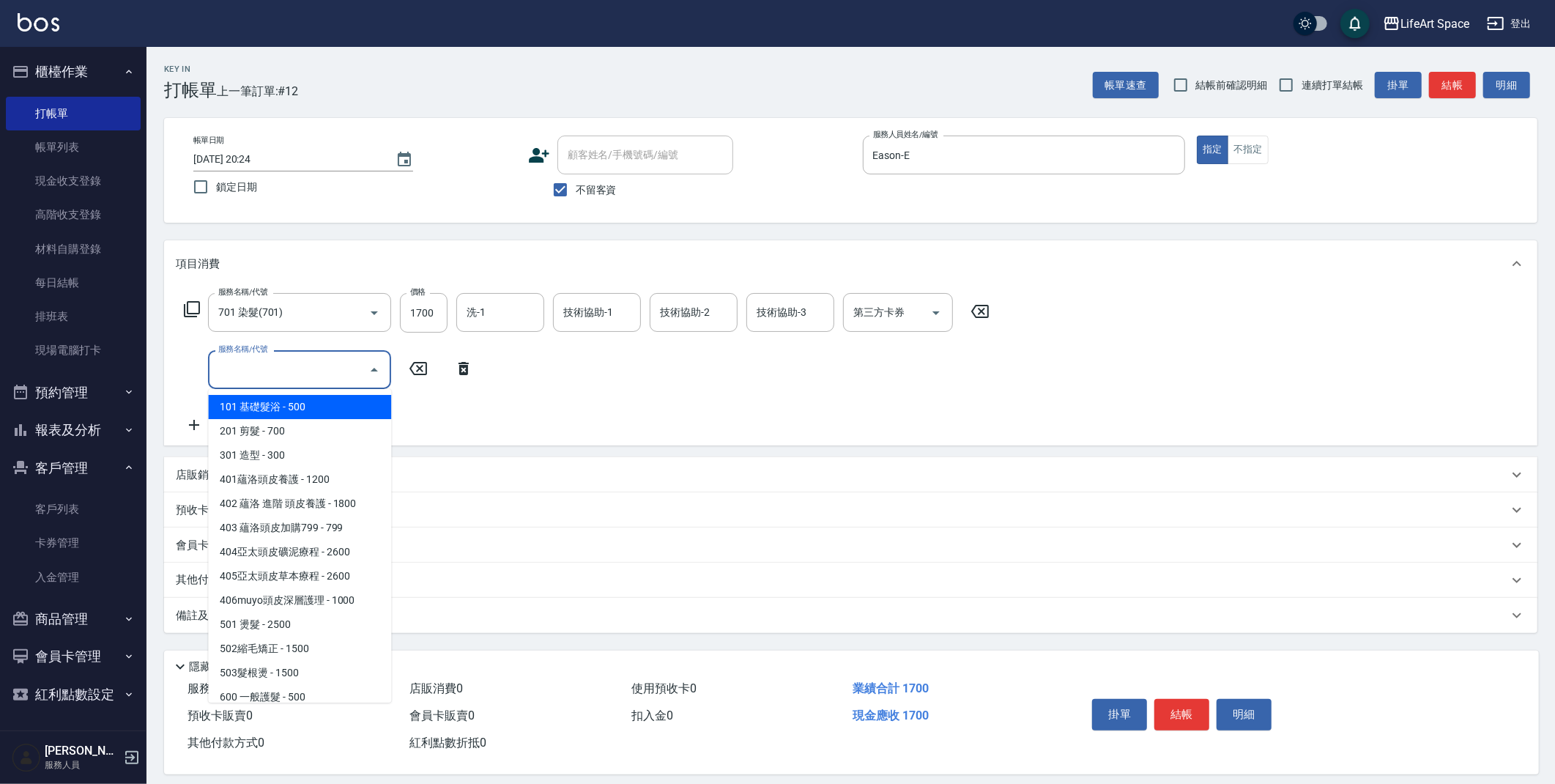
click at [261, 373] on input "服務名稱/代號" at bounding box center [288, 370] width 148 height 26
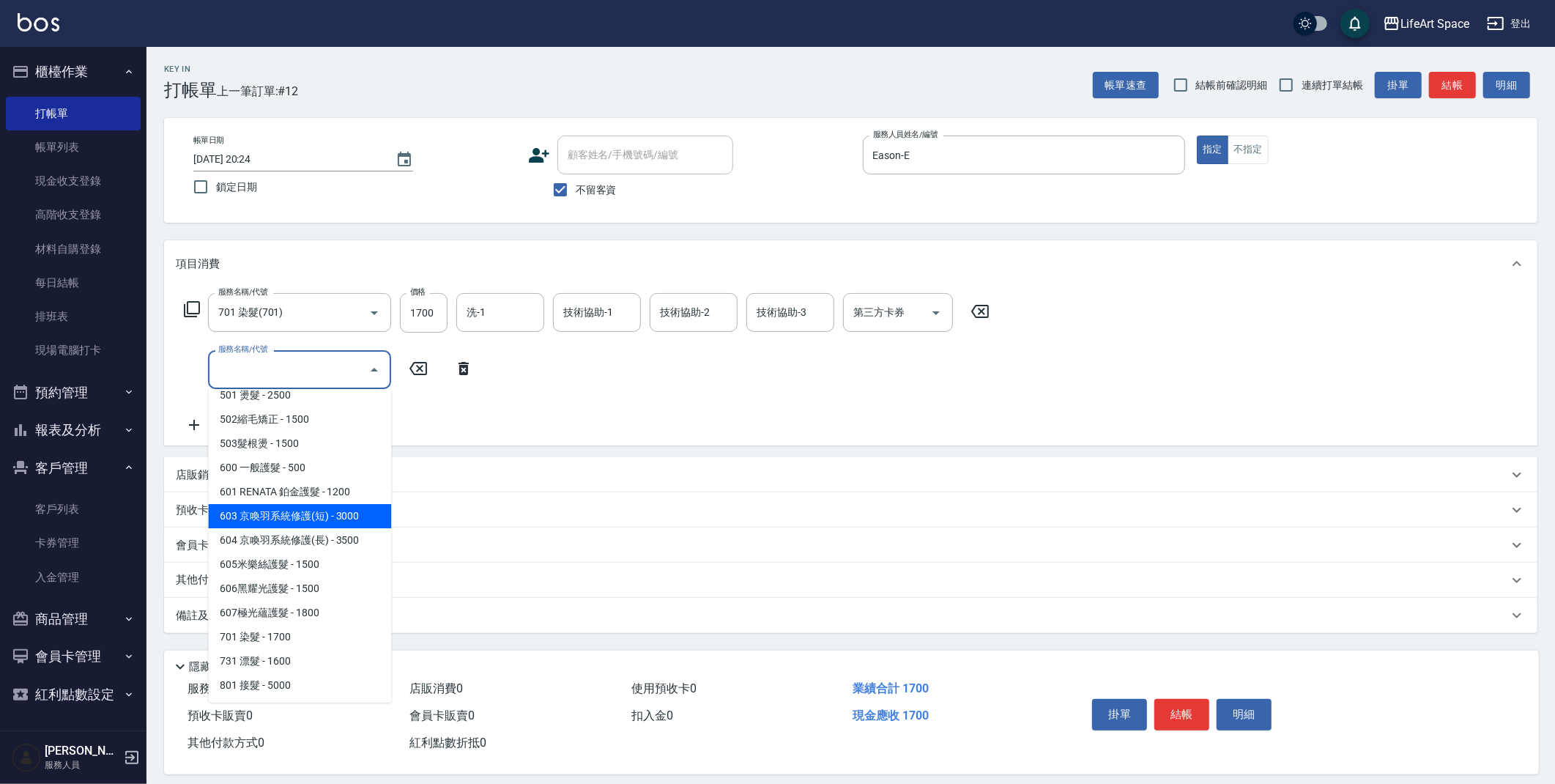
drag, startPoint x: 319, startPoint y: 507, endPoint x: 450, endPoint y: 391, distance: 175.0
click at [319, 507] on span "603 京喚羽系統修護(短) - 3000" at bounding box center [299, 516] width 183 height 24
type input "603 京喚羽系統修護(短)(603)"
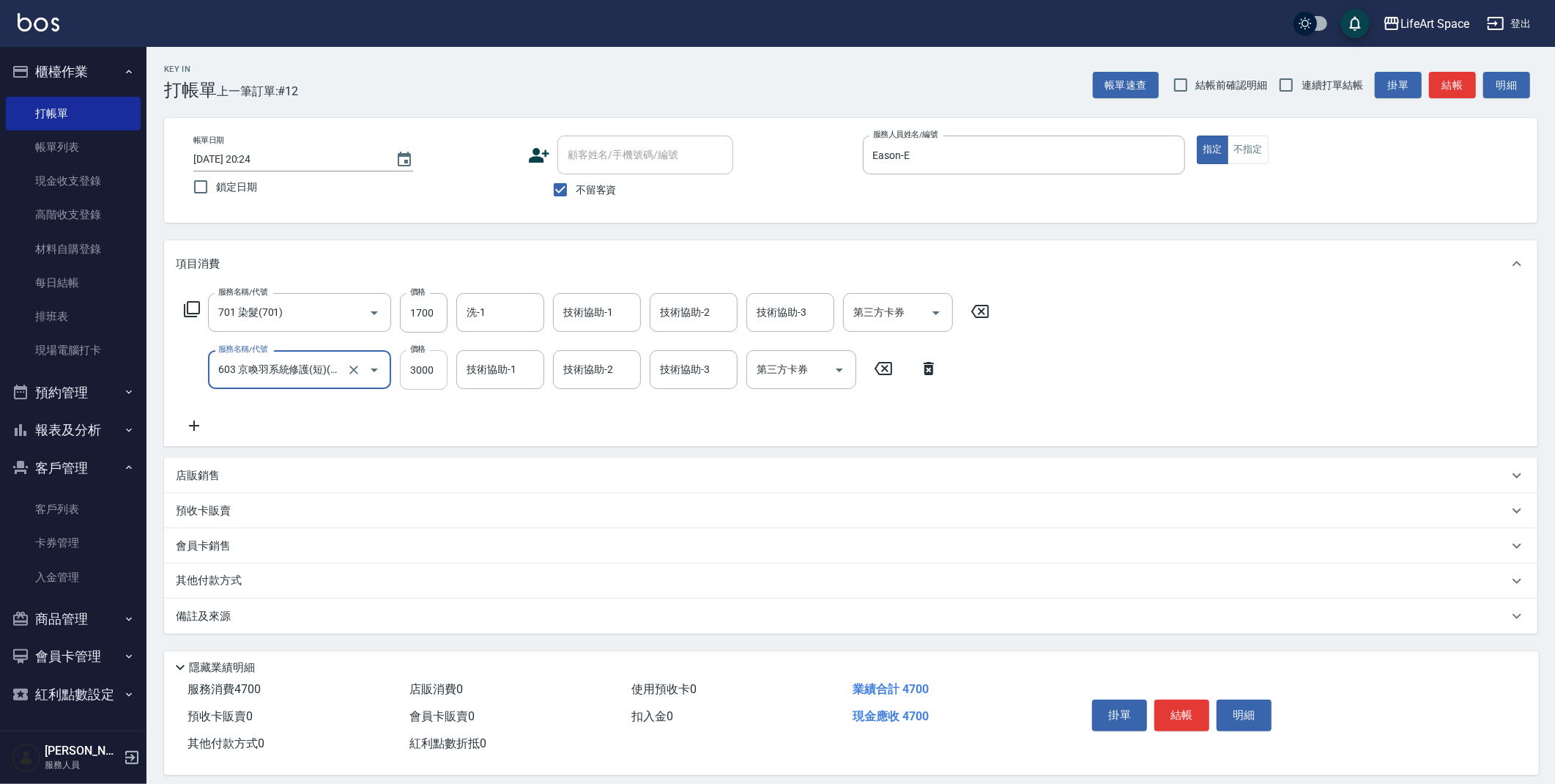
click at [440, 373] on input "3000" at bounding box center [424, 370] width 48 height 40
type input "2500"
click at [436, 314] on input "1700" at bounding box center [424, 313] width 48 height 40
type input "7300"
click at [509, 318] on input "洗-1" at bounding box center [500, 313] width 75 height 26
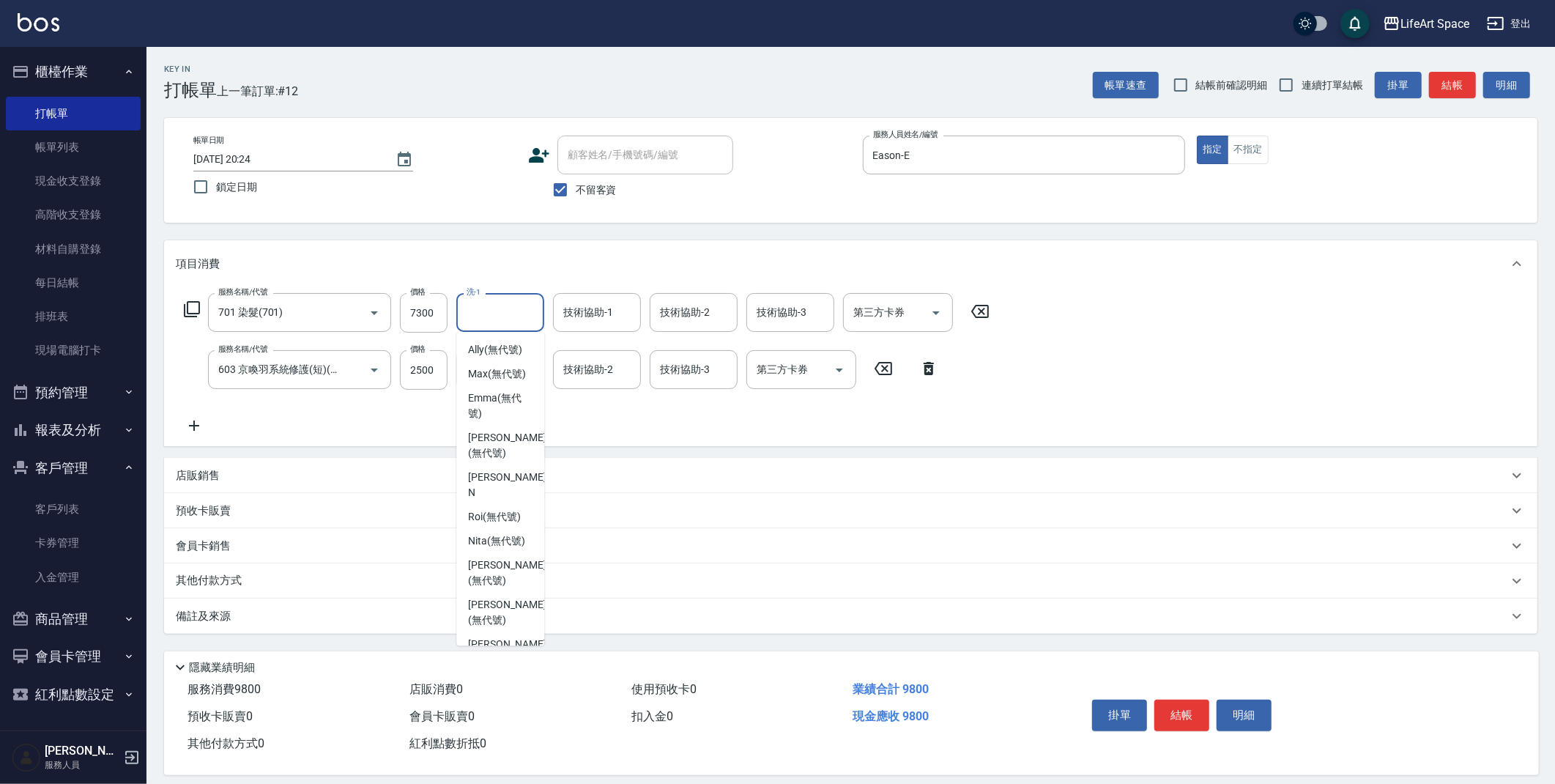
scroll to position [453, 0]
drag, startPoint x: 505, startPoint y: 515, endPoint x: 509, endPoint y: 367, distance: 148.1
click at [505, 515] on span "Lillian (無代號)" at bounding box center [507, 502] width 78 height 31
type input "Lillian(無代號)"
click at [506, 354] on div "技術協助-1" at bounding box center [500, 369] width 87 height 39
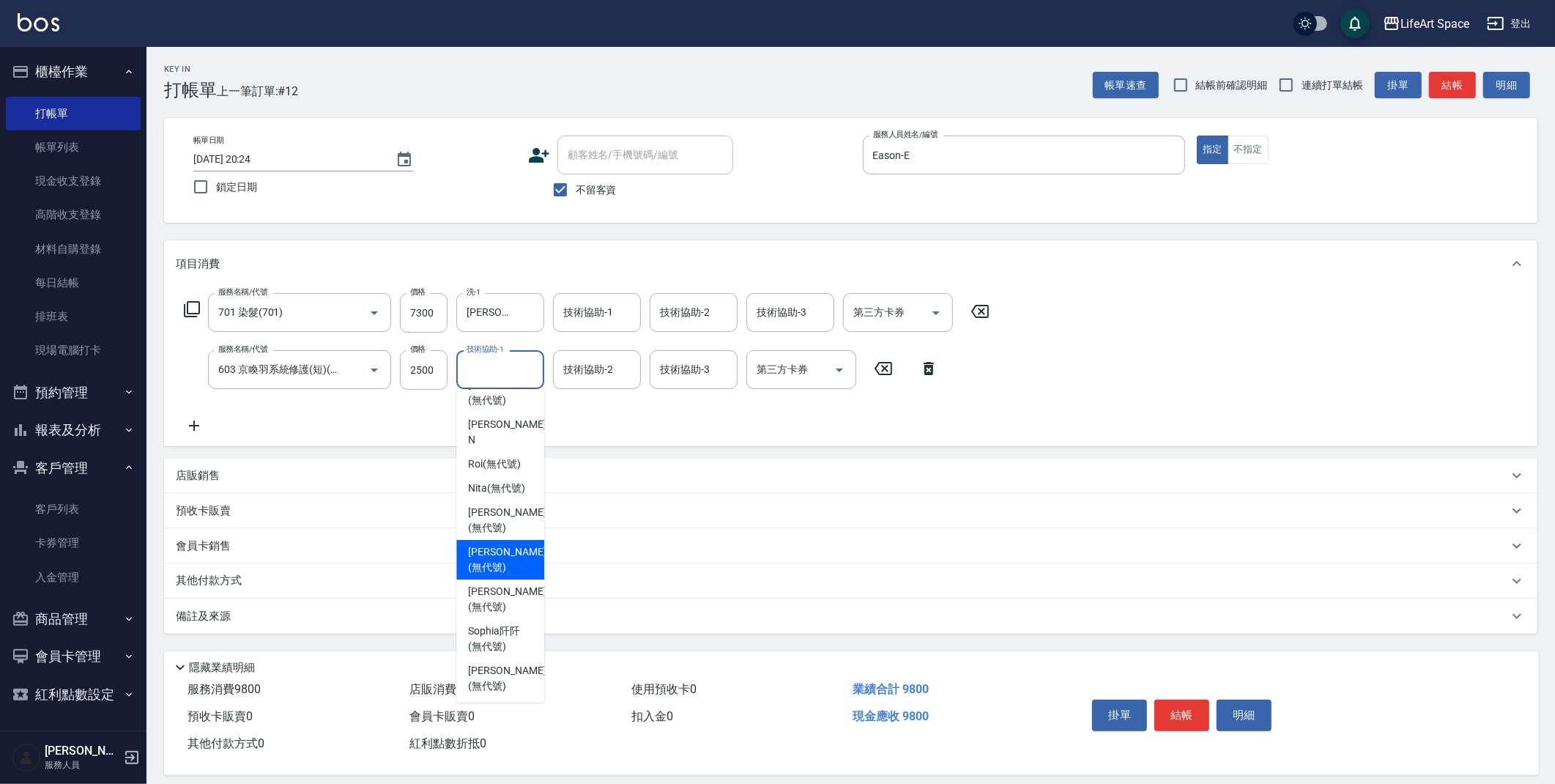
click at [509, 572] on span "Lillian (無代號)" at bounding box center [507, 560] width 78 height 31
type input "Lillian(無代號)"
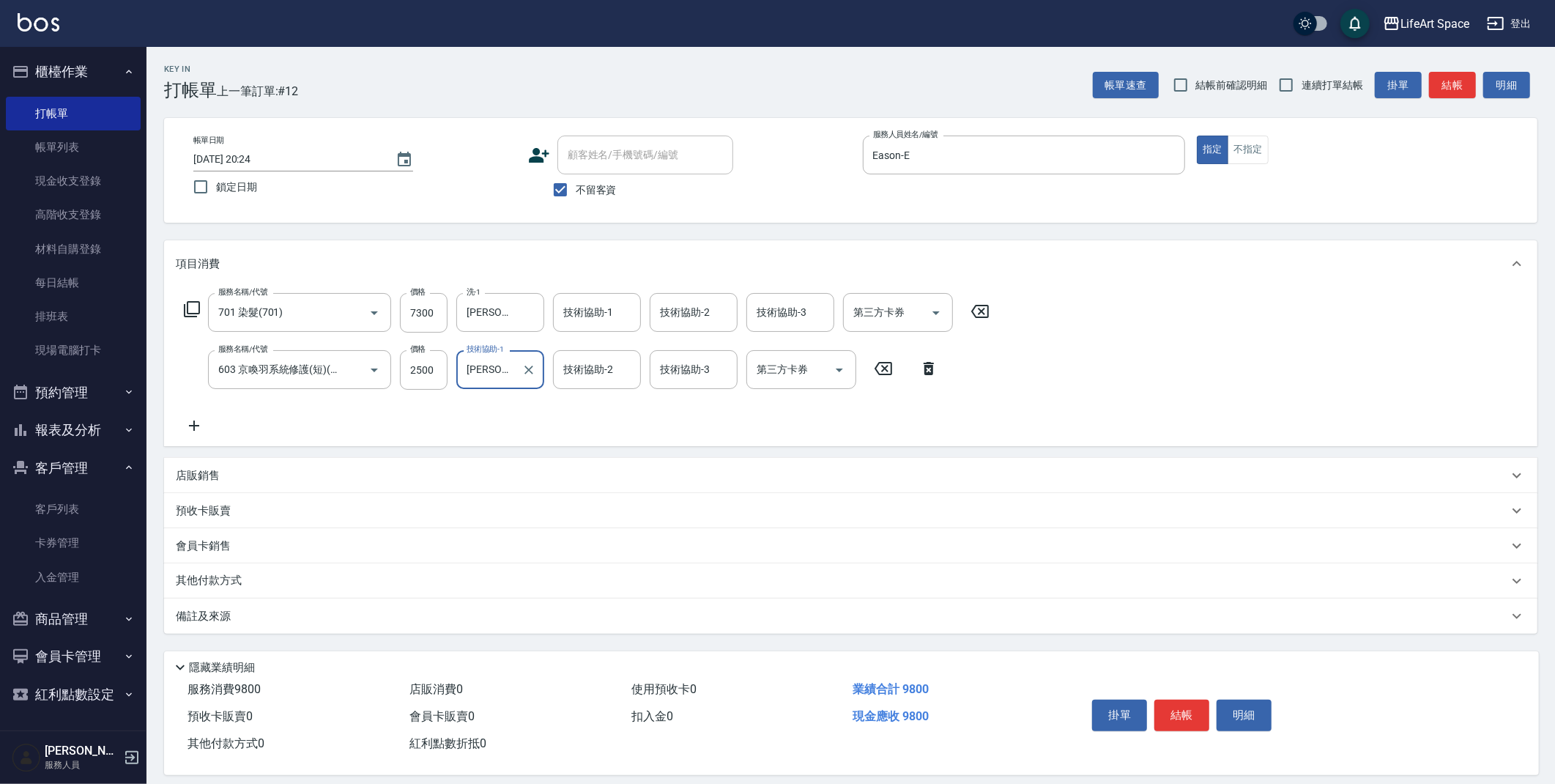
click at [585, 373] on div "技術協助-2 技術協助-2" at bounding box center [596, 369] width 87 height 39
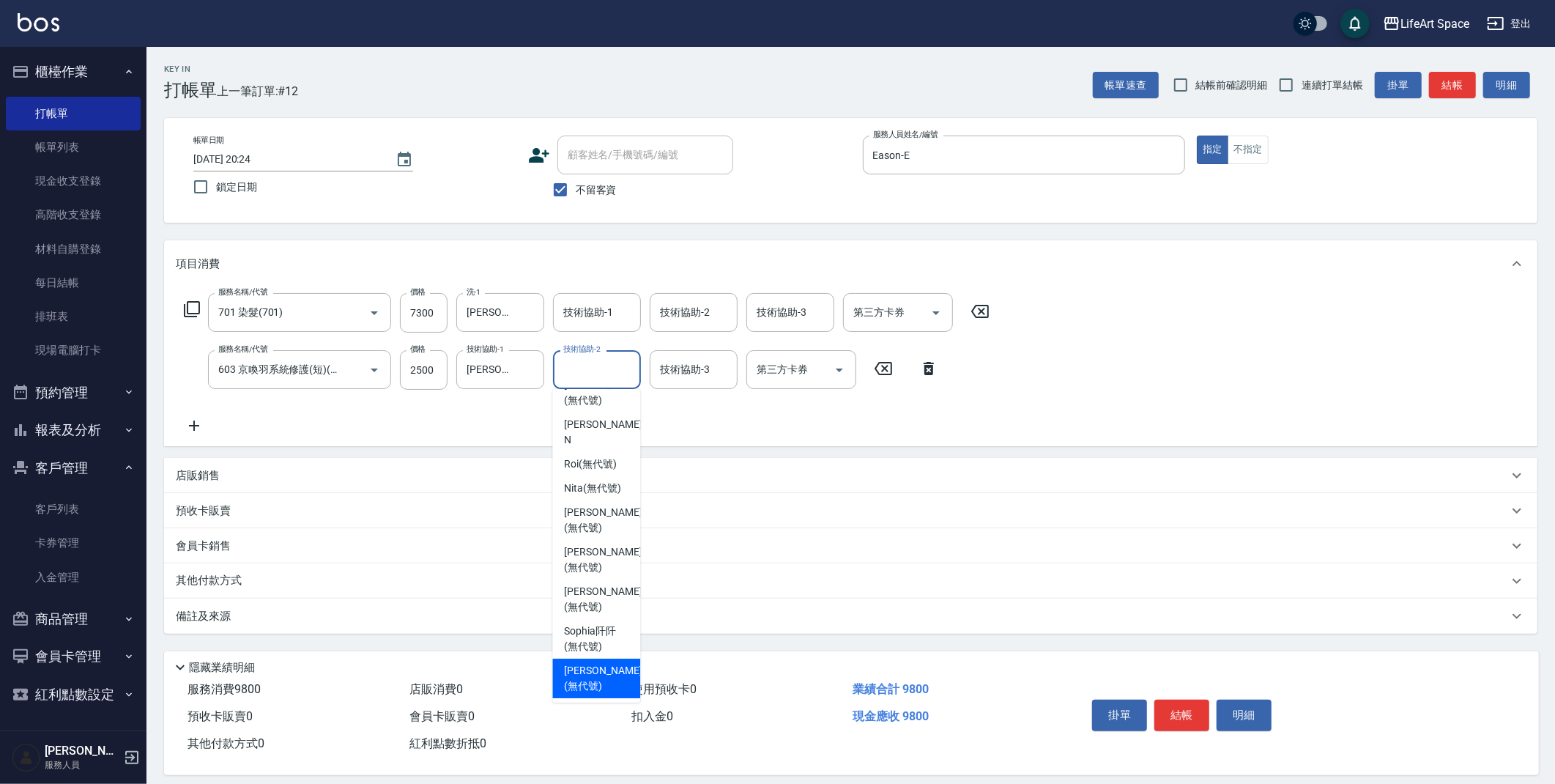
click at [605, 685] on span "Ivan (無代號)" at bounding box center [603, 678] width 78 height 31
type input "Ivan(無代號)"
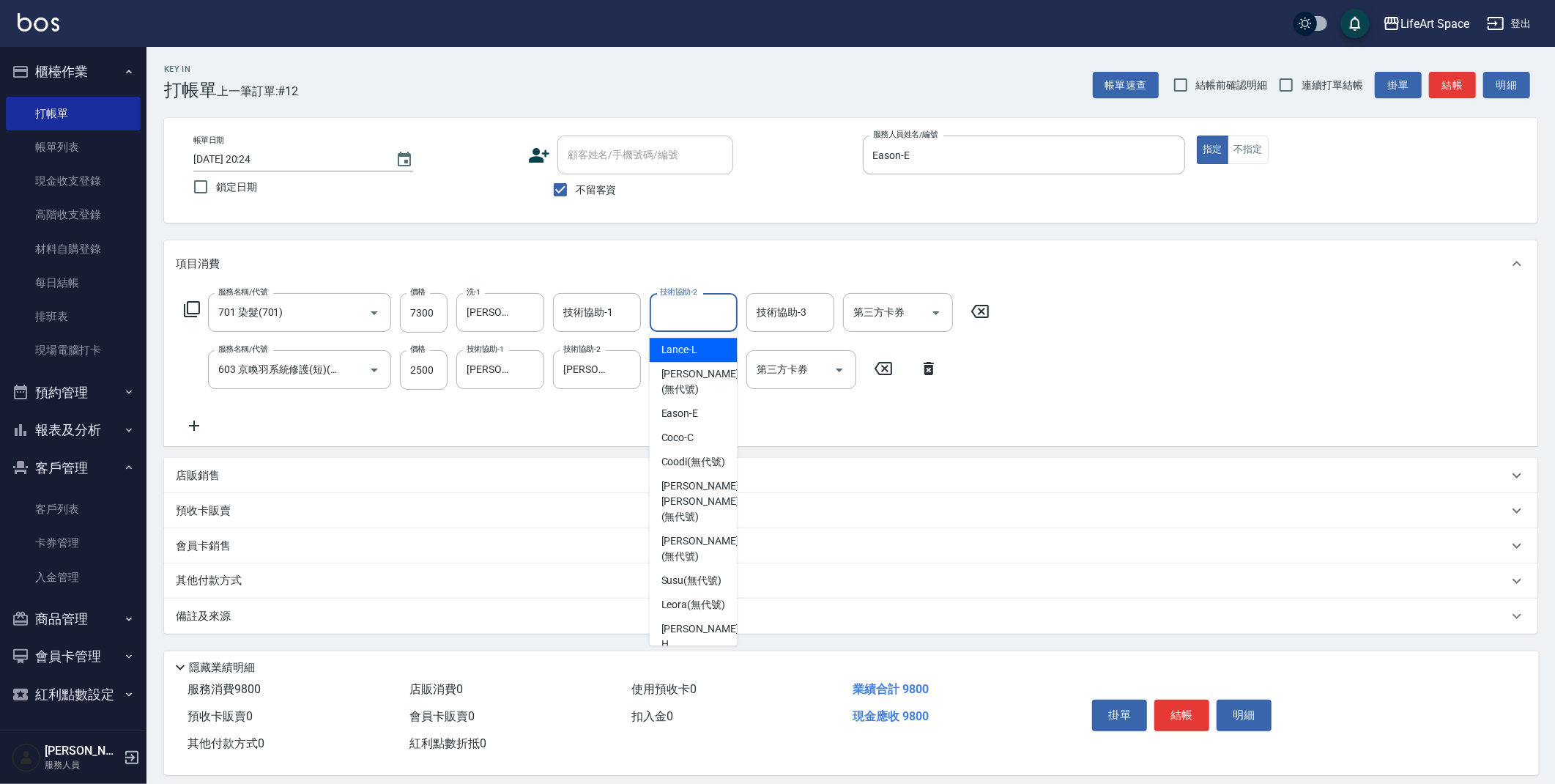
drag, startPoint x: 688, startPoint y: 320, endPoint x: 683, endPoint y: 483, distance: 163.1
click at [688, 321] on input "技術協助-2" at bounding box center [694, 313] width 75 height 26
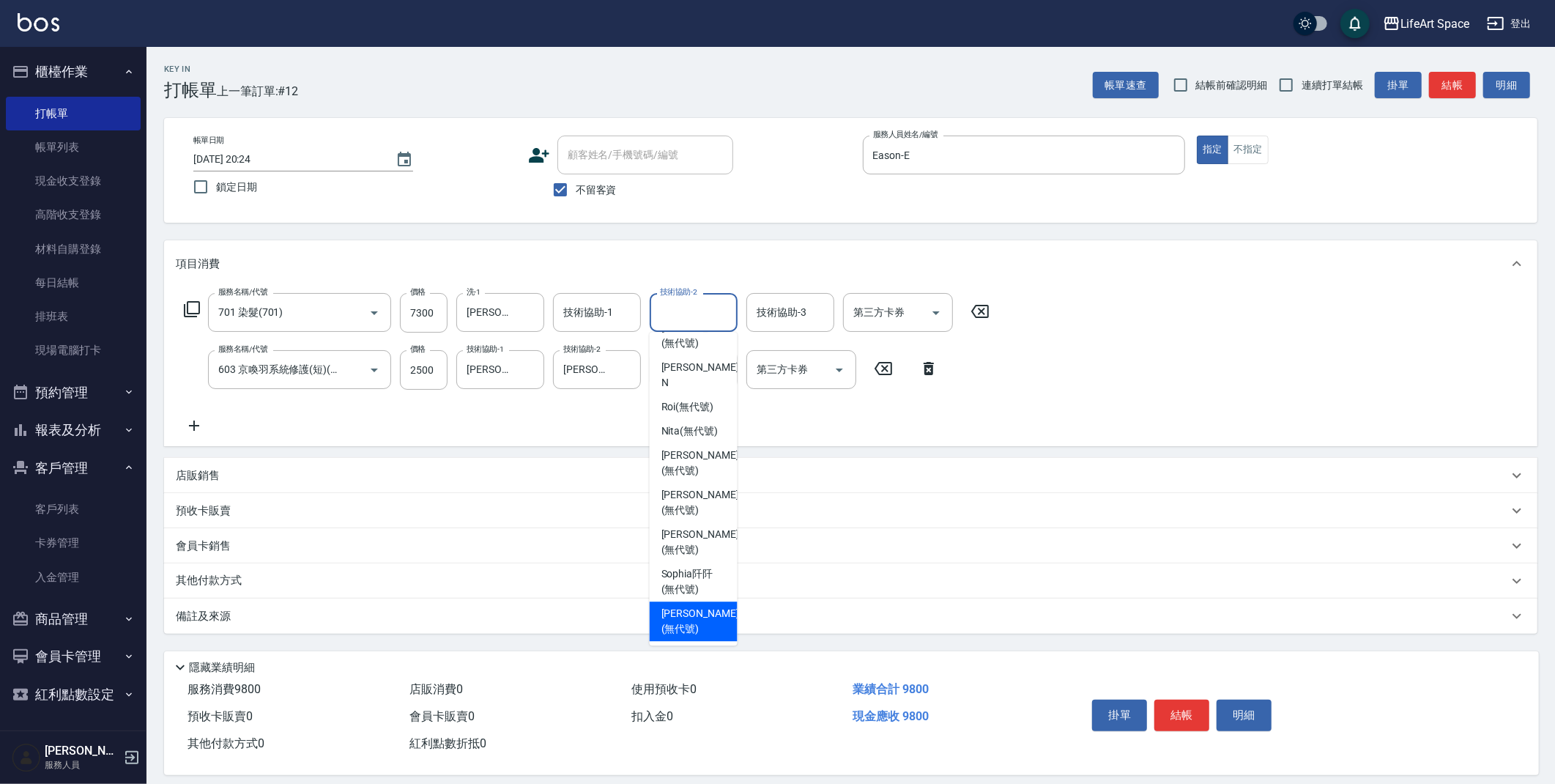
drag, startPoint x: 703, startPoint y: 632, endPoint x: 629, endPoint y: 428, distance: 217.0
click at [703, 632] on span "Ivan (無代號)" at bounding box center [701, 621] width 78 height 31
type input "Ivan(無代號)"
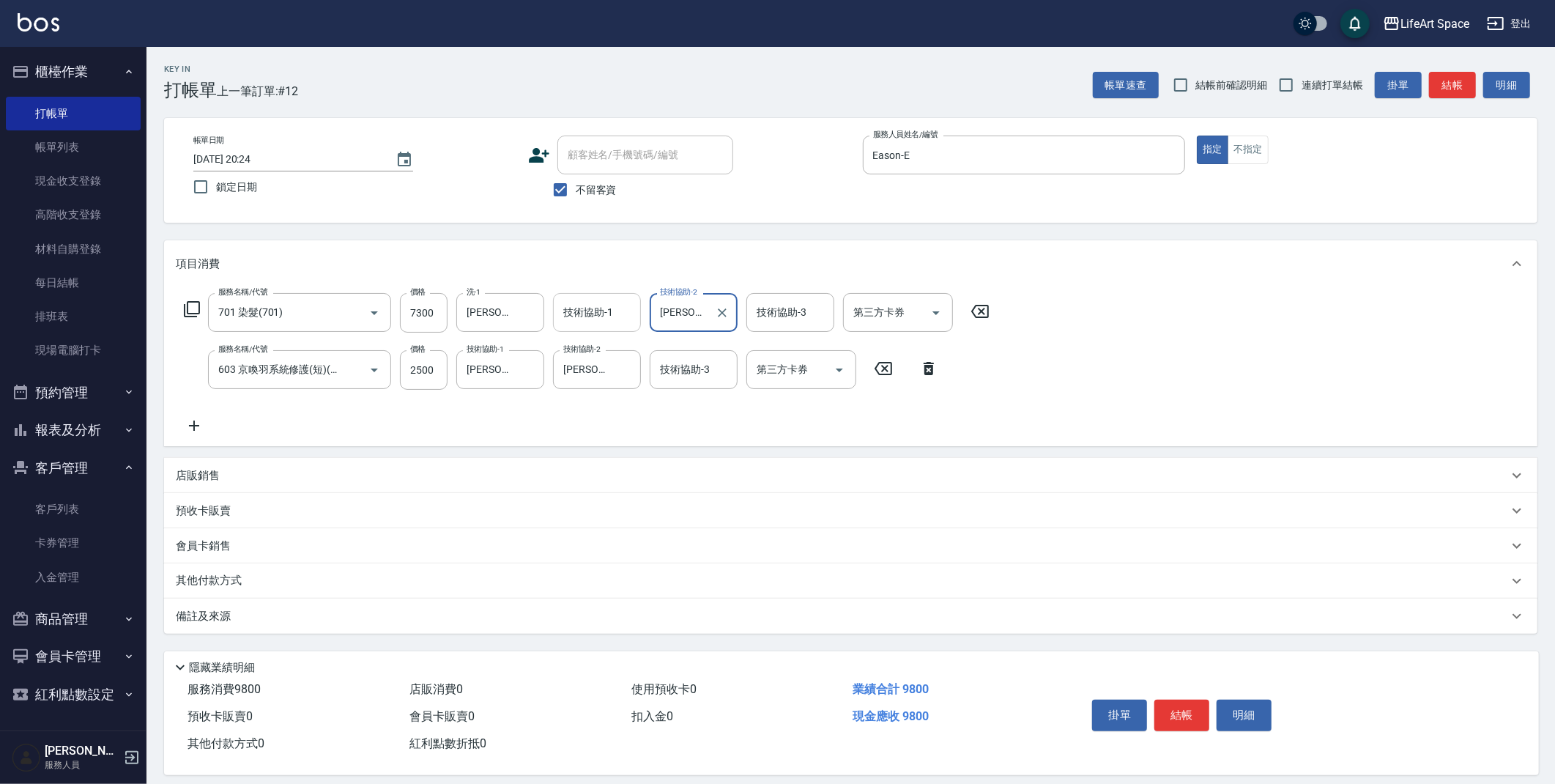
click at [604, 299] on div "技術協助-1 技術協助-1" at bounding box center [596, 312] width 87 height 39
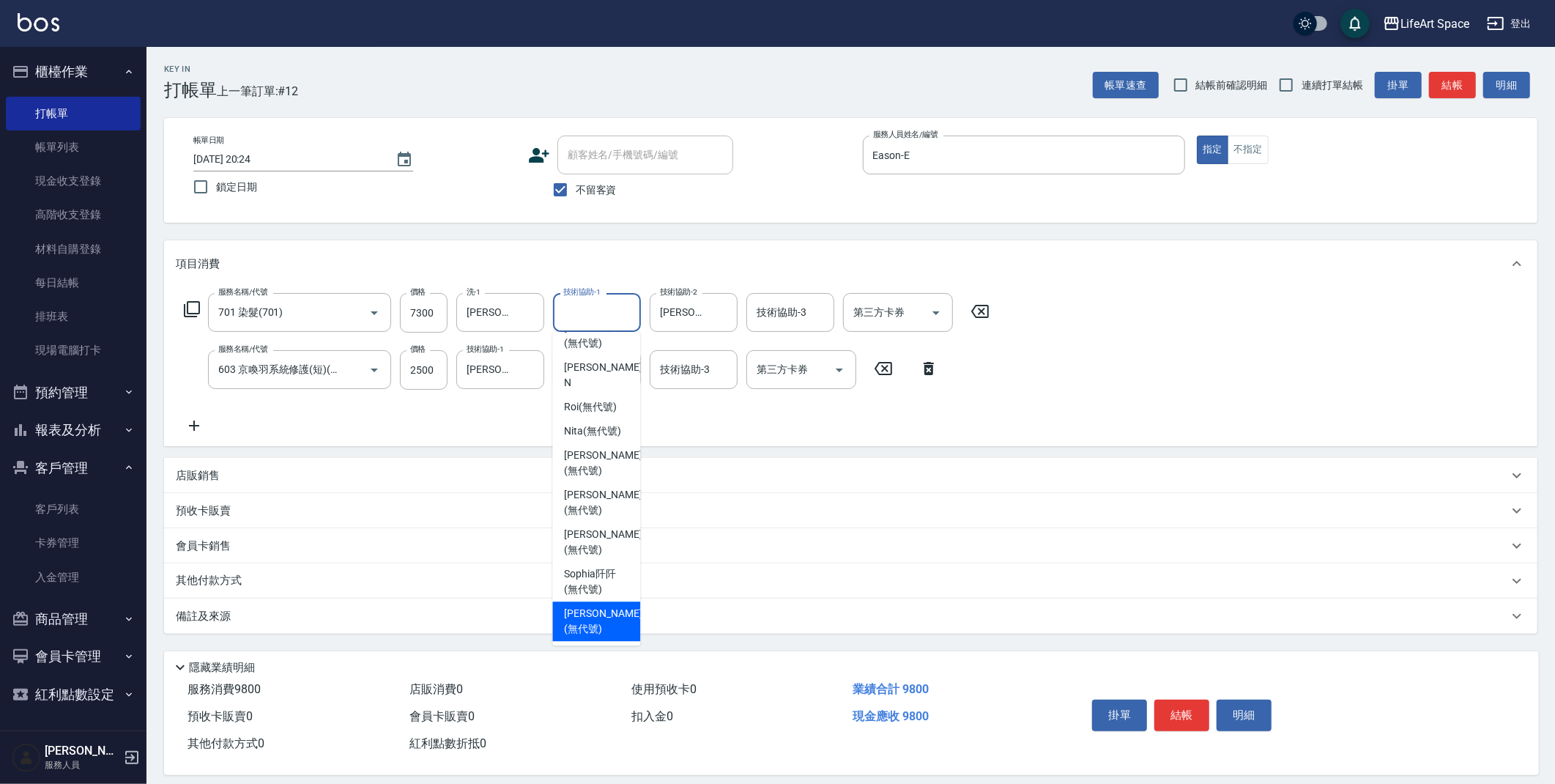
drag, startPoint x: 599, startPoint y: 632, endPoint x: 434, endPoint y: 609, distance: 166.6
click at [599, 632] on span "Ivan (無代號)" at bounding box center [603, 621] width 78 height 31
type input "Ivan(無代號)"
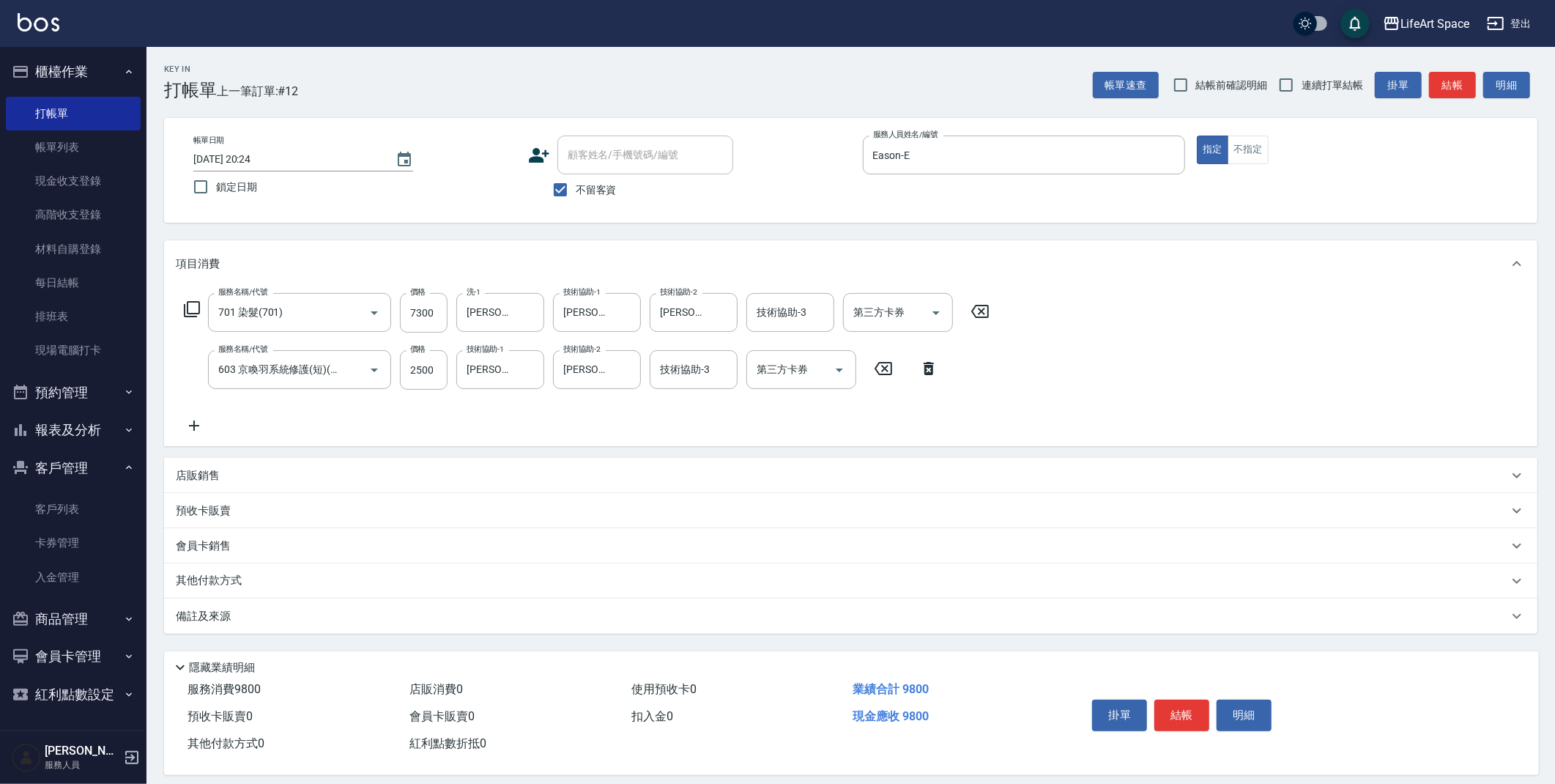
click at [415, 612] on div "備註及來源" at bounding box center [842, 617] width 1332 height 16
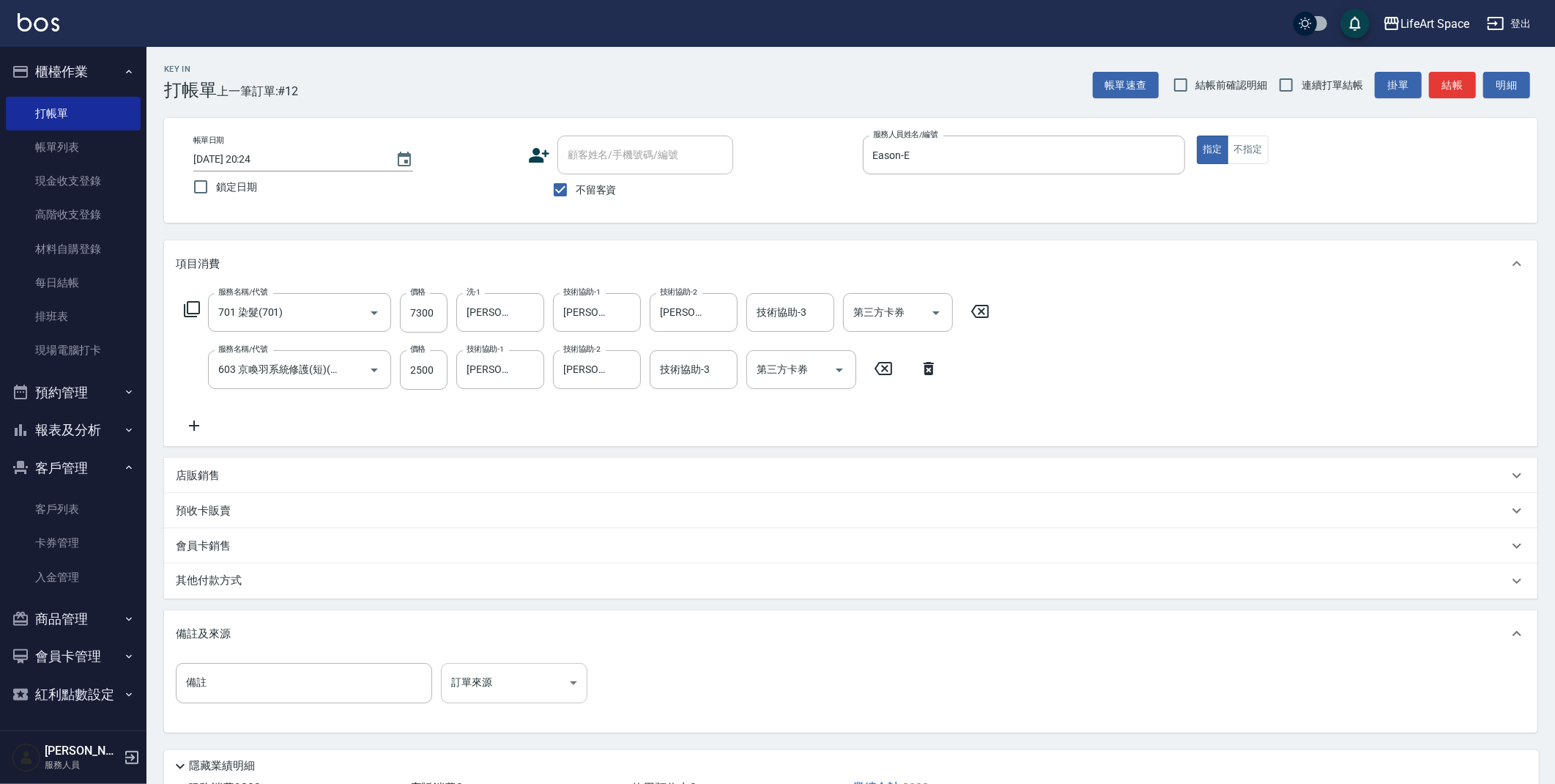
click at [509, 690] on body "LifeArt Space 登出 櫃檯作業 打帳單 帳單列表 現金收支登錄 高階收支登錄 材料自購登錄 每日結帳 排班表 現場電腦打卡 預約管理 預約管理 單…" at bounding box center [777, 445] width 1555 height 891
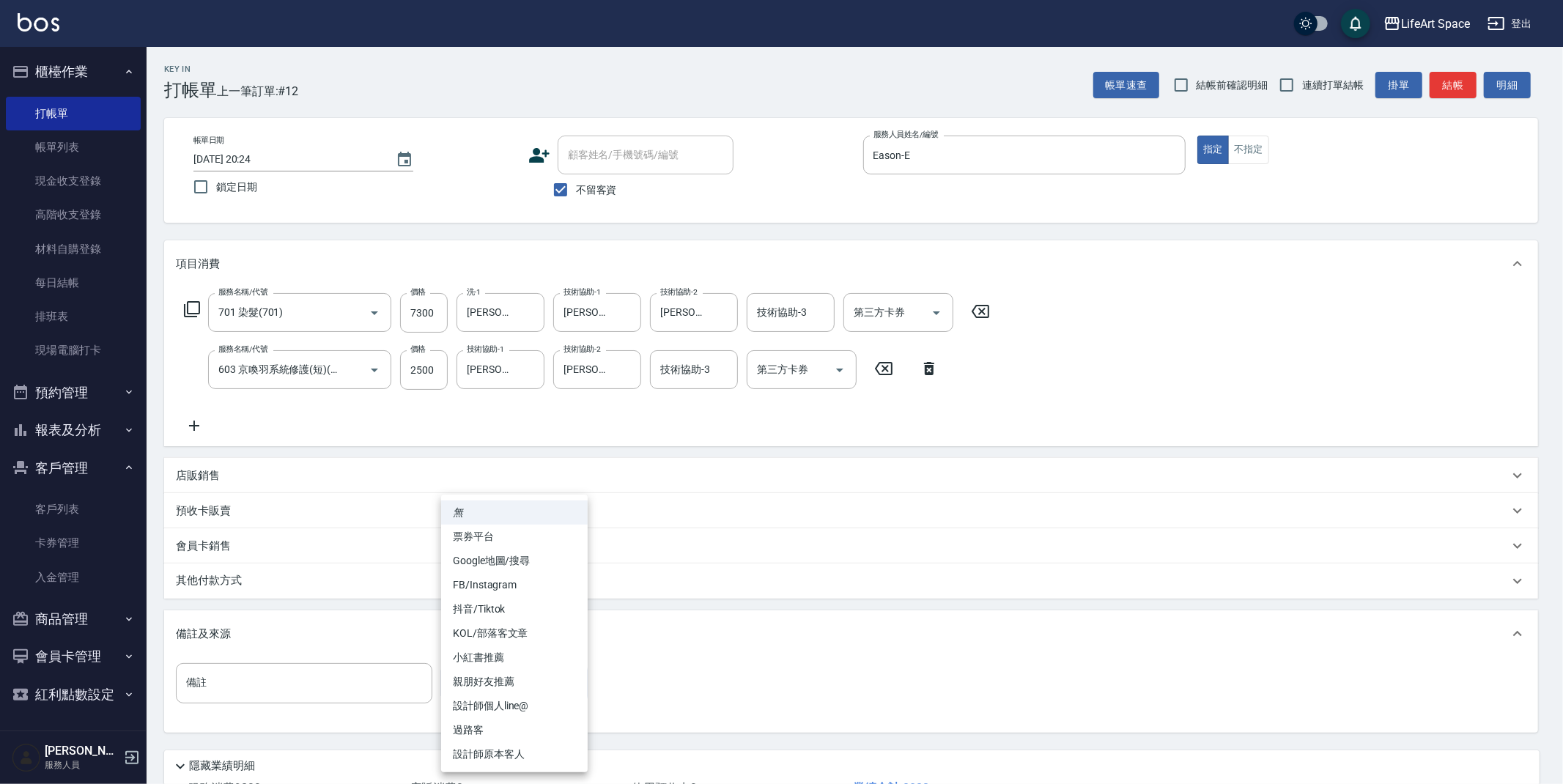
click at [507, 580] on li "FB/Instagram" at bounding box center [514, 585] width 146 height 24
type input "FB/Instagram"
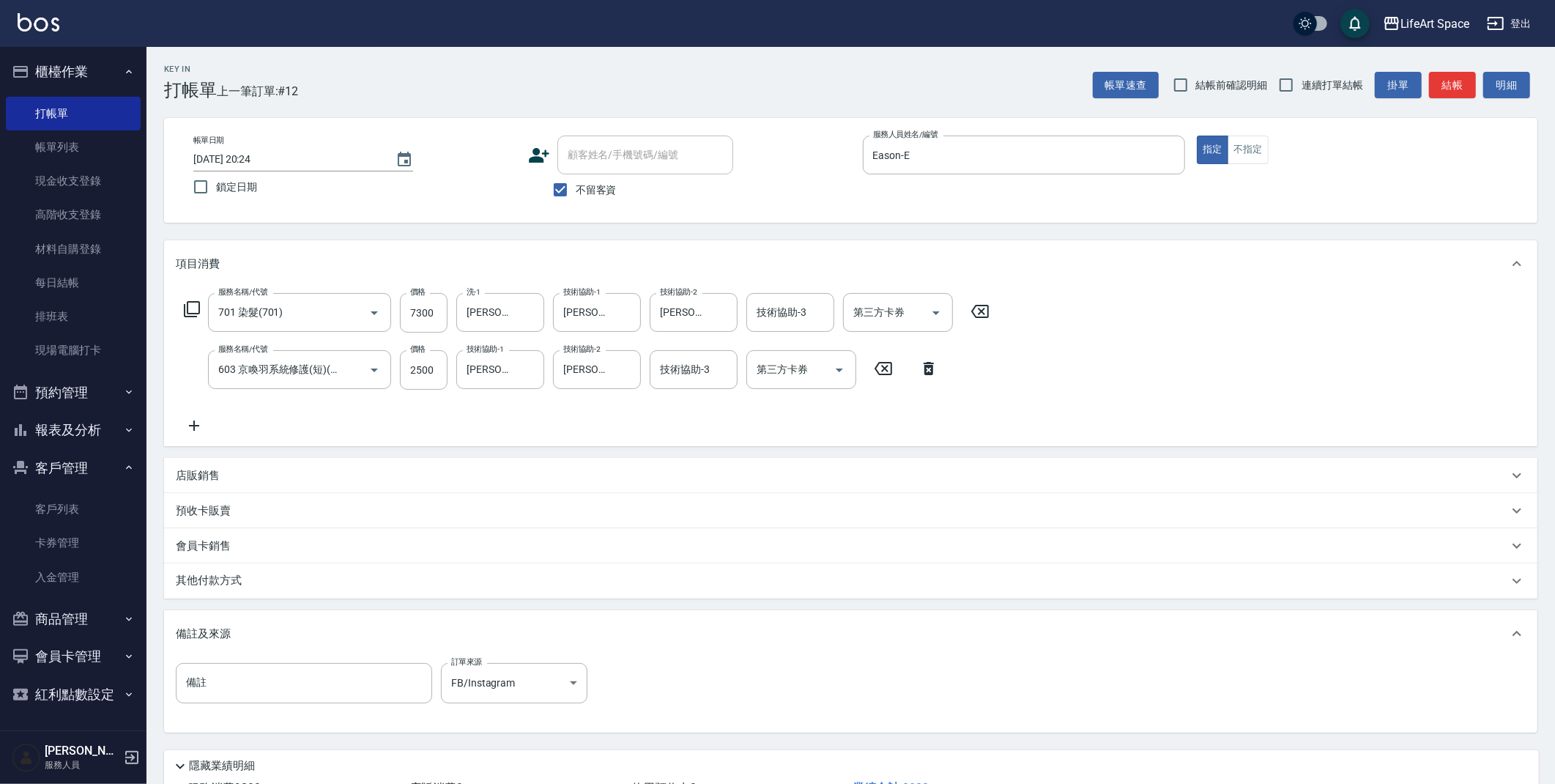
click at [253, 581] on div "其他付款方式" at bounding box center [842, 580] width 1332 height 16
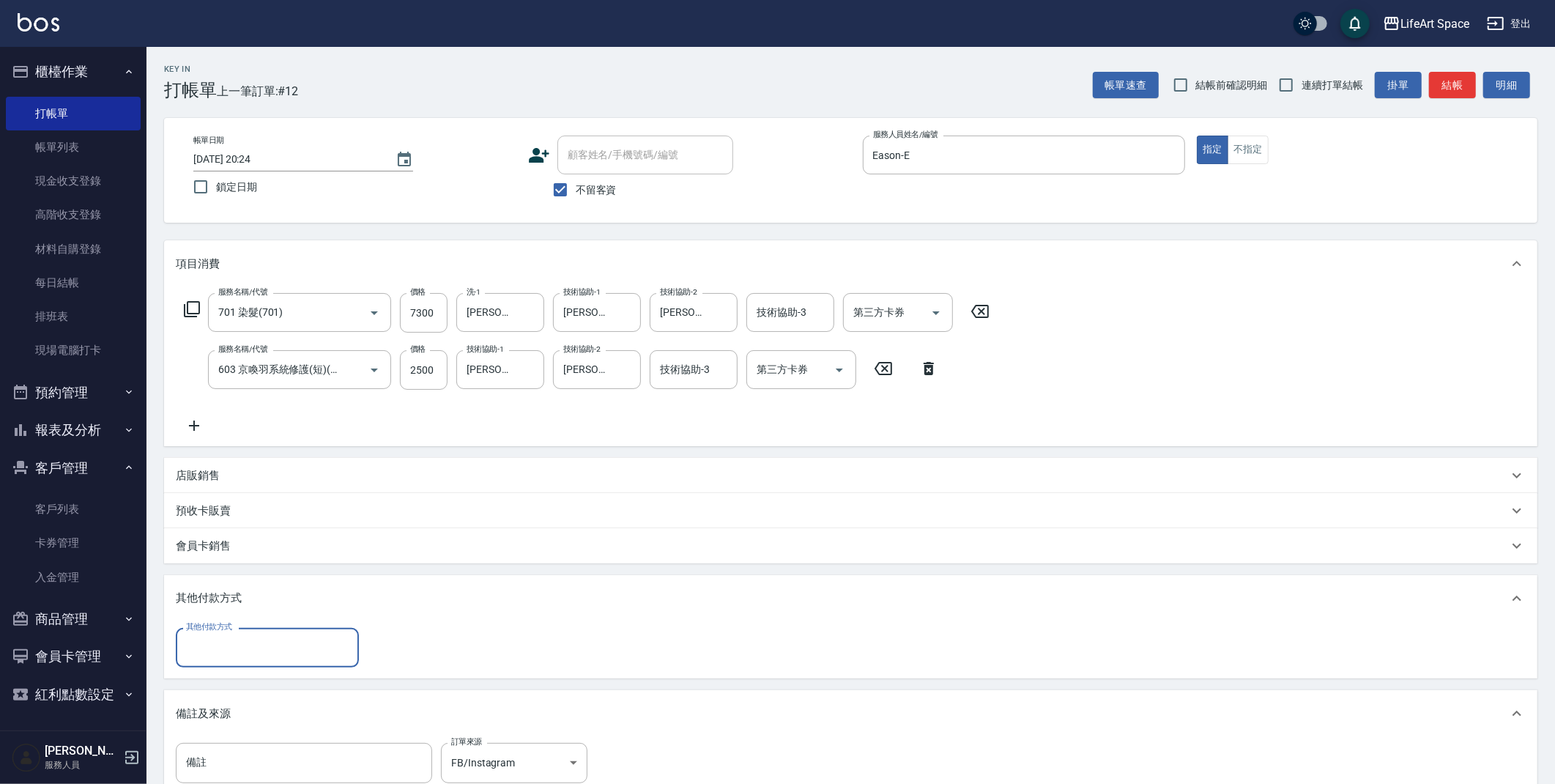
scroll to position [0, 0]
click at [264, 650] on input "其他付款方式" at bounding box center [268, 647] width 170 height 26
click at [230, 722] on span "信用卡" at bounding box center [267, 733] width 183 height 24
type input "信用卡"
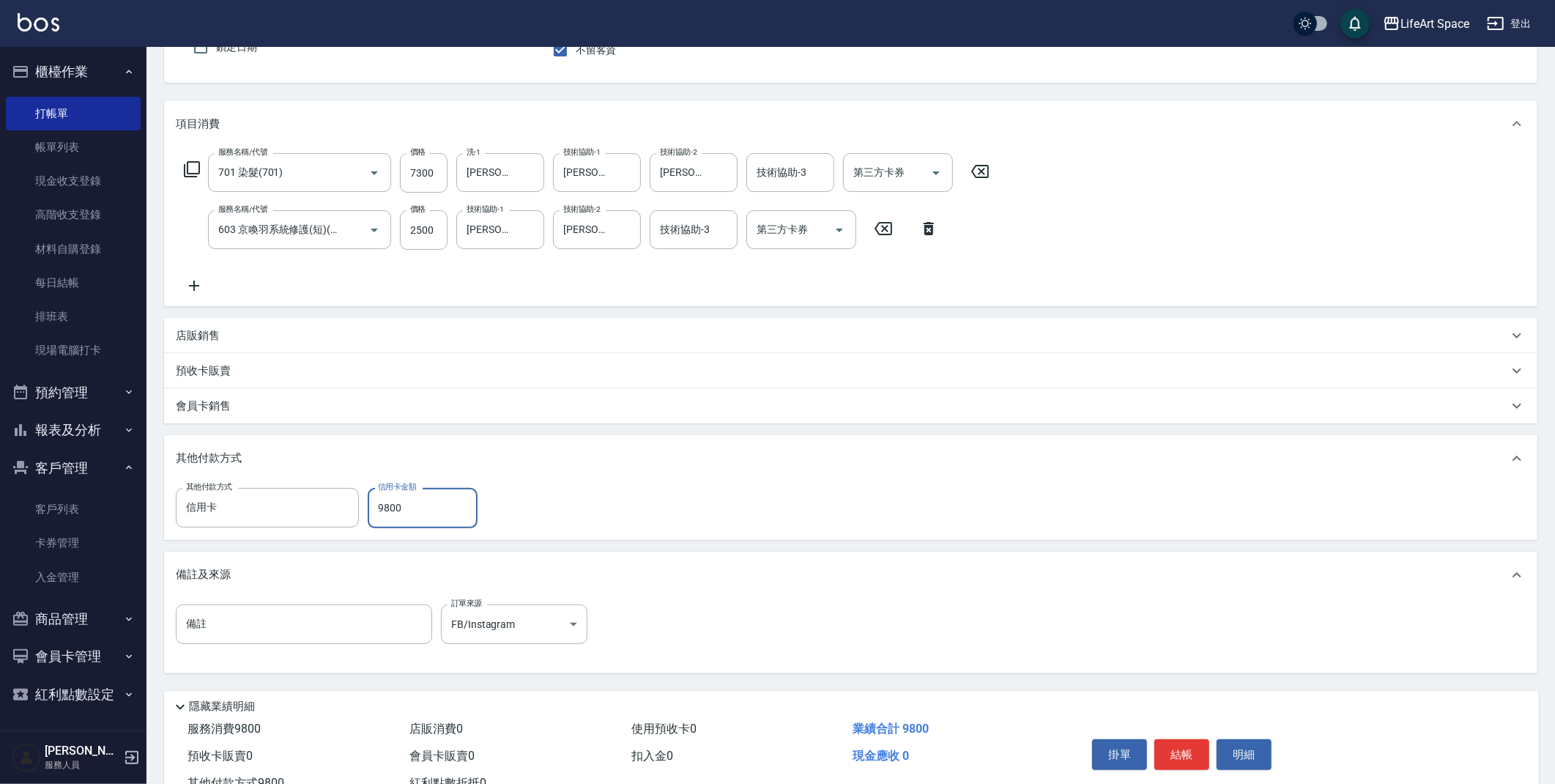
scroll to position [192, 0]
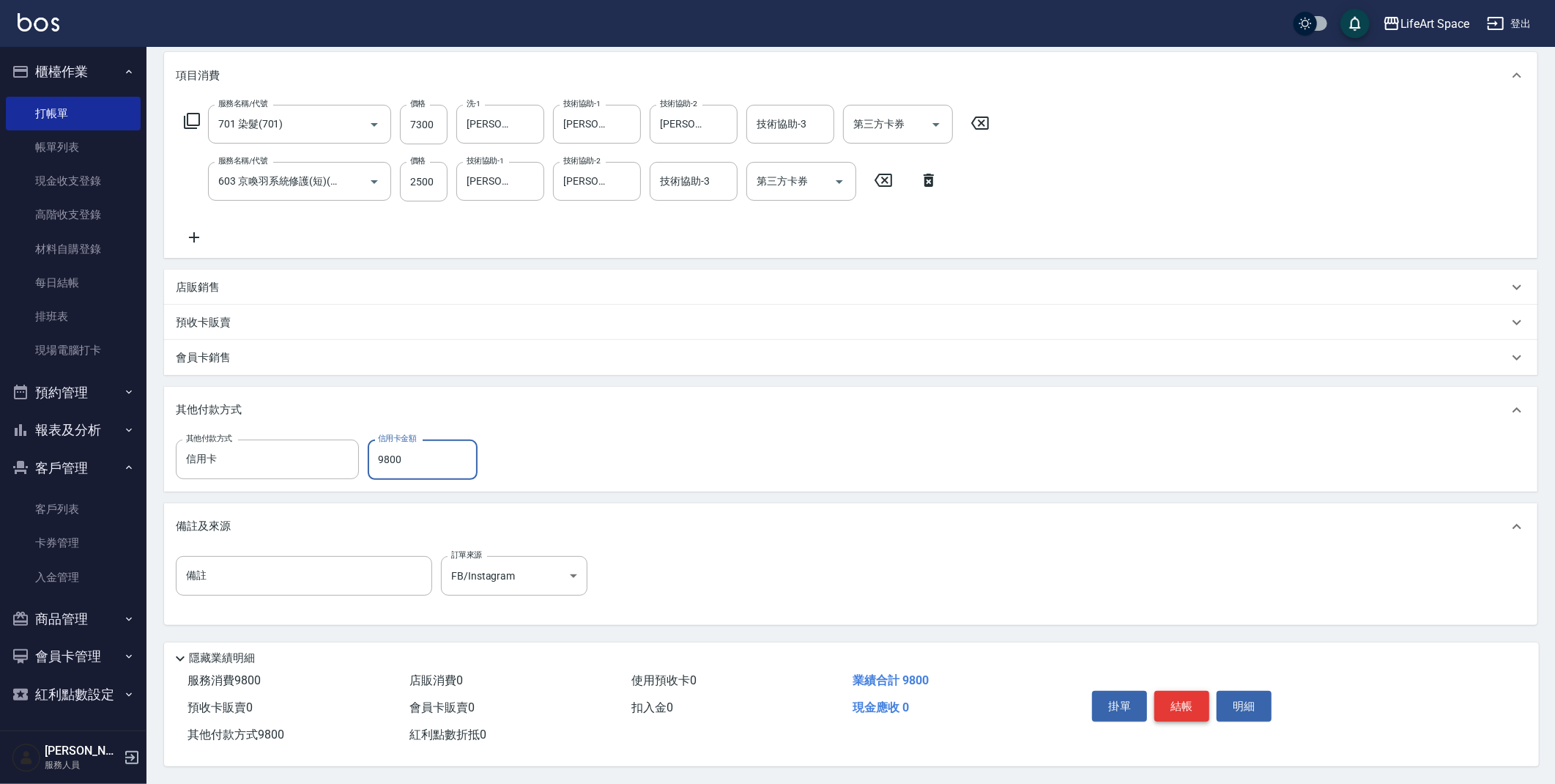
type input "9800"
click at [1196, 700] on button "結帳" at bounding box center [1182, 706] width 55 height 31
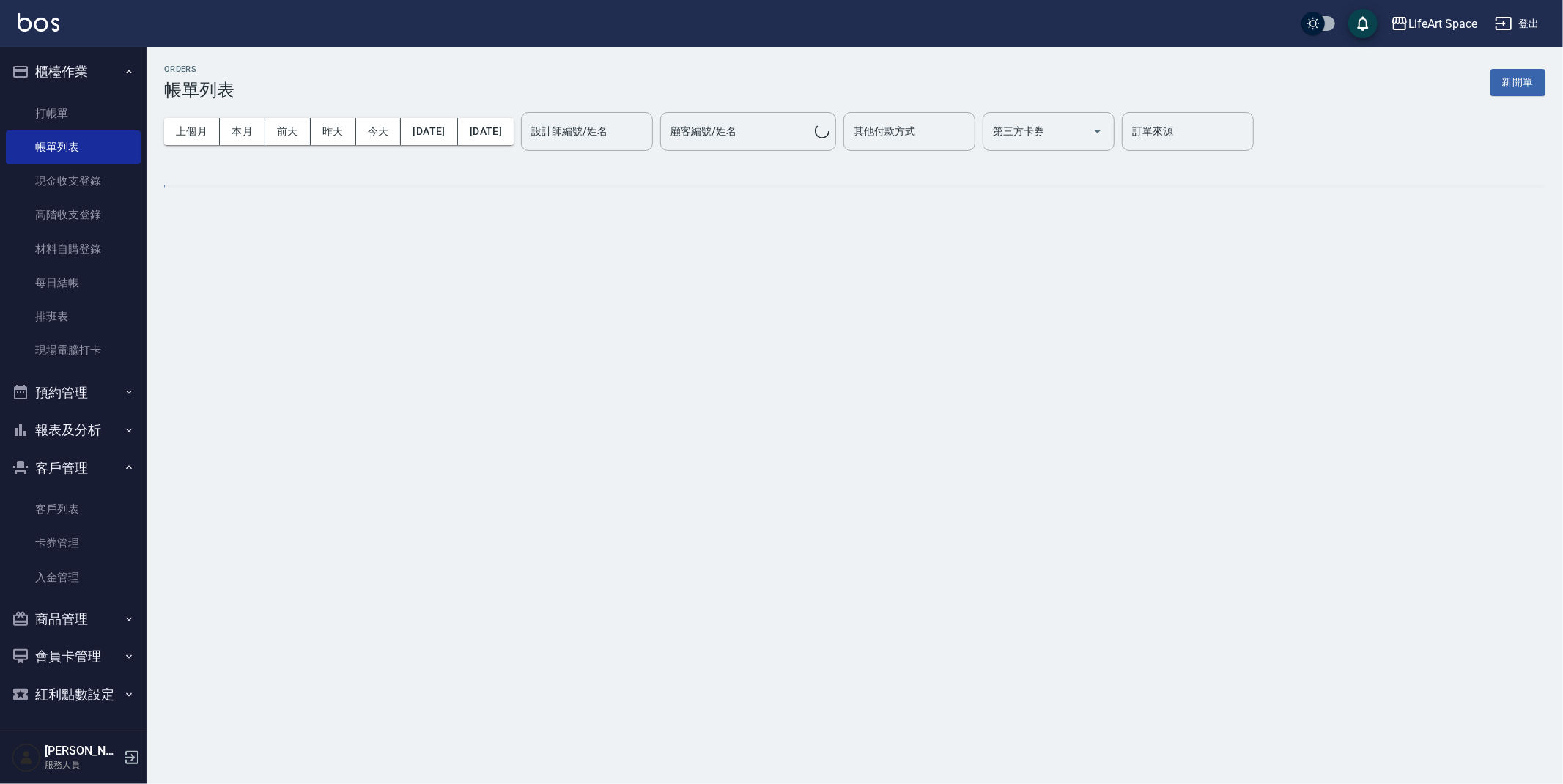
click at [1505, 88] on button "新開單" at bounding box center [1517, 81] width 55 height 27
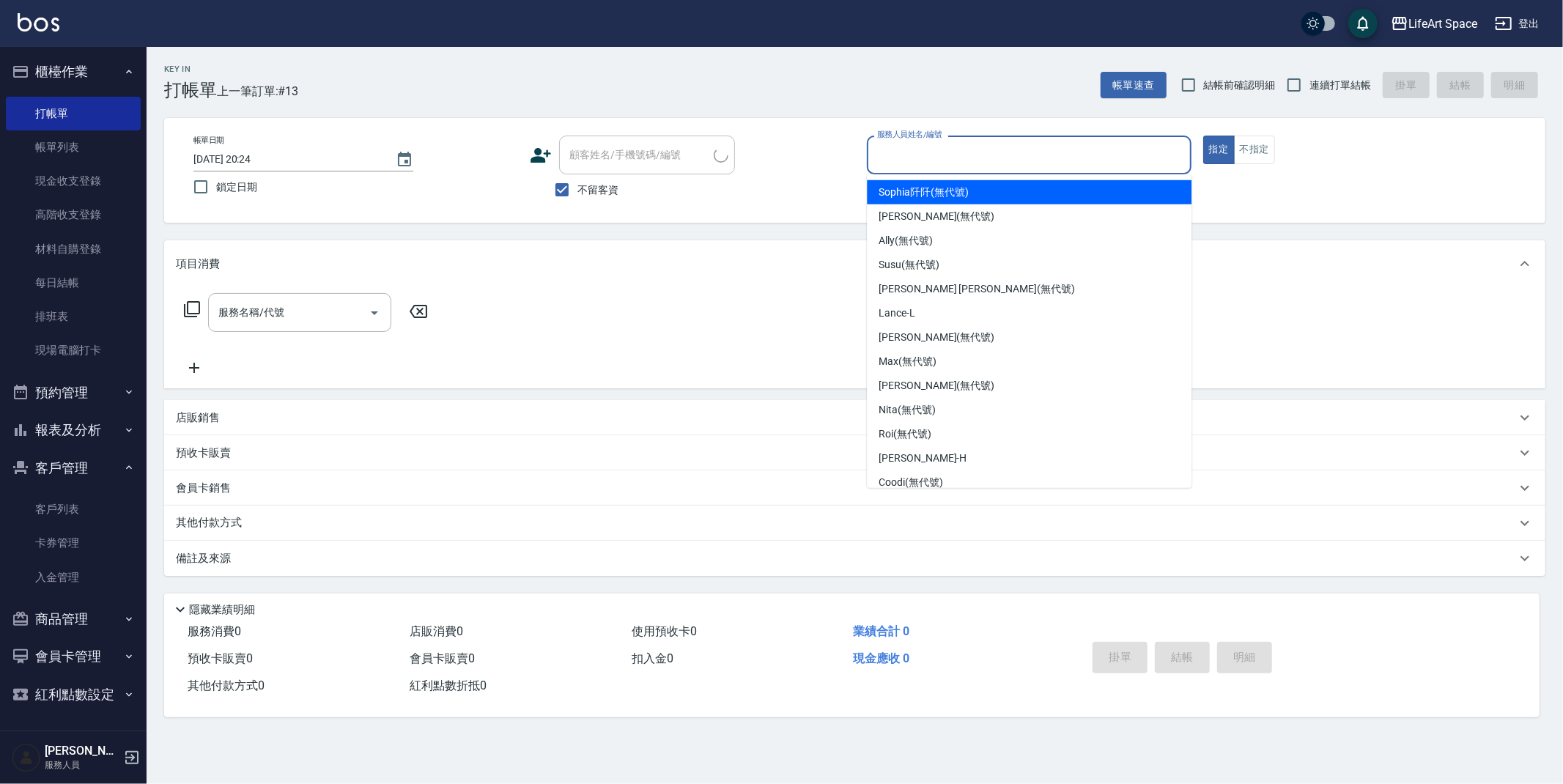
click at [968, 157] on input "服務人員姓名/編號" at bounding box center [1028, 155] width 311 height 26
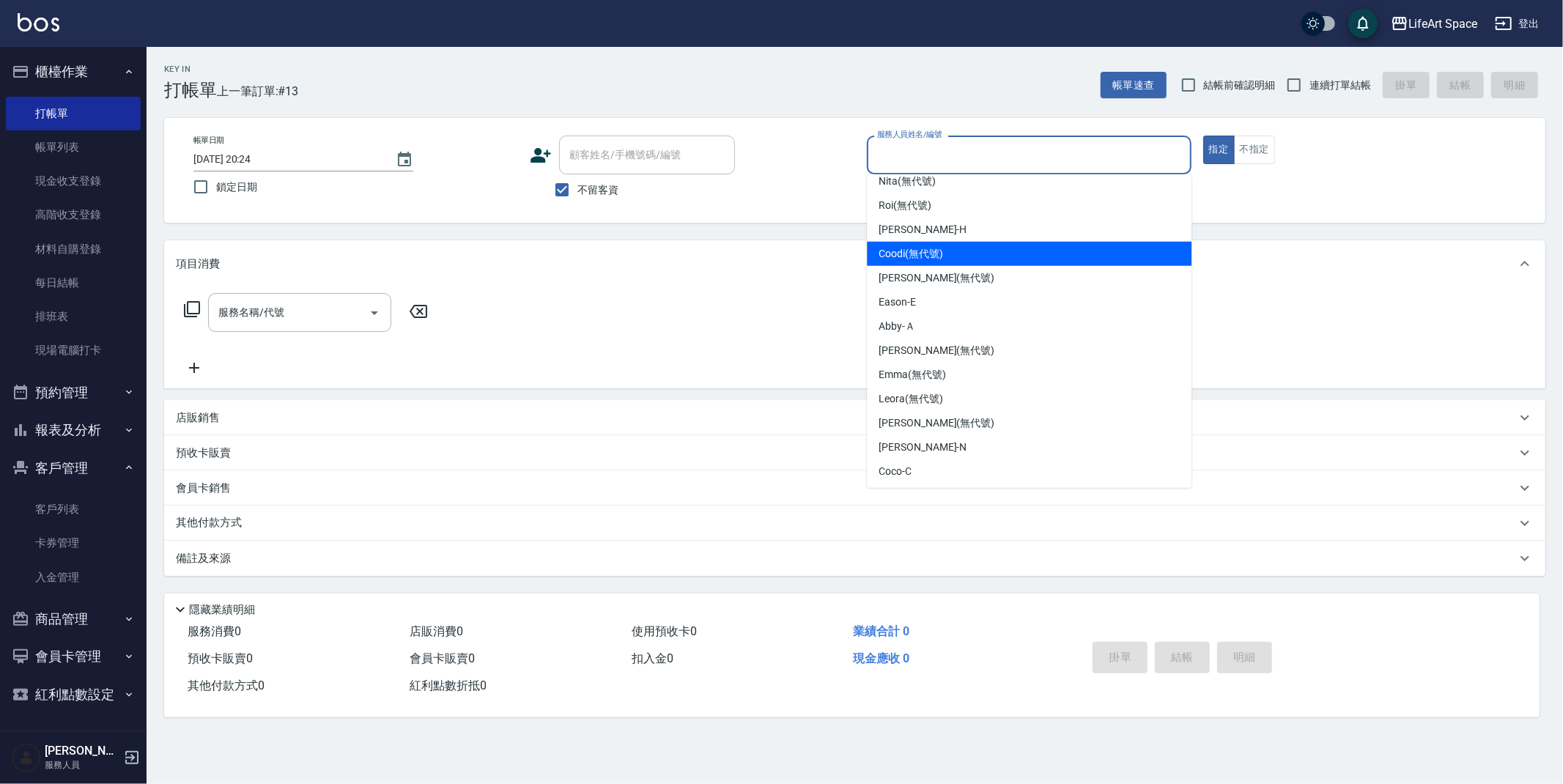
scroll to position [254, 0]
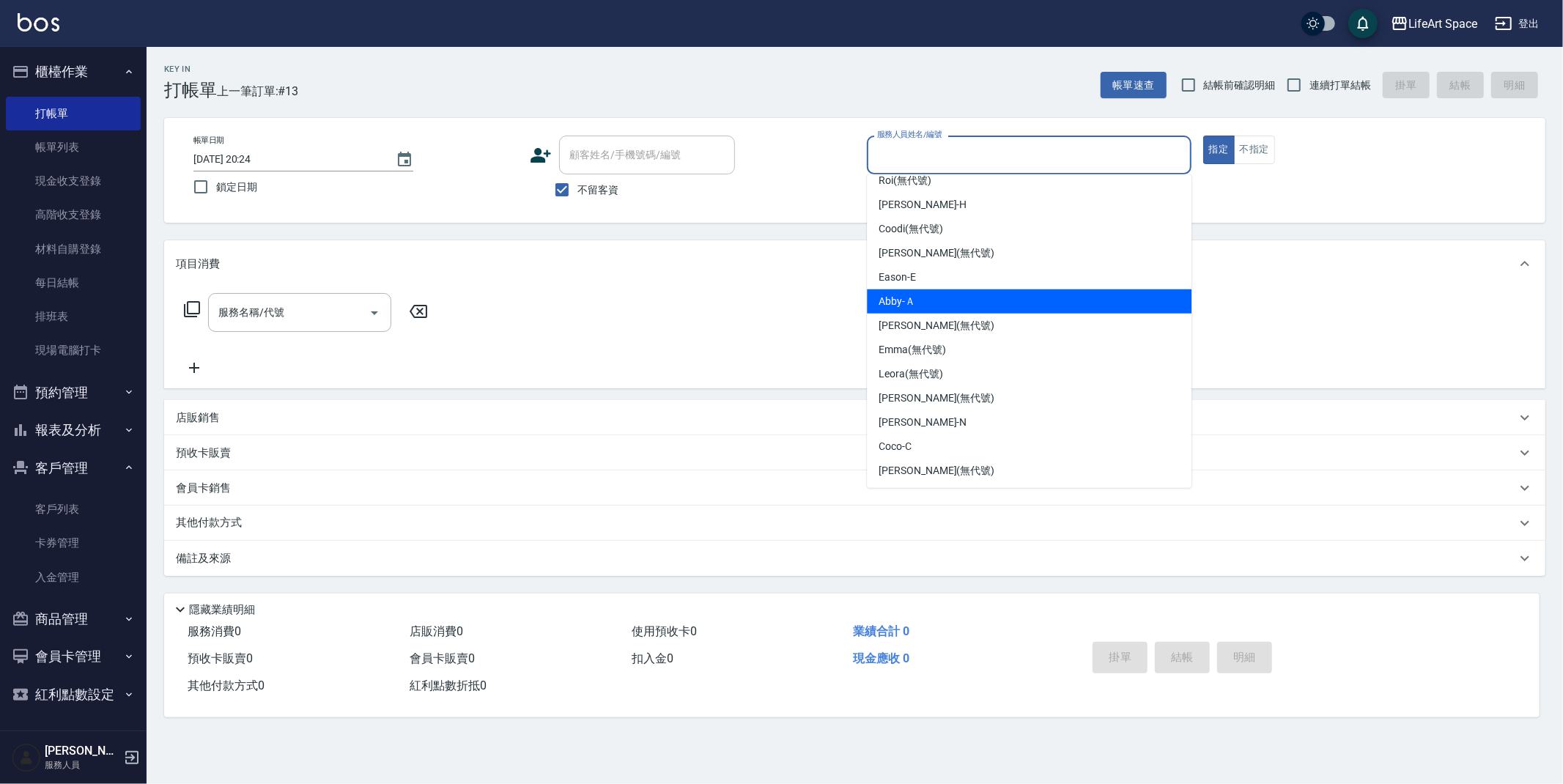
click at [913, 281] on span "Eason -E" at bounding box center [897, 277] width 37 height 16
type input "Eason-E"
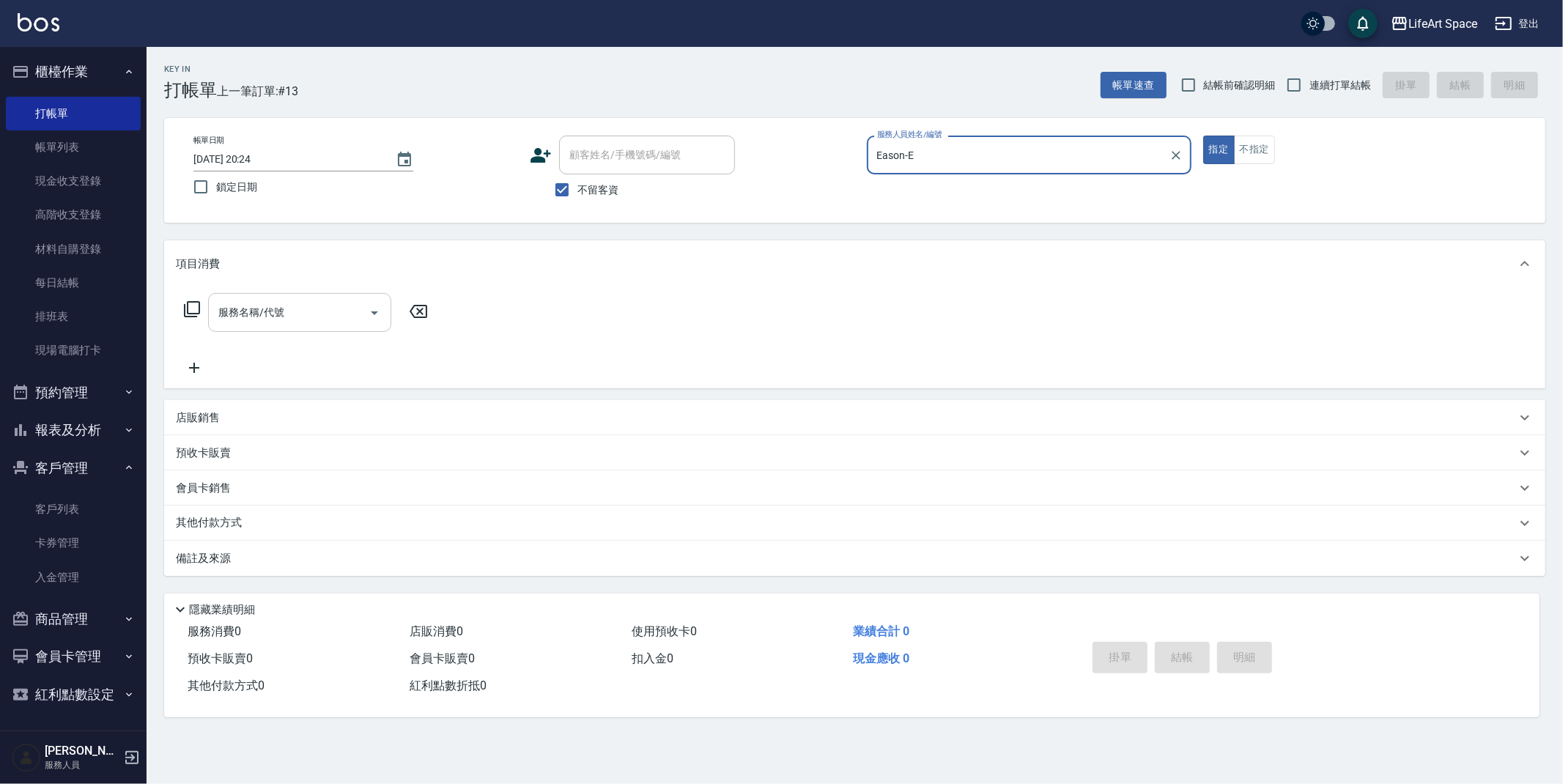
click at [317, 323] on input "服務名稱/代號" at bounding box center [289, 313] width 148 height 26
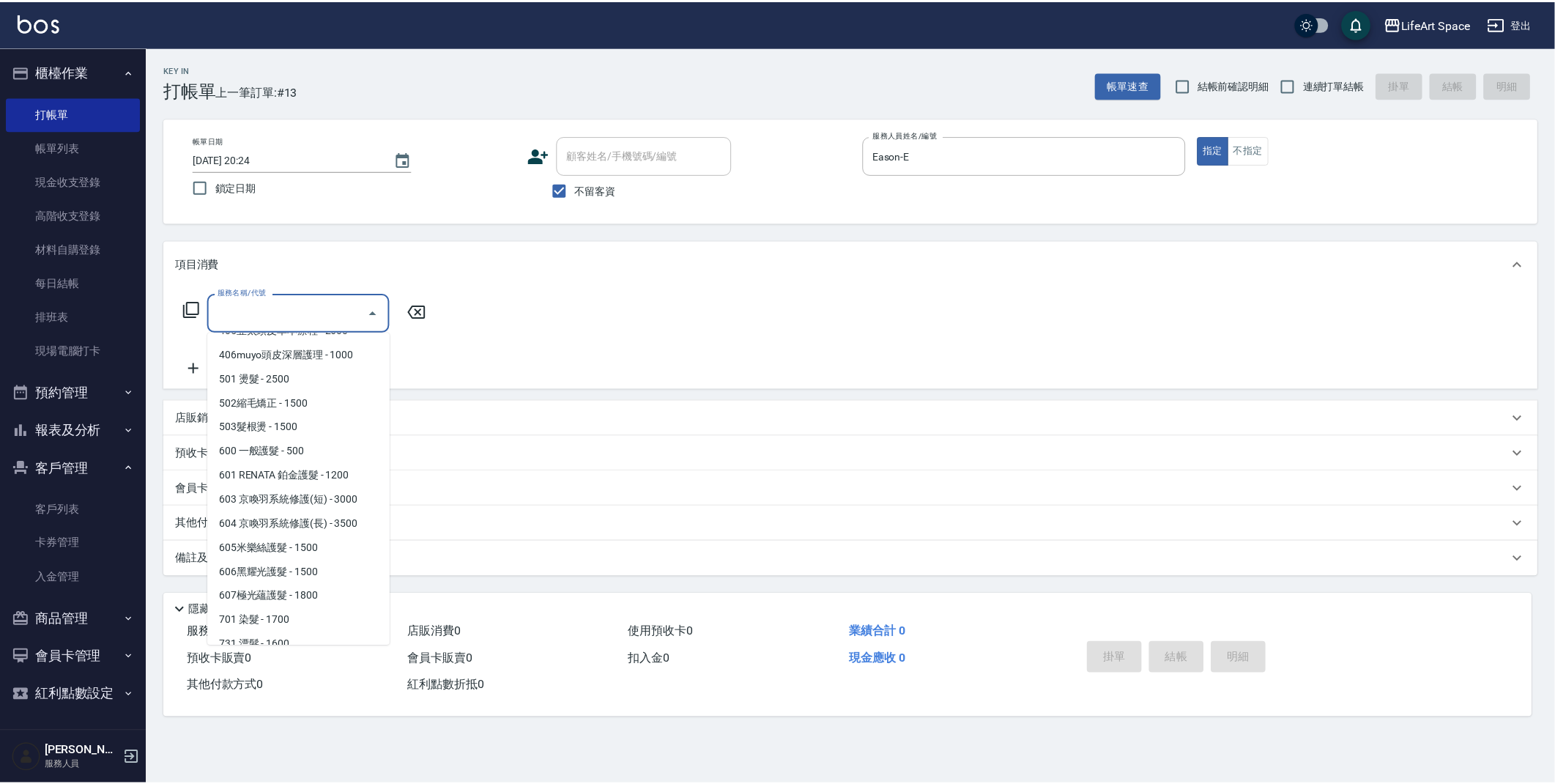
scroll to position [230, 0]
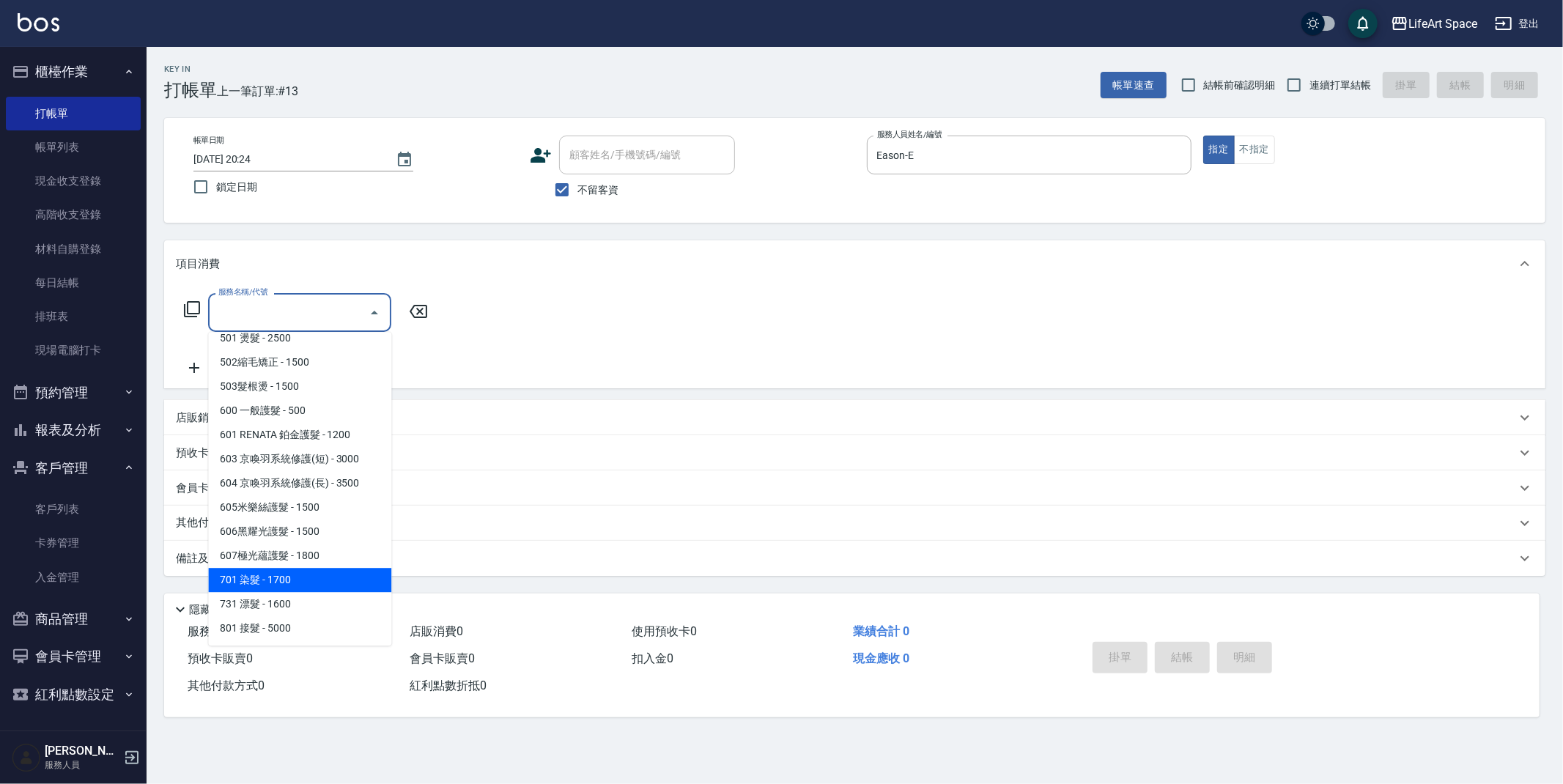
click at [314, 583] on span "701 染髮 - 1700" at bounding box center [299, 580] width 183 height 24
type input "701 染髮(701)"
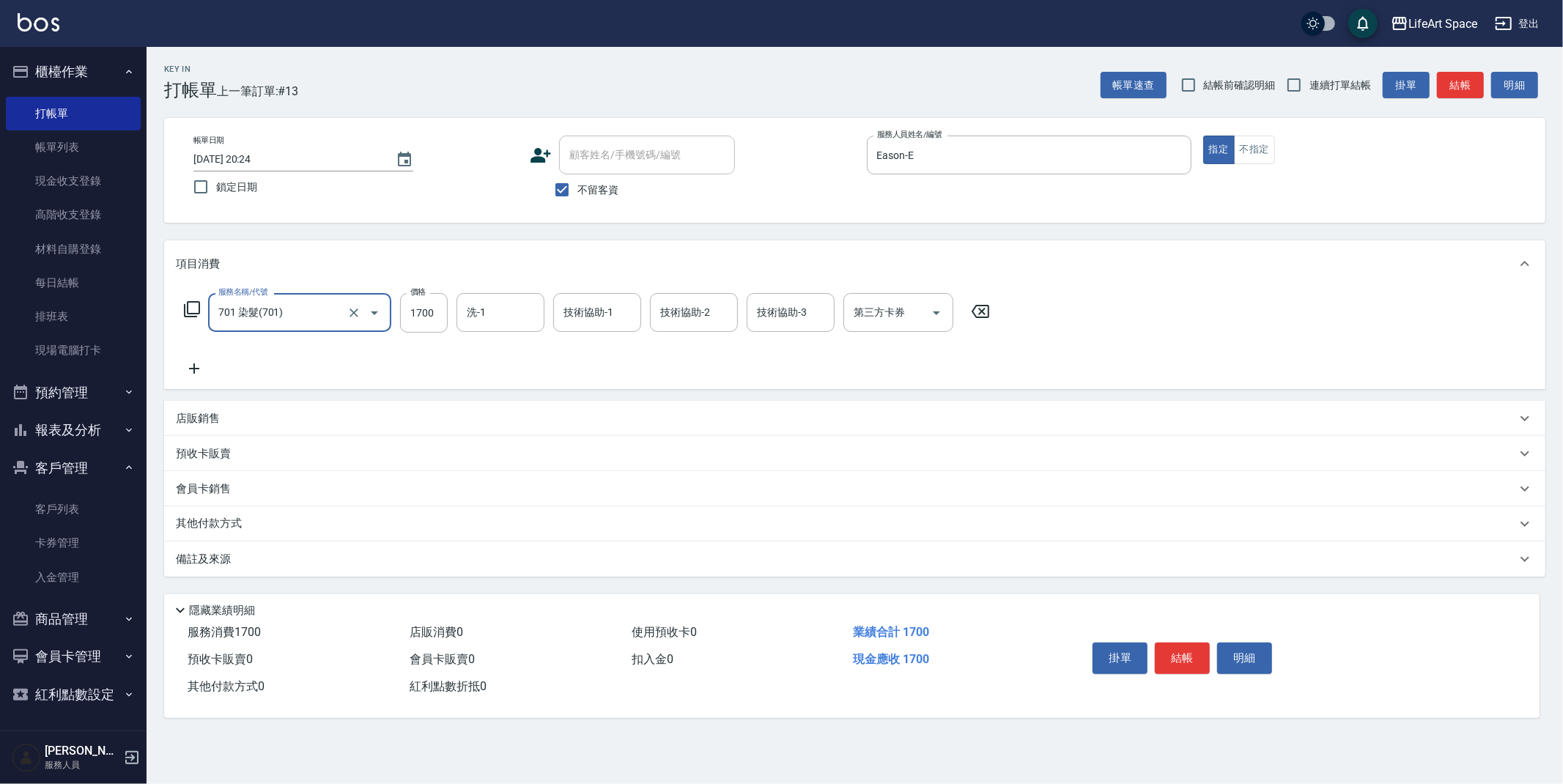
click at [200, 365] on icon at bounding box center [194, 368] width 36 height 17
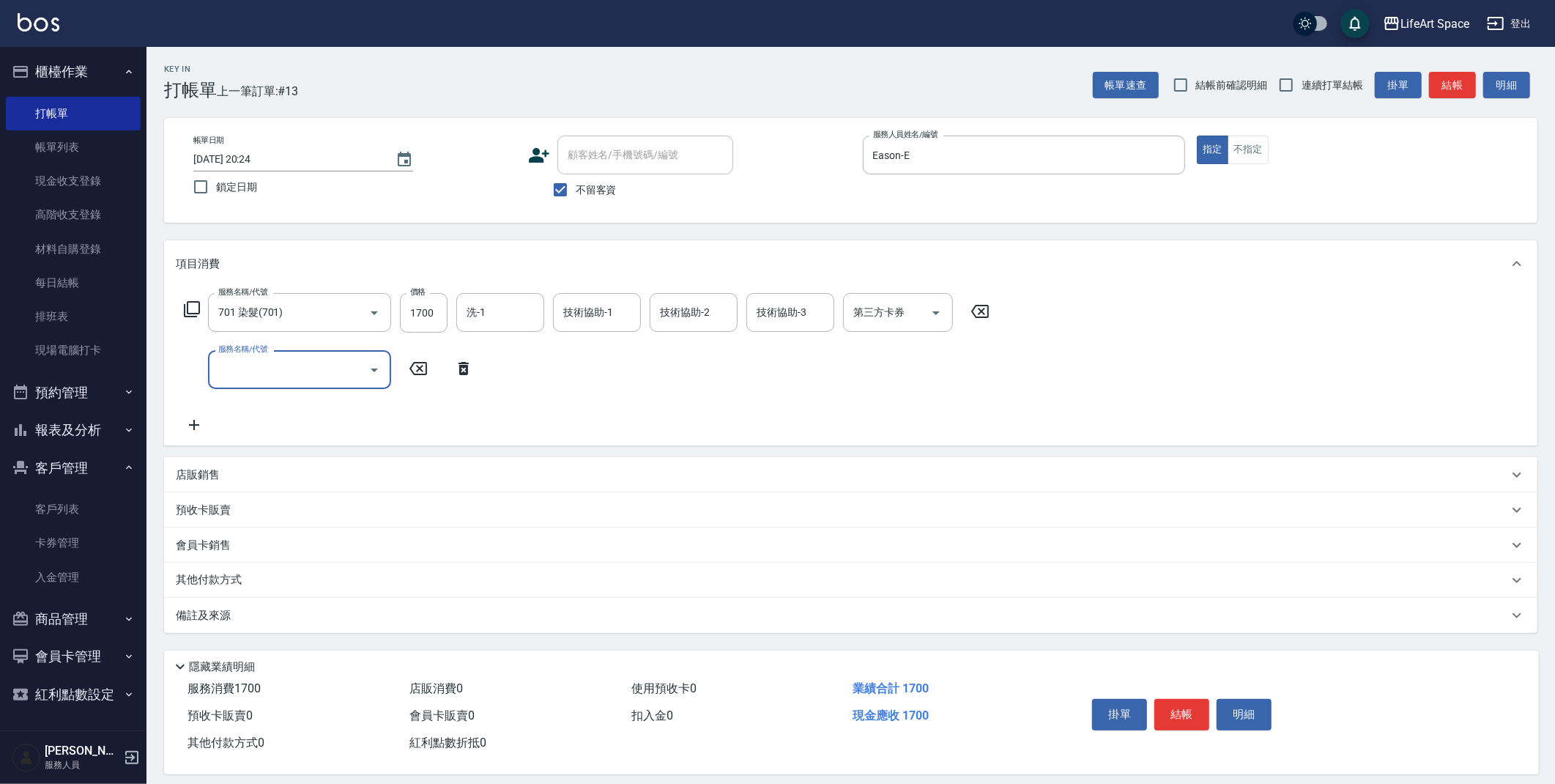
click at [275, 365] on input "服務名稱/代號" at bounding box center [288, 370] width 148 height 26
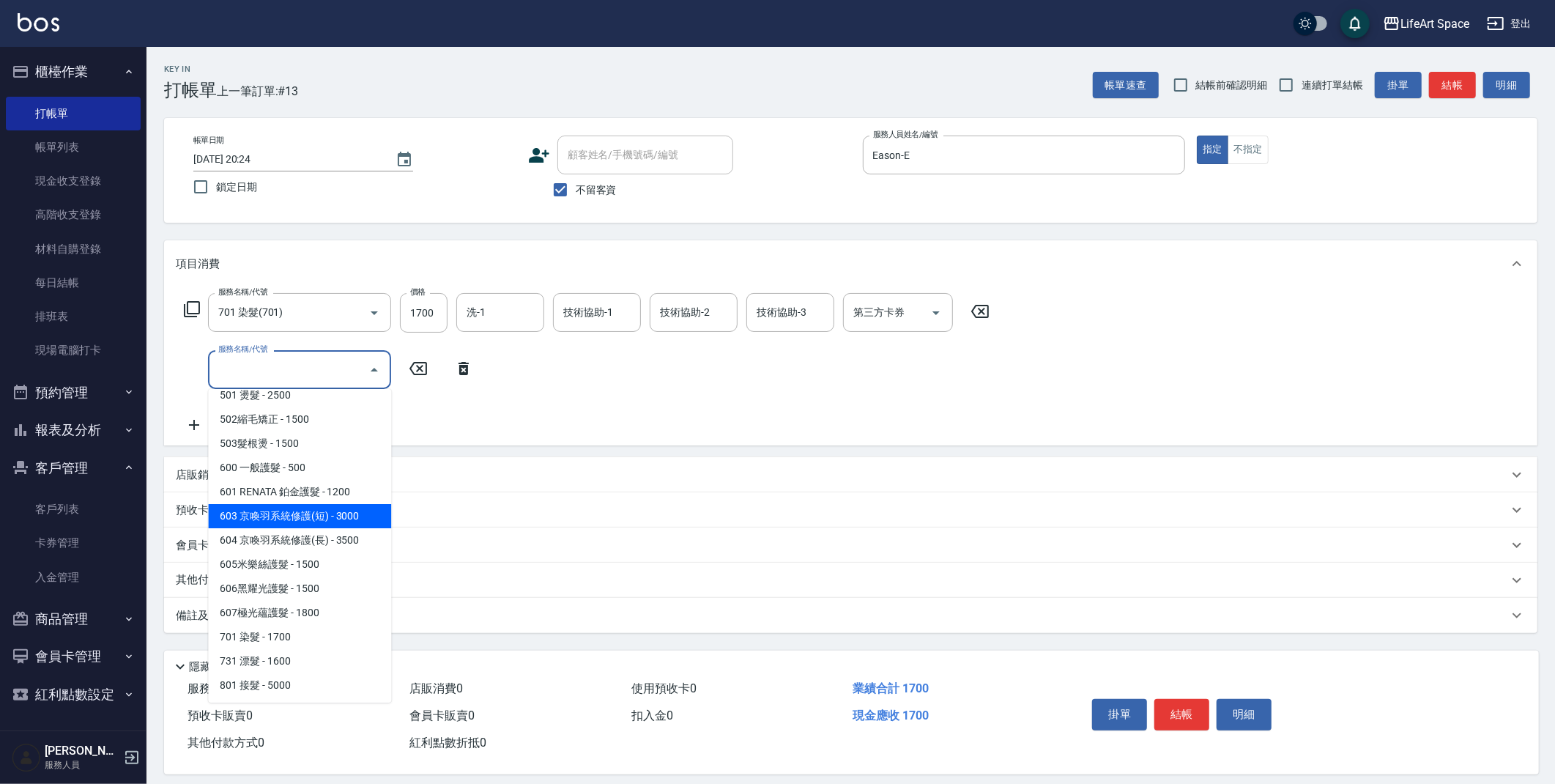
click at [318, 519] on span "603 京喚羽系統修護(短) - 3000" at bounding box center [299, 516] width 183 height 24
type input "603 京喚羽系統修護(短)(603)"
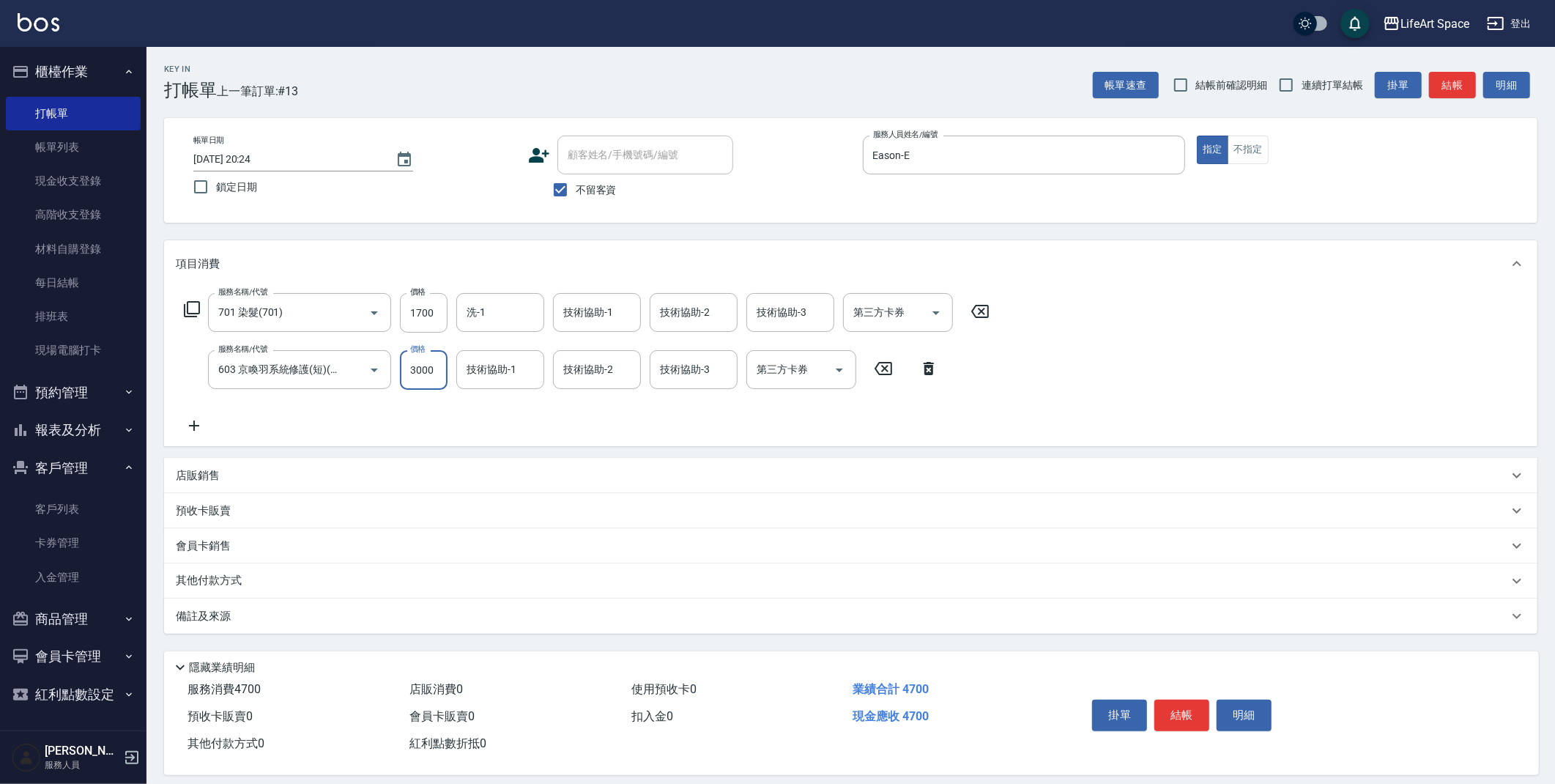
click at [439, 375] on input "3000" at bounding box center [424, 370] width 48 height 40
type input "2500"
click at [440, 311] on input "1700" at bounding box center [424, 313] width 48 height 40
type input "5300"
click at [510, 314] on input "洗-1" at bounding box center [500, 313] width 75 height 26
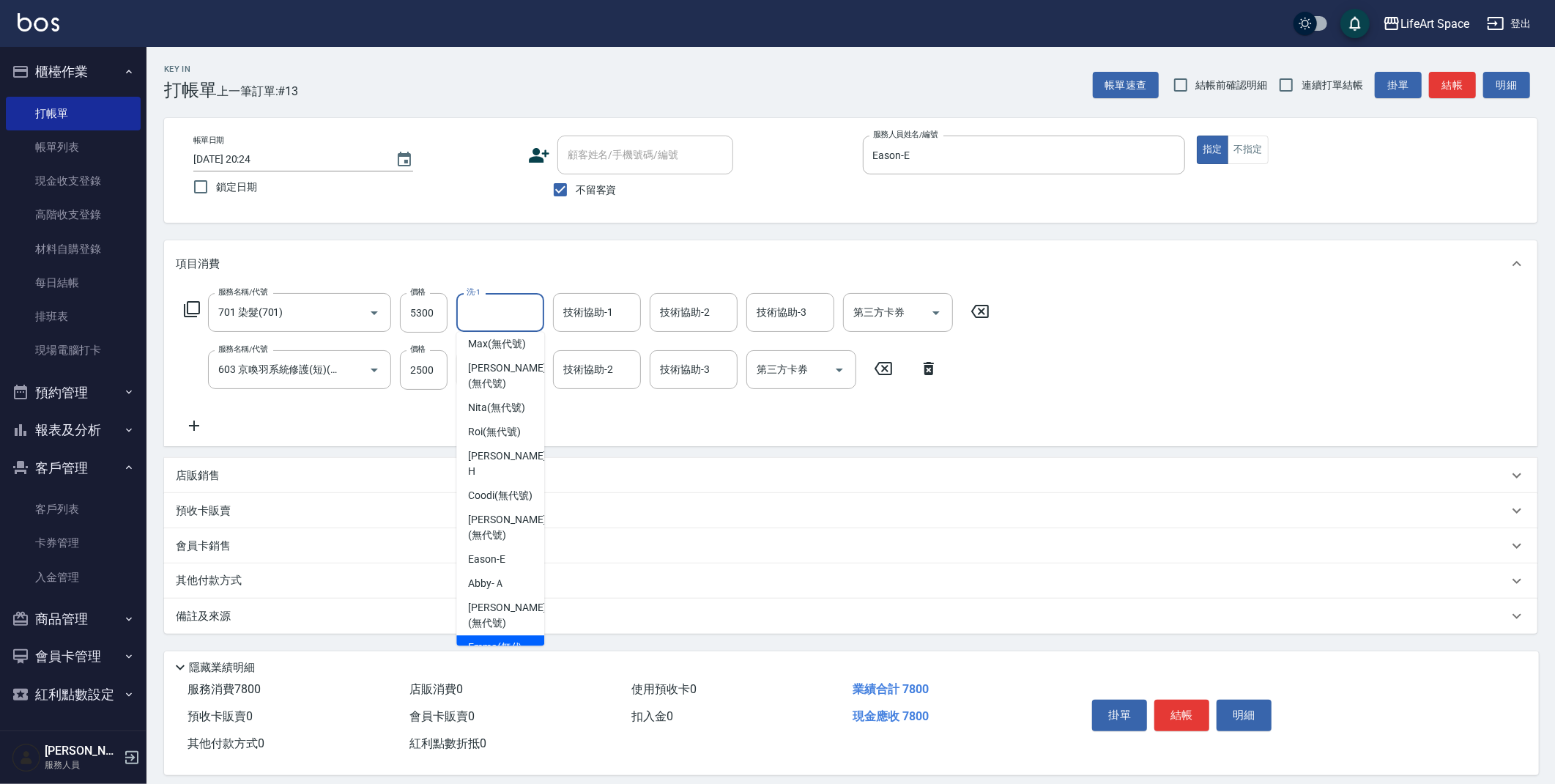
scroll to position [453, 0]
drag, startPoint x: 496, startPoint y: 340, endPoint x: 490, endPoint y: 373, distance: 33.5
click at [496, 340] on span "Lillian (無代號)" at bounding box center [507, 327] width 78 height 31
type input "Lillian(無代號)"
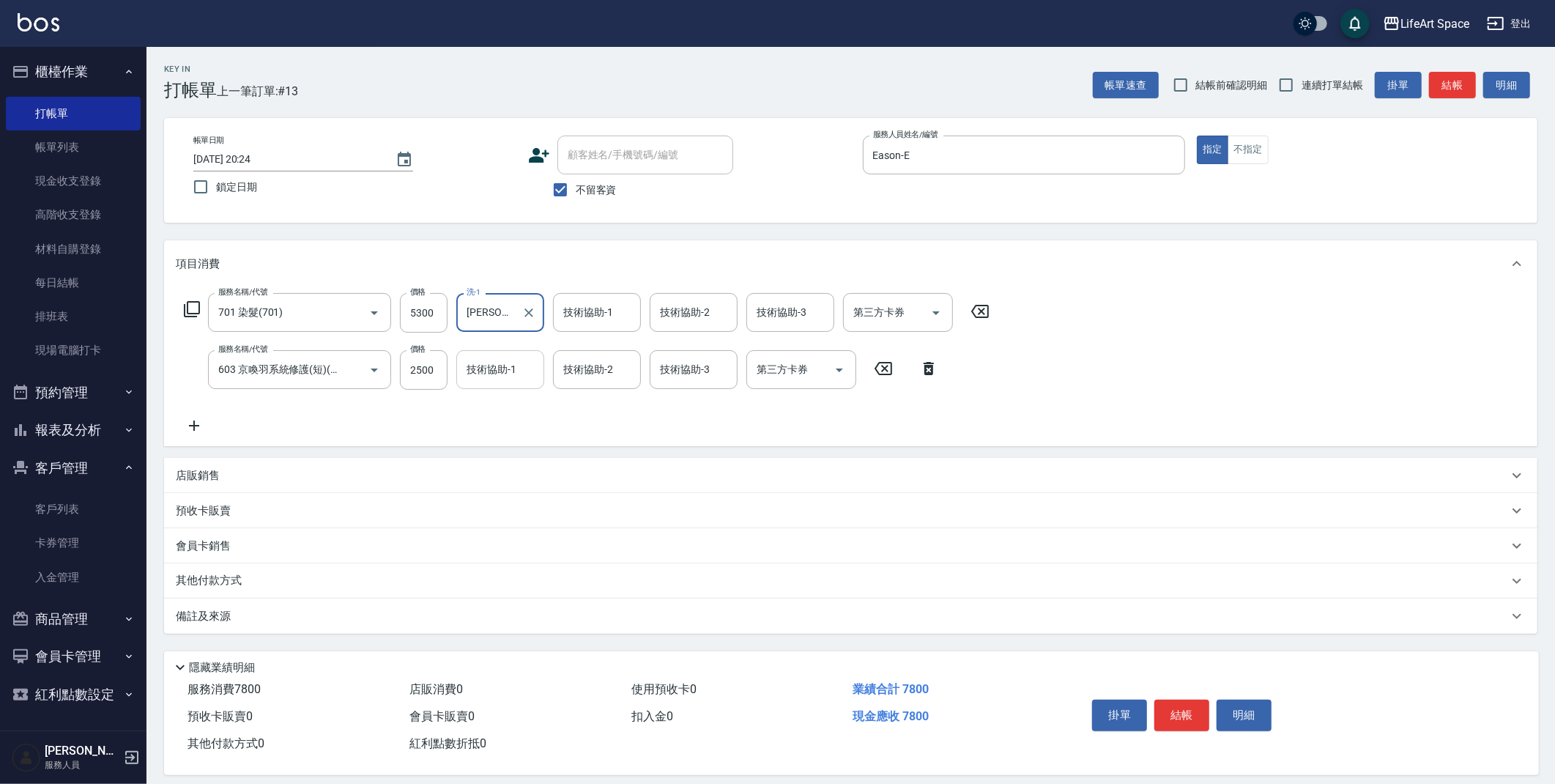
click at [490, 381] on input "技術協助-1" at bounding box center [500, 370] width 75 height 26
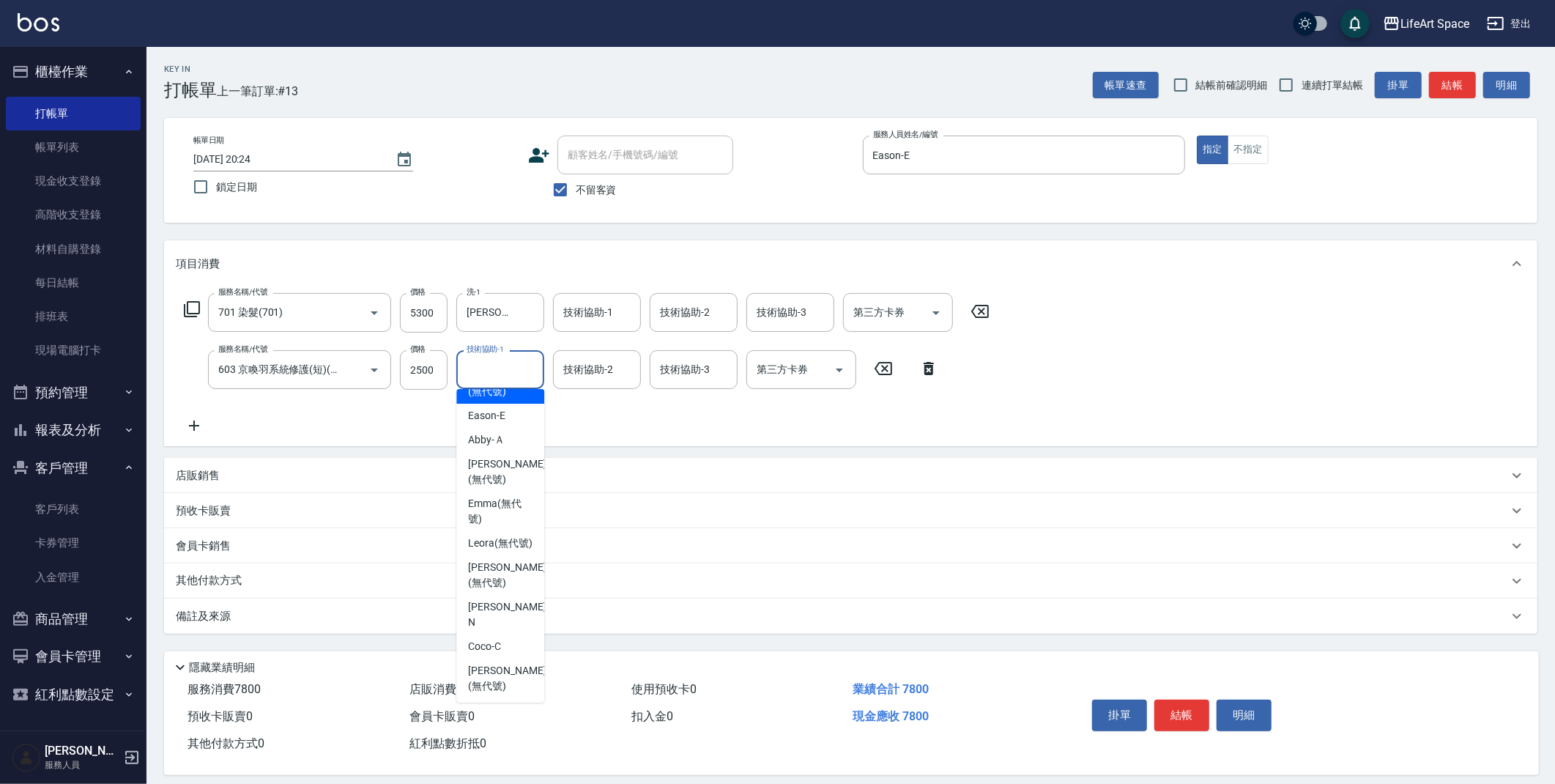
click at [496, 393] on span "Lillian (無代號)" at bounding box center [507, 384] width 78 height 31
type input "Lillian(無代號)"
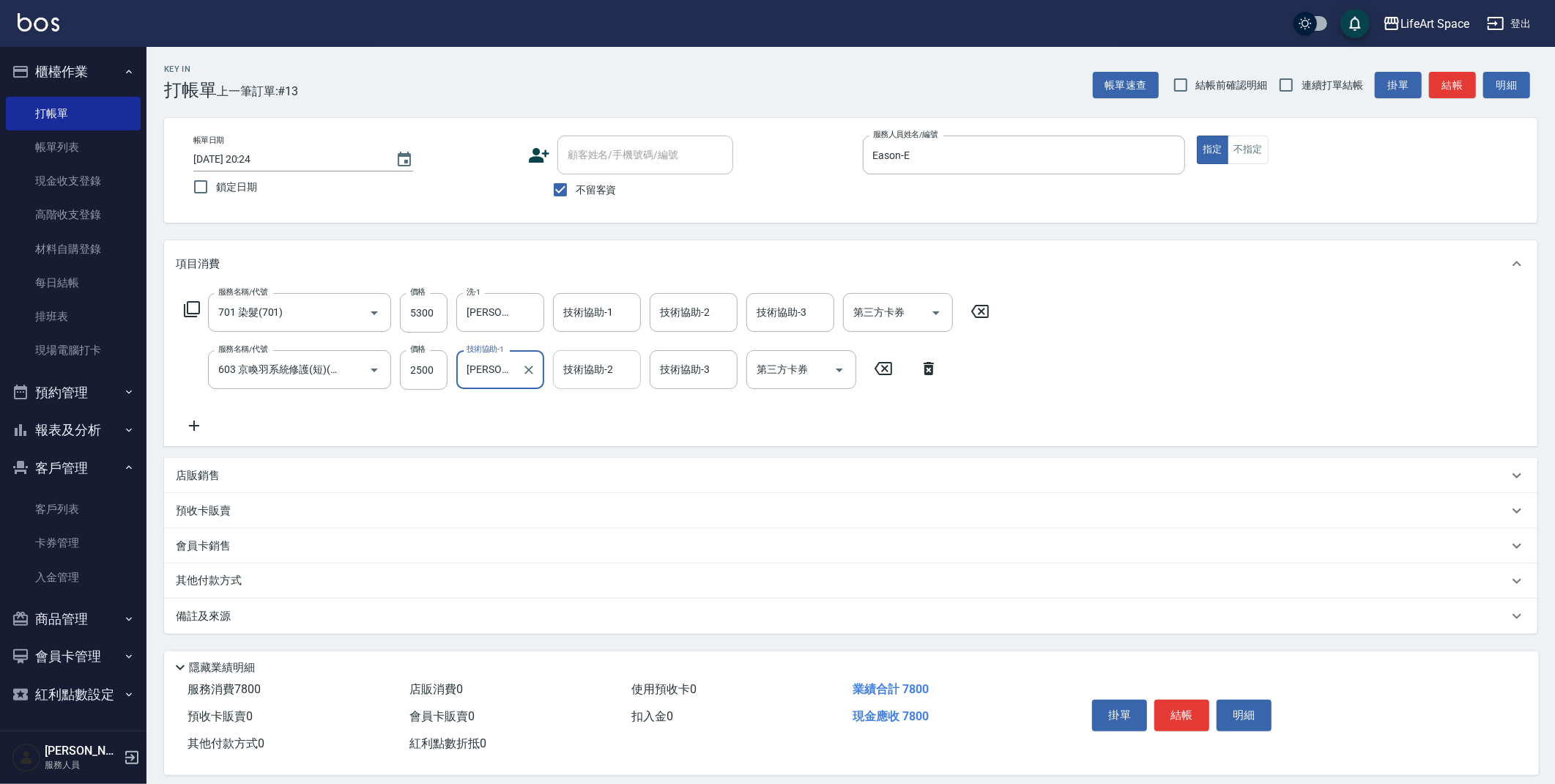
click at [569, 363] on div "技術協助-2 技術協助-2" at bounding box center [596, 369] width 87 height 39
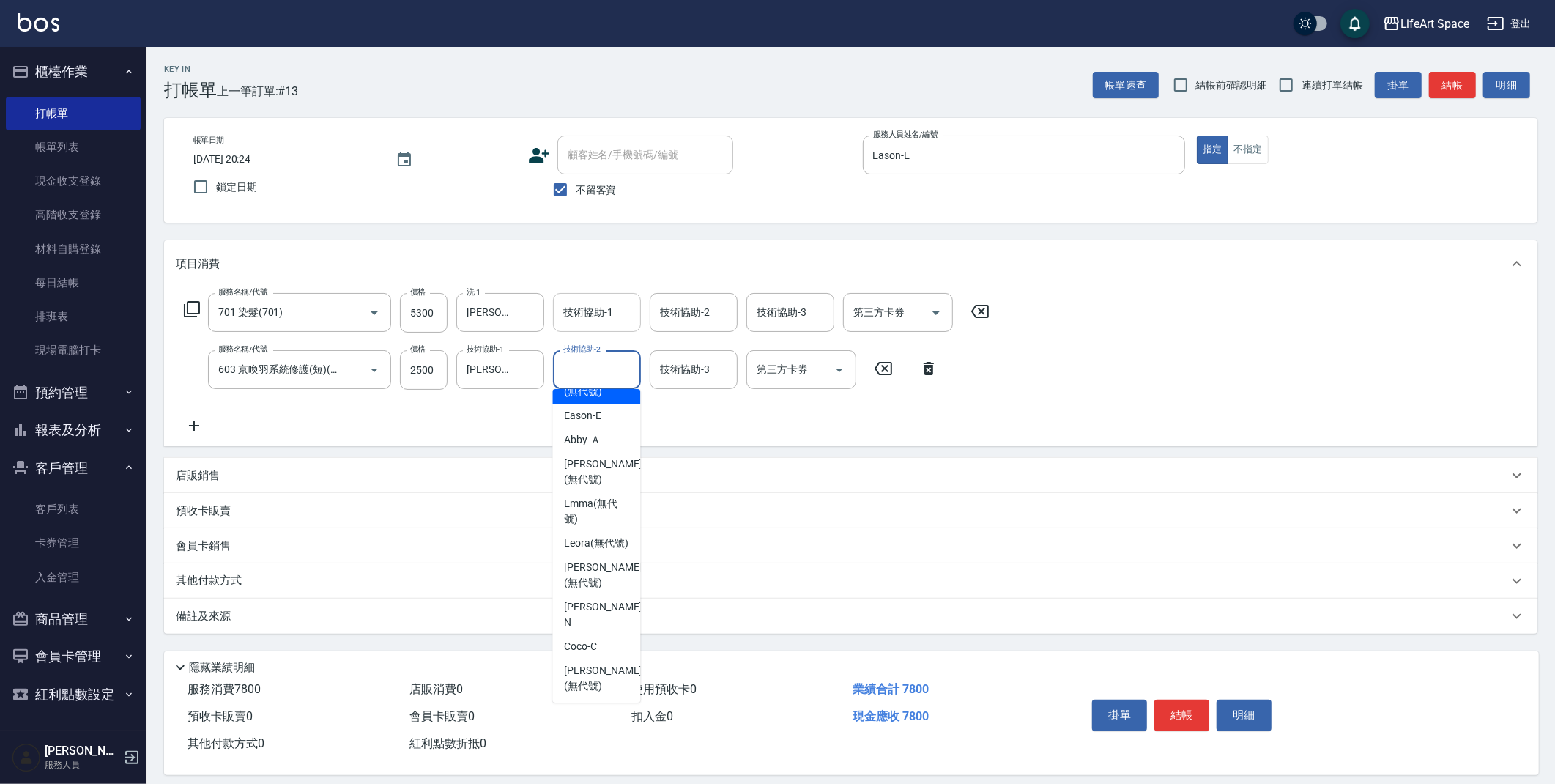
click at [590, 398] on span "Lillian (無代號)" at bounding box center [603, 384] width 78 height 31
type input "Lillian(無代號)"
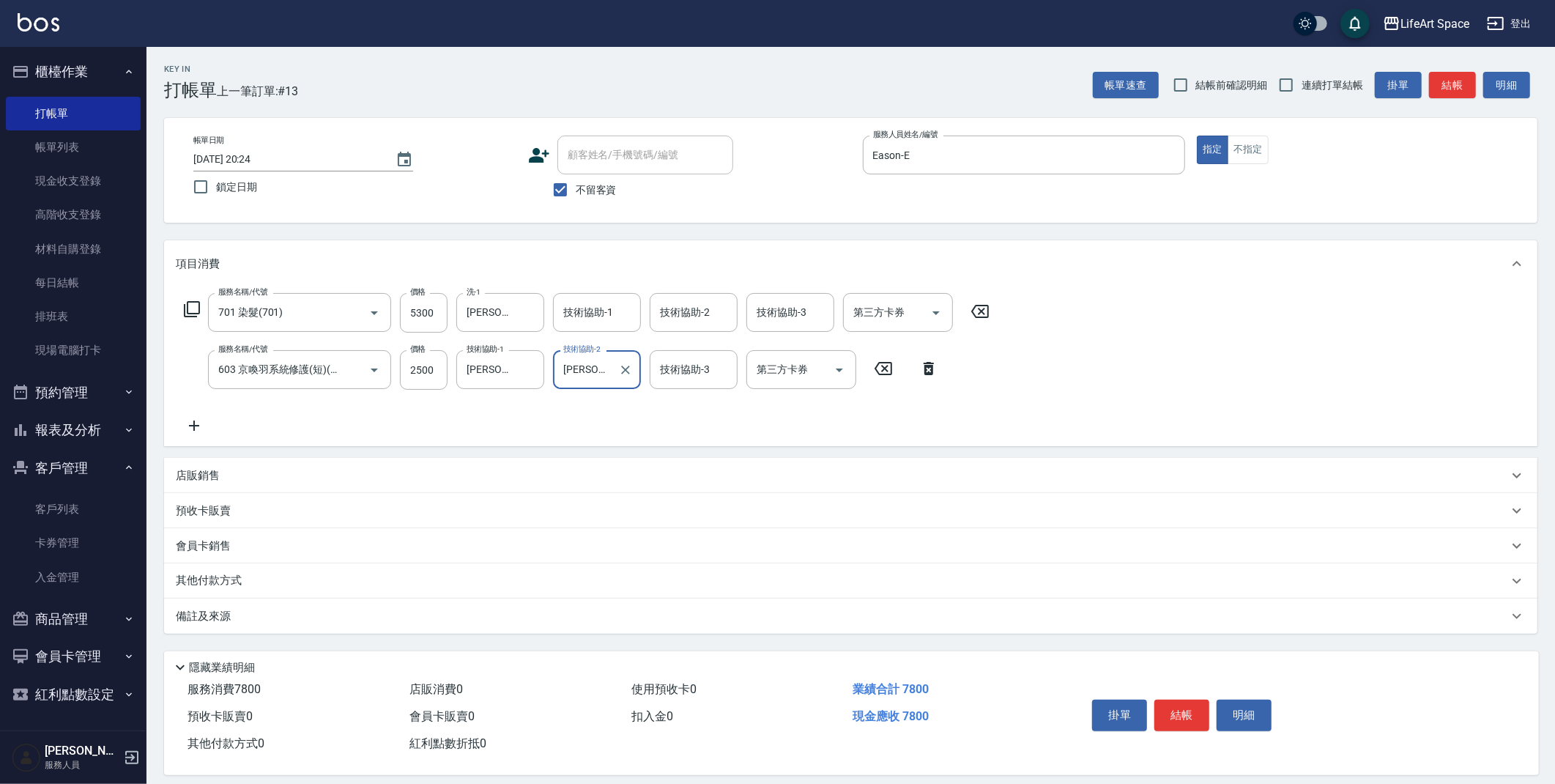
click at [579, 312] on div "技術協助-1 技術協助-1" at bounding box center [596, 312] width 87 height 39
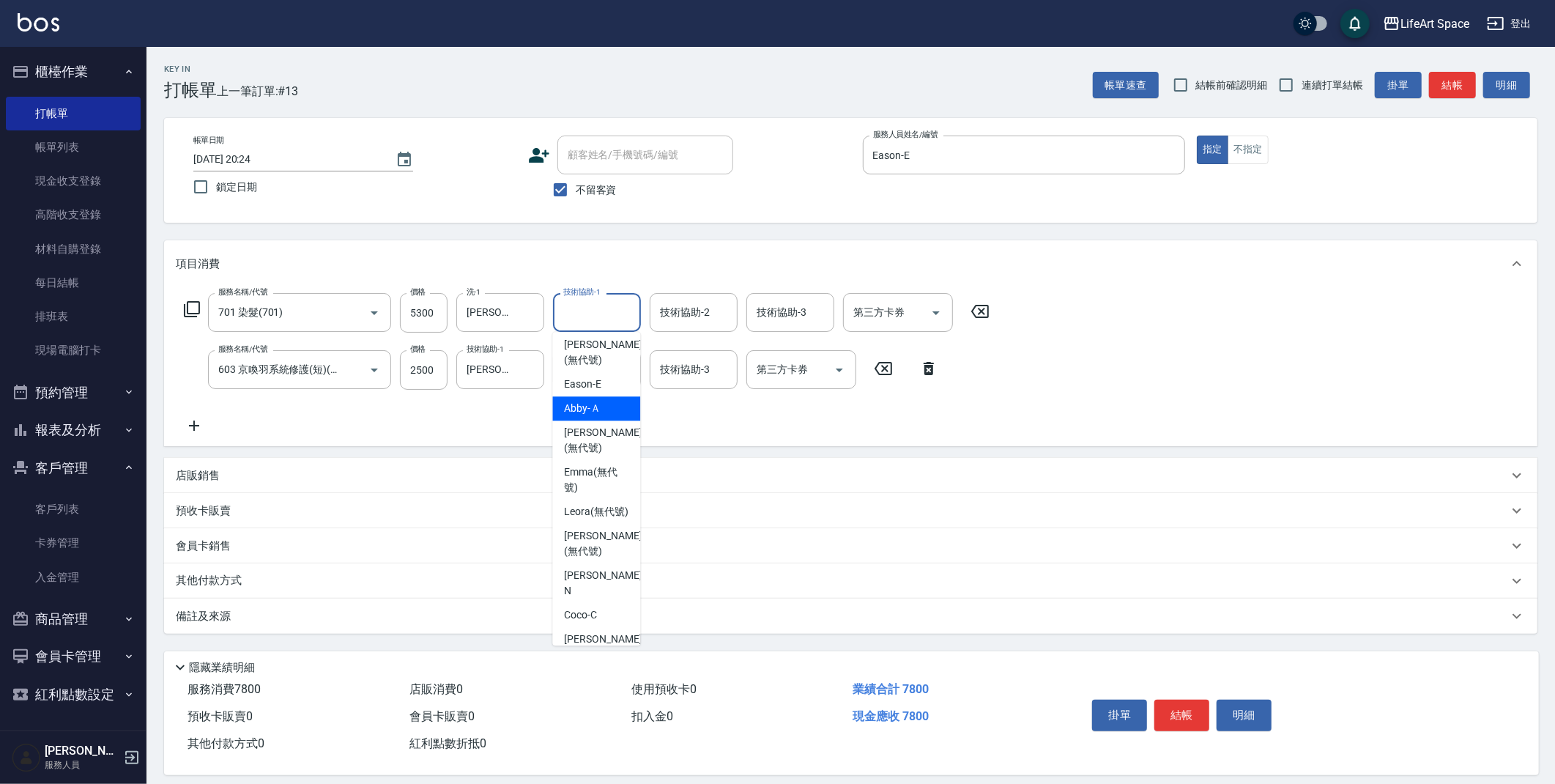
scroll to position [430, 0]
click at [607, 556] on span "Ivan (無代號)" at bounding box center [603, 541] width 78 height 31
type input "Ivan(無代號)"
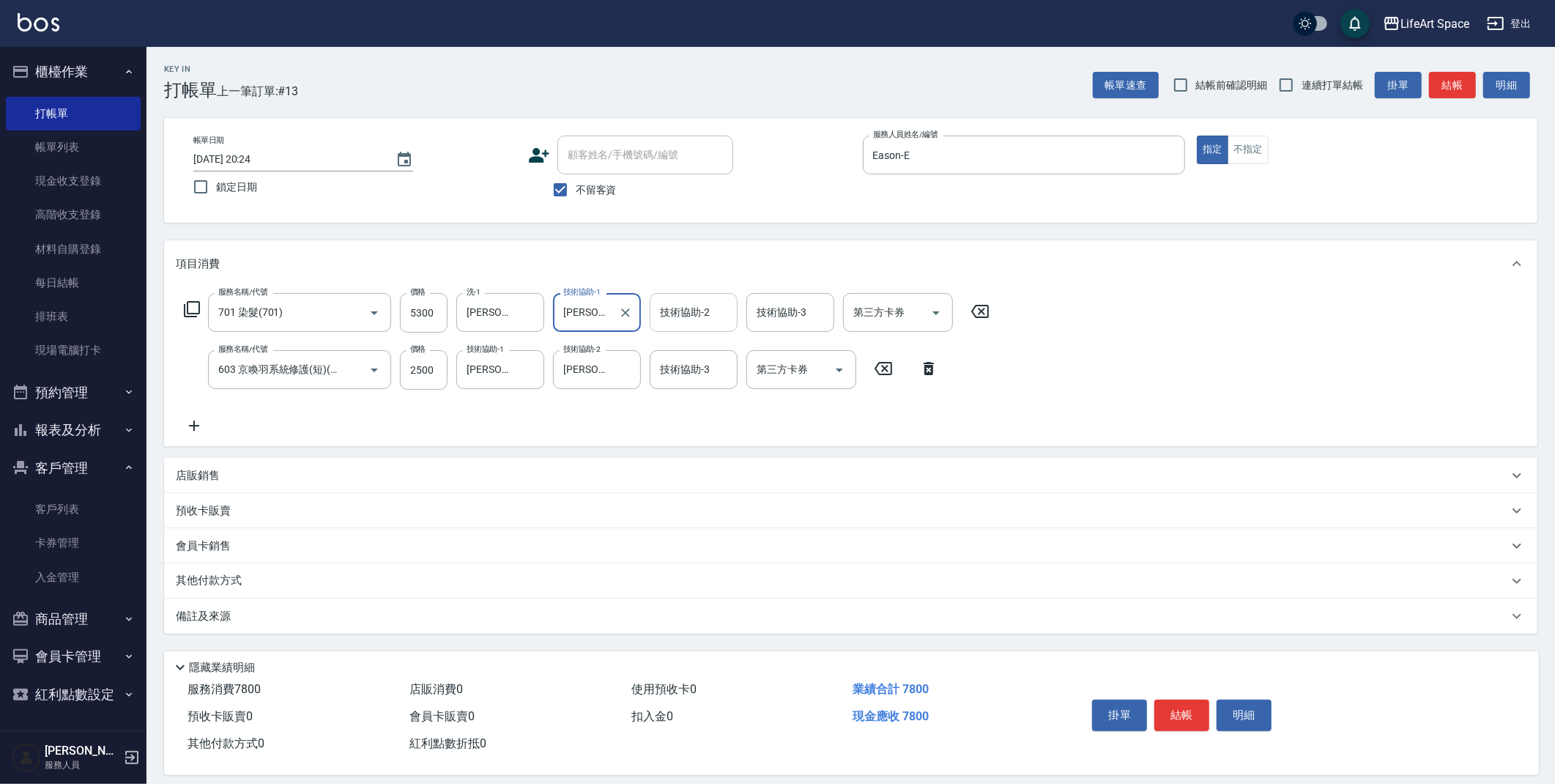
click at [682, 320] on input "技術協助-2" at bounding box center [694, 313] width 75 height 26
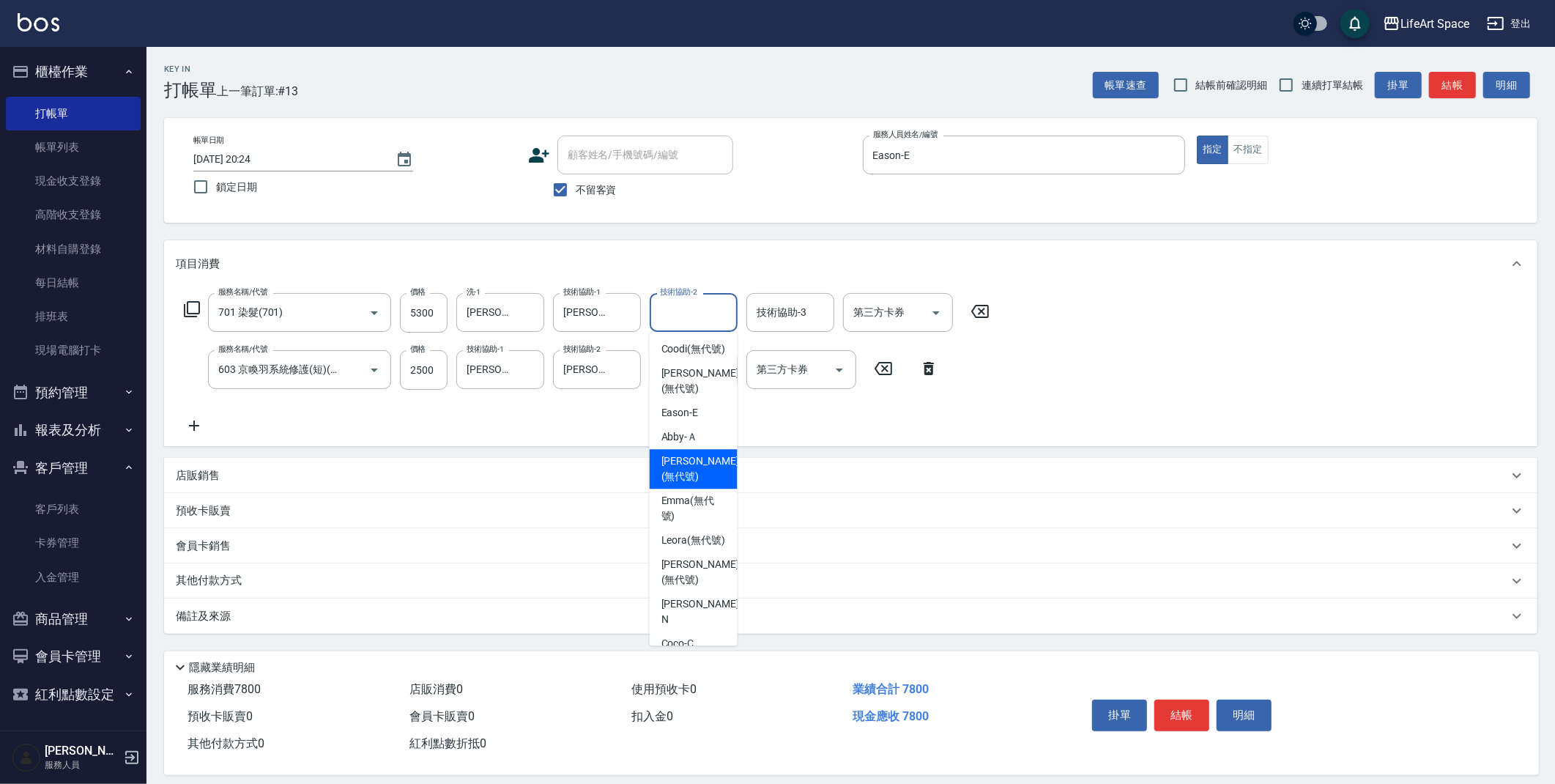
scroll to position [453, 0]
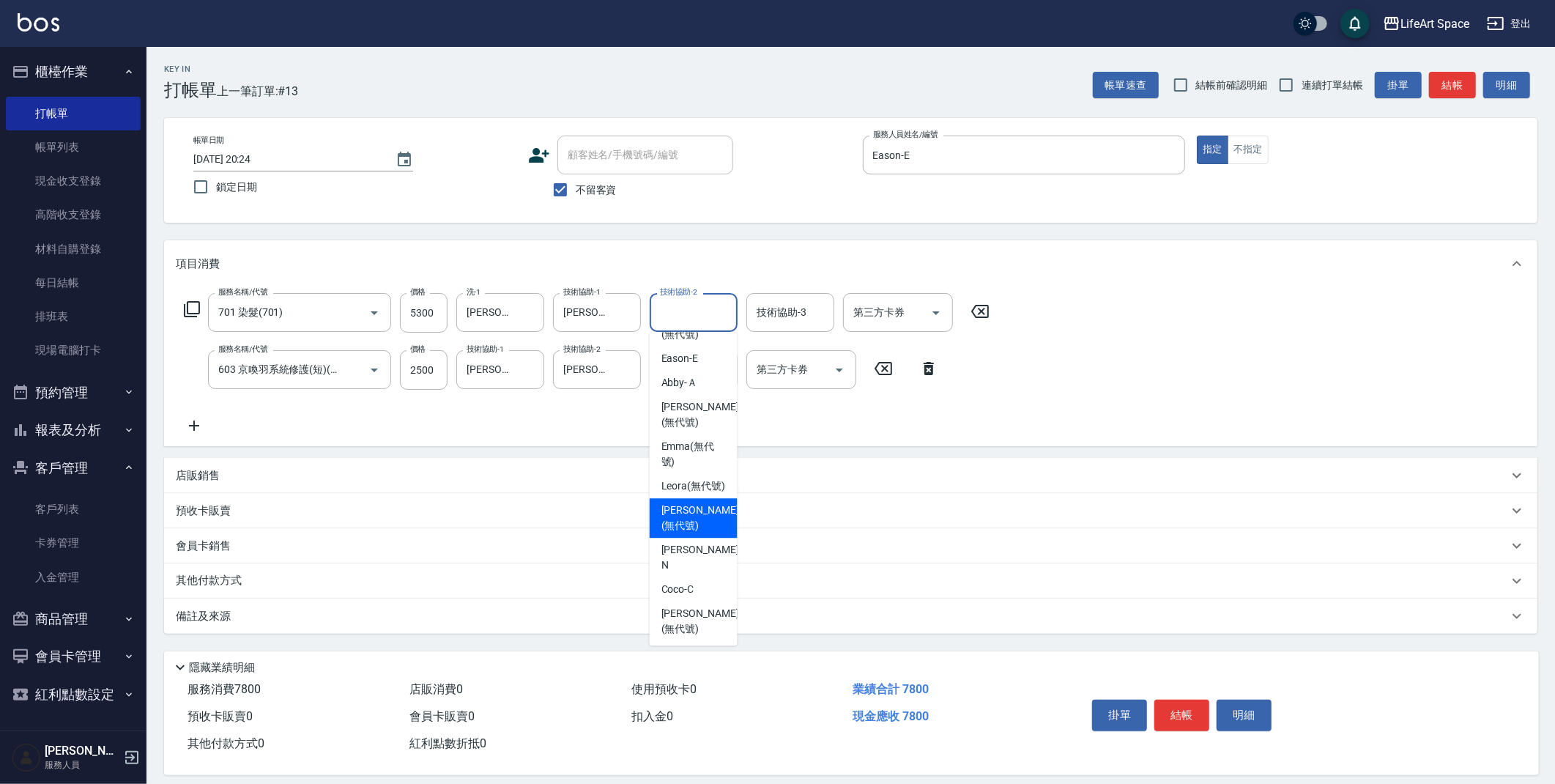
click at [689, 534] on span "Ivan (無代號)" at bounding box center [701, 518] width 78 height 31
type input "Ivan(無代號)"
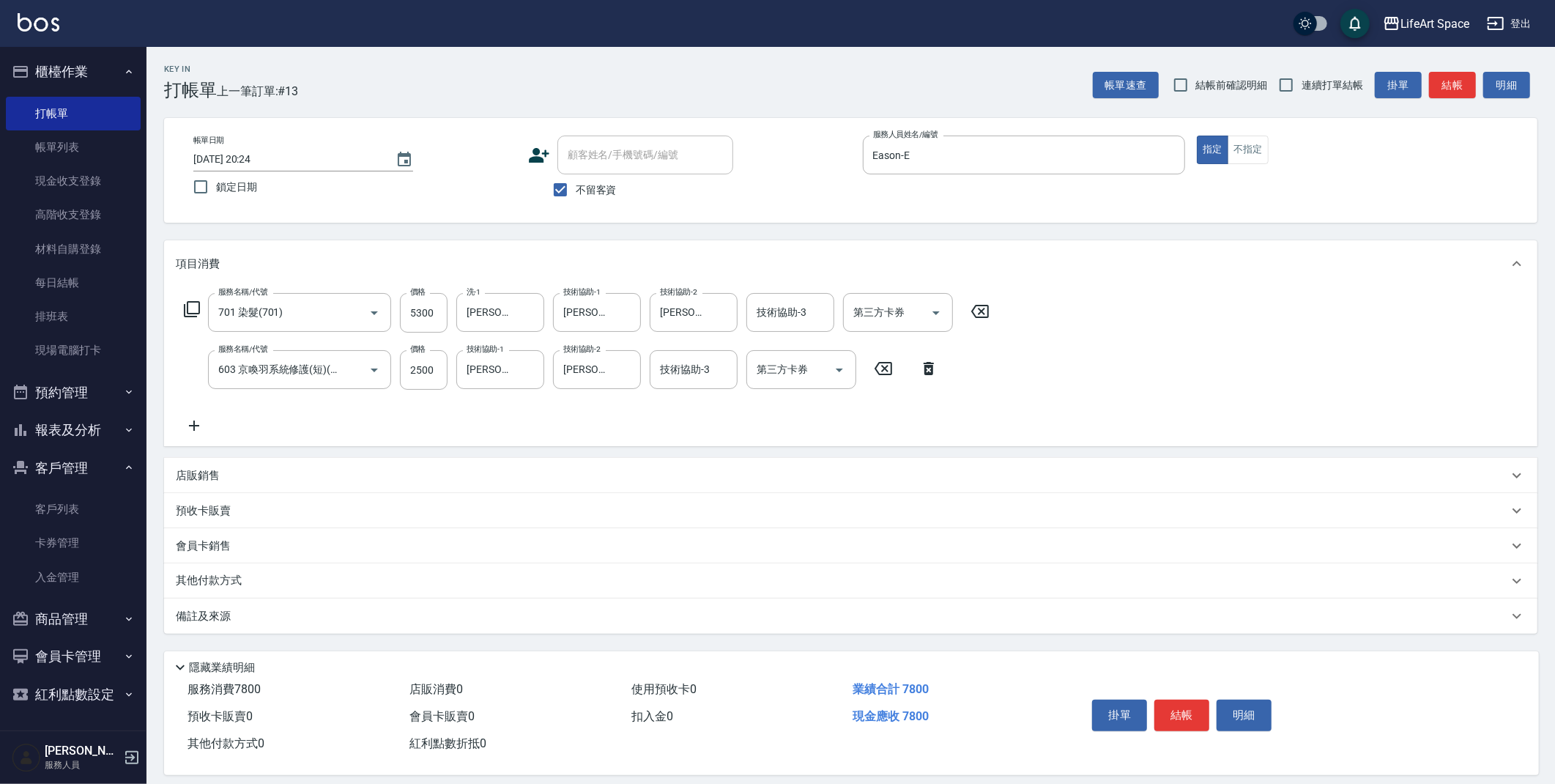
drag, startPoint x: 360, startPoint y: 629, endPoint x: 349, endPoint y: 633, distance: 11.7
click at [360, 629] on div "備註及來源" at bounding box center [850, 616] width 1373 height 36
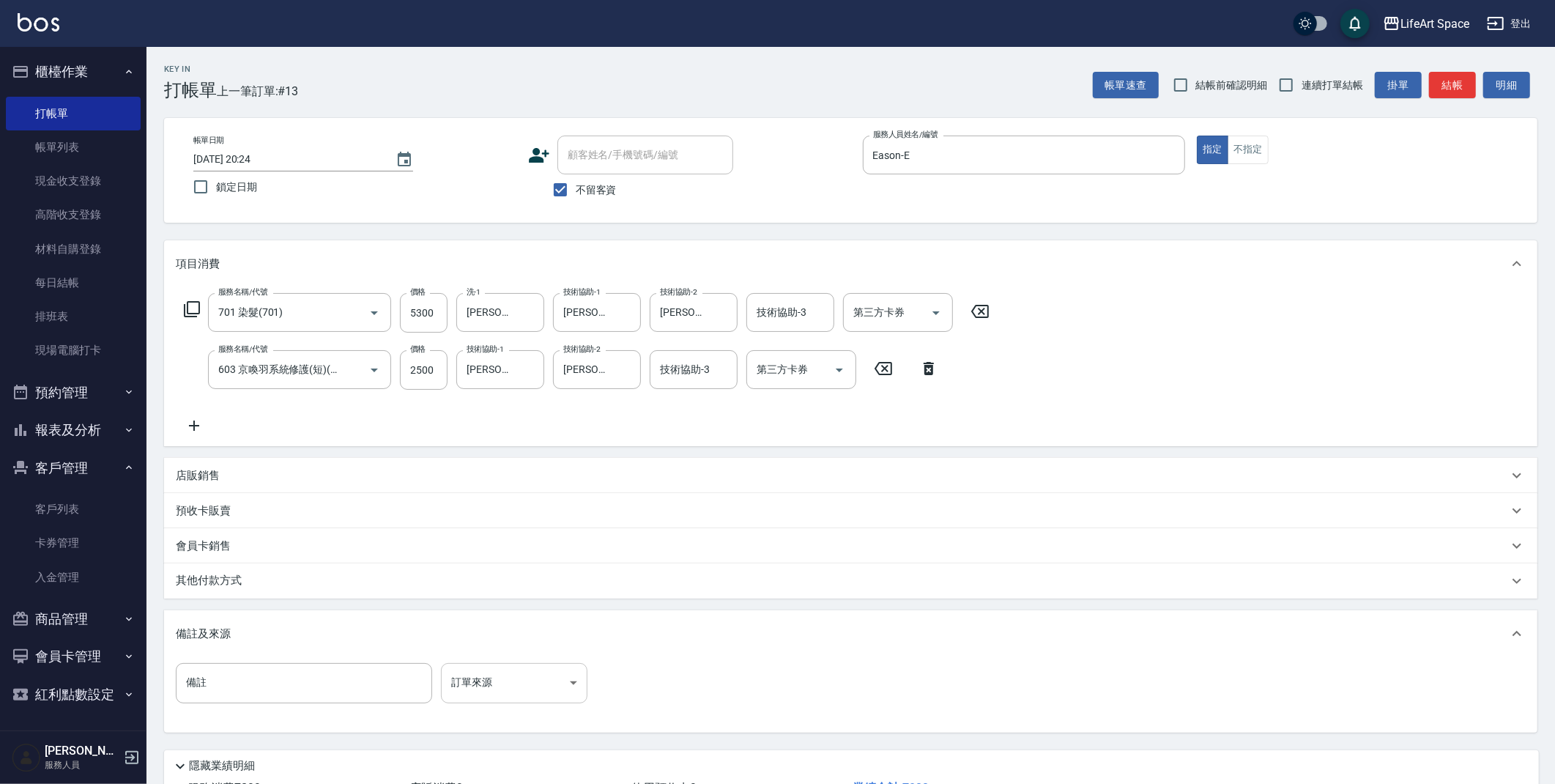
click at [507, 676] on body "LifeArt Space 登出 櫃檯作業 打帳單 帳單列表 現金收支登錄 高階收支登錄 材料自購登錄 每日結帳 排班表 現場電腦打卡 預約管理 預約管理 單…" at bounding box center [777, 445] width 1555 height 891
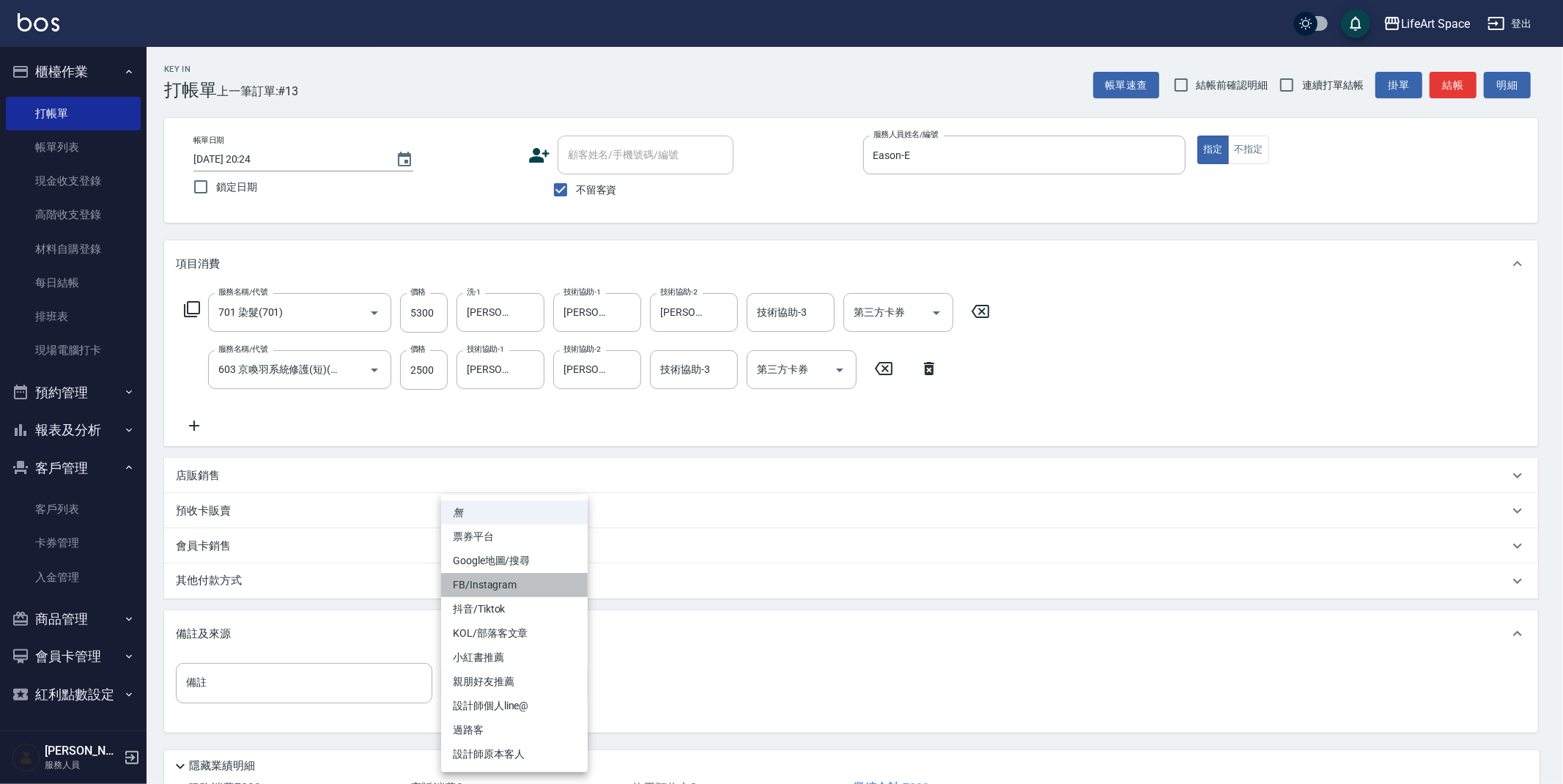
click at [506, 581] on li "FB/Instagram" at bounding box center [514, 585] width 146 height 24
type input "FB/Instagram"
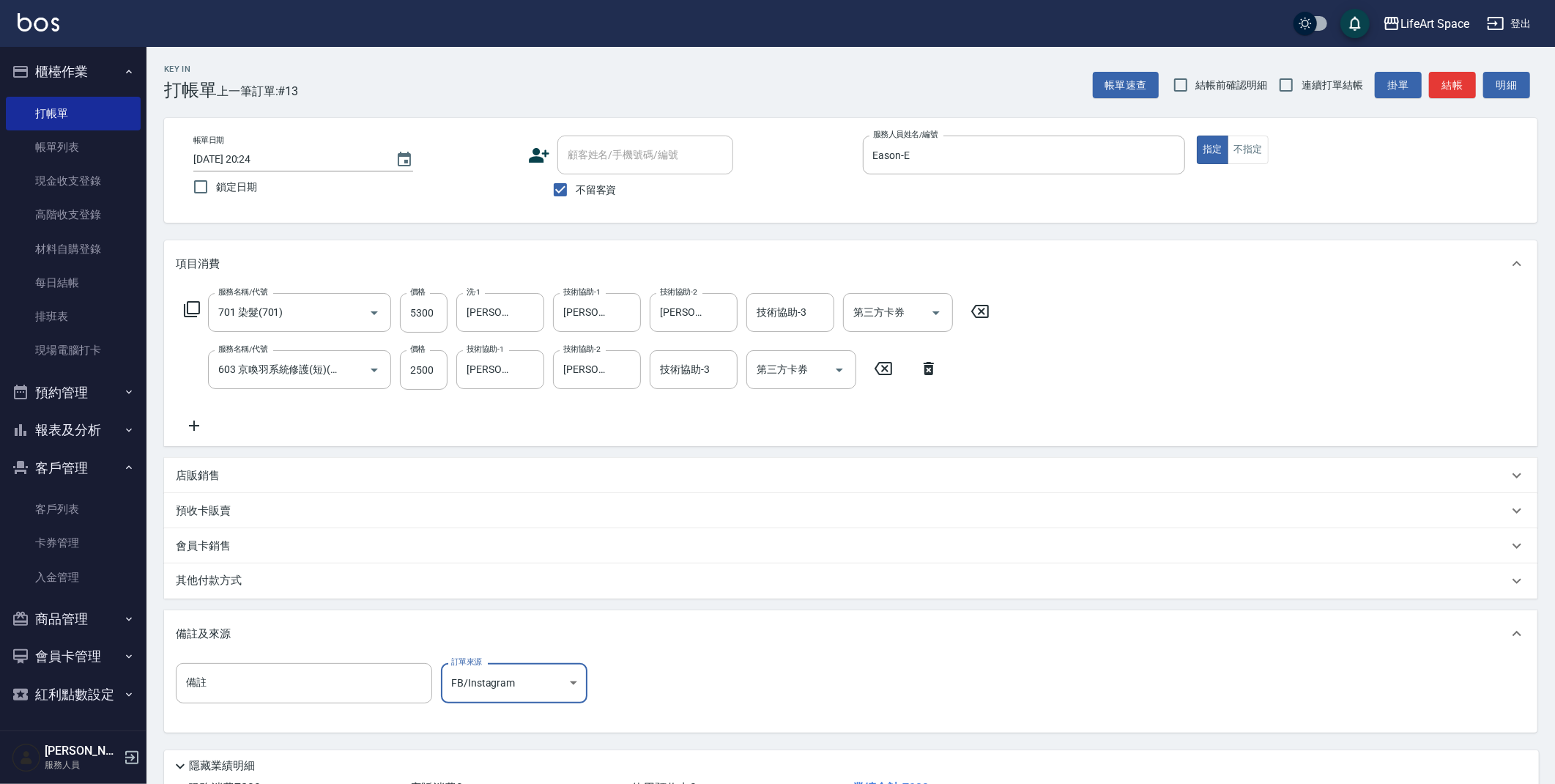
click at [219, 567] on div "其他付款方式" at bounding box center [850, 580] width 1373 height 36
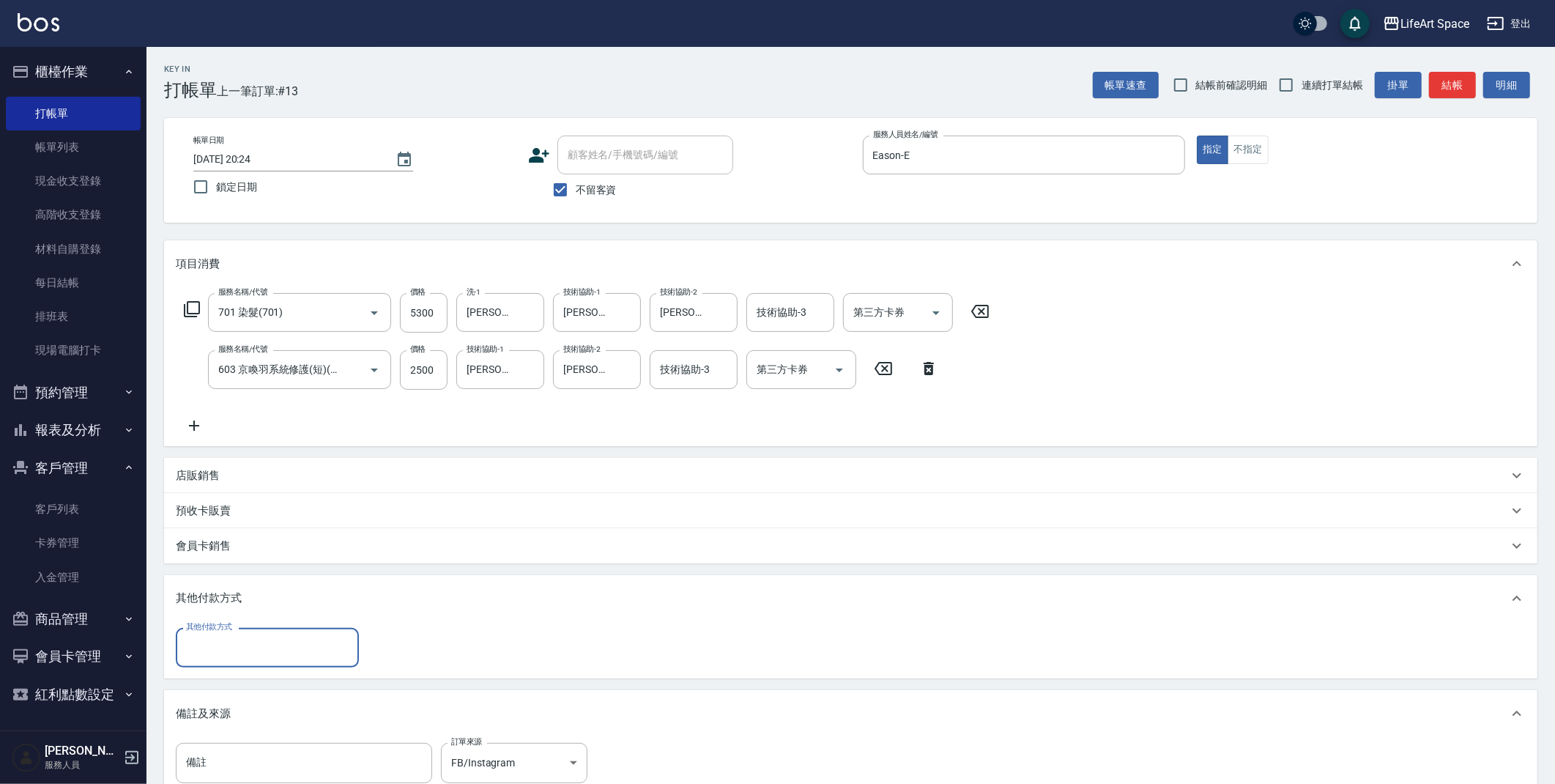
scroll to position [0, 0]
click at [235, 648] on input "其他付款方式" at bounding box center [268, 647] width 170 height 26
click at [216, 713] on span "Linepay" at bounding box center [267, 709] width 183 height 24
type input "Linepay"
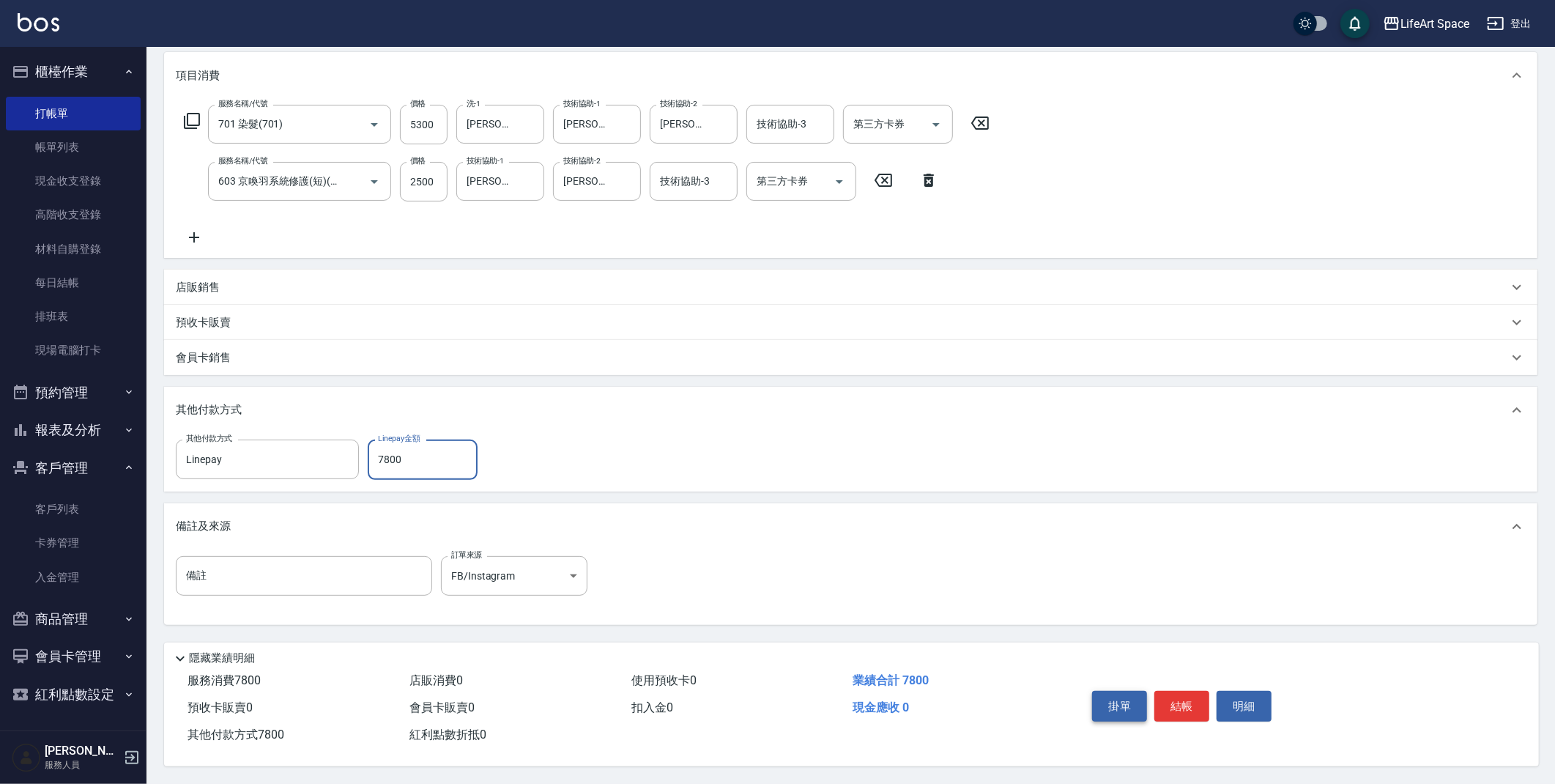
scroll to position [192, 0]
type input "7800"
click at [1171, 693] on button "結帳" at bounding box center [1182, 706] width 55 height 31
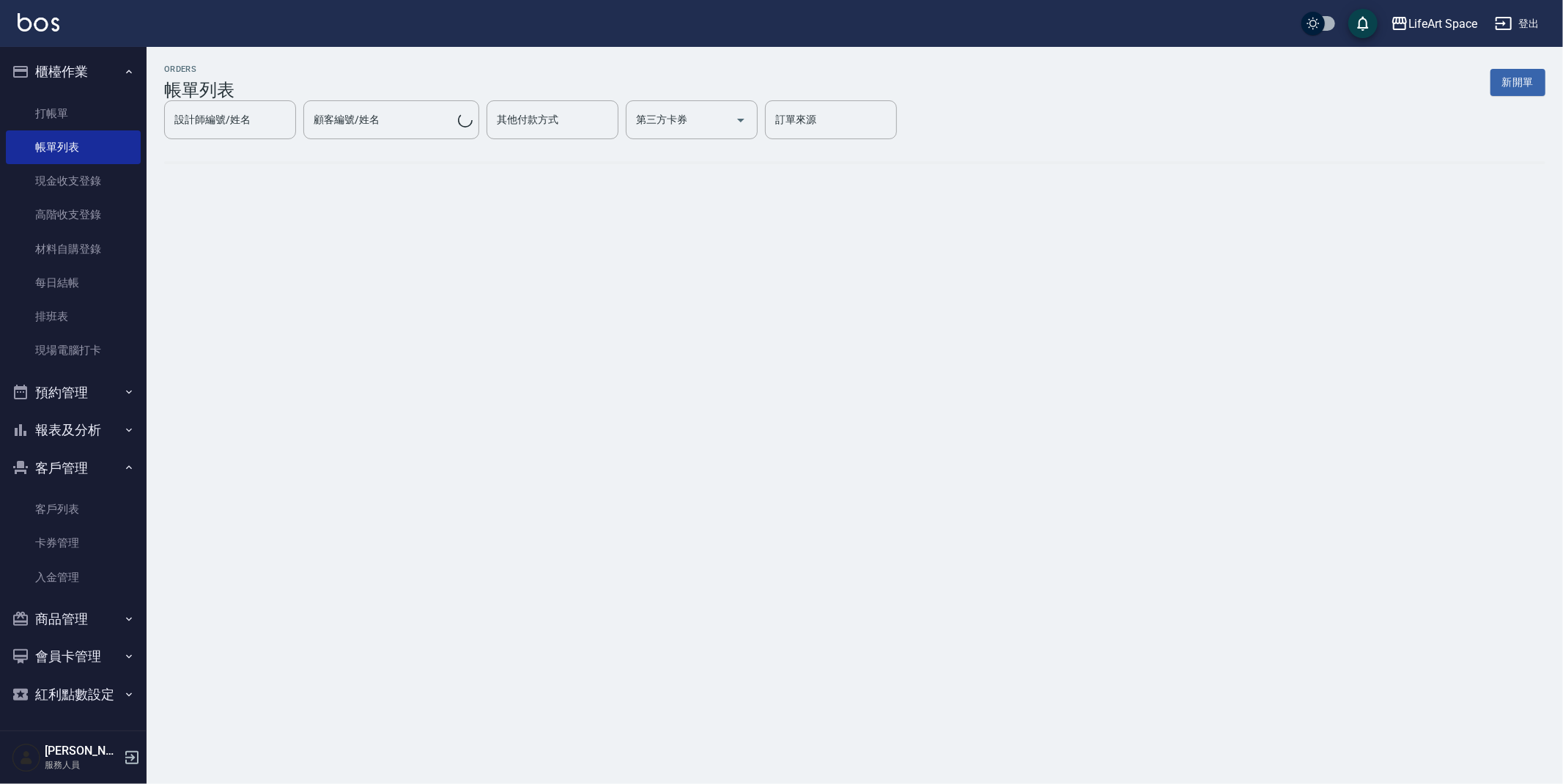
click at [1512, 83] on button "新開單" at bounding box center [1517, 81] width 55 height 27
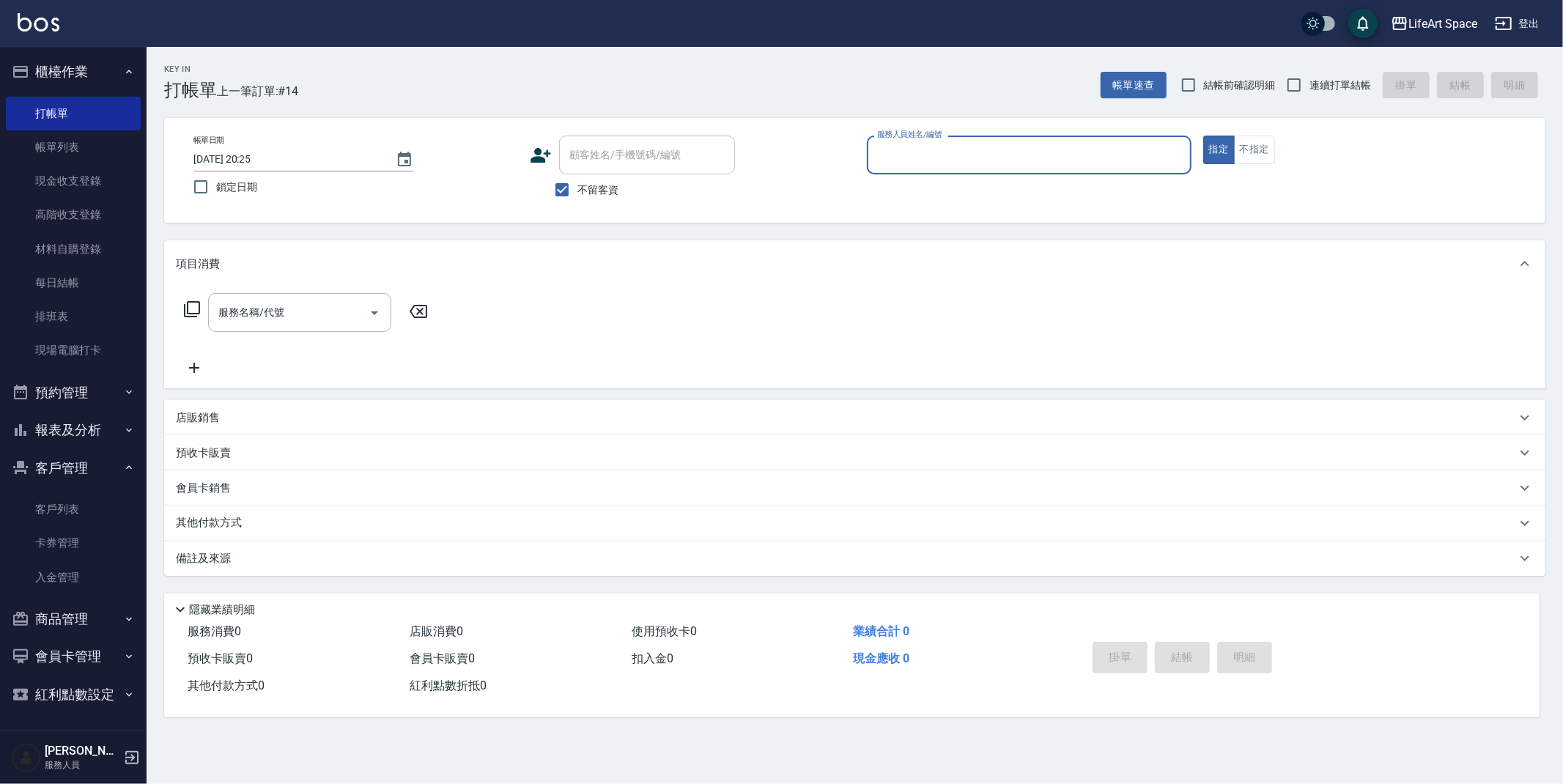
click at [1036, 159] on input "服務人員姓名/編號" at bounding box center [1028, 155] width 311 height 26
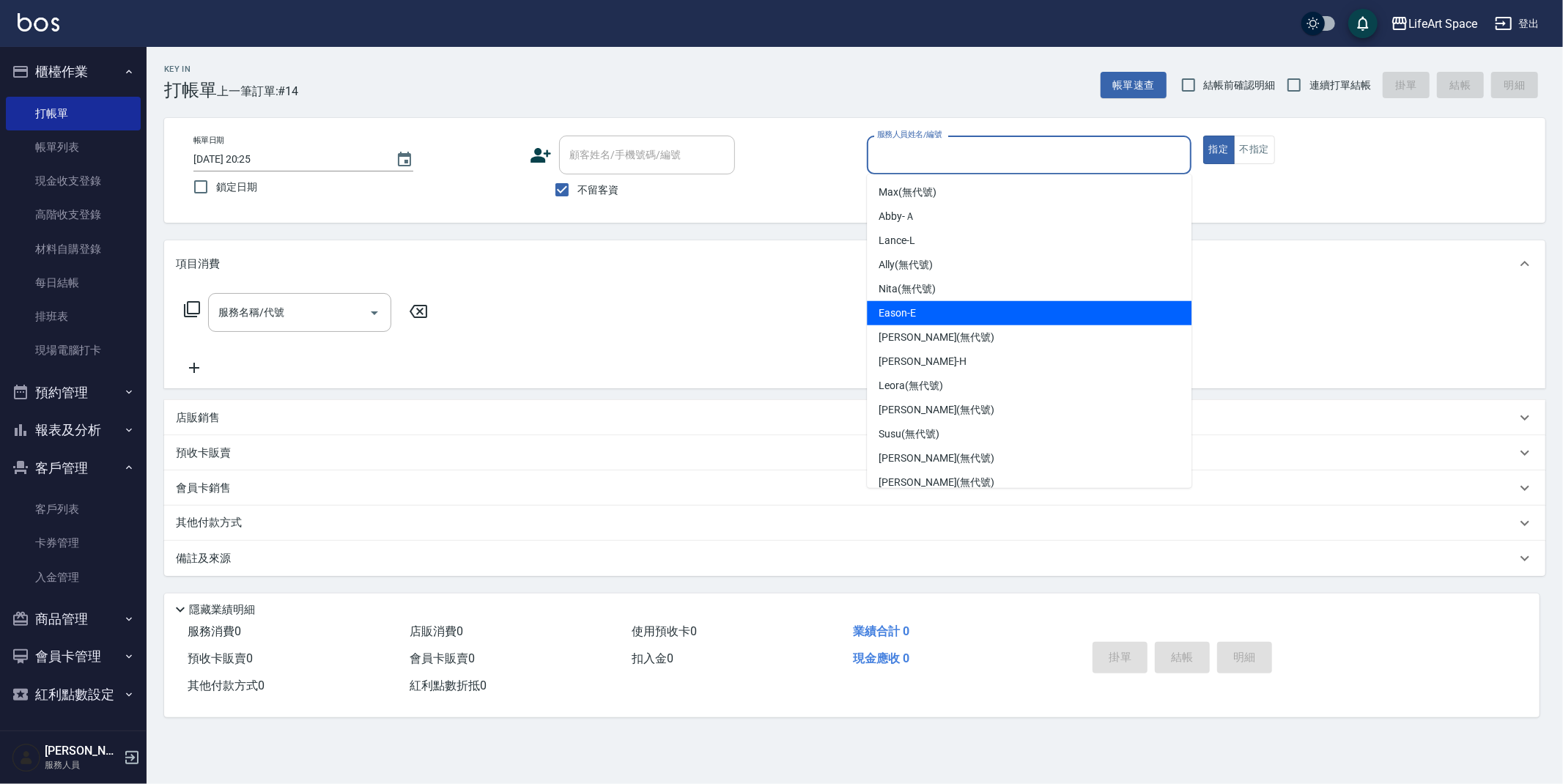
click at [895, 316] on span "Eason -E" at bounding box center [897, 314] width 37 height 16
type input "Eason-E"
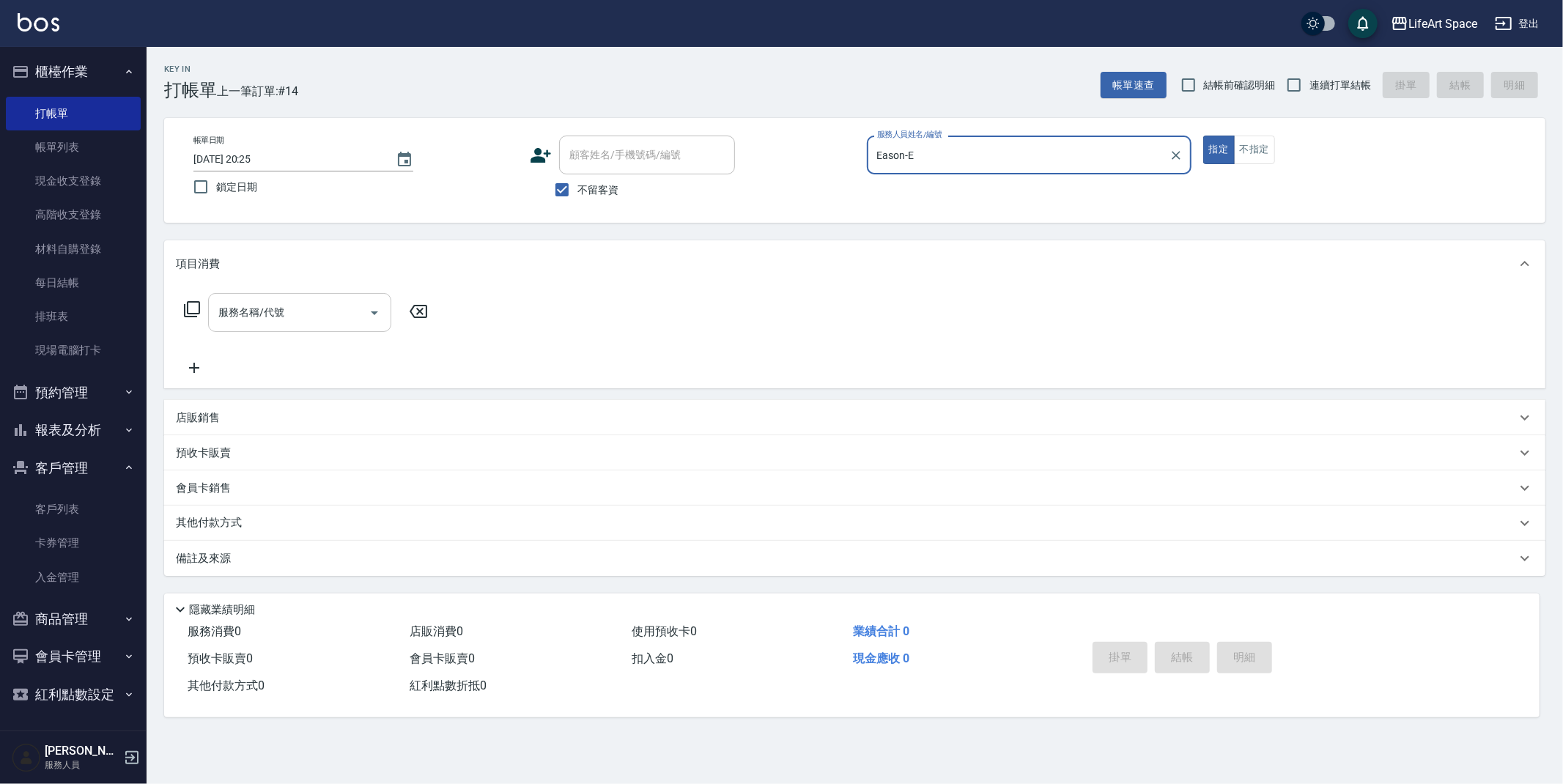
click at [281, 308] on div "服務名稱/代號 服務名稱/代號" at bounding box center [299, 312] width 183 height 39
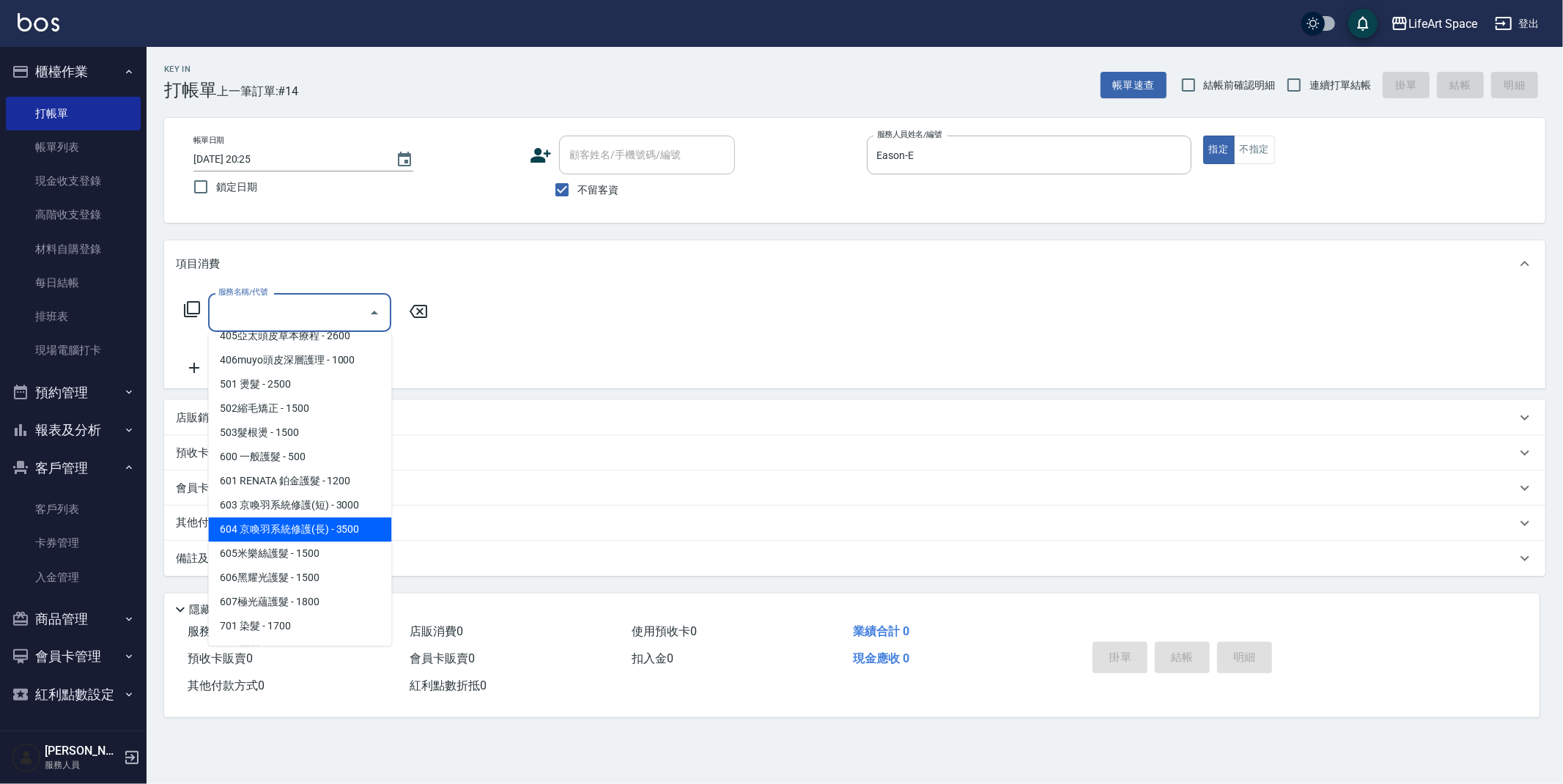
scroll to position [230, 0]
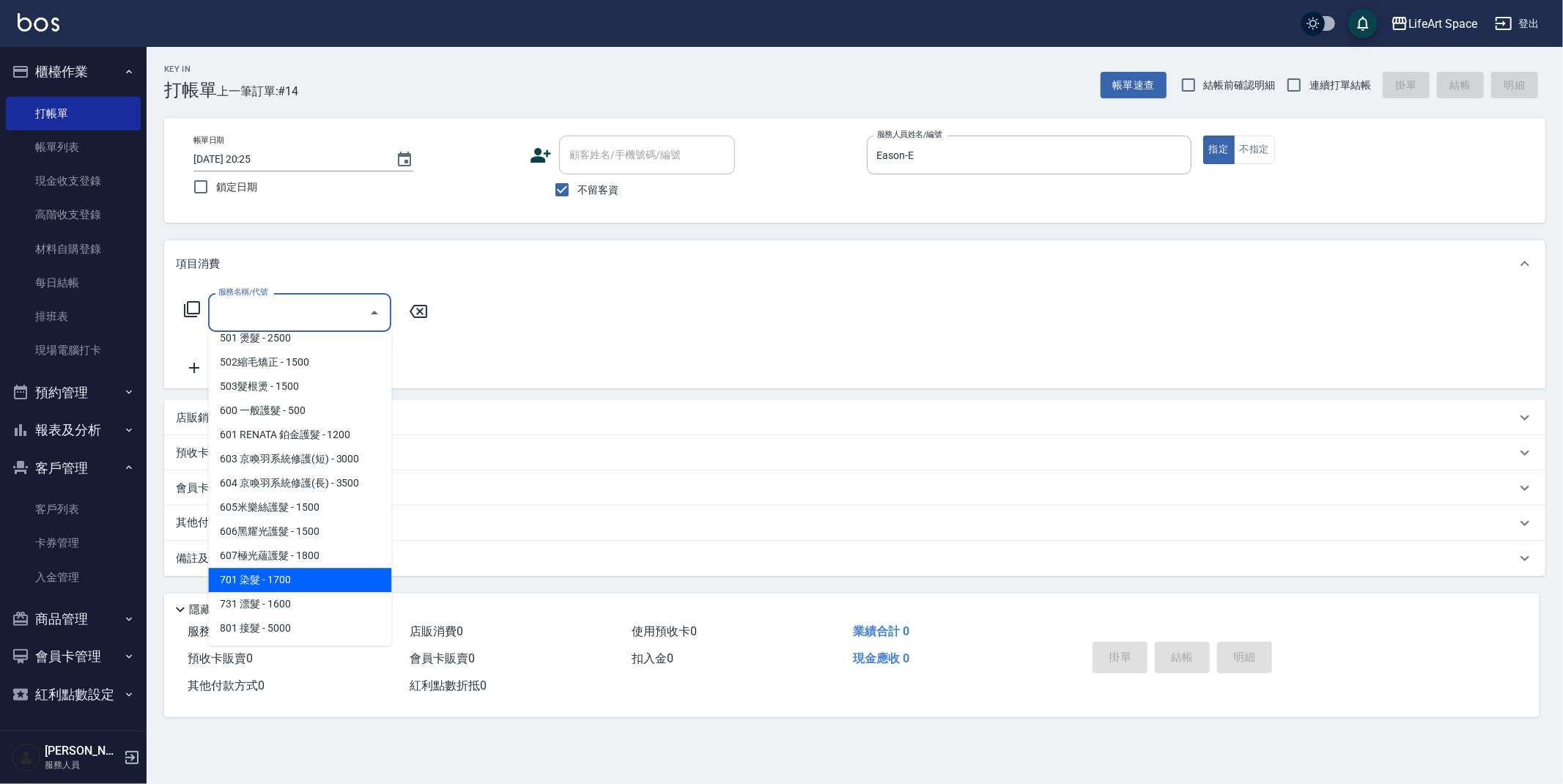
drag, startPoint x: 303, startPoint y: 576, endPoint x: 379, endPoint y: 392, distance: 199.1
click at [303, 576] on span "701 染髮 - 1700" at bounding box center [299, 580] width 183 height 24
type input "701 染髮(701)"
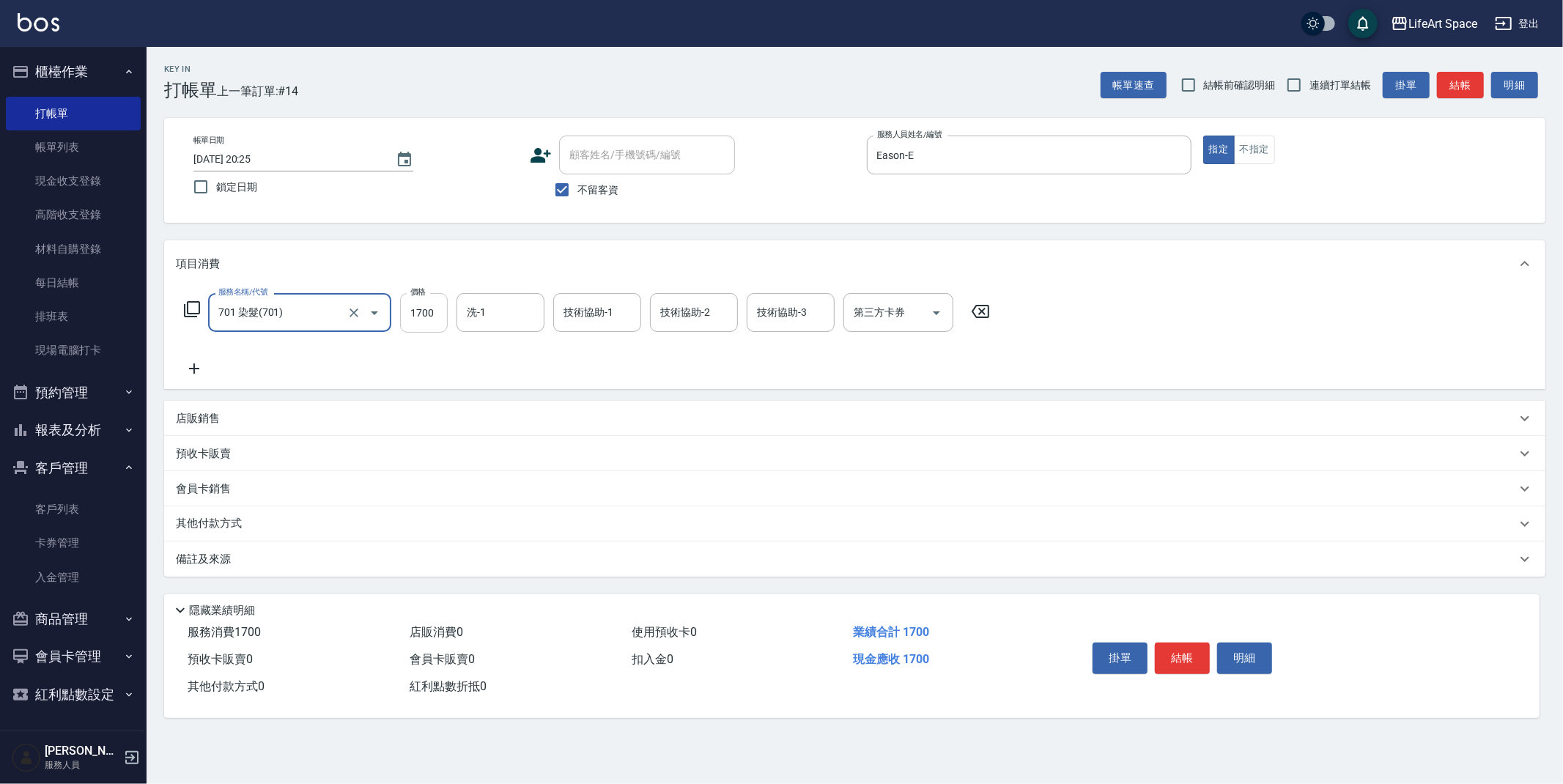
click at [440, 315] on input "1700" at bounding box center [424, 313] width 48 height 40
type input "6300"
click at [504, 314] on input "洗-1" at bounding box center [500, 313] width 75 height 26
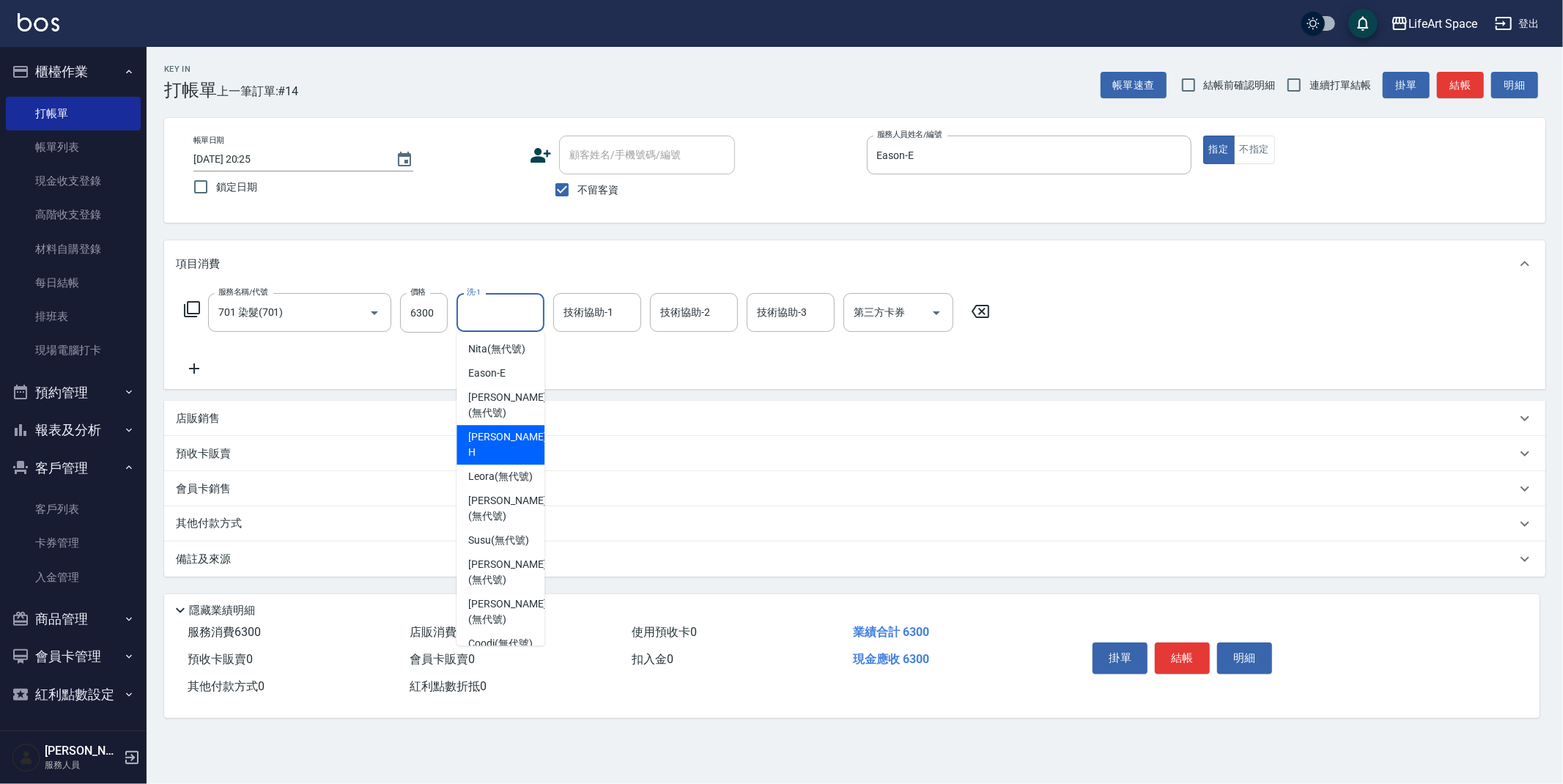
scroll to position [453, 0]
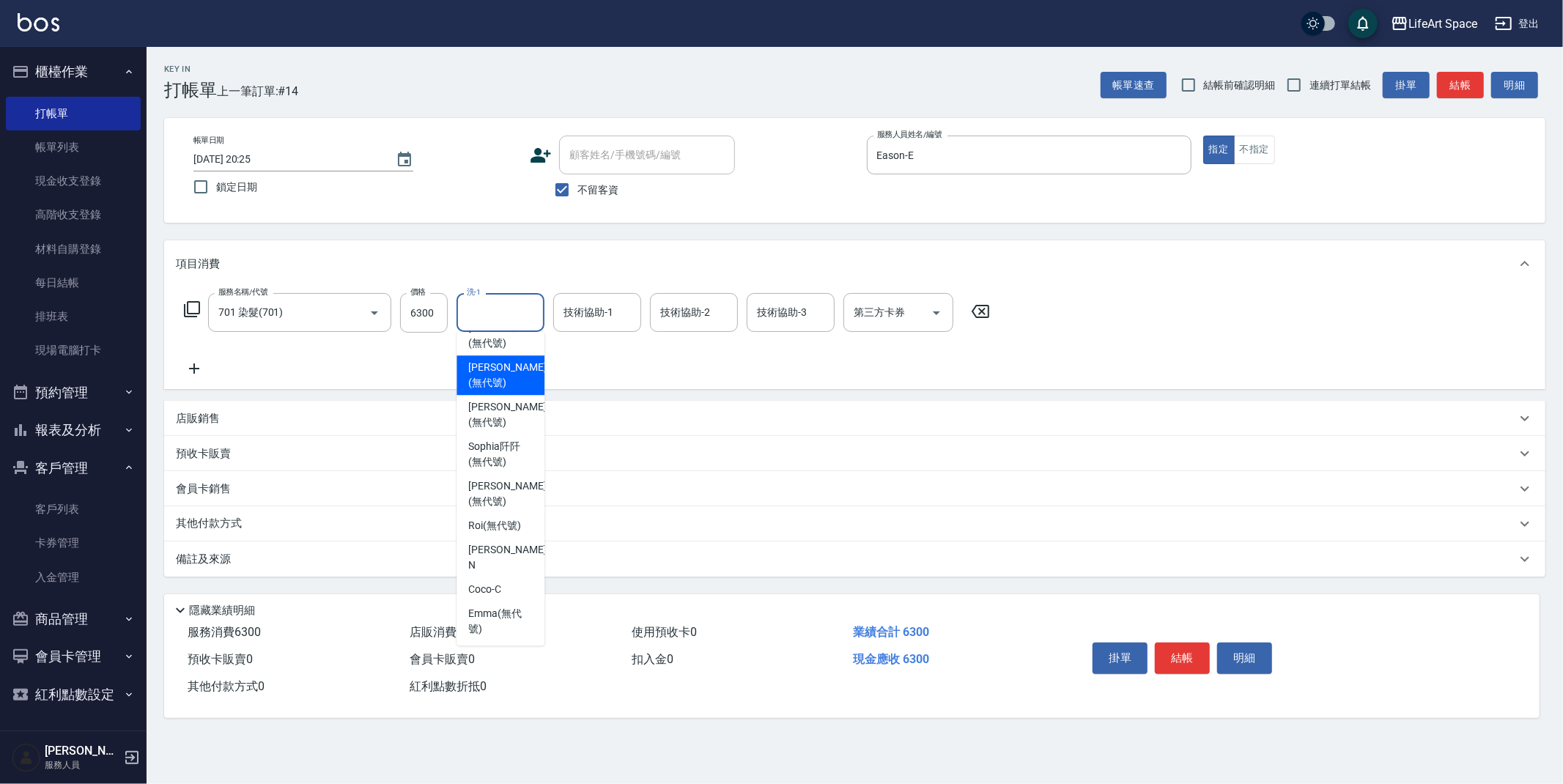
click at [504, 391] on span "Lillian (無代號)" at bounding box center [507, 375] width 78 height 31
type input "Lillian(無代號)"
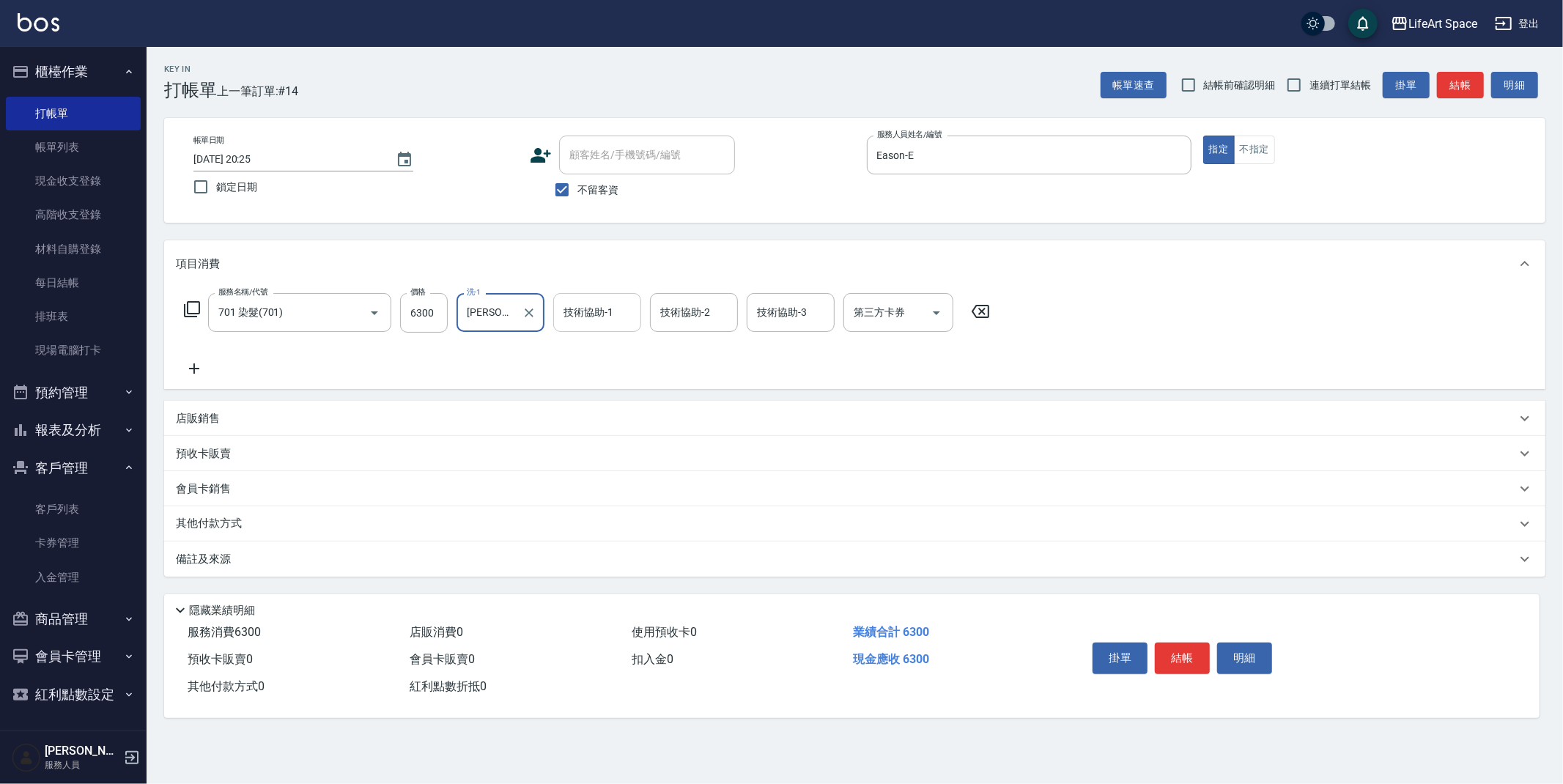
click at [581, 325] on div "技術協助-1" at bounding box center [596, 312] width 88 height 39
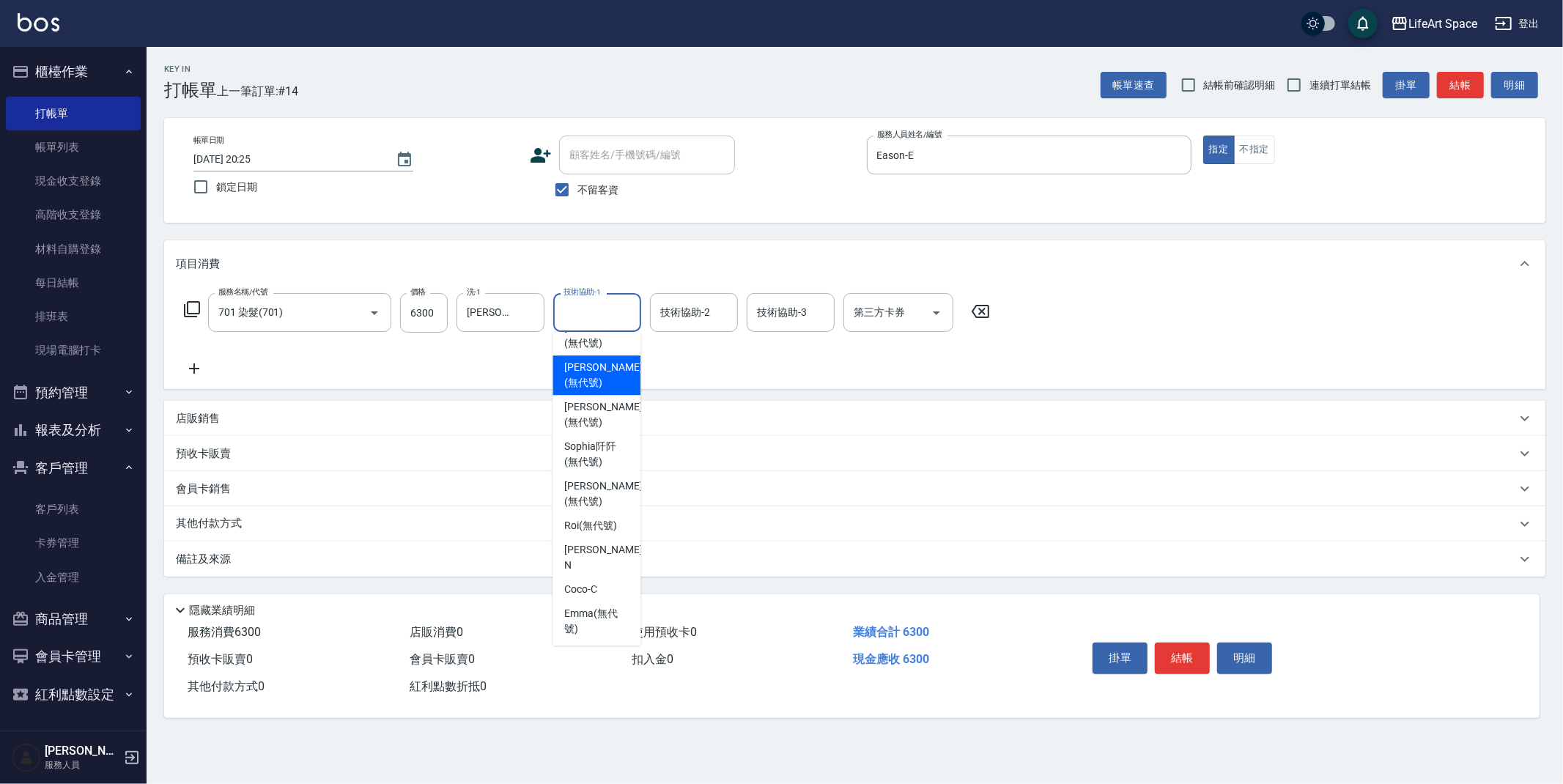
click at [595, 391] on span "Lillian (無代號)" at bounding box center [603, 375] width 78 height 31
type input "Lillian(無代號)"
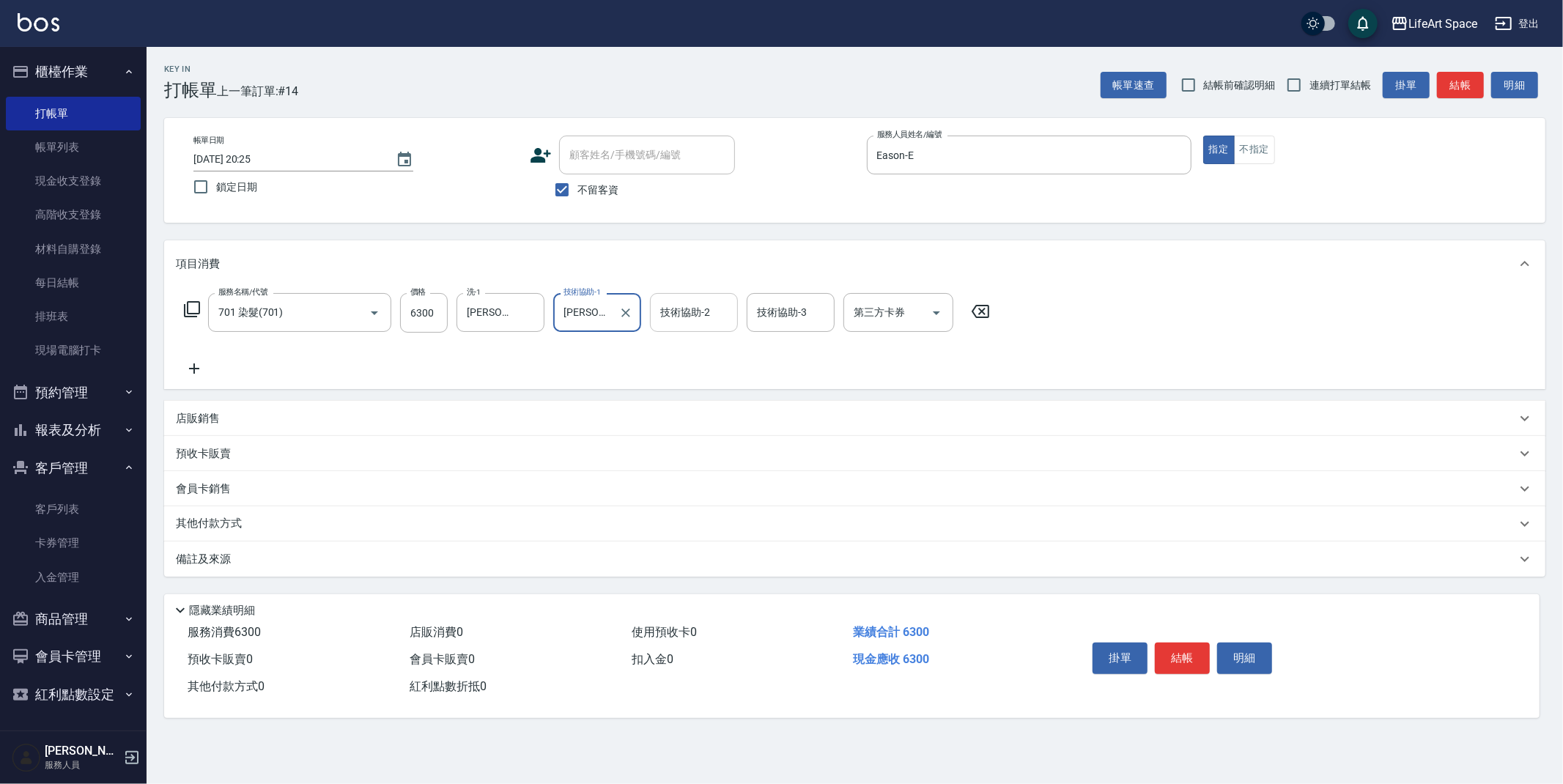
click at [694, 311] on div "技術協助-2 技術協助-2" at bounding box center [693, 312] width 88 height 39
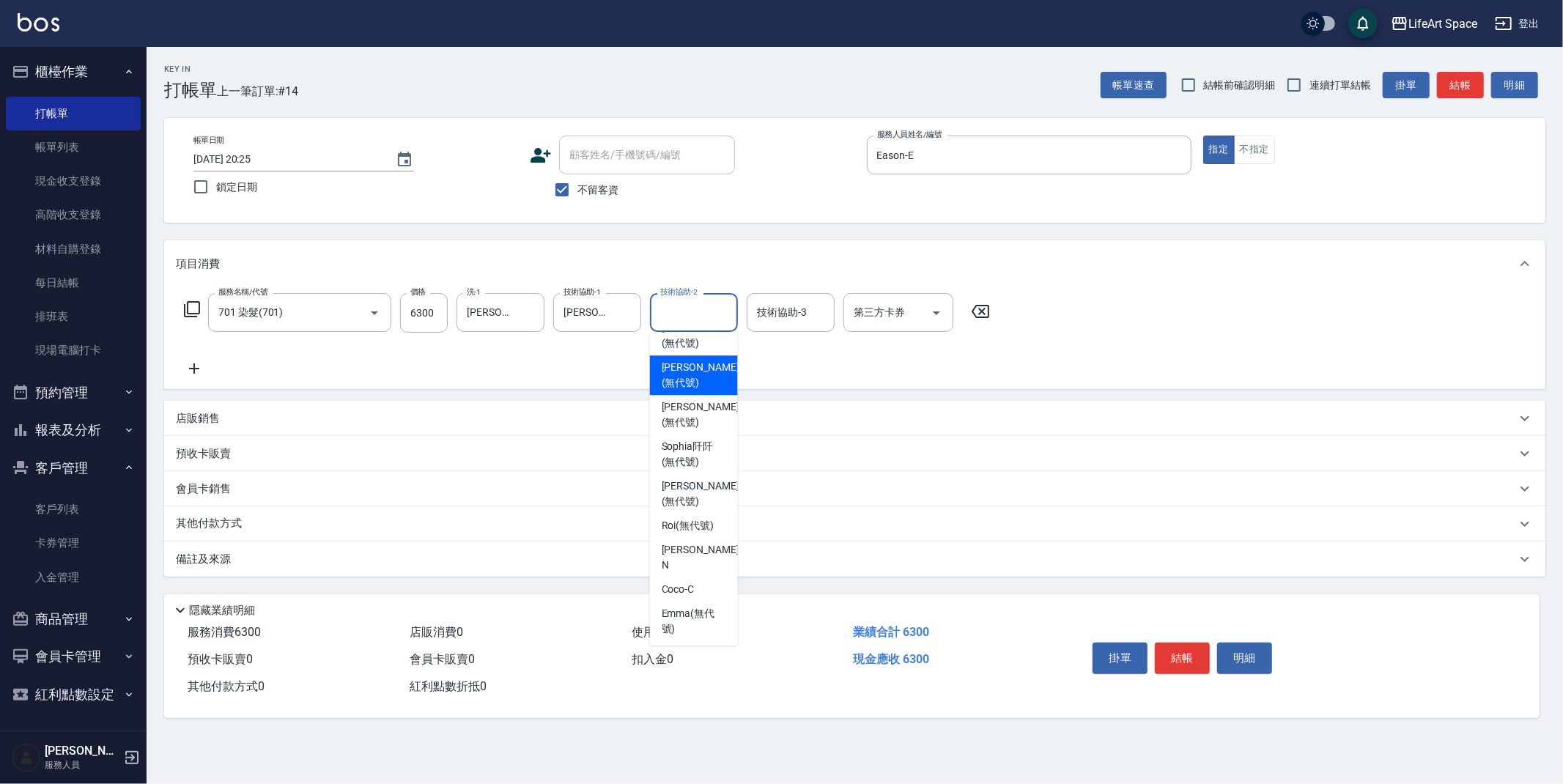
click at [697, 391] on span "Lillian (無代號)" at bounding box center [701, 375] width 78 height 31
type input "Lillian(無代號)"
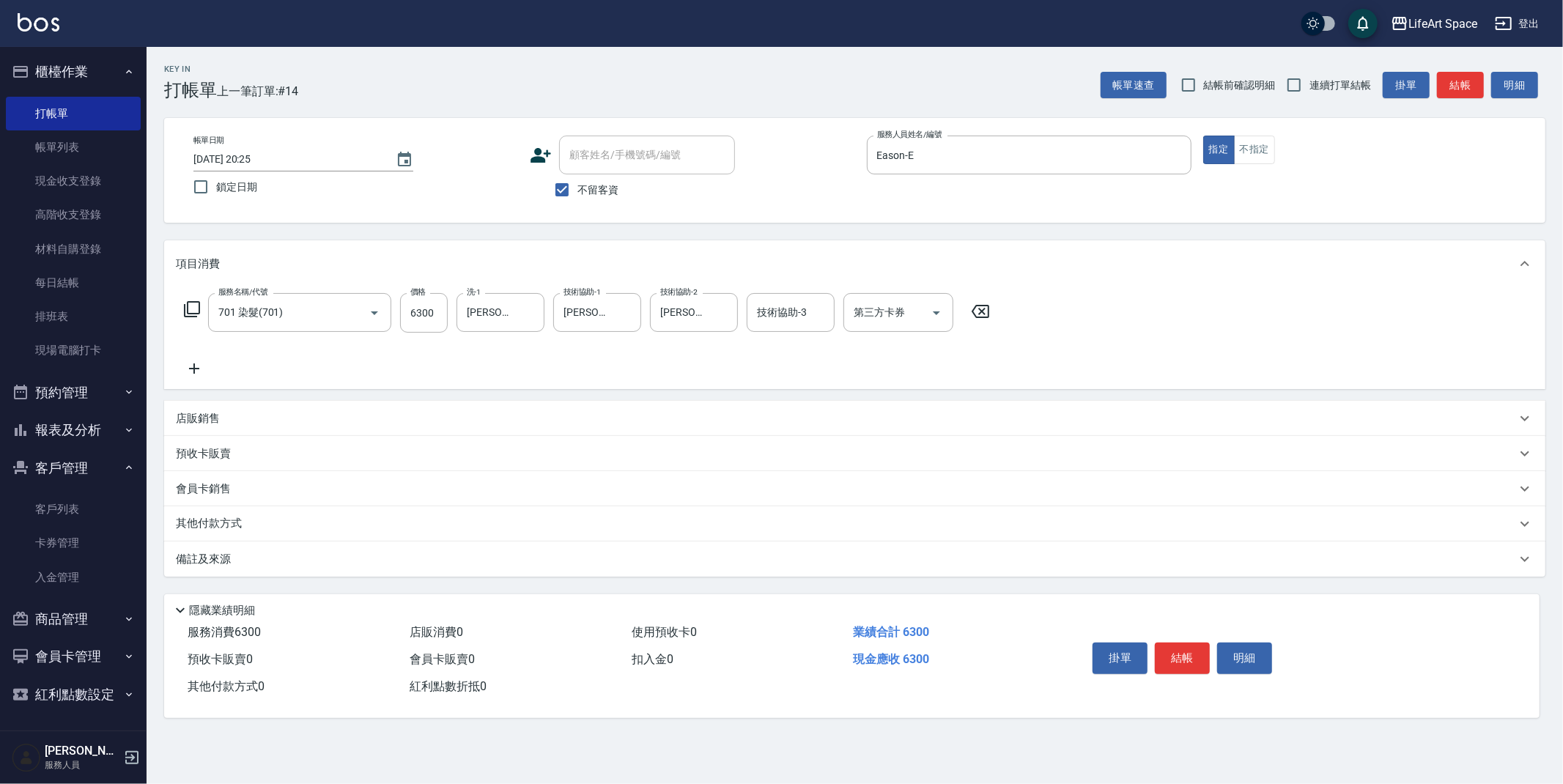
click at [349, 561] on div "備註及來源" at bounding box center [846, 560] width 1340 height 16
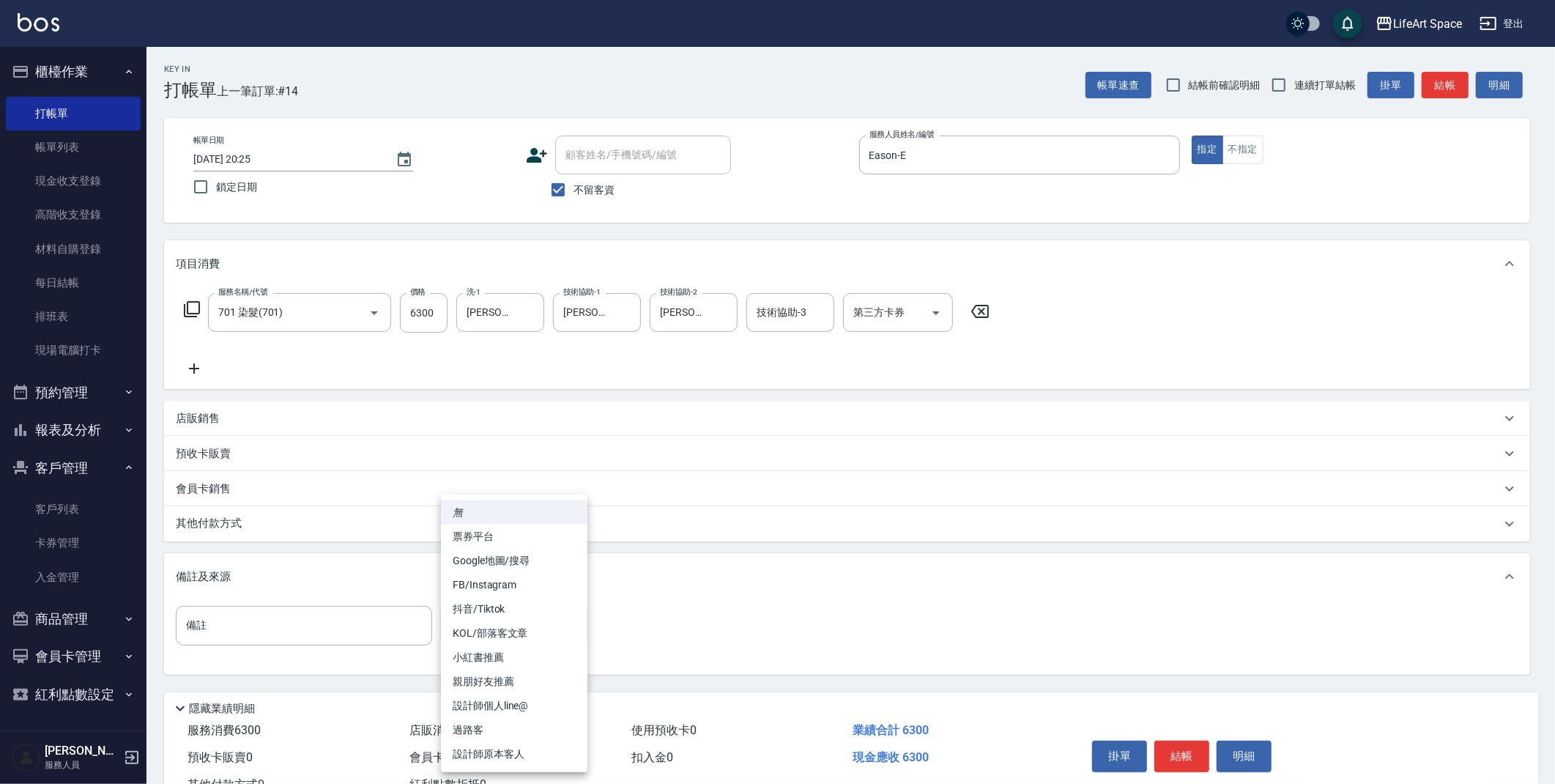
click at [490, 636] on body "LifeArt Space 登出 櫃檯作業 打帳單 帳單列表 現金收支登錄 高階收支登錄 材料自購登錄 每日結帳 排班表 現場電腦打卡 預約管理 預約管理 單…" at bounding box center [777, 417] width 1555 height 833
click at [529, 761] on li "設計師原本客人" at bounding box center [514, 755] width 146 height 24
type input "設計師原本客人"
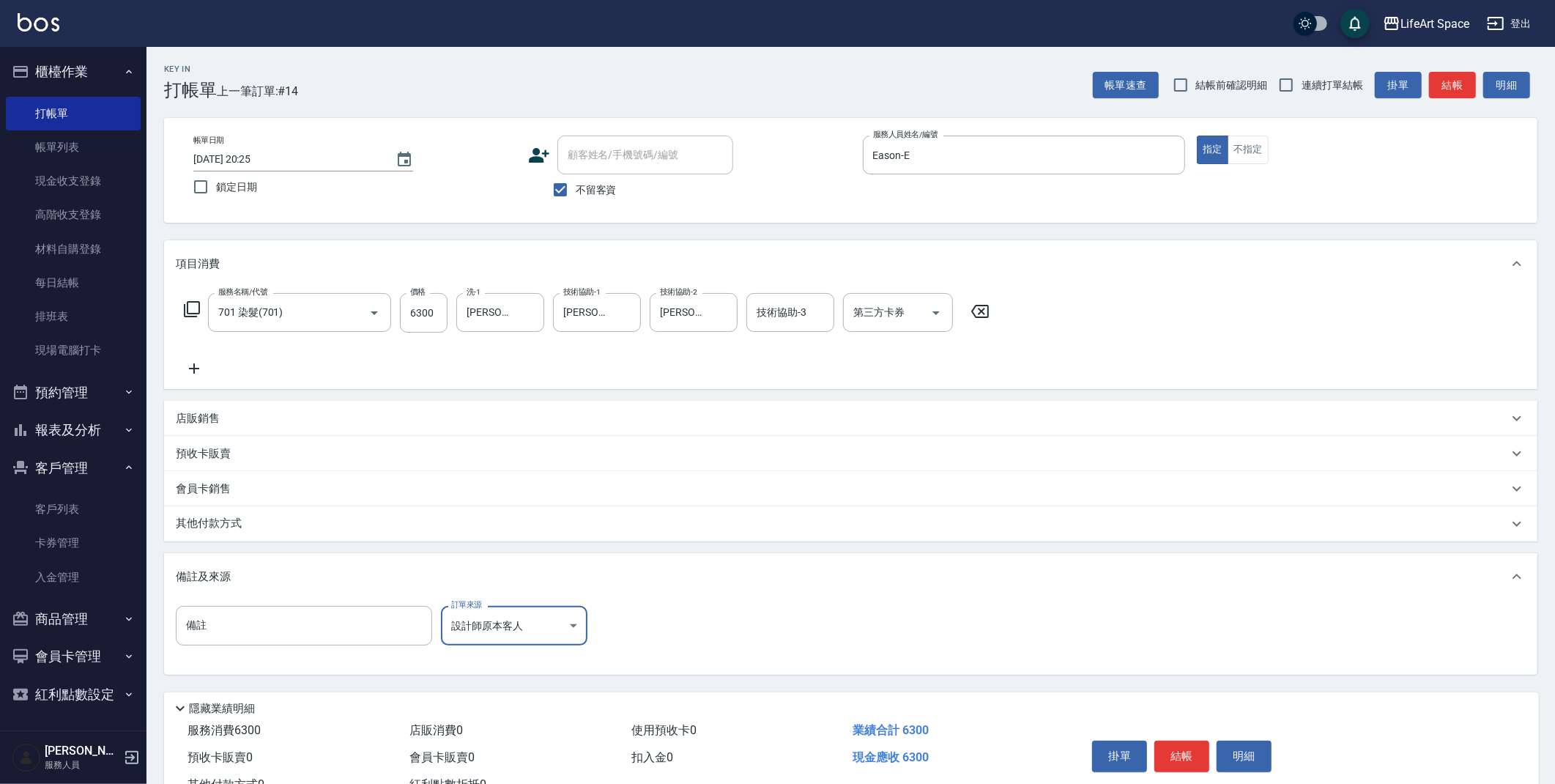
click at [243, 522] on p "其他付款方式" at bounding box center [212, 523] width 74 height 16
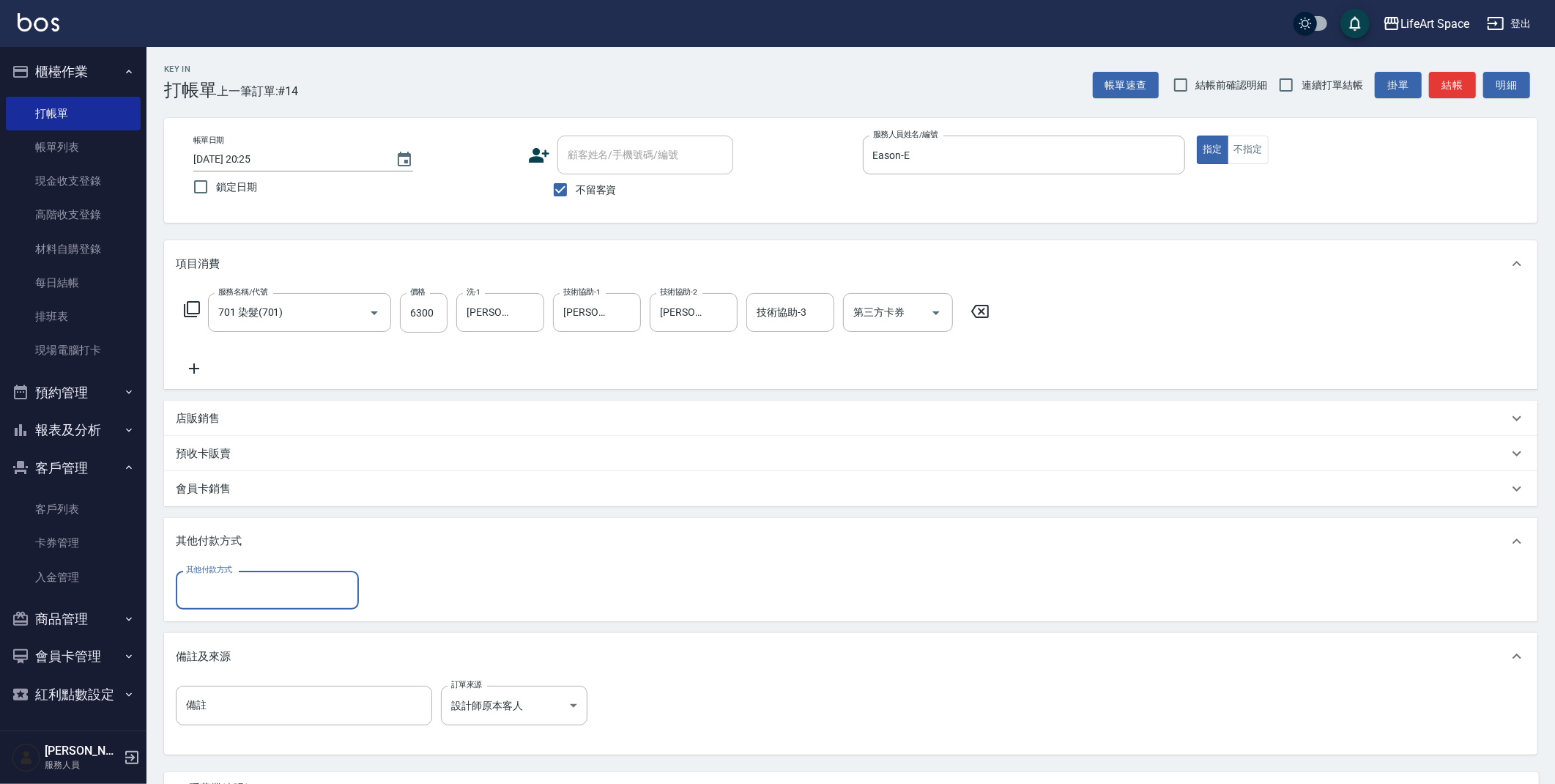
scroll to position [0, 0]
drag, startPoint x: 238, startPoint y: 591, endPoint x: 238, endPoint y: 621, distance: 30.0
click at [238, 591] on input "其他付款方式" at bounding box center [268, 590] width 170 height 26
click at [236, 651] on span "Linepay" at bounding box center [267, 651] width 183 height 24
type input "Linepay"
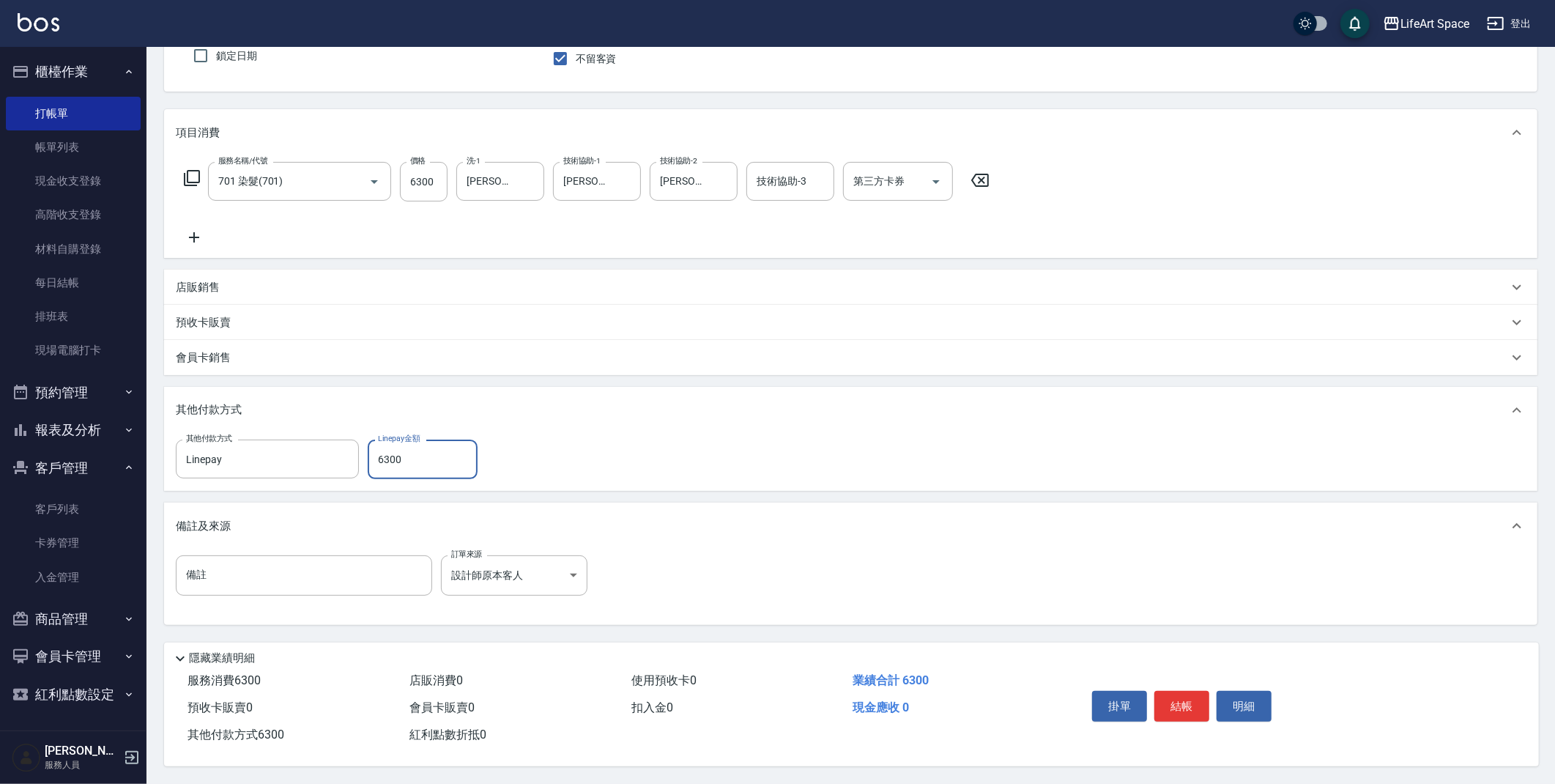
scroll to position [135, 0]
type input "6300"
click at [1189, 709] on button "結帳" at bounding box center [1182, 706] width 55 height 31
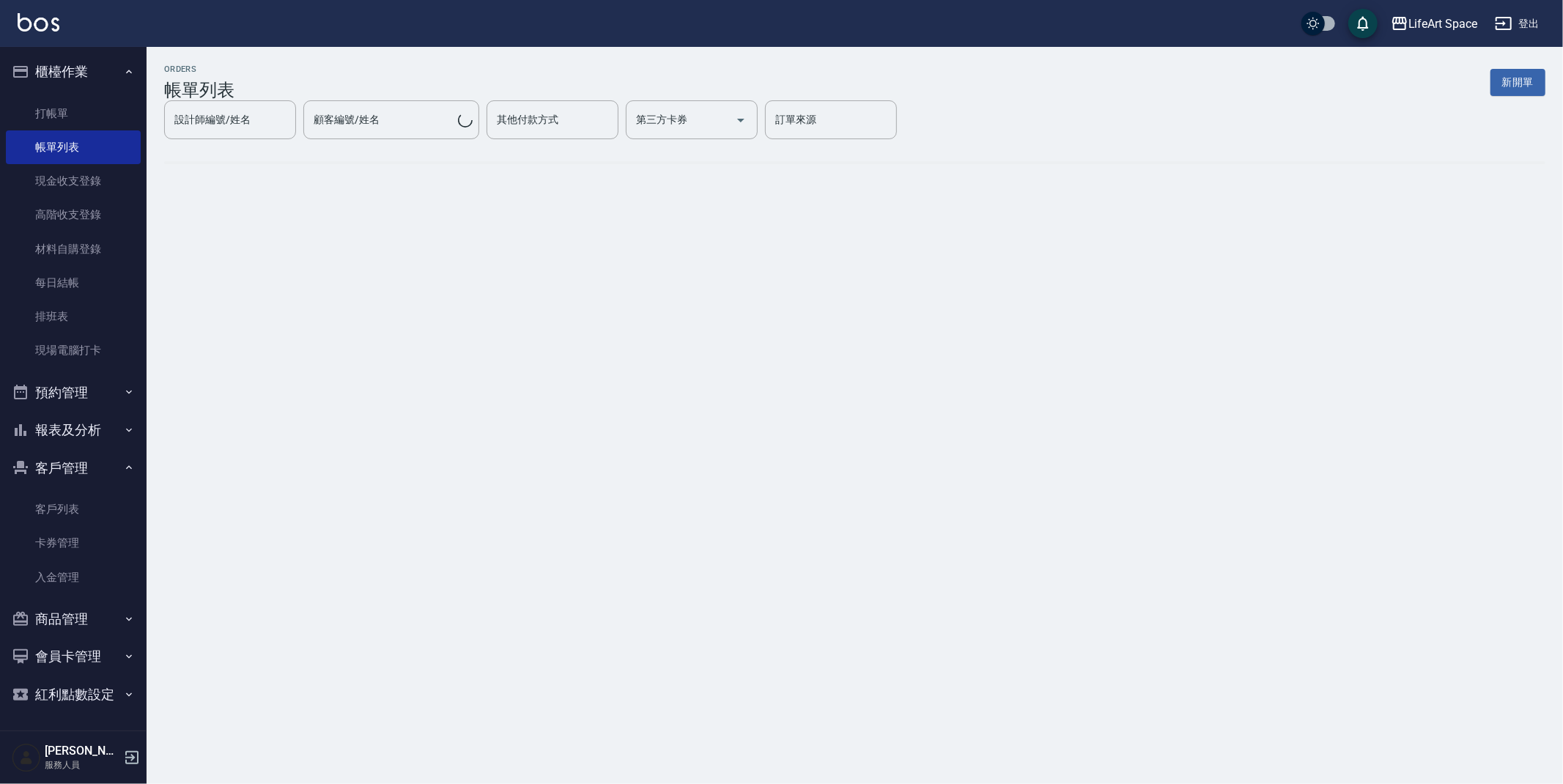
click at [94, 434] on button "報表及分析" at bounding box center [74, 430] width 135 height 38
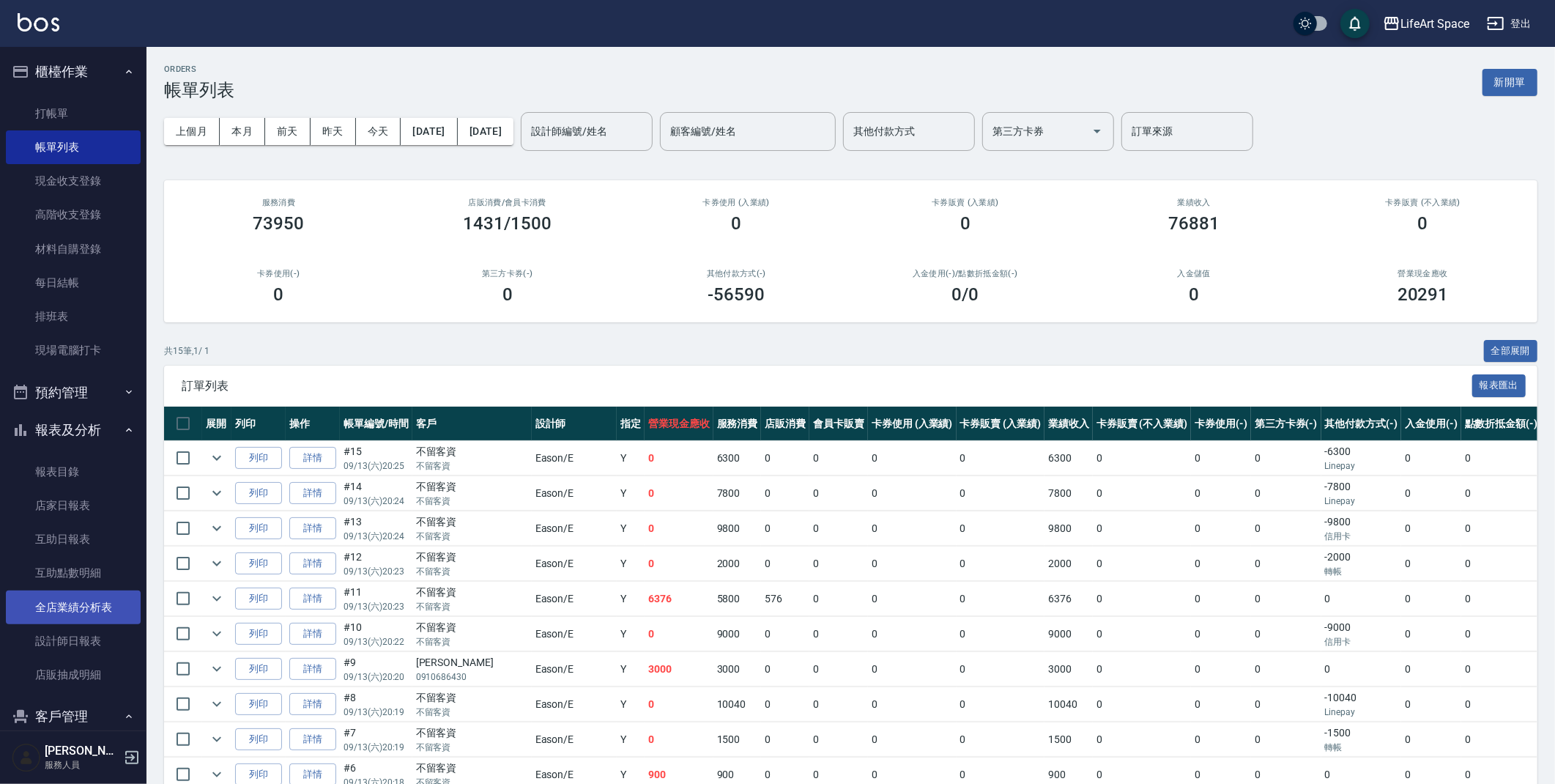
click at [99, 614] on link "全店業績分析表" at bounding box center [74, 607] width 135 height 34
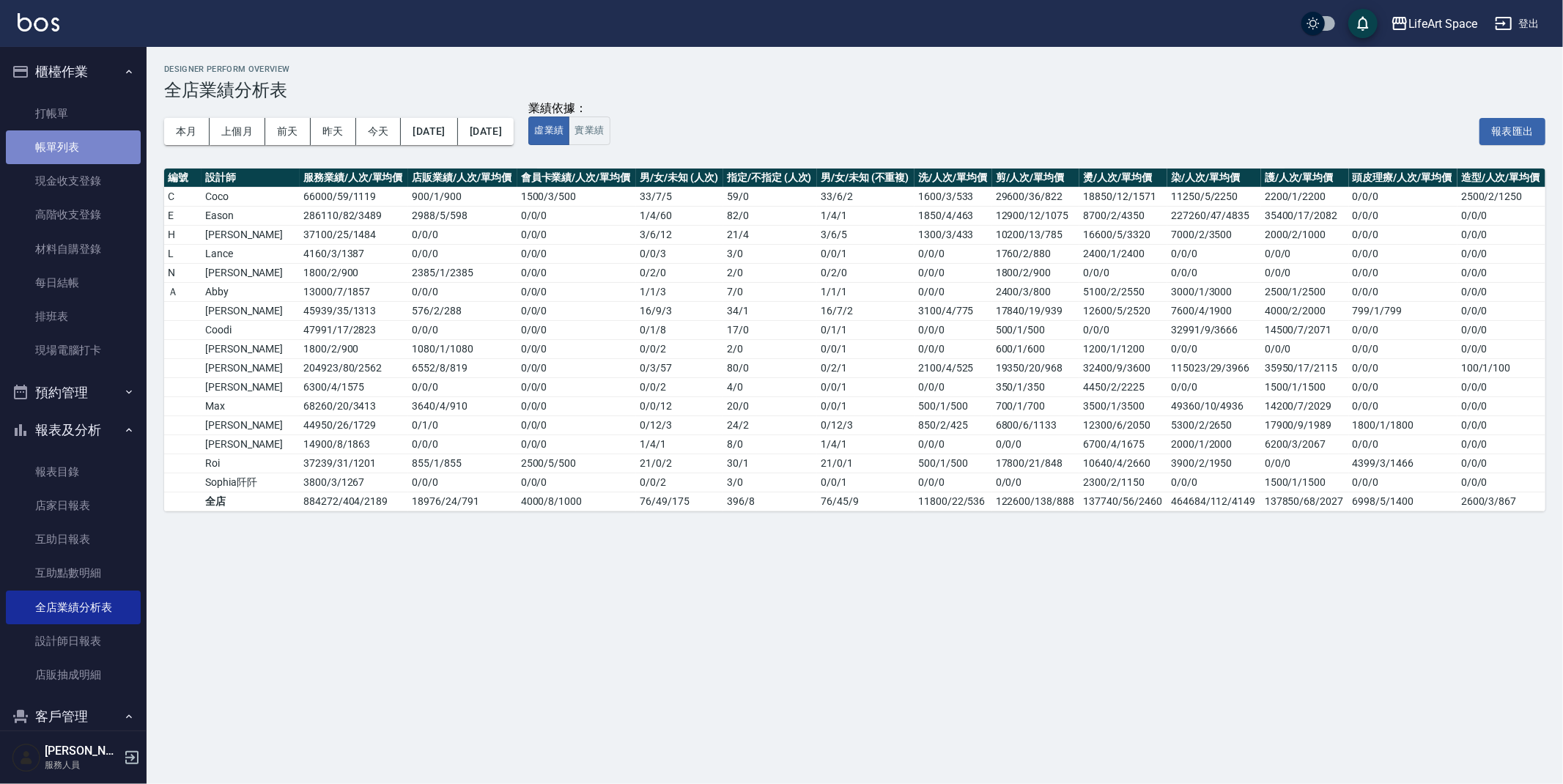
click at [73, 131] on link "帳單列表" at bounding box center [74, 147] width 135 height 34
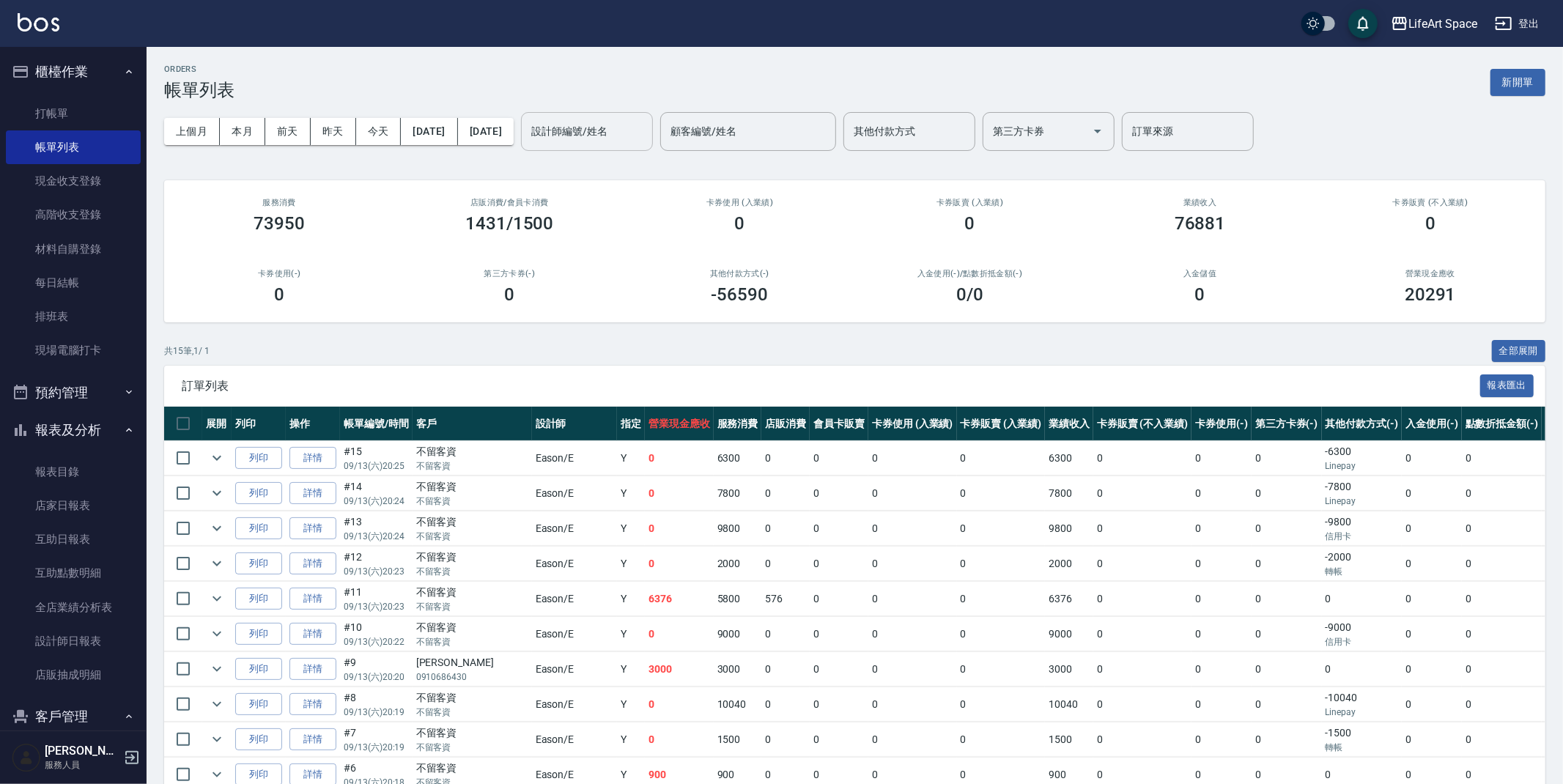
click at [624, 141] on input "設計師編號/姓名" at bounding box center [587, 132] width 119 height 26
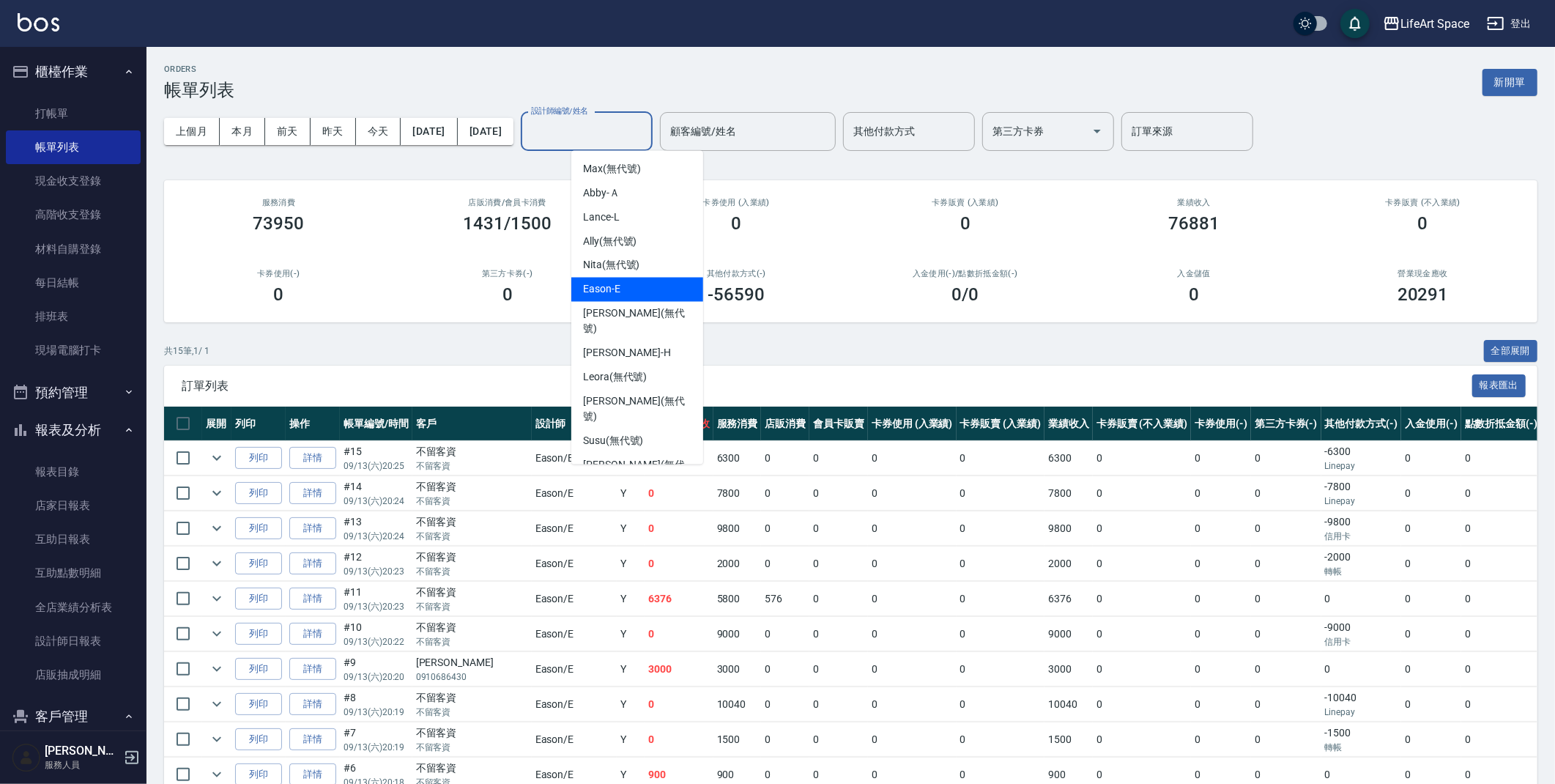
click at [637, 295] on div "Eason -E" at bounding box center [638, 289] width 132 height 24
type input "Eason-E"
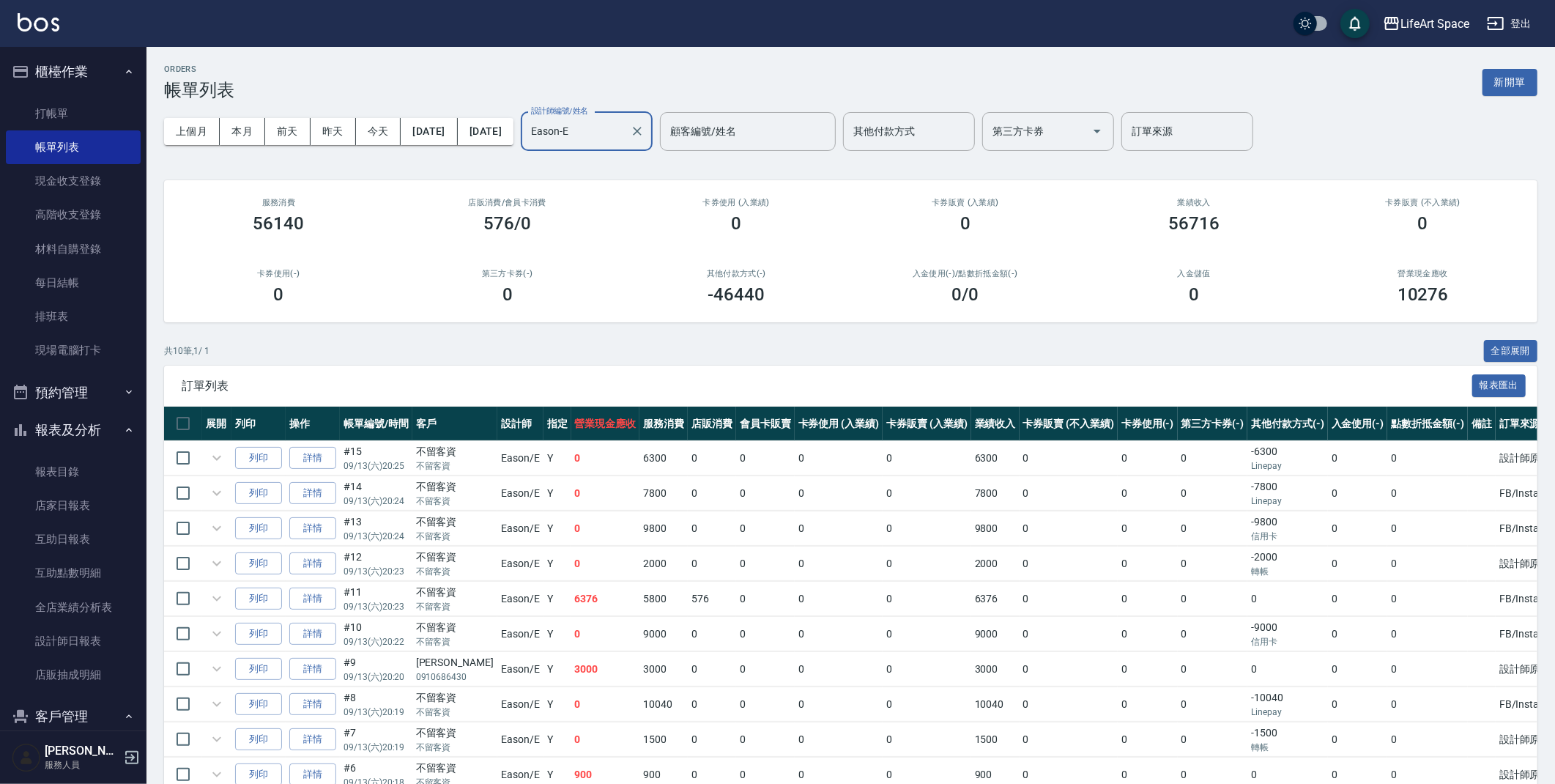
click at [450, 78] on div "ORDERS 帳單列表 新開單" at bounding box center [850, 81] width 1373 height 36
click at [1503, 87] on button "新開單" at bounding box center [1509, 81] width 55 height 27
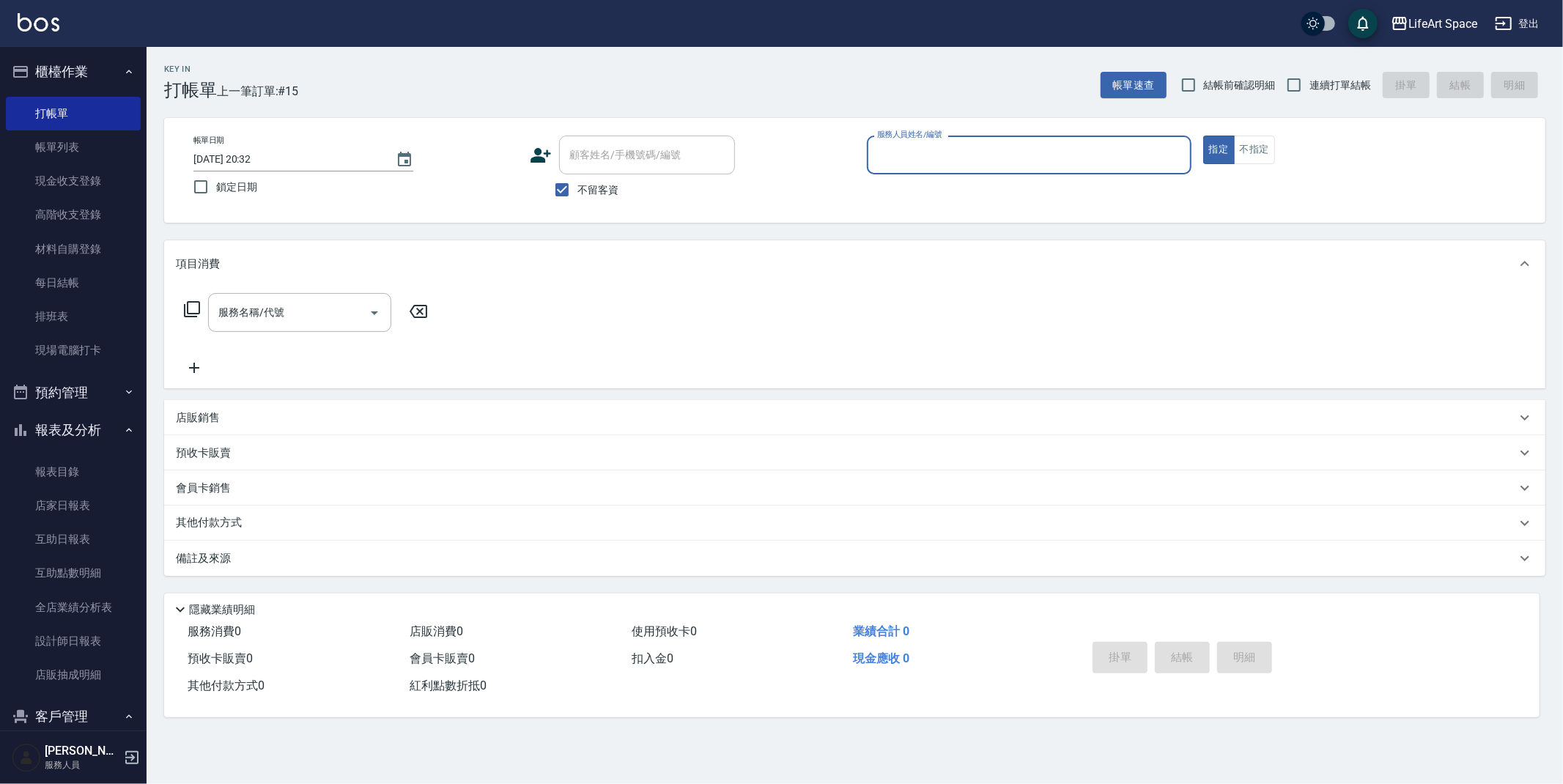
click at [1039, 147] on input "服務人員姓名/編號" at bounding box center [1028, 155] width 311 height 26
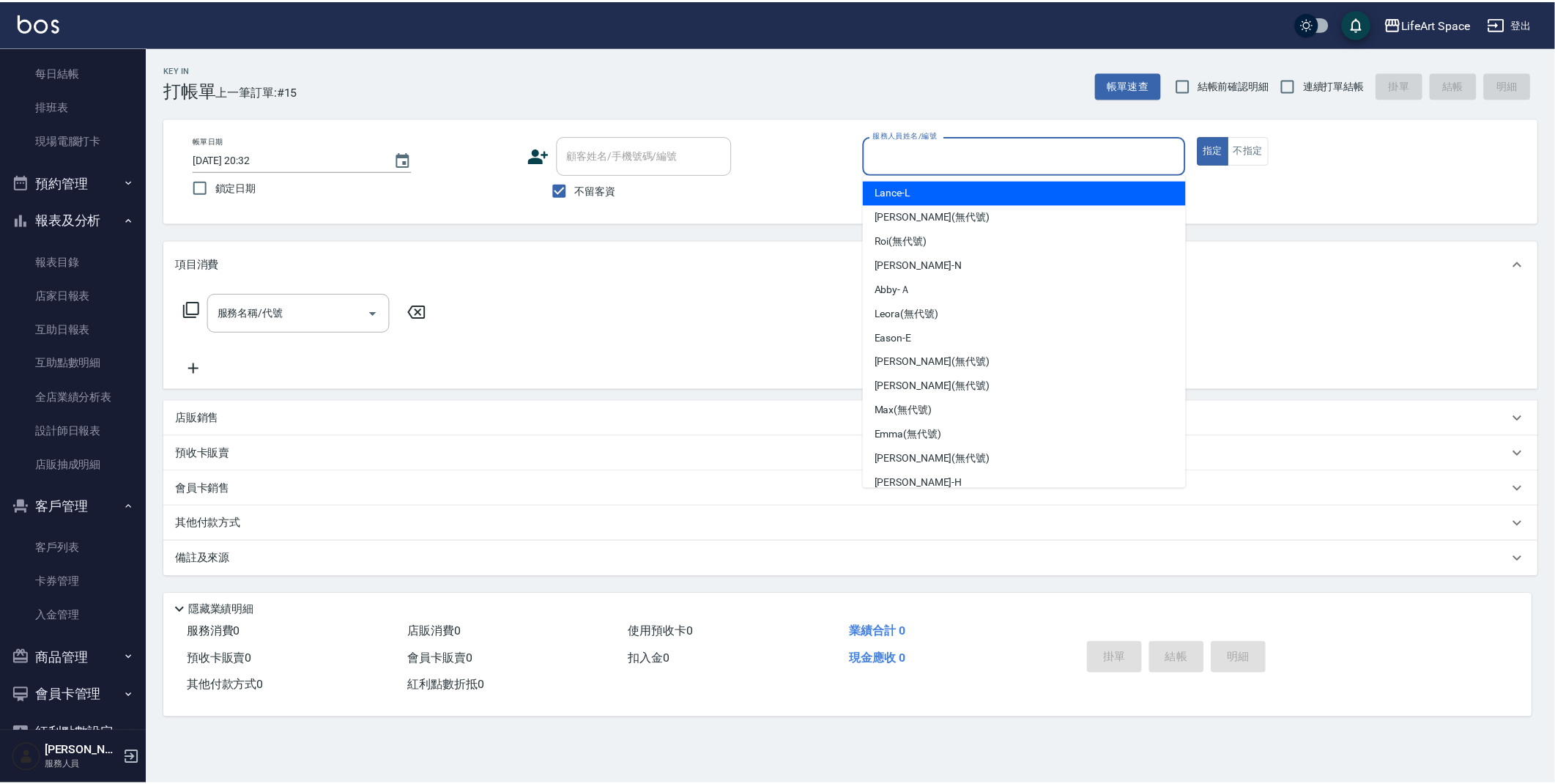
scroll to position [249, 0]
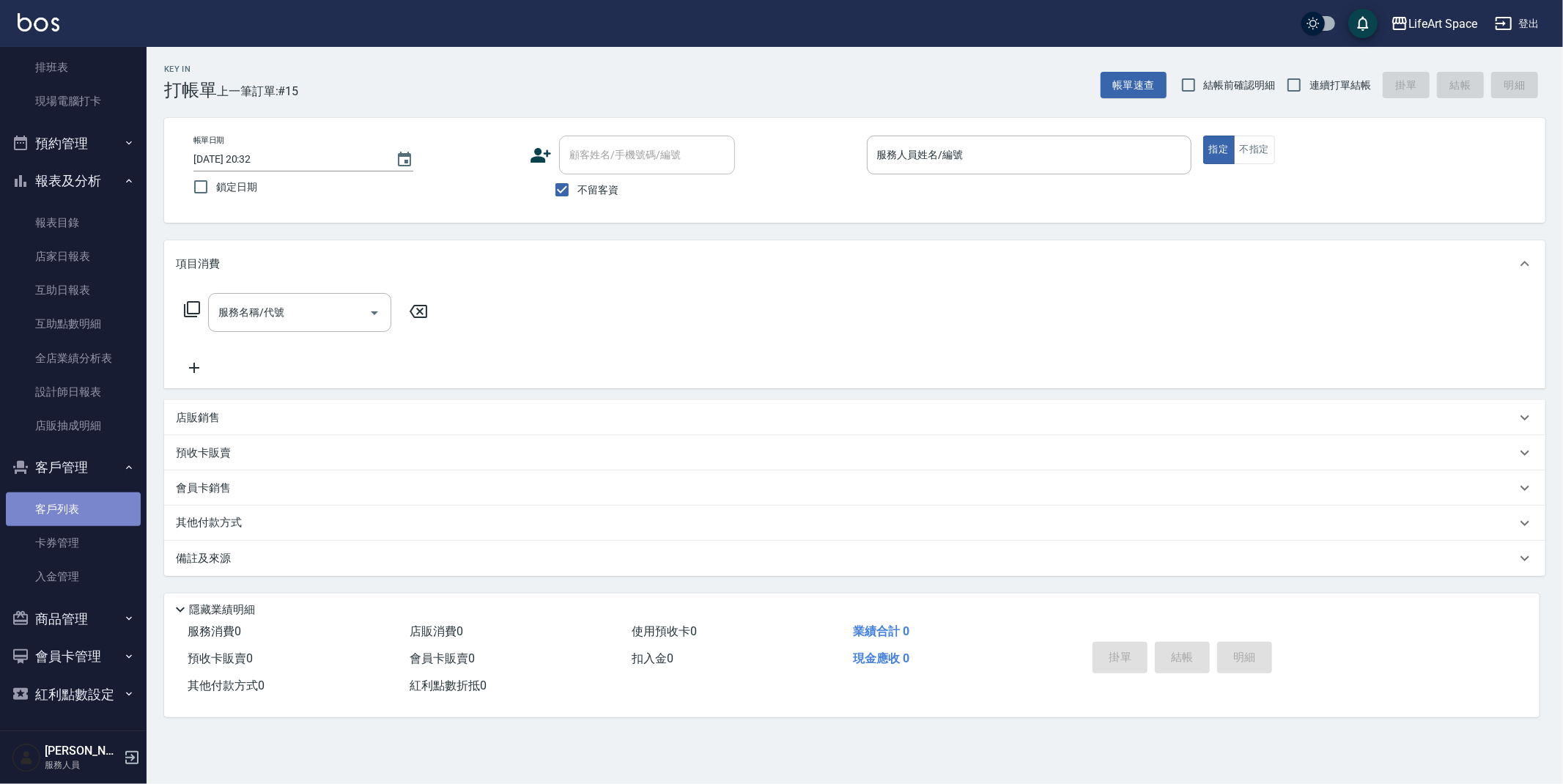
click at [105, 513] on link "客戶列表" at bounding box center [74, 509] width 135 height 34
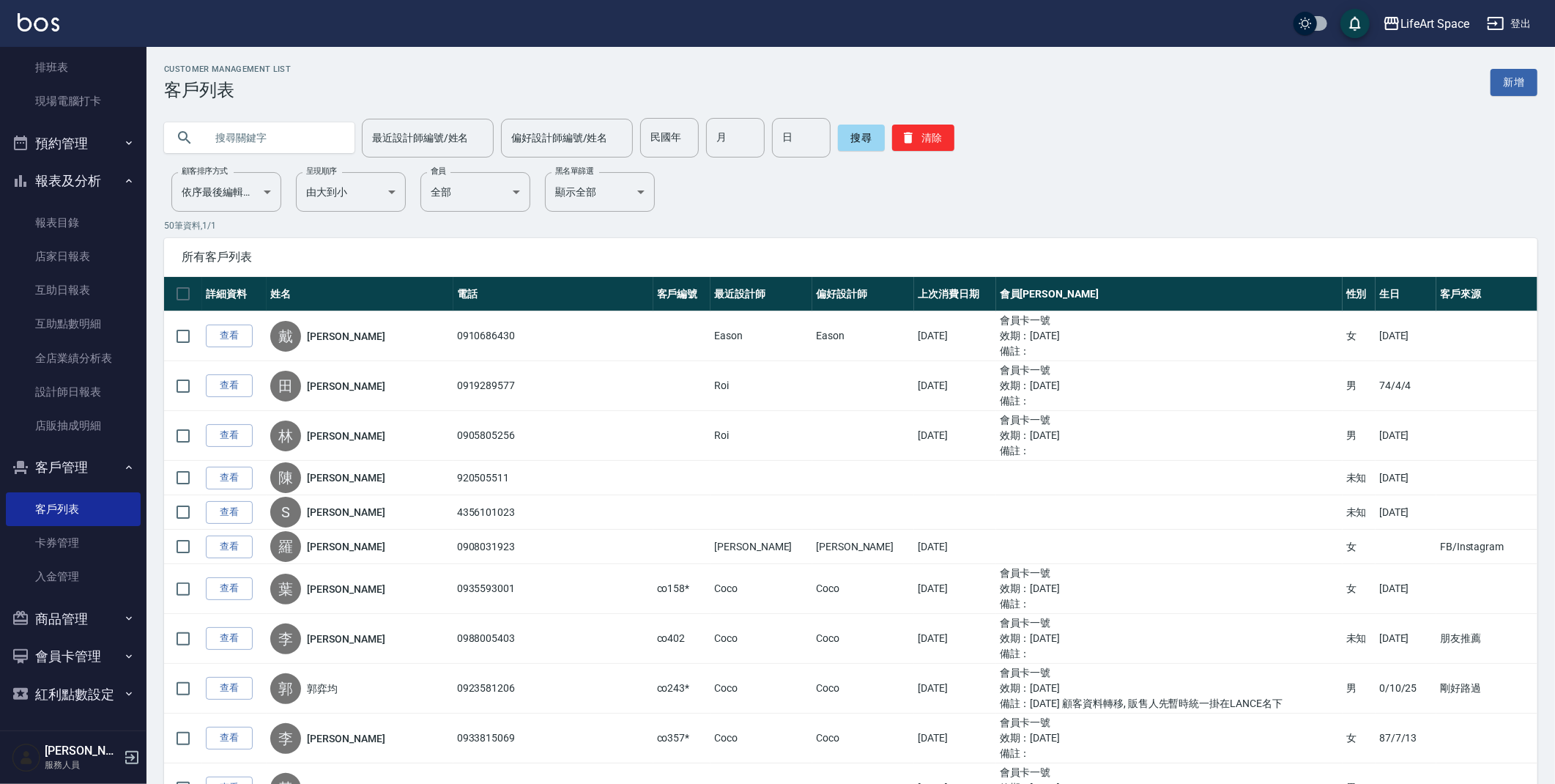
click at [1522, 81] on link "新增" at bounding box center [1514, 81] width 47 height 27
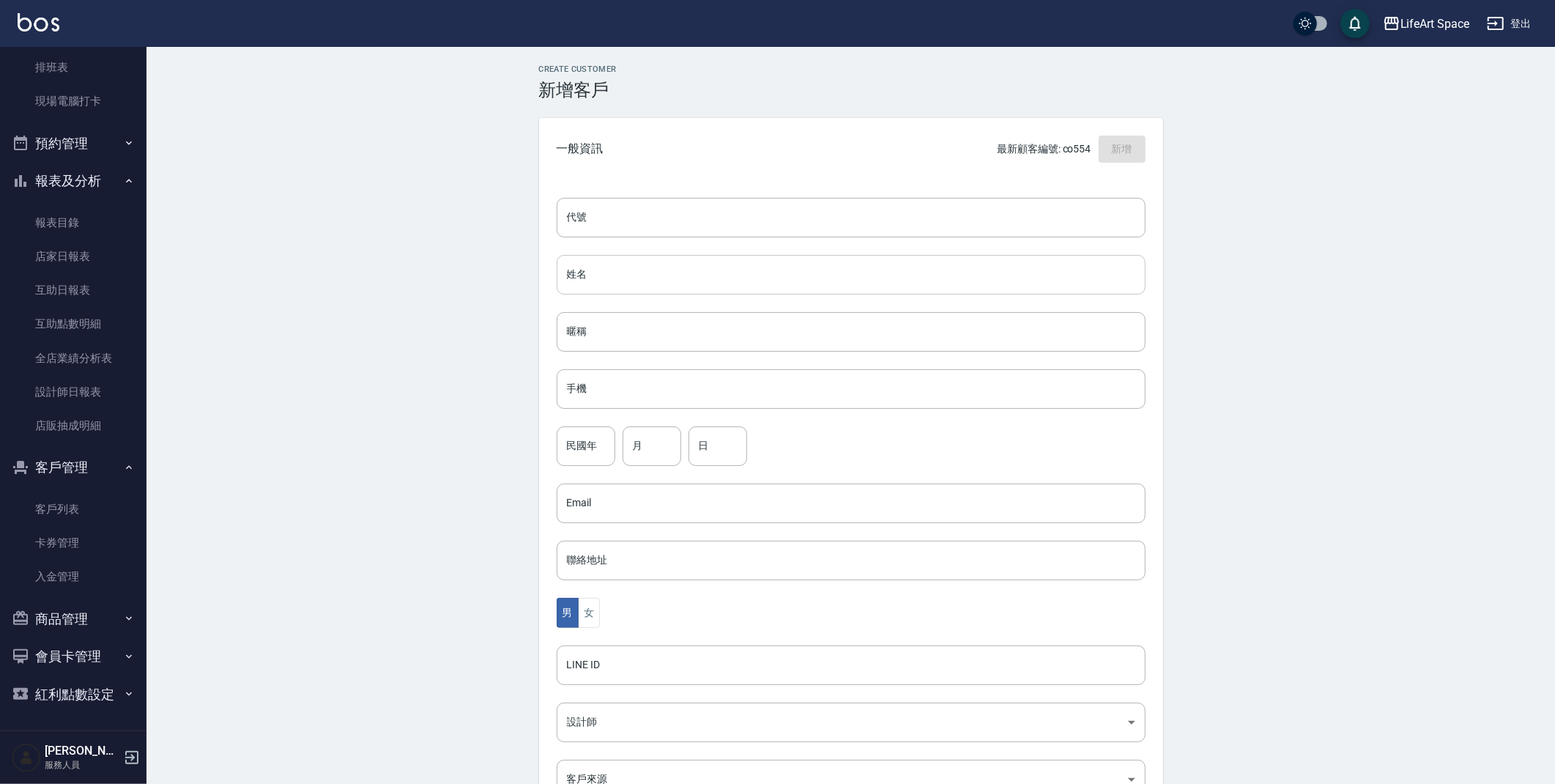
click at [606, 270] on input "姓名" at bounding box center [852, 275] width 589 height 40
type input "d"
type input "張寧恩"
type input "０"
type input "0910304176"
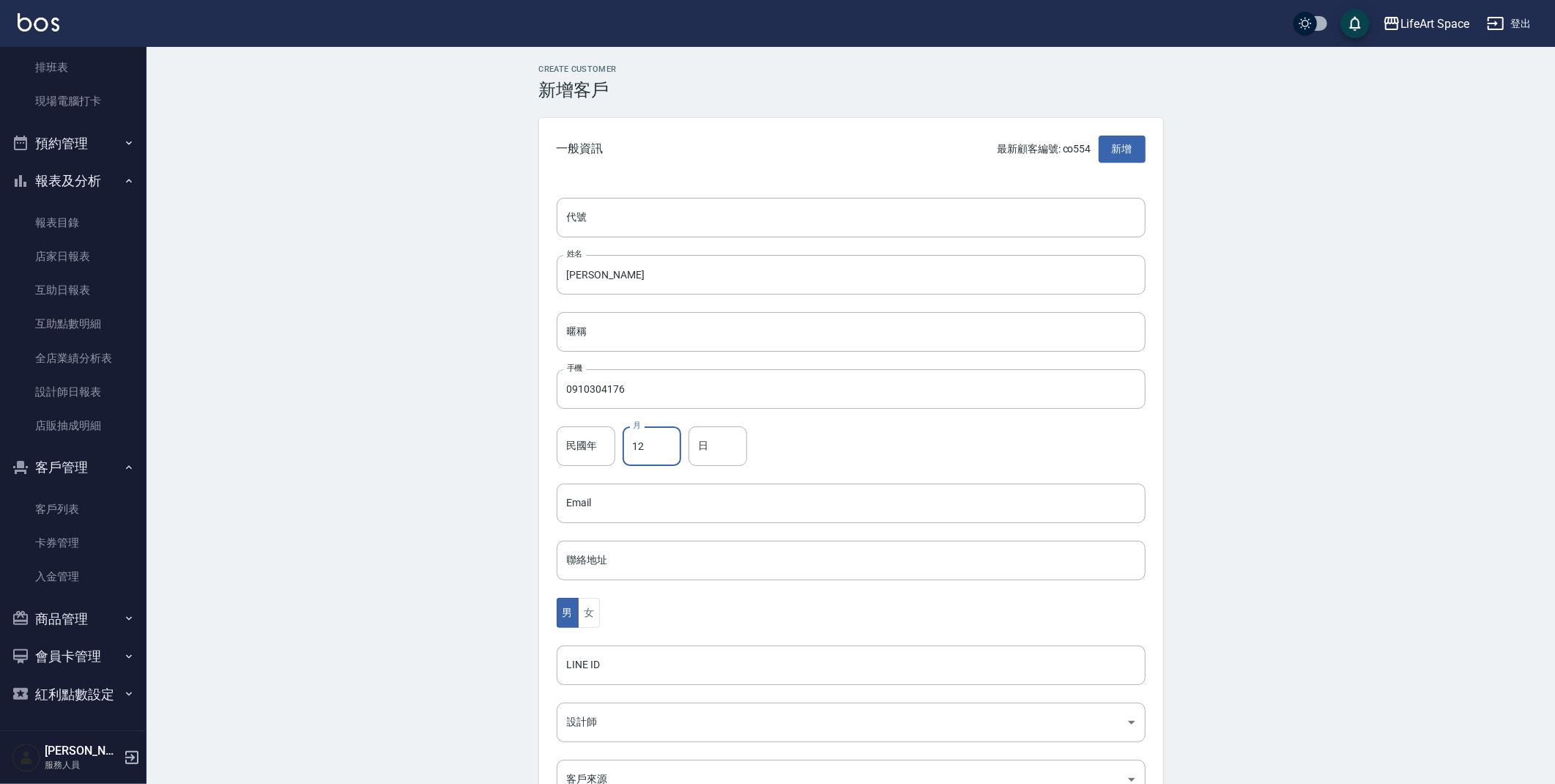
type input "12"
type input "25"
click at [587, 612] on button "女" at bounding box center [588, 612] width 22 height 30
click at [596, 780] on body "LifeArt Space 登出 櫃檯作業 打帳單 帳單列表 現金收支登錄 高階收支登錄 材料自購登錄 每日結帳 排班表 現場電腦打卡 預約管理 預約管理 單…" at bounding box center [777, 476] width 1555 height 954
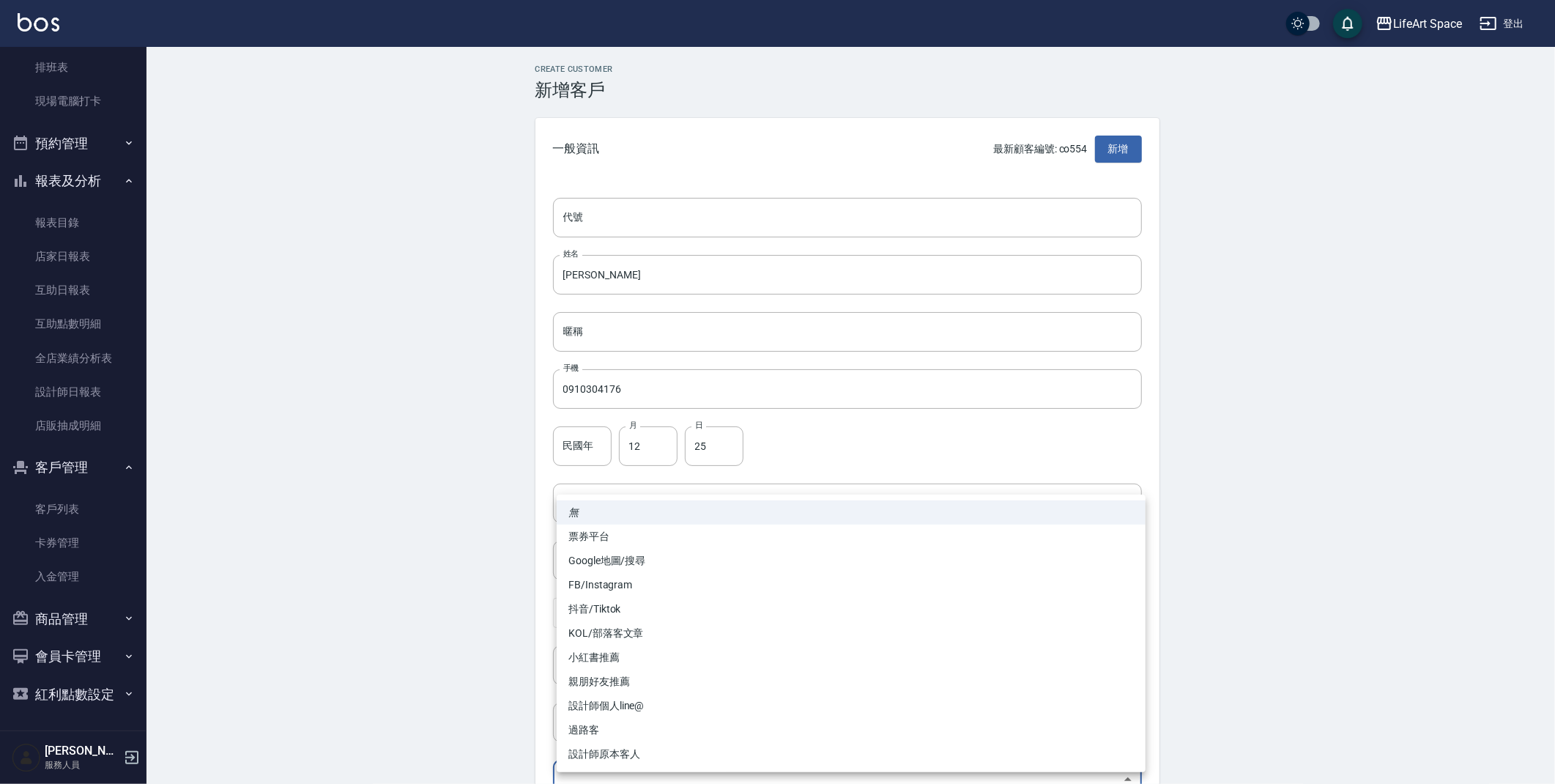
scroll to position [16, 0]
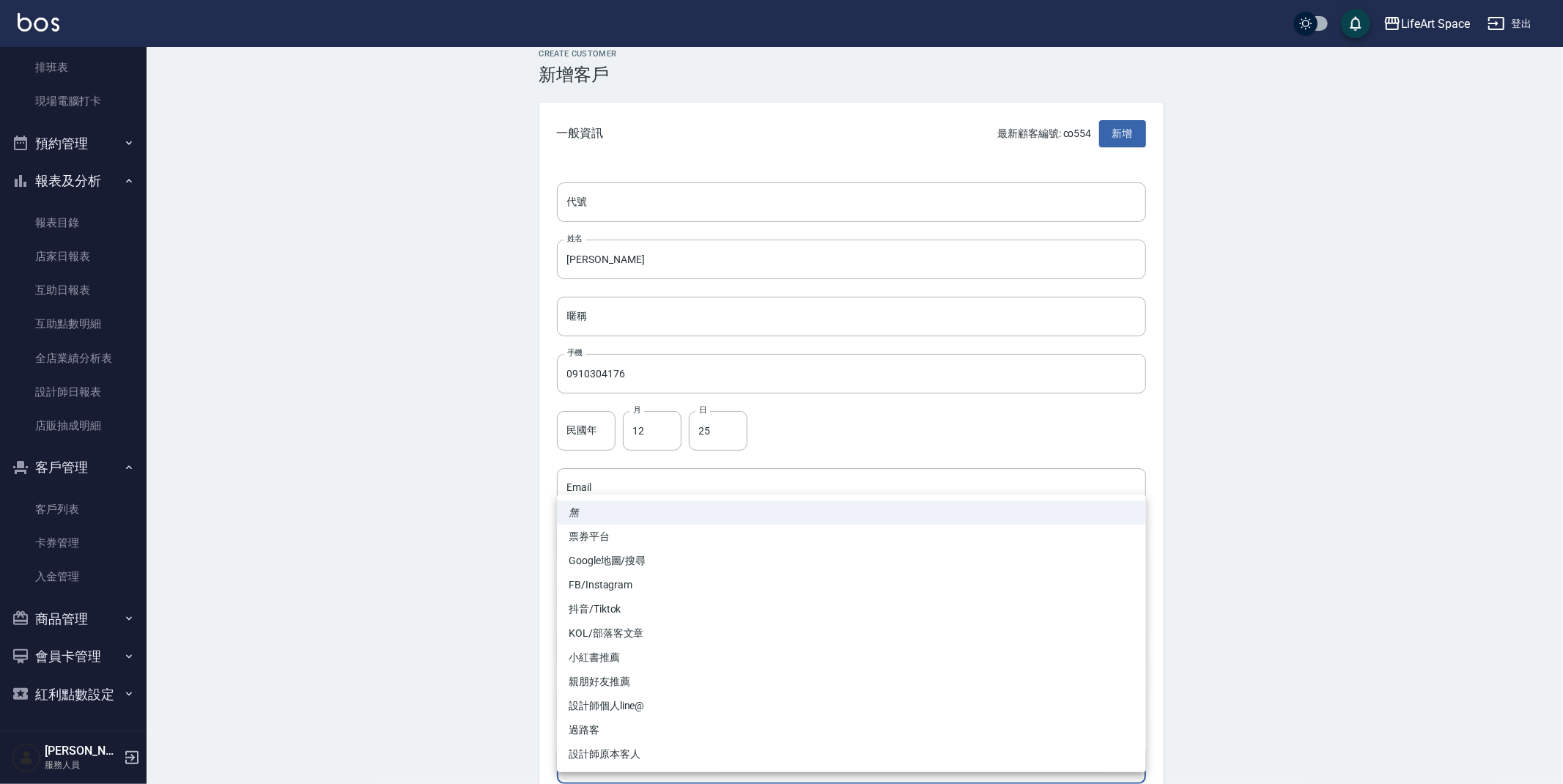
click at [612, 578] on li "FB/Instagram" at bounding box center [852, 585] width 589 height 24
type input "FB/Instagram"
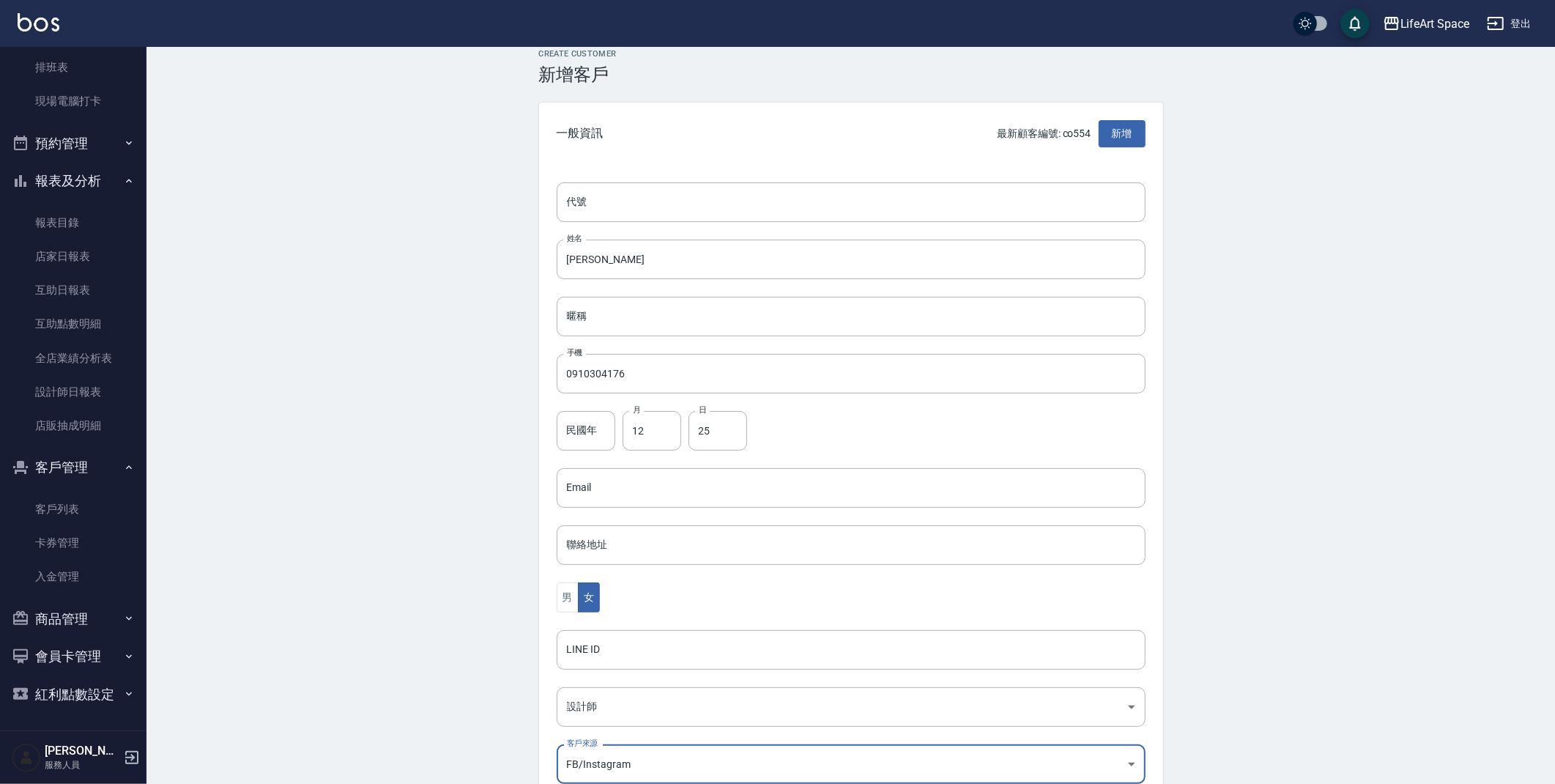
click at [1492, 456] on div "Create Customer 新增客戶 一般資訊 最新顧客編號: co554 新增 代號 代號 姓名 張寧恩 姓名 暱稱 暱稱 手機 0910304176 …" at bounding box center [851, 484] width 1409 height 907
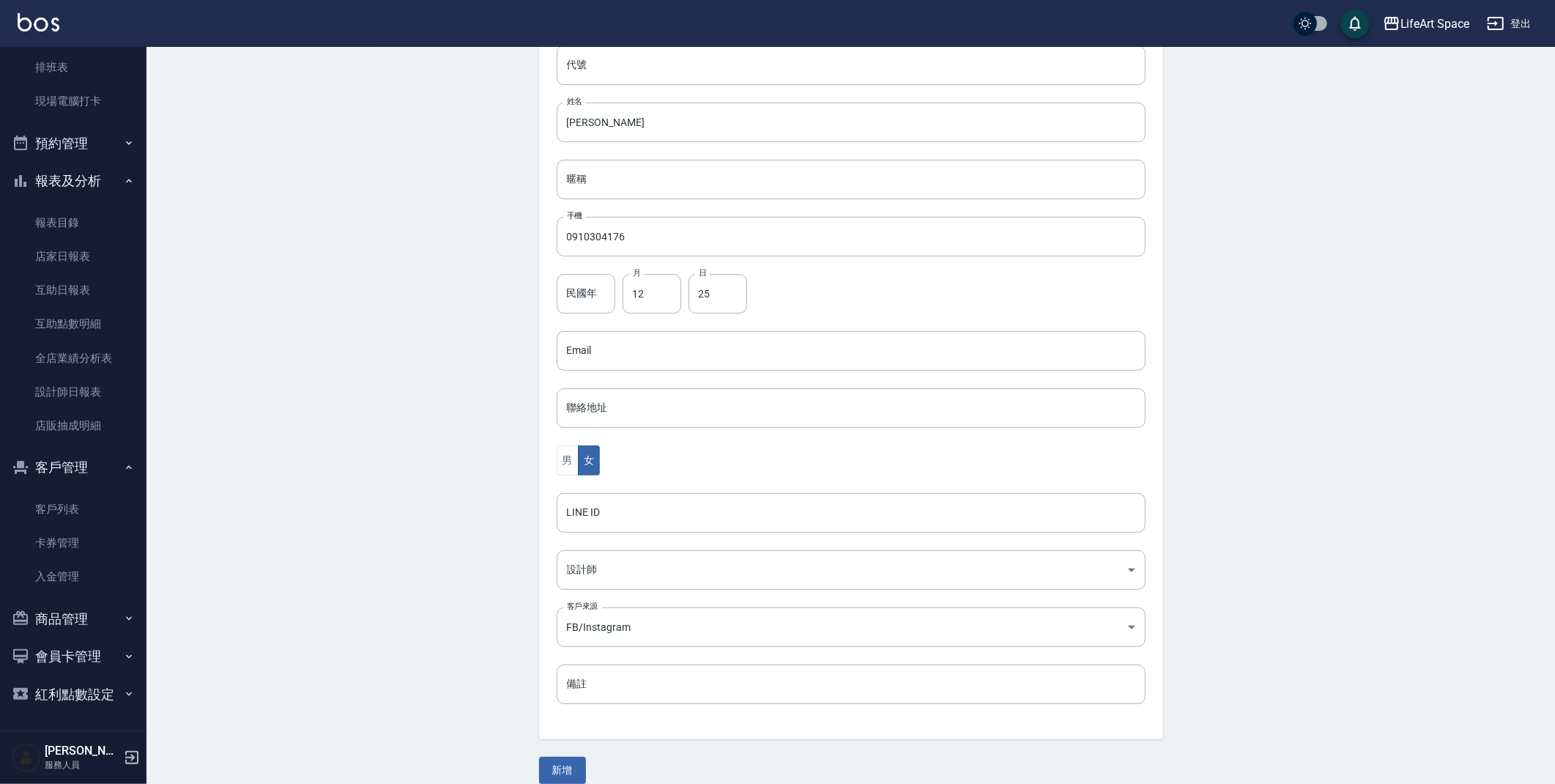
scroll to position [170, 0]
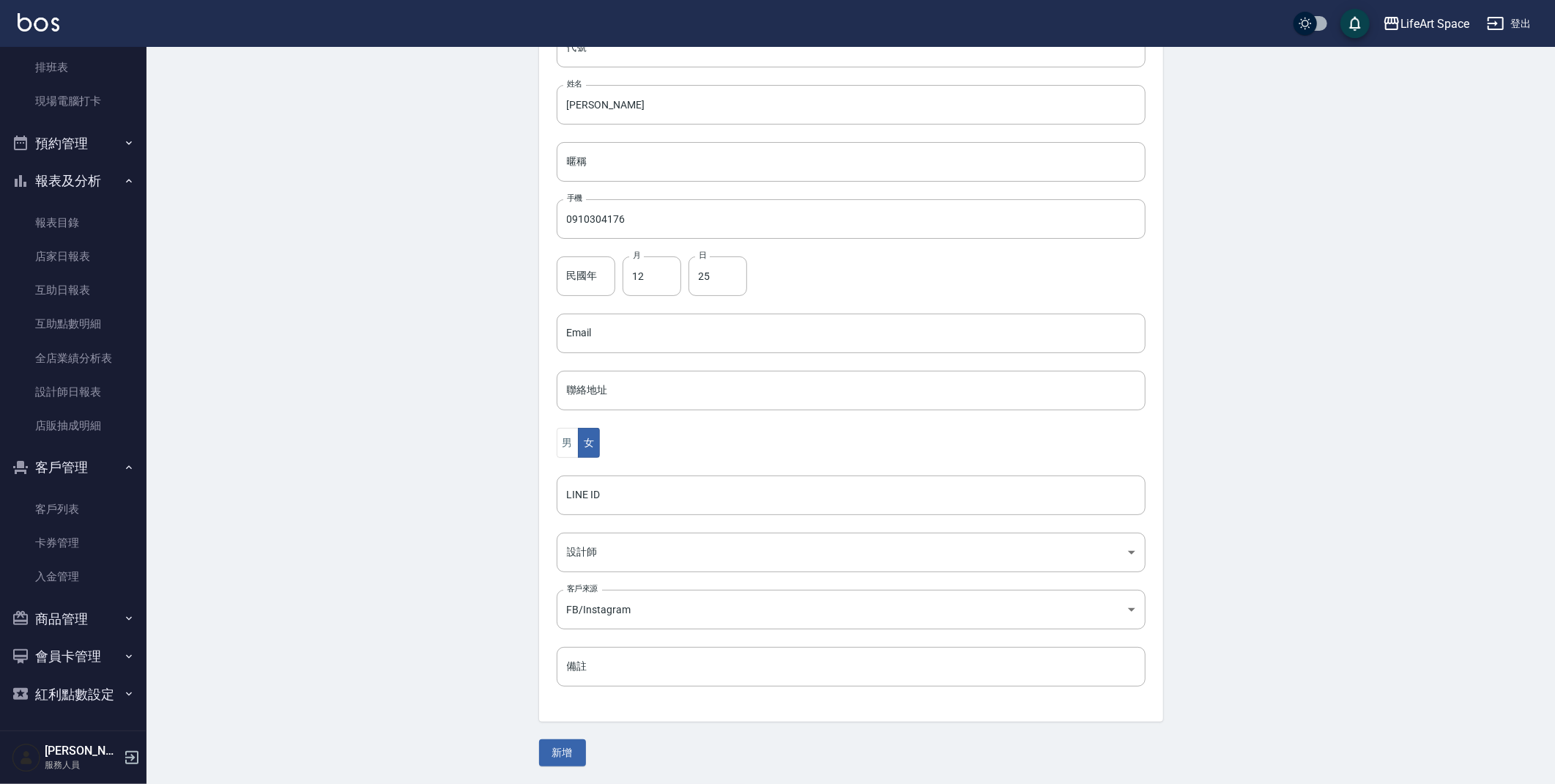
click at [569, 753] on button "新增" at bounding box center [562, 752] width 47 height 27
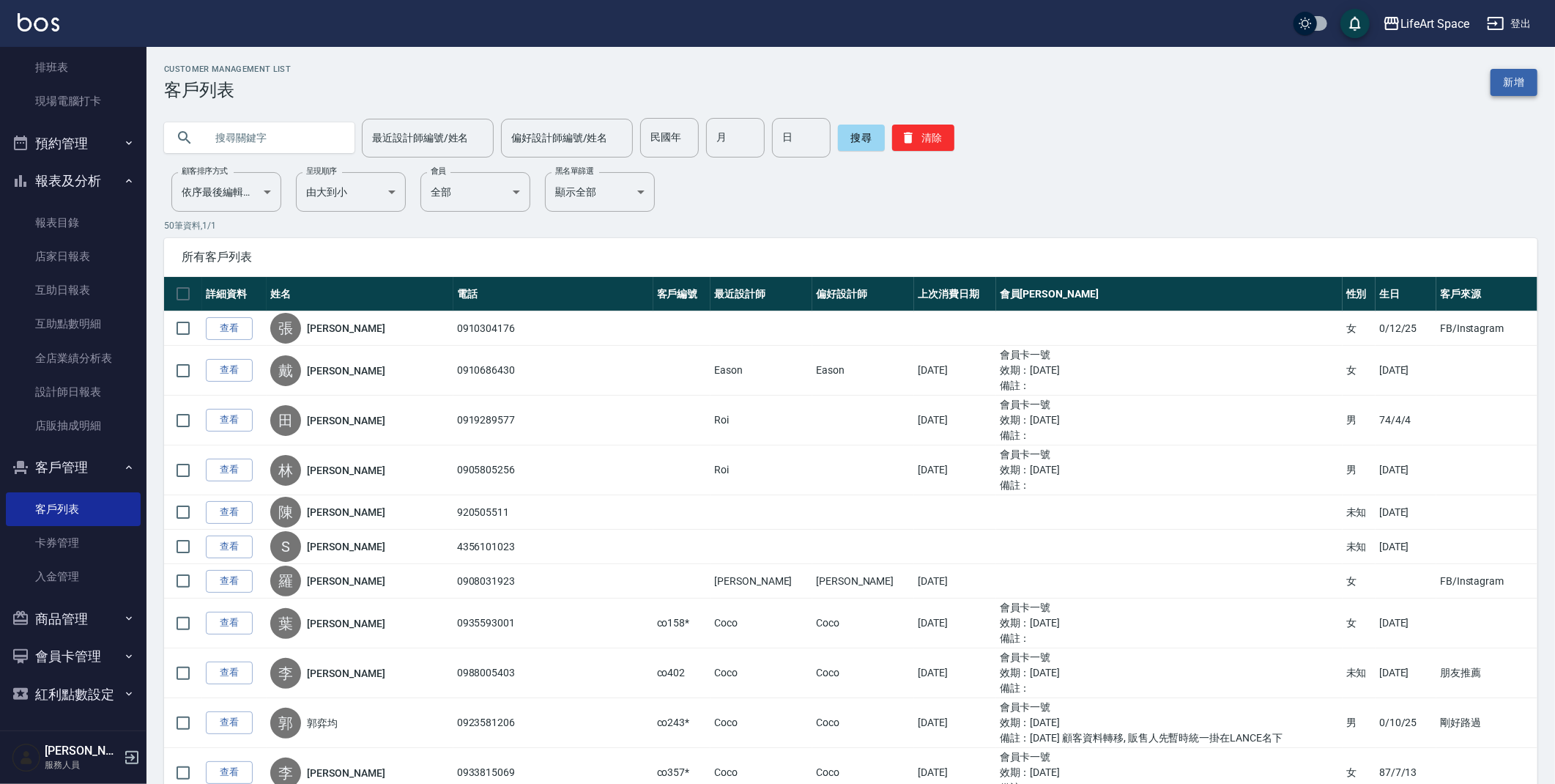
click at [1519, 93] on link "新增" at bounding box center [1514, 81] width 47 height 27
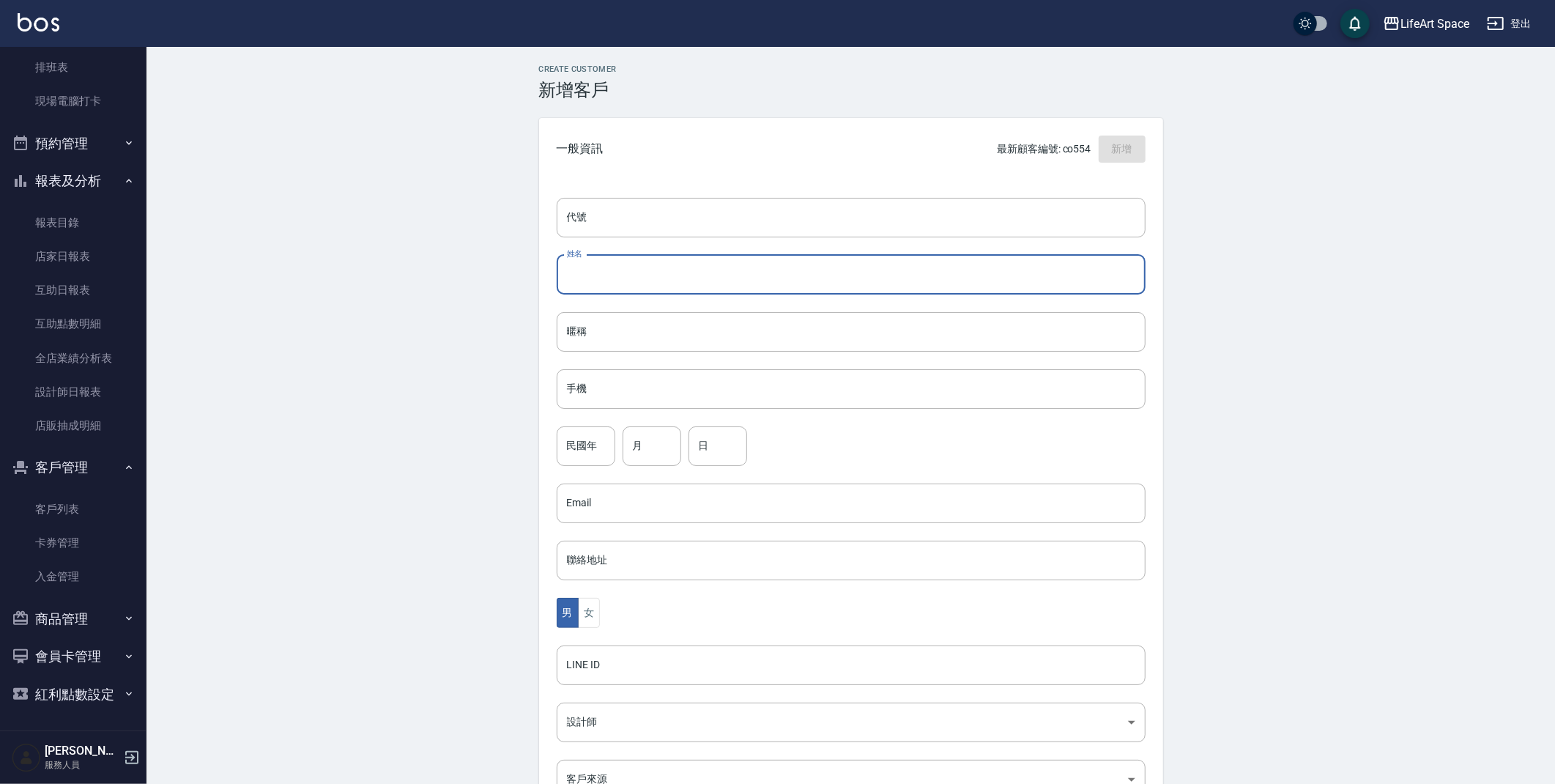
click at [640, 282] on input "姓名" at bounding box center [852, 275] width 589 height 40
type input "f"
type input "邱夢如"
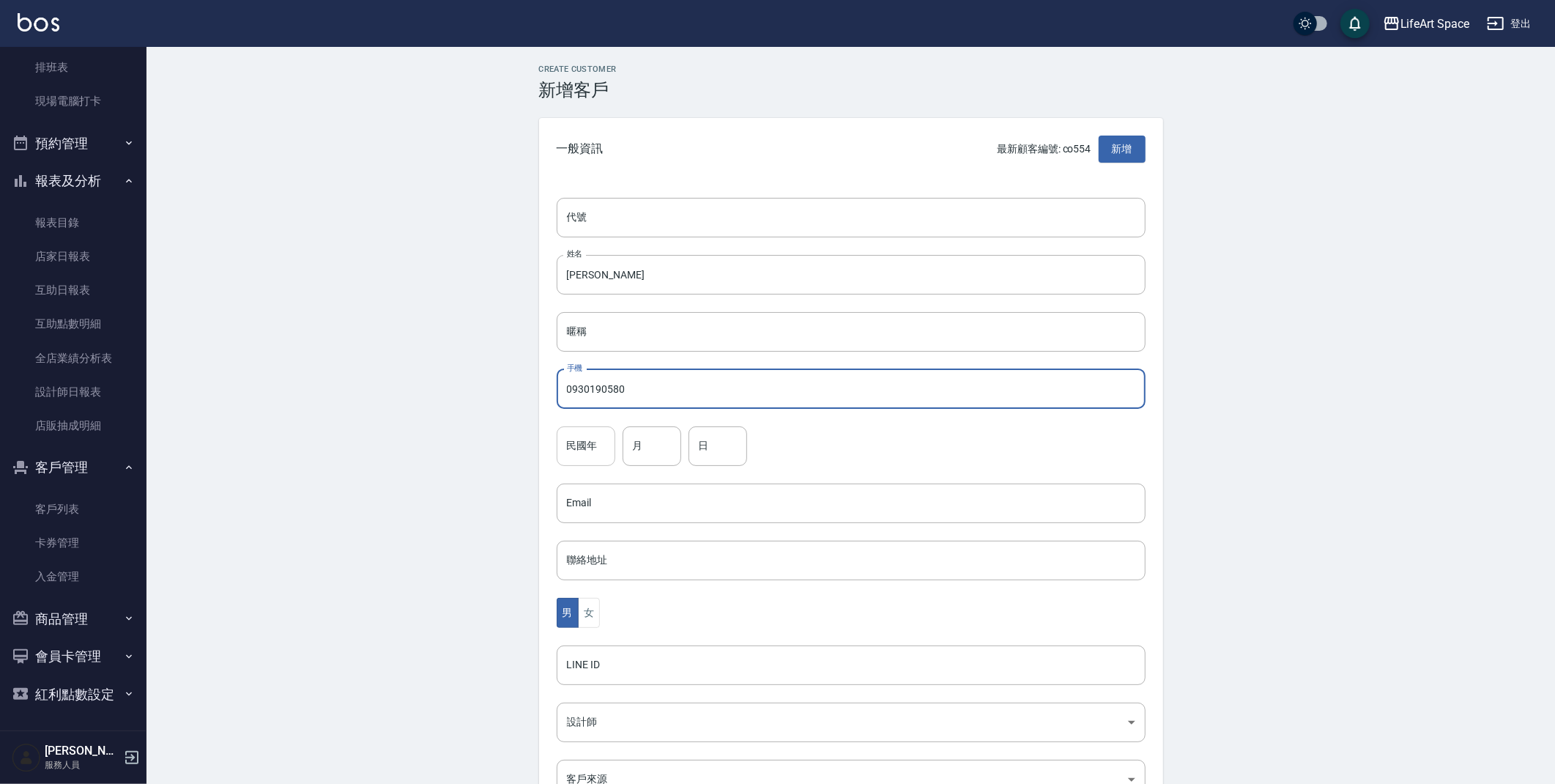
type input "0930190580"
click at [593, 450] on input "民國年" at bounding box center [586, 446] width 59 height 40
type input "9"
type input "3"
click at [596, 616] on button "女" at bounding box center [588, 612] width 22 height 30
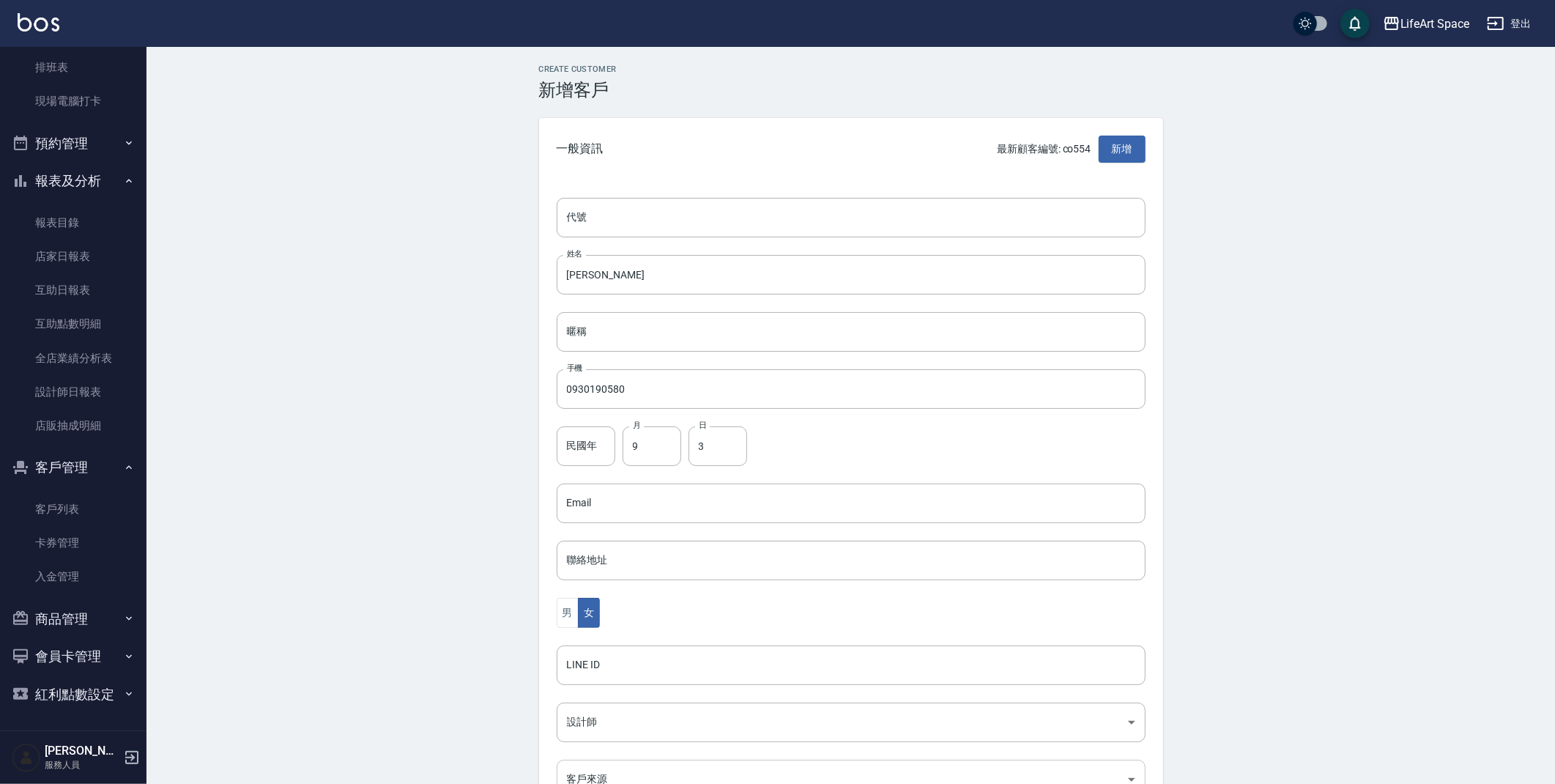
click at [609, 777] on body "LifeArt Space 登出 櫃檯作業 打帳單 帳單列表 現金收支登錄 高階收支登錄 材料自購登錄 每日結帳 排班表 現場電腦打卡 預約管理 預約管理 單…" at bounding box center [777, 476] width 1555 height 954
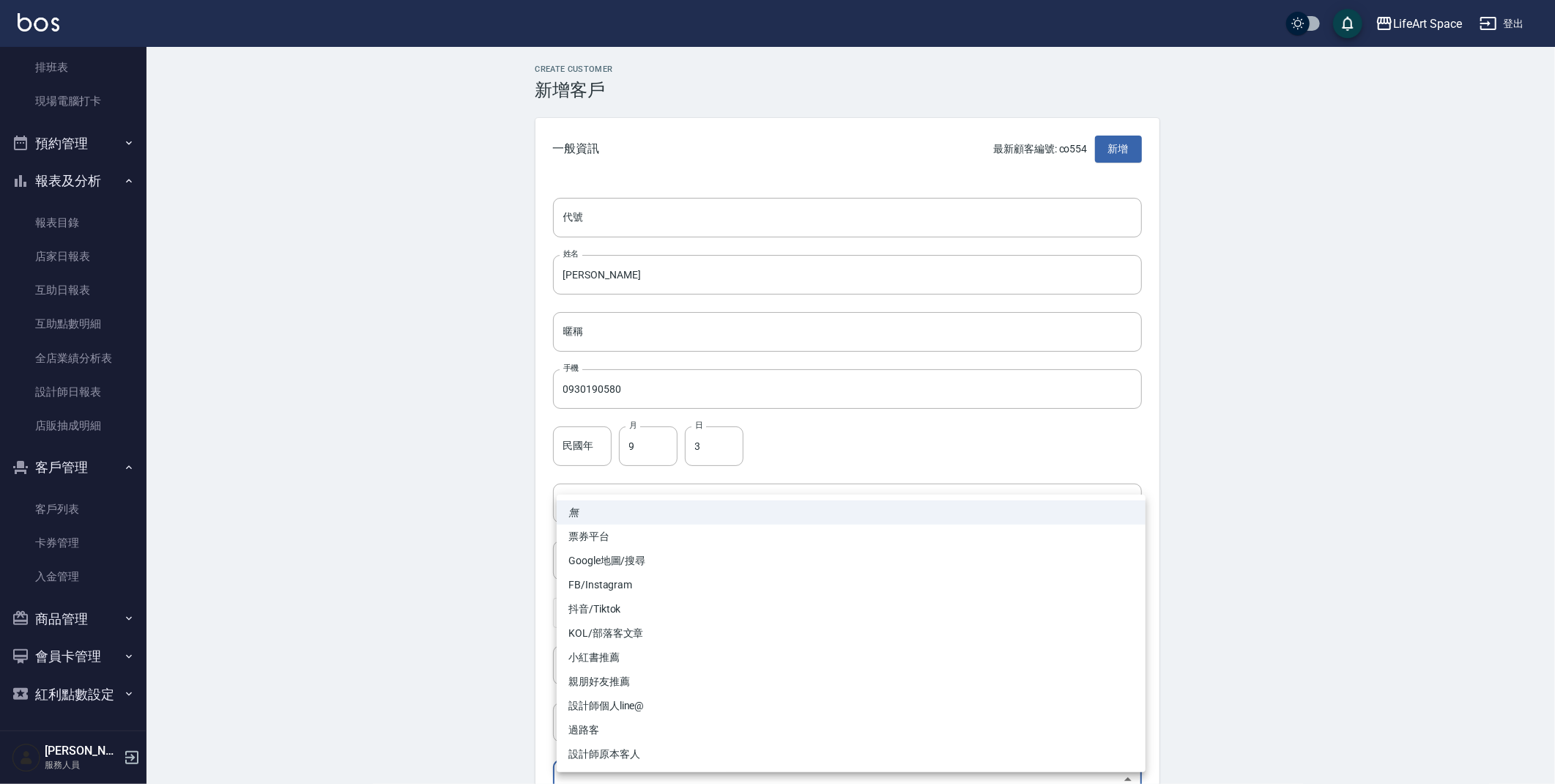
scroll to position [16, 0]
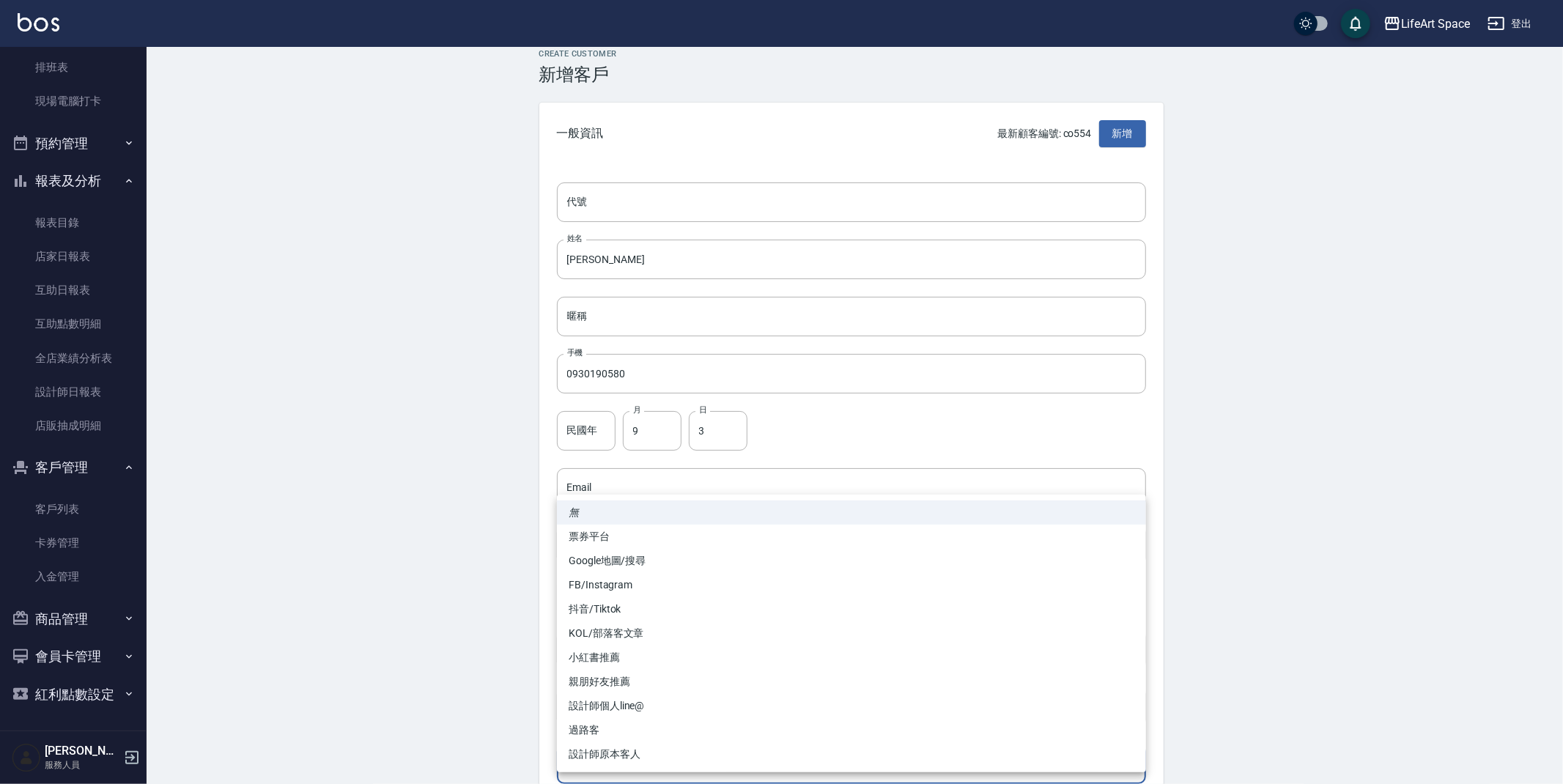
click at [632, 583] on li "FB/Instagram" at bounding box center [852, 585] width 589 height 24
type input "FB/Instagram"
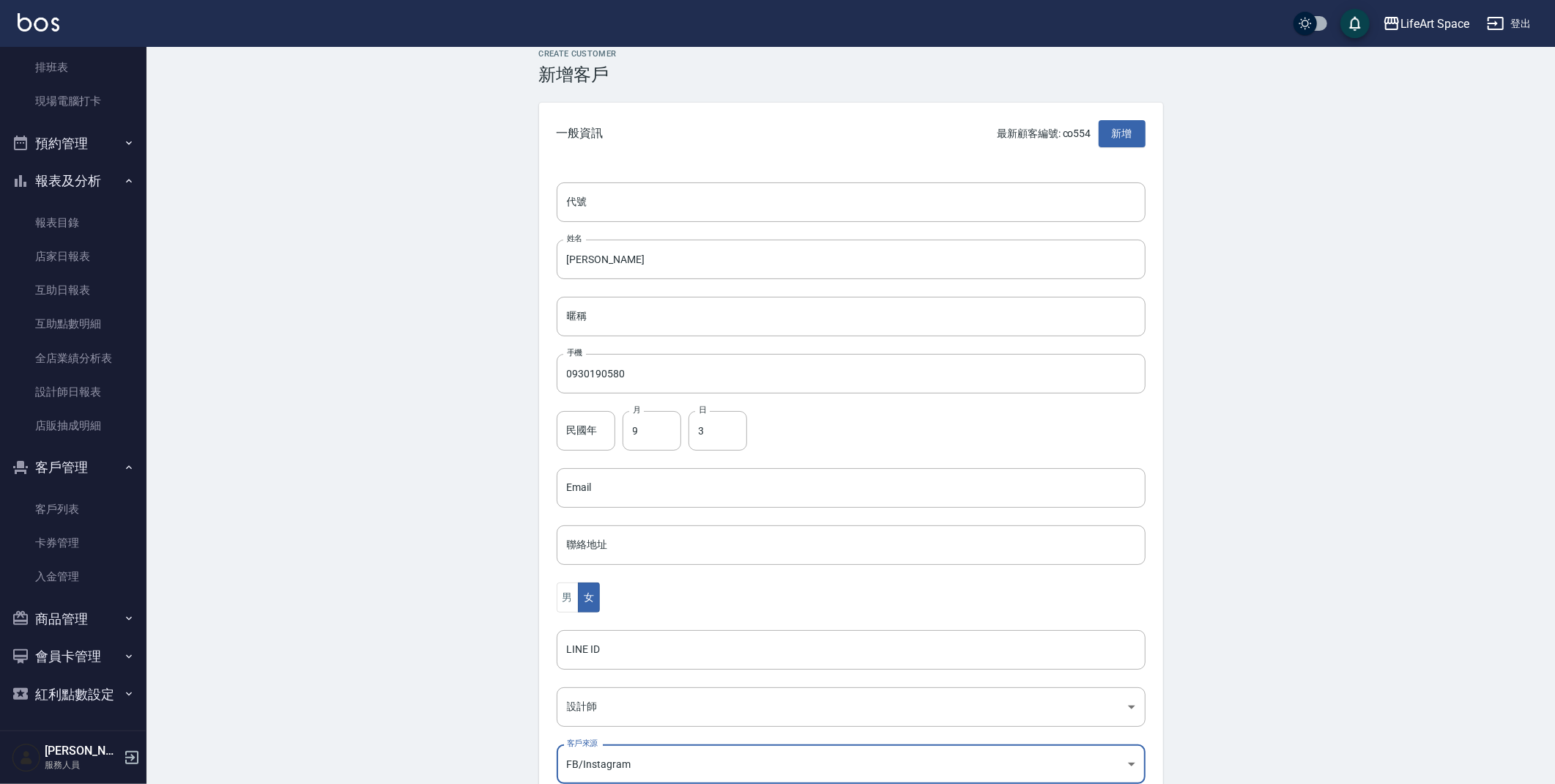
click at [1553, 514] on div "Create Customer 新增客戶 一般資訊 最新顧客編號: co554 新增 代號 代號 姓名 邱夢如 姓名 暱稱 暱稱 手機 0930190580 …" at bounding box center [851, 484] width 1409 height 907
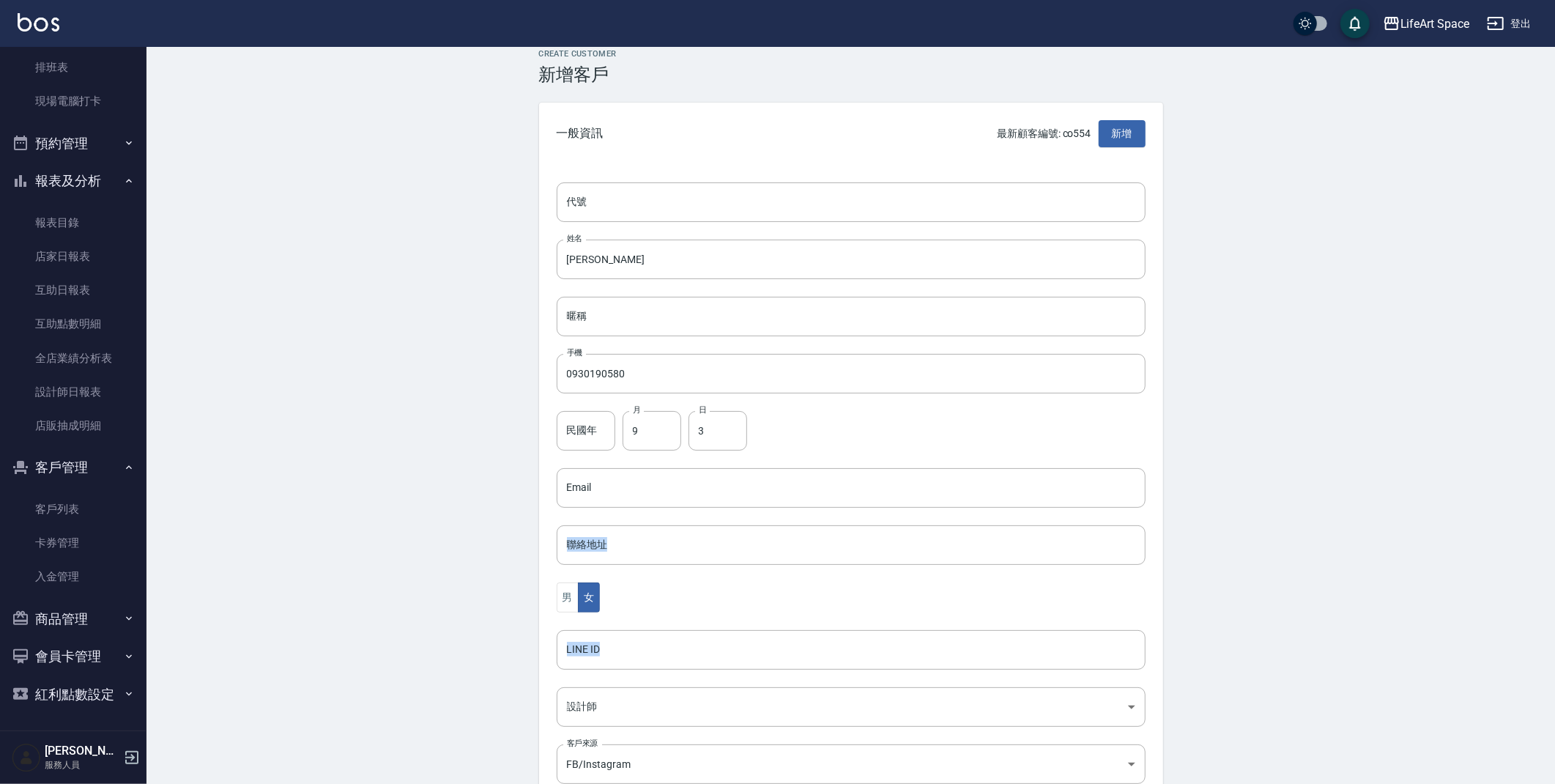
drag, startPoint x: 1554, startPoint y: 515, endPoint x: 1563, endPoint y: 686, distance: 171.2
click at [1555, 686] on html "LifeArt Space 登出 櫃檯作業 打帳單 帳單列表 現金收支登錄 高階收支登錄 材料自購登錄 每日結帳 排班表 現場電腦打卡 預約管理 預約管理 單…" at bounding box center [777, 461] width 1555 height 954
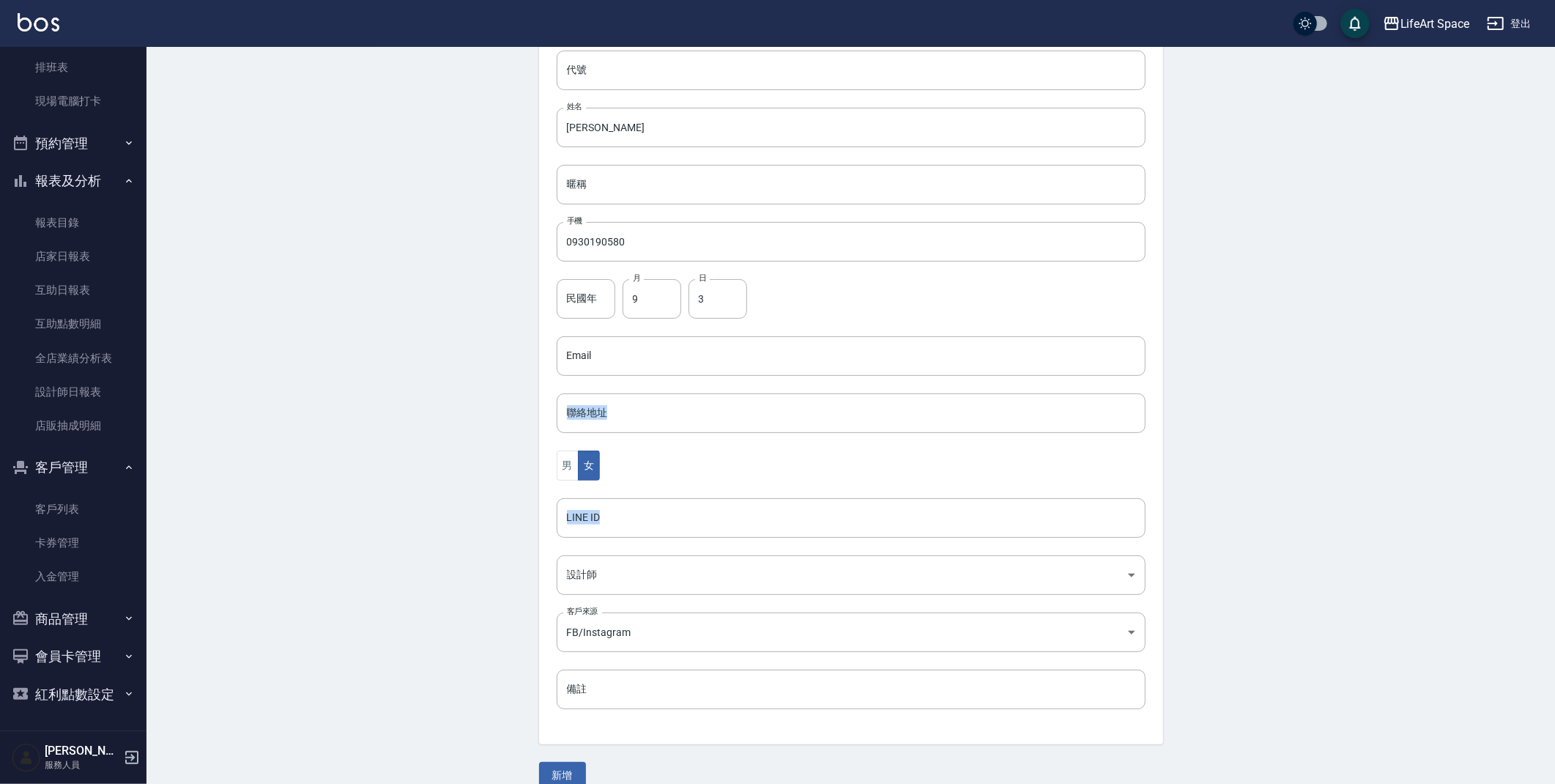
scroll to position [170, 0]
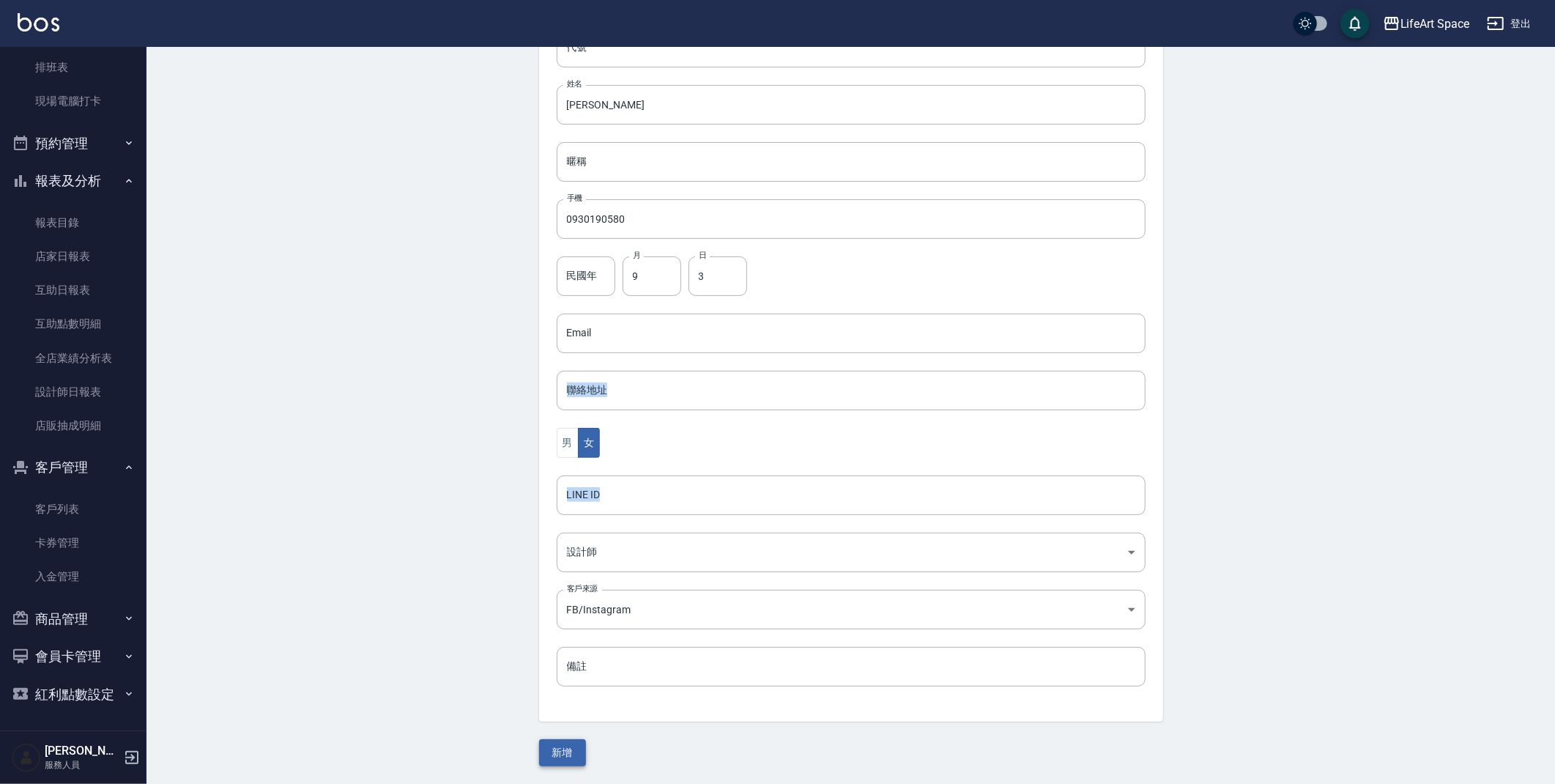
click at [556, 752] on button "新增" at bounding box center [562, 752] width 47 height 27
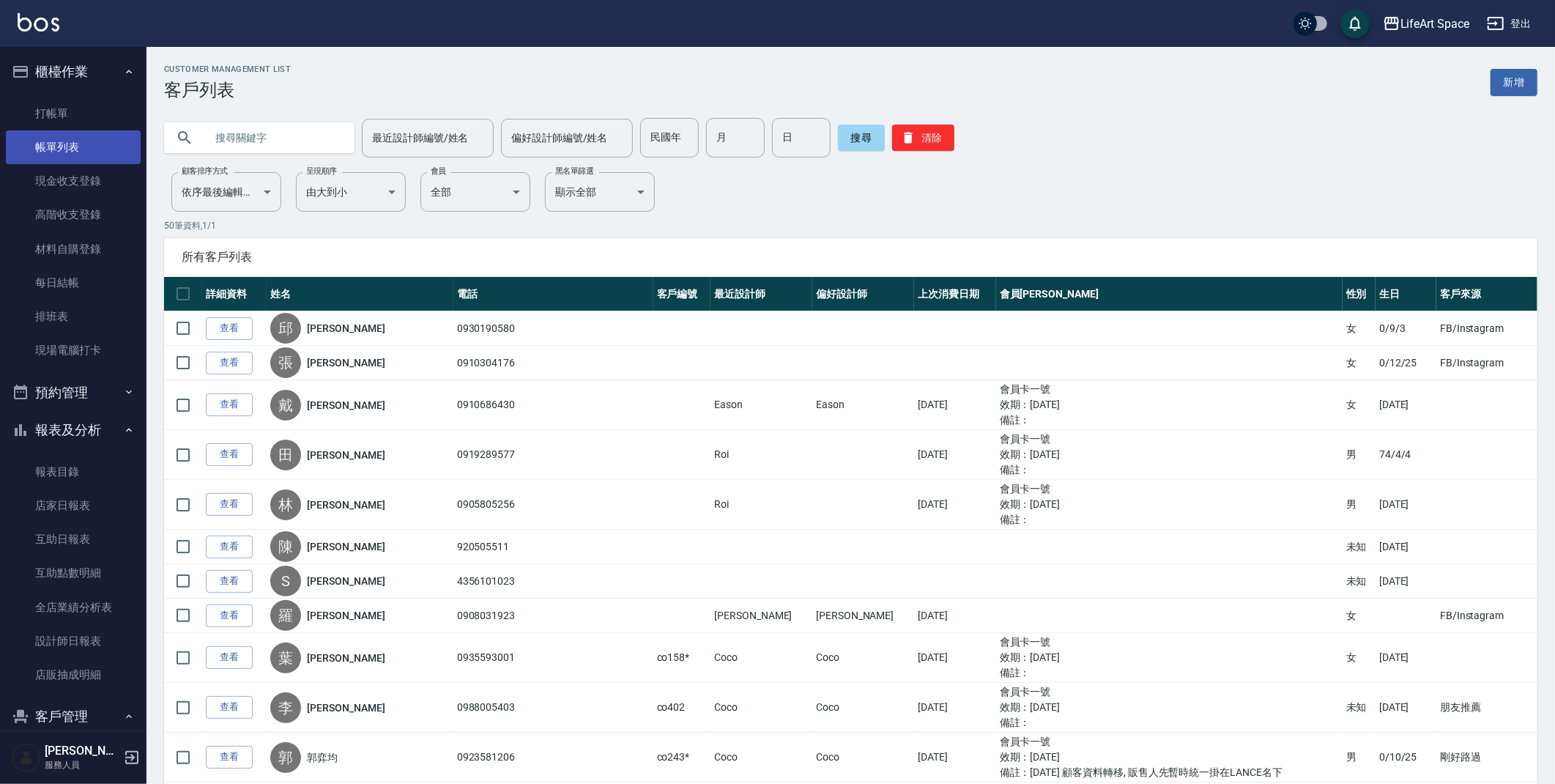
click at [107, 137] on link "帳單列表" at bounding box center [74, 147] width 135 height 34
click at [109, 138] on link "帳單列表" at bounding box center [74, 147] width 135 height 34
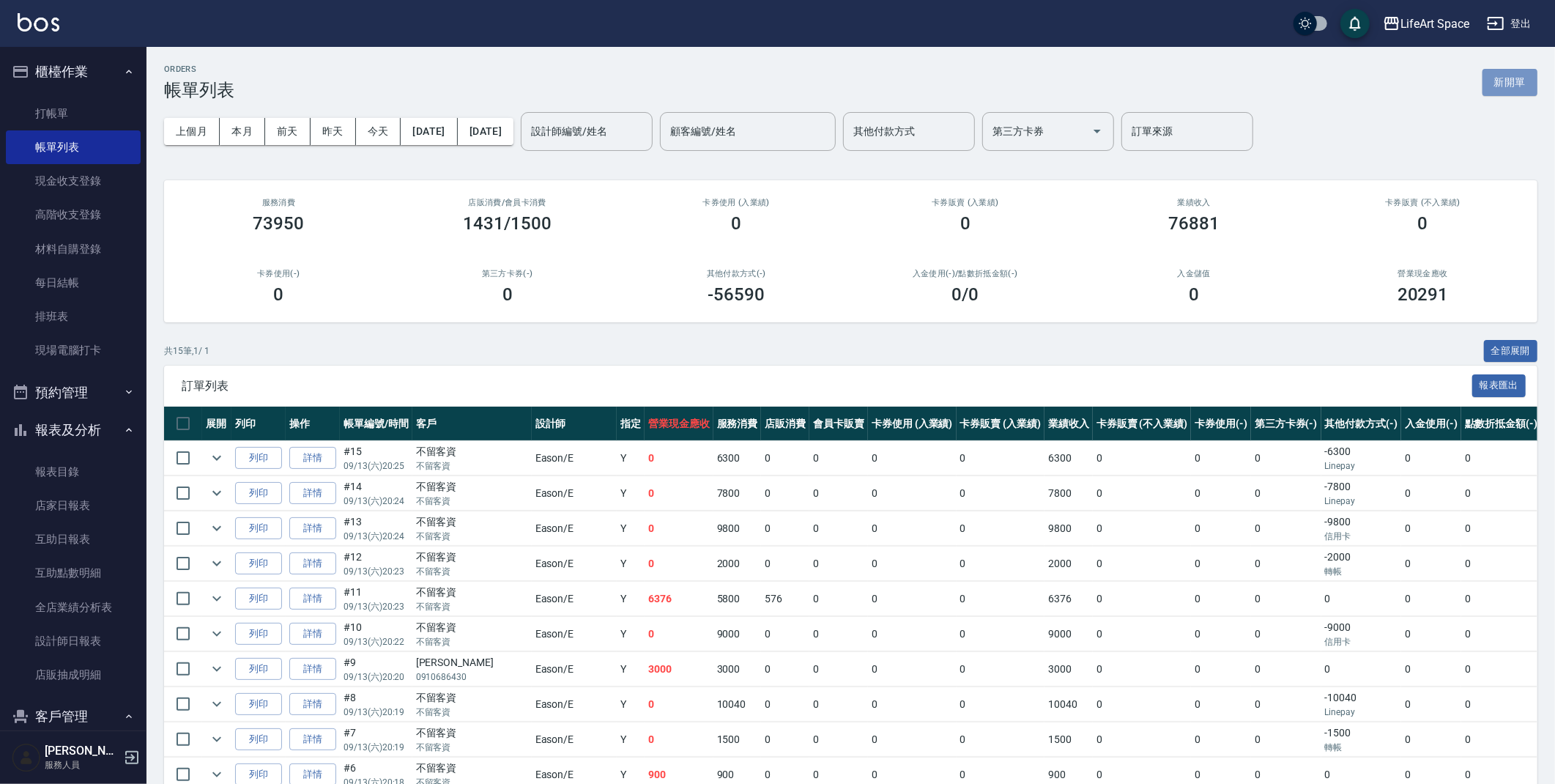
click at [1523, 83] on button "新開單" at bounding box center [1509, 81] width 55 height 27
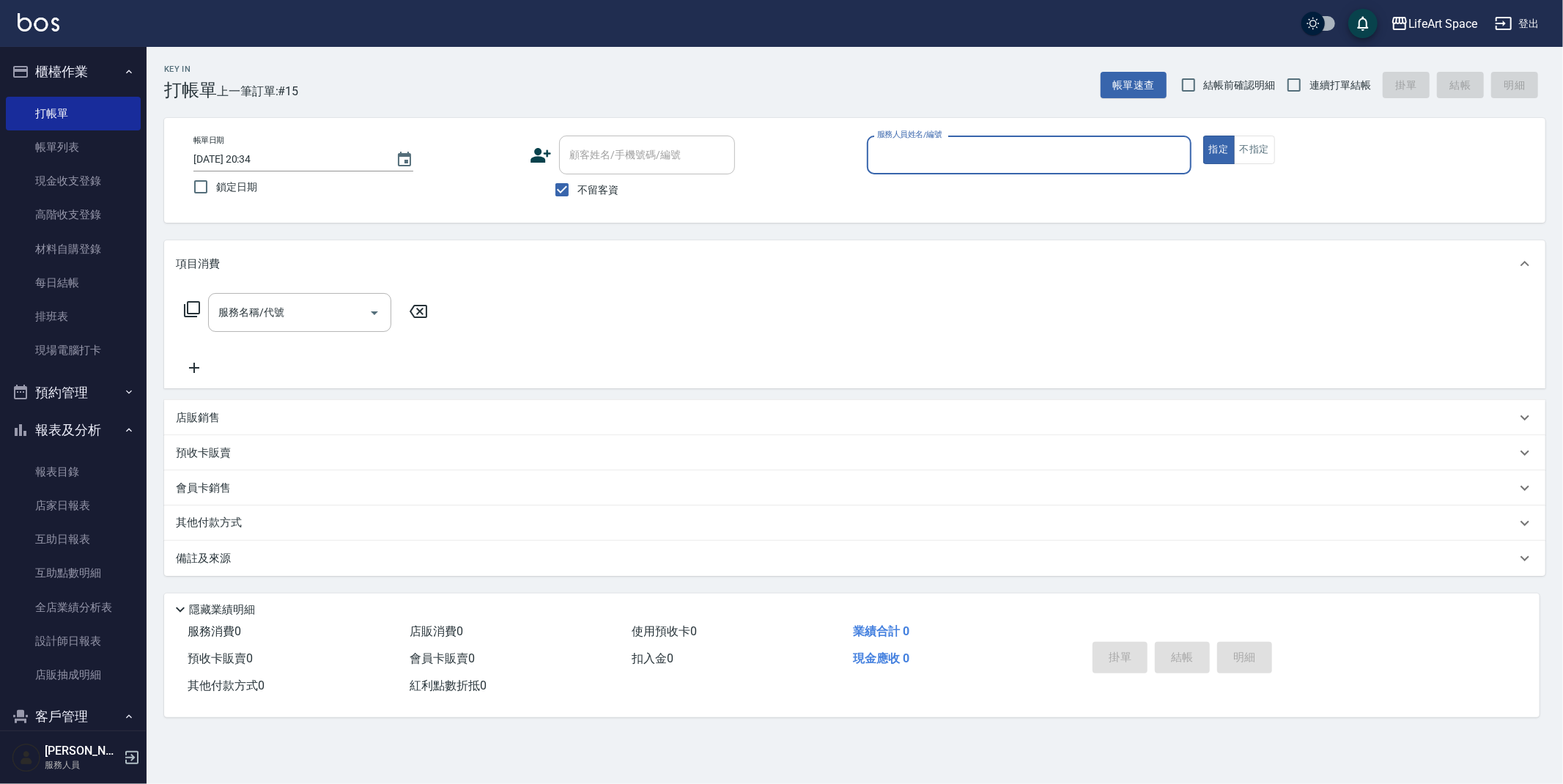
drag, startPoint x: 604, startPoint y: 193, endPoint x: 622, endPoint y: 173, distance: 26.9
click at [604, 193] on span "不留客資" at bounding box center [597, 191] width 41 height 16
click at [577, 193] on input "不留客資" at bounding box center [562, 190] width 31 height 31
checkbox input "false"
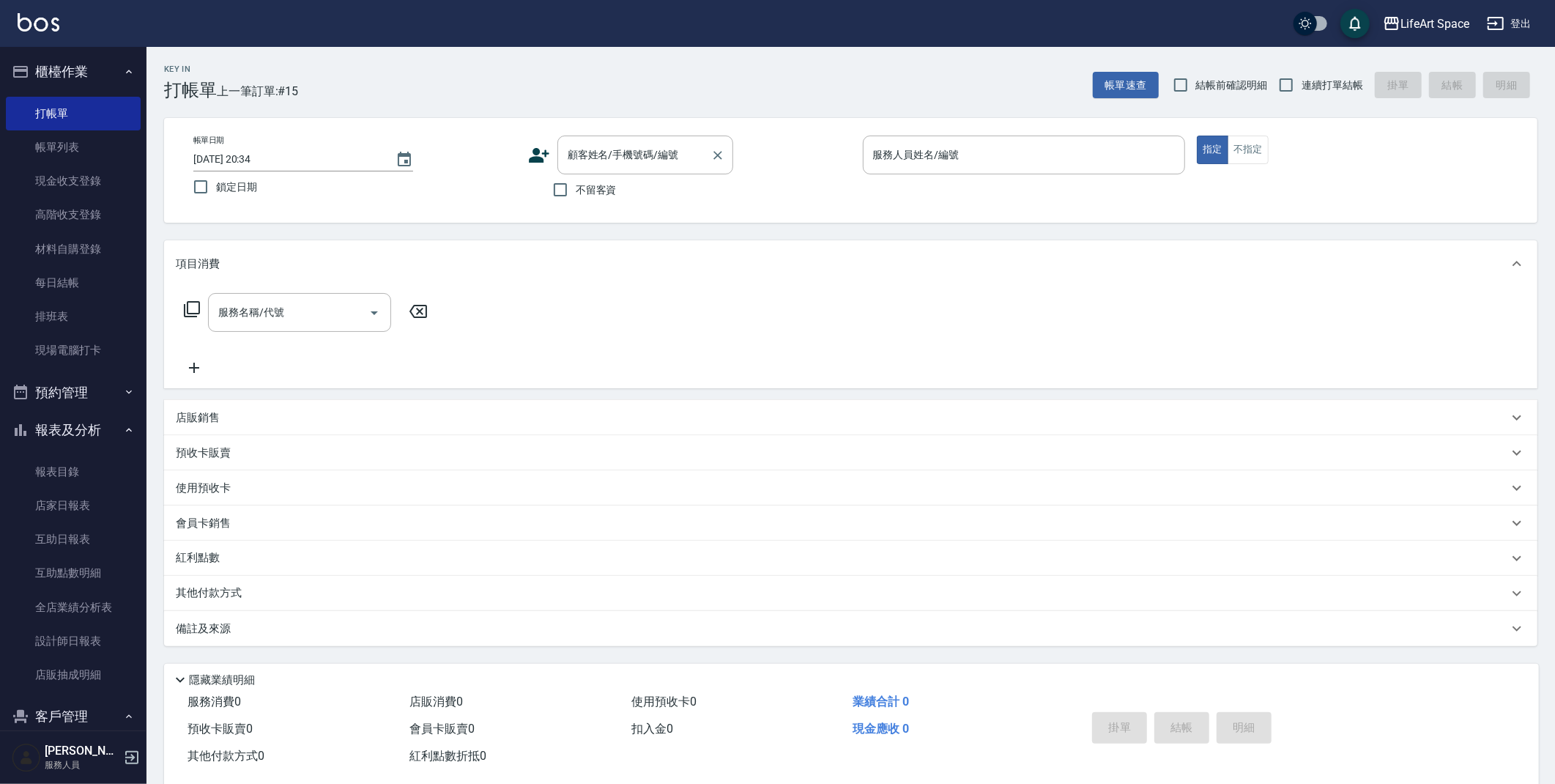
click at [617, 152] on div "顧客姓名/手機號碼/編號 顧客姓名/手機號碼/編號" at bounding box center [645, 154] width 176 height 39
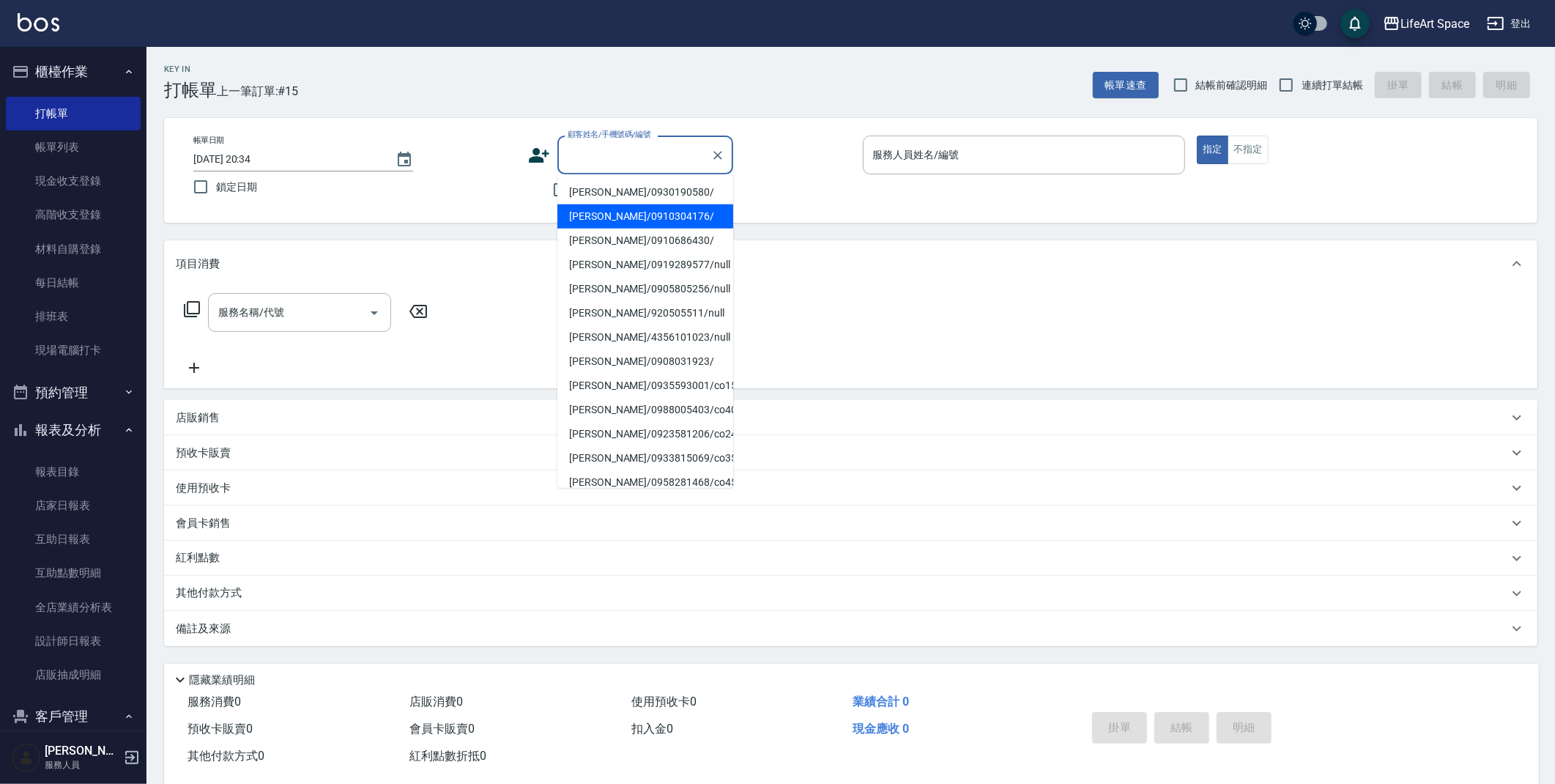
click at [616, 213] on li "張寧恩/0910304176/" at bounding box center [645, 217] width 176 height 24
type input "張寧恩/0910304176/"
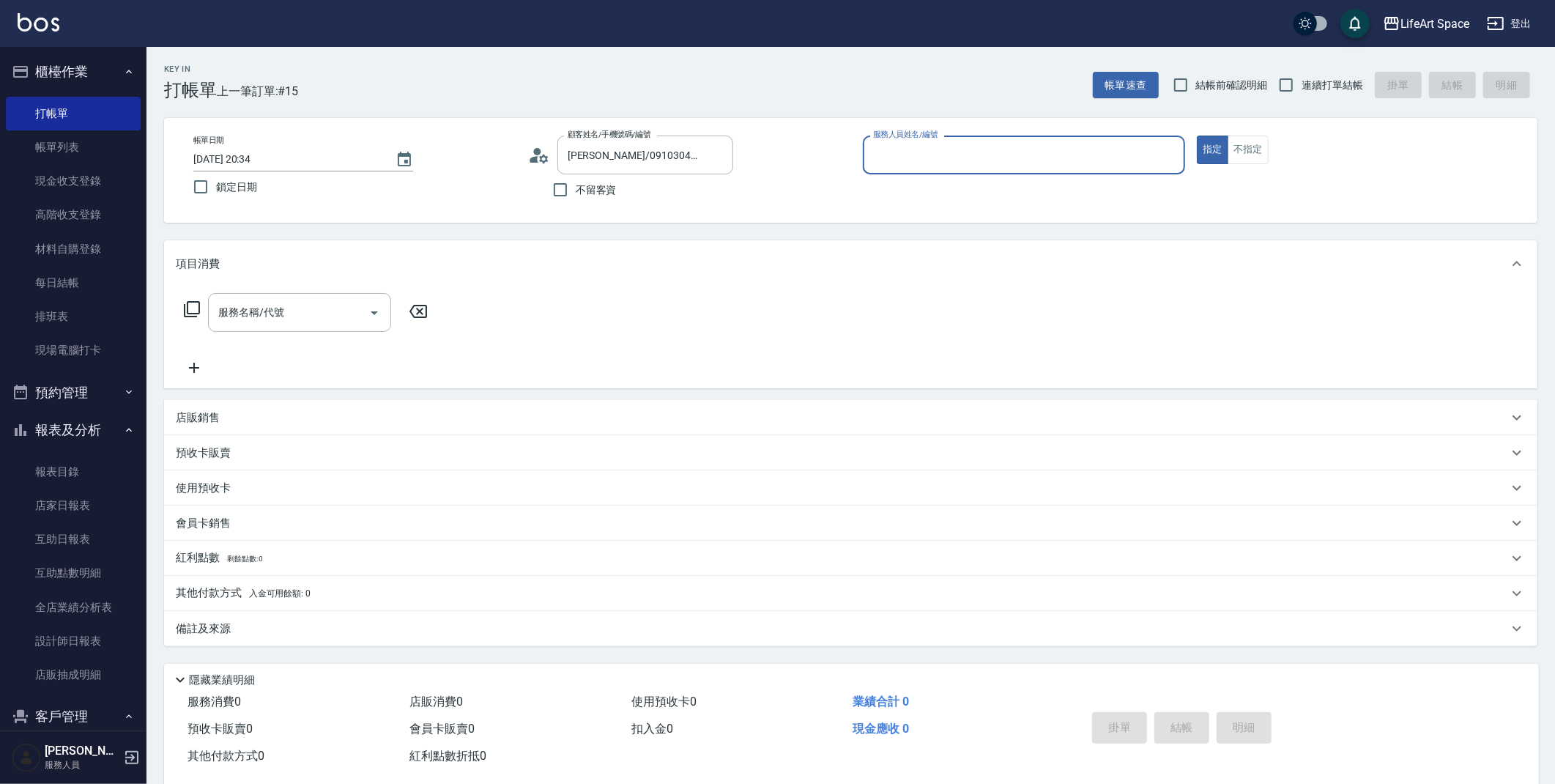
click at [942, 159] on input "服務人員姓名/編號" at bounding box center [1025, 155] width 310 height 26
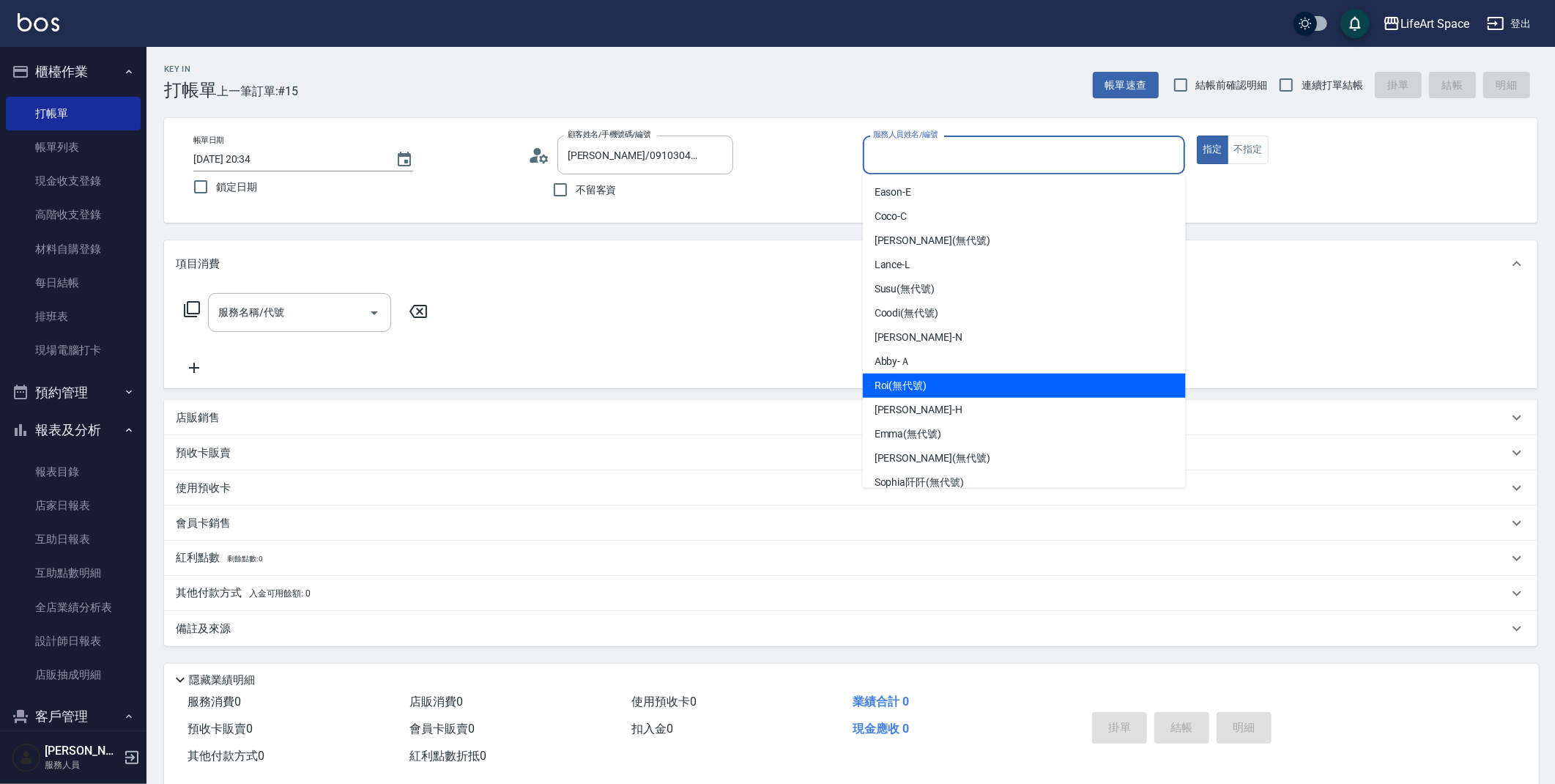
click at [923, 405] on div "Hannah -H" at bounding box center [1024, 410] width 323 height 24
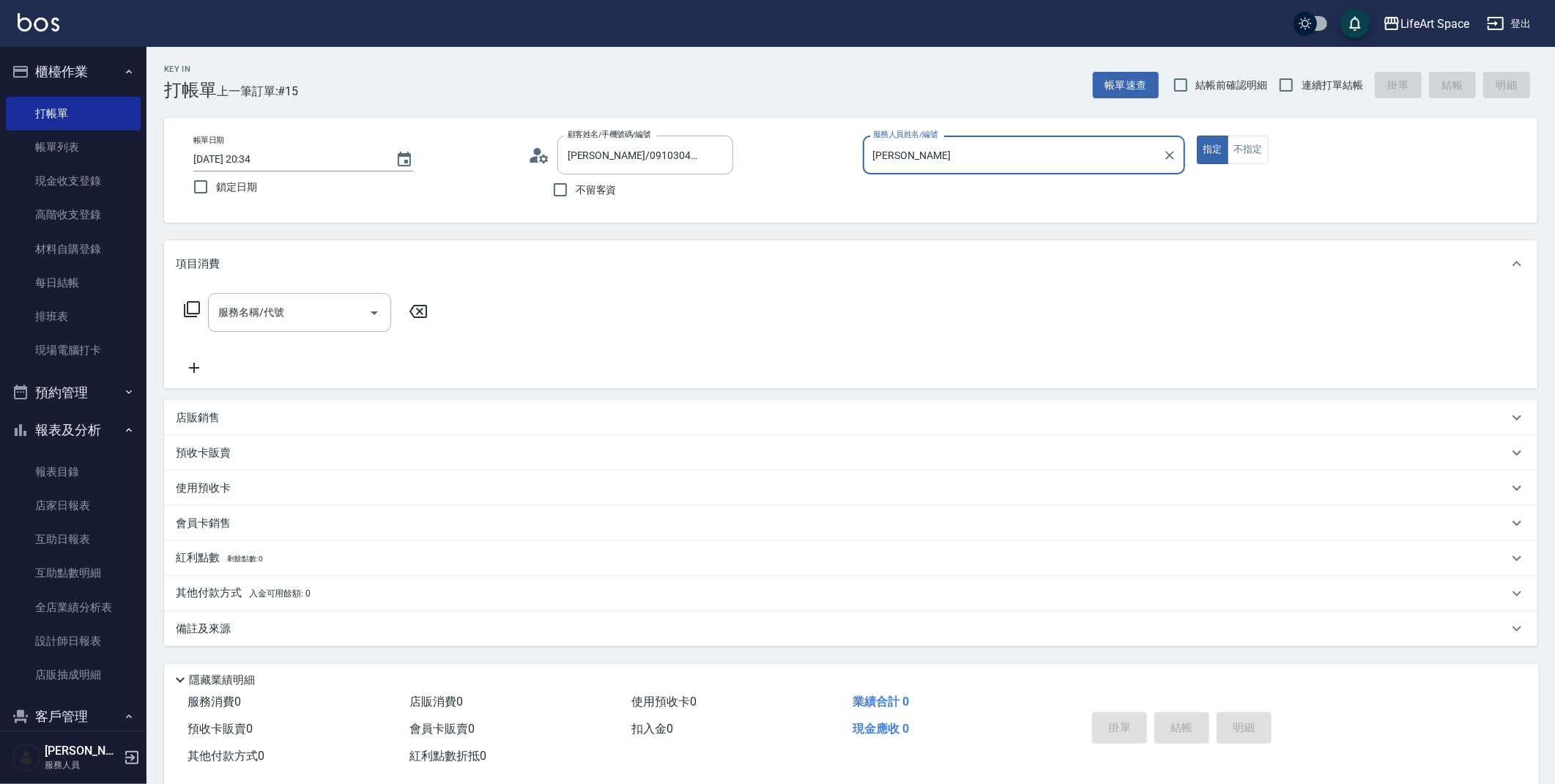
type input "Hannah-H"
click at [322, 313] on input "服務名稱/代號" at bounding box center [288, 313] width 148 height 26
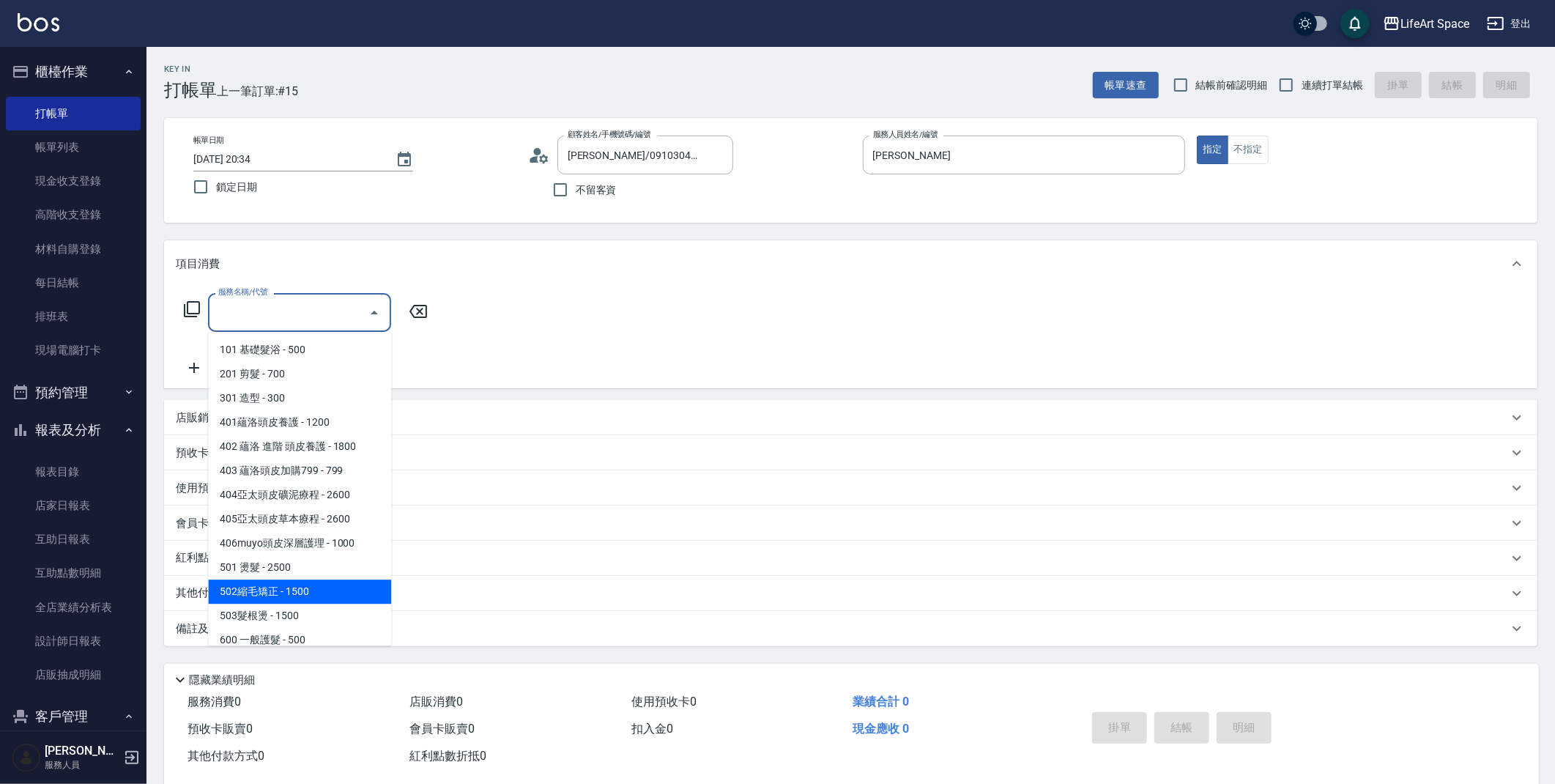
drag, startPoint x: 296, startPoint y: 575, endPoint x: 539, endPoint y: 357, distance: 326.5
click at [296, 575] on span "501 燙髮 - 2500" at bounding box center [299, 567] width 183 height 24
type input "501 燙髮(501)"
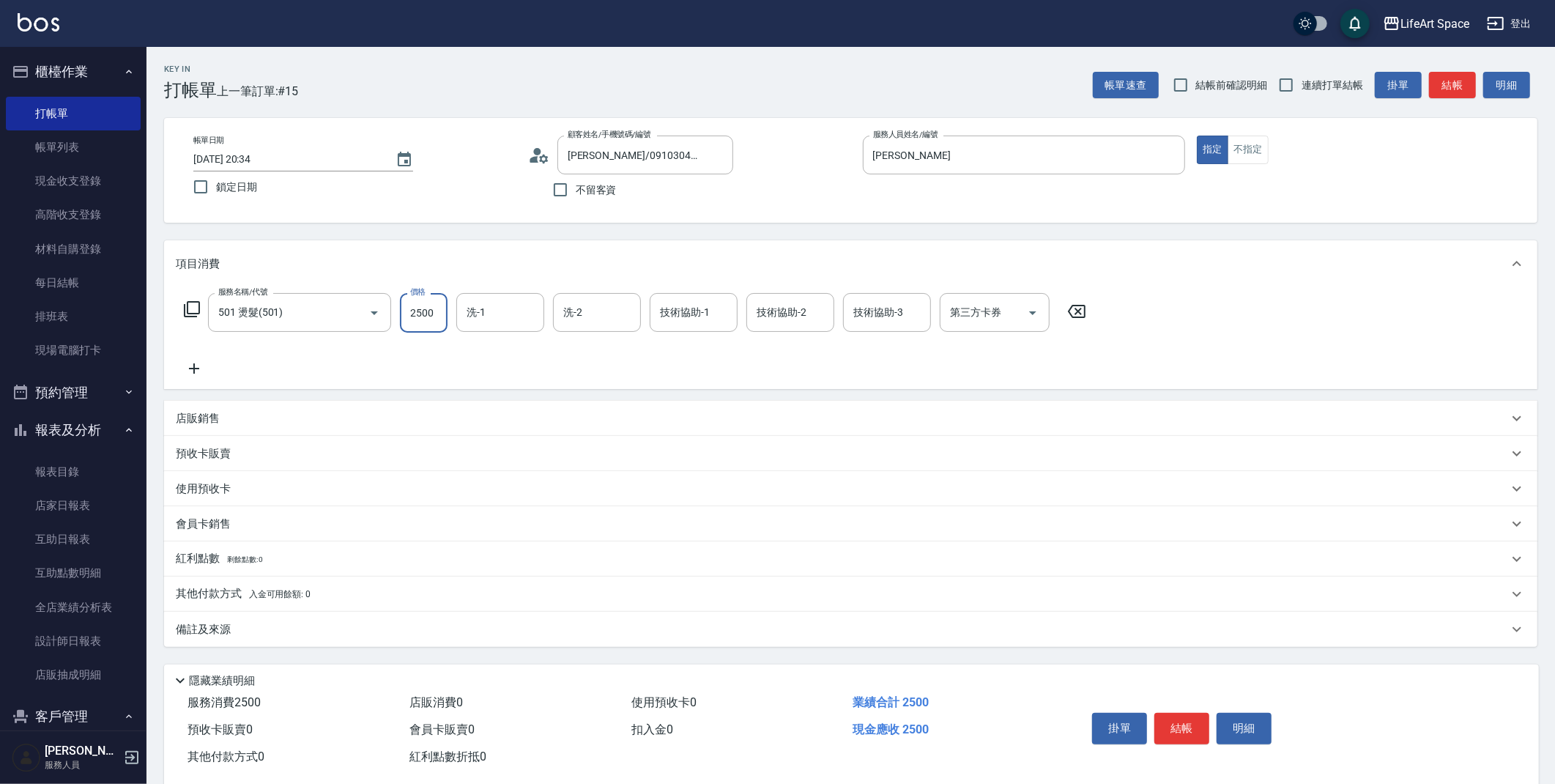
click at [436, 319] on input "2500" at bounding box center [424, 313] width 48 height 40
type input "3300"
click at [468, 308] on div "洗-1 洗-1" at bounding box center [500, 312] width 87 height 39
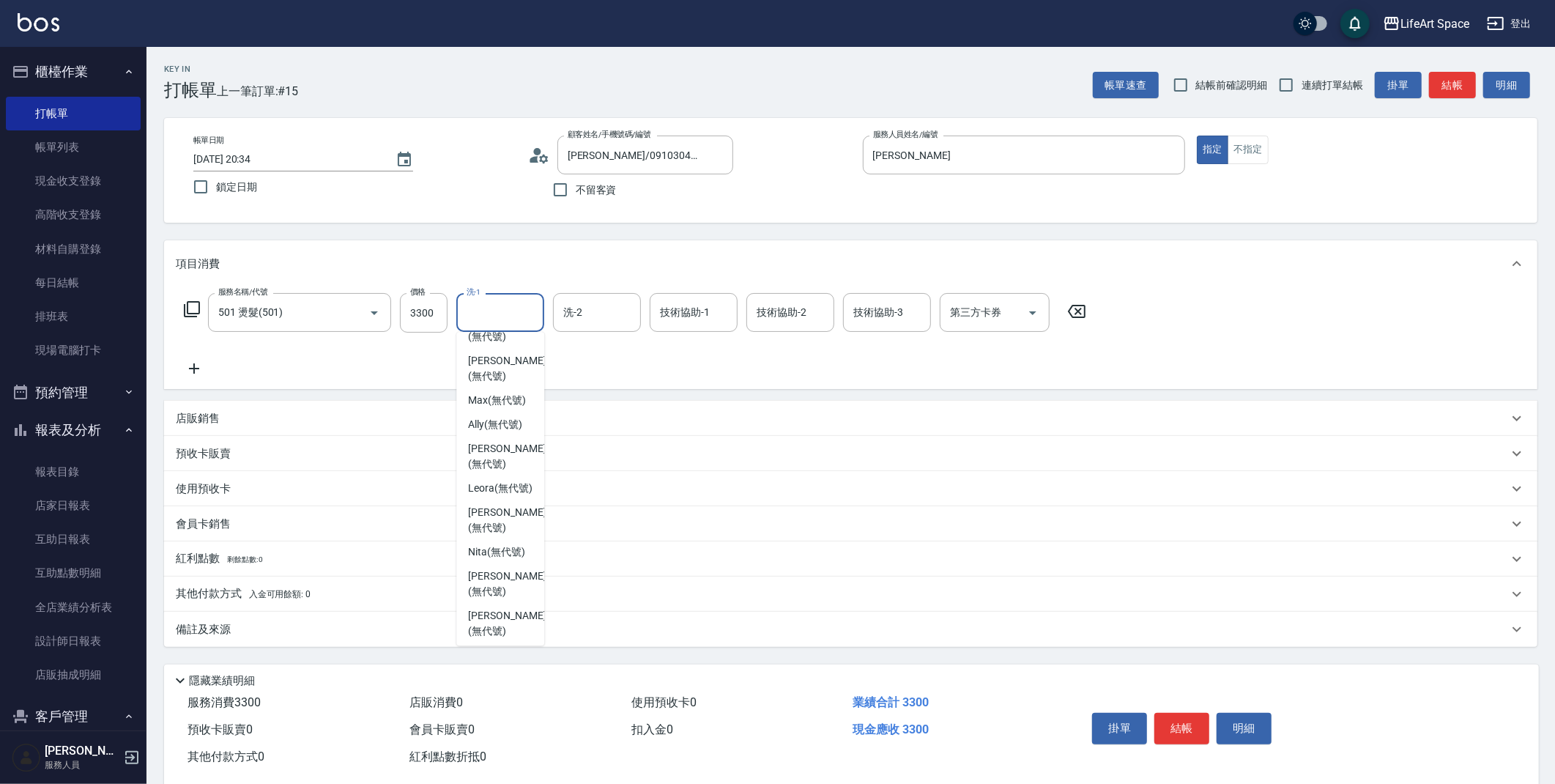
scroll to position [453, 0]
click at [510, 625] on span "Nick wu (無代號)" at bounding box center [507, 613] width 78 height 46
type input "Nick wu(無代號)"
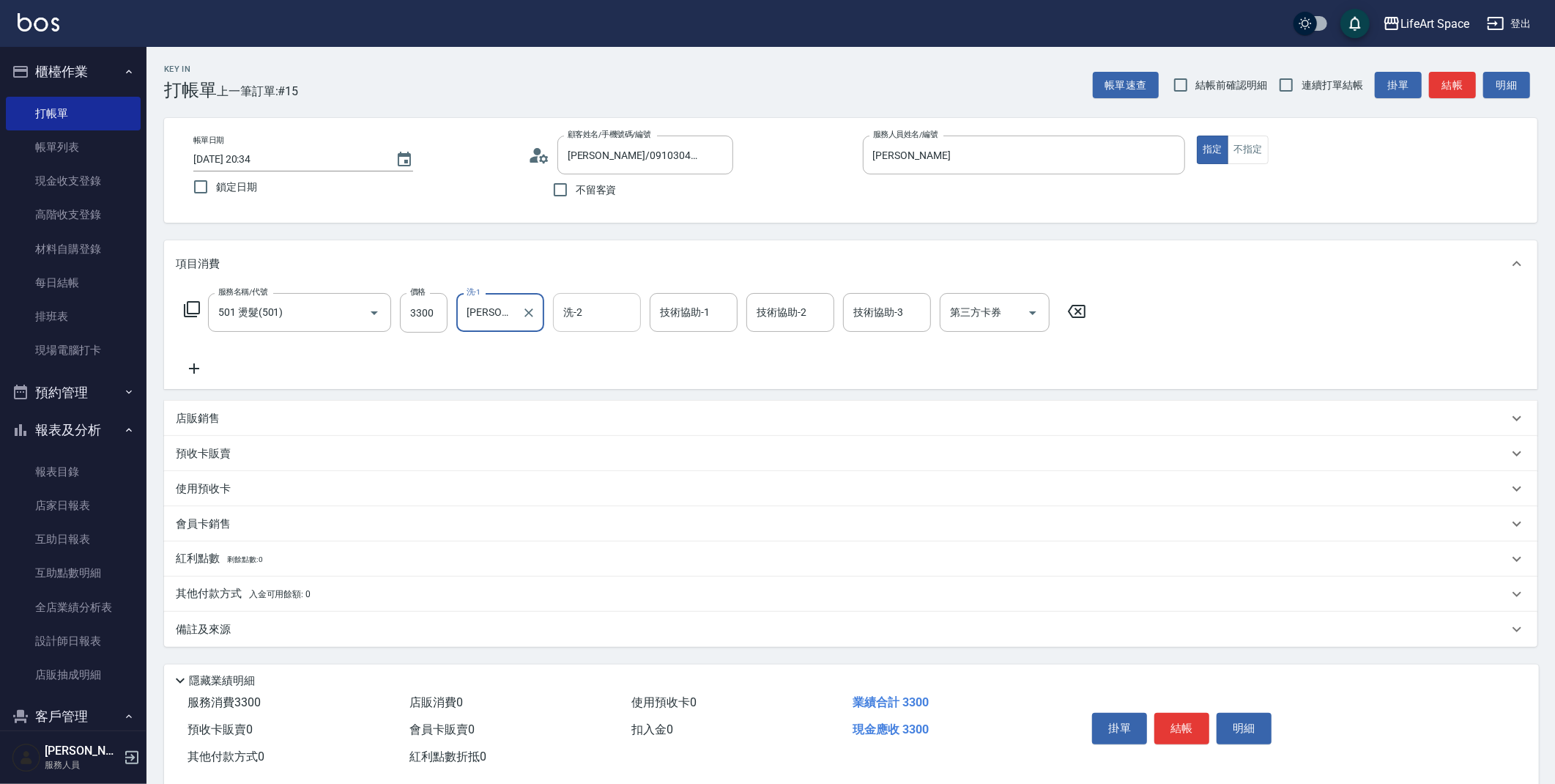
click at [587, 315] on input "洗-2" at bounding box center [597, 313] width 75 height 26
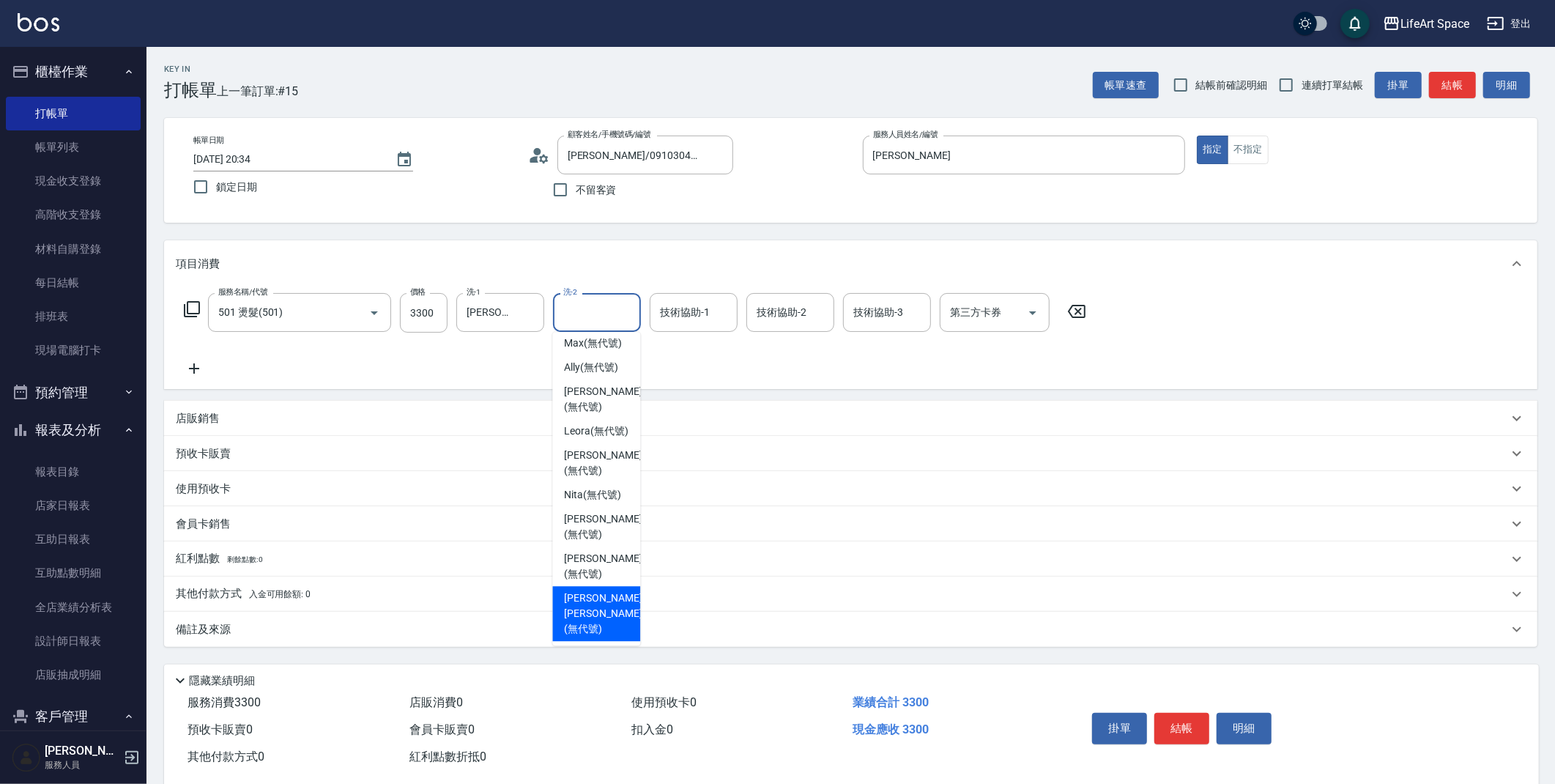
click at [587, 612] on span "Nick wu (無代號)" at bounding box center [603, 613] width 78 height 46
type input "Nick wu(無代號)"
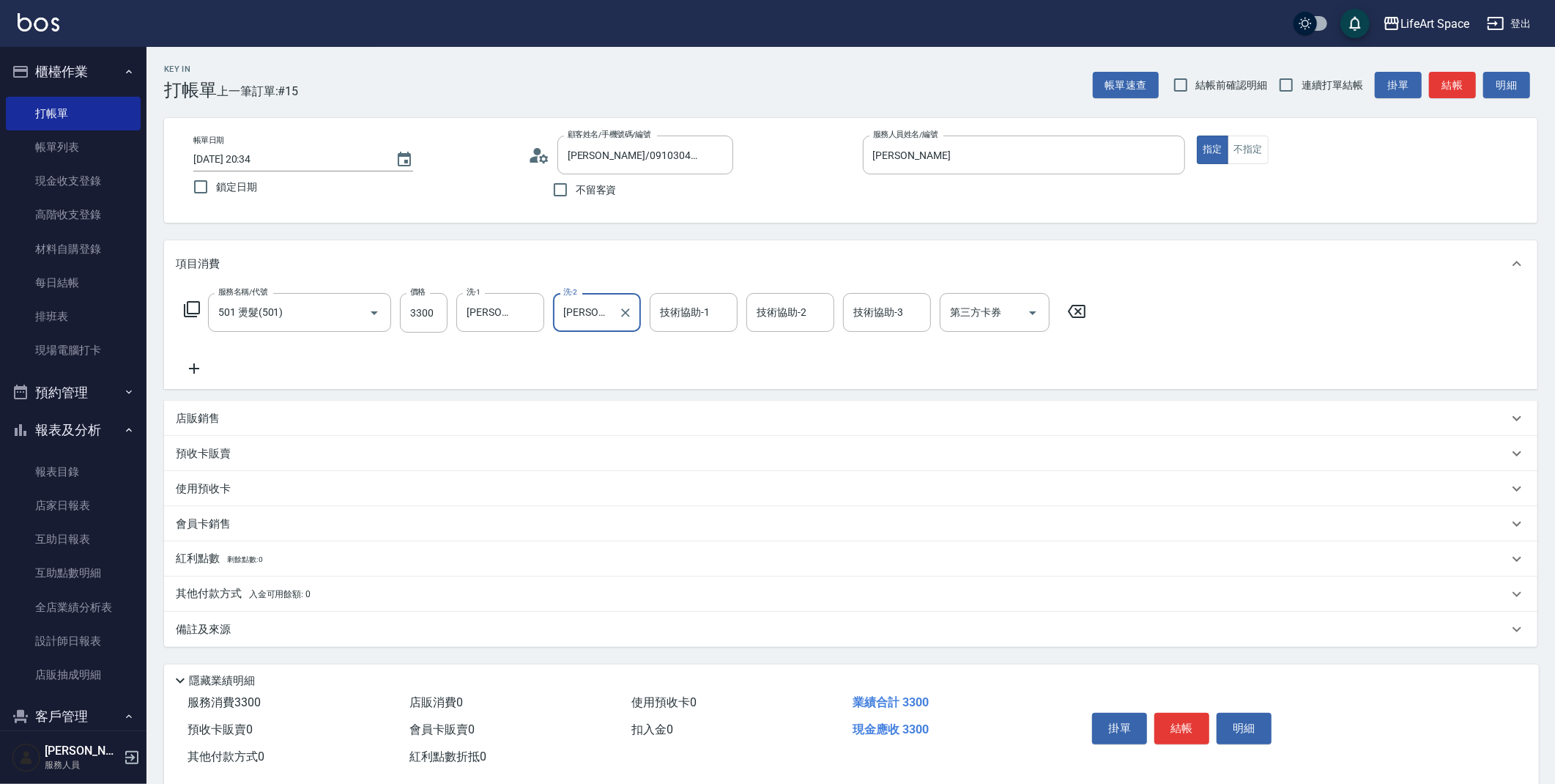
click at [697, 316] on div "技術協助-1 技術協助-1" at bounding box center [693, 312] width 87 height 39
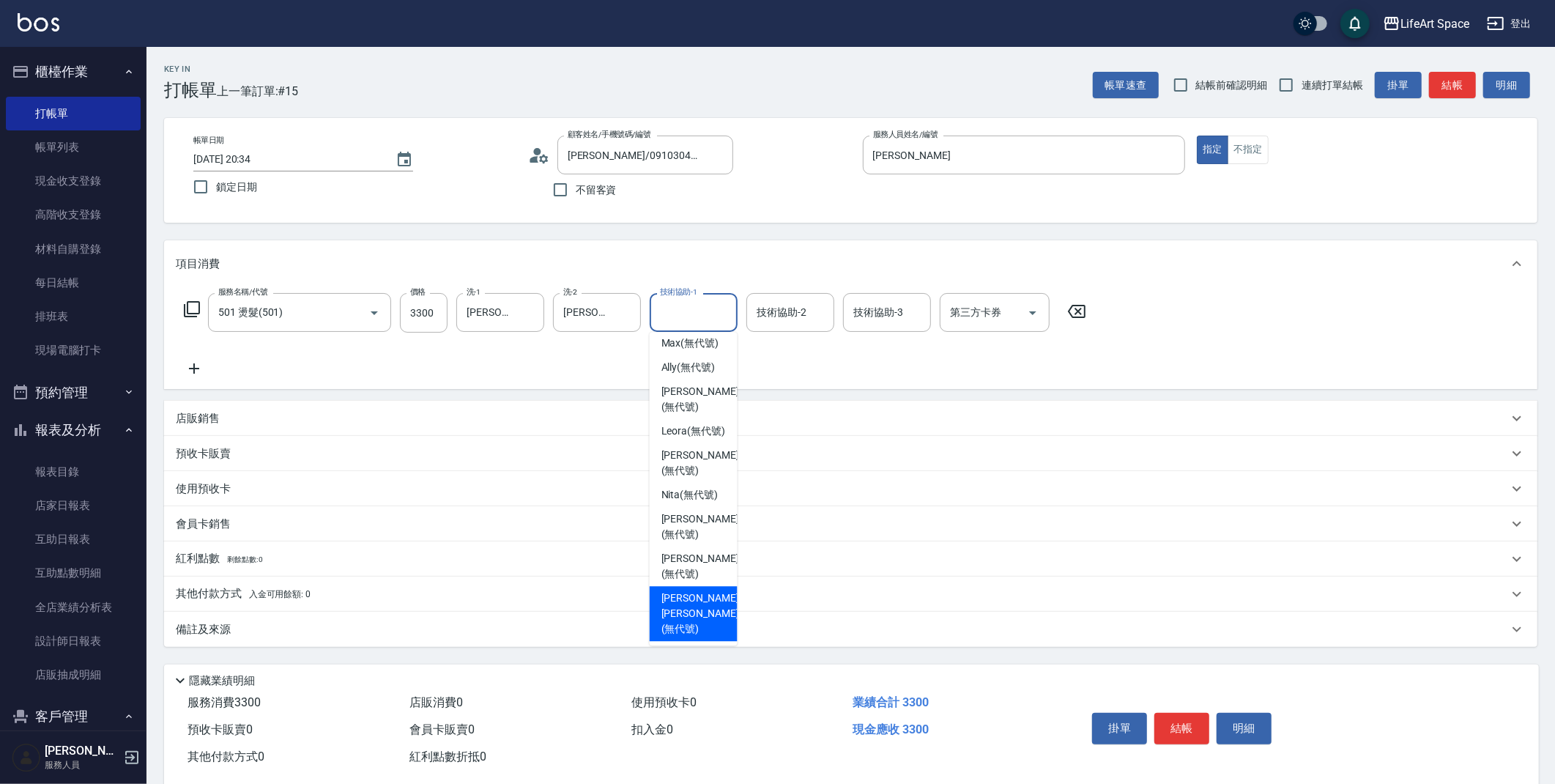
click at [690, 623] on span "Nick wu (無代號)" at bounding box center [701, 613] width 78 height 46
type input "Nick wu(無代號)"
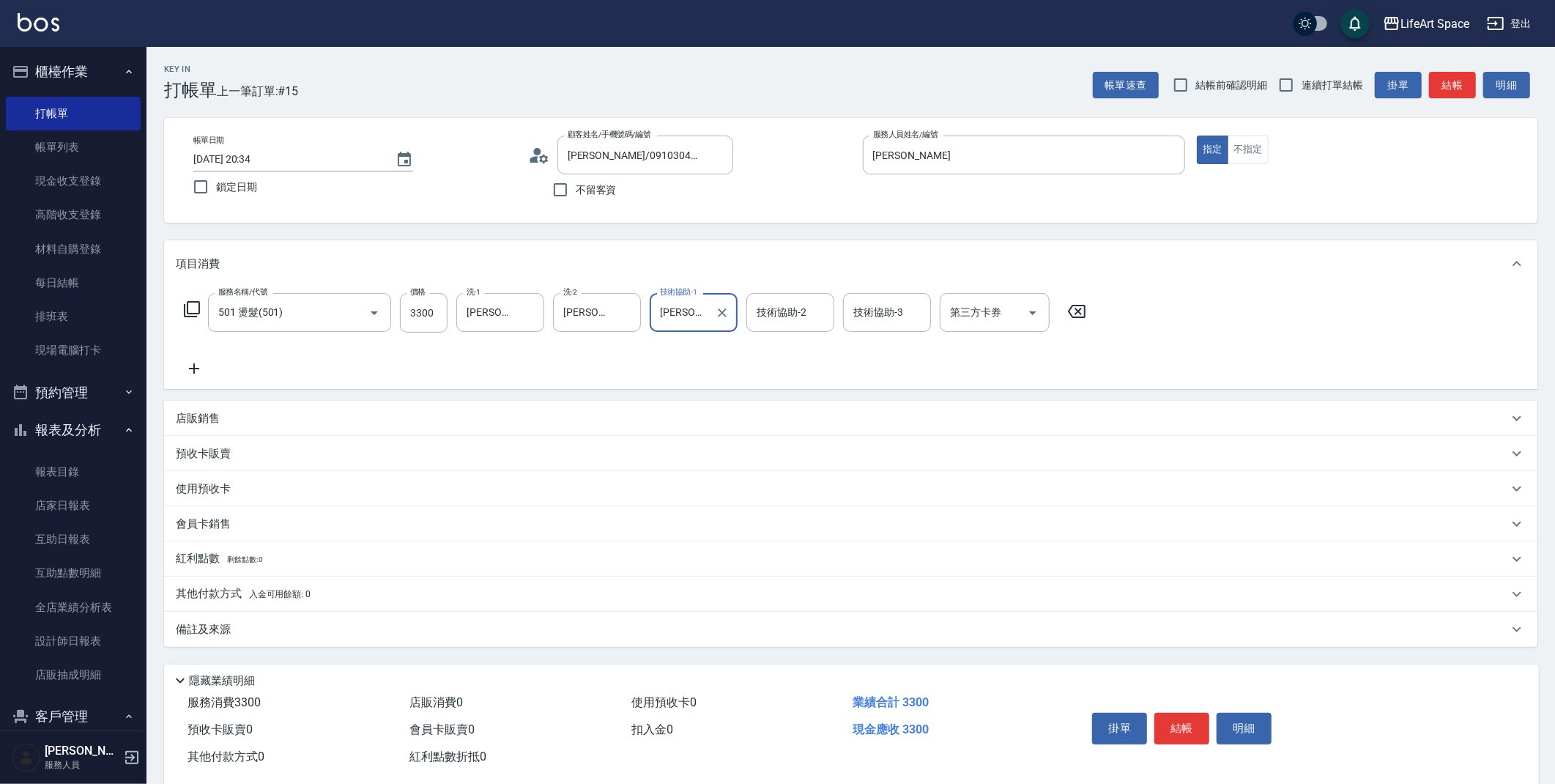
click at [327, 618] on div "備註及來源" at bounding box center [850, 629] width 1373 height 36
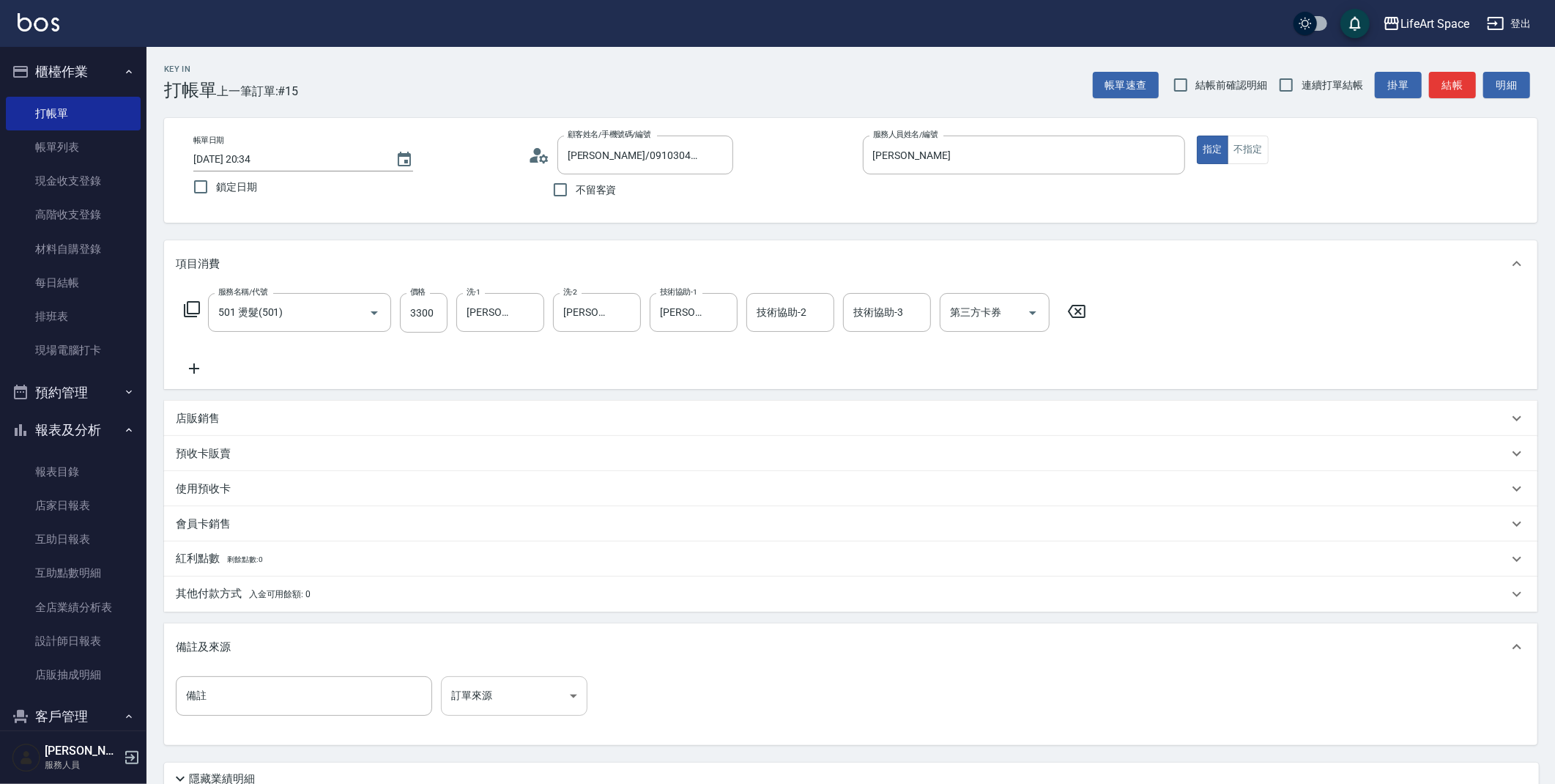
click at [520, 706] on body "LifeArt Space 登出 櫃檯作業 打帳單 帳單列表 現金收支登錄 高階收支登錄 材料自購登錄 每日結帳 排班表 現場電腦打卡 預約管理 預約管理 單…" at bounding box center [777, 451] width 1555 height 904
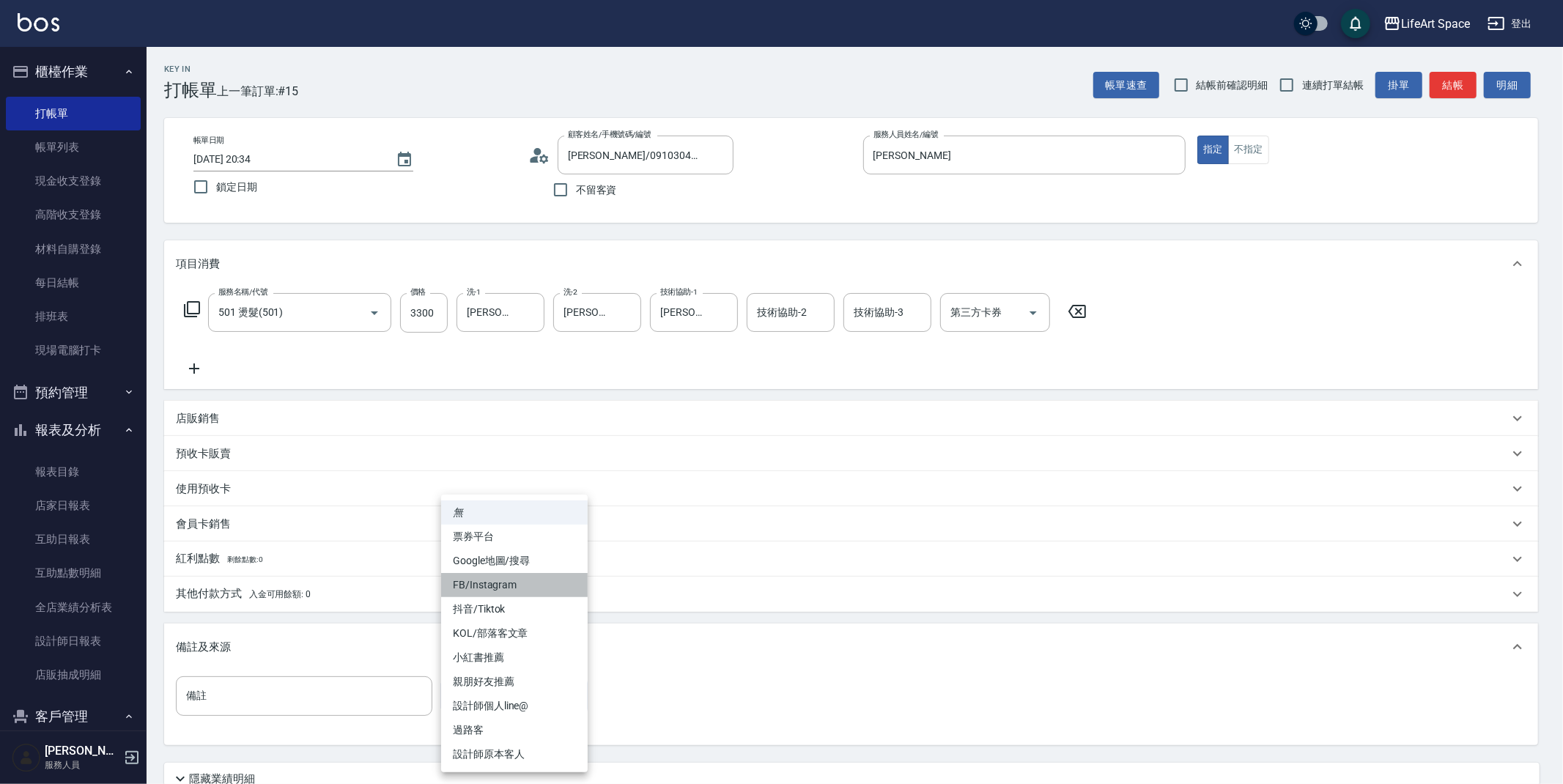
click at [504, 587] on li "FB/Instagram" at bounding box center [514, 585] width 146 height 24
type input "FB/Instagram"
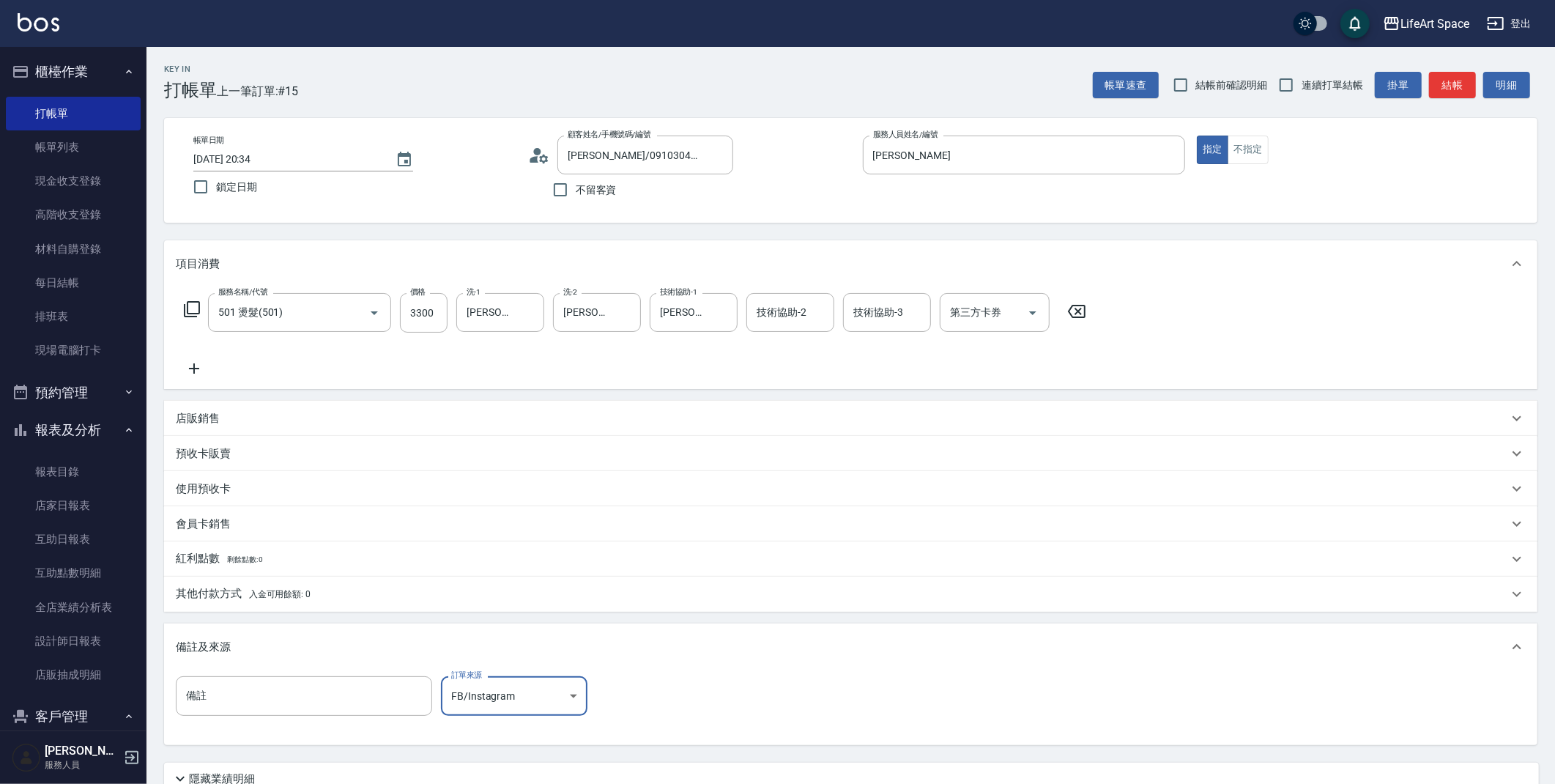
click at [253, 586] on p "其他付款方式 入金可用餘額: 0" at bounding box center [243, 593] width 135 height 16
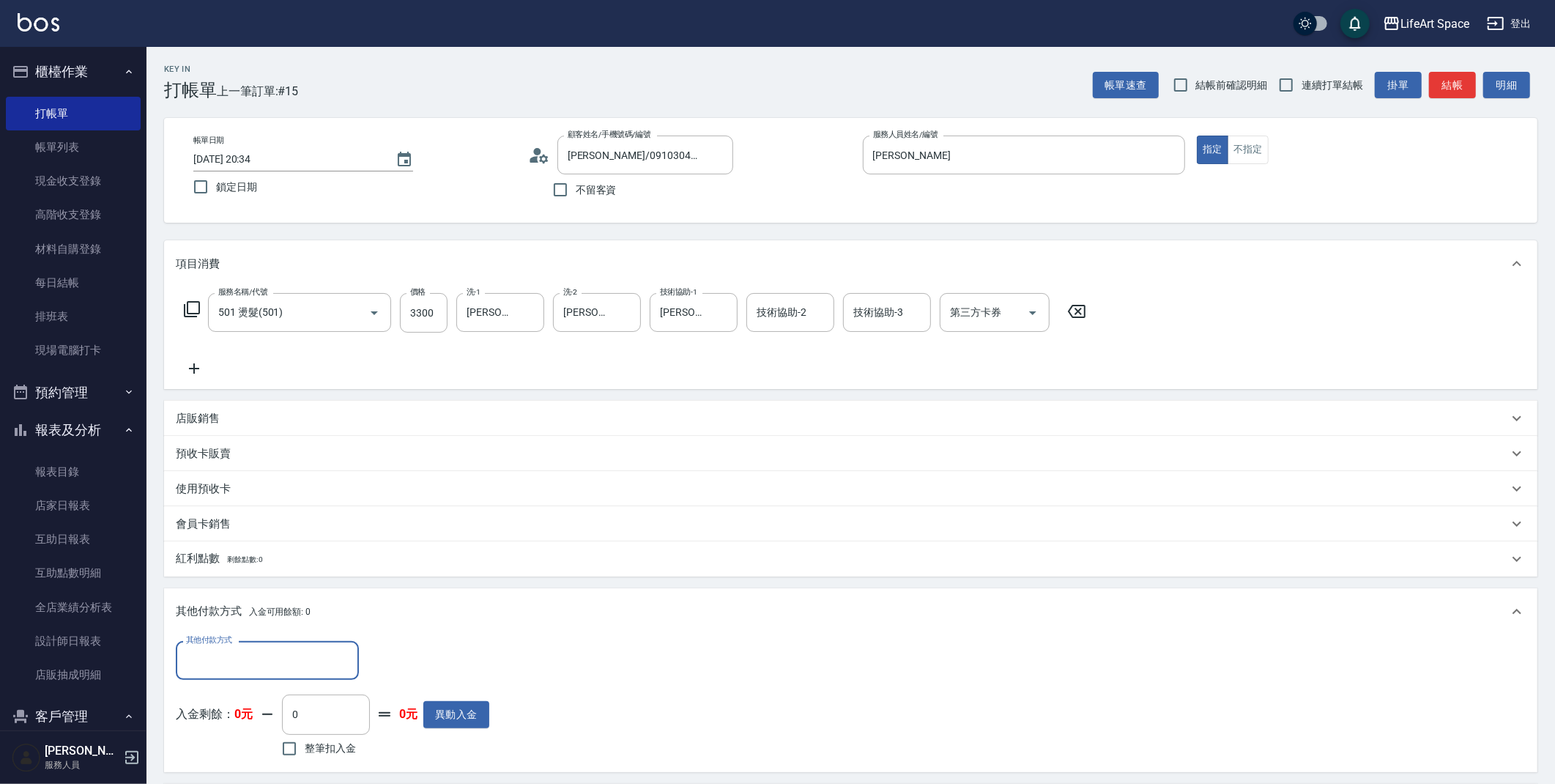
scroll to position [1, 0]
click at [306, 649] on input "其他付款方式" at bounding box center [268, 661] width 170 height 26
click at [297, 576] on span "Linepay" at bounding box center [267, 574] width 183 height 24
type input "Linepay"
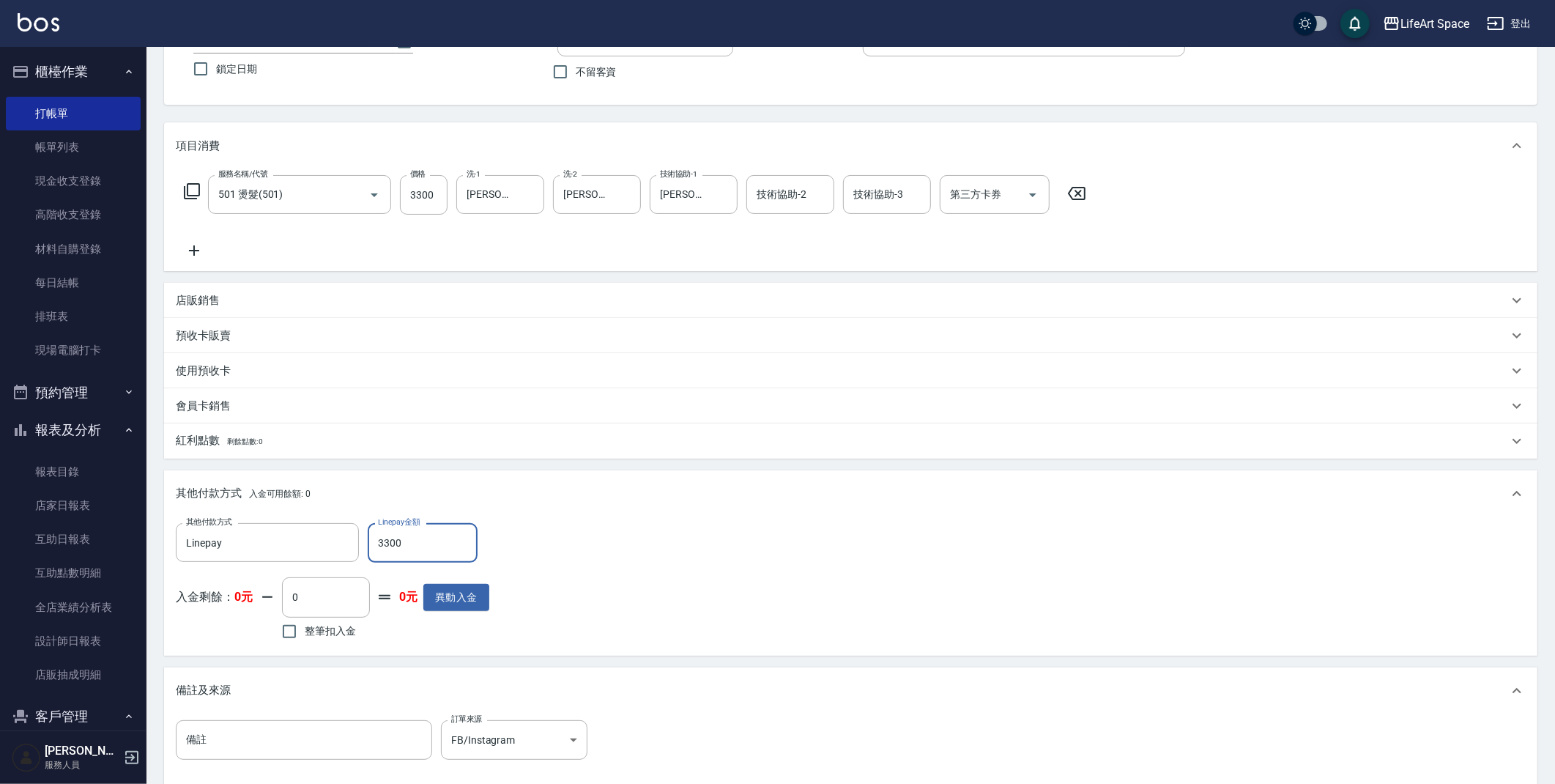
scroll to position [287, 0]
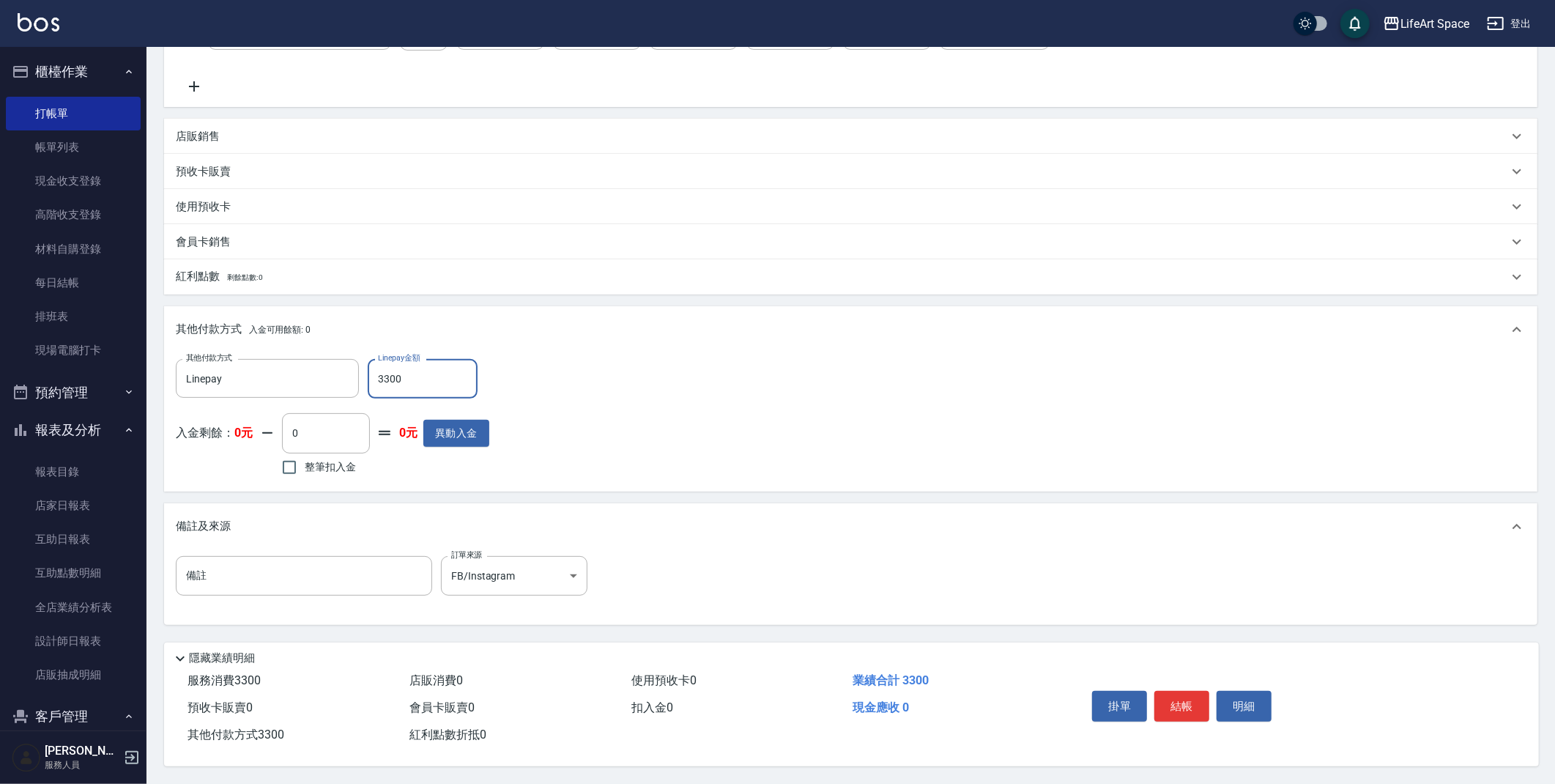
type input "3300"
click at [1190, 713] on button "結帳" at bounding box center [1182, 706] width 55 height 31
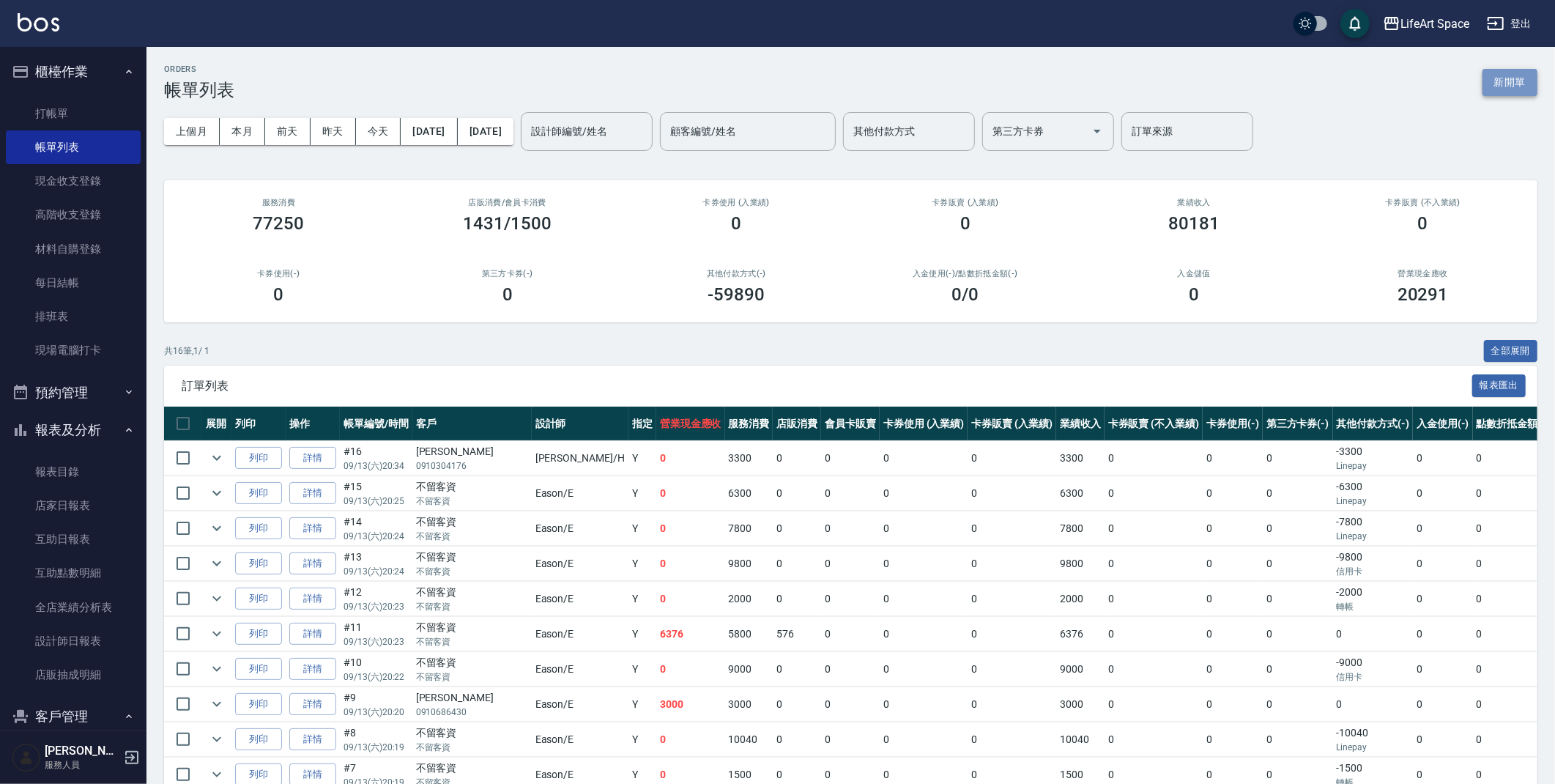
click at [1520, 86] on button "新開單" at bounding box center [1509, 81] width 55 height 27
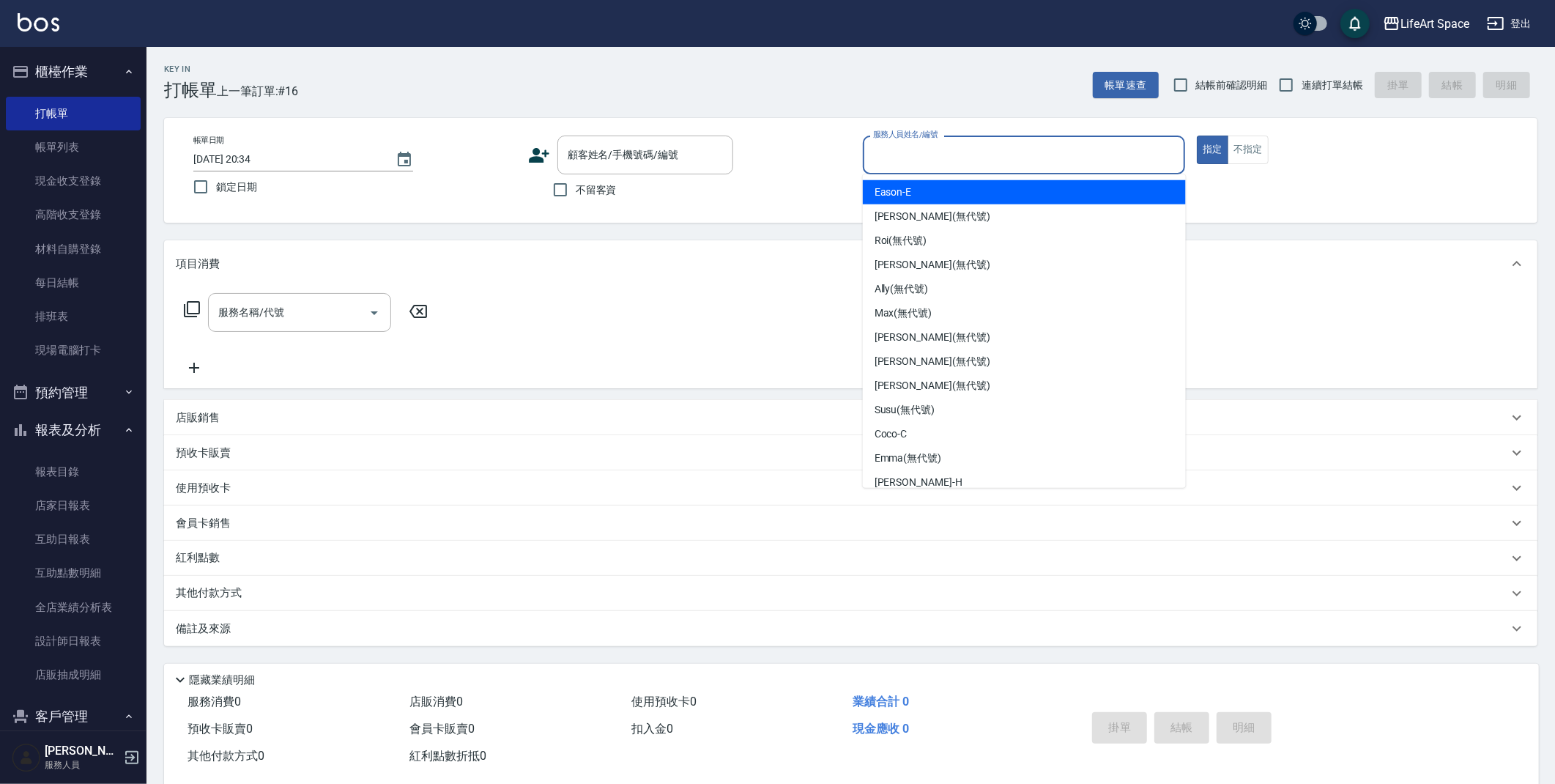
click at [989, 158] on input "服務人員姓名/編號" at bounding box center [1025, 155] width 310 height 26
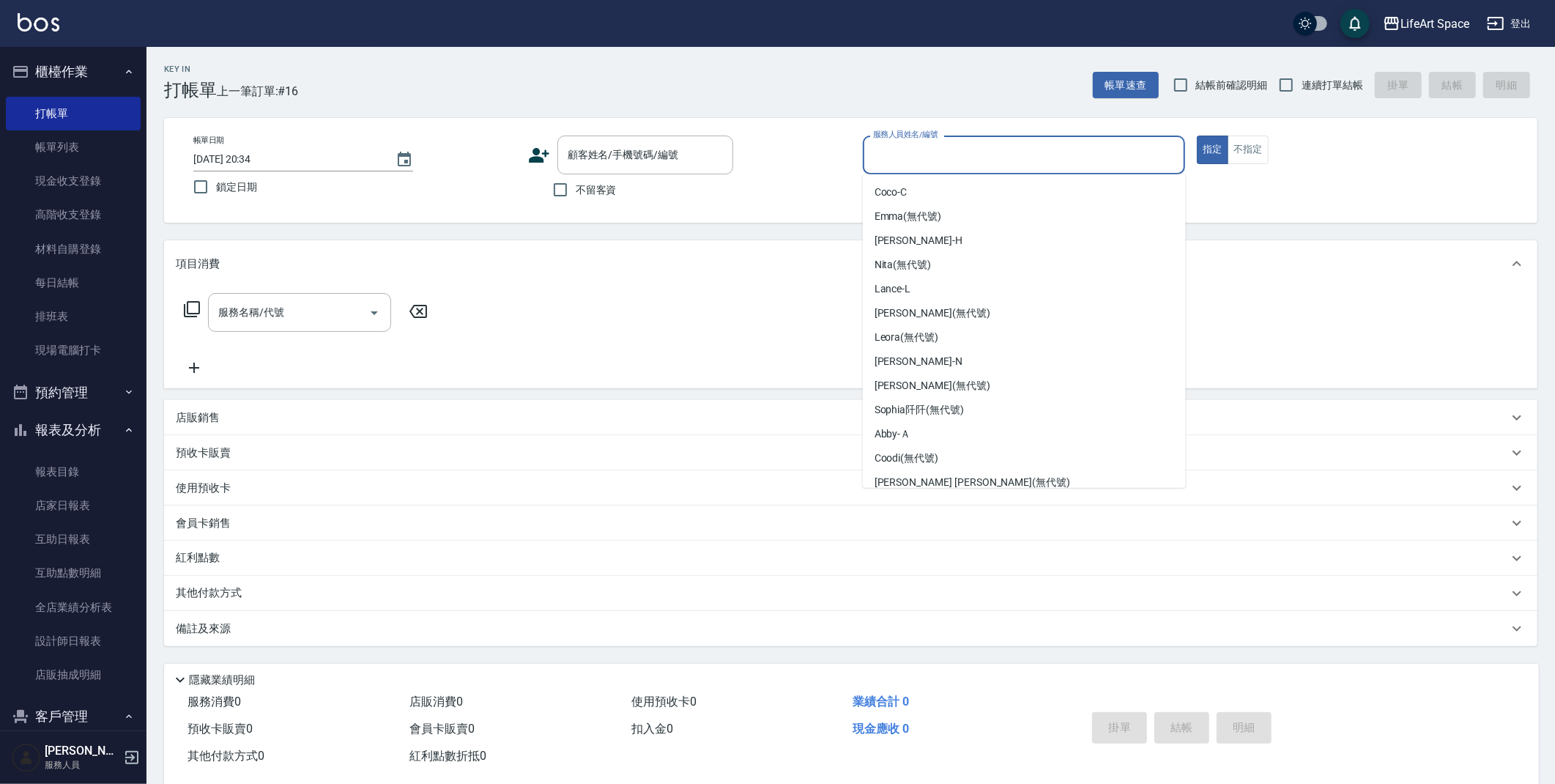
scroll to position [254, 0]
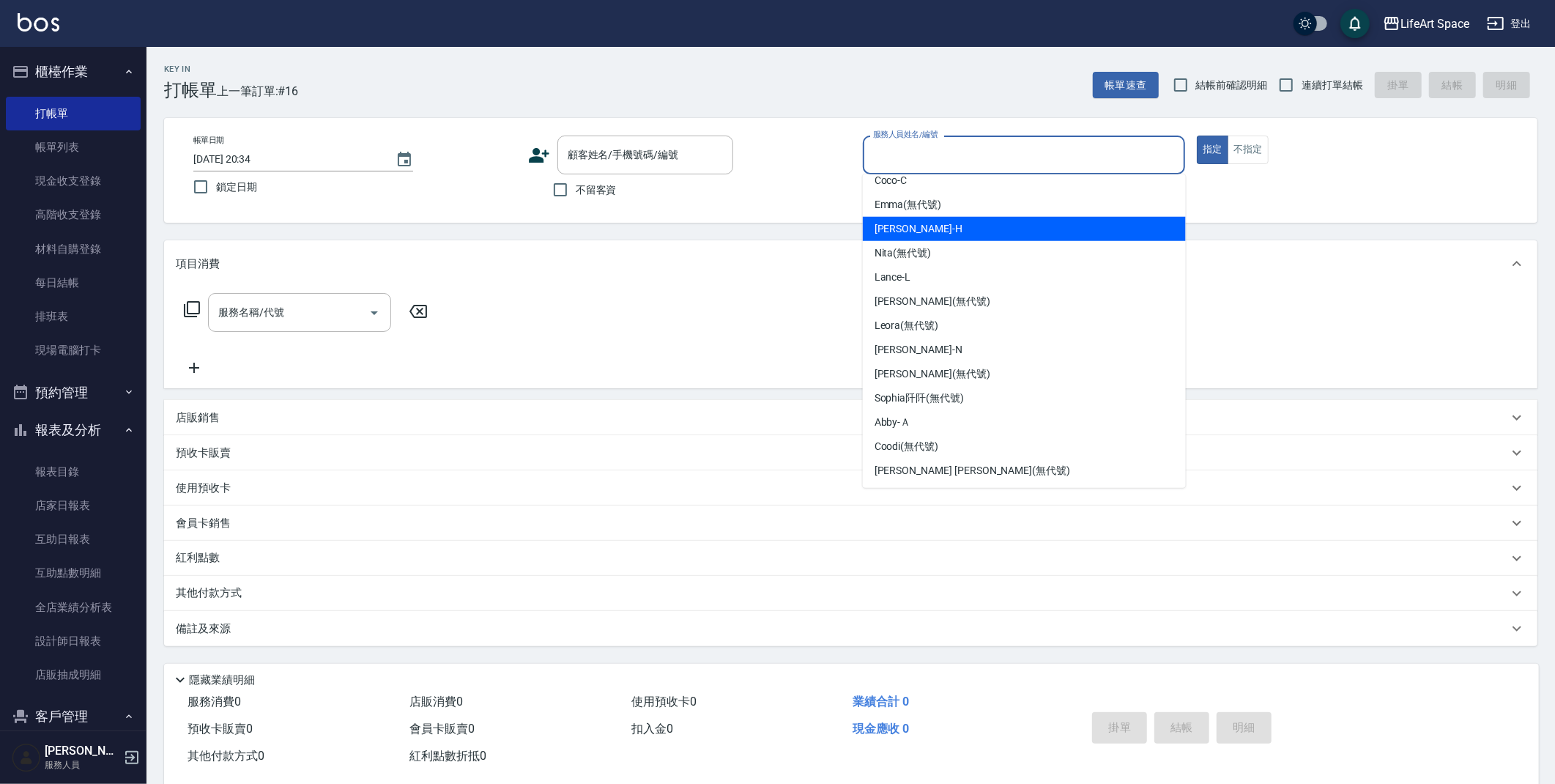
click at [1020, 230] on div "Hannah -H" at bounding box center [1024, 229] width 323 height 24
type input "Hannah-H"
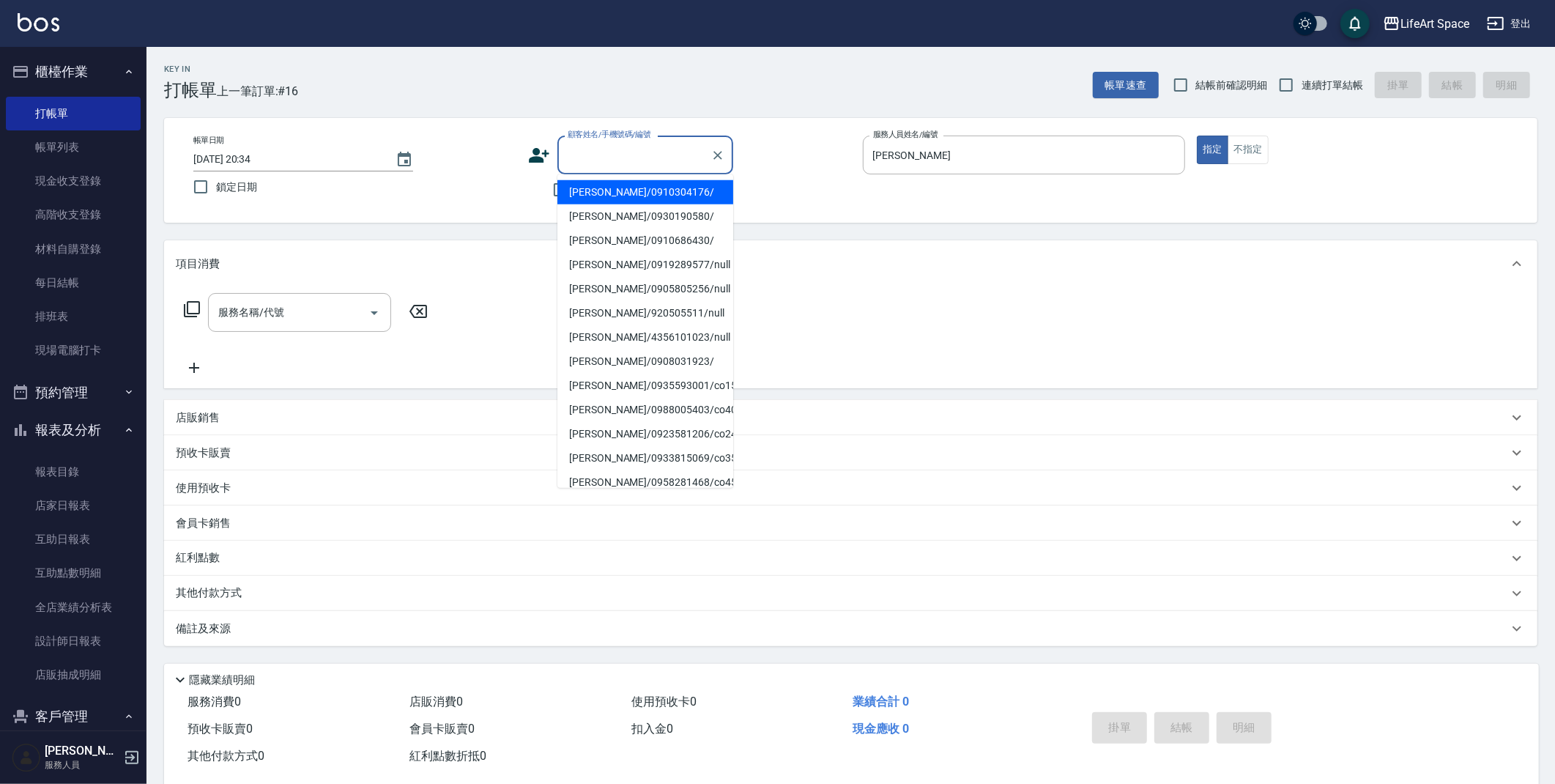
click at [616, 151] on input "顧客姓名/手機號碼/編號" at bounding box center [634, 155] width 140 height 26
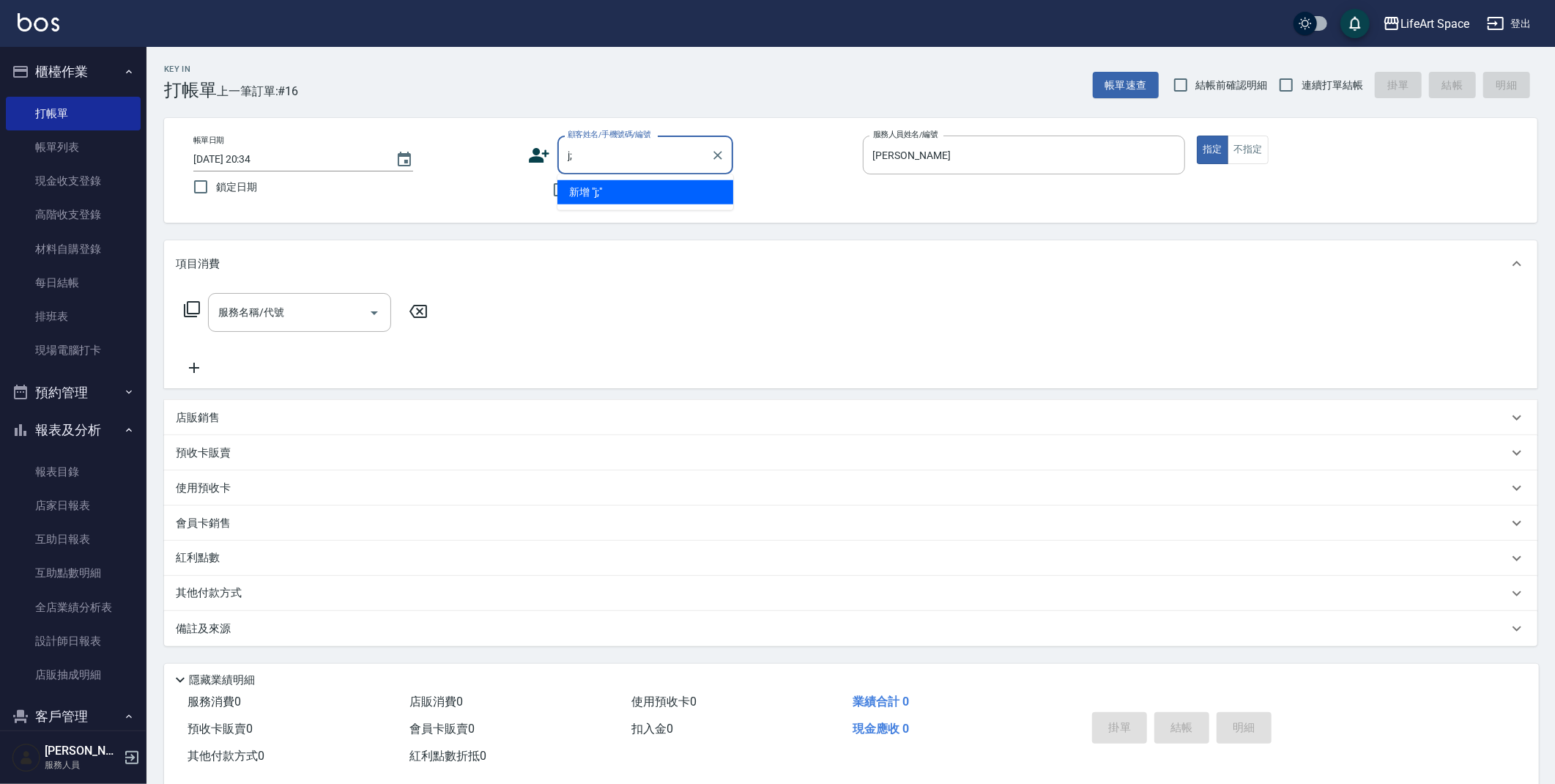
type input "j"
click at [661, 190] on li "王惠美/0922533330/" at bounding box center [645, 192] width 176 height 24
type input "王惠美/0922533330/"
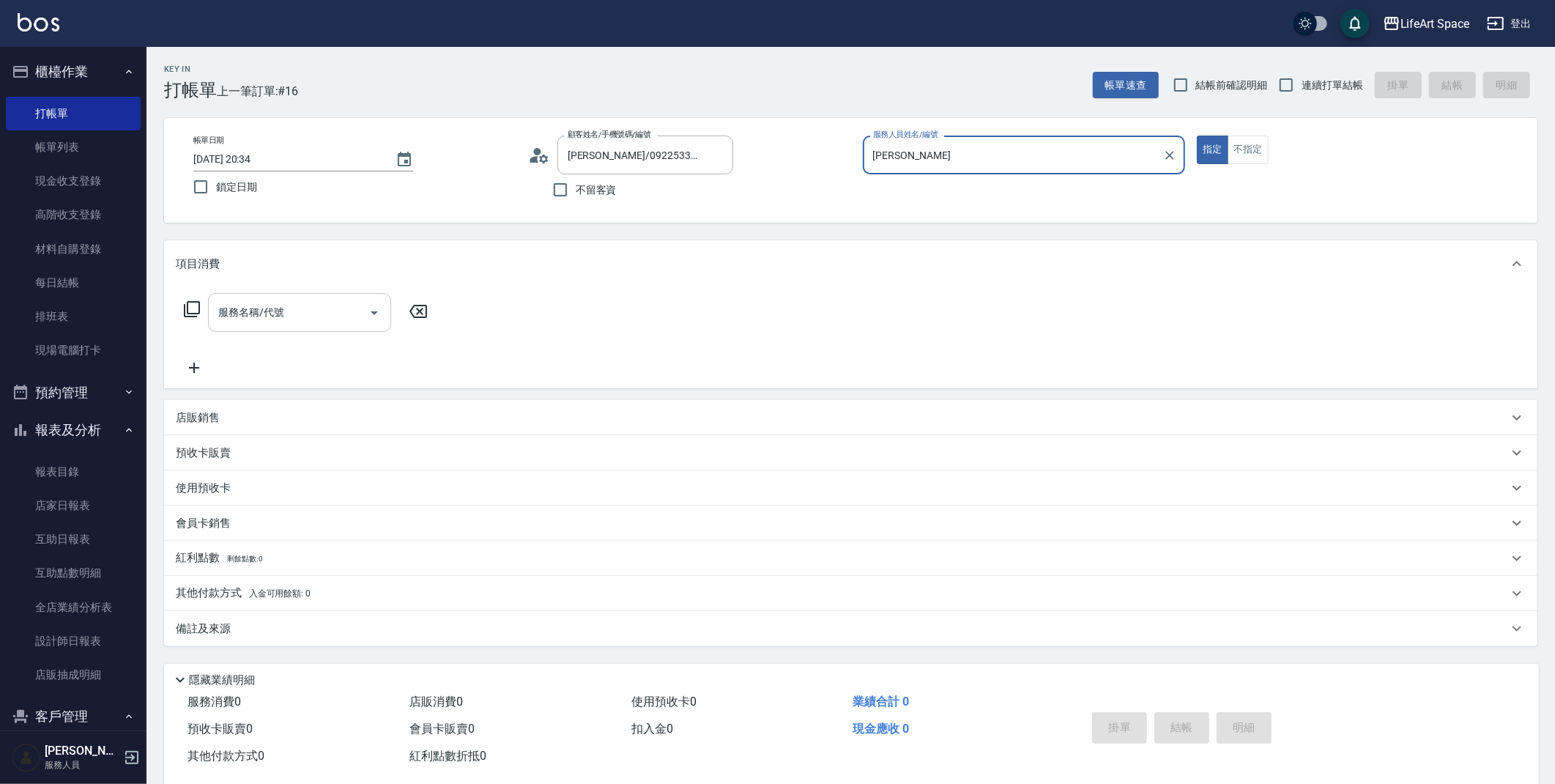
click at [256, 306] on div "服務名稱/代號 服務名稱/代號" at bounding box center [299, 312] width 183 height 39
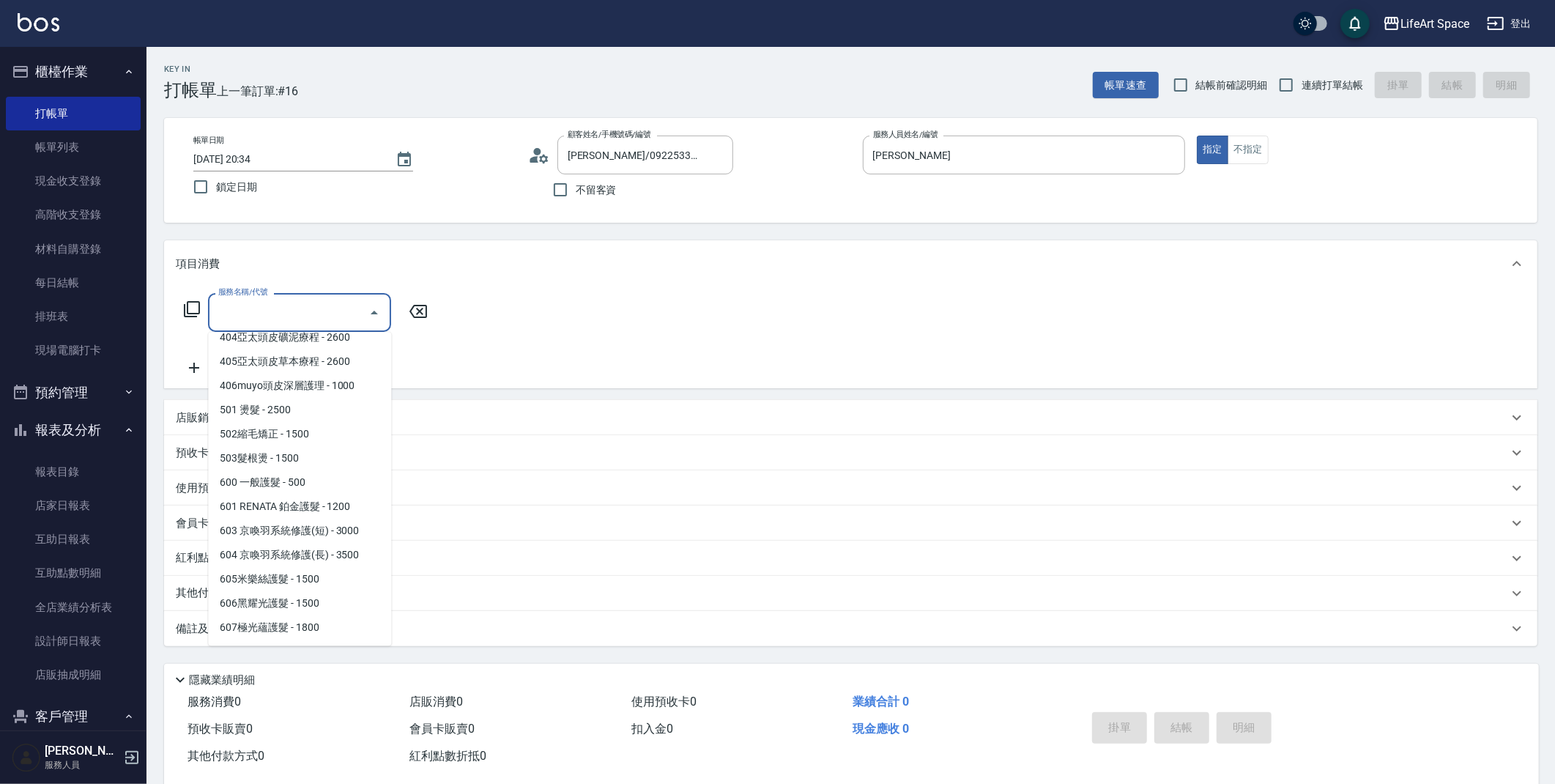
scroll to position [230, 0]
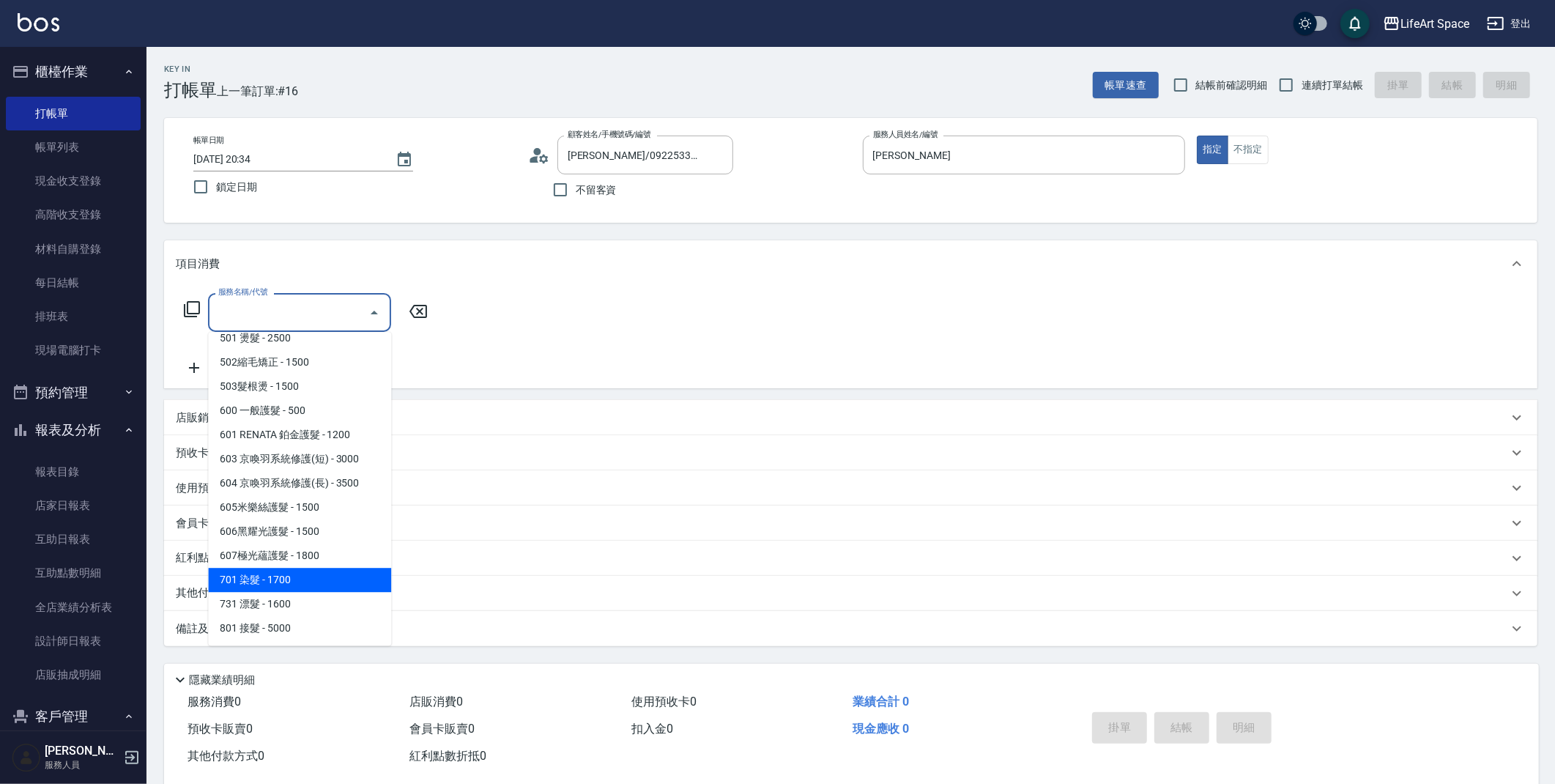
click at [288, 567] on span "701 染髮 - 1700" at bounding box center [299, 580] width 183 height 24
type input "701 染髮(701)"
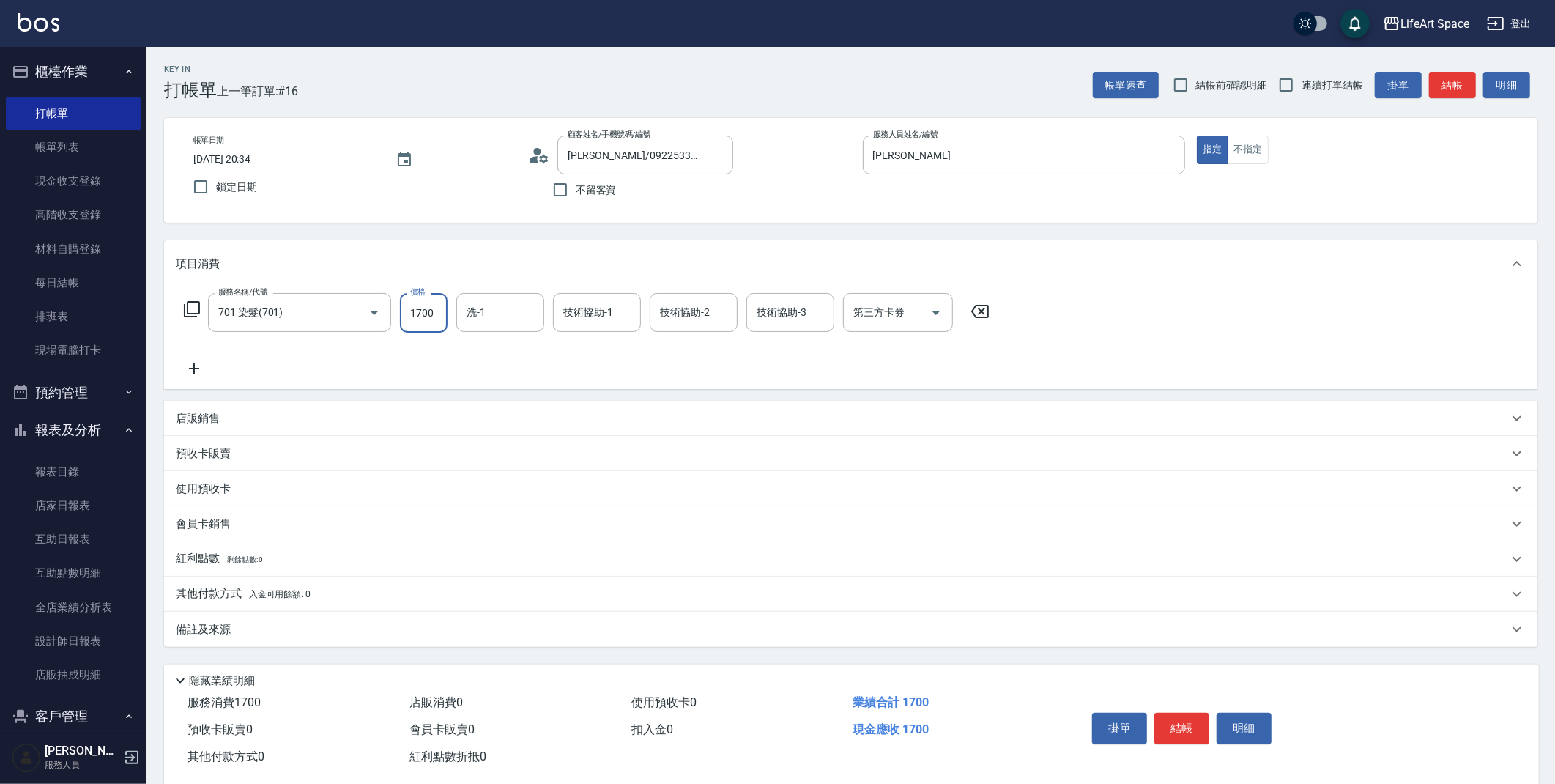
click at [435, 314] on input "1700" at bounding box center [424, 313] width 48 height 40
type input "3000"
click at [506, 321] on input "洗-1" at bounding box center [500, 313] width 75 height 26
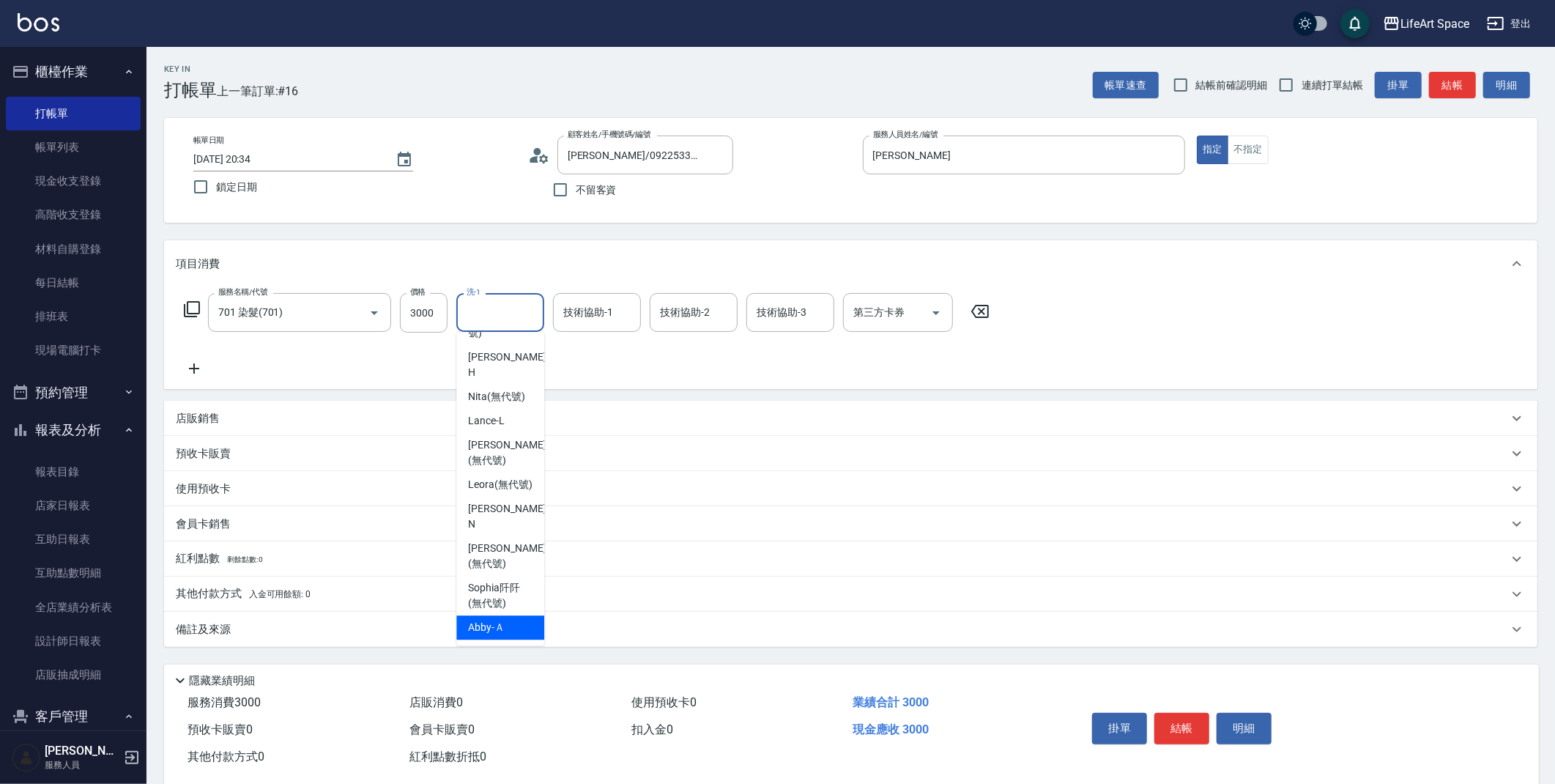
scroll to position [453, 0]
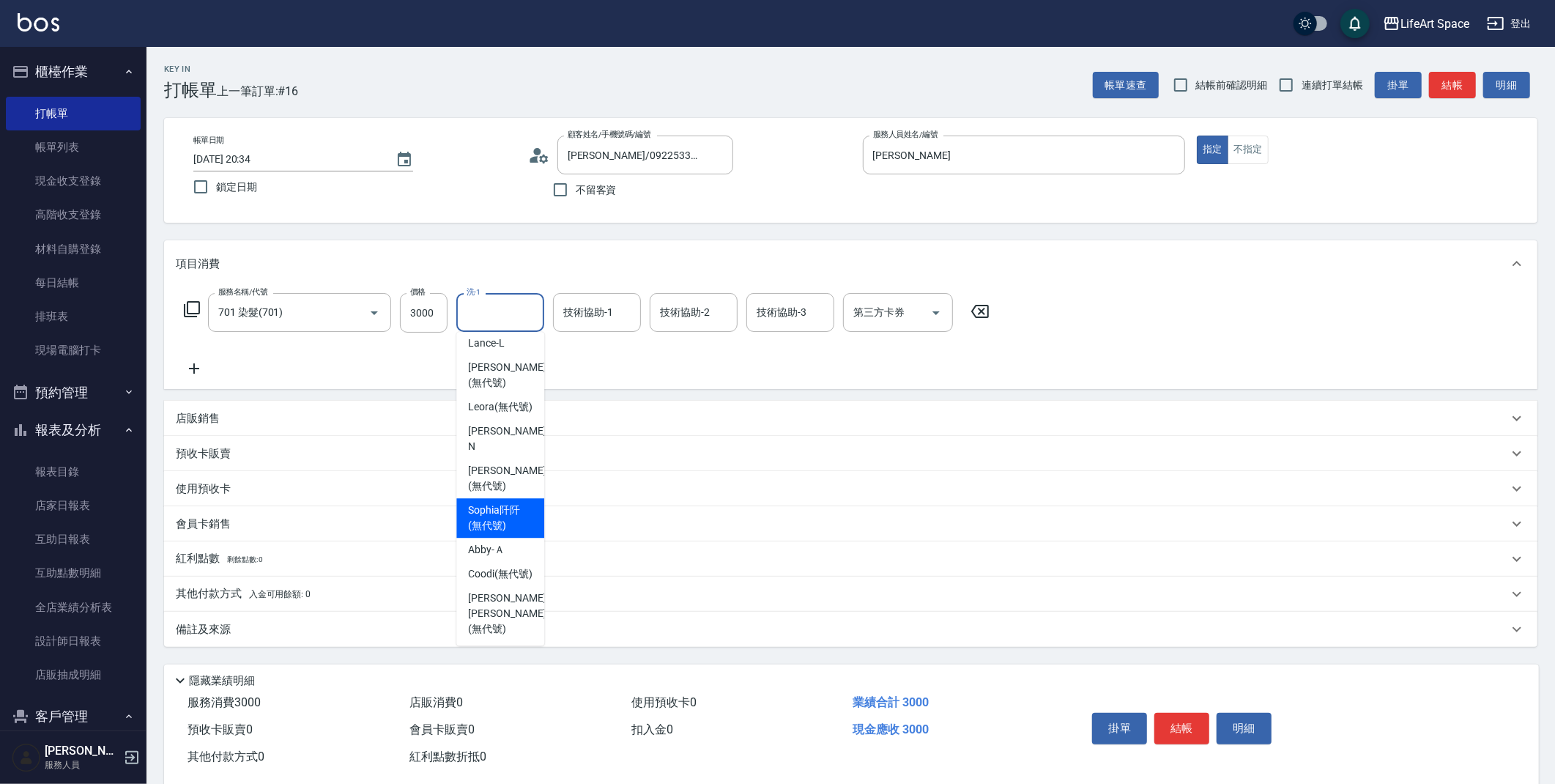
click at [517, 523] on span "Sophia阡阡 (無代號)" at bounding box center [500, 518] width 64 height 31
type input "Sophia阡阡(無代號)"
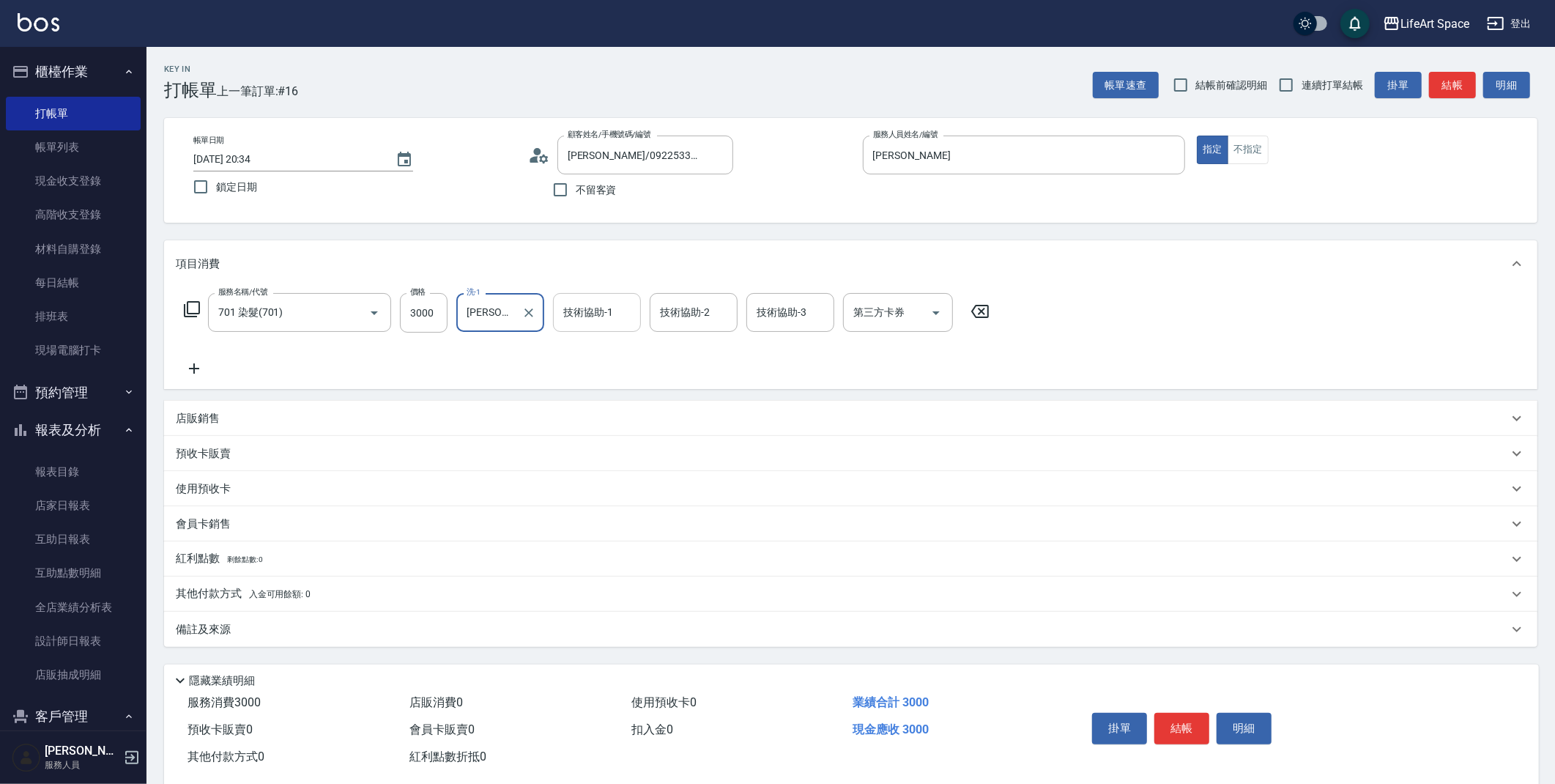
click at [593, 314] on div "技術協助-1 技術協助-1" at bounding box center [596, 312] width 87 height 39
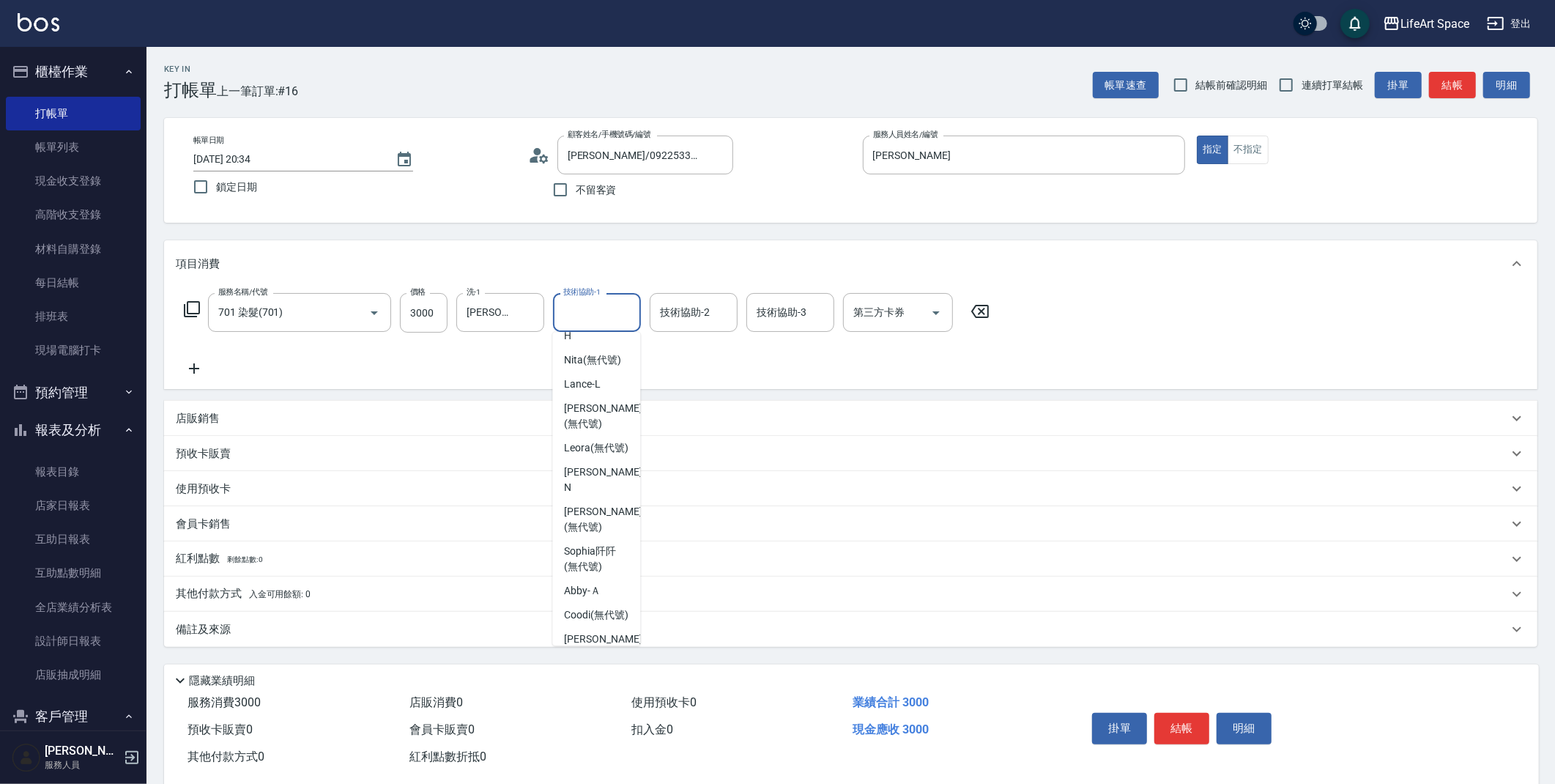
scroll to position [442, 0]
click at [606, 538] on span "Sophia阡阡 (無代號)" at bounding box center [596, 529] width 64 height 31
type input "Sophia阡阡(無代號)"
click at [694, 324] on input "技術協助-2" at bounding box center [694, 313] width 75 height 26
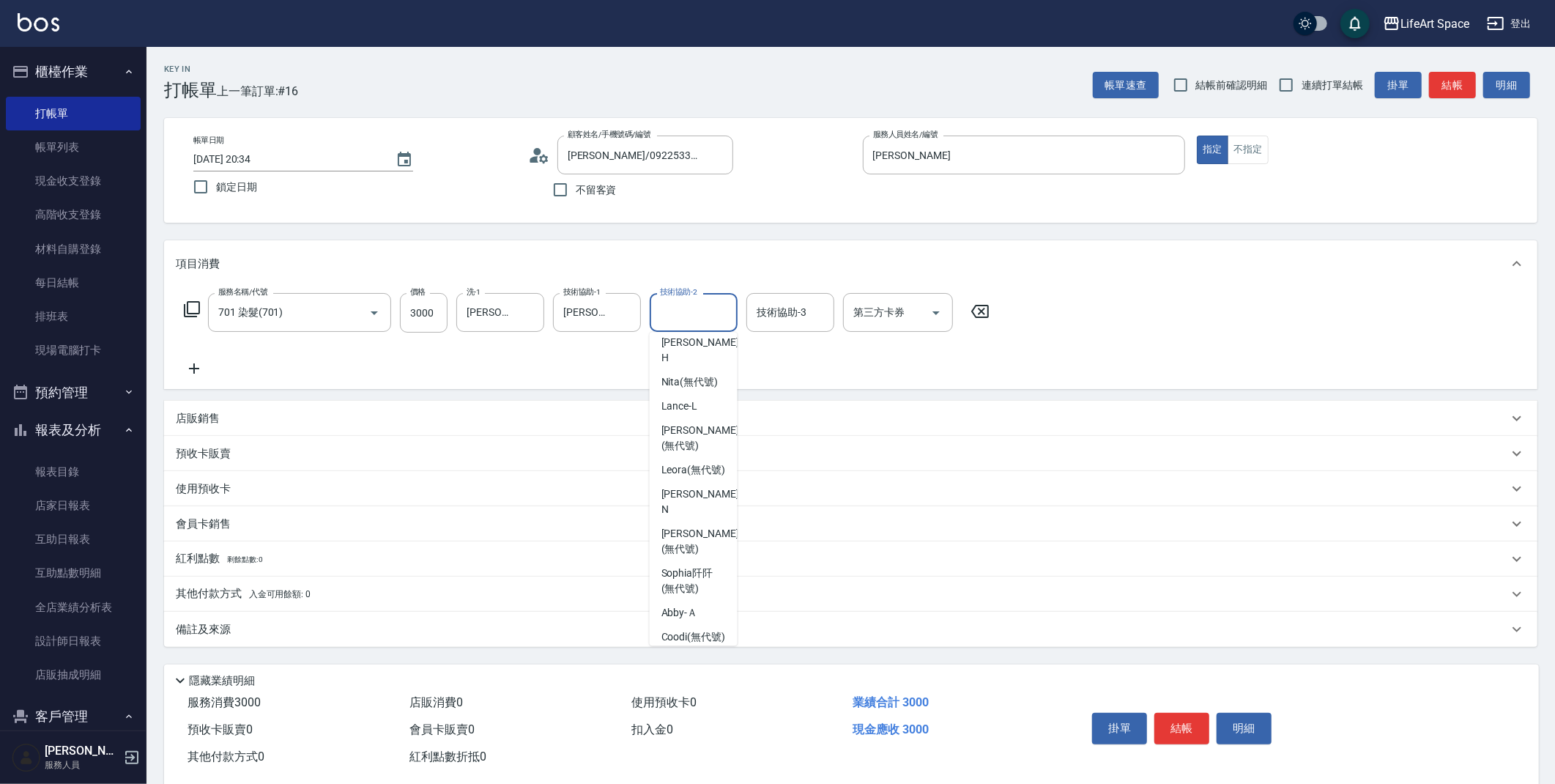
scroll to position [398, 0]
click at [709, 544] on span "Patty (無代號)" at bounding box center [701, 534] width 78 height 31
type input "Patty(無代號)"
click at [244, 632] on div "備註及來源" at bounding box center [842, 630] width 1332 height 16
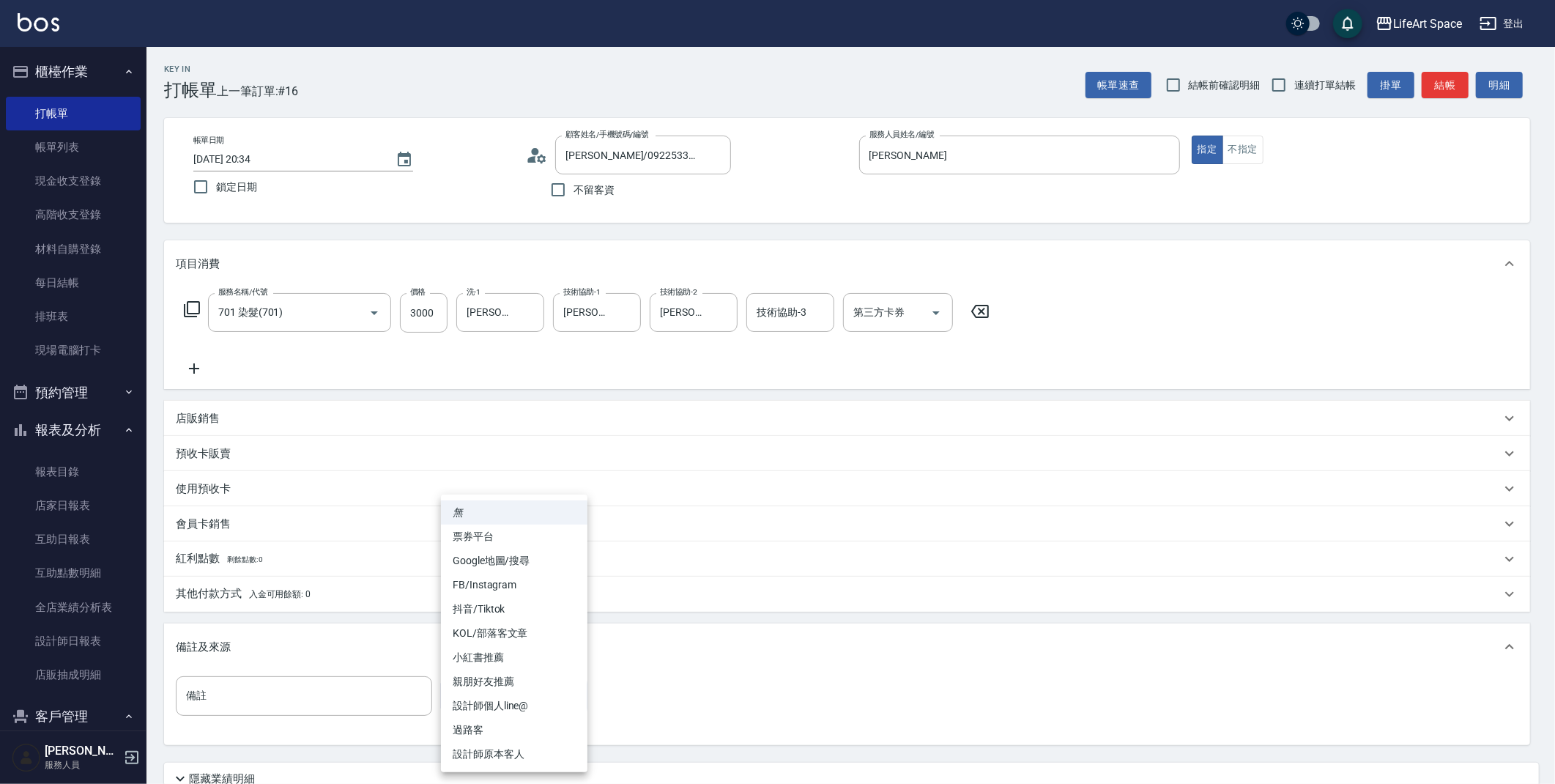
click at [465, 693] on body "LifeArt Space 登出 櫃檯作業 打帳單 帳單列表 現金收支登錄 高階收支登錄 材料自購登錄 每日結帳 排班表 現場電腦打卡 預約管理 預約管理 單…" at bounding box center [777, 451] width 1555 height 904
click at [499, 750] on li "設計師原本客人" at bounding box center [514, 755] width 146 height 24
type input "設計師原本客人"
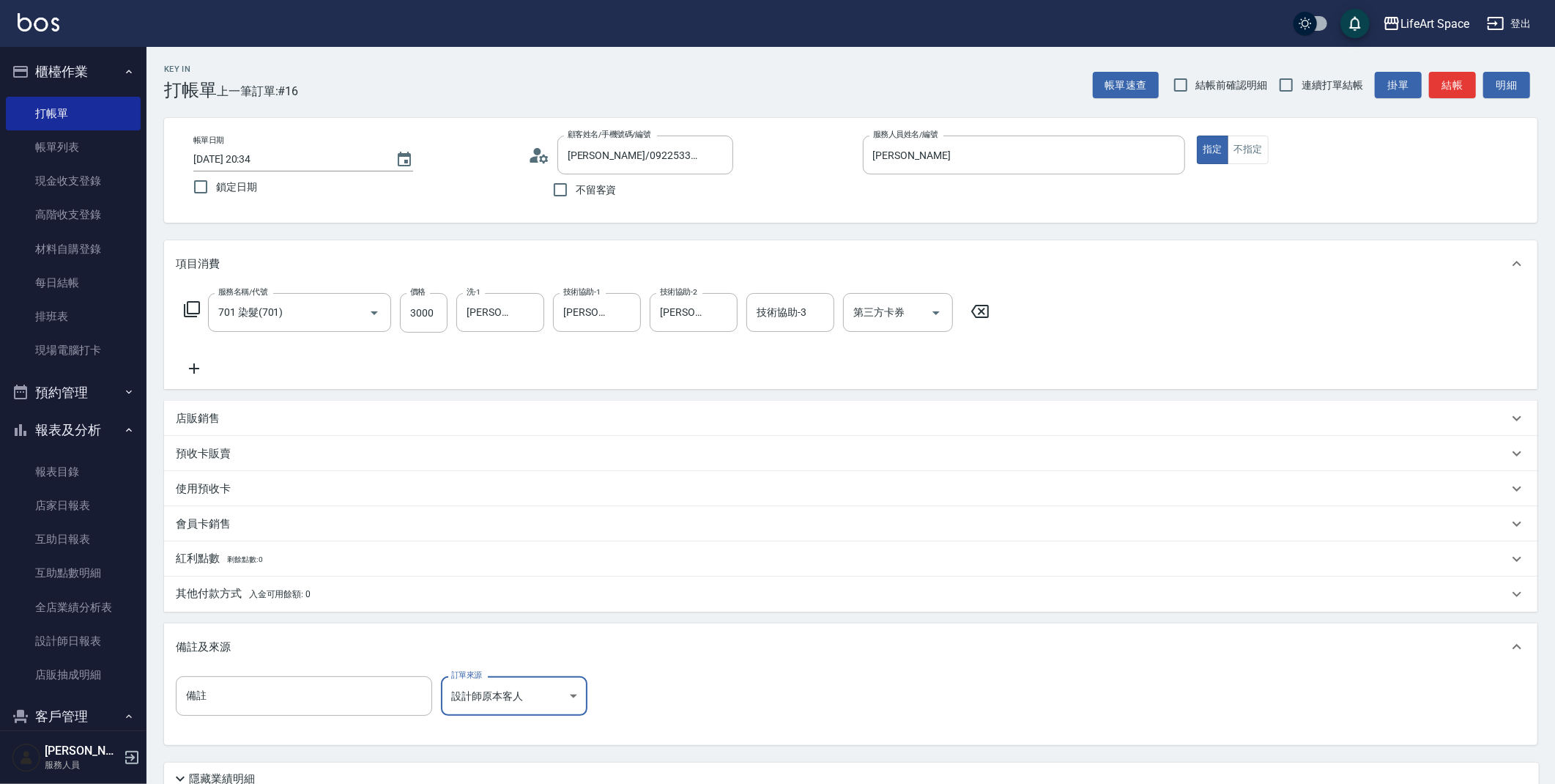
click at [254, 580] on div "其他付款方式 入金可用餘額: 0" at bounding box center [850, 593] width 1373 height 36
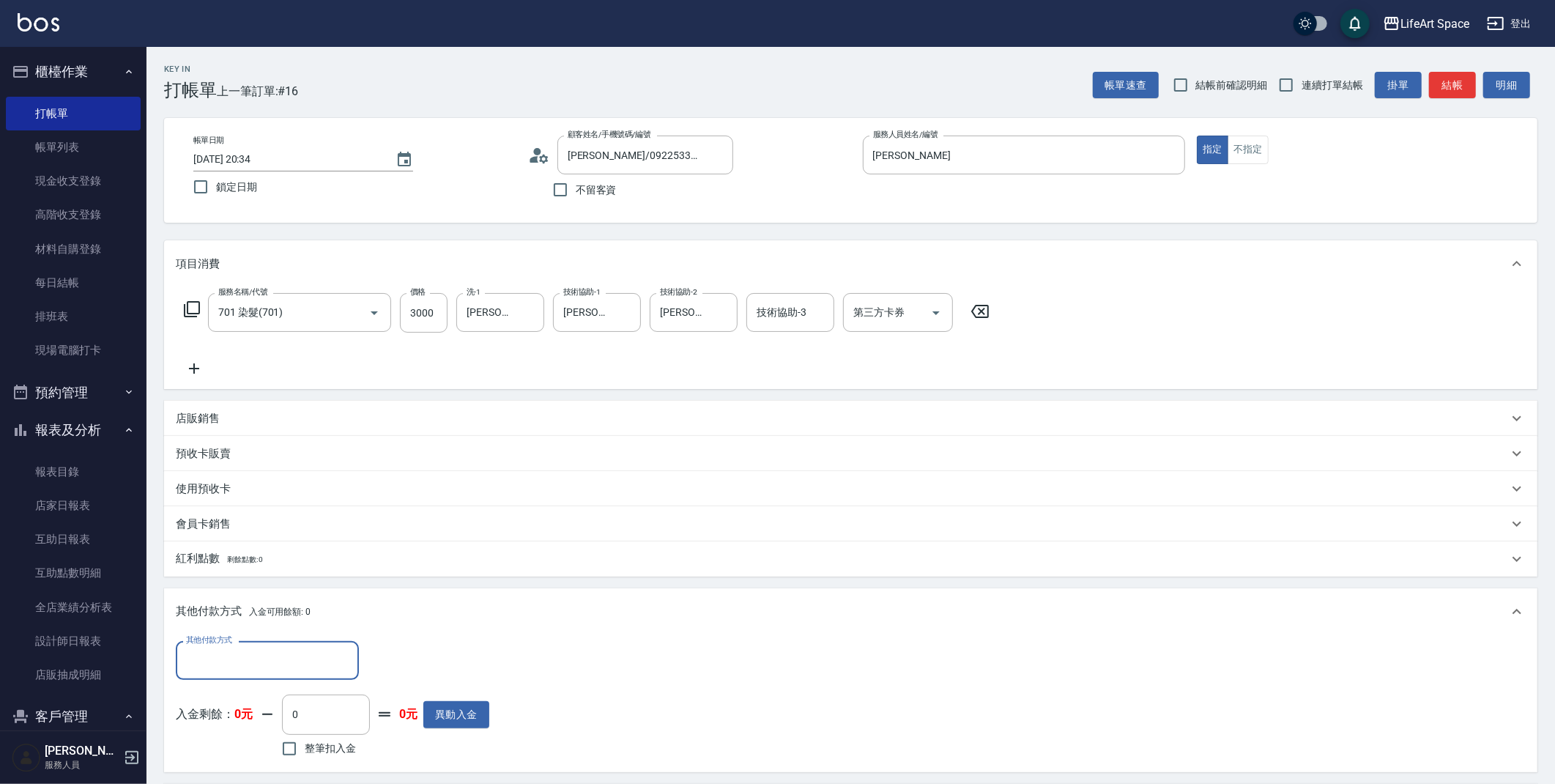
scroll to position [0, 0]
click at [262, 649] on input "其他付款方式" at bounding box center [268, 661] width 170 height 26
click at [230, 553] on span "轉帳" at bounding box center [267, 550] width 183 height 24
type input "轉帳"
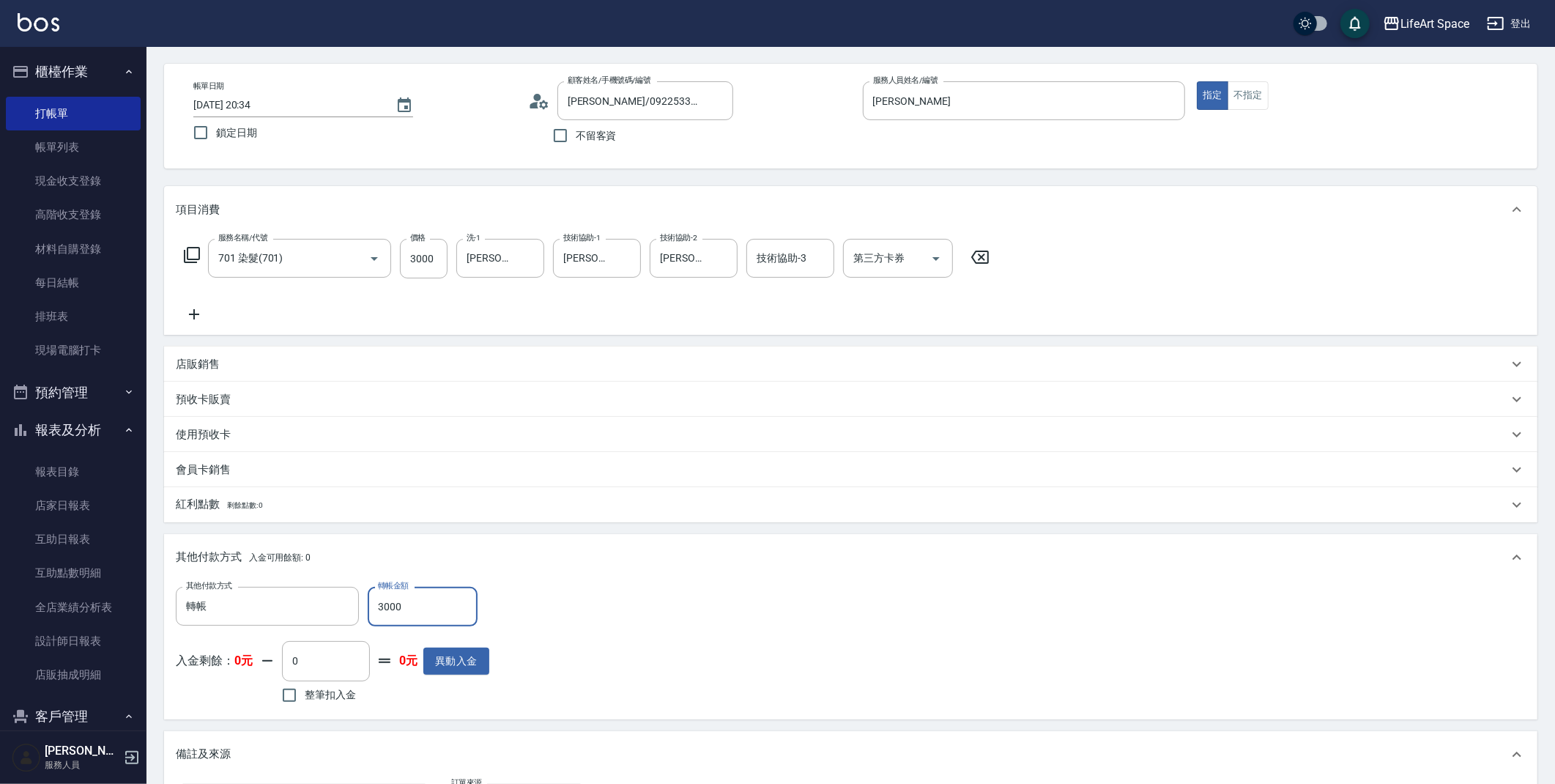
scroll to position [287, 0]
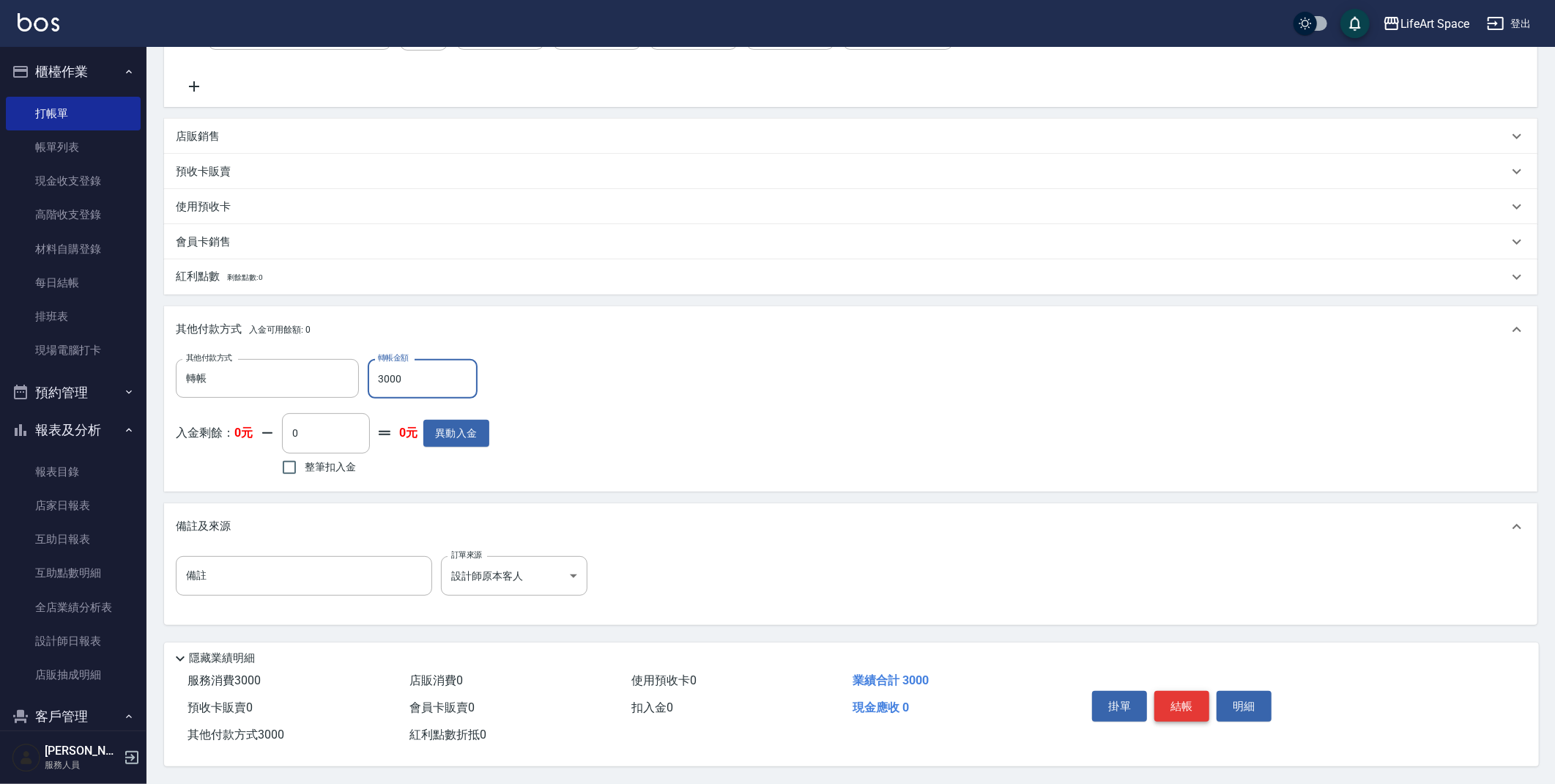
type input "3000"
click at [1193, 701] on button "結帳" at bounding box center [1182, 706] width 55 height 31
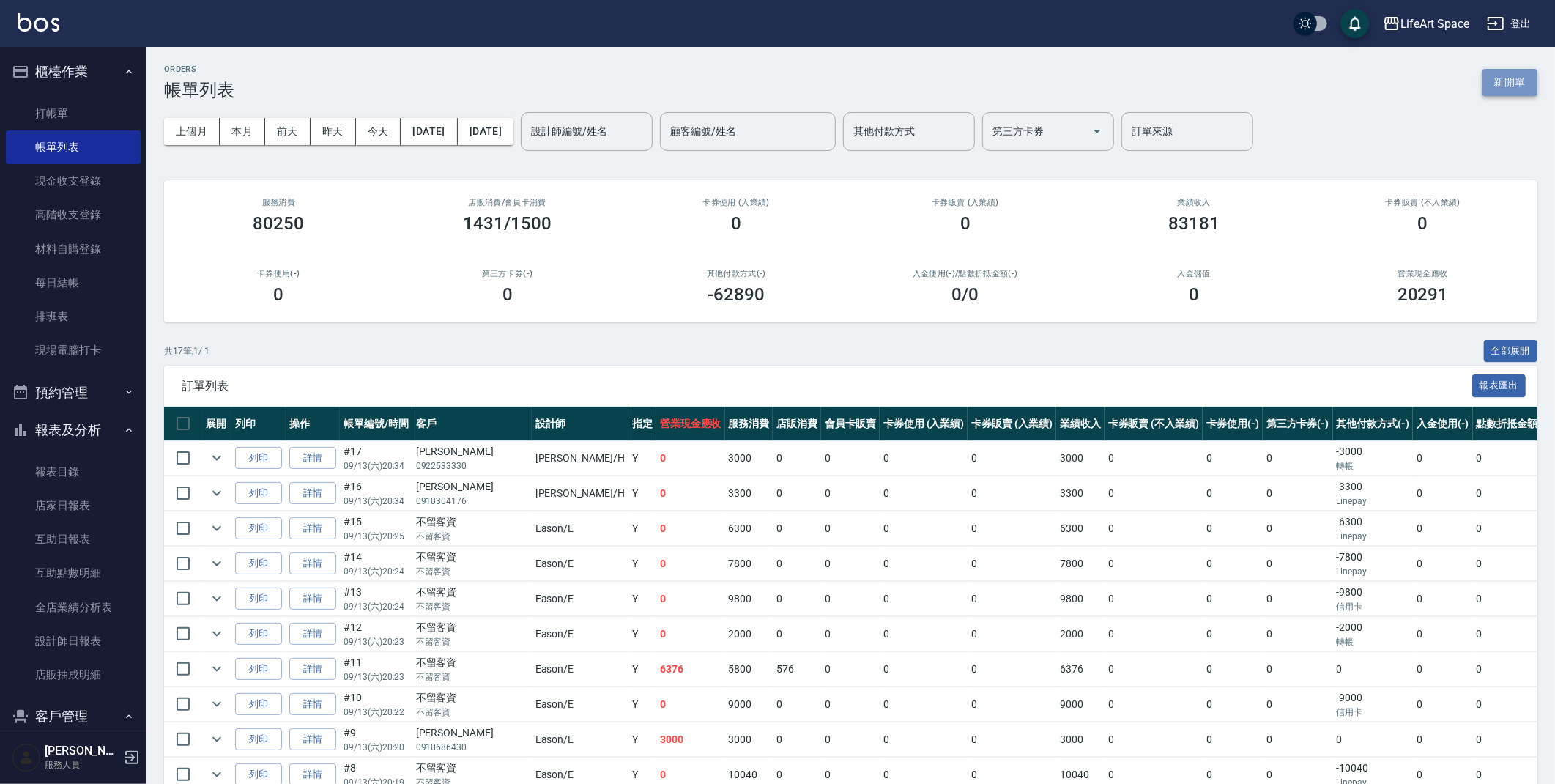
click at [1524, 81] on button "新開單" at bounding box center [1509, 81] width 55 height 27
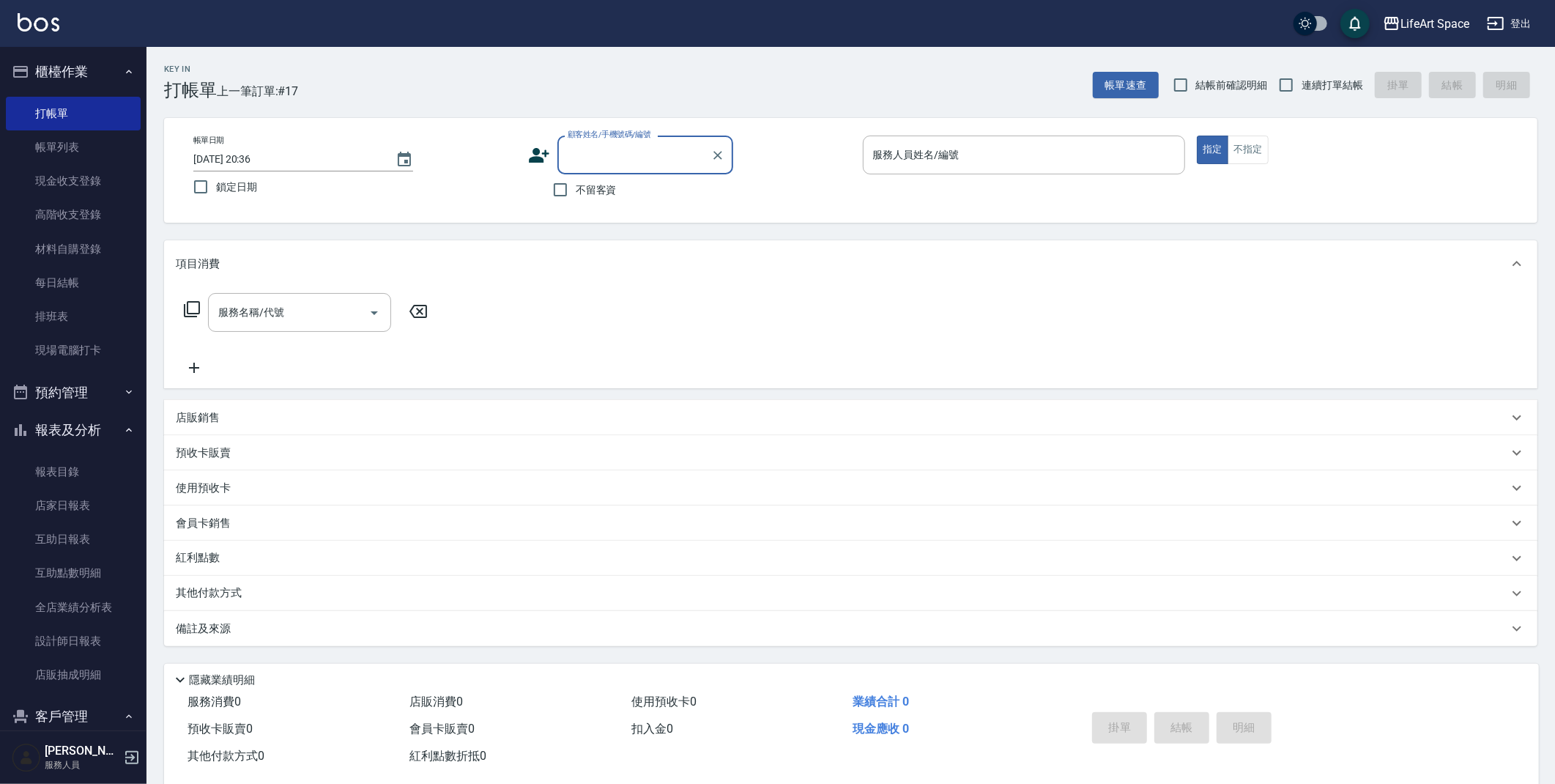
click at [642, 157] on input "顧客姓名/手機號碼/編號" at bounding box center [634, 155] width 140 height 26
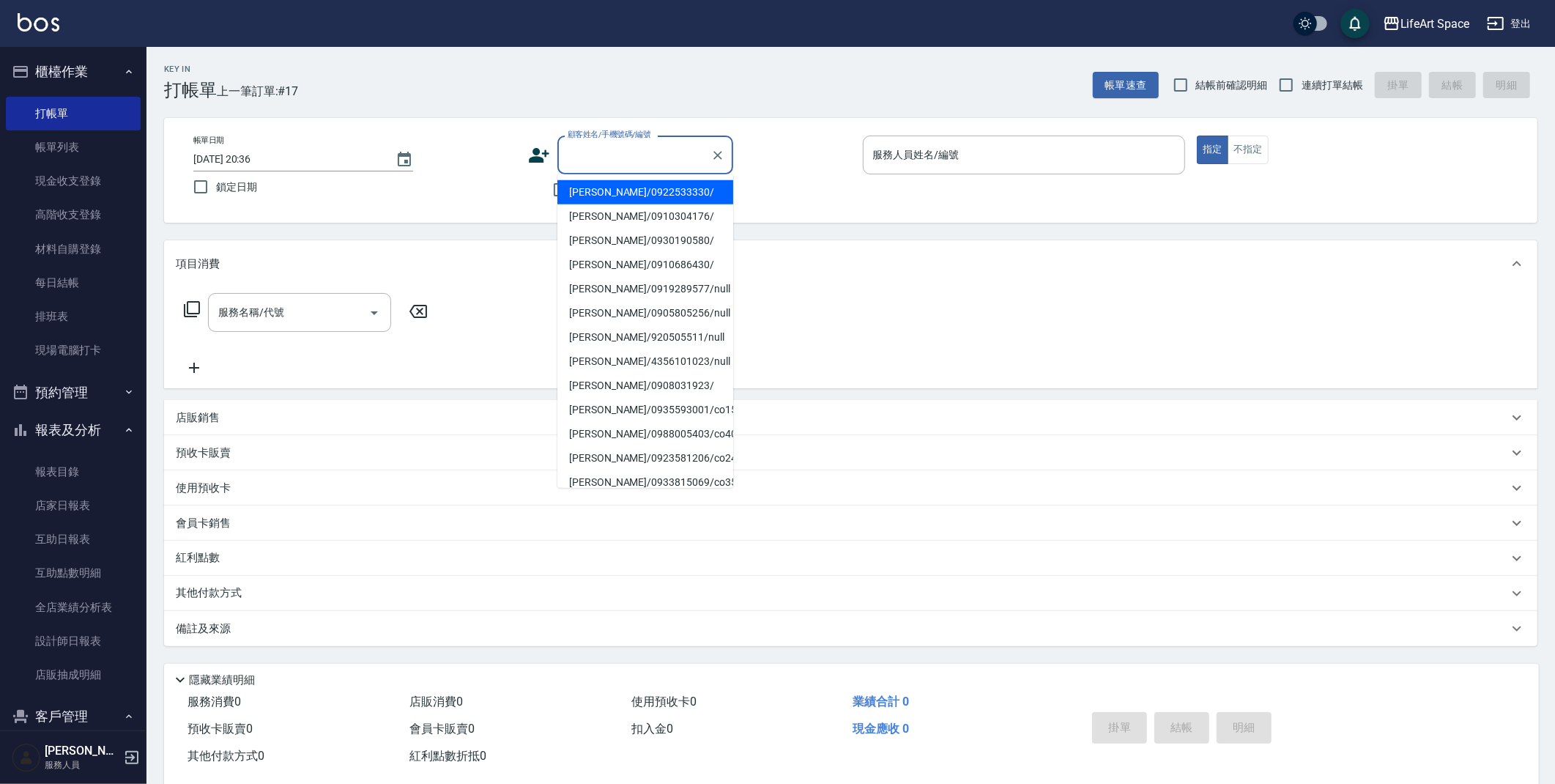
type input "x"
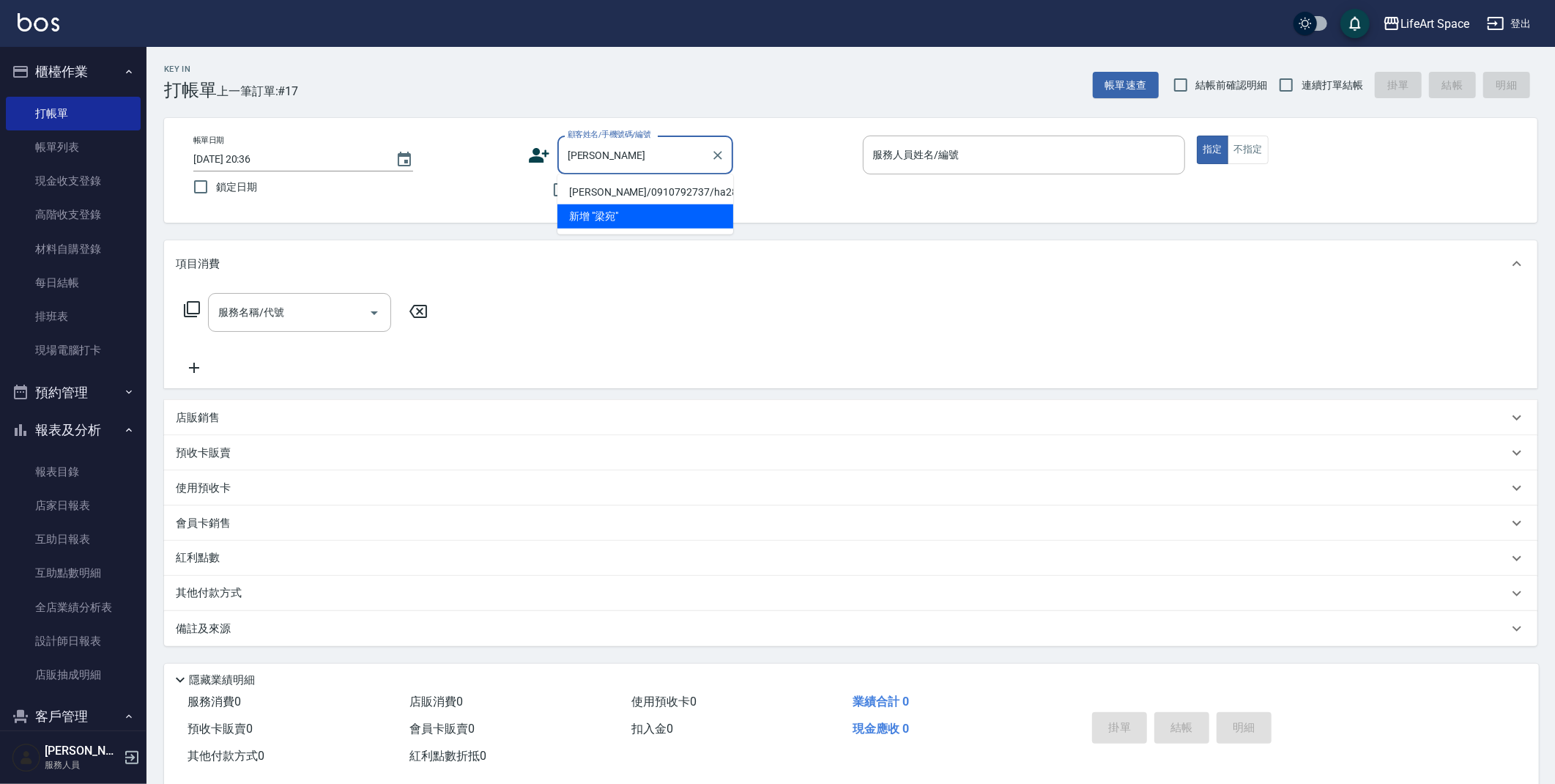
click at [685, 193] on li "梁宛榕/0910792737/ha28" at bounding box center [645, 192] width 176 height 24
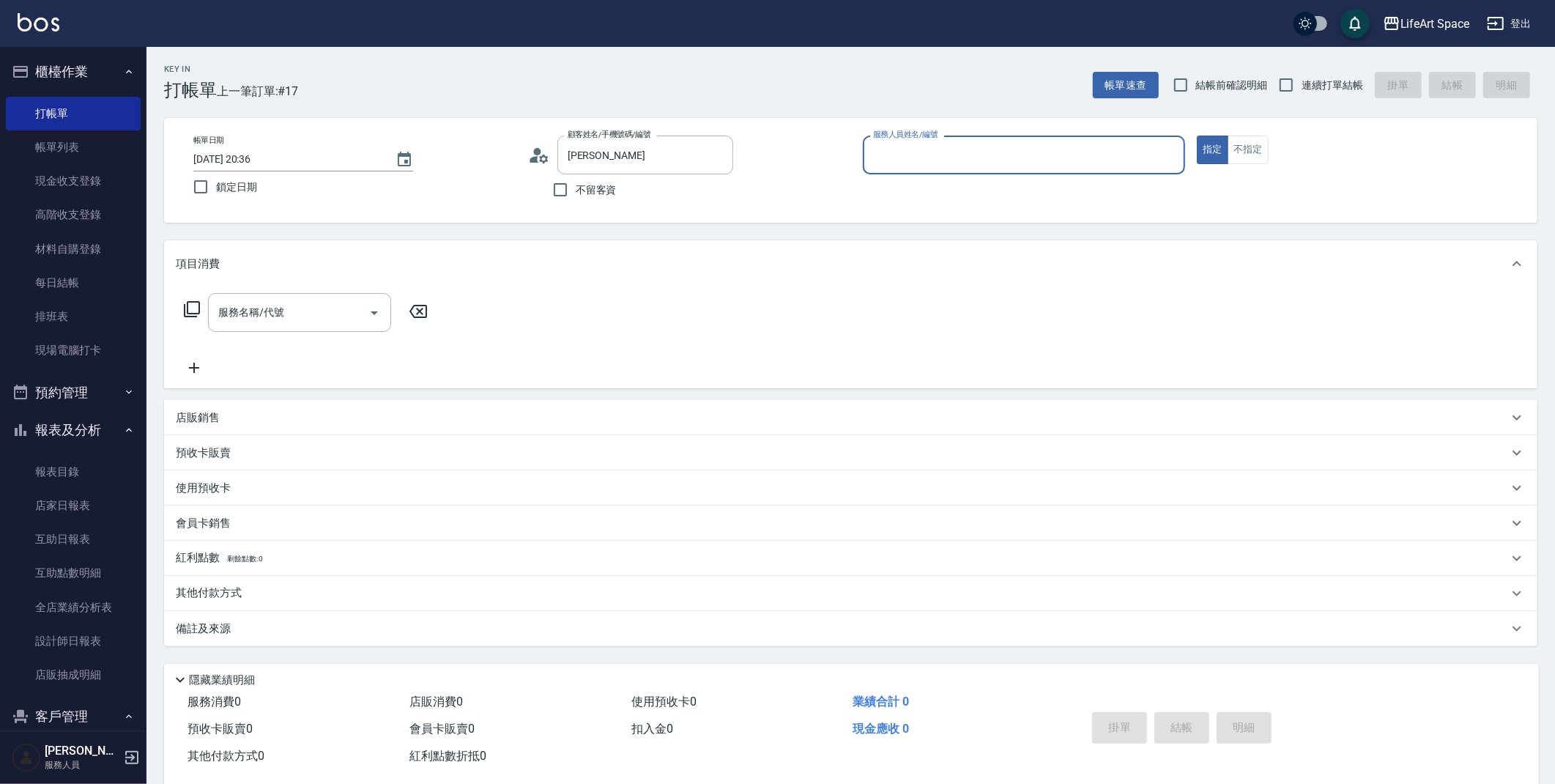
type input "梁宛榕/0910792737/ha28"
type input "Hannah-H"
click at [266, 308] on div "服務名稱/代號 服務名稱/代號" at bounding box center [299, 312] width 183 height 39
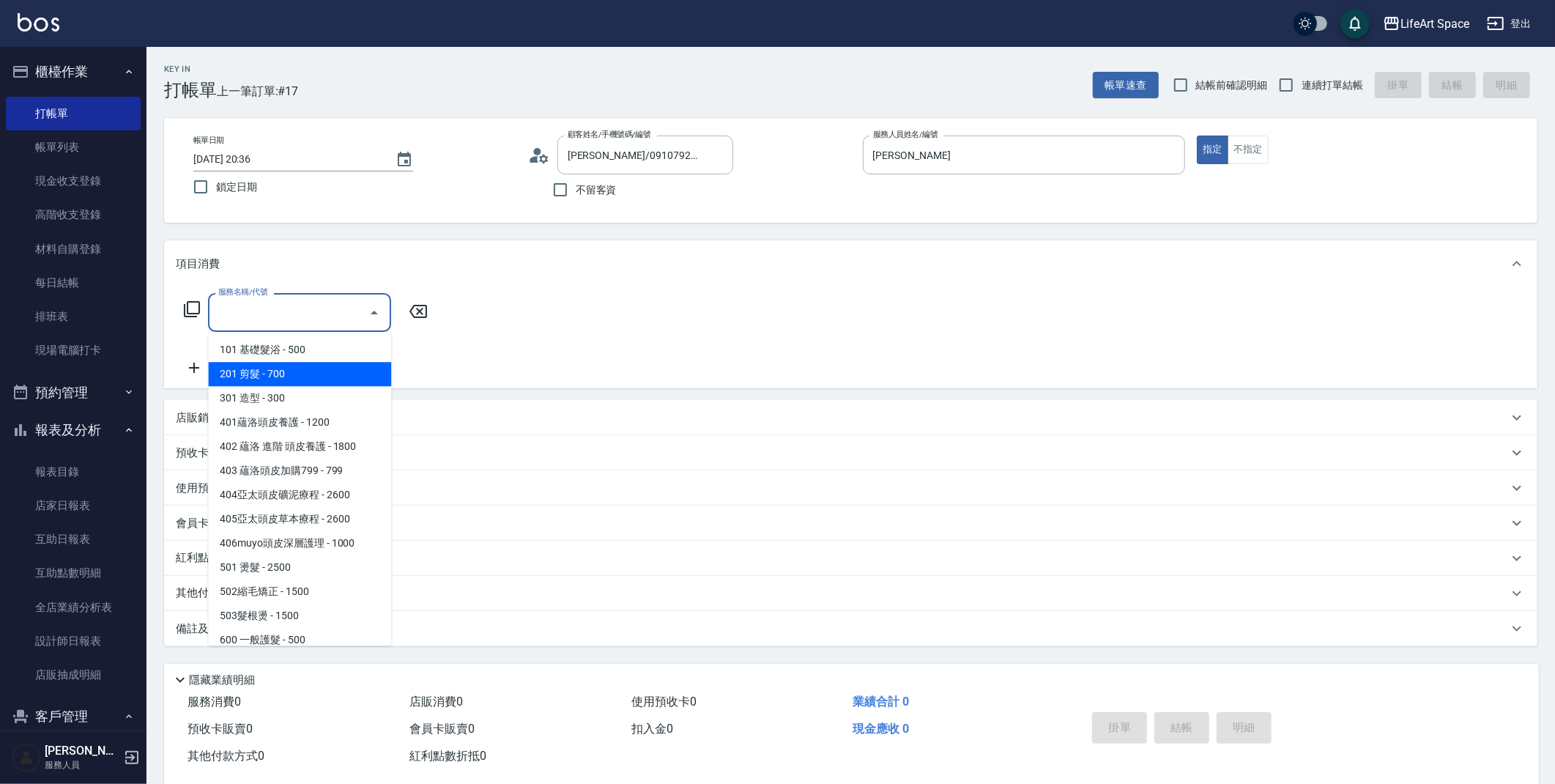
click at [273, 373] on span "201 剪髮 - 700" at bounding box center [299, 374] width 183 height 24
type input "201 剪髮(201)"
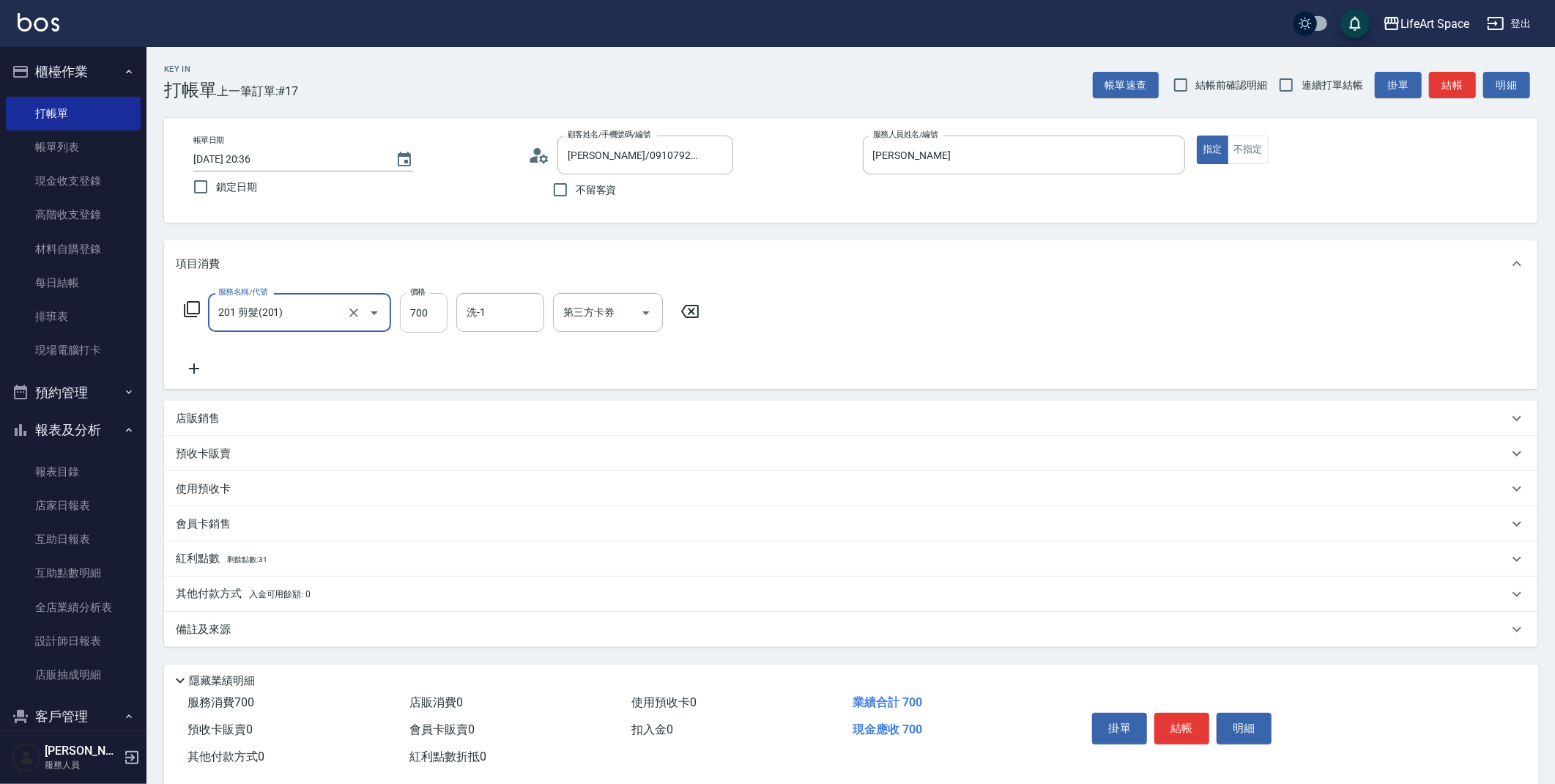
click at [433, 319] on input "700" at bounding box center [424, 313] width 48 height 40
type input "800"
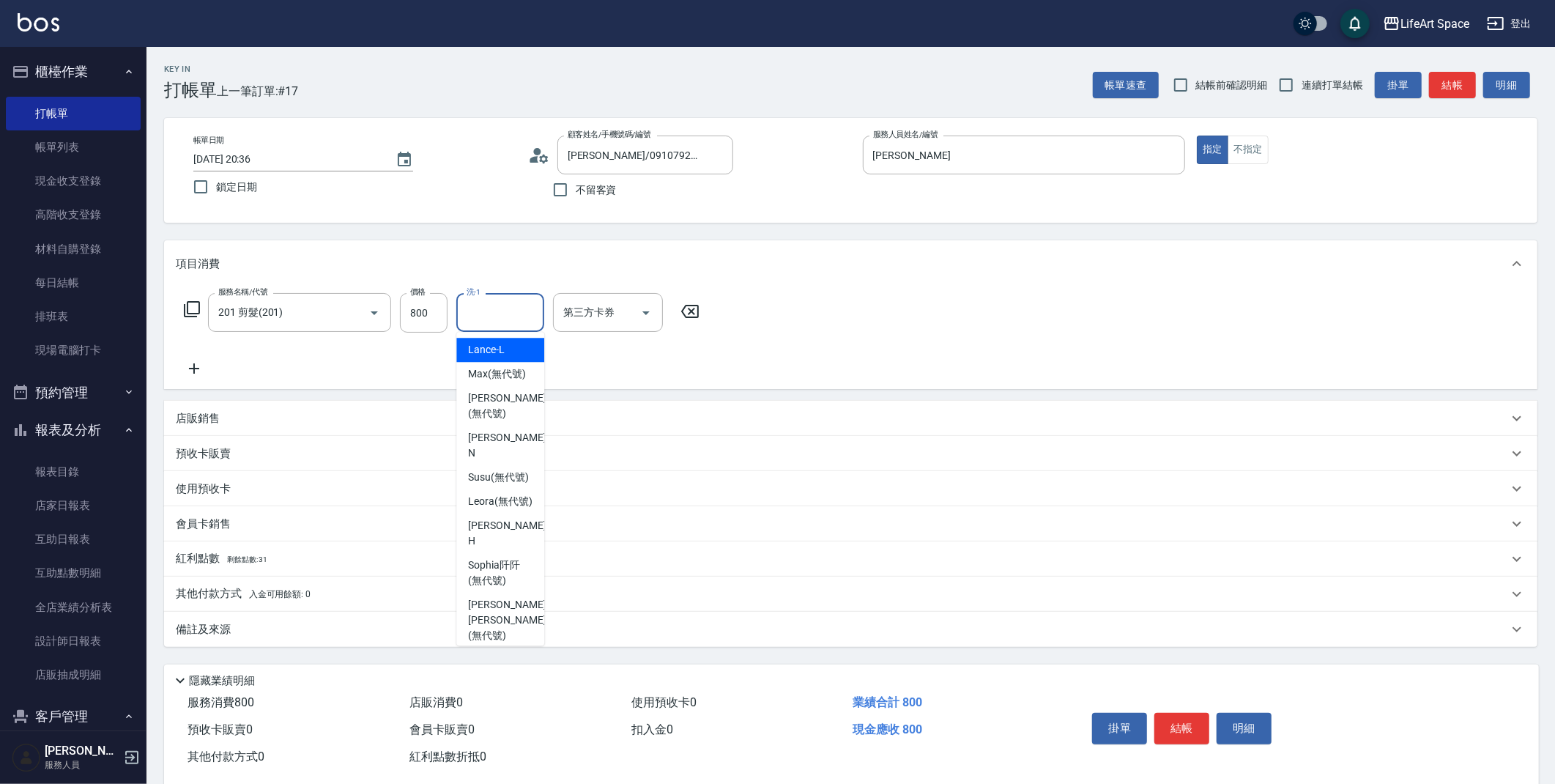
click at [489, 308] on input "洗-1" at bounding box center [500, 313] width 75 height 26
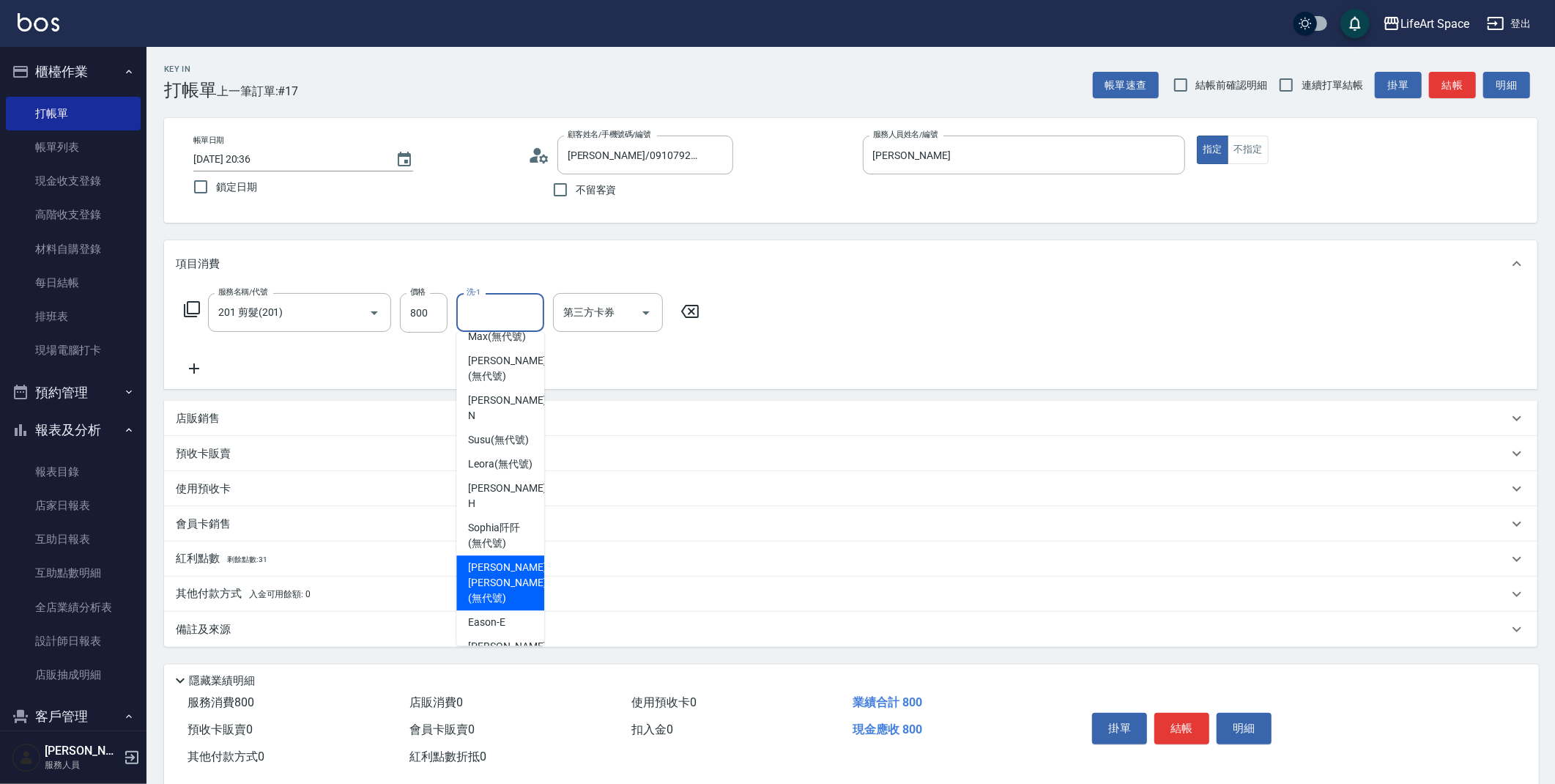
click at [487, 567] on span "Nick wu (無代號)" at bounding box center [507, 582] width 78 height 46
type input "Nick wu(無代號)"
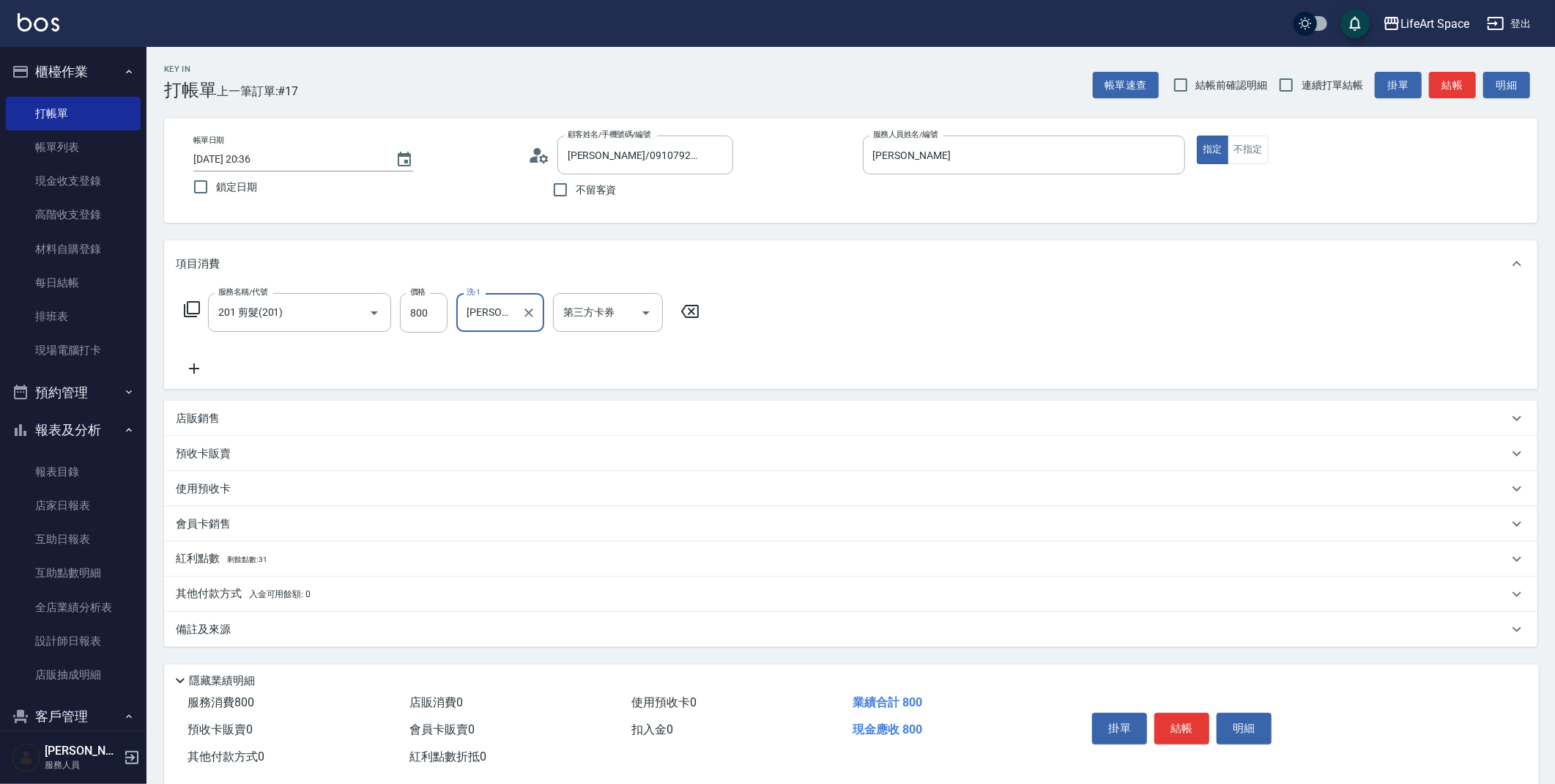
click at [363, 633] on div "備註及來源" at bounding box center [842, 630] width 1332 height 16
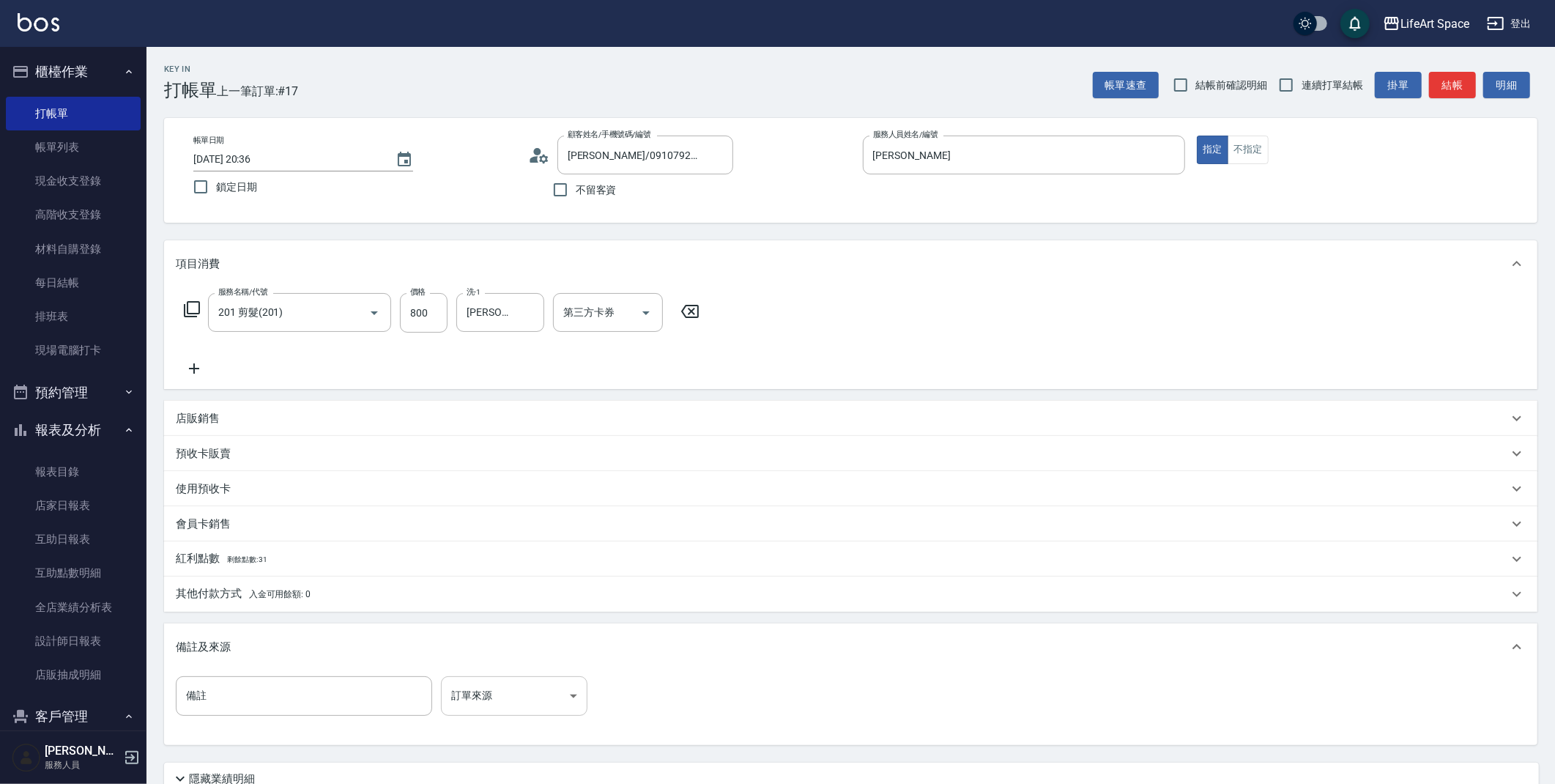
click at [524, 714] on div "備註 備註 訂單來源 ​ 訂單來源" at bounding box center [851, 704] width 1350 height 57
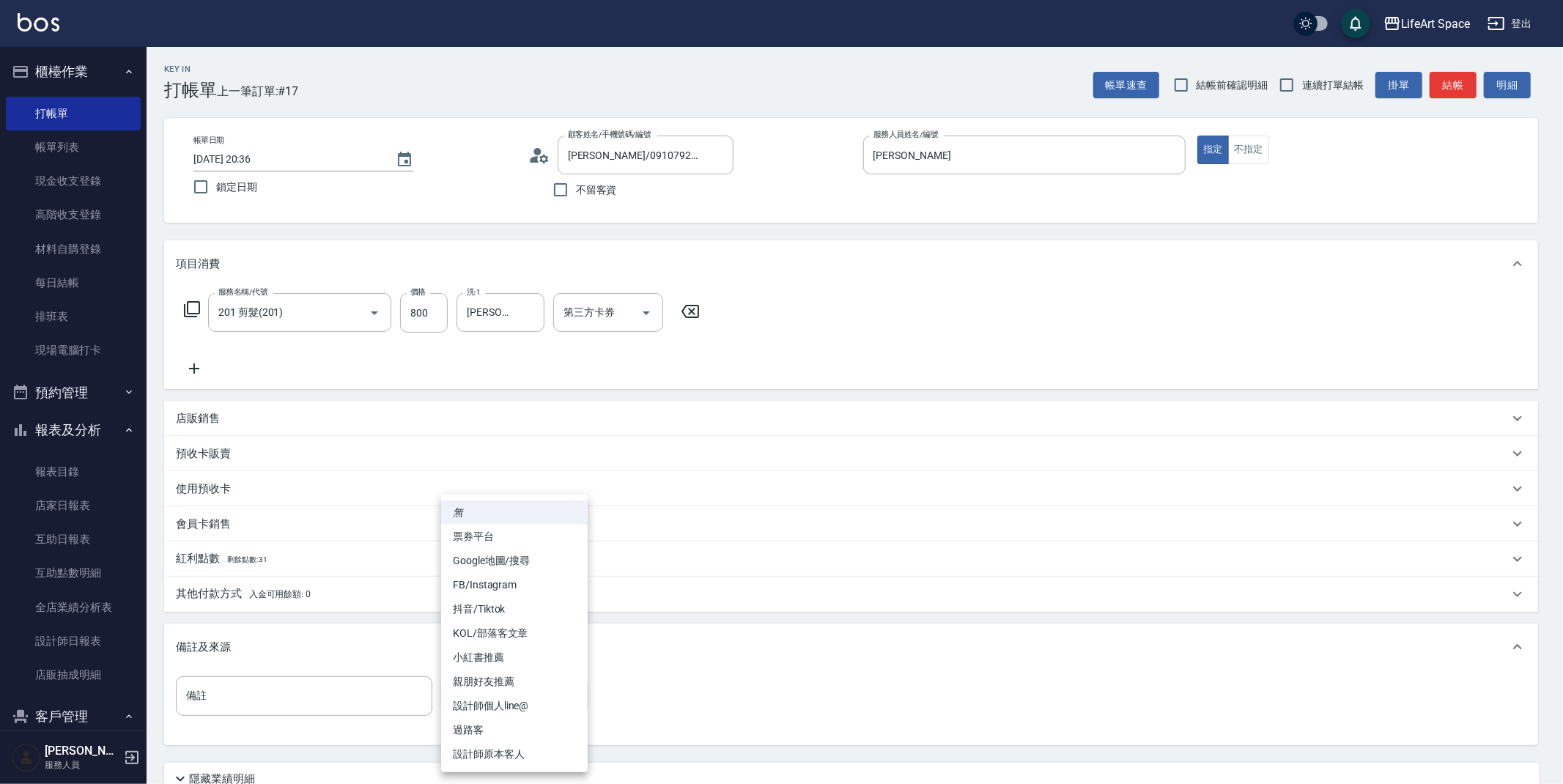
click at [524, 700] on body "LifeArt Space 登出 櫃檯作業 打帳單 帳單列表 現金收支登錄 高階收支登錄 材料自購登錄 每日結帳 排班表 現場電腦打卡 預約管理 預約管理 單…" at bounding box center [782, 451] width 1563 height 904
click at [503, 761] on li "設計師原本客人" at bounding box center [514, 755] width 146 height 24
type input "設計師原本客人"
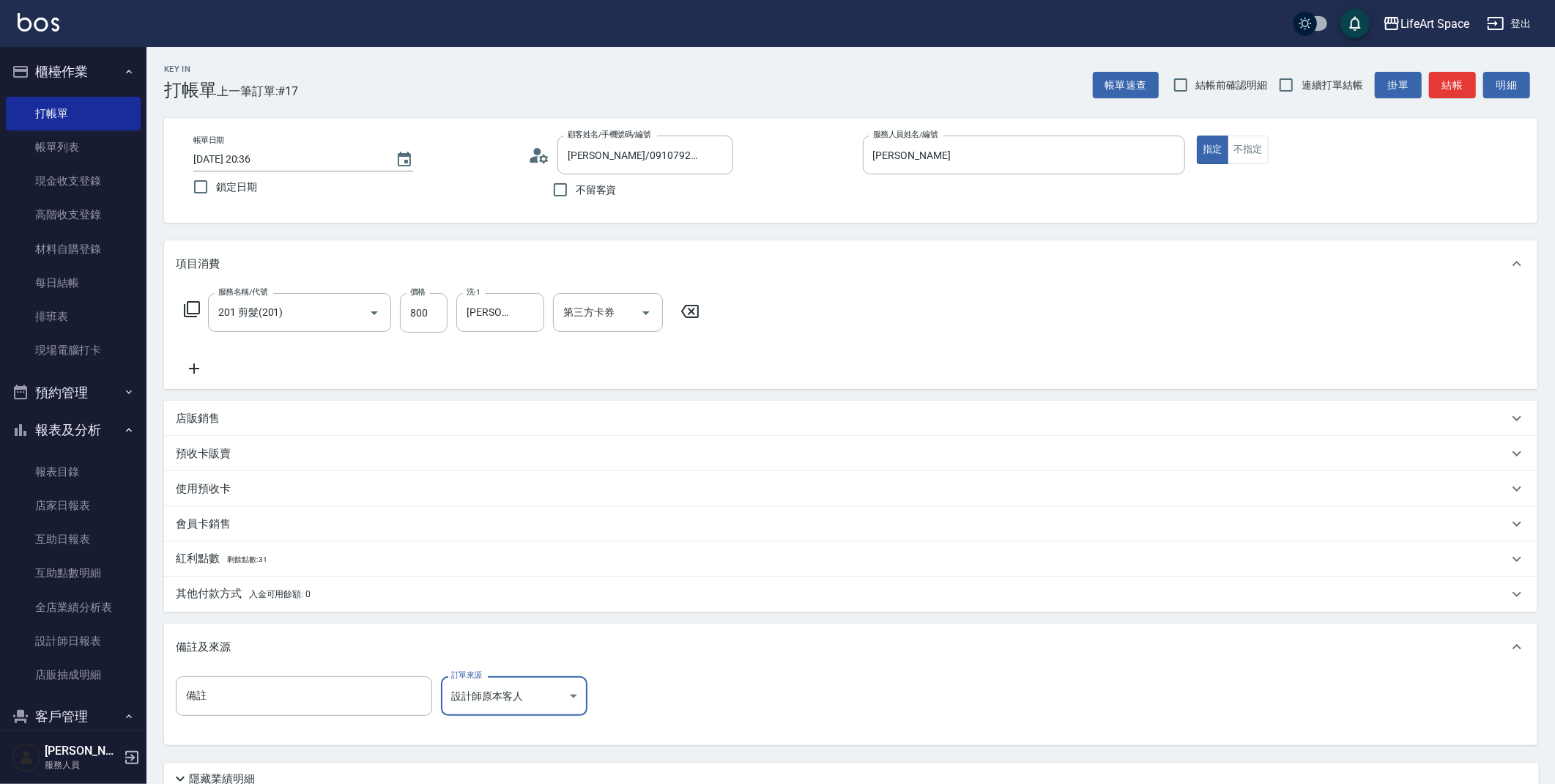
scroll to position [126, 0]
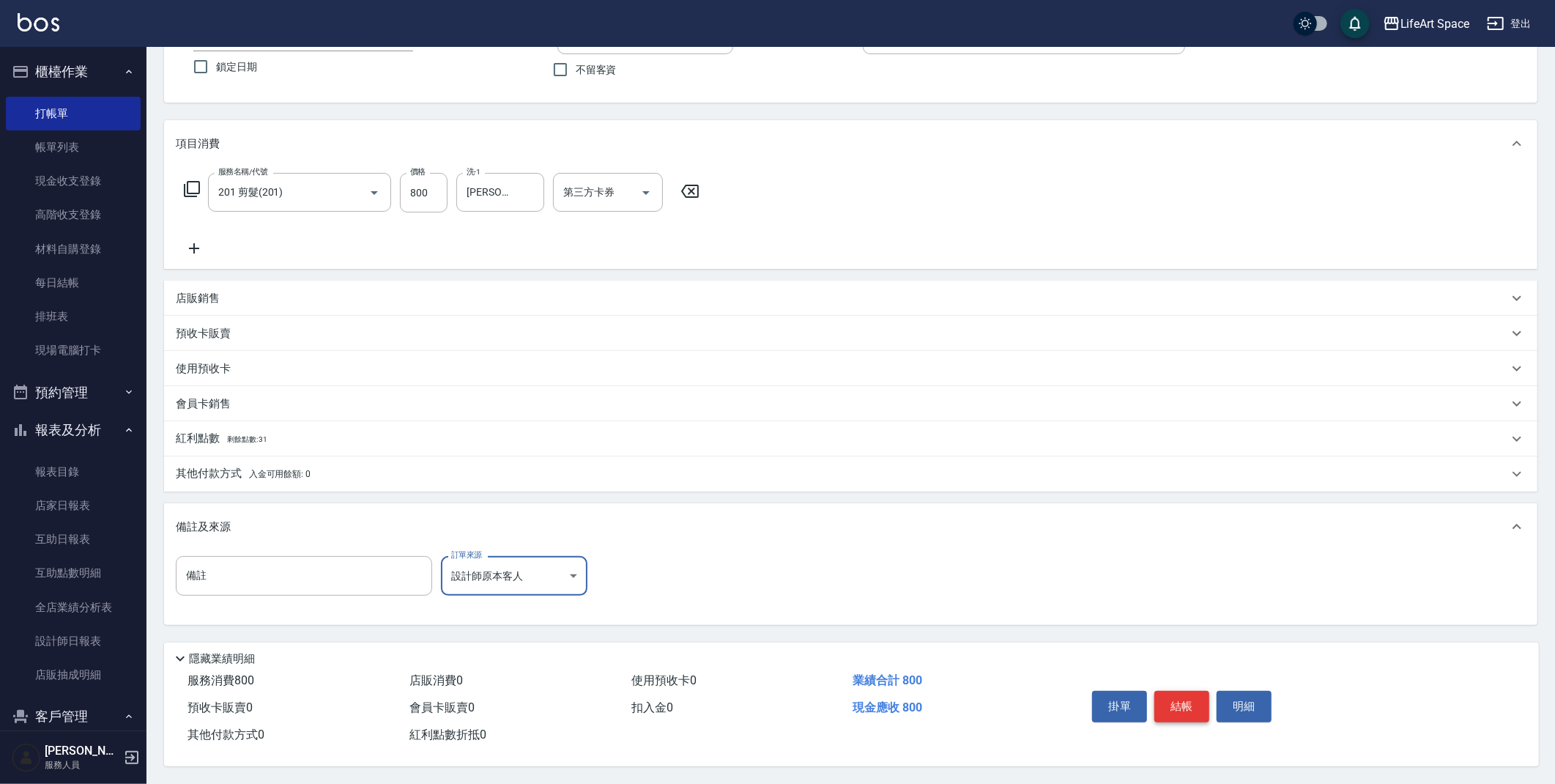
click at [1185, 709] on button "結帳" at bounding box center [1182, 706] width 55 height 31
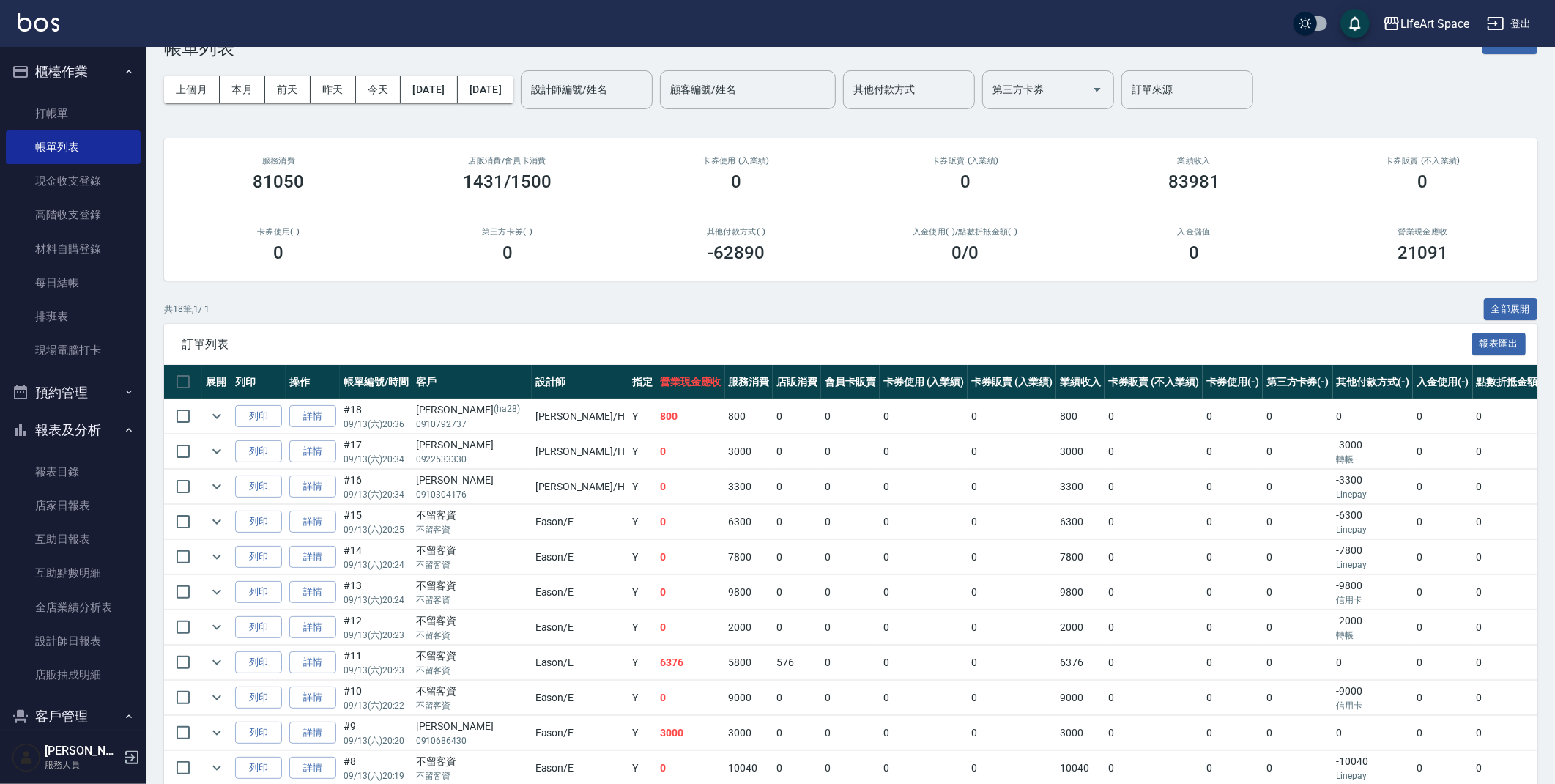
scroll to position [37, 0]
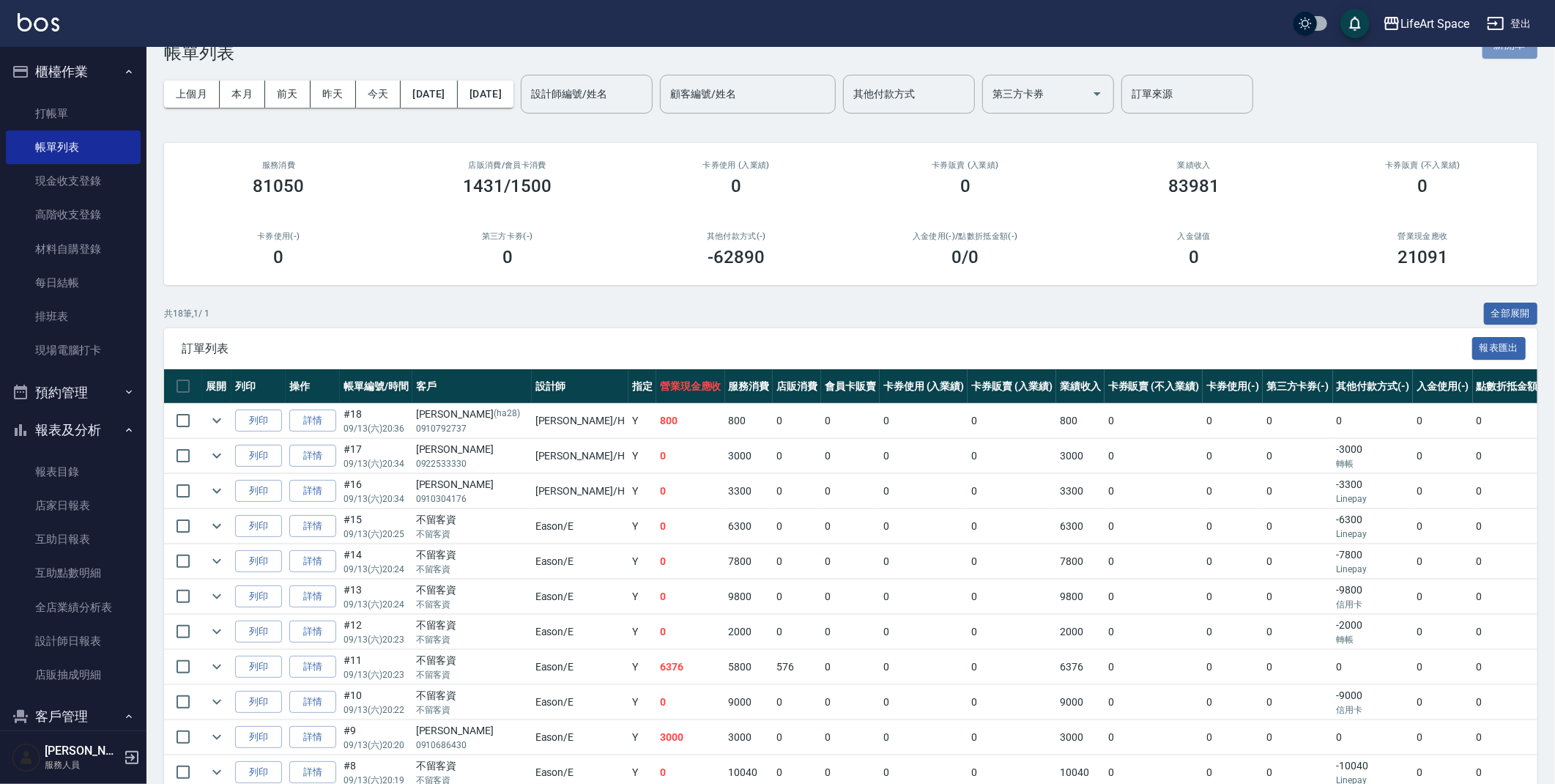
click at [1524, 48] on button "新開單" at bounding box center [1509, 44] width 55 height 27
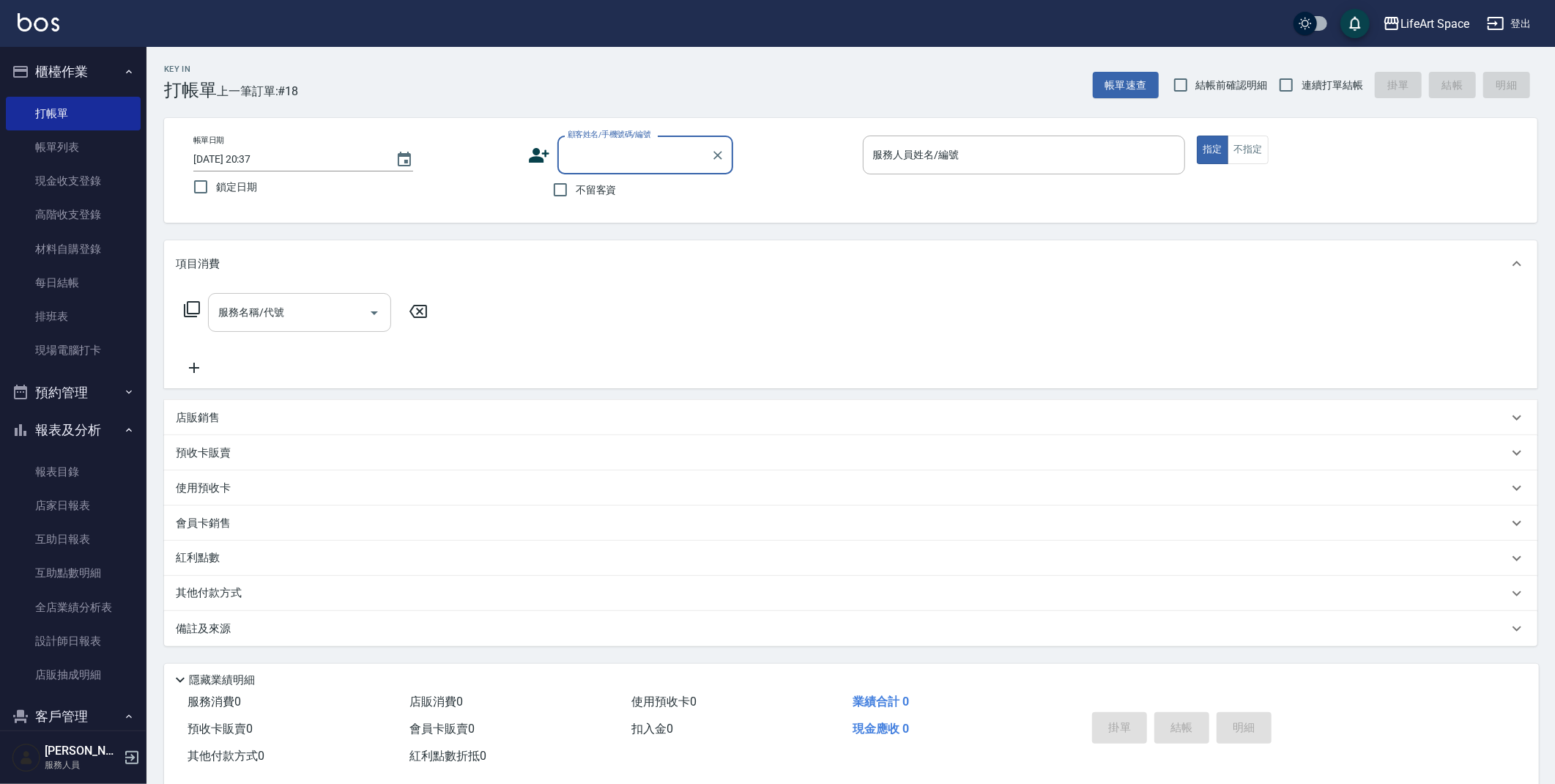
click at [301, 329] on div "服務名稱/代號 服務名稱/代號" at bounding box center [306, 334] width 261 height 83
click at [301, 315] on input "服務名稱/代號" at bounding box center [288, 313] width 148 height 26
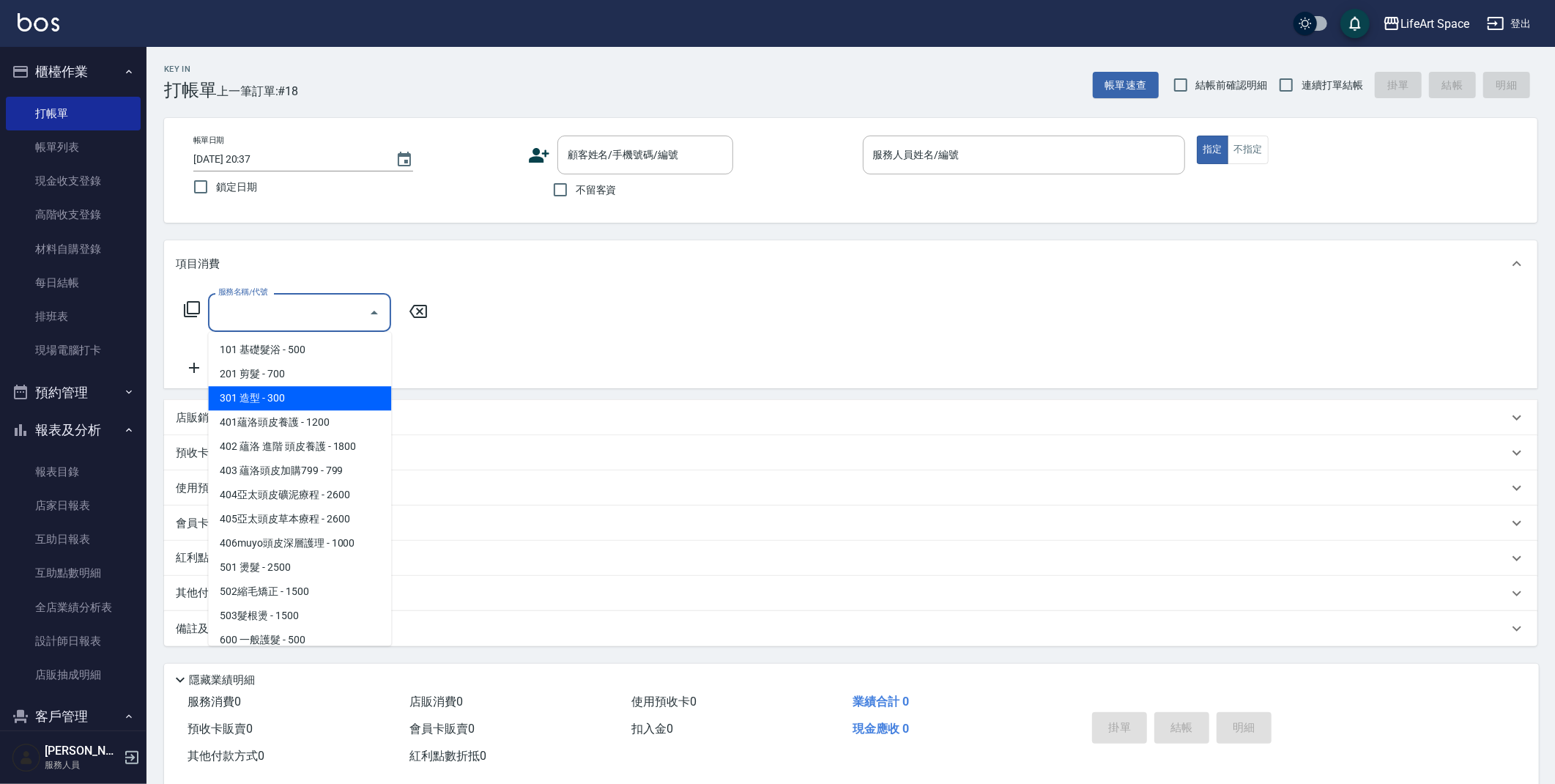
click at [285, 386] on span "301 造型 - 300" at bounding box center [299, 398] width 183 height 24
type input "301 造型(301)"
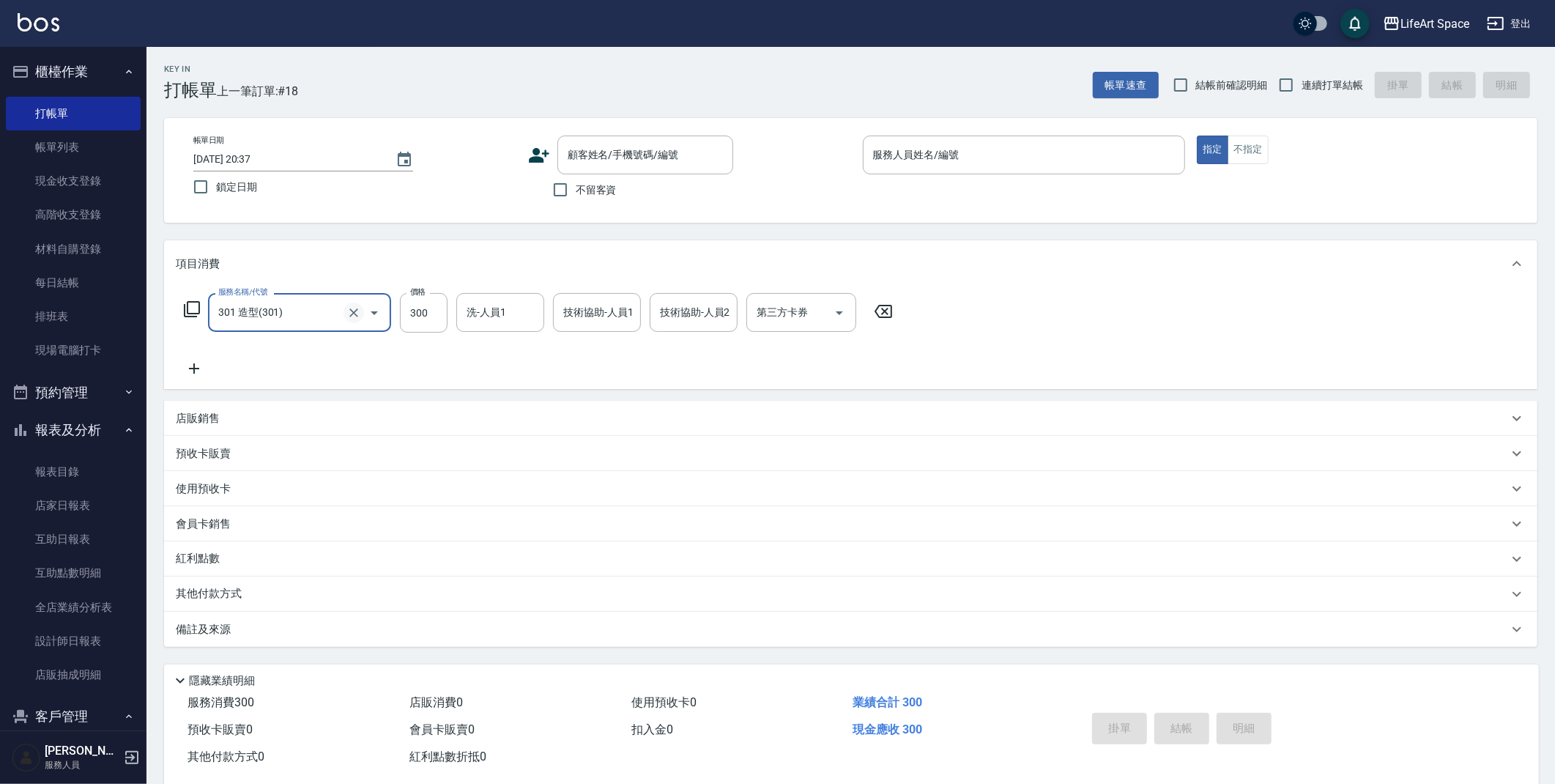
click at [347, 315] on icon "Clear" at bounding box center [353, 313] width 15 height 15
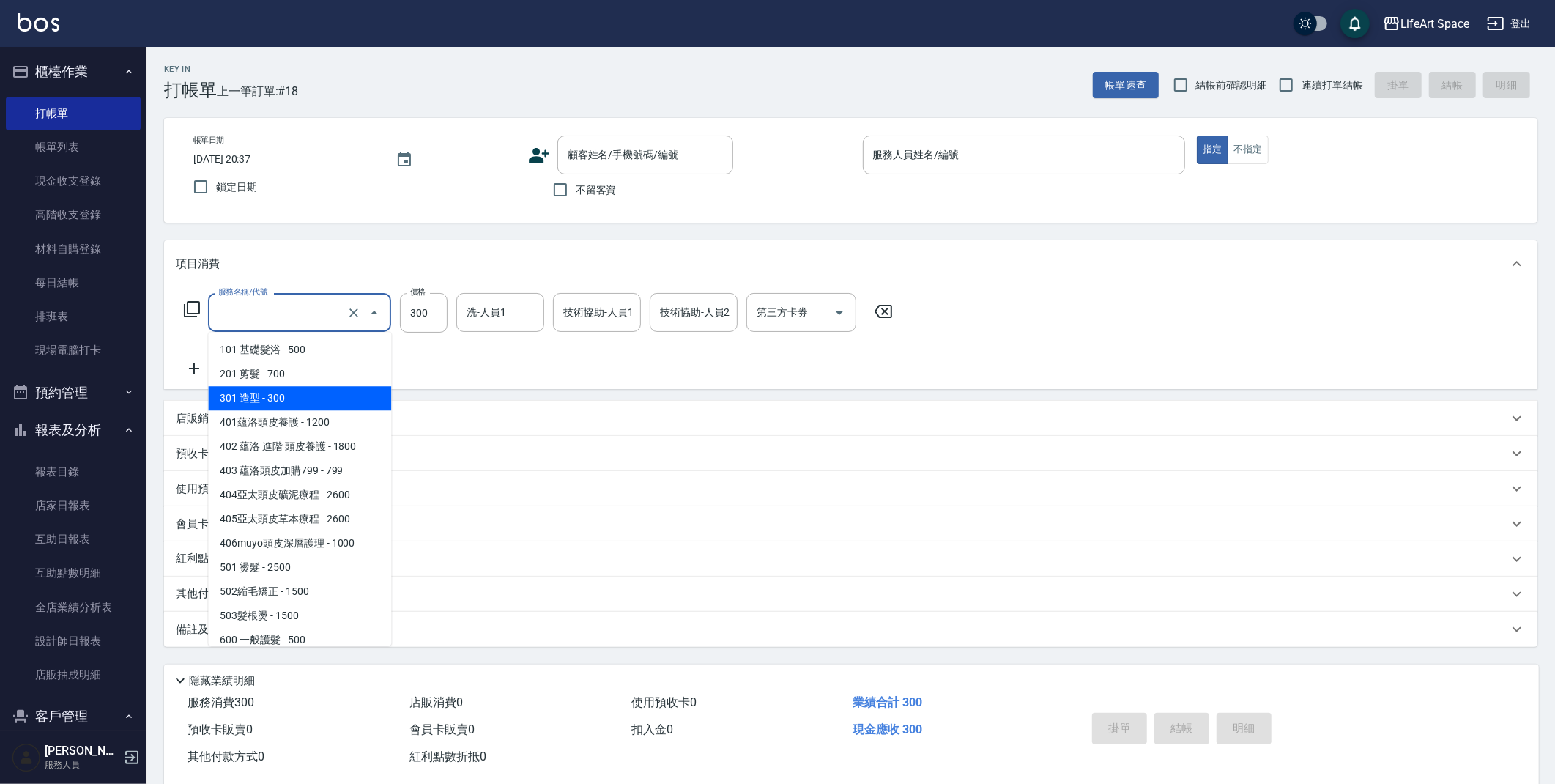
click at [322, 314] on input "服務名稱/代號" at bounding box center [279, 313] width 129 height 26
click at [290, 379] on span "201 剪髮 - 700" at bounding box center [299, 374] width 183 height 24
type input "201 剪髮(201)"
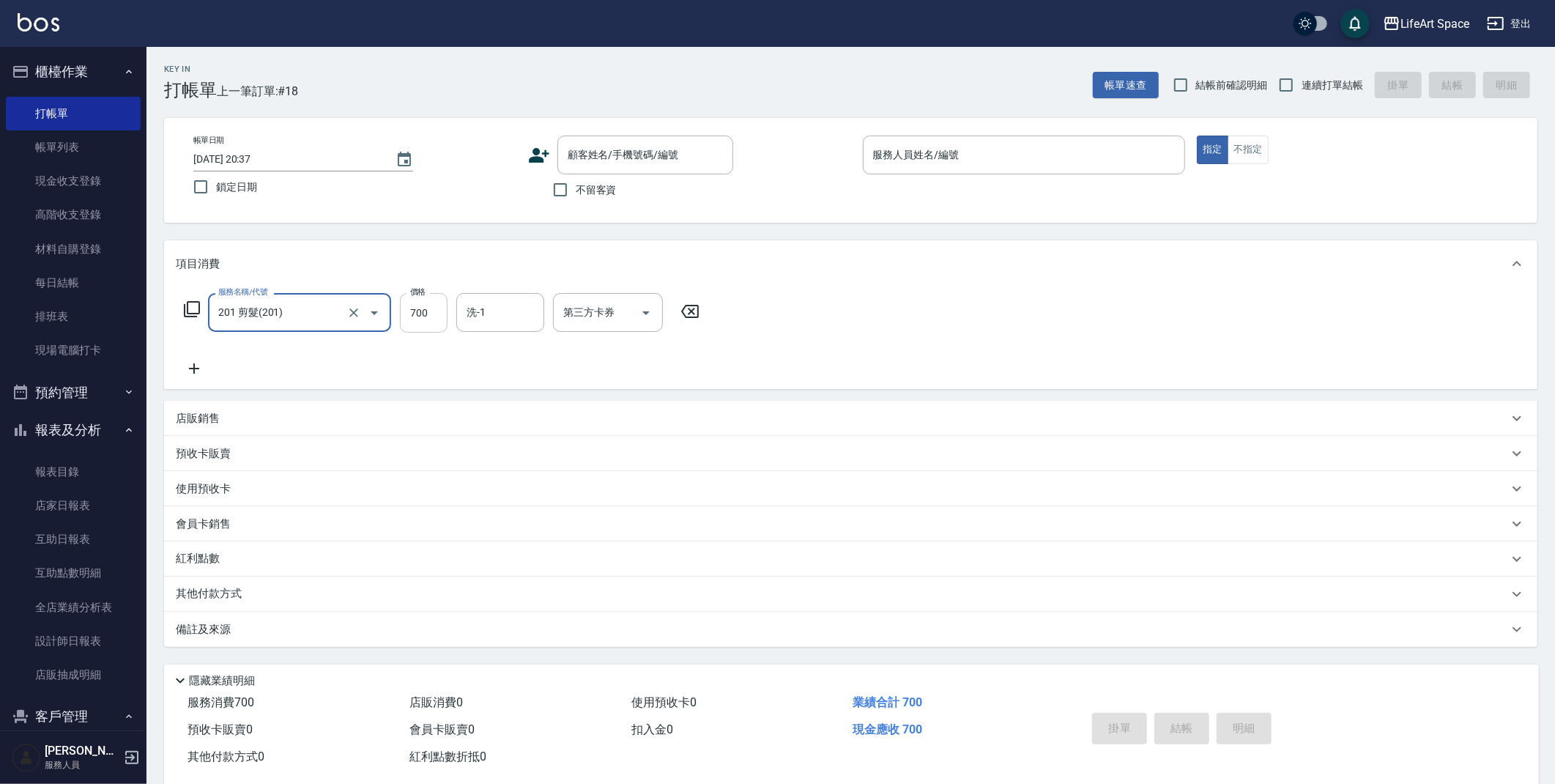
click at [429, 310] on input "700" at bounding box center [424, 313] width 48 height 40
type input "800"
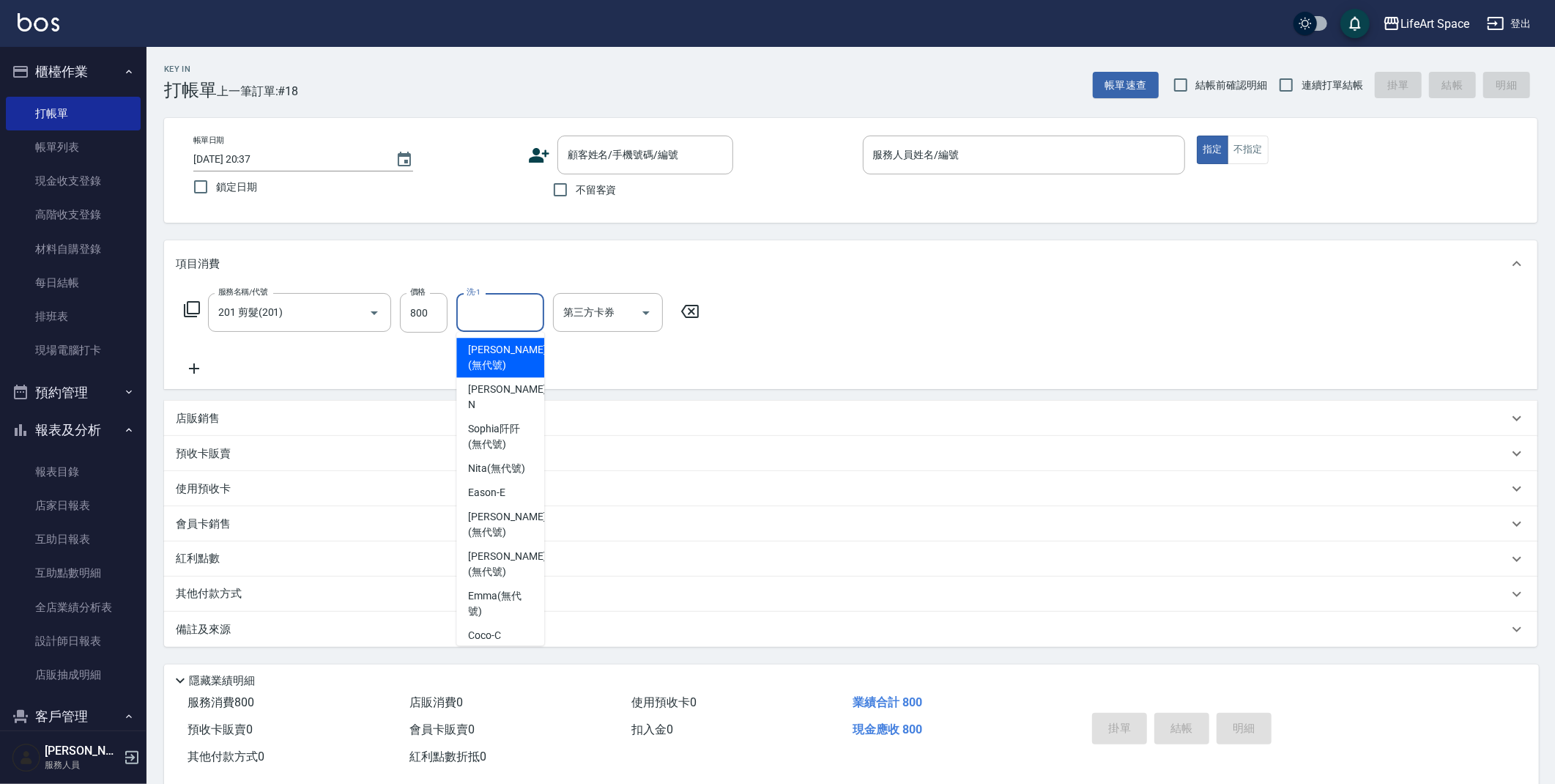
click at [508, 307] on input "洗-1" at bounding box center [500, 313] width 75 height 26
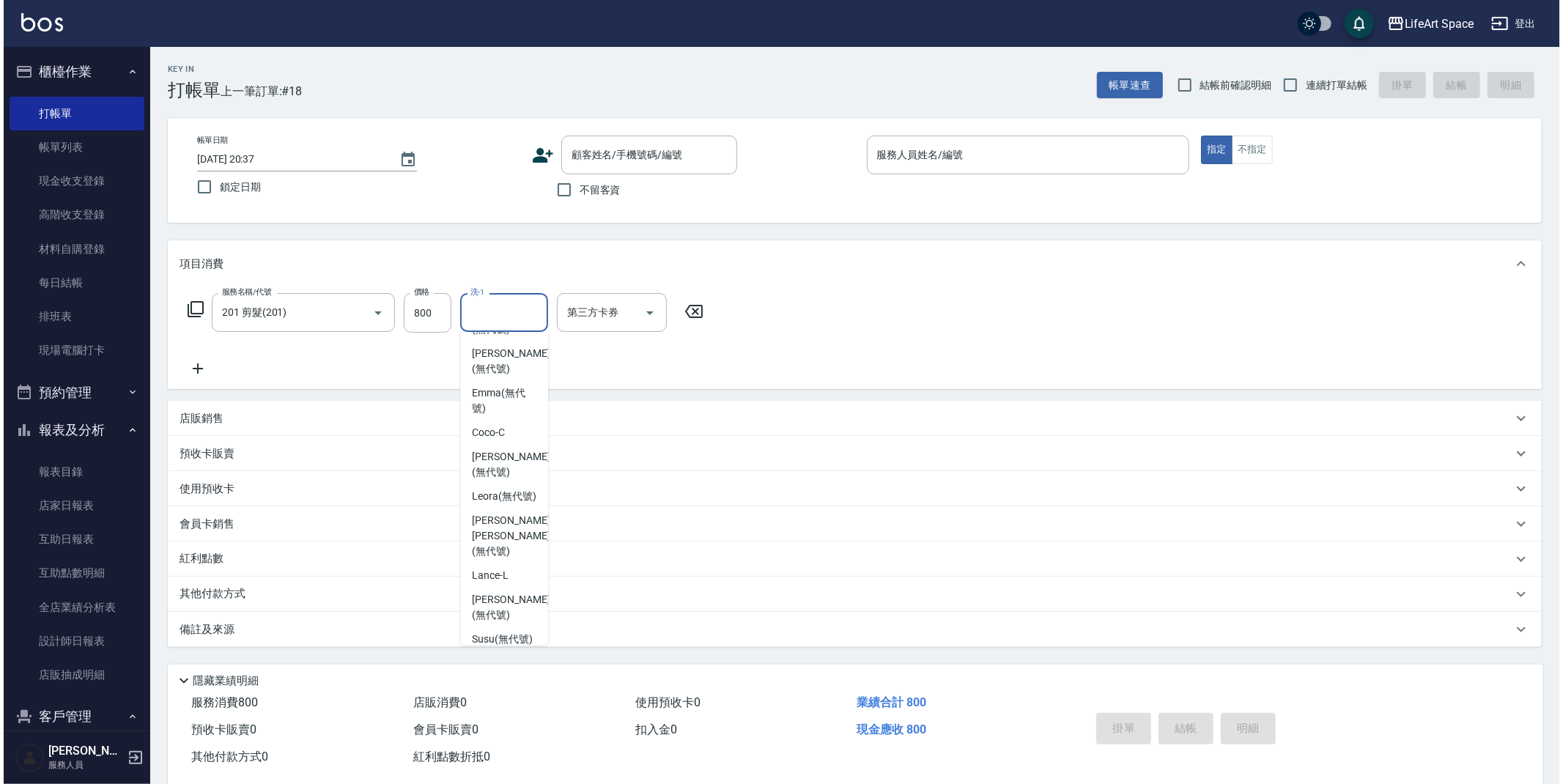
scroll to position [215, 0]
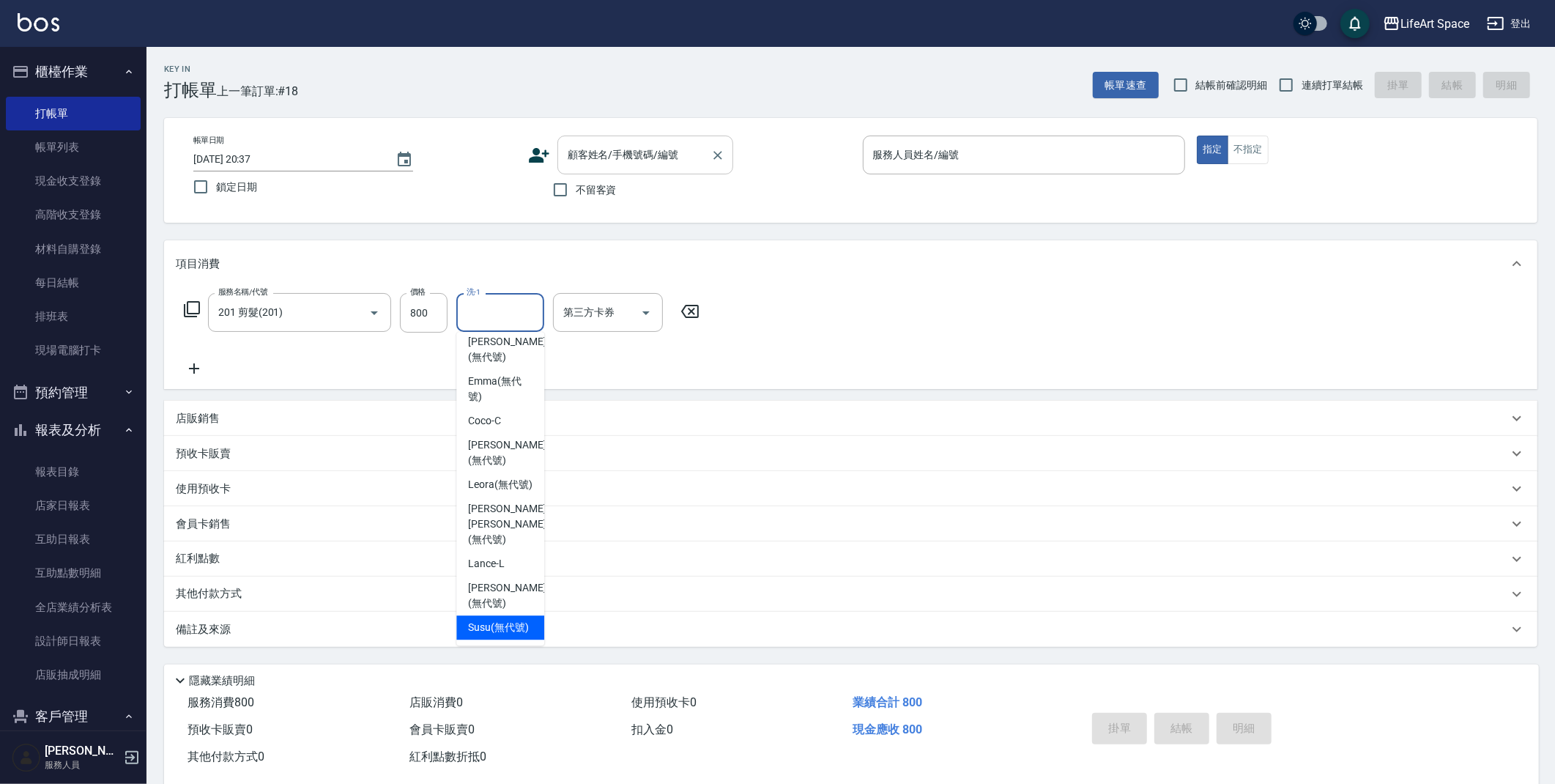
click at [658, 142] on input "顧客姓名/手機號碼/編號" at bounding box center [634, 155] width 140 height 26
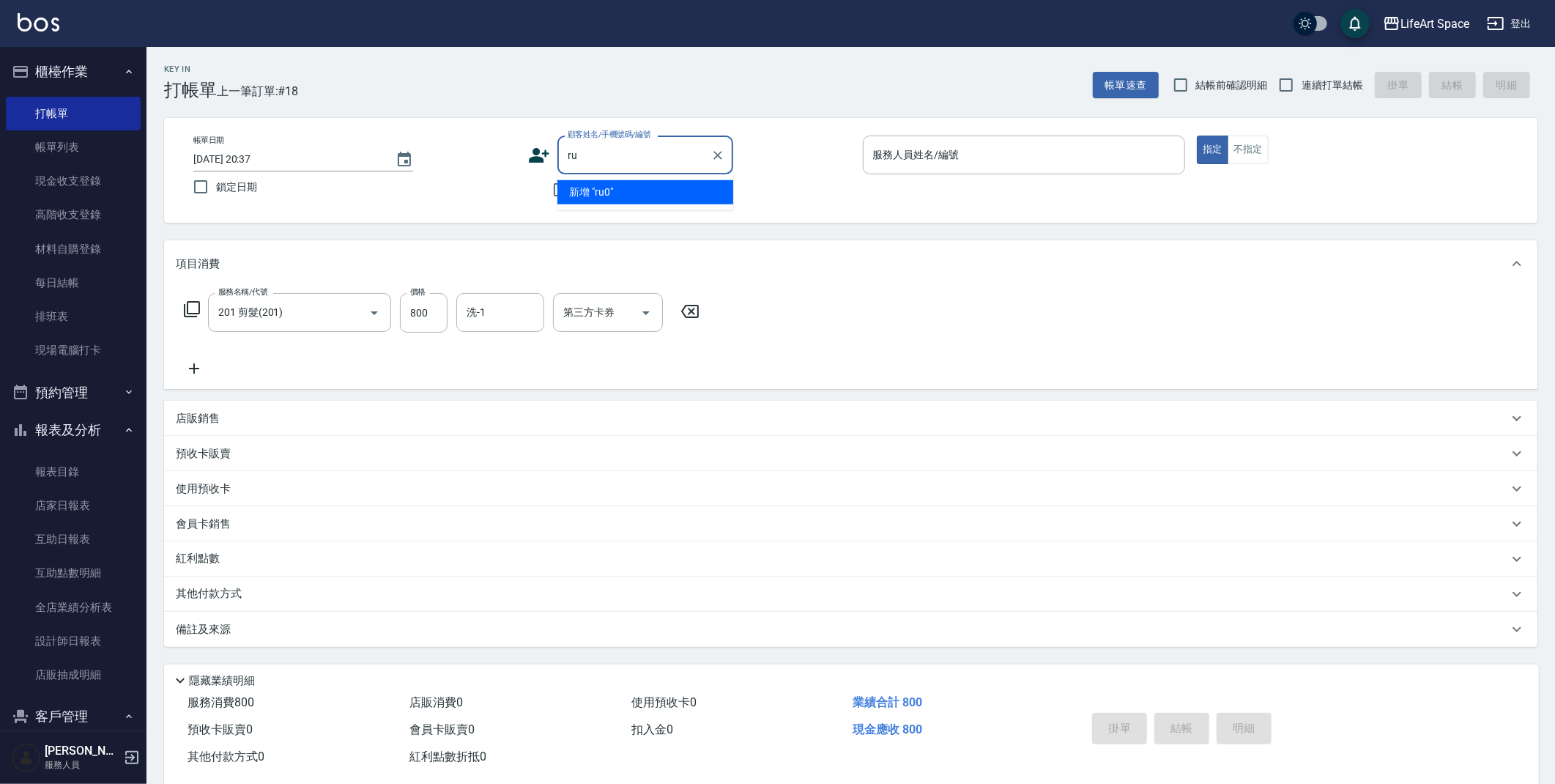
type input "r"
type input "簡"
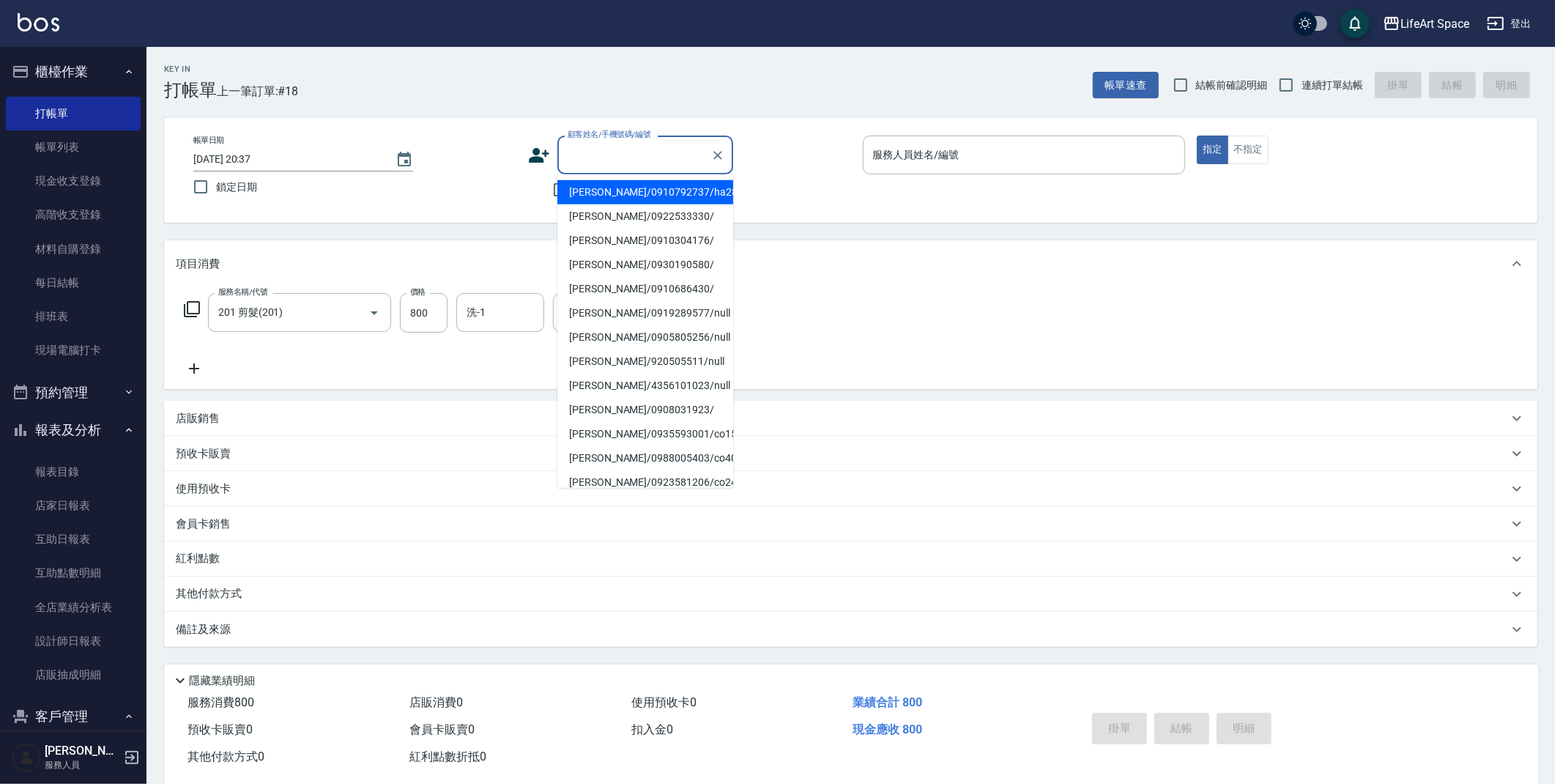
click at [534, 204] on div "不留客資" at bounding box center [631, 190] width 205 height 31
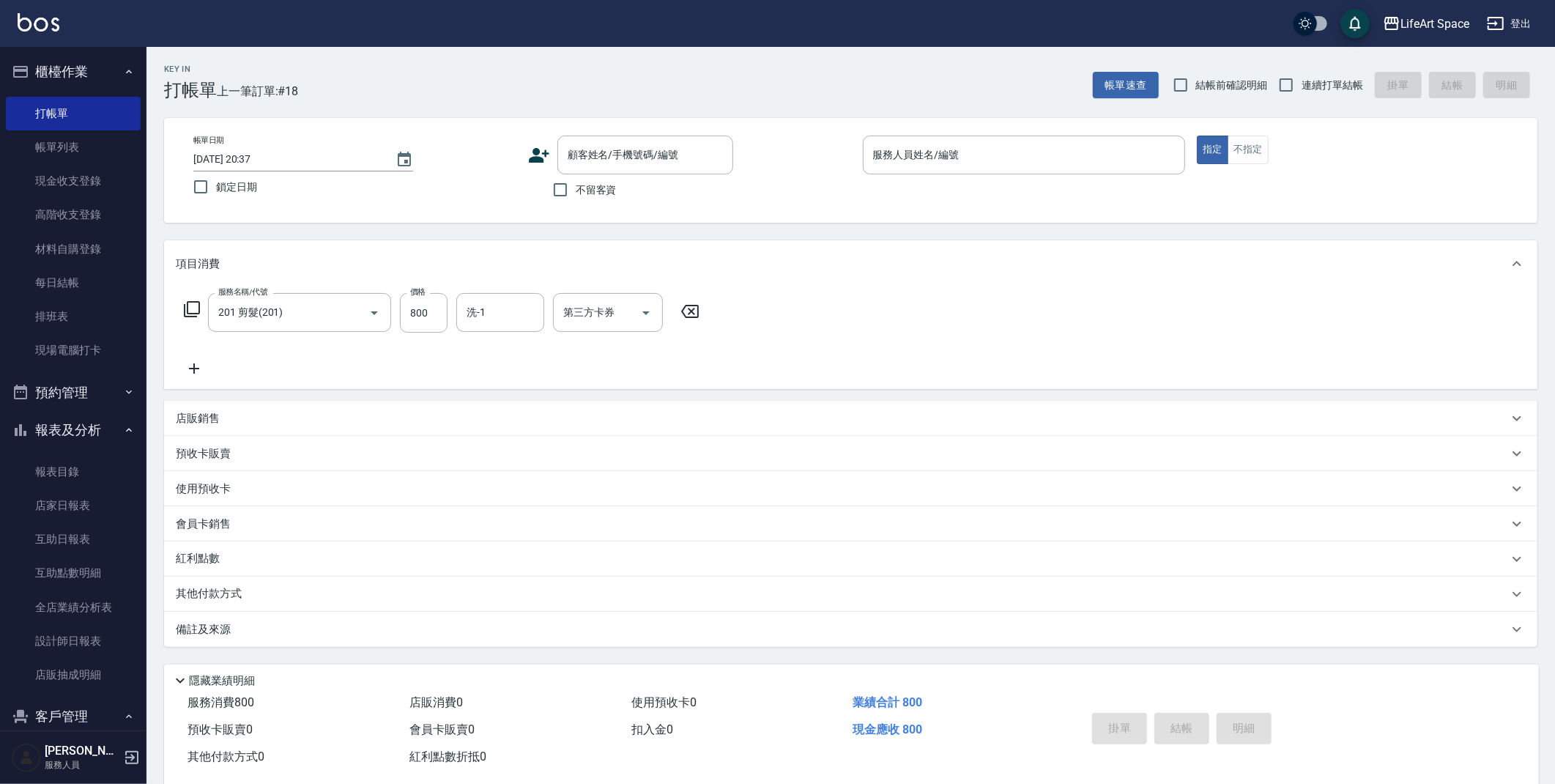
click at [576, 192] on span "不留客資" at bounding box center [596, 191] width 41 height 16
click at [576, 192] on input "不留客資" at bounding box center [560, 190] width 31 height 31
checkbox input "true"
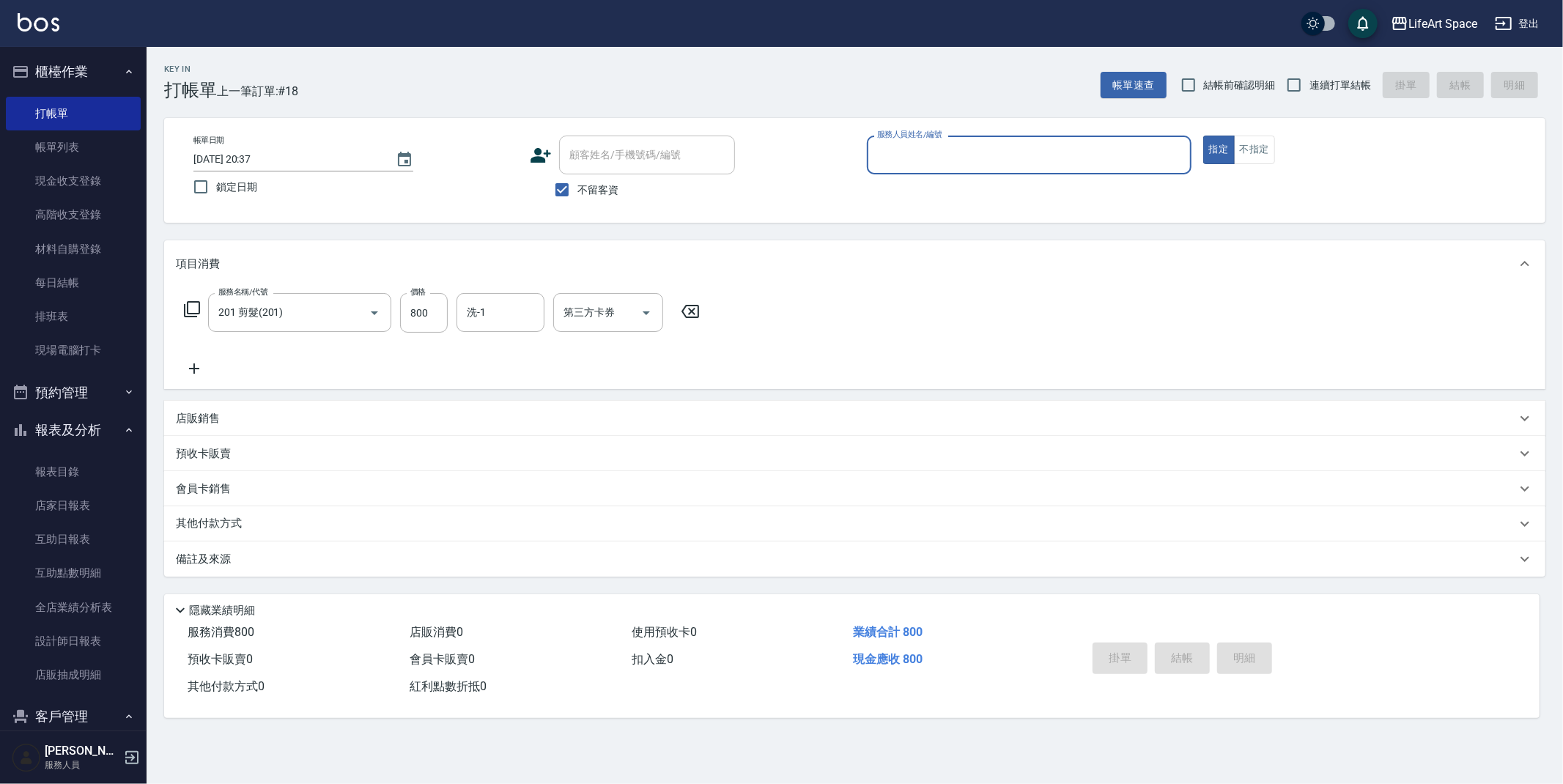
click at [898, 164] on input "服務人員姓名/編號" at bounding box center [1028, 155] width 311 height 26
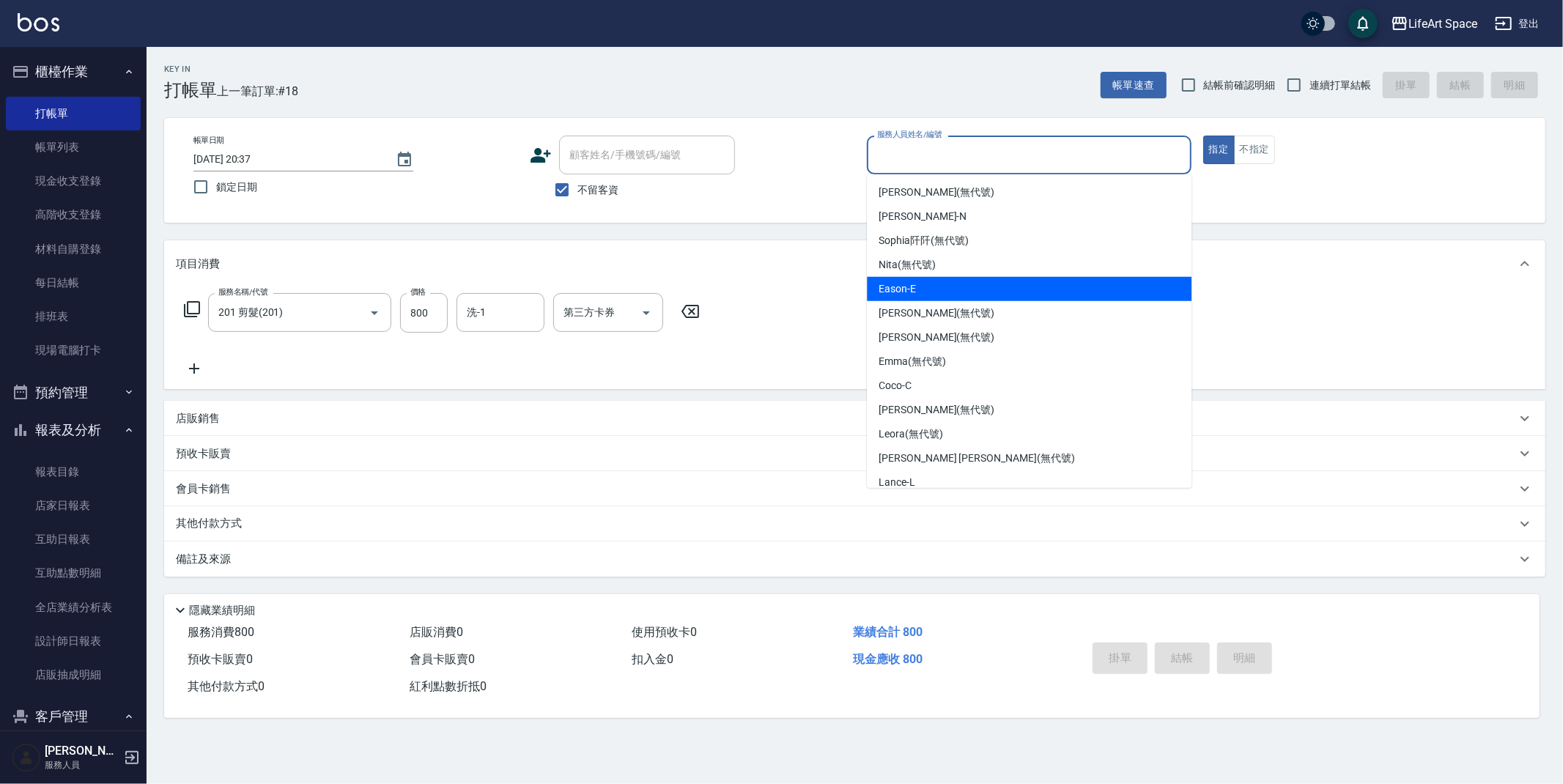
scroll to position [254, 0]
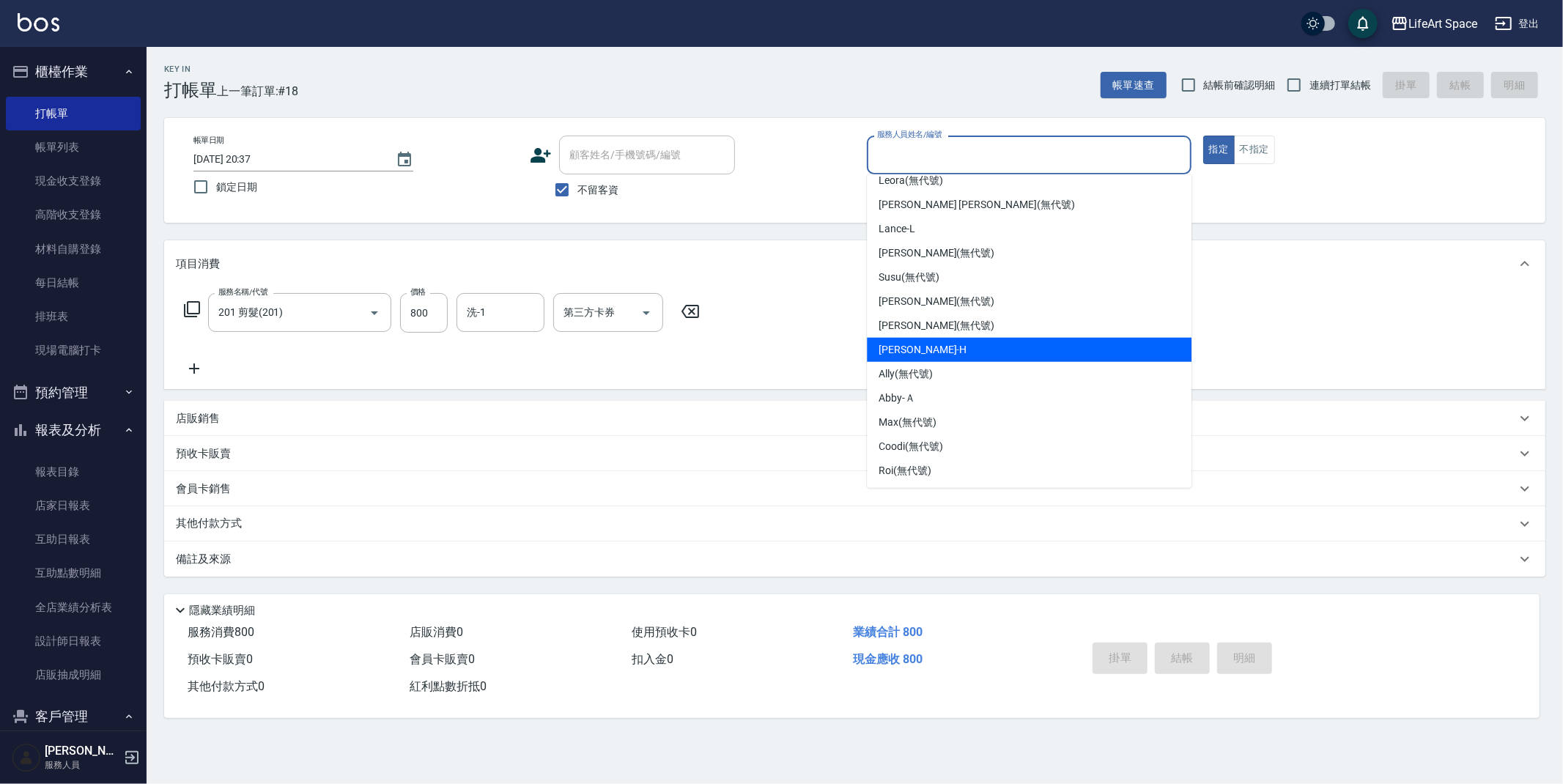
click at [895, 348] on span "Hannah -H" at bounding box center [922, 350] width 88 height 16
type input "Hannah-H"
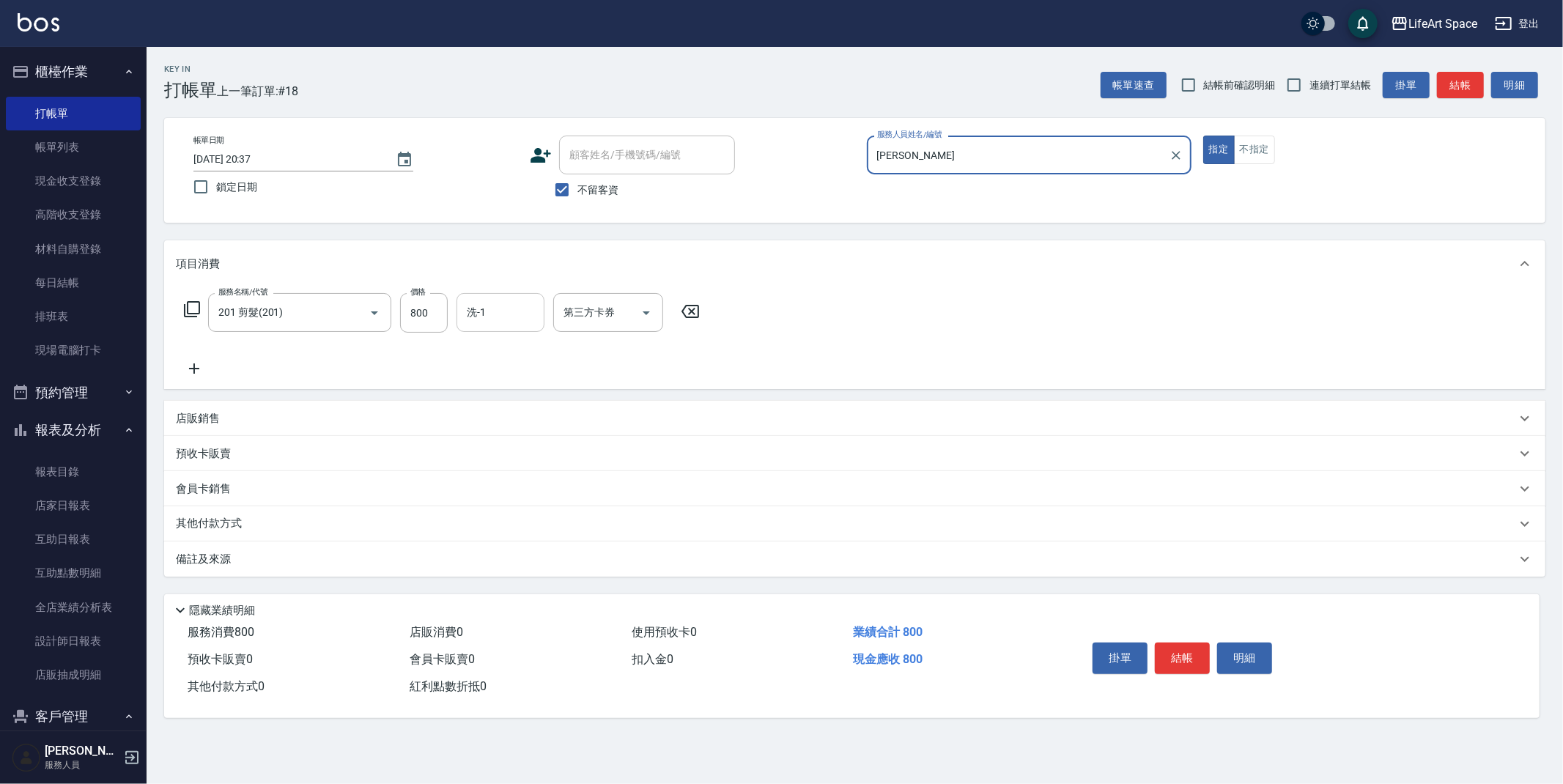
click at [501, 315] on input "洗-1" at bounding box center [500, 313] width 75 height 26
